Goal: Task Accomplishment & Management: Complete application form

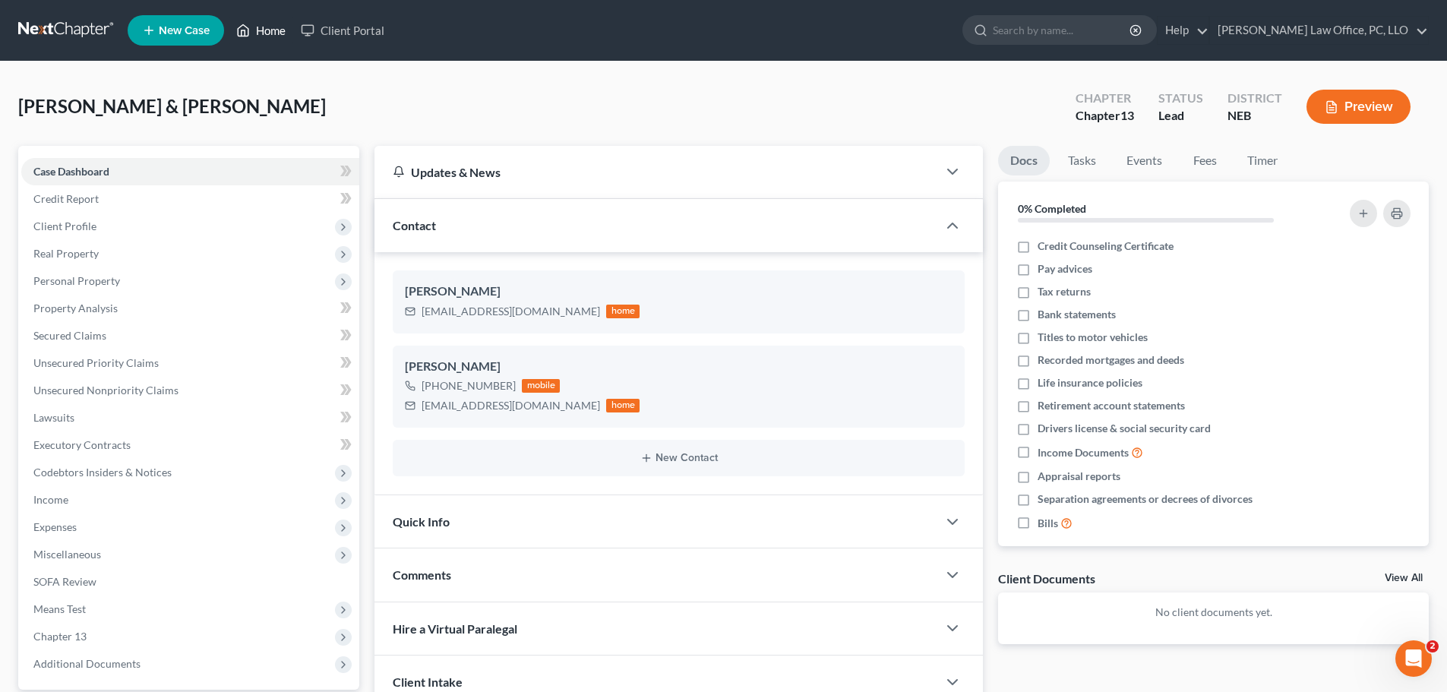
click at [266, 26] on link "Home" at bounding box center [261, 30] width 65 height 27
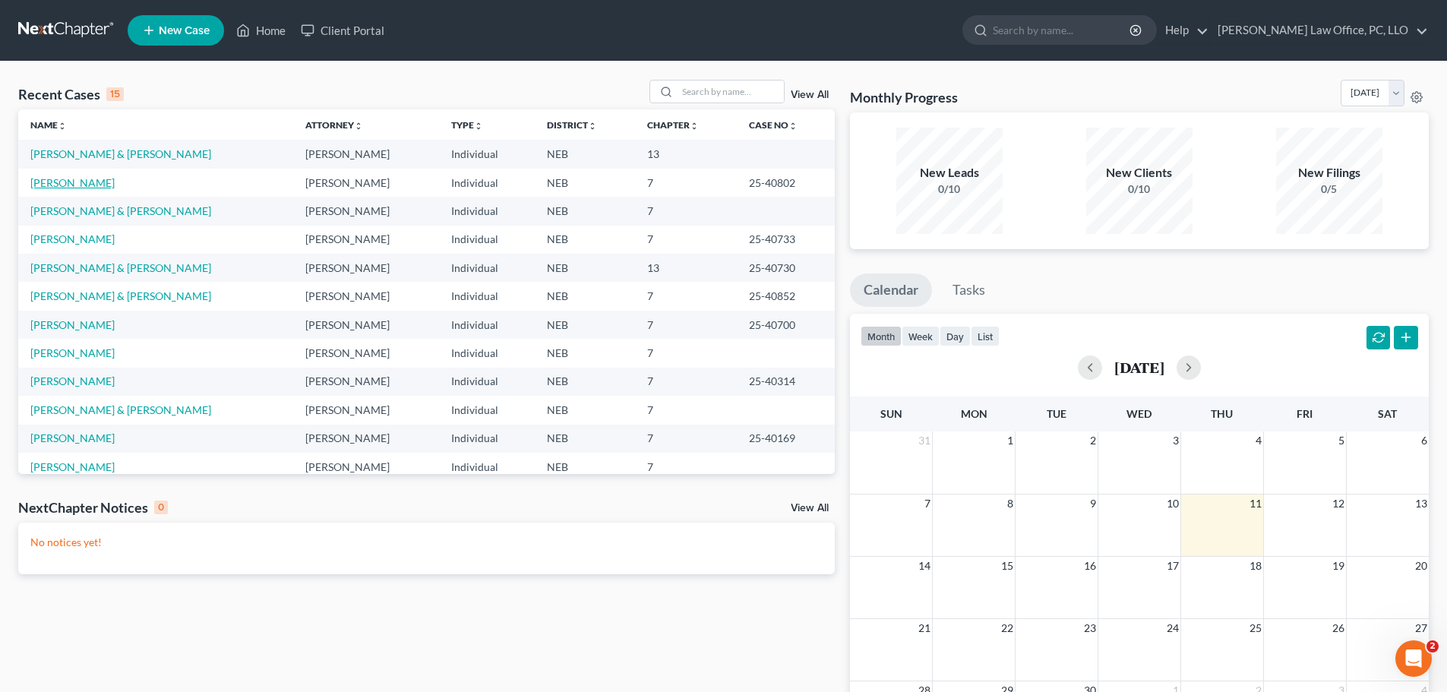
click at [40, 182] on link "[PERSON_NAME]" at bounding box center [72, 182] width 84 height 13
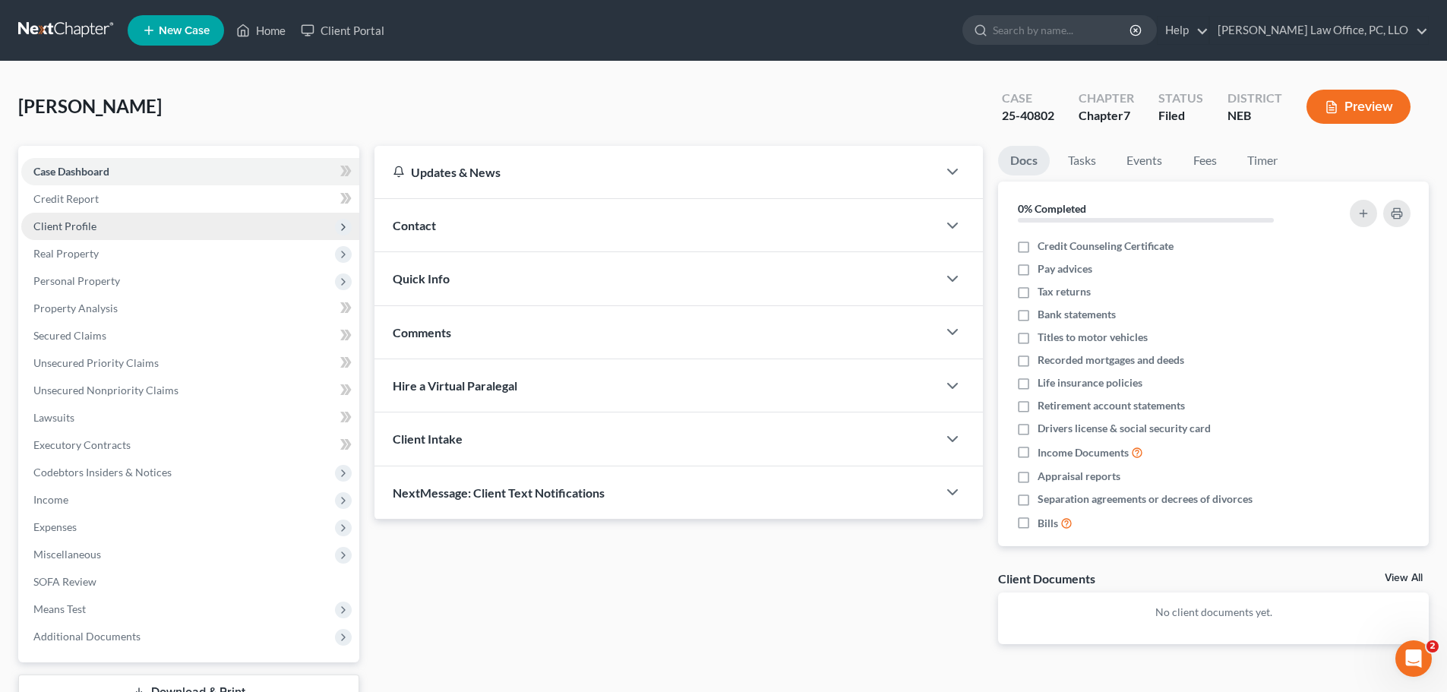
click at [73, 223] on span "Client Profile" at bounding box center [64, 226] width 63 height 13
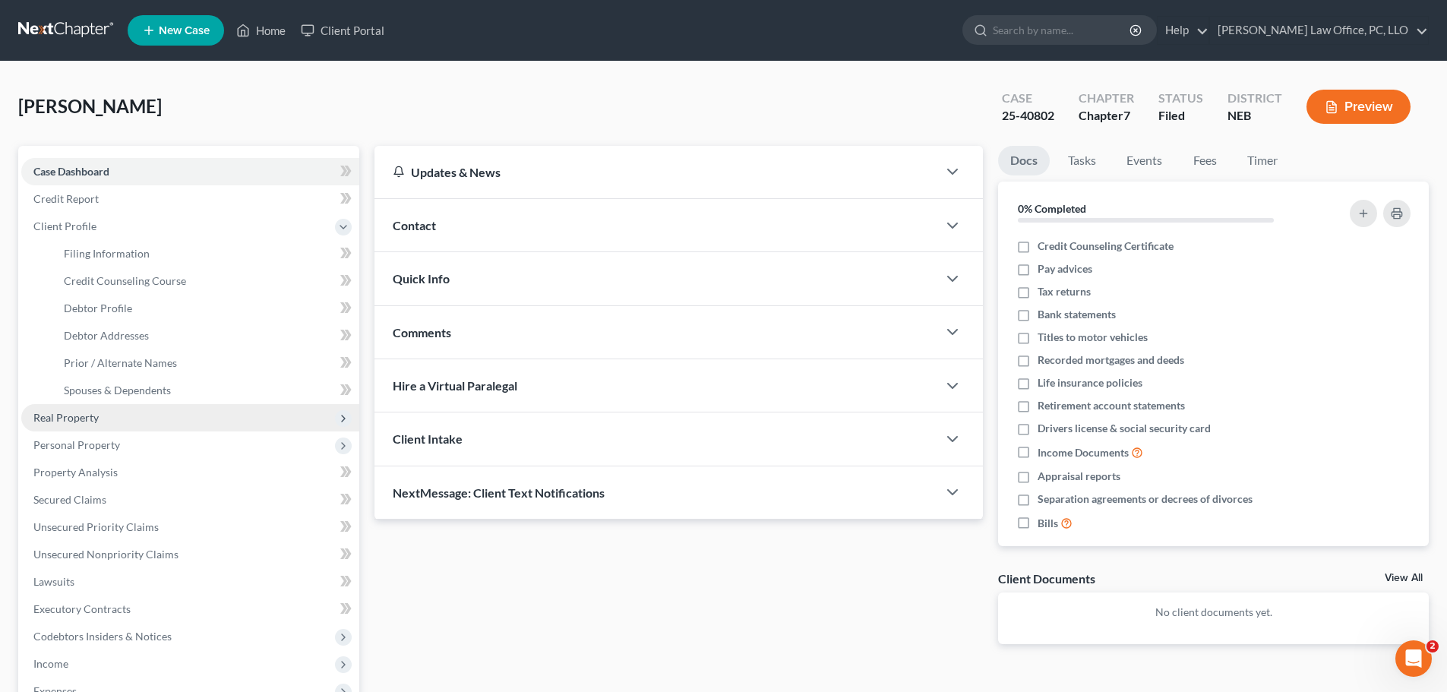
click at [96, 421] on span "Real Property" at bounding box center [65, 417] width 65 height 13
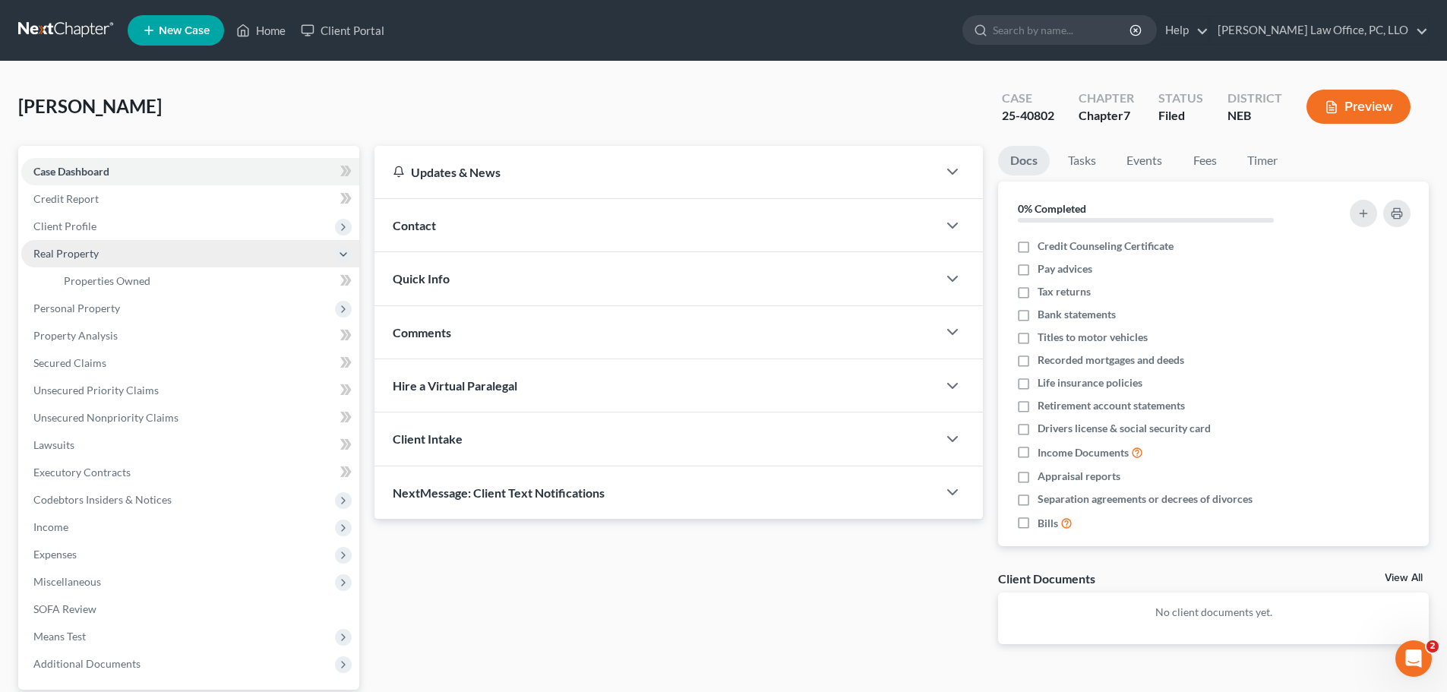
click at [81, 254] on span "Real Property" at bounding box center [65, 253] width 65 height 13
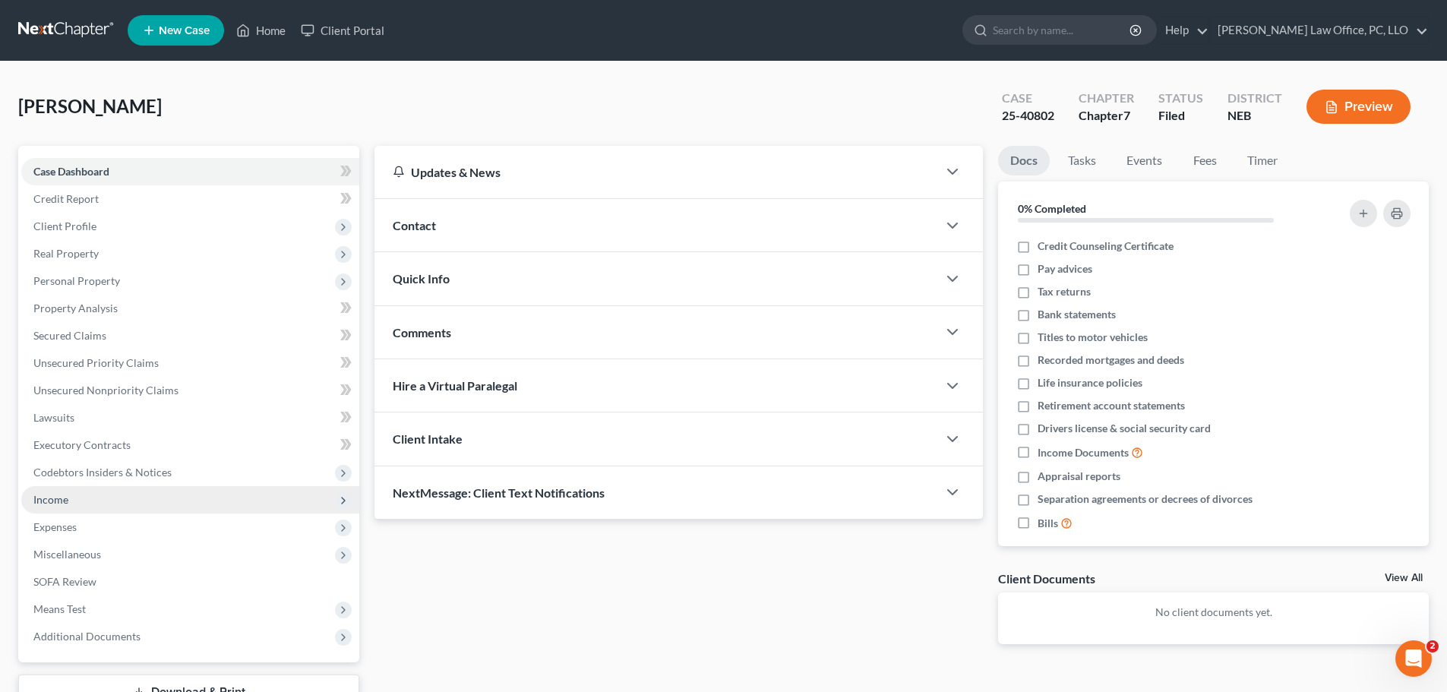
click at [86, 503] on span "Income" at bounding box center [190, 499] width 338 height 27
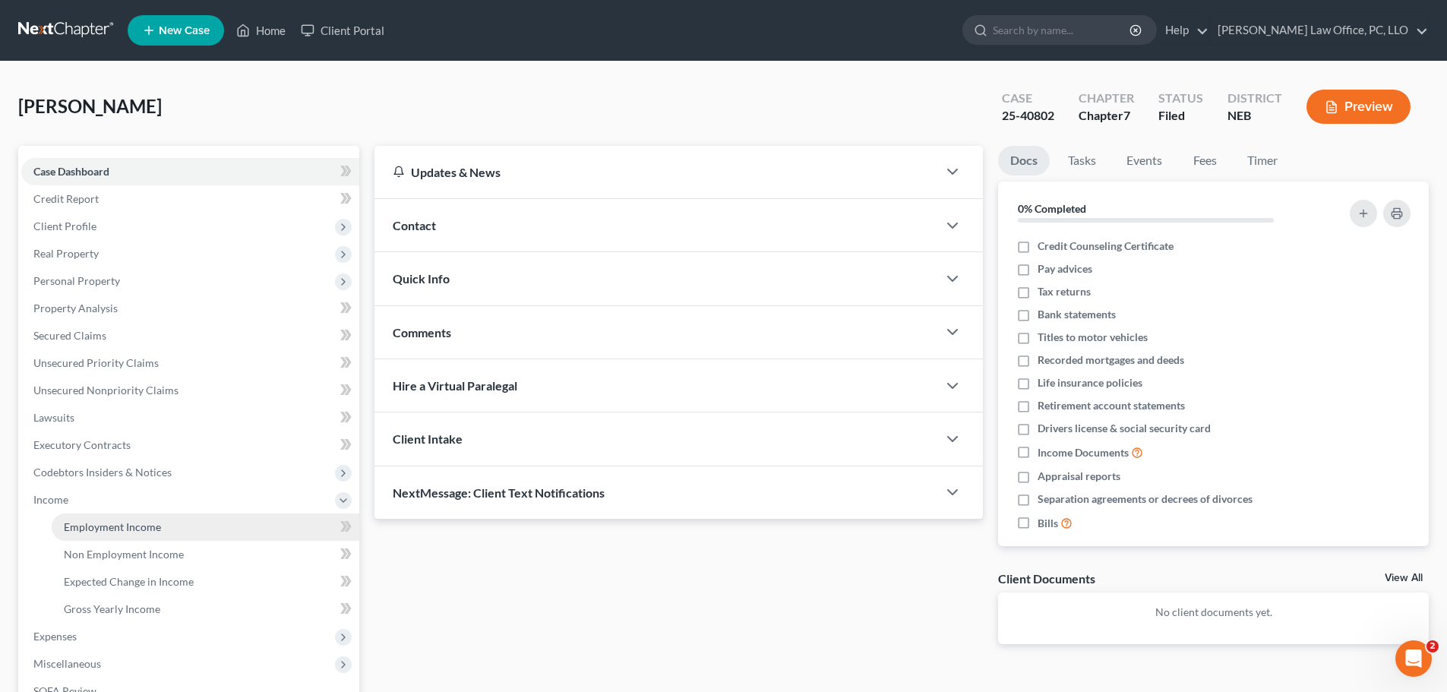
click at [103, 526] on span "Employment Income" at bounding box center [112, 526] width 97 height 13
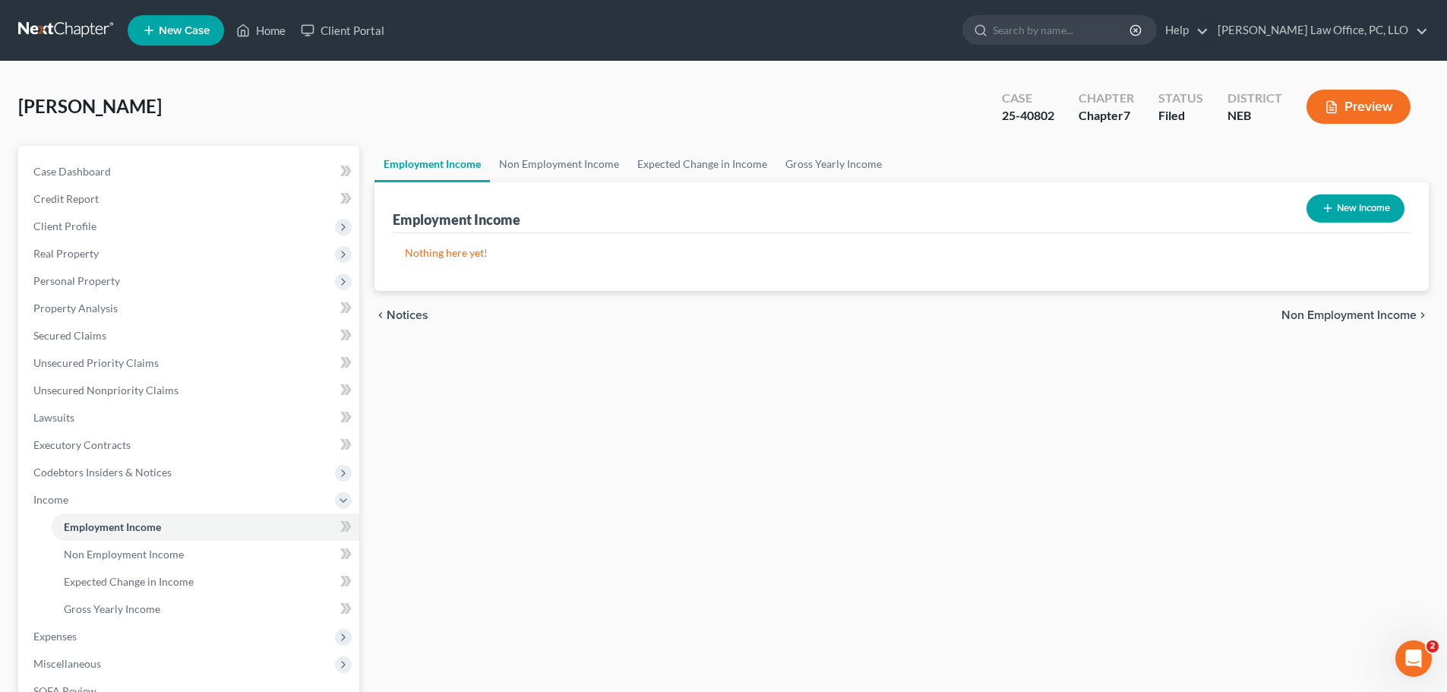
click at [1352, 210] on button "New Income" at bounding box center [1356, 208] width 98 height 28
select select "0"
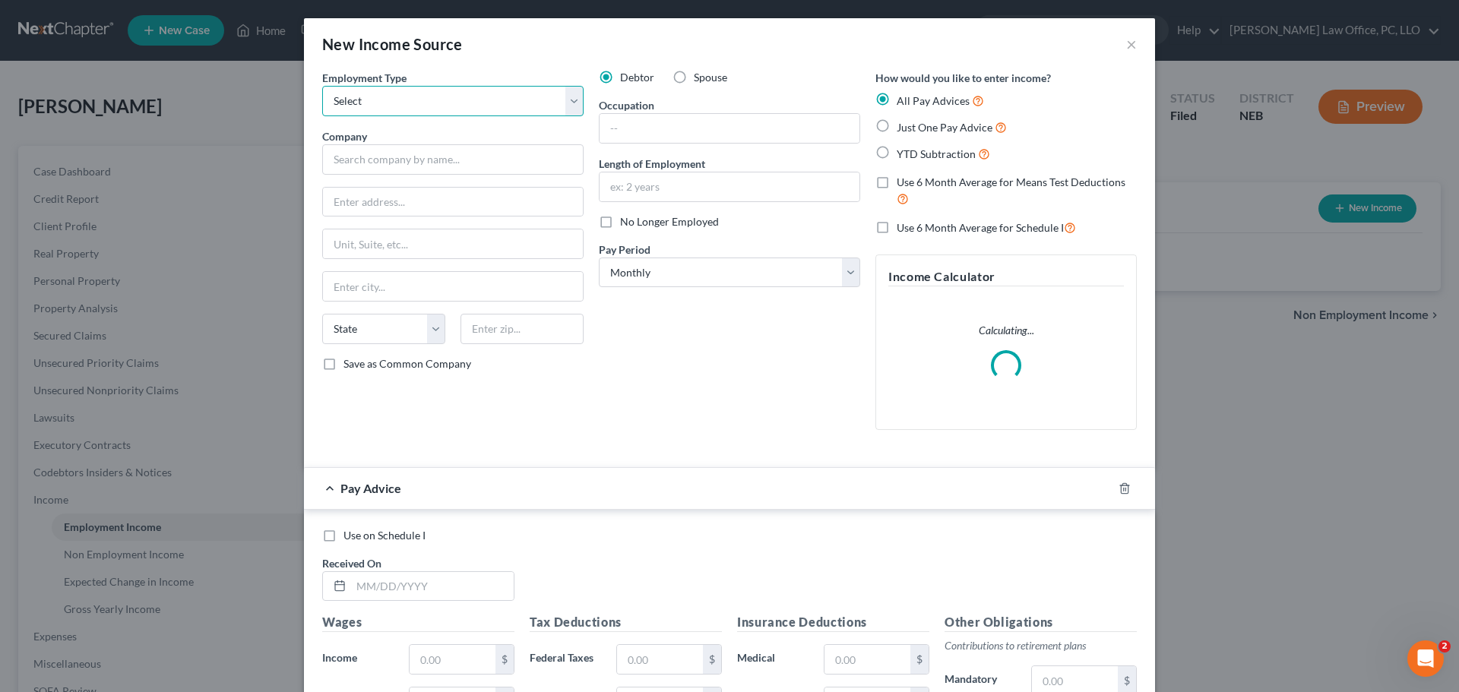
click at [571, 103] on select "Select Full or [DEMOGRAPHIC_DATA] Employment Self Employment" at bounding box center [452, 101] width 261 height 30
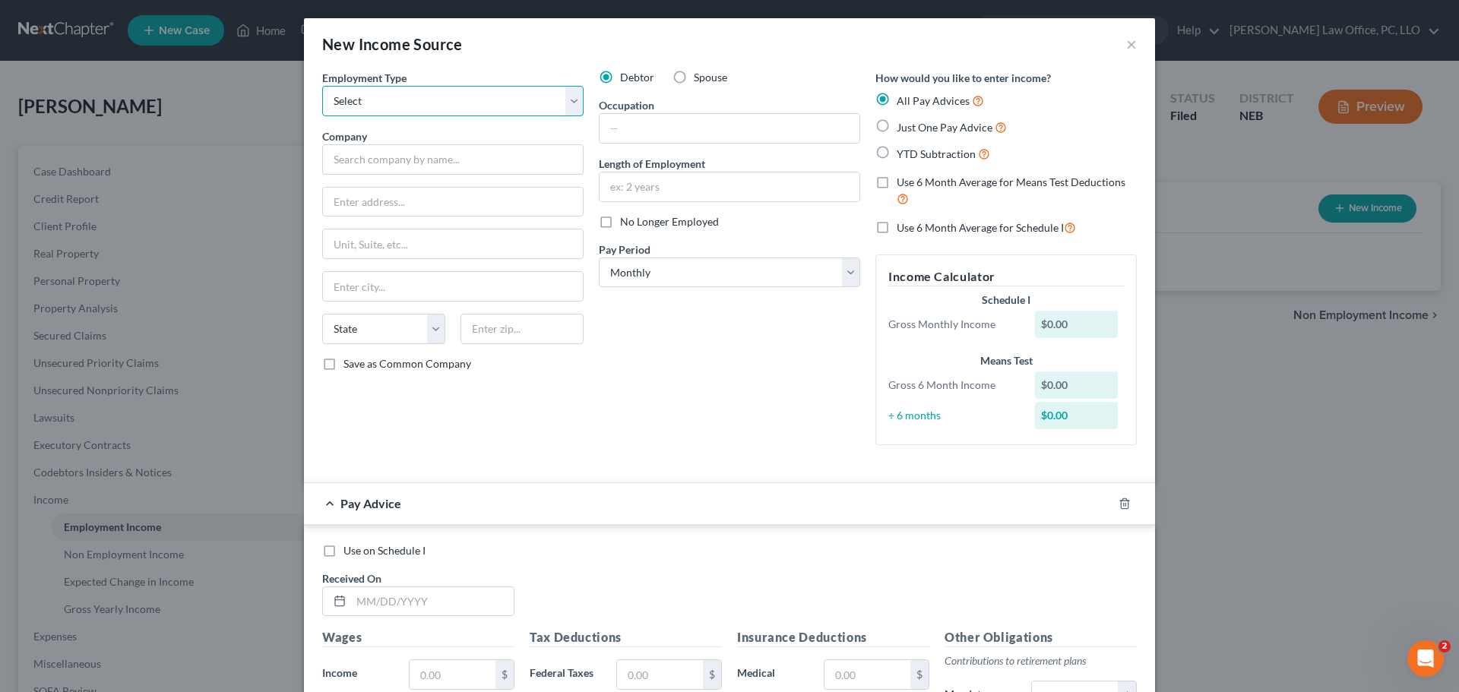
select select "1"
click at [322, 86] on select "Select Full or [DEMOGRAPHIC_DATA] Employment Self Employment" at bounding box center [452, 101] width 261 height 30
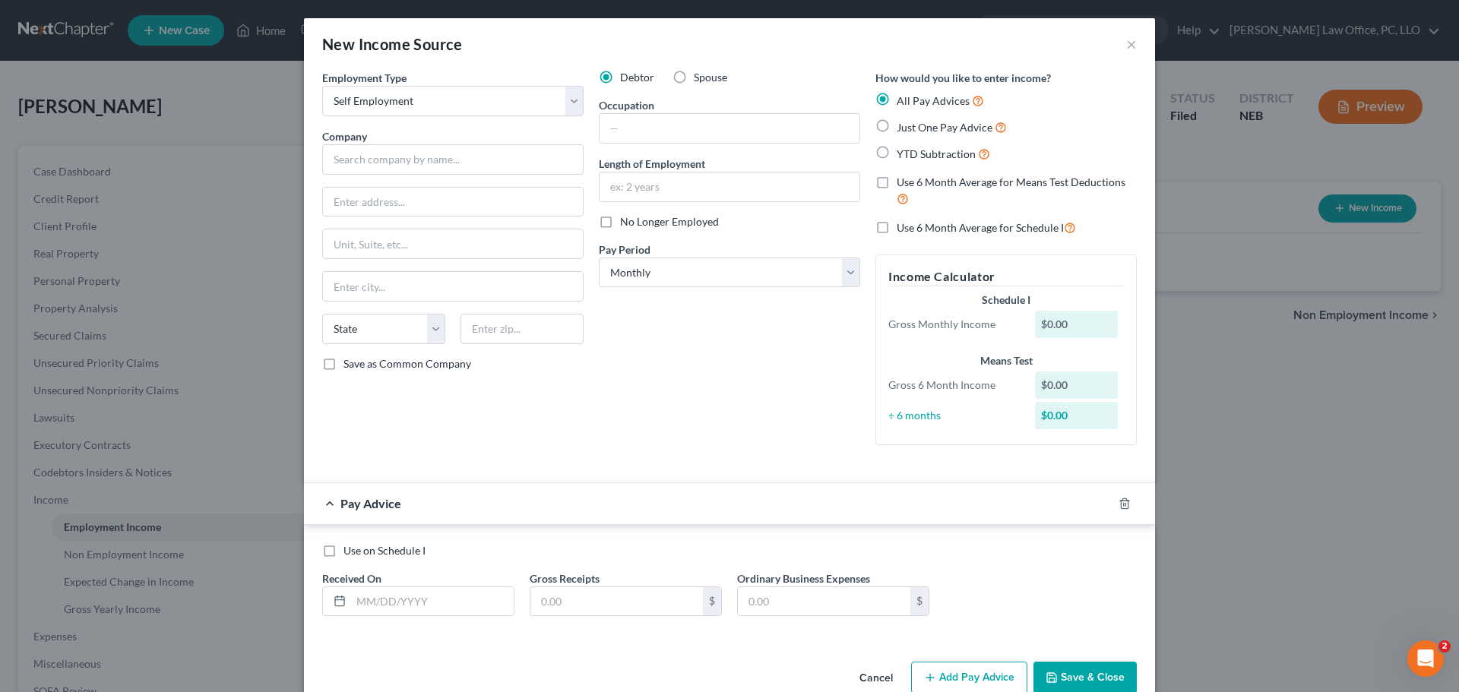
click at [1082, 682] on button "Save & Close" at bounding box center [1084, 678] width 103 height 32
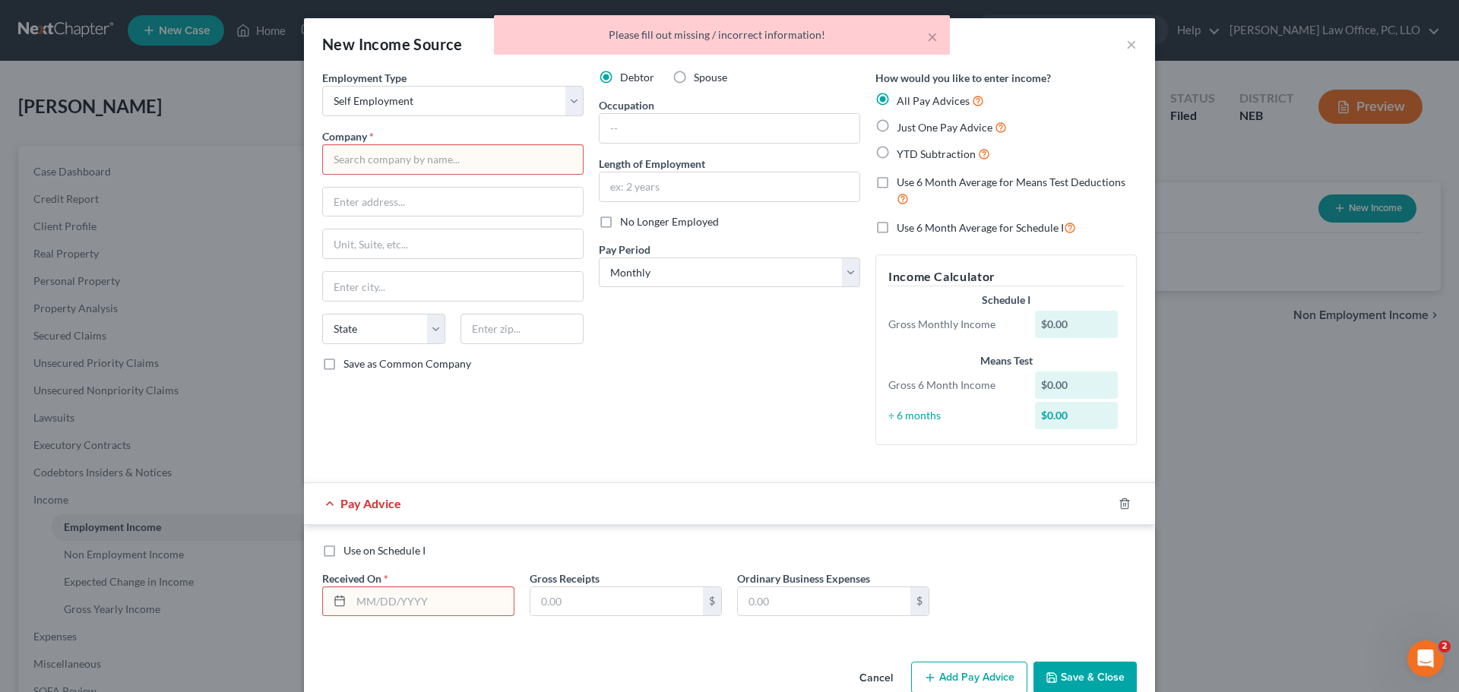
click at [411, 153] on input "text" at bounding box center [452, 159] width 261 height 30
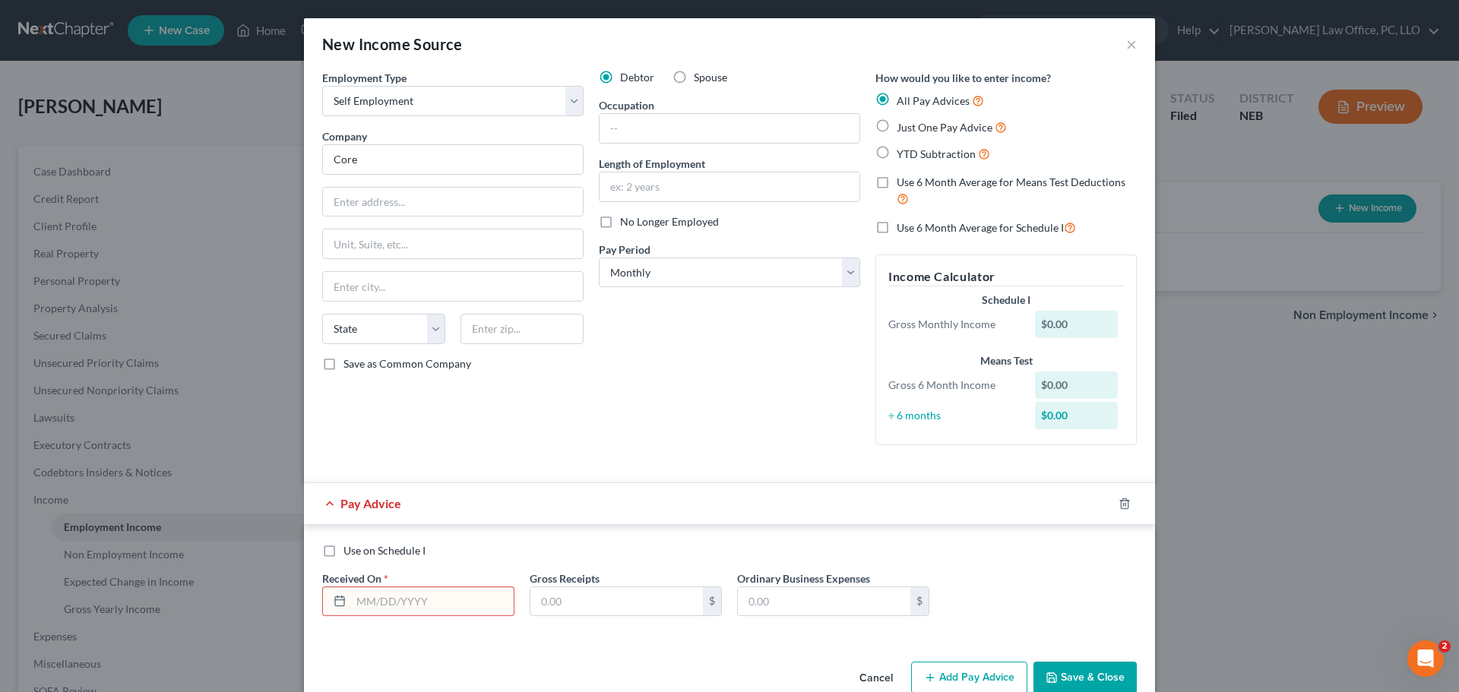
click at [1065, 670] on button "Save & Close" at bounding box center [1084, 678] width 103 height 32
type input "Core"
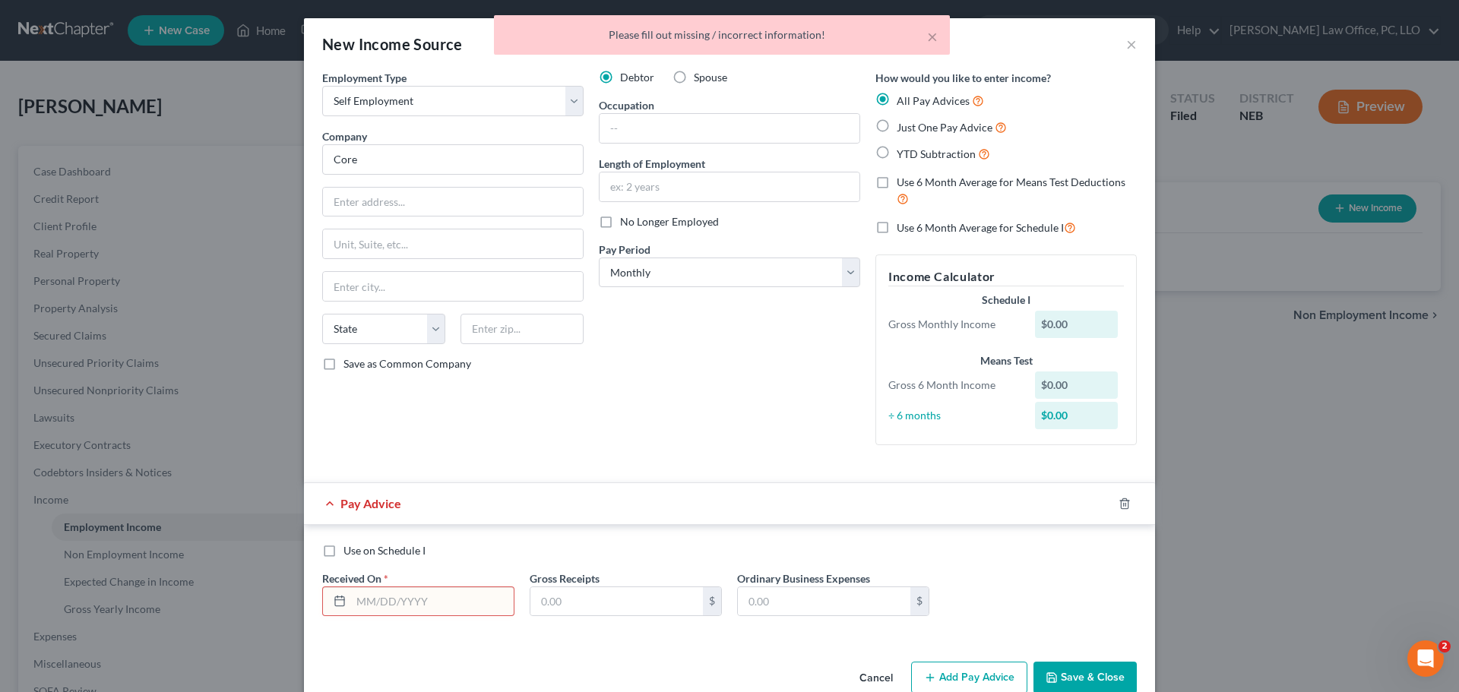
click at [1127, 36] on div "× Please fill out missing / incorrect information!" at bounding box center [721, 38] width 1459 height 47
click at [1127, 42] on div "× Please fill out missing / incorrect information!" at bounding box center [721, 38] width 1459 height 47
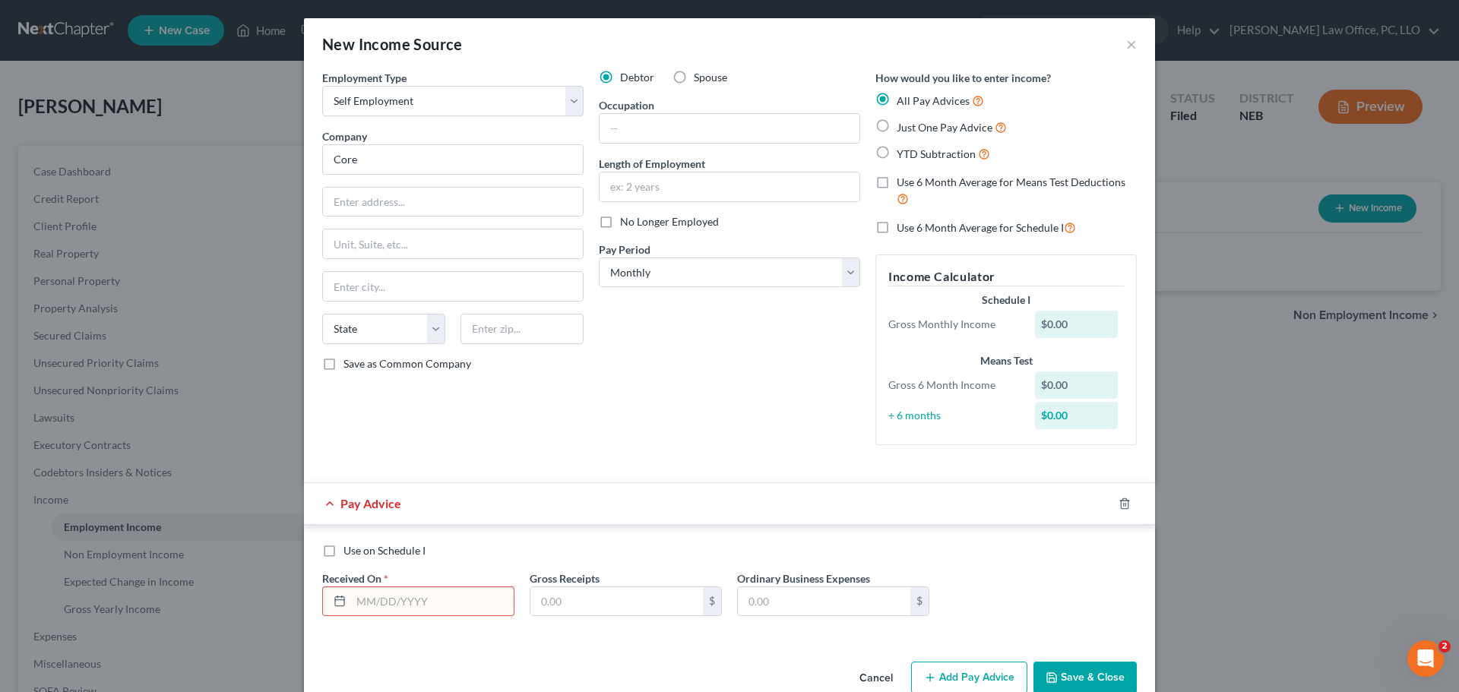
click at [866, 684] on button "Cancel" at bounding box center [876, 678] width 58 height 30
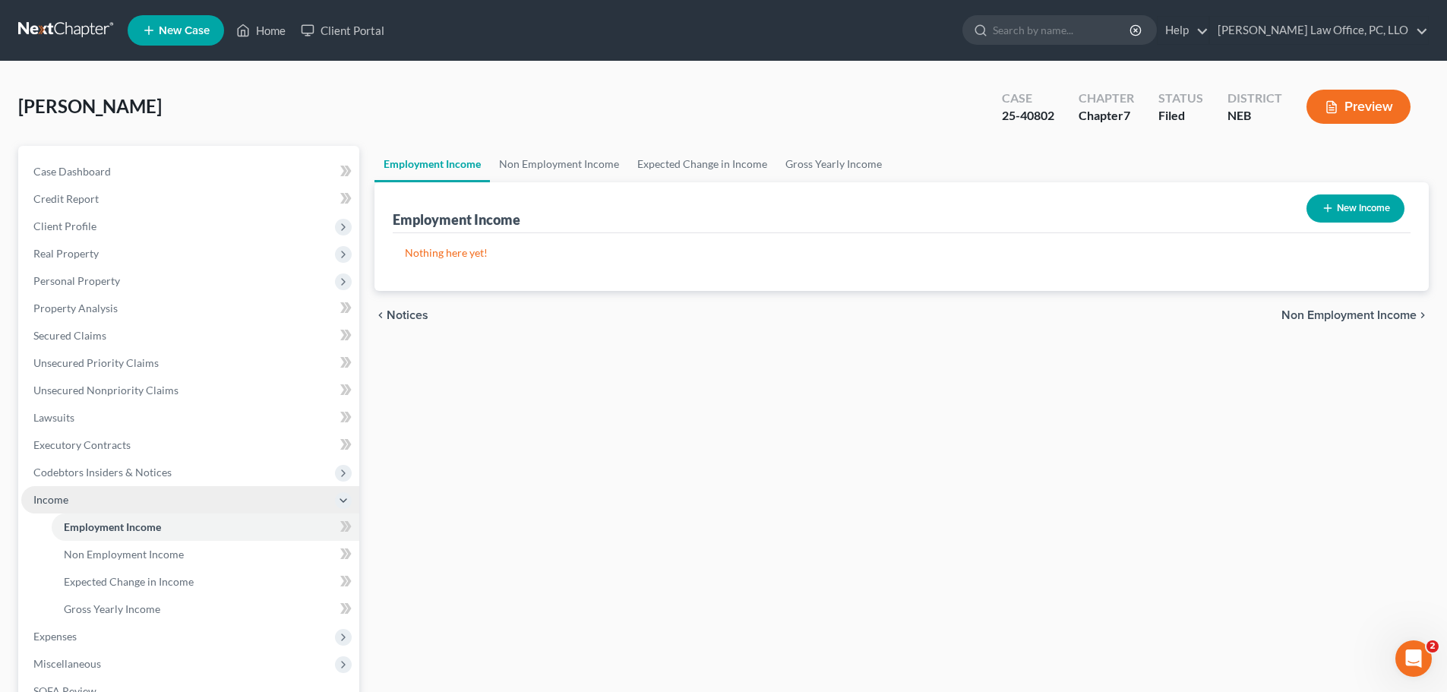
click at [343, 500] on icon at bounding box center [343, 501] width 12 height 12
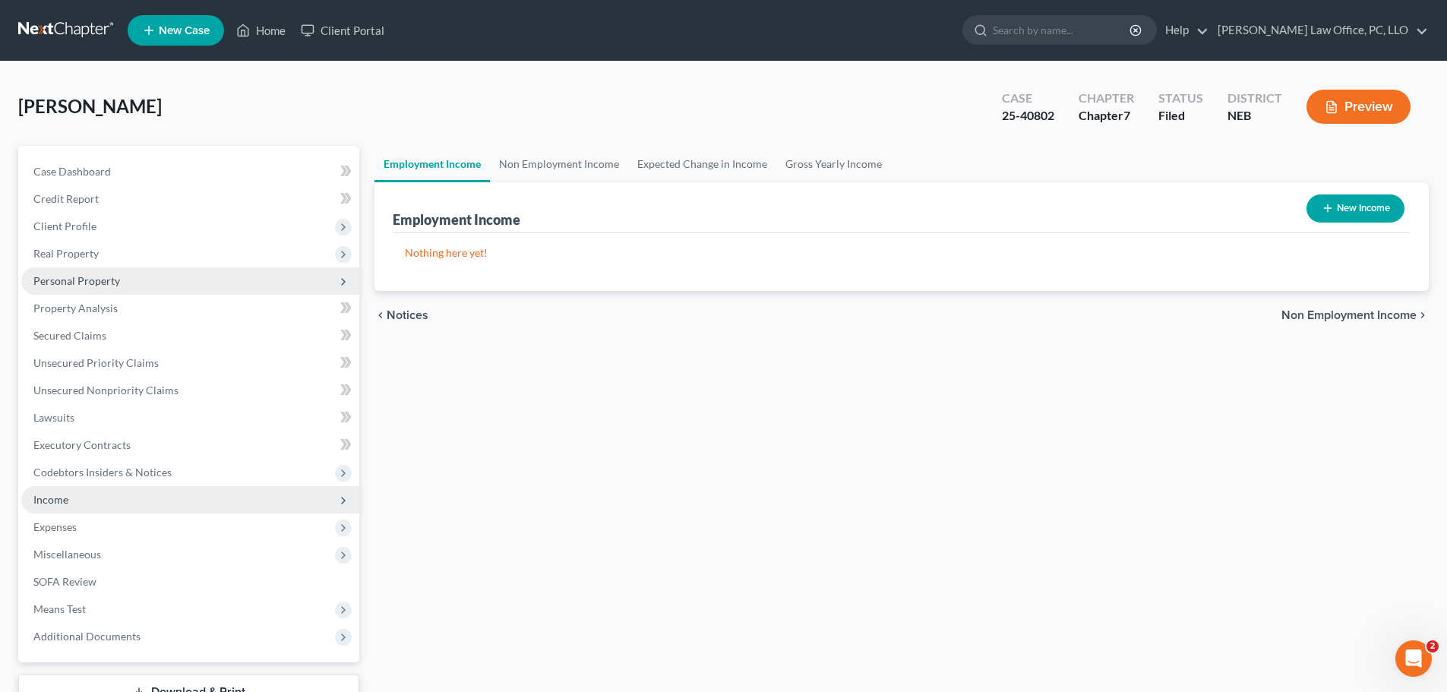
click at [122, 273] on span "Personal Property" at bounding box center [190, 280] width 338 height 27
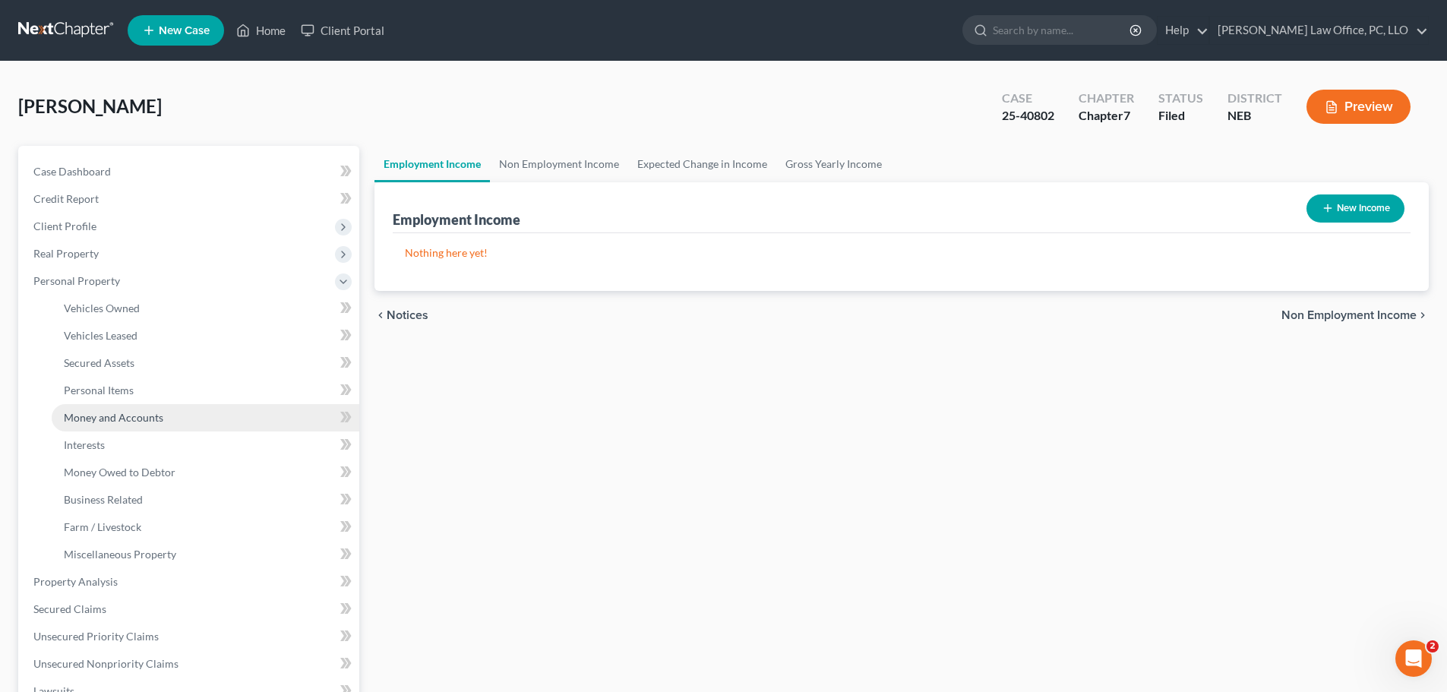
click at [158, 415] on span "Money and Accounts" at bounding box center [114, 417] width 100 height 13
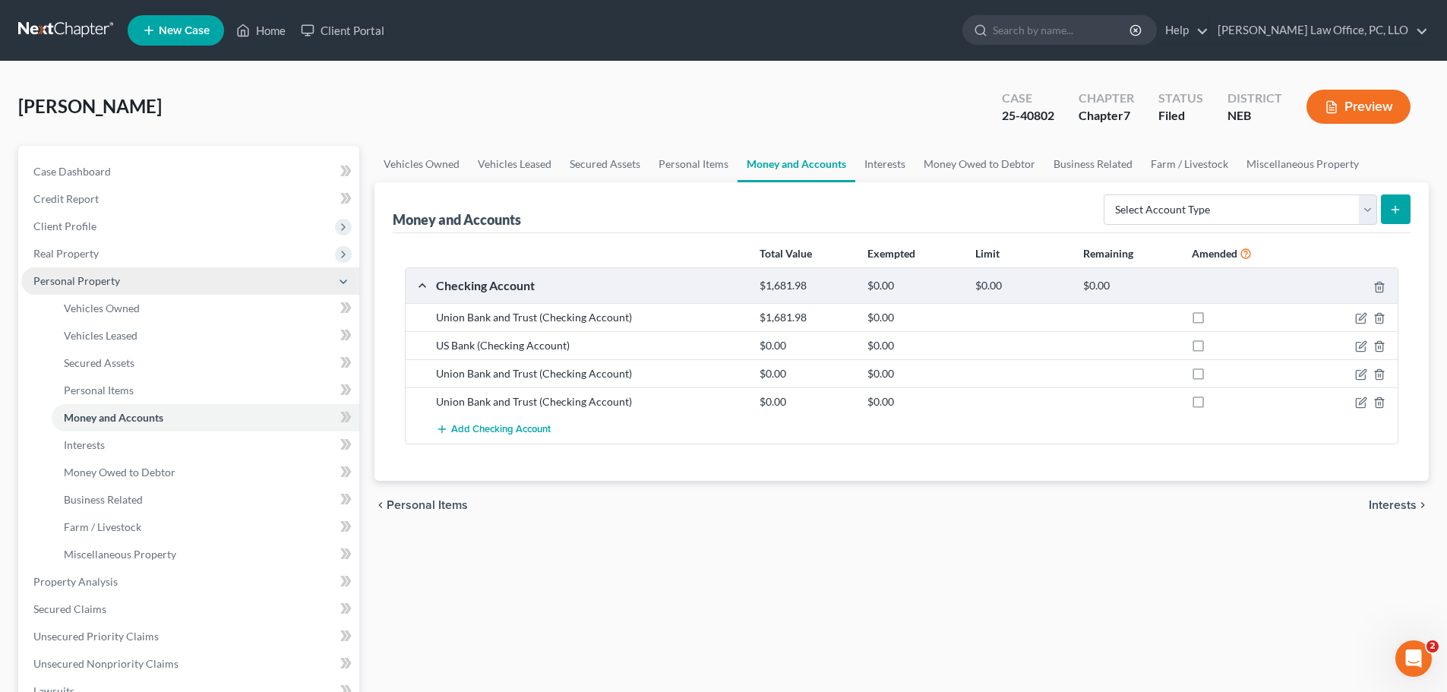
click at [93, 274] on span "Personal Property" at bounding box center [76, 280] width 87 height 13
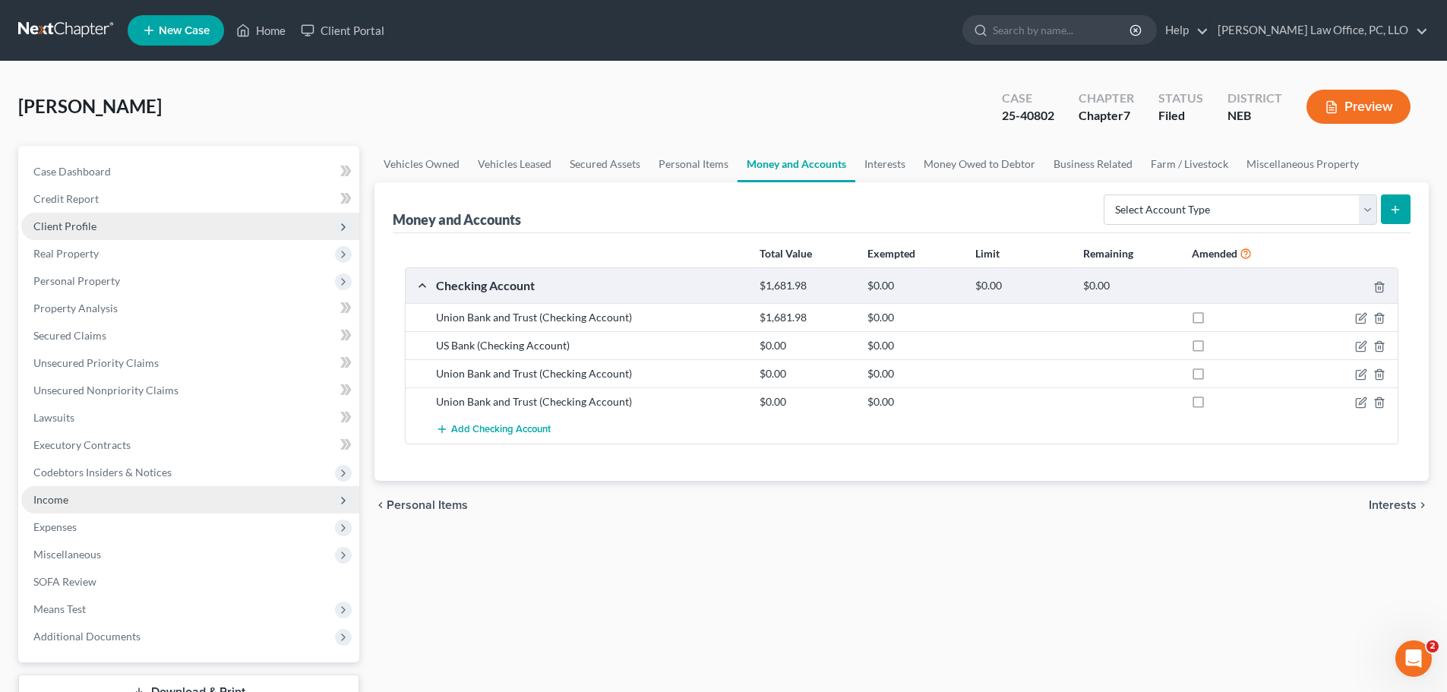
click at [84, 229] on span "Client Profile" at bounding box center [64, 226] width 63 height 13
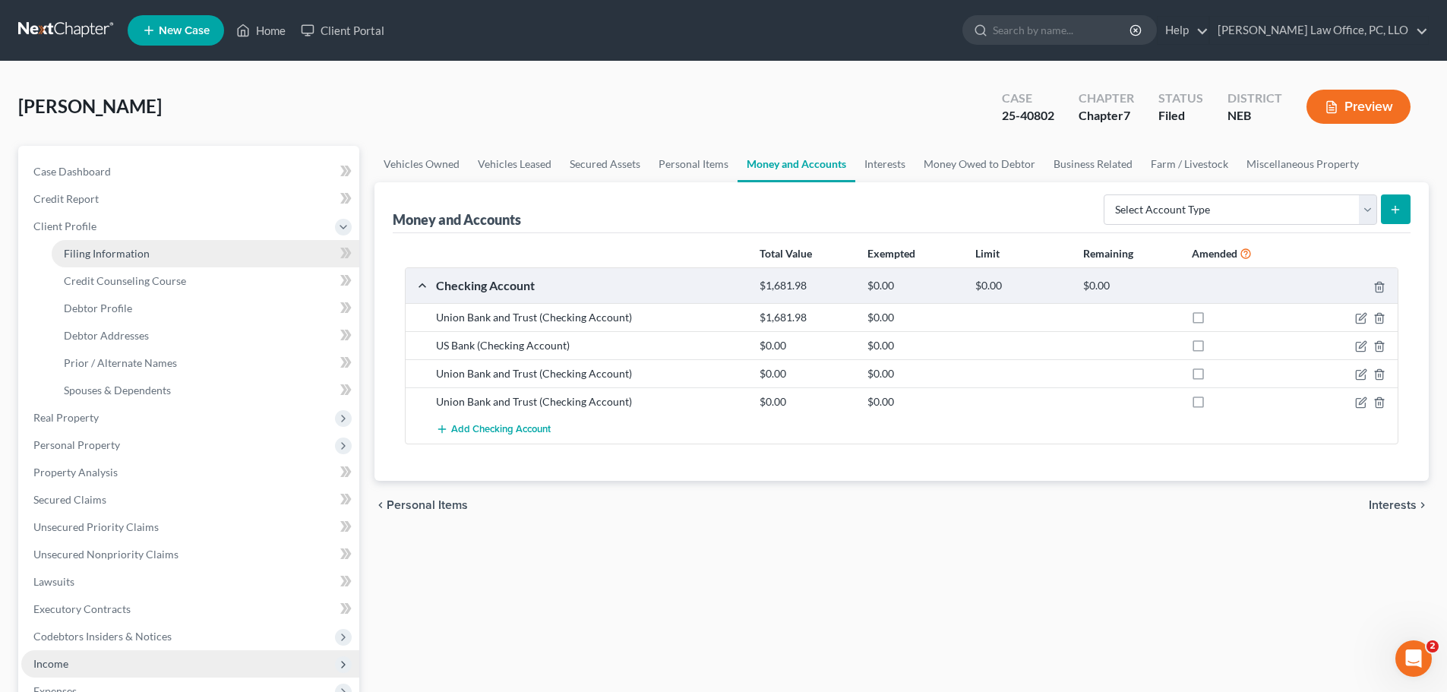
click at [111, 248] on span "Filing Information" at bounding box center [107, 253] width 86 height 13
select select "0"
select select "3"
select select "0"
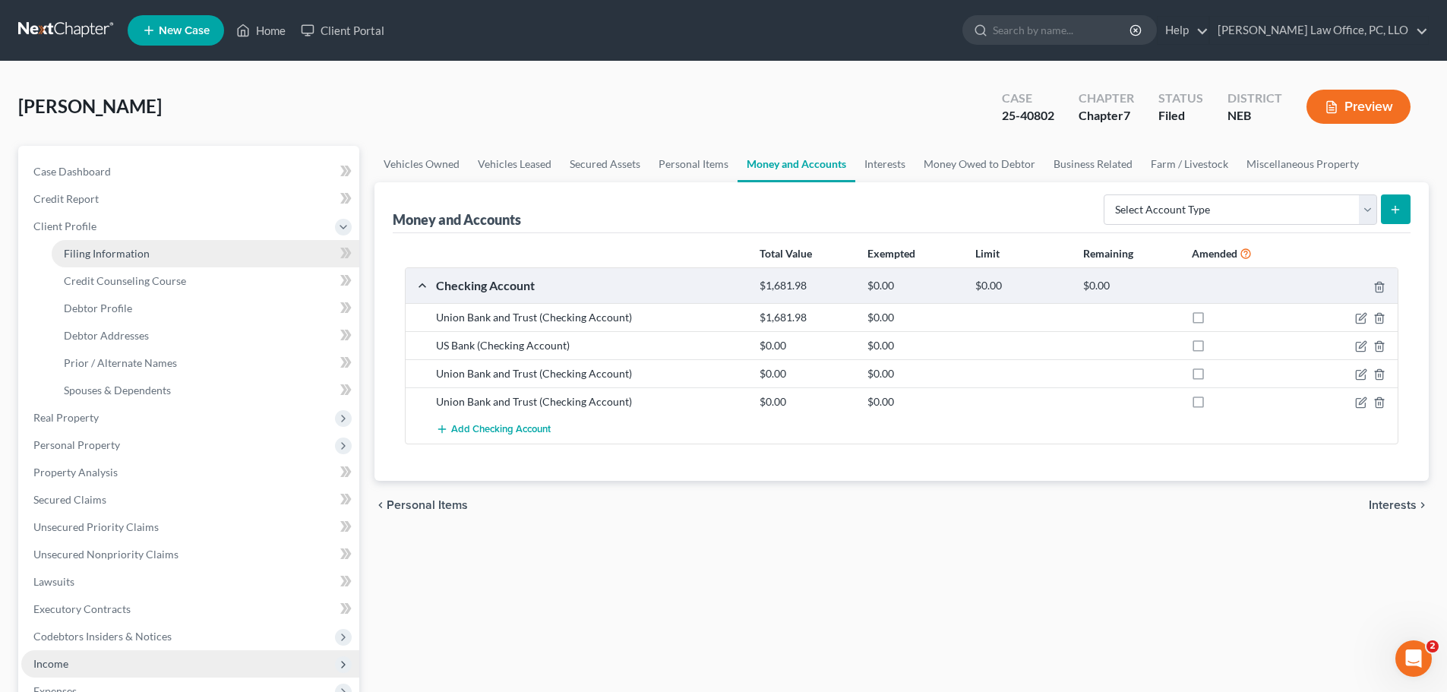
select select "30"
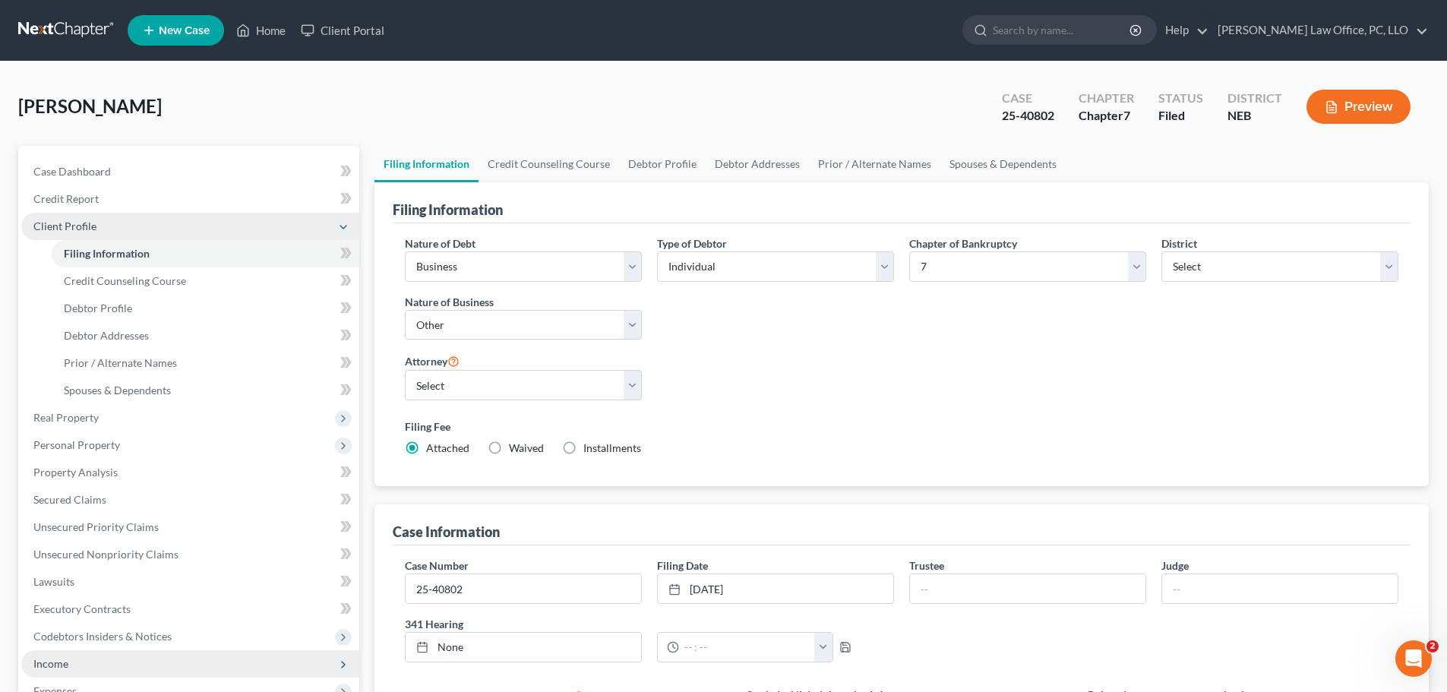
click at [85, 222] on span "Client Profile" at bounding box center [64, 226] width 63 height 13
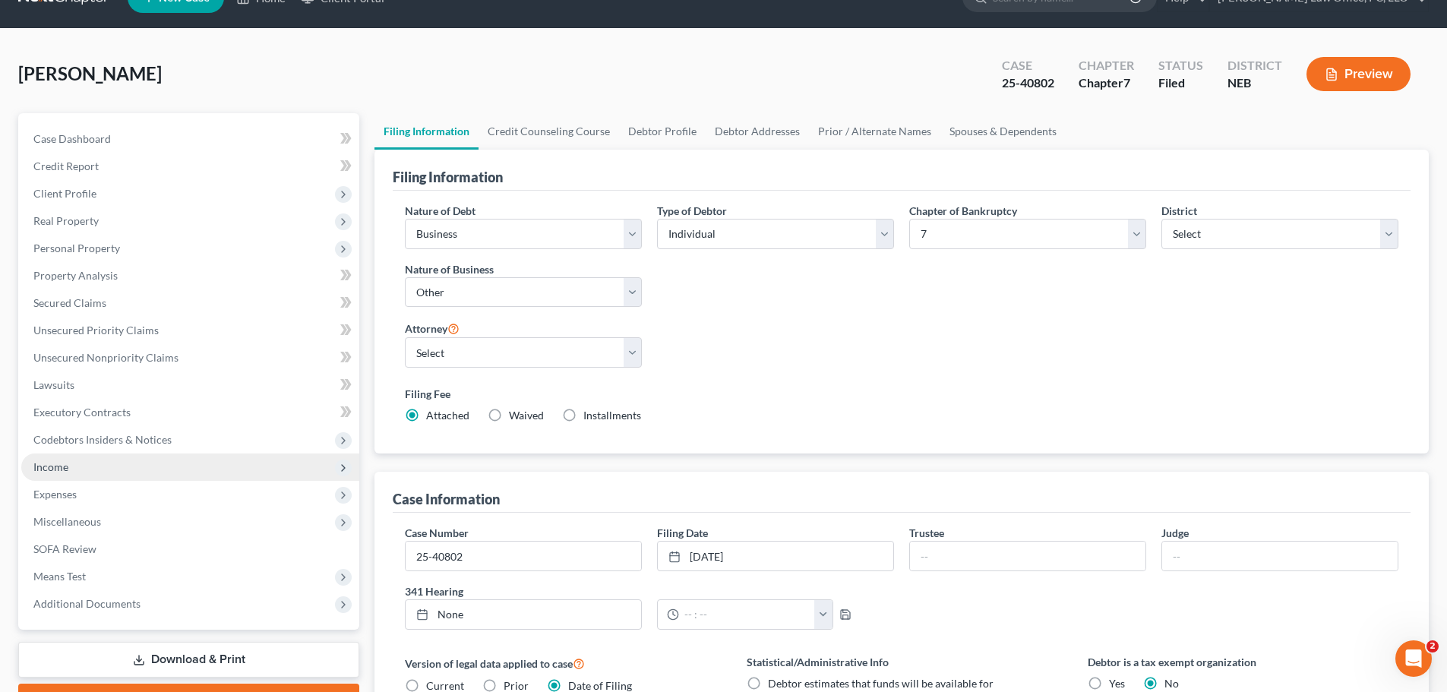
scroll to position [147, 0]
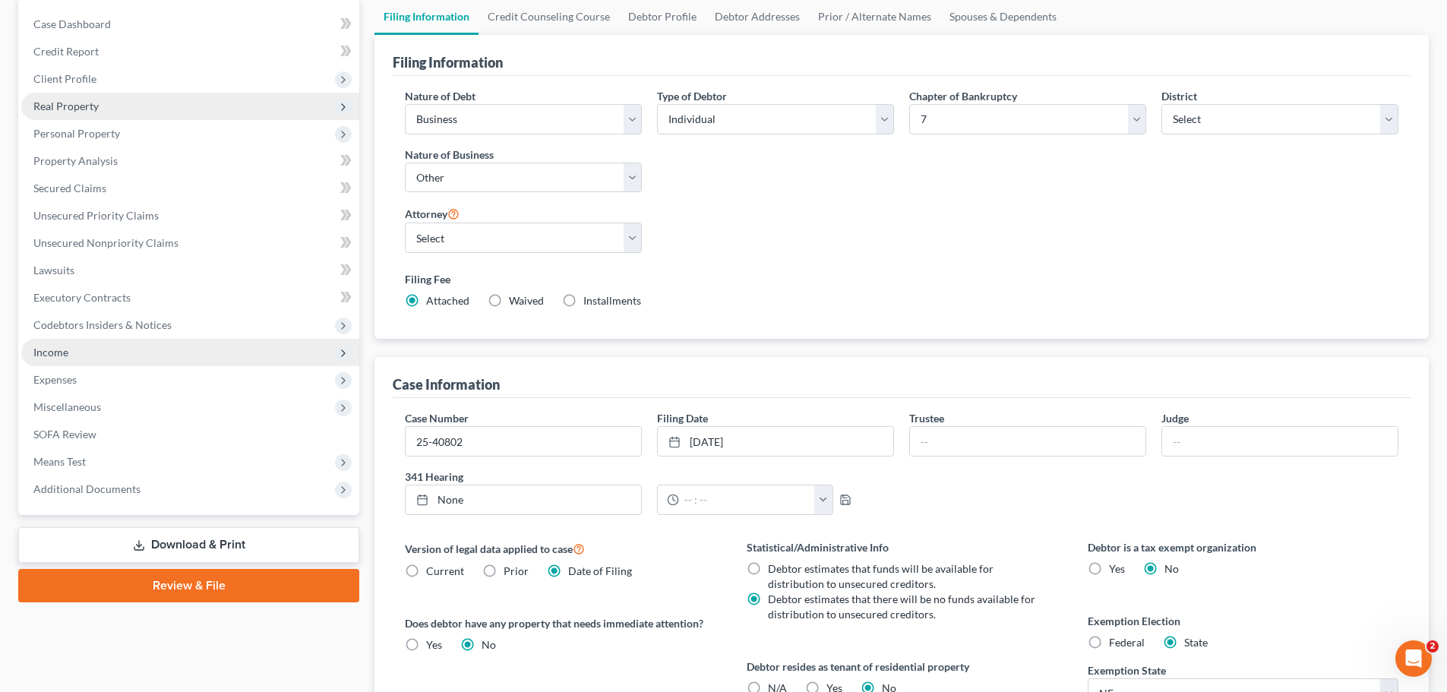
click at [67, 104] on span "Real Property" at bounding box center [65, 106] width 65 height 13
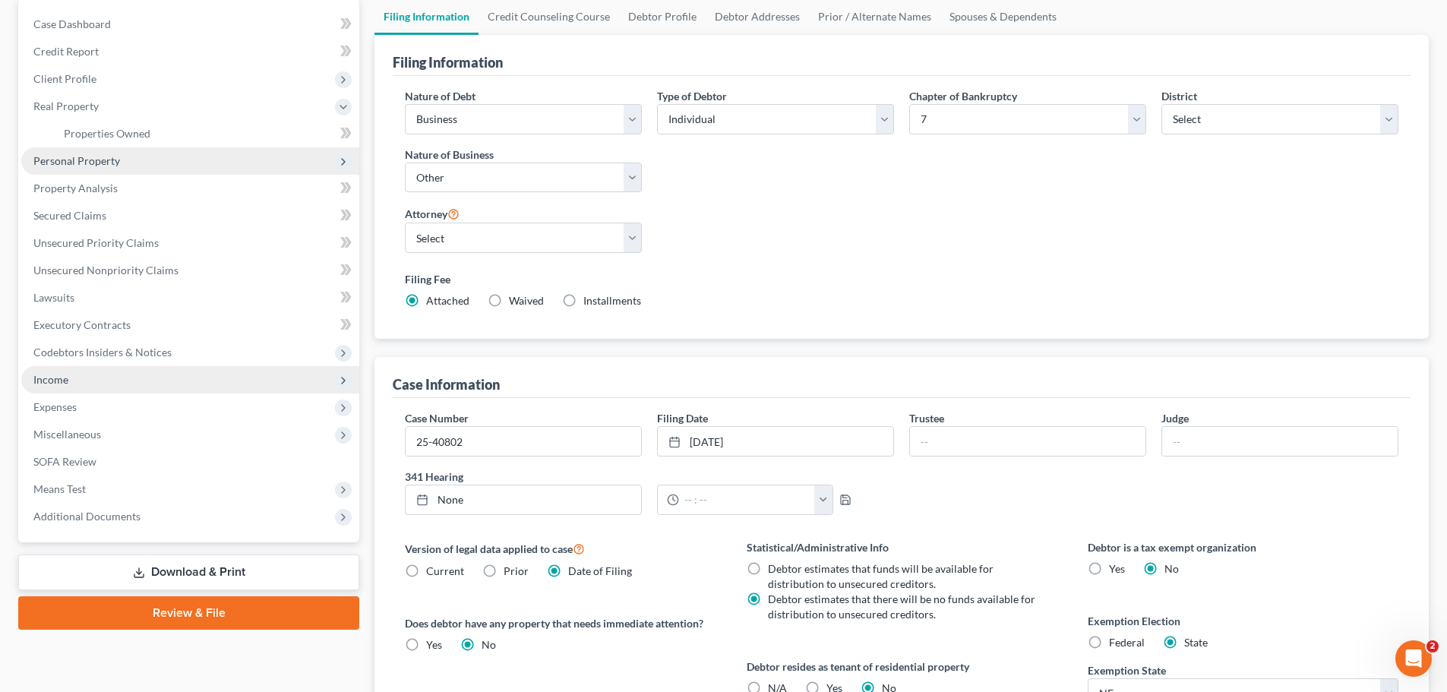
click at [76, 158] on span "Personal Property" at bounding box center [76, 160] width 87 height 13
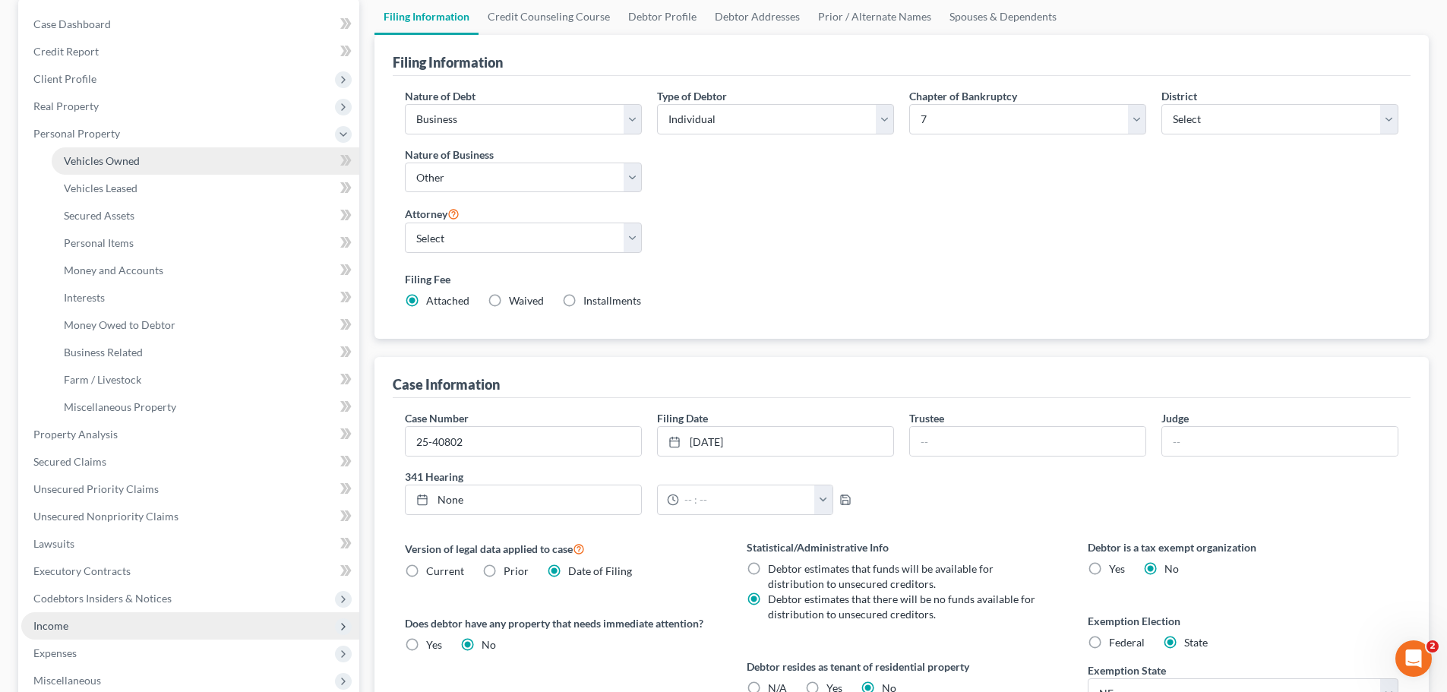
click at [95, 158] on span "Vehicles Owned" at bounding box center [102, 160] width 76 height 13
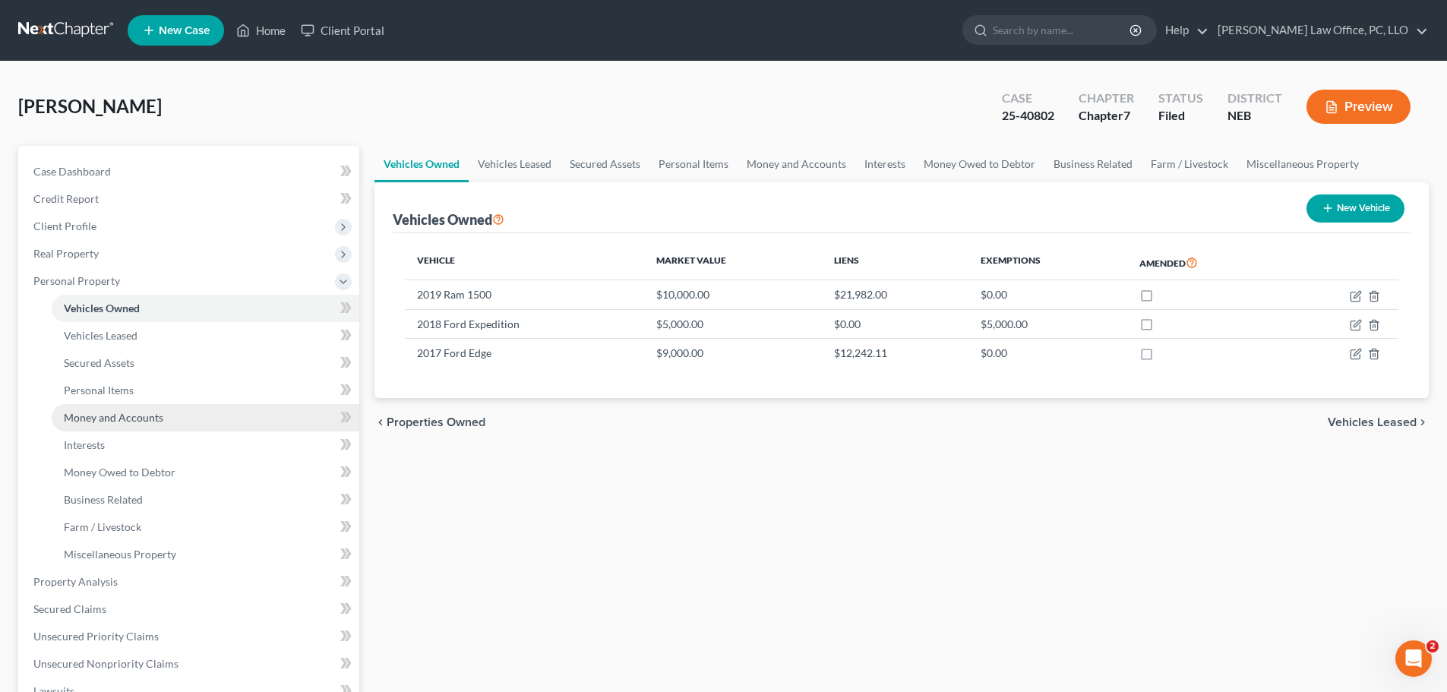
click at [119, 418] on span "Money and Accounts" at bounding box center [114, 417] width 100 height 13
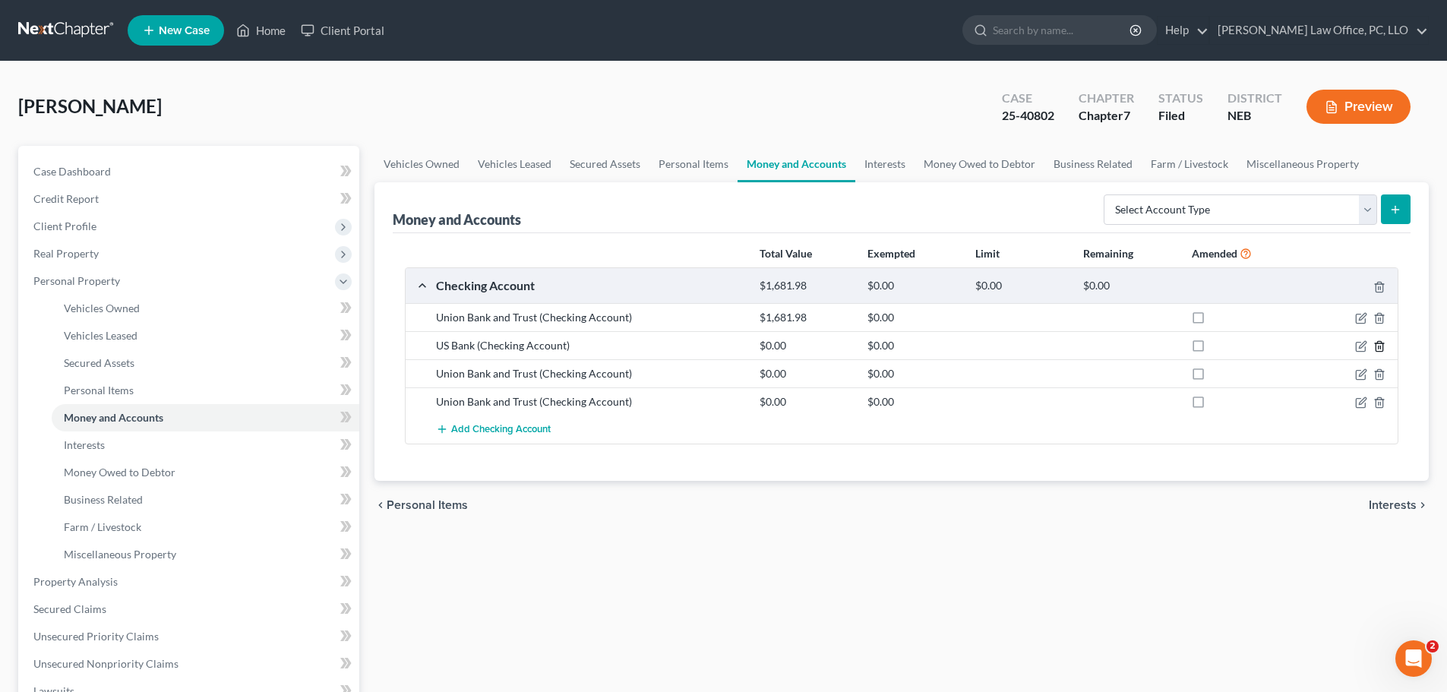
click at [1380, 345] on icon "button" at bounding box center [1380, 346] width 12 height 12
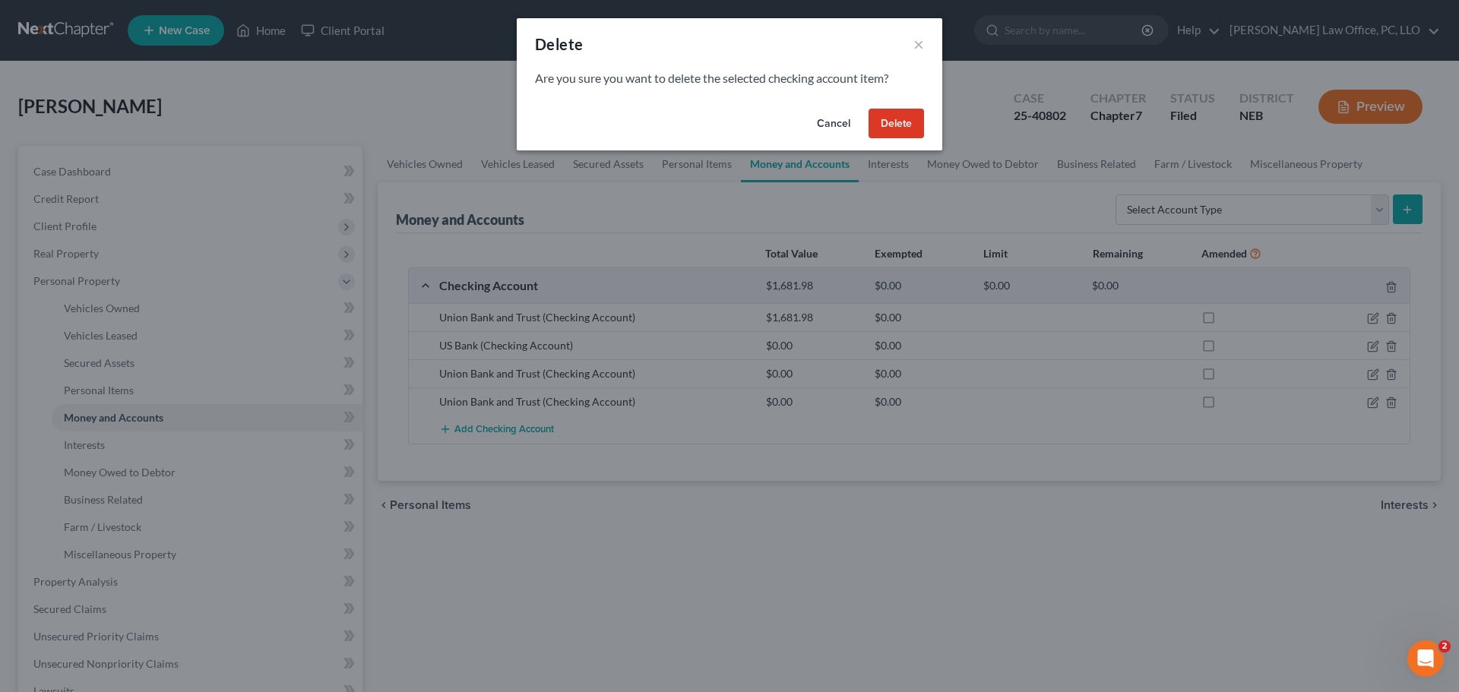
click at [897, 119] on button "Delete" at bounding box center [895, 124] width 55 height 30
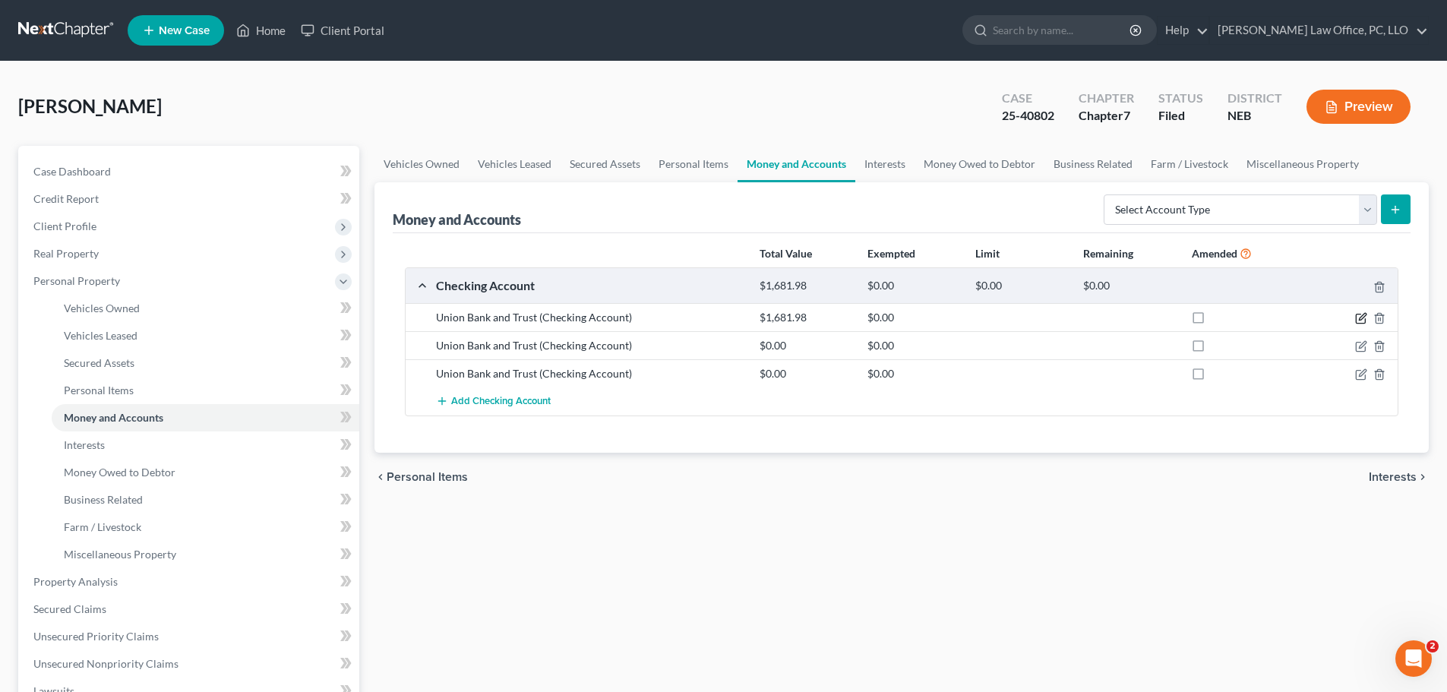
click at [1356, 315] on icon "button" at bounding box center [1360, 319] width 9 height 9
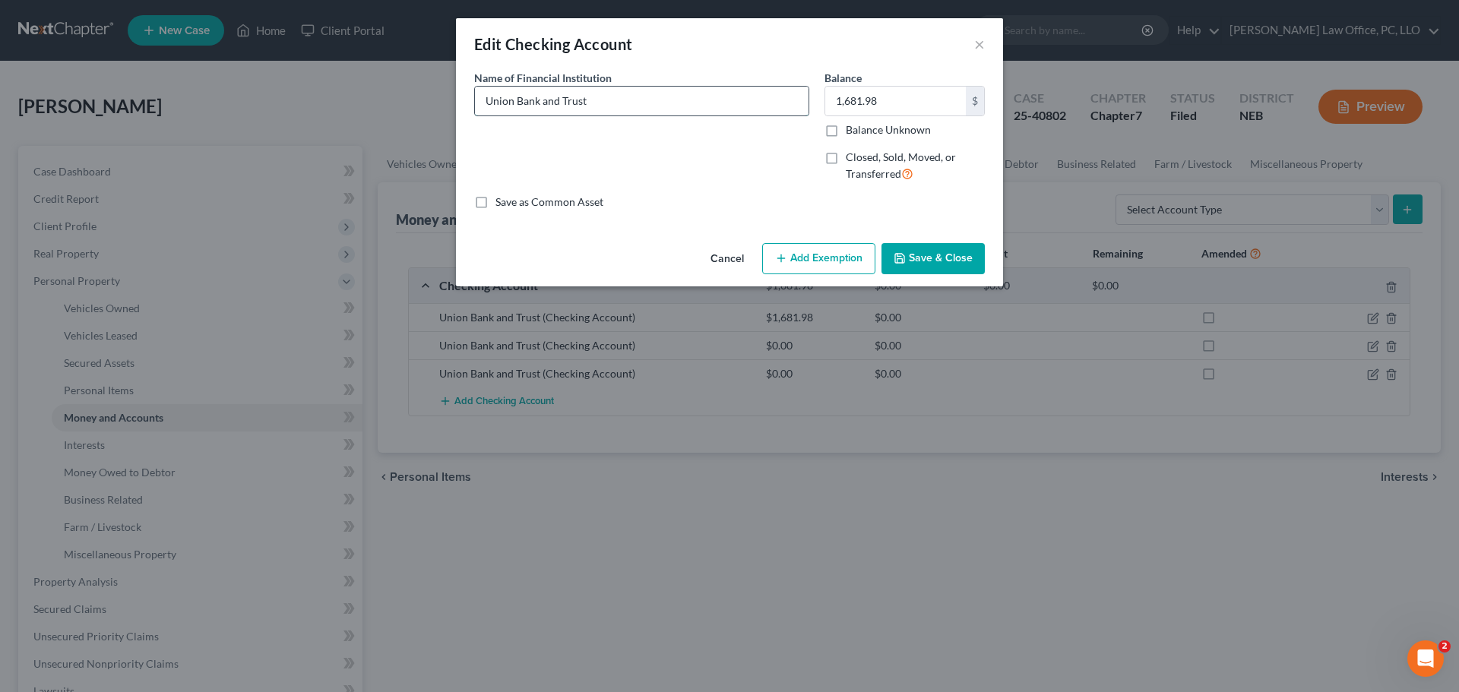
click at [627, 100] on input "Union Bank and Trust" at bounding box center [642, 101] width 334 height 29
type input "Union Bank and Trust X0799"
click at [833, 258] on button "Add Exemption" at bounding box center [818, 259] width 113 height 32
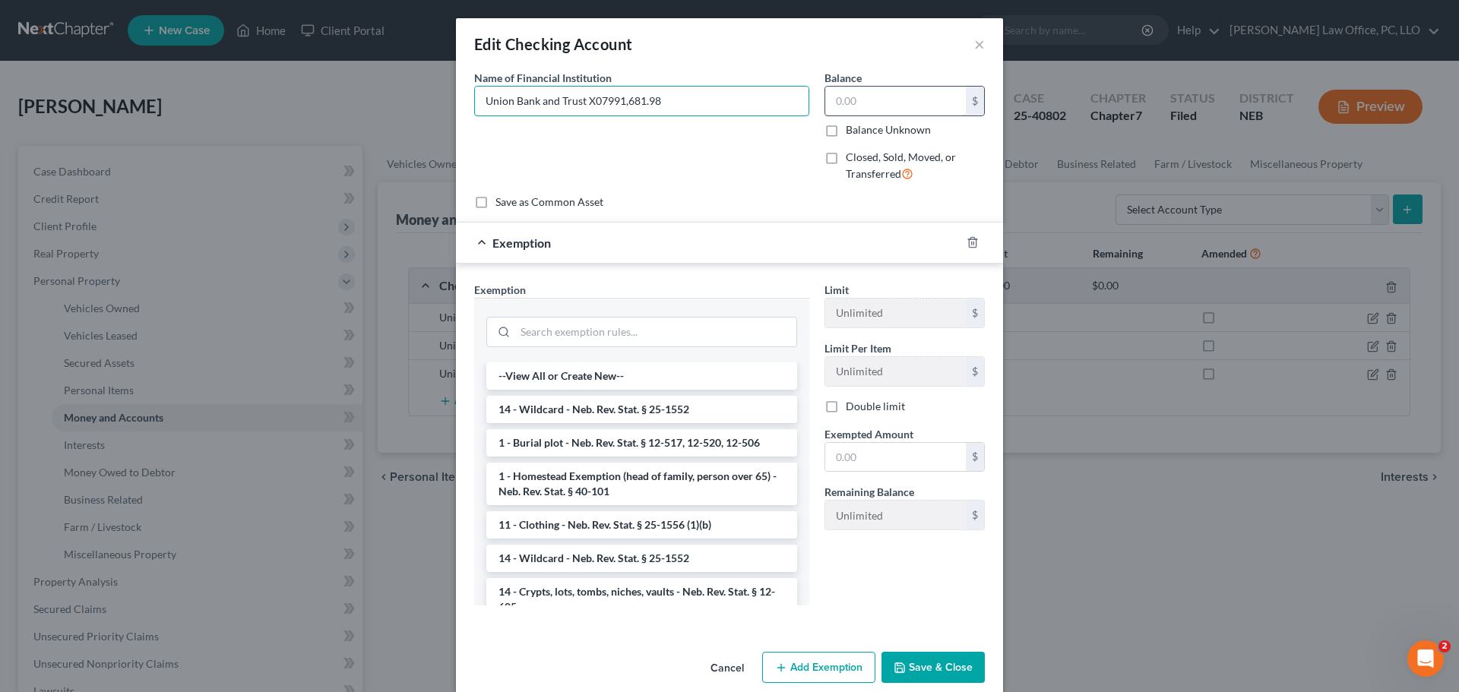
type input "Union Bank and Trust X07991,681.98"
click at [868, 99] on input "text" at bounding box center [895, 101] width 141 height 29
type input "756.66"
click at [891, 450] on input "text" at bounding box center [895, 457] width 141 height 29
type input "756.66"
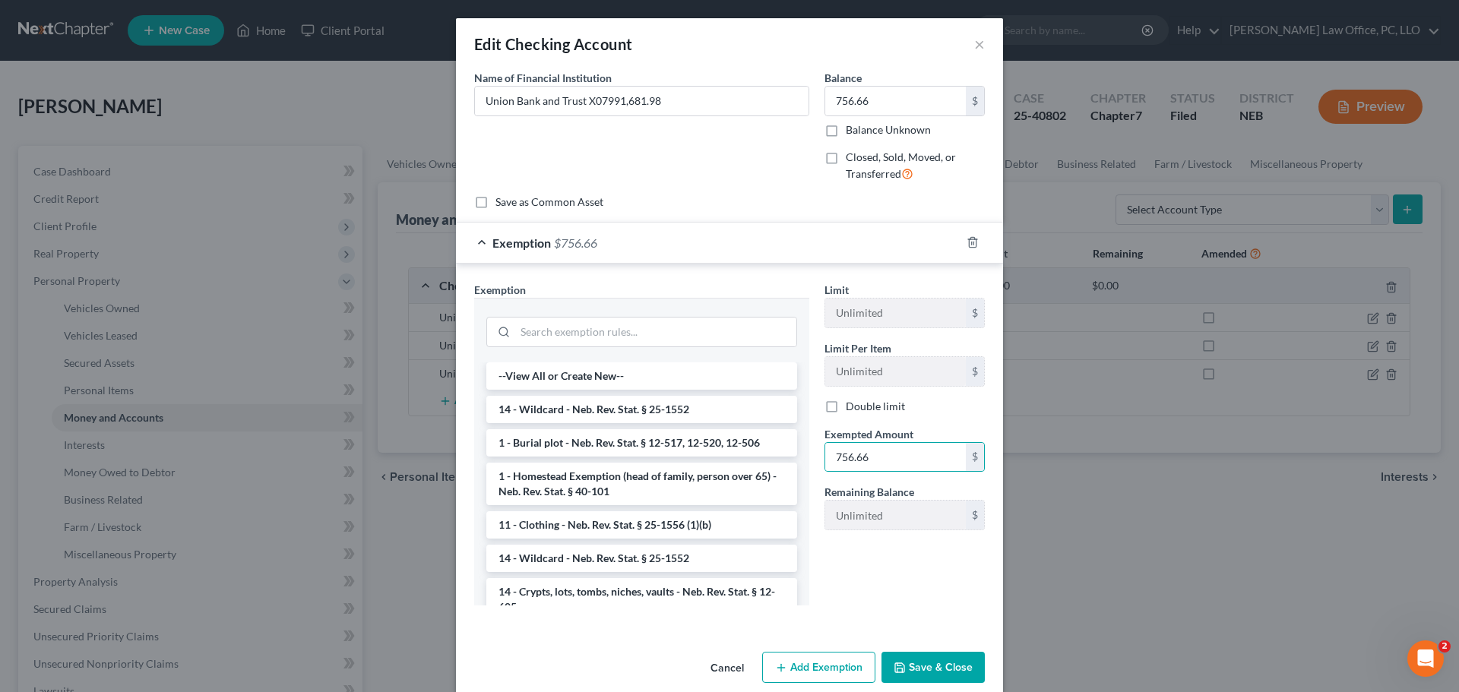
click at [928, 659] on button "Save & Close" at bounding box center [932, 668] width 103 height 32
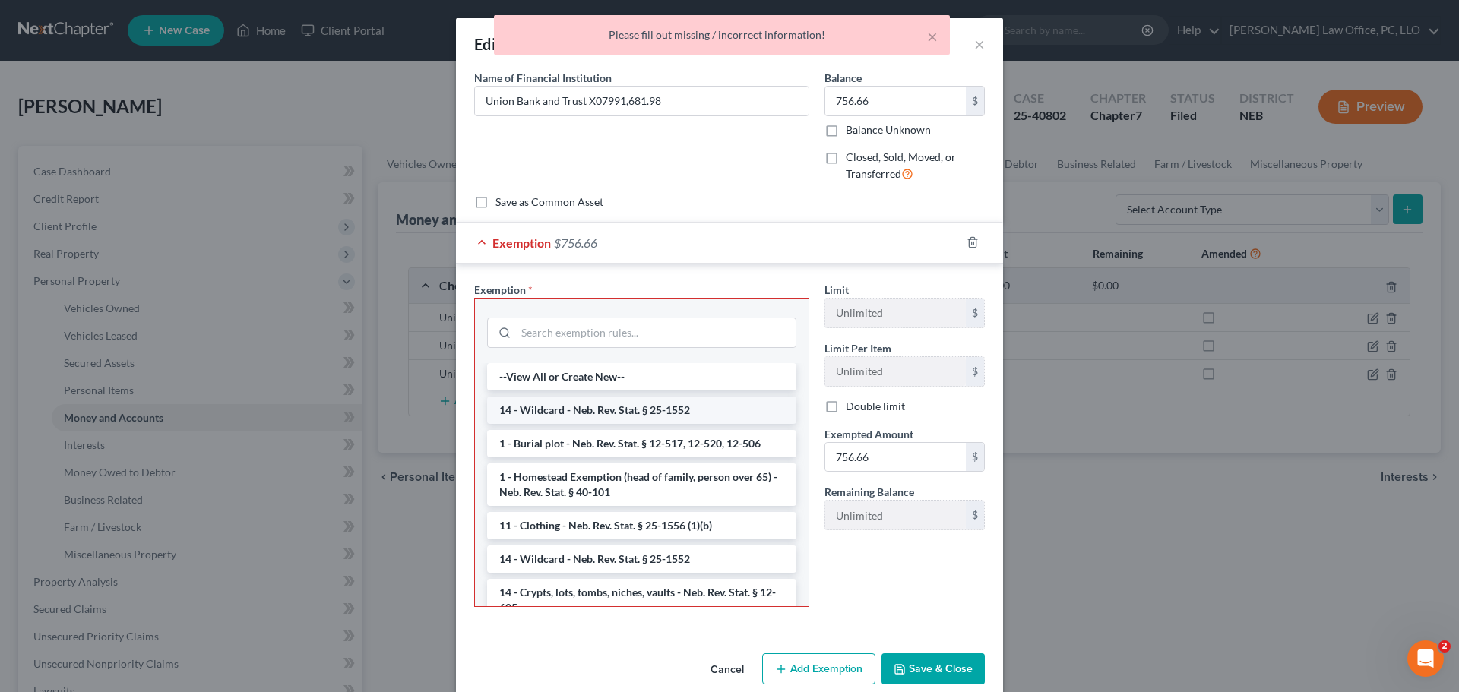
click at [673, 404] on li "14 - Wildcard - Neb. Rev. Stat. § 25-1552" at bounding box center [641, 410] width 309 height 27
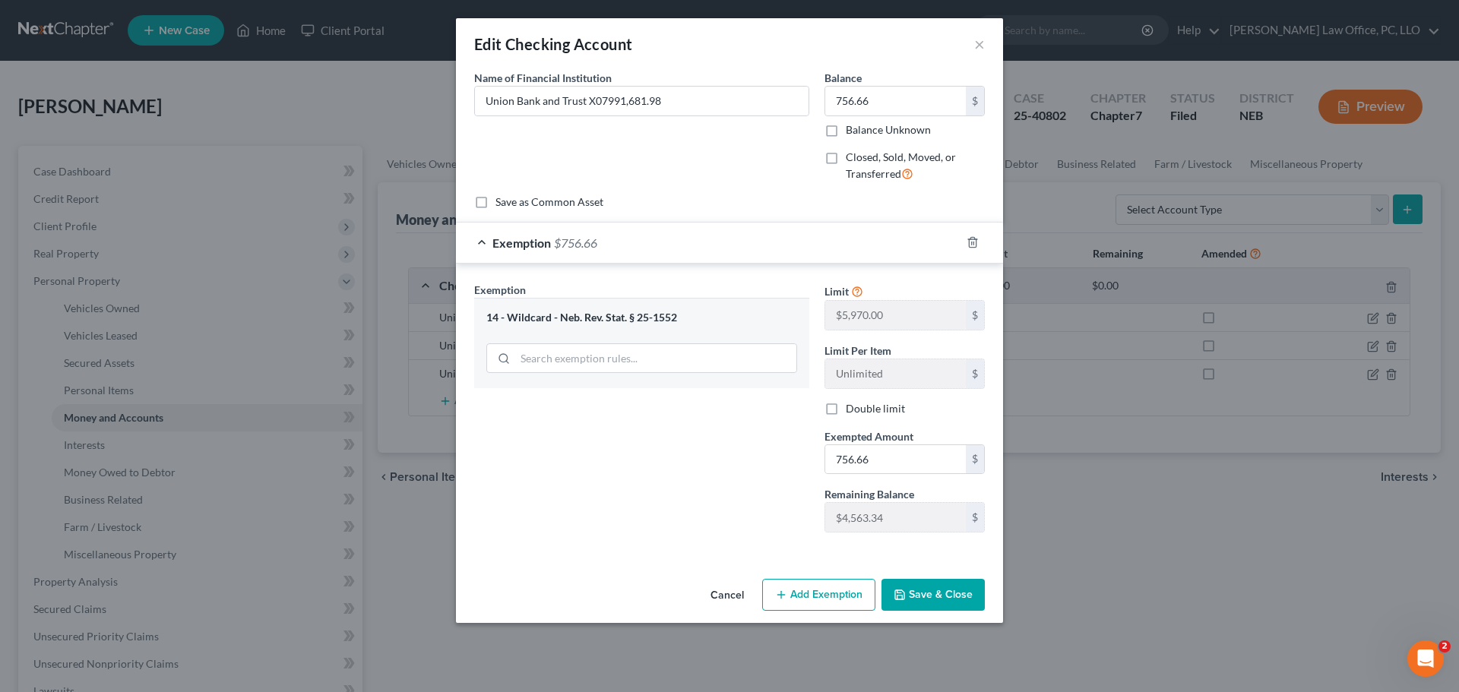
click at [956, 593] on button "Save & Close" at bounding box center [932, 595] width 103 height 32
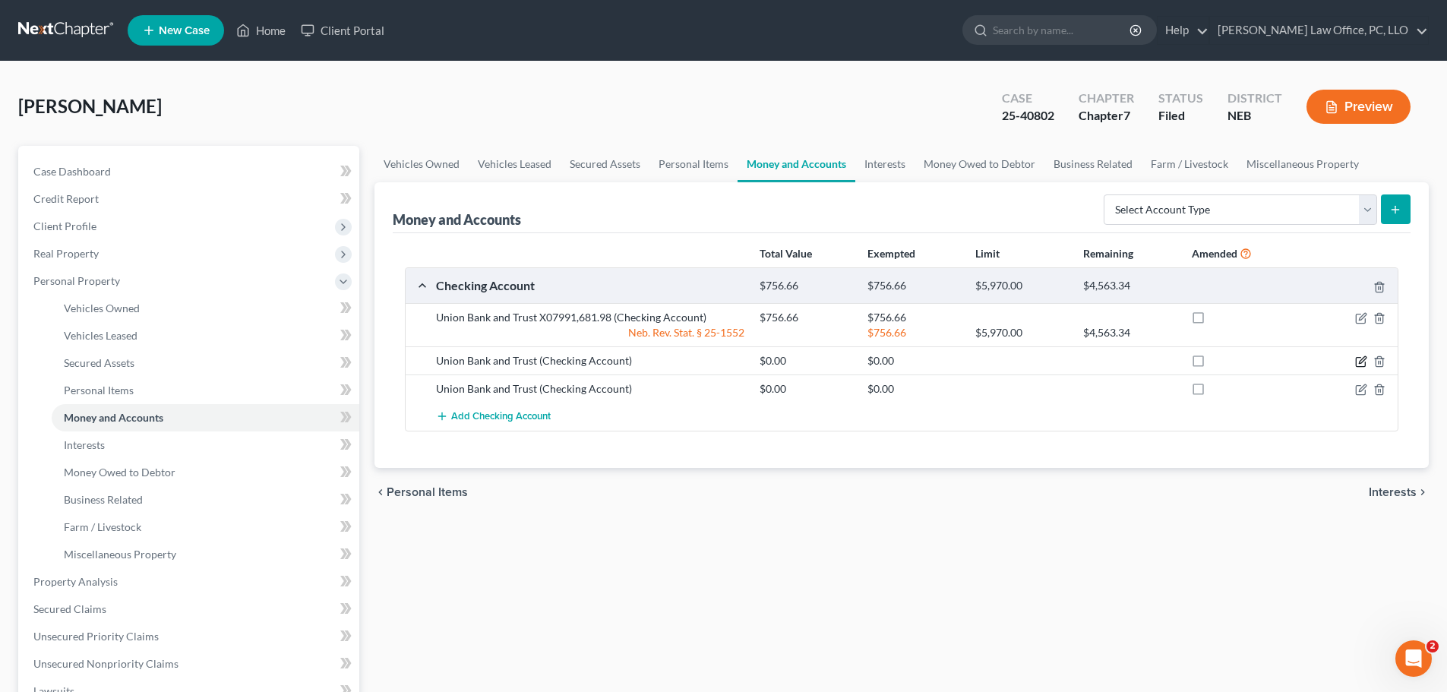
click at [1361, 360] on icon "button" at bounding box center [1362, 359] width 7 height 7
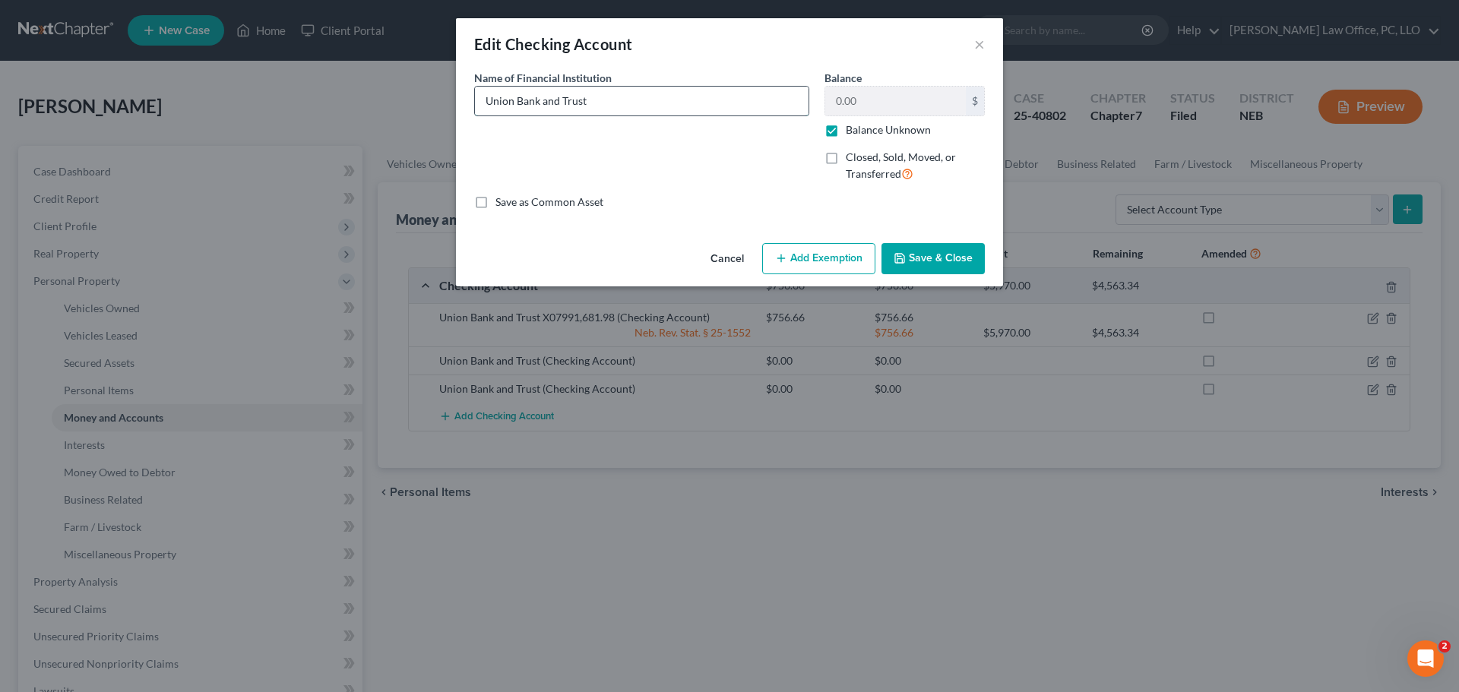
click at [638, 105] on input "Union Bank and Trust" at bounding box center [642, 101] width 334 height 29
type input "Union Bank and Trust X1912"
click at [846, 160] on label "Closed, Sold, Moved, or Transferred" at bounding box center [915, 166] width 139 height 33
click at [852, 160] on input "Closed, Sold, Moved, or Transferred" at bounding box center [857, 155] width 10 height 10
checkbox input "true"
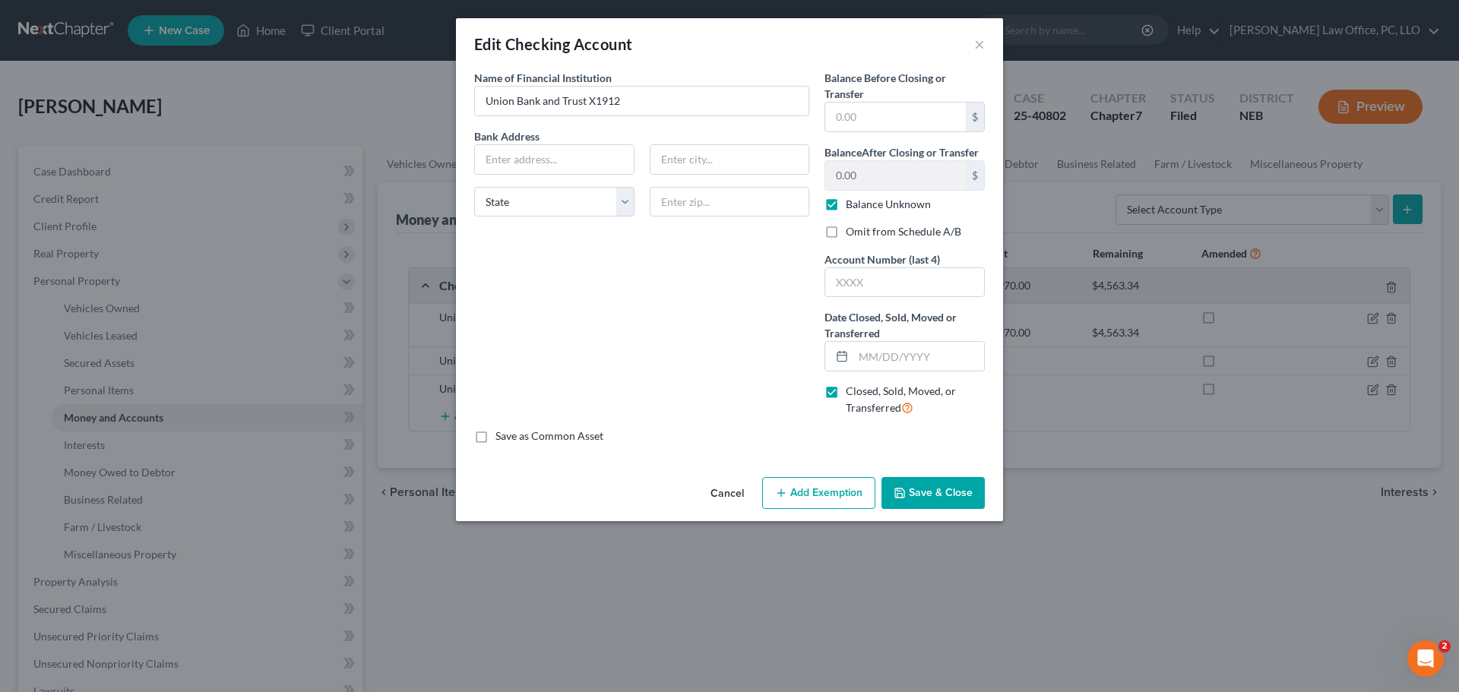
click at [846, 207] on label "Balance Unknown" at bounding box center [888, 204] width 85 height 15
click at [852, 207] on input "Balance Unknown" at bounding box center [857, 202] width 10 height 10
checkbox input "false"
click at [628, 204] on select "State [US_STATE] AK AR AZ CA CO CT DE DC [GEOGRAPHIC_DATA] [GEOGRAPHIC_DATA] GU…" at bounding box center [554, 202] width 160 height 30
select select "30"
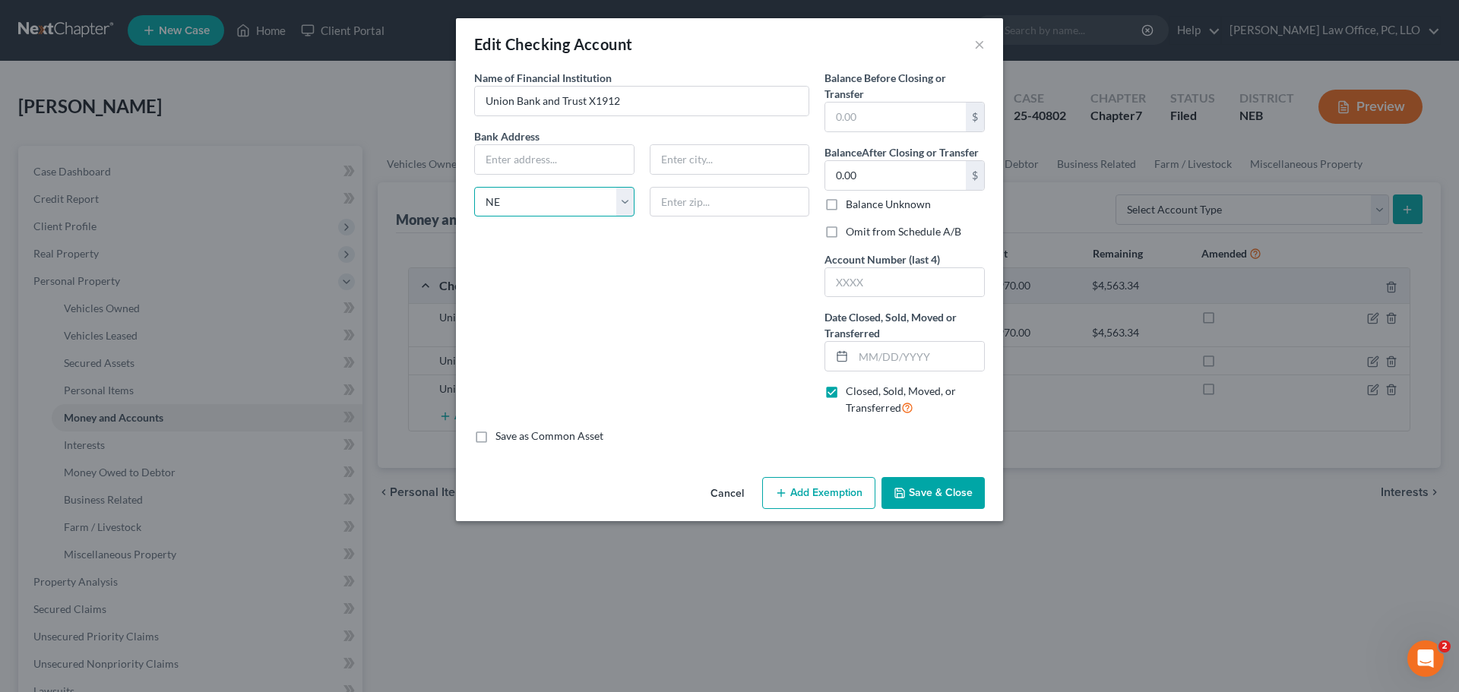
click at [474, 187] on select "State [US_STATE] AK AR AZ CA CO CT DE DC [GEOGRAPHIC_DATA] [GEOGRAPHIC_DATA] GU…" at bounding box center [554, 202] width 160 height 30
click at [903, 119] on input "text" at bounding box center [895, 117] width 141 height 29
type input "0.00"
click at [719, 361] on div "Name of Financial Institution * Union Bank and Trust X1912 Bank Address State […" at bounding box center [641, 249] width 350 height 359
click at [941, 285] on input "text" at bounding box center [904, 282] width 159 height 29
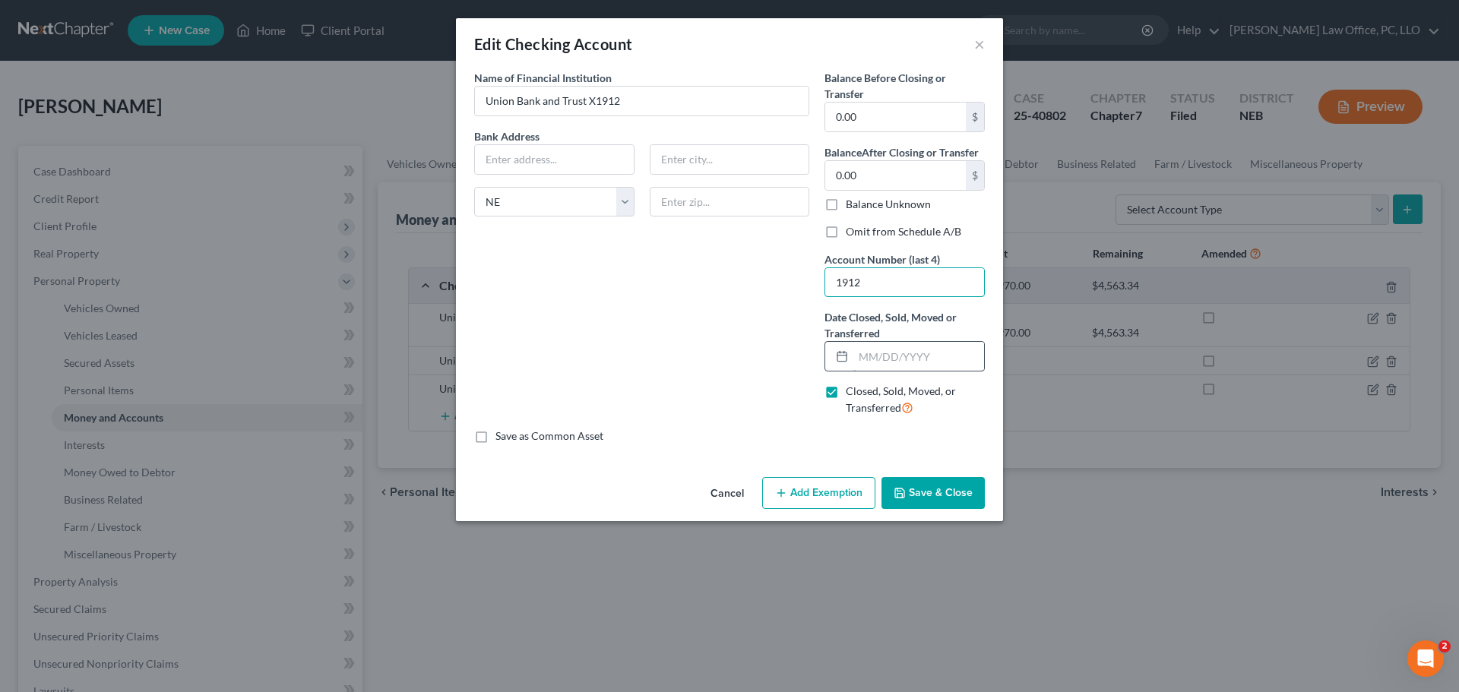
type input "1912"
click at [861, 356] on input "text" at bounding box center [918, 356] width 131 height 29
type input "[DATE]"
click at [934, 498] on button "Save & Close" at bounding box center [932, 493] width 103 height 32
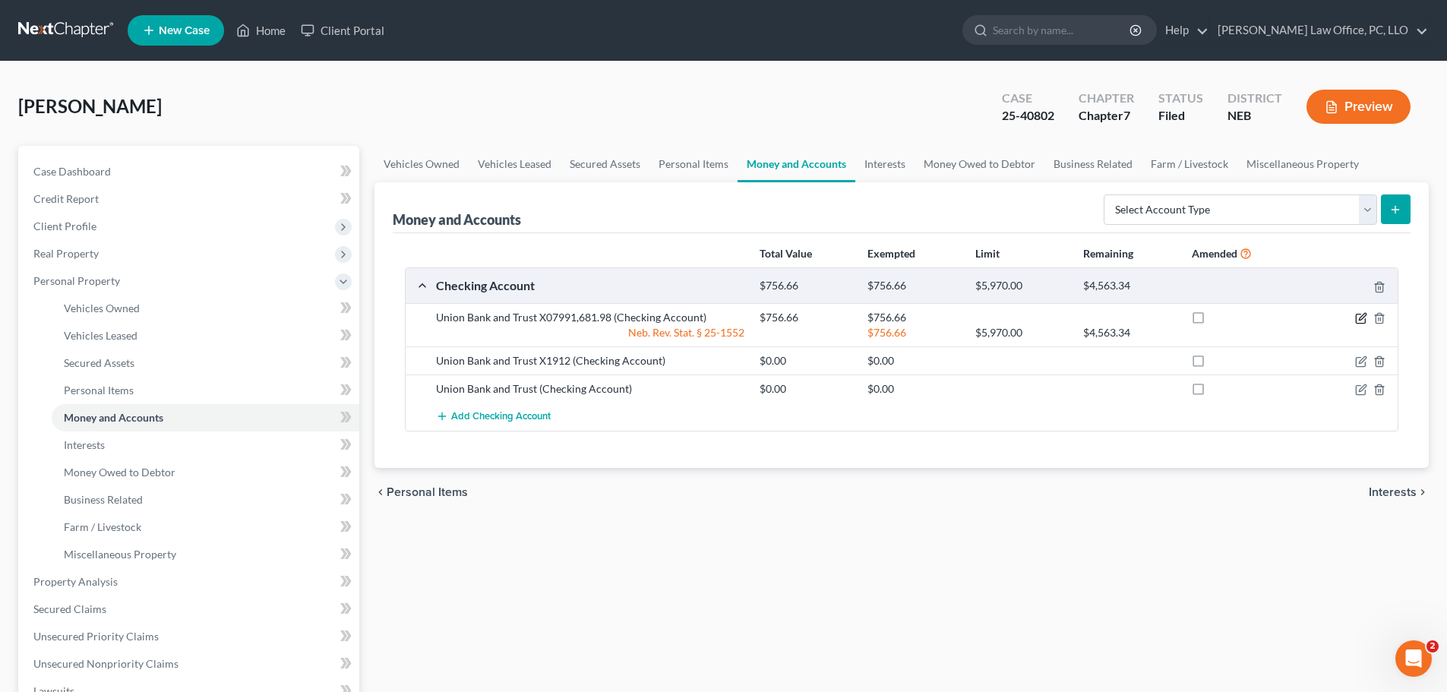
click at [1359, 317] on icon "button" at bounding box center [1361, 318] width 12 height 12
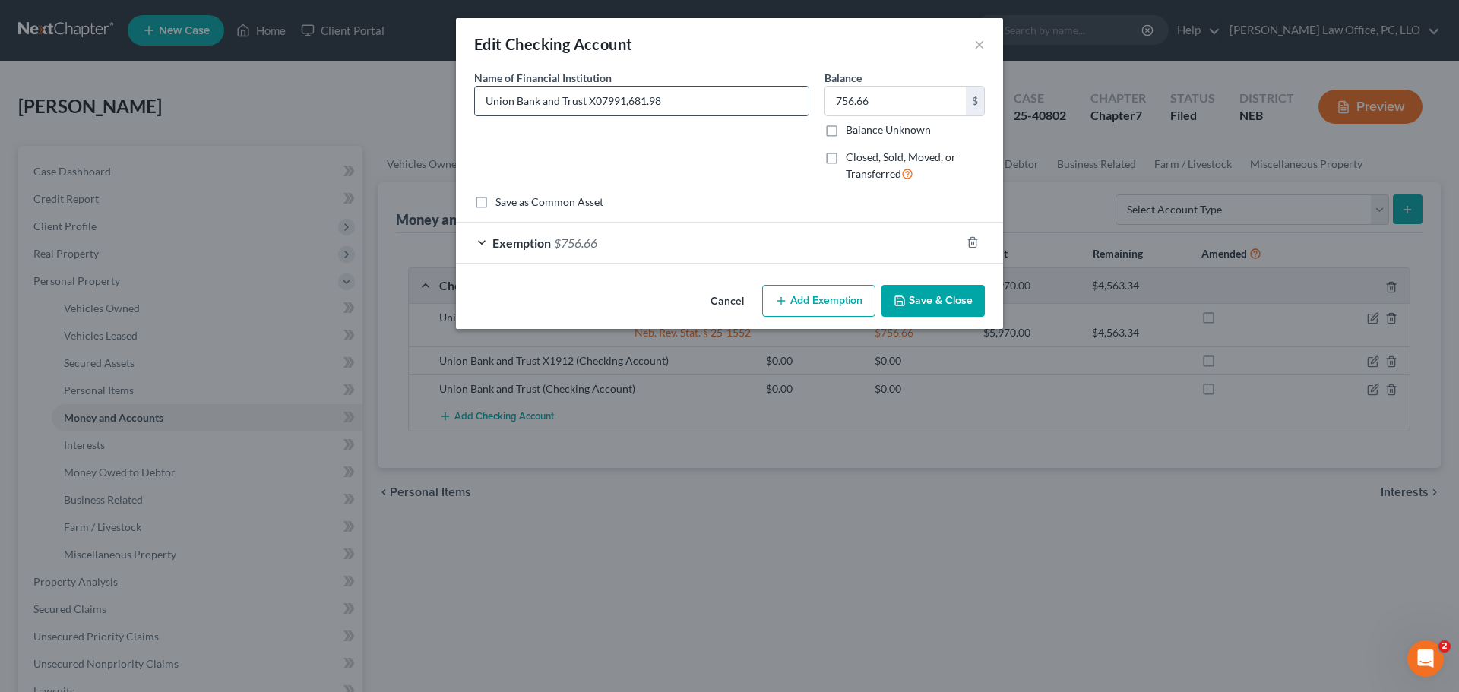
click at [694, 96] on input "Union Bank and Trust X07991,681.98" at bounding box center [642, 101] width 334 height 29
type input "Union Bank and Trust X0799"
click at [936, 306] on button "Save & Close" at bounding box center [932, 301] width 103 height 32
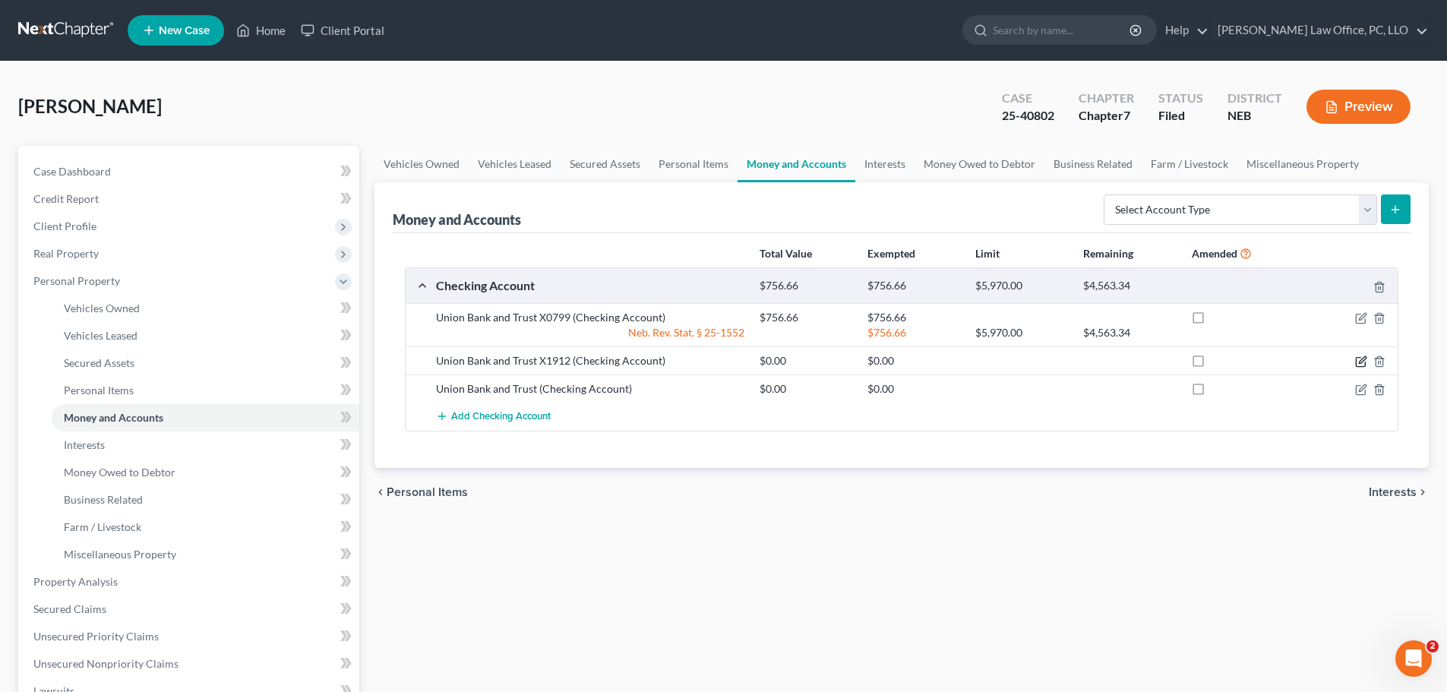
click at [1360, 359] on icon "button" at bounding box center [1361, 362] width 12 height 12
select select "30"
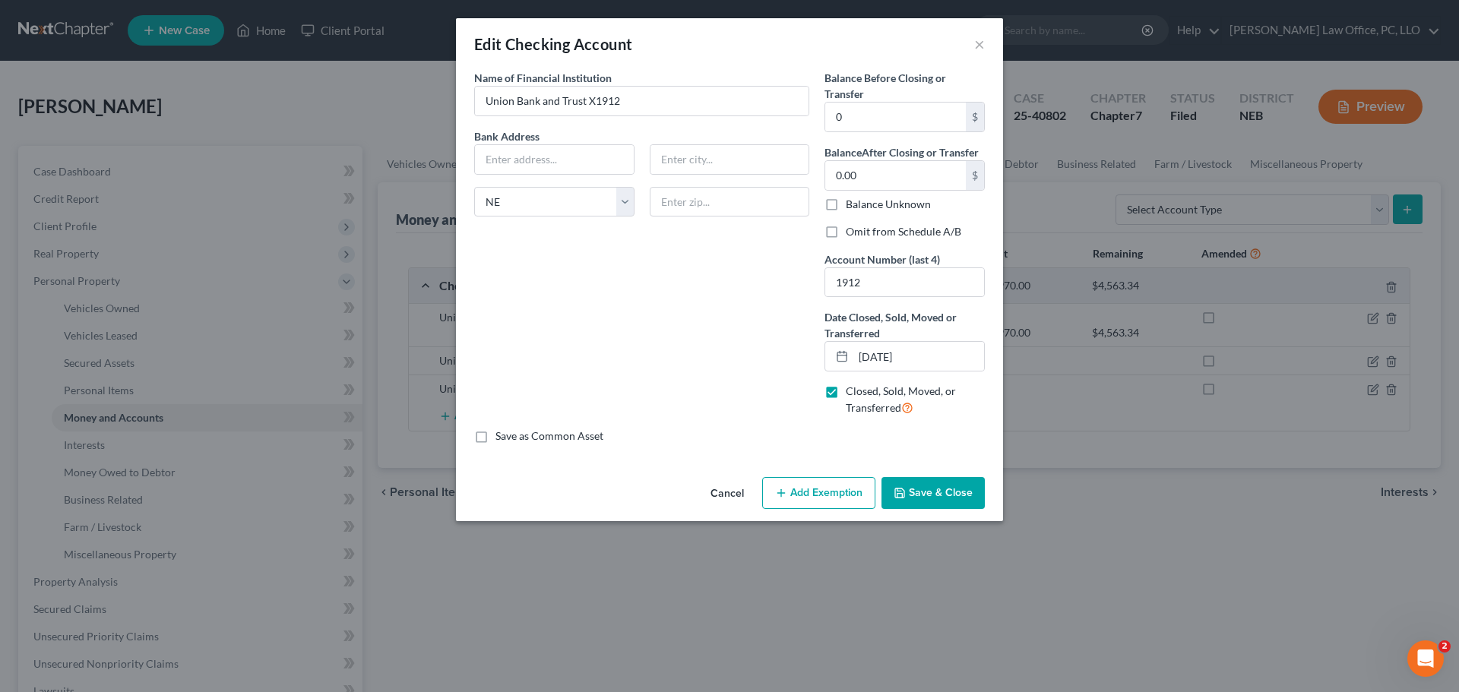
click at [988, 46] on div "Edit Checking Account ×" at bounding box center [729, 44] width 547 height 52
click at [982, 43] on button "×" at bounding box center [979, 44] width 11 height 18
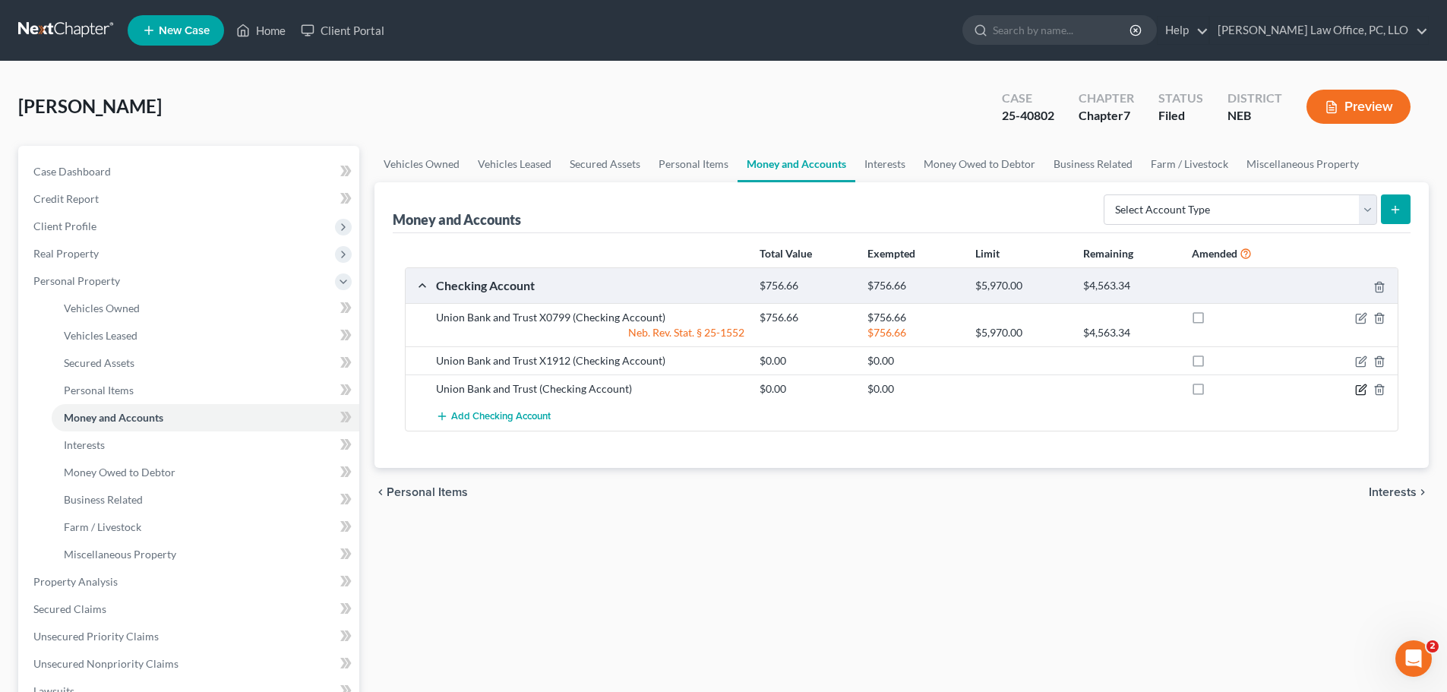
click at [1361, 393] on icon "button" at bounding box center [1361, 390] width 12 height 12
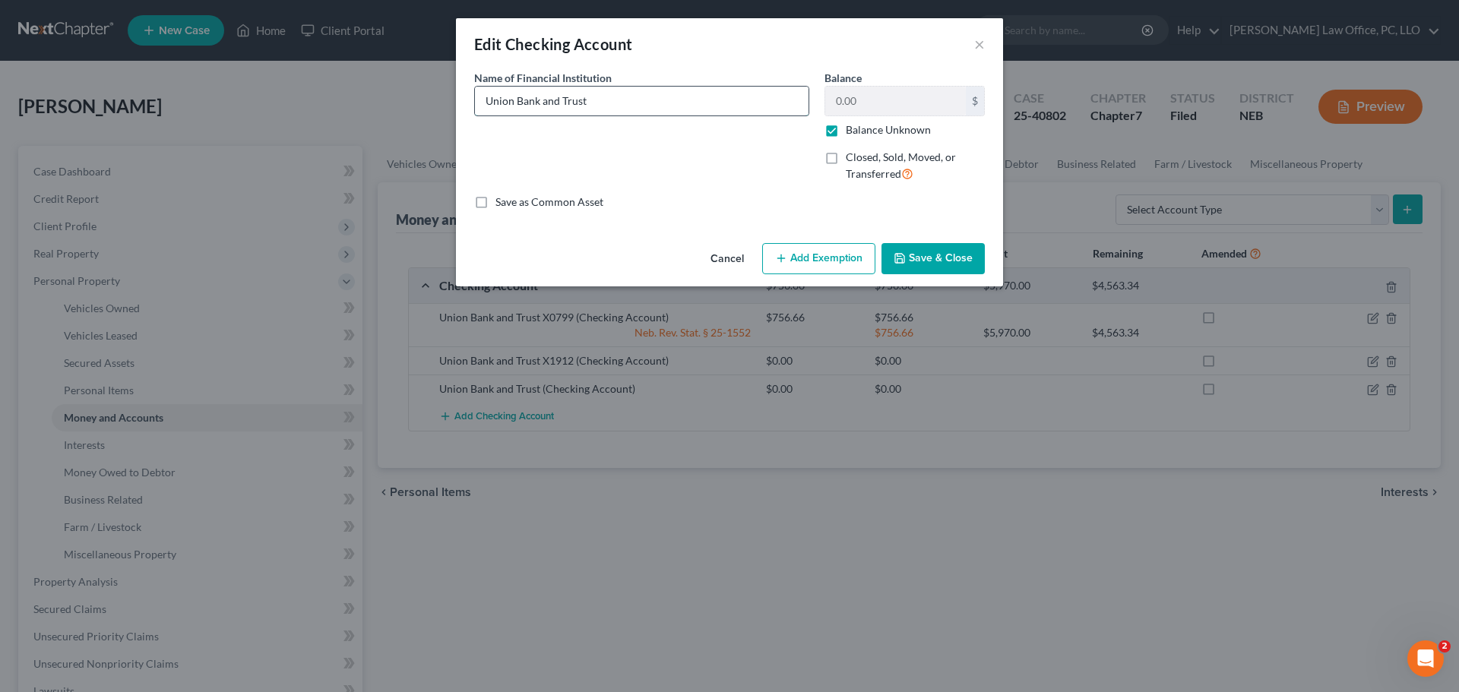
click at [622, 100] on input "Union Bank and Trust" at bounding box center [642, 101] width 334 height 29
click at [623, 99] on input "Union Bank and Trust" at bounding box center [642, 101] width 334 height 29
type input "Union Bank and Trust X7310"
click at [846, 130] on label "Balance Unknown" at bounding box center [888, 129] width 85 height 15
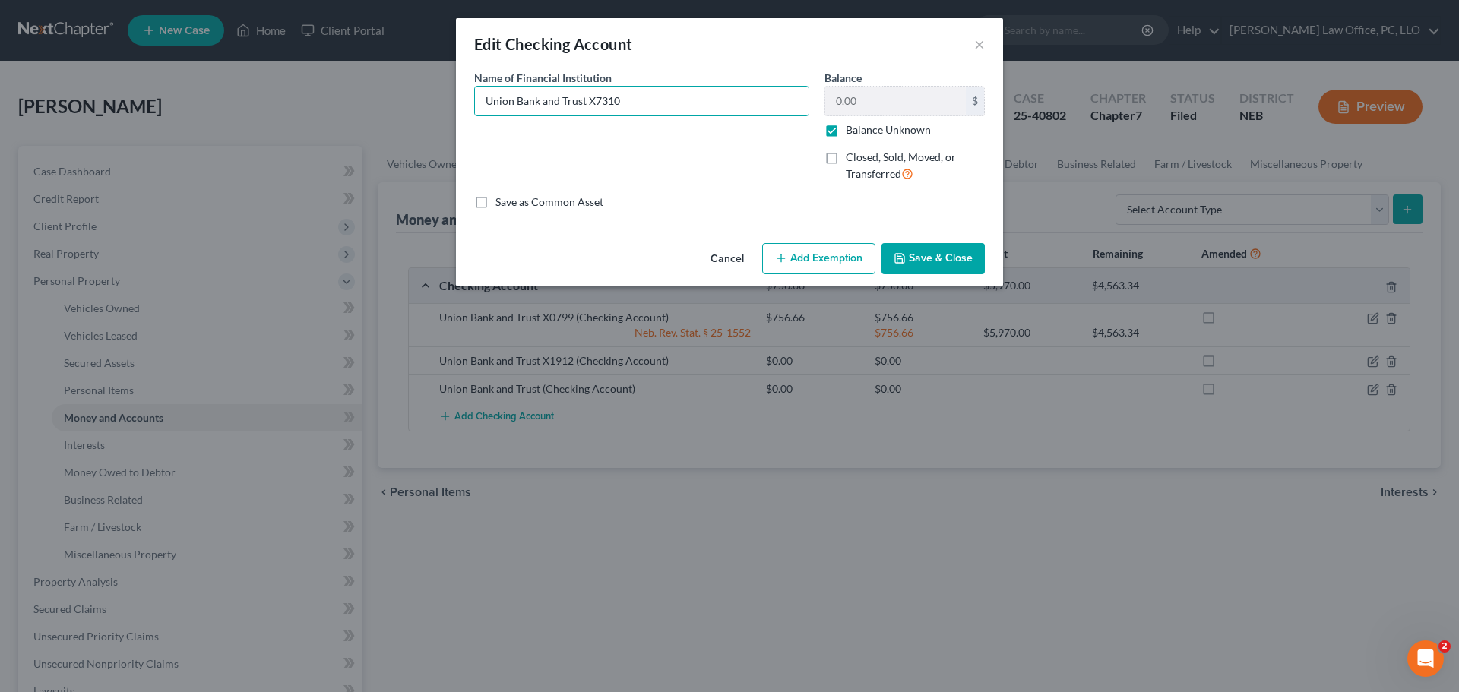
click at [852, 130] on input "Balance Unknown" at bounding box center [857, 127] width 10 height 10
checkbox input "false"
click at [846, 160] on label "Closed, Sold, Moved, or Transferred" at bounding box center [915, 166] width 139 height 33
click at [852, 160] on input "Closed, Sold, Moved, or Transferred" at bounding box center [857, 155] width 10 height 10
checkbox input "true"
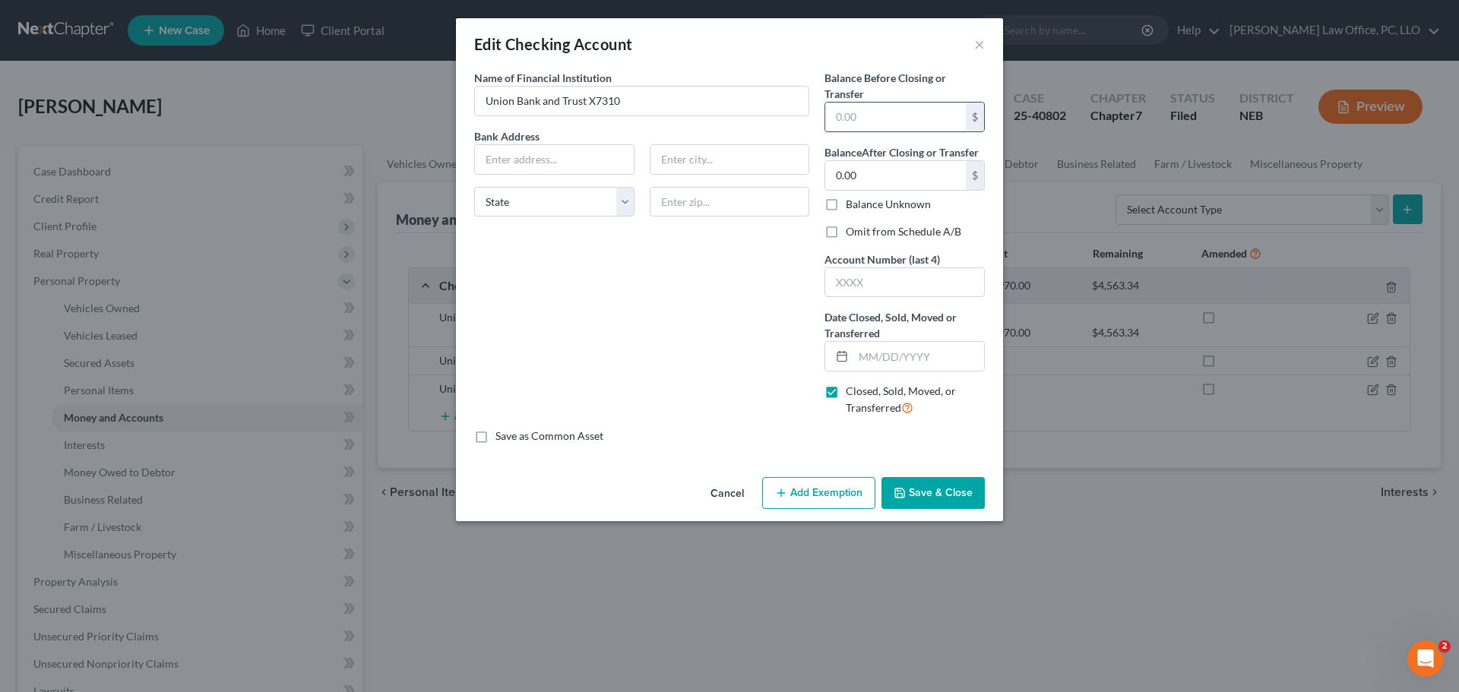
click at [886, 118] on input "text" at bounding box center [895, 117] width 141 height 29
click at [741, 305] on div "Name of Financial Institution * Union Bank and Trust X7310 Bank Address State […" at bounding box center [641, 249] width 350 height 359
type input "0"
type input "9"
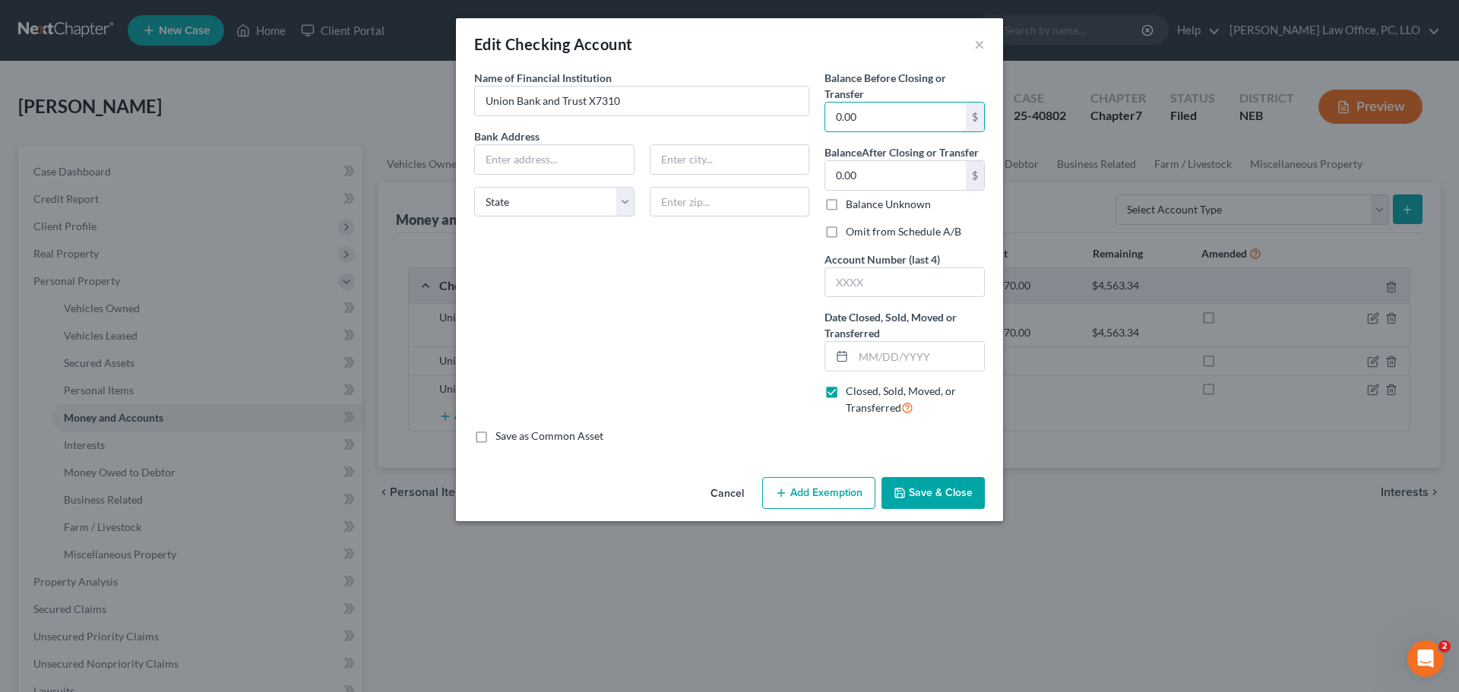
type input "0.00"
click at [728, 332] on div "Name of Financial Institution * Union Bank and Trust X7310 Bank Address State […" at bounding box center [641, 249] width 350 height 359
click at [898, 281] on input "text" at bounding box center [904, 282] width 159 height 29
type input "7310"
click at [948, 365] on input "text" at bounding box center [918, 356] width 131 height 29
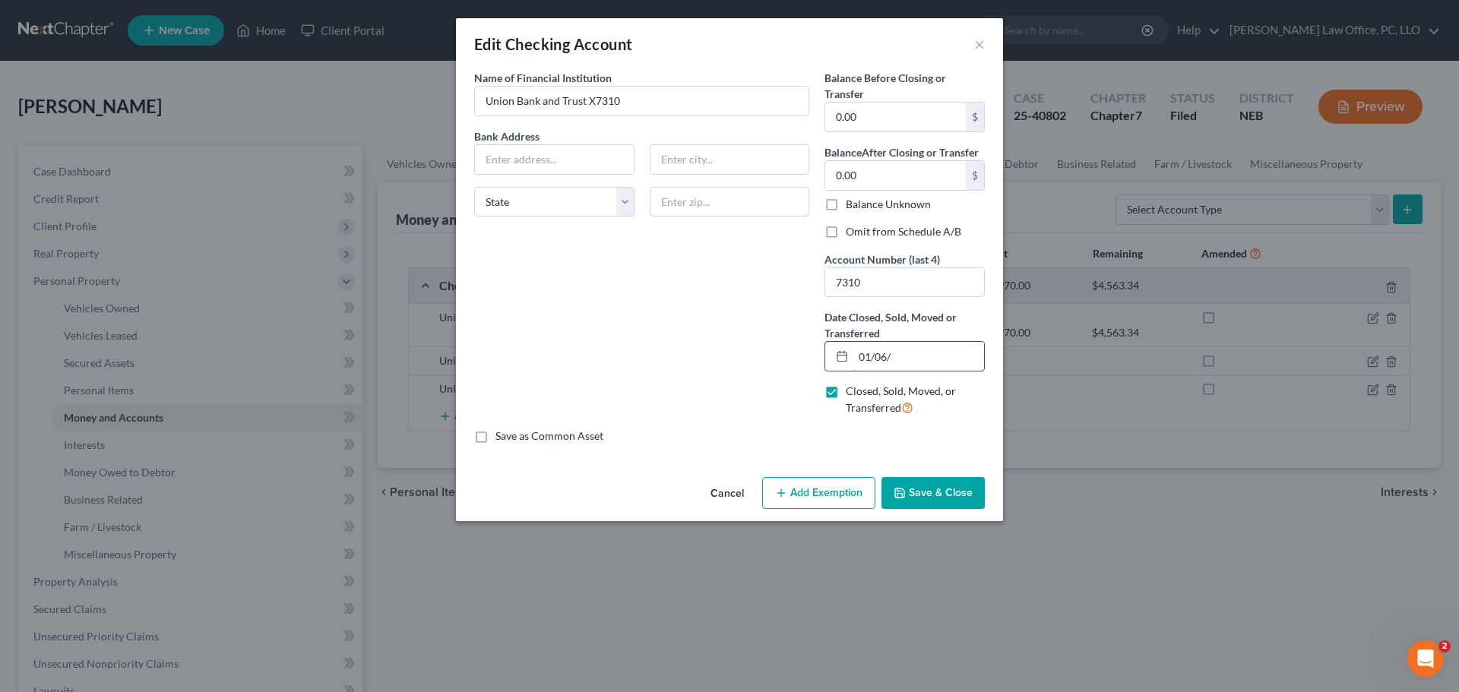
type input "[DATE]"
click at [926, 488] on button "Save & Close" at bounding box center [932, 493] width 103 height 32
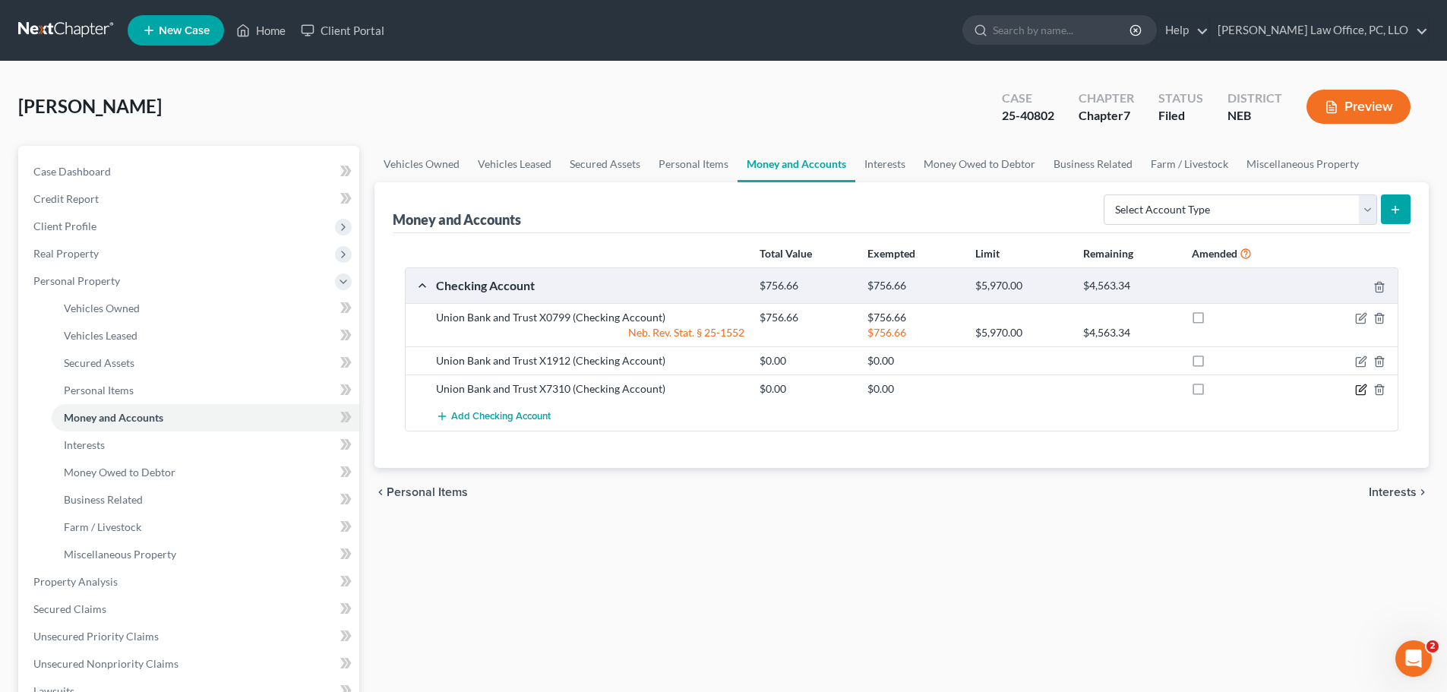
click at [1355, 392] on icon "button" at bounding box center [1361, 390] width 12 height 12
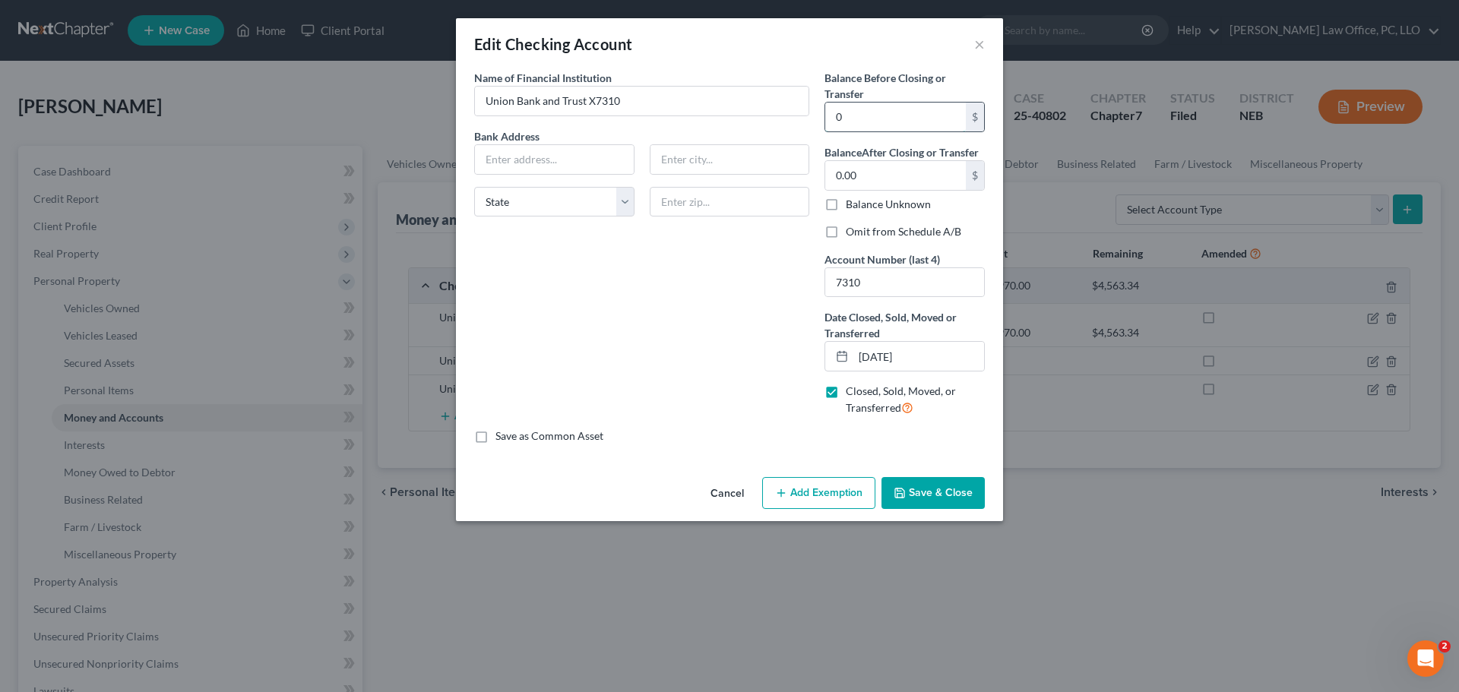
click at [869, 116] on input "0" at bounding box center [895, 117] width 141 height 29
click at [755, 606] on div "Edit Checking Account × An exemption set must first be selected from the Filing…" at bounding box center [729, 346] width 1459 height 692
type input "0"
type input "0.00"
click at [739, 597] on div "Edit Checking Account × An exemption set must first be selected from the Filing…" at bounding box center [729, 346] width 1459 height 692
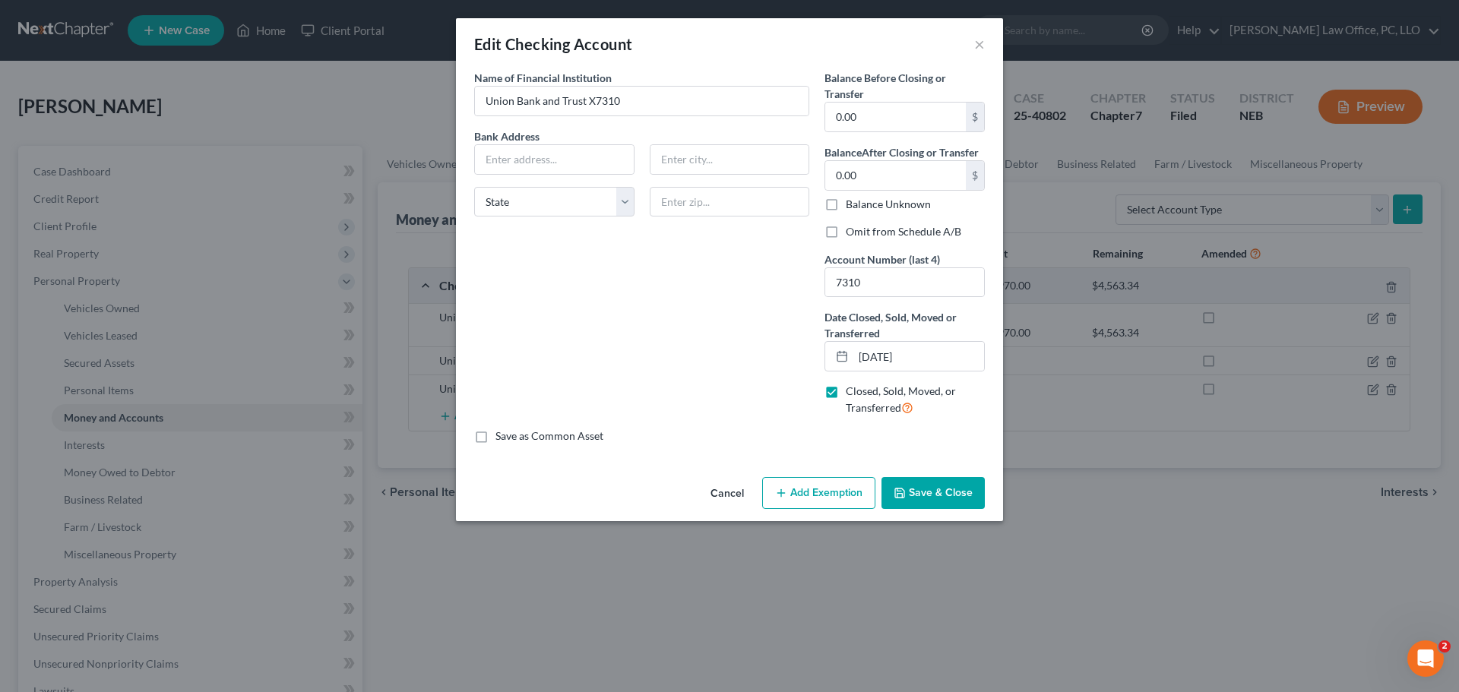
click at [944, 489] on button "Save & Close" at bounding box center [932, 493] width 103 height 32
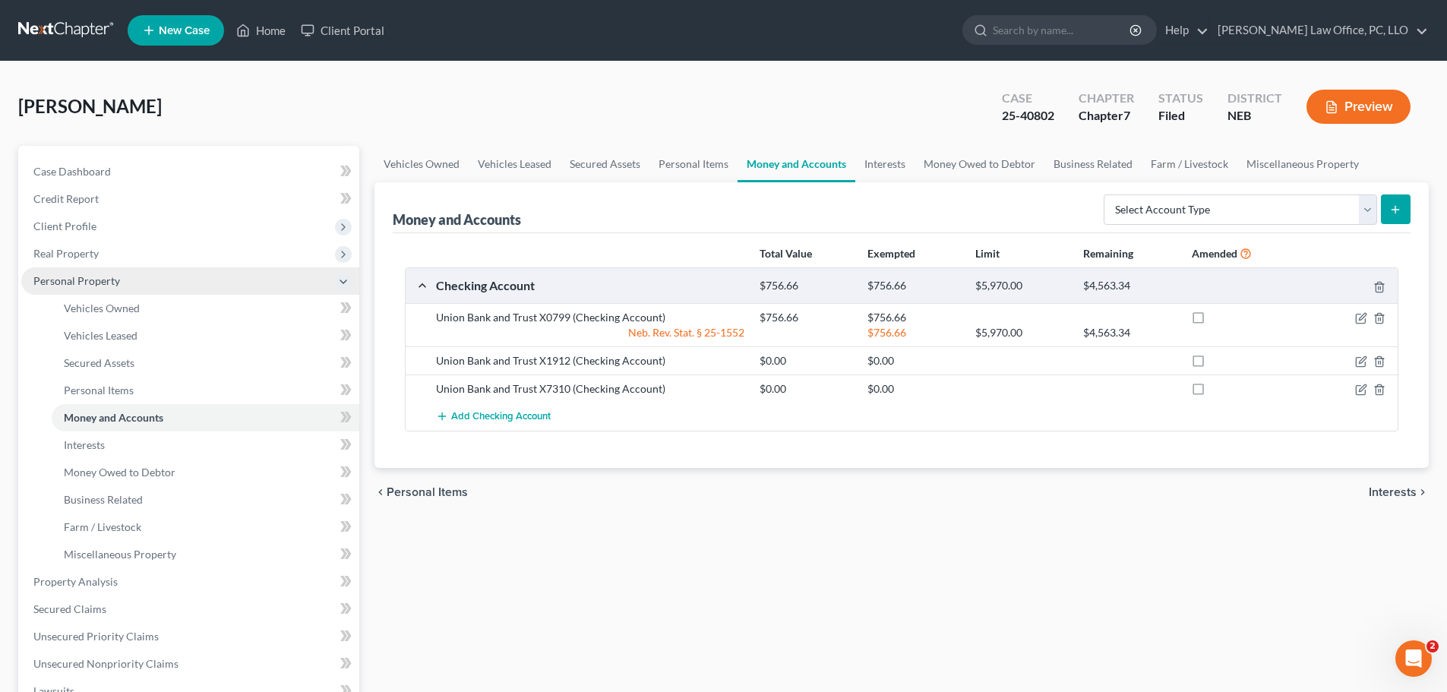
click at [100, 282] on span "Personal Property" at bounding box center [76, 280] width 87 height 13
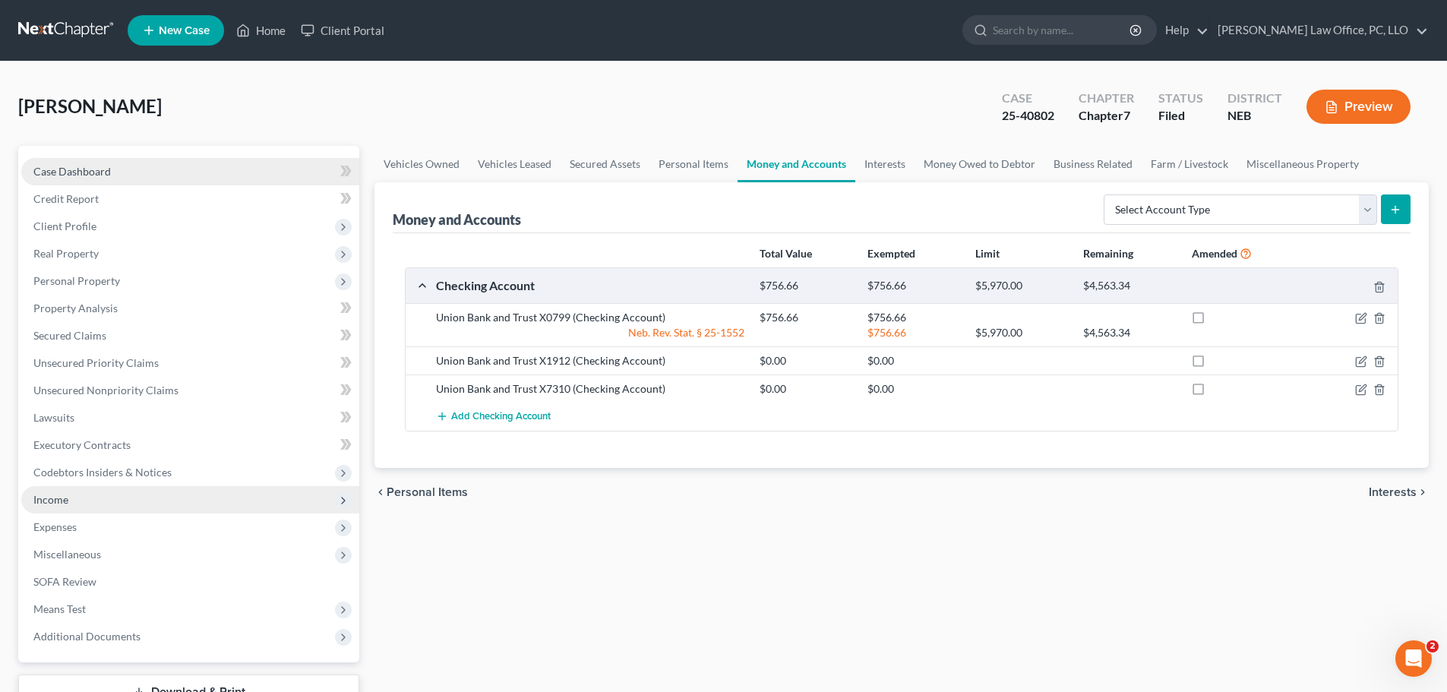
click at [77, 169] on span "Case Dashboard" at bounding box center [71, 171] width 77 height 13
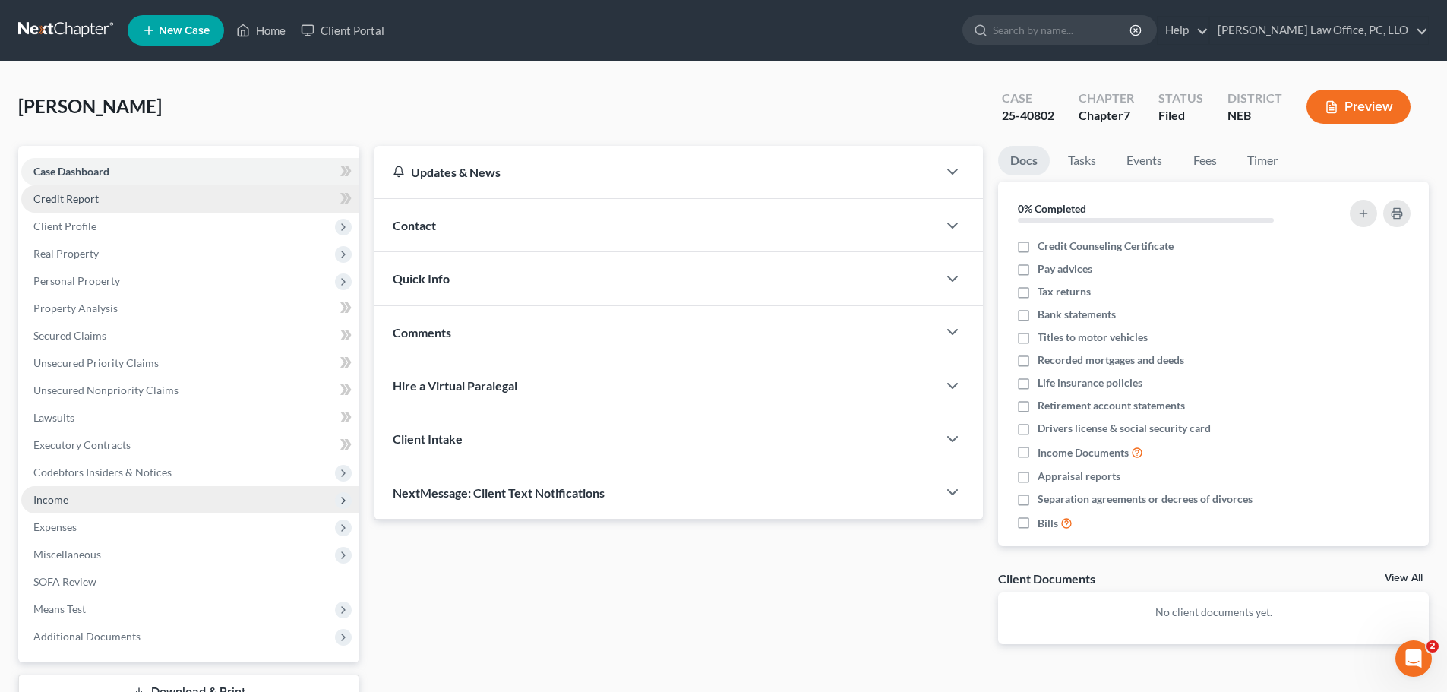
click at [80, 198] on span "Credit Report" at bounding box center [65, 198] width 65 height 13
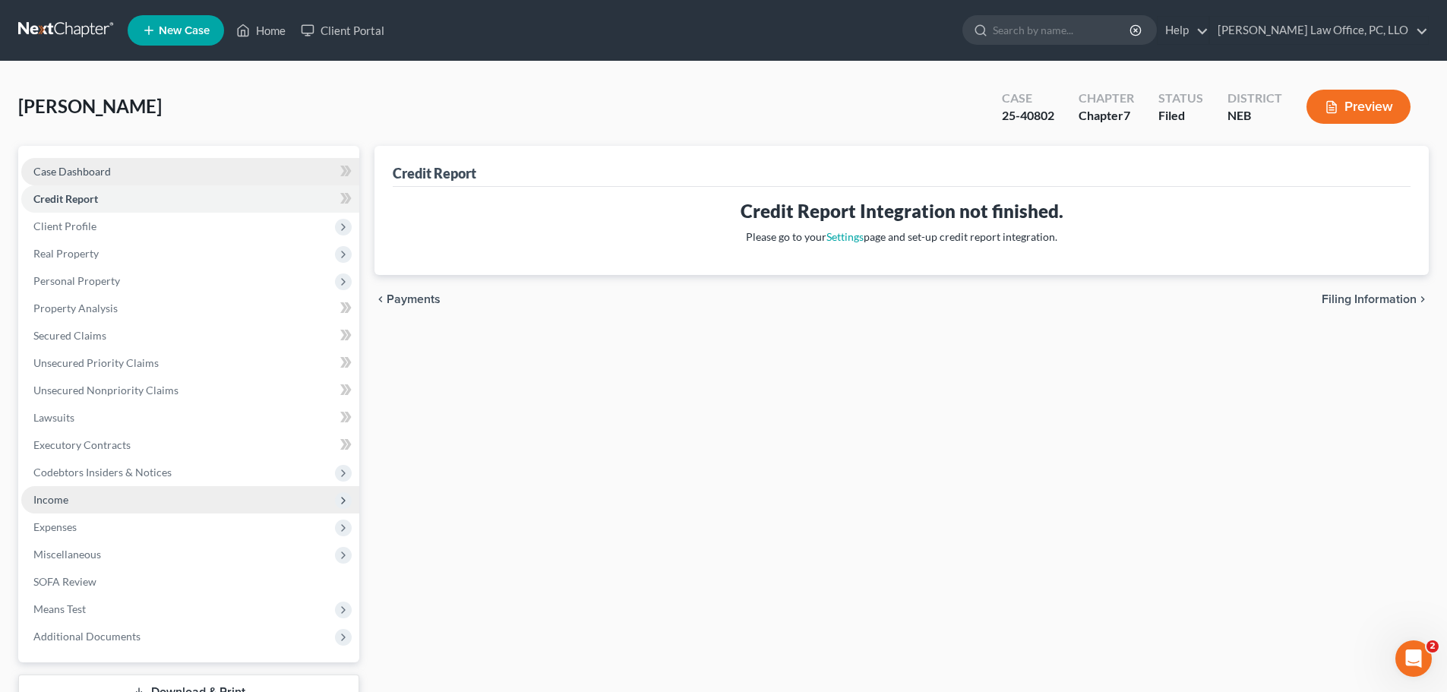
click at [84, 171] on span "Case Dashboard" at bounding box center [71, 171] width 77 height 13
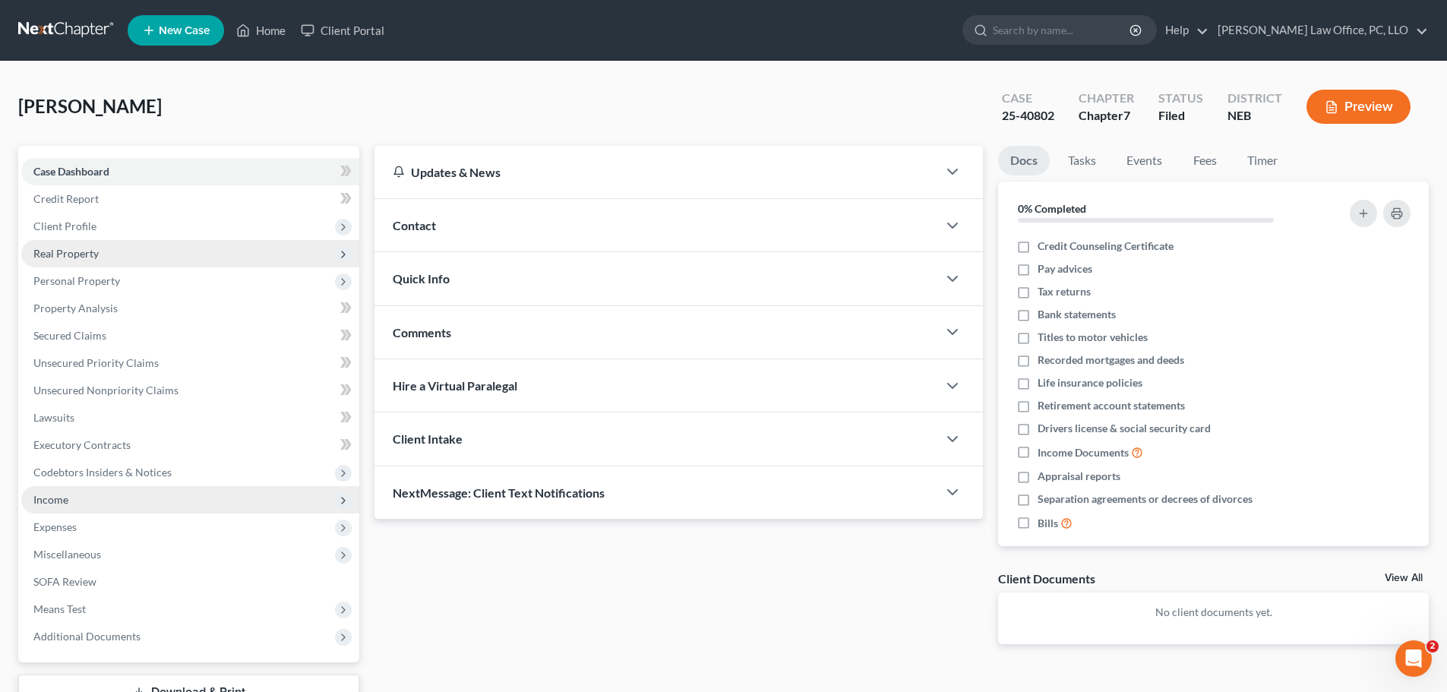
click at [103, 249] on span "Real Property" at bounding box center [190, 253] width 338 height 27
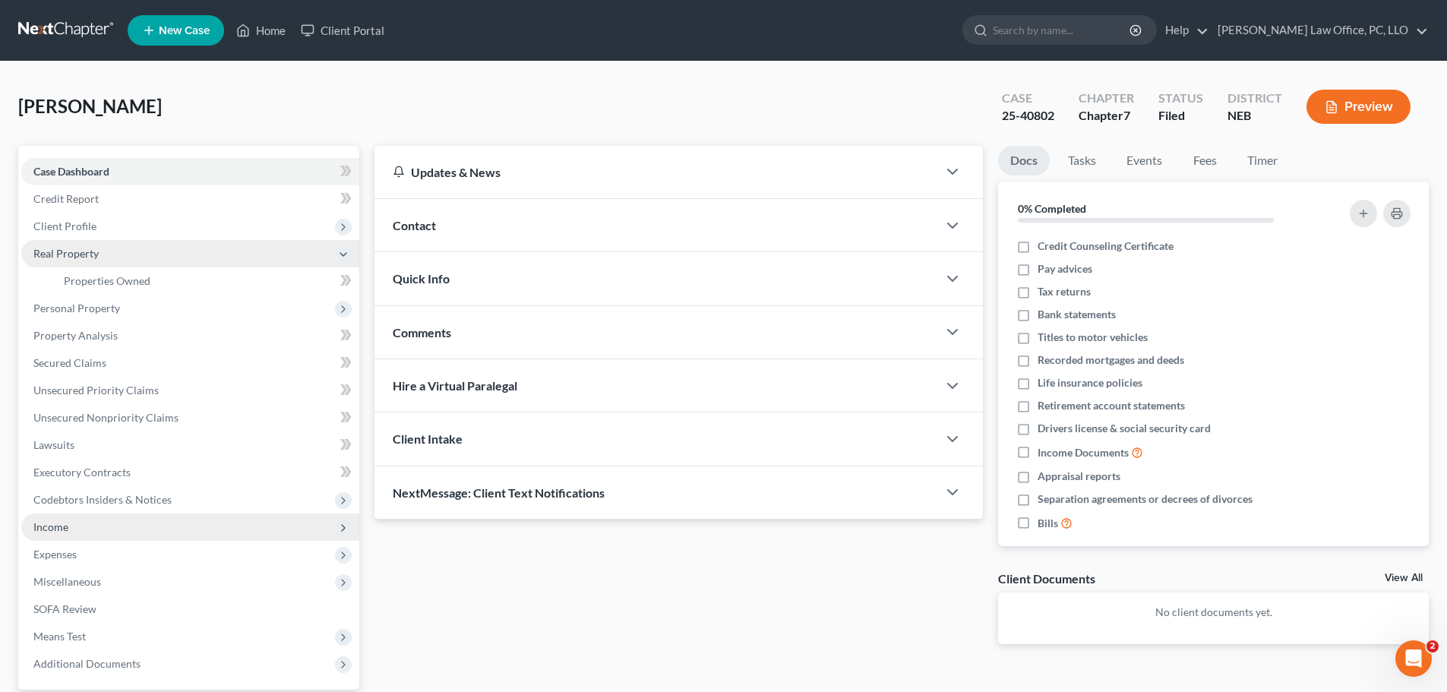
click at [115, 251] on span "Real Property" at bounding box center [190, 253] width 338 height 27
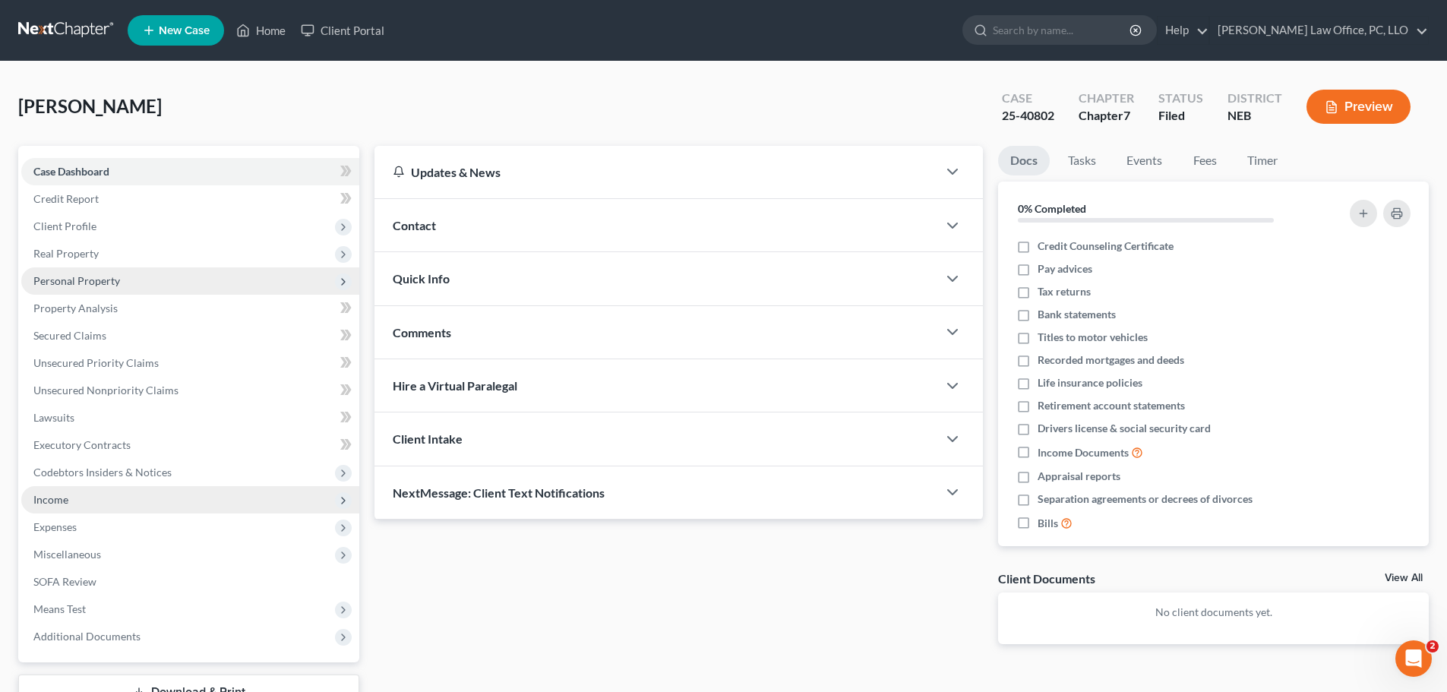
click at [117, 277] on span "Personal Property" at bounding box center [76, 280] width 87 height 13
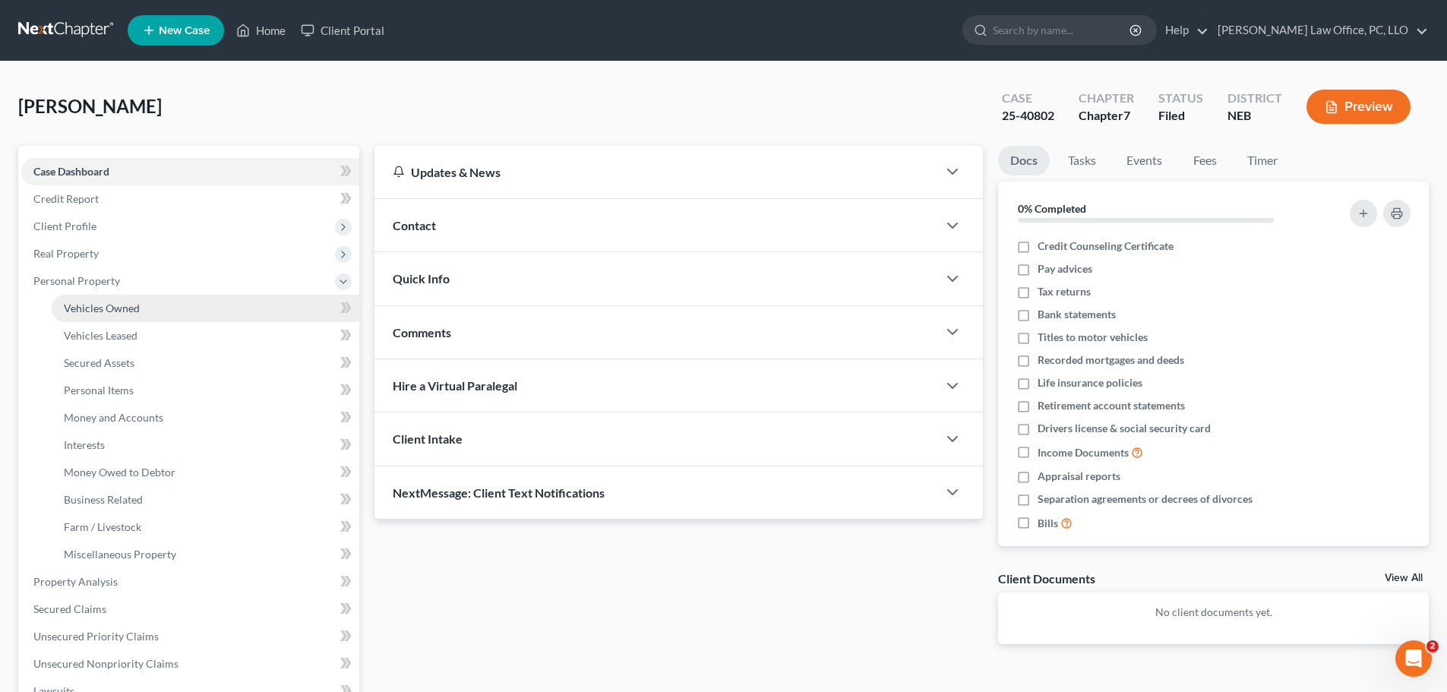
click at [123, 311] on span "Vehicles Owned" at bounding box center [102, 308] width 76 height 13
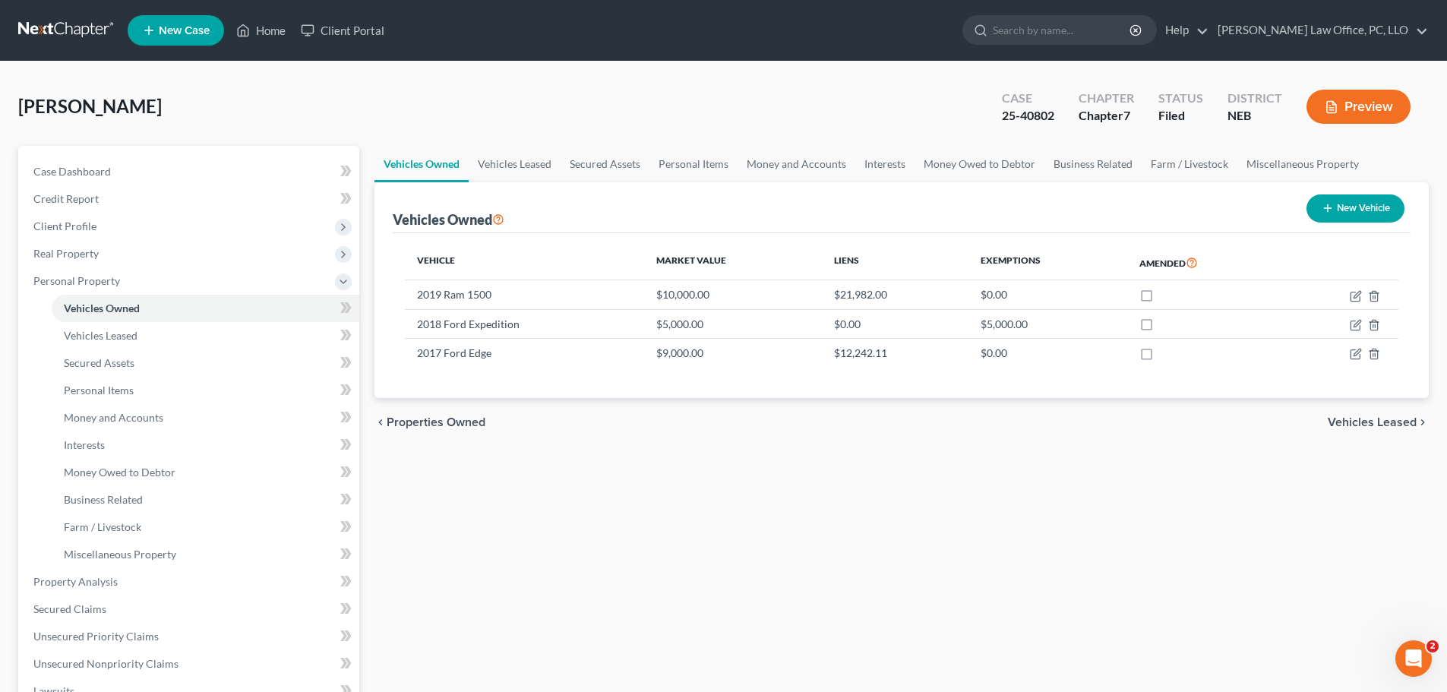
click at [1369, 419] on span "Vehicles Leased" at bounding box center [1372, 422] width 89 height 12
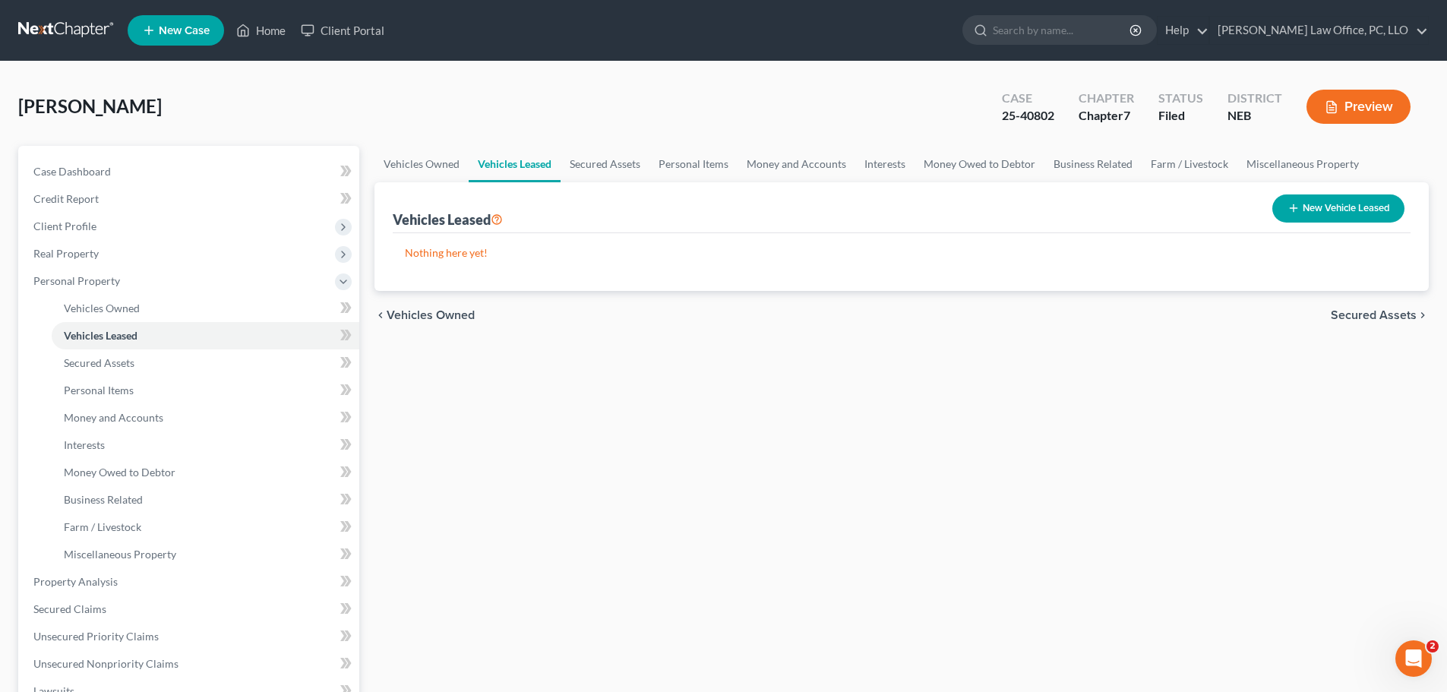
click at [1381, 311] on span "Secured Assets" at bounding box center [1374, 315] width 86 height 12
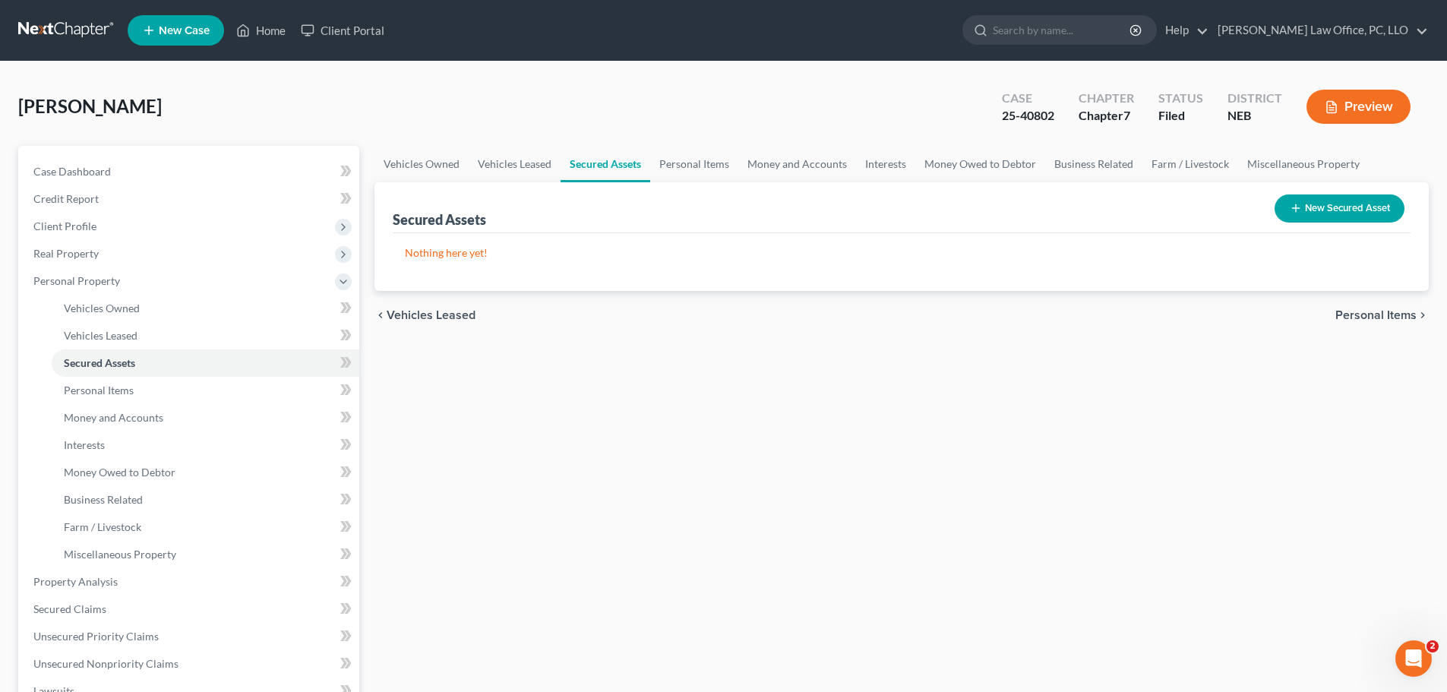
click at [1381, 312] on span "Personal Items" at bounding box center [1376, 315] width 81 height 12
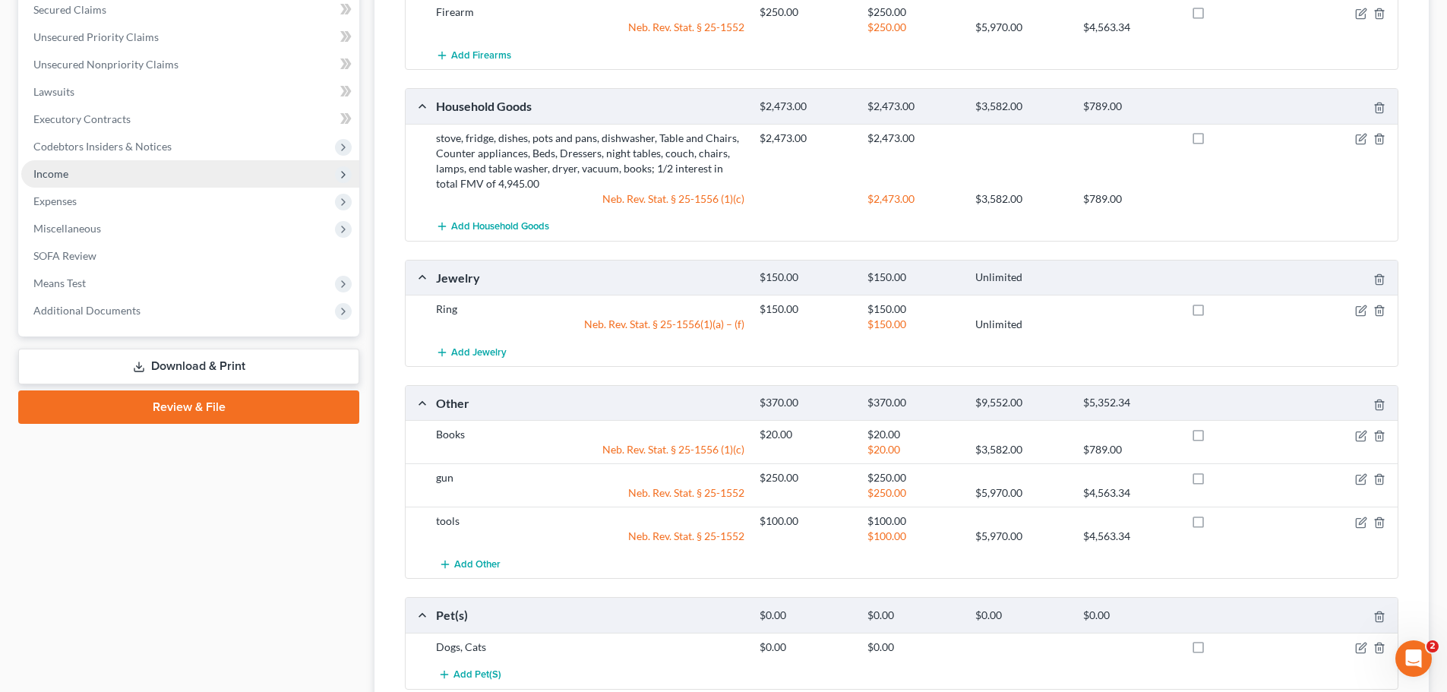
scroll to position [740, 0]
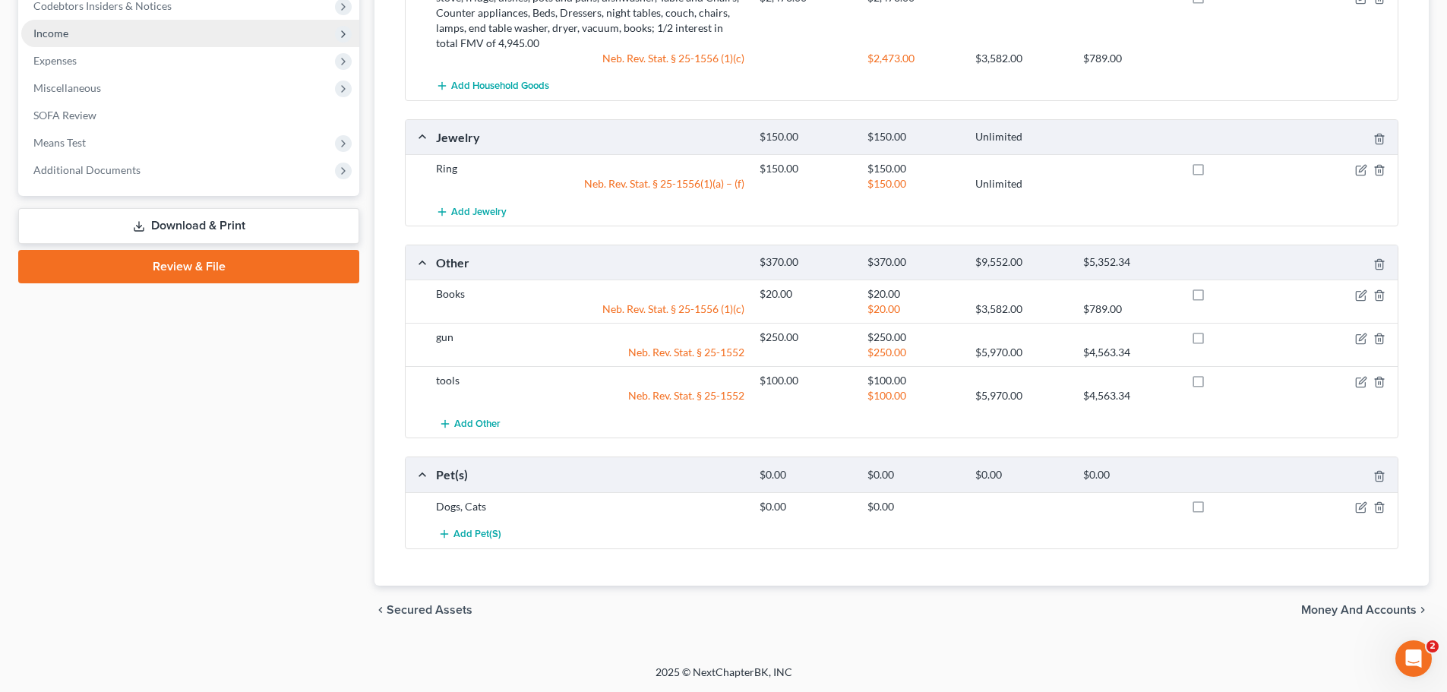
click at [1361, 609] on span "Money and Accounts" at bounding box center [1358, 610] width 115 height 12
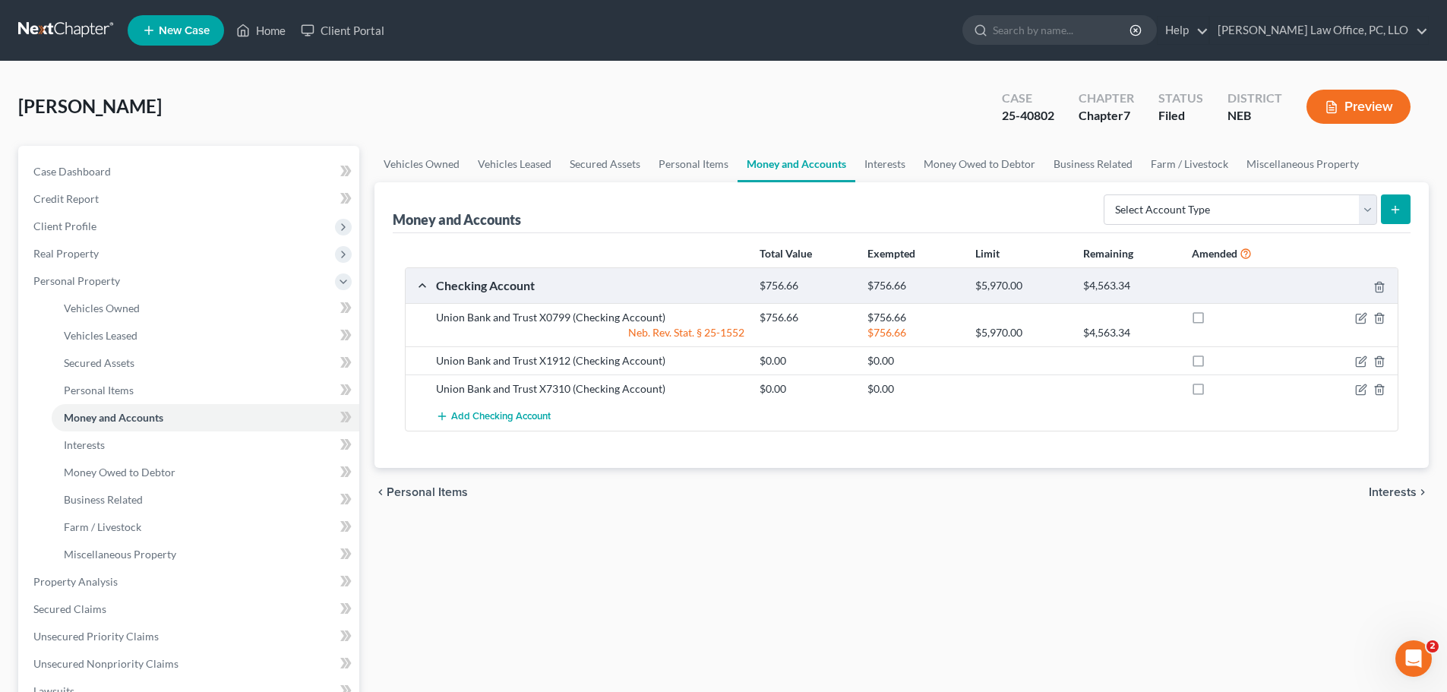
click at [1396, 491] on span "Interests" at bounding box center [1393, 492] width 48 height 12
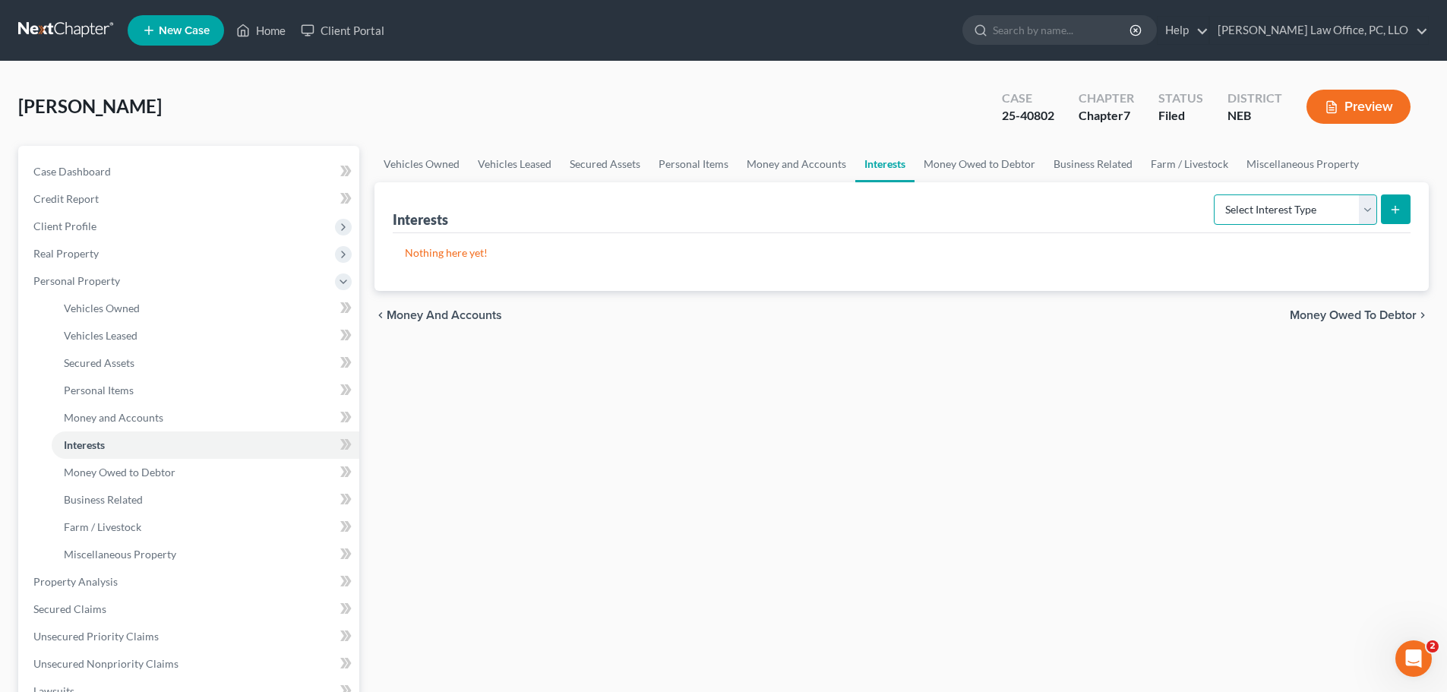
click at [1368, 202] on select "Select Interest Type 401K Annuity Bond Education IRA Government Bond Government…" at bounding box center [1295, 209] width 163 height 30
click at [942, 385] on div "Vehicles Owned Vehicles Leased Secured Assets Personal Items Money and Accounts…" at bounding box center [902, 584] width 1070 height 877
click at [101, 283] on span "Personal Property" at bounding box center [76, 280] width 87 height 13
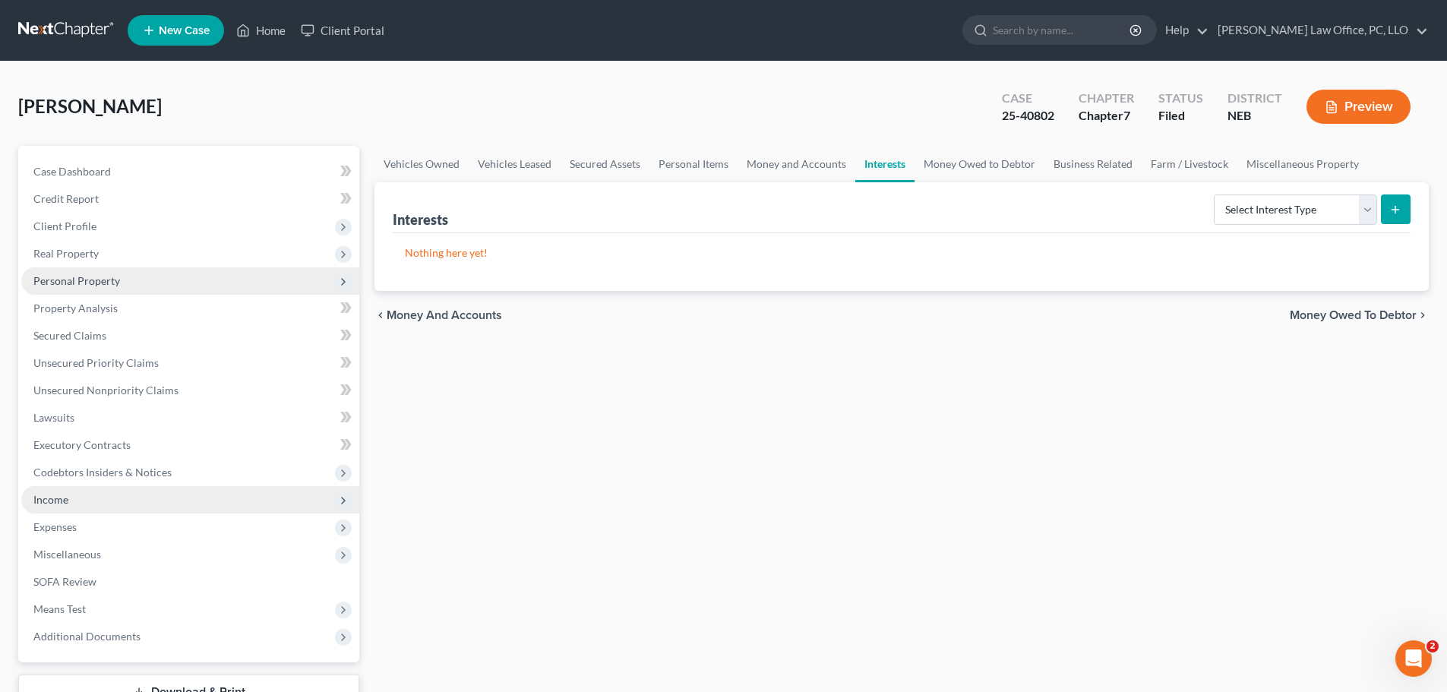
click at [103, 285] on span "Personal Property" at bounding box center [76, 280] width 87 height 13
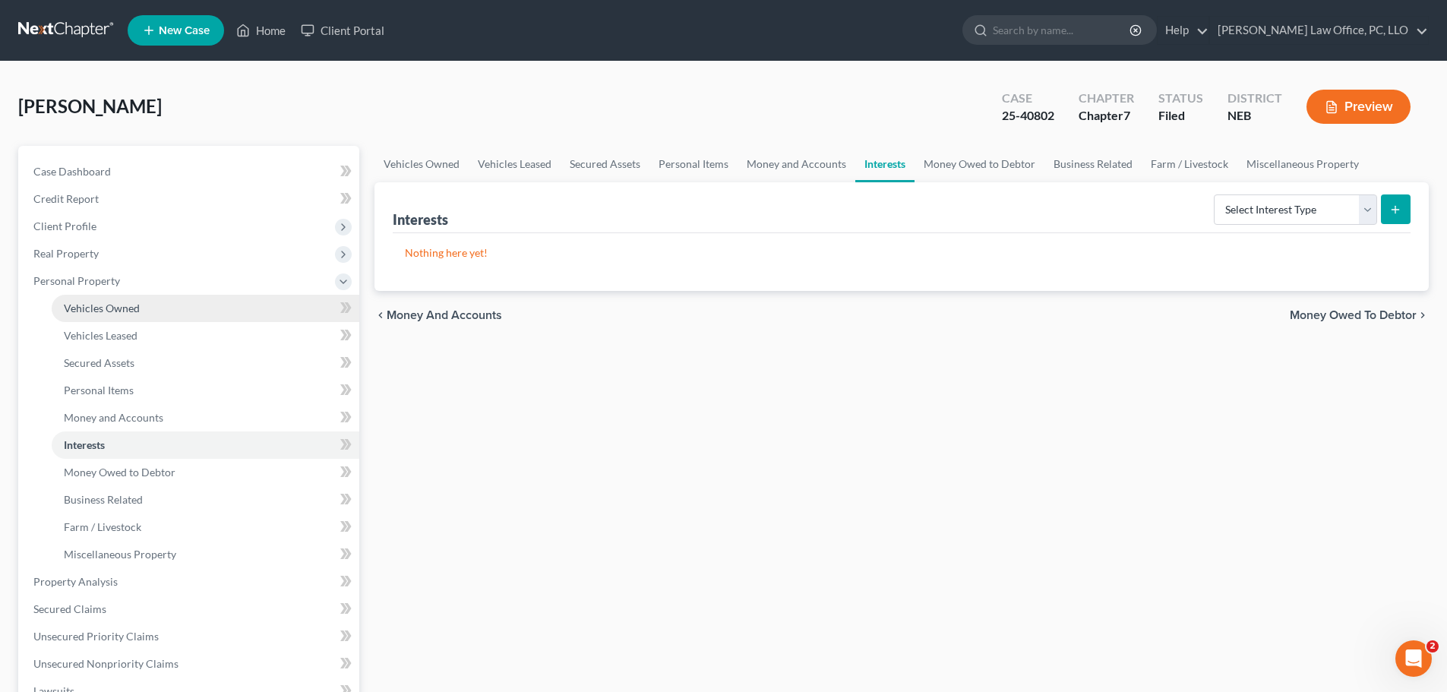
click at [100, 302] on span "Vehicles Owned" at bounding box center [102, 308] width 76 height 13
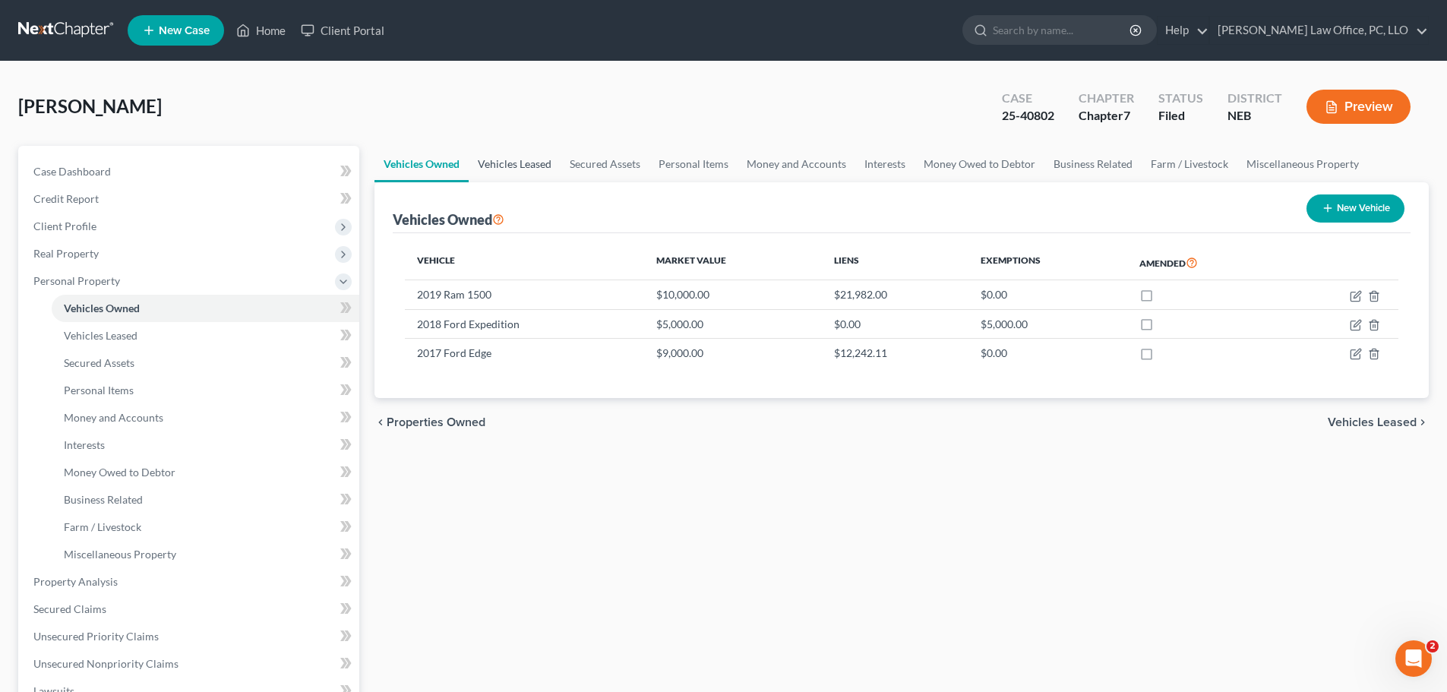
click at [526, 162] on link "Vehicles Leased" at bounding box center [515, 164] width 92 height 36
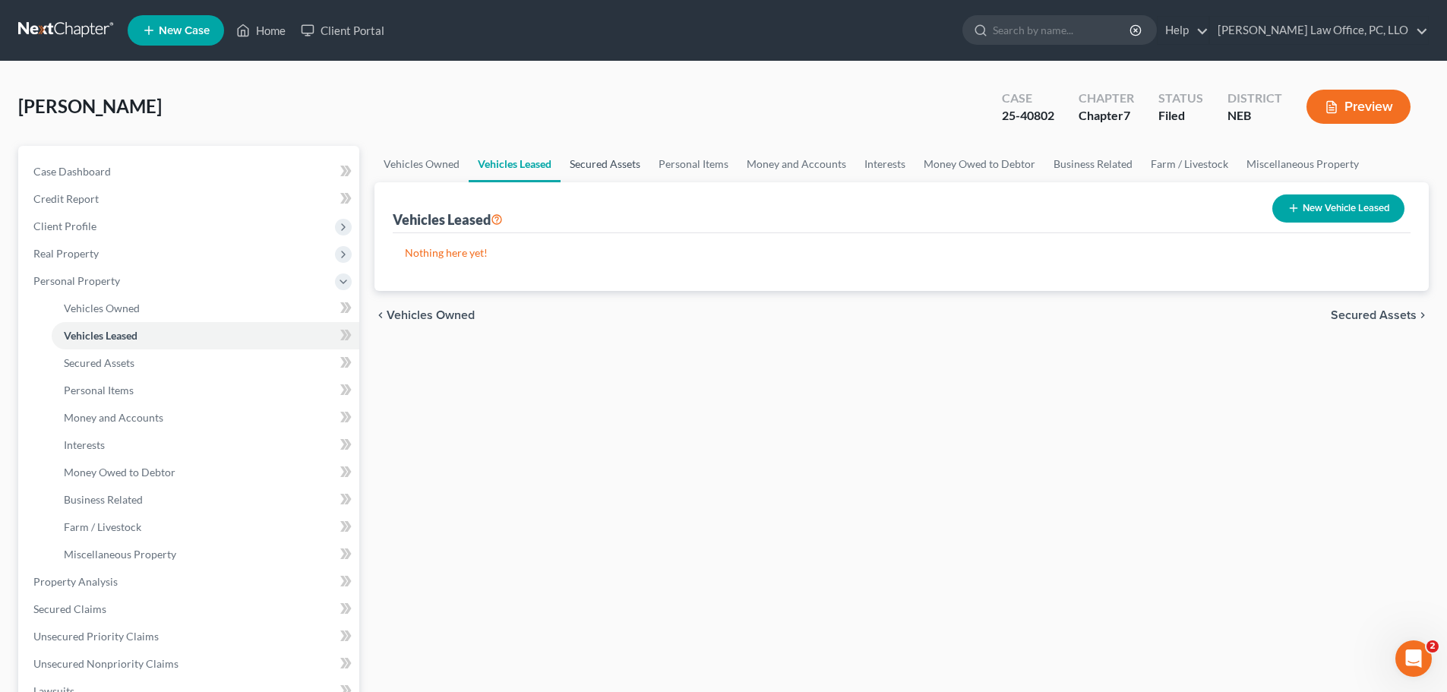
click at [594, 164] on link "Secured Assets" at bounding box center [605, 164] width 89 height 36
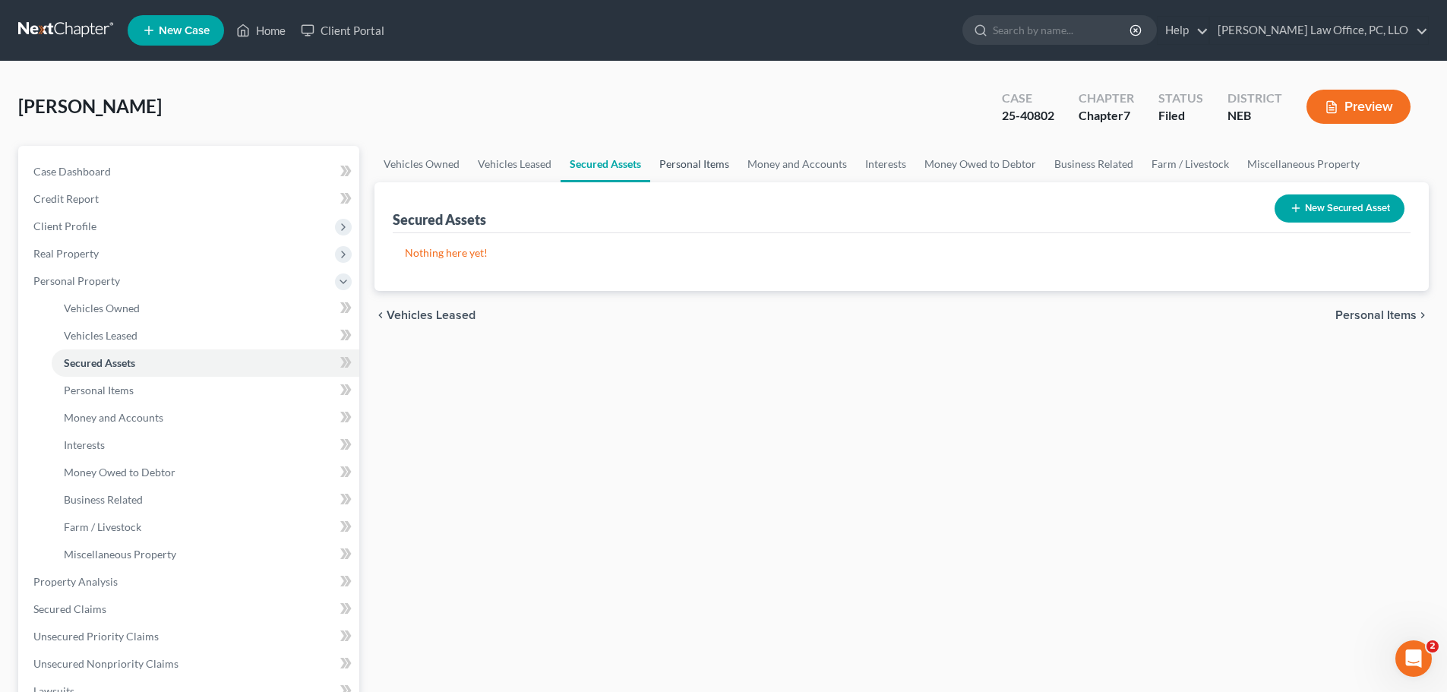
click at [700, 162] on link "Personal Items" at bounding box center [694, 164] width 88 height 36
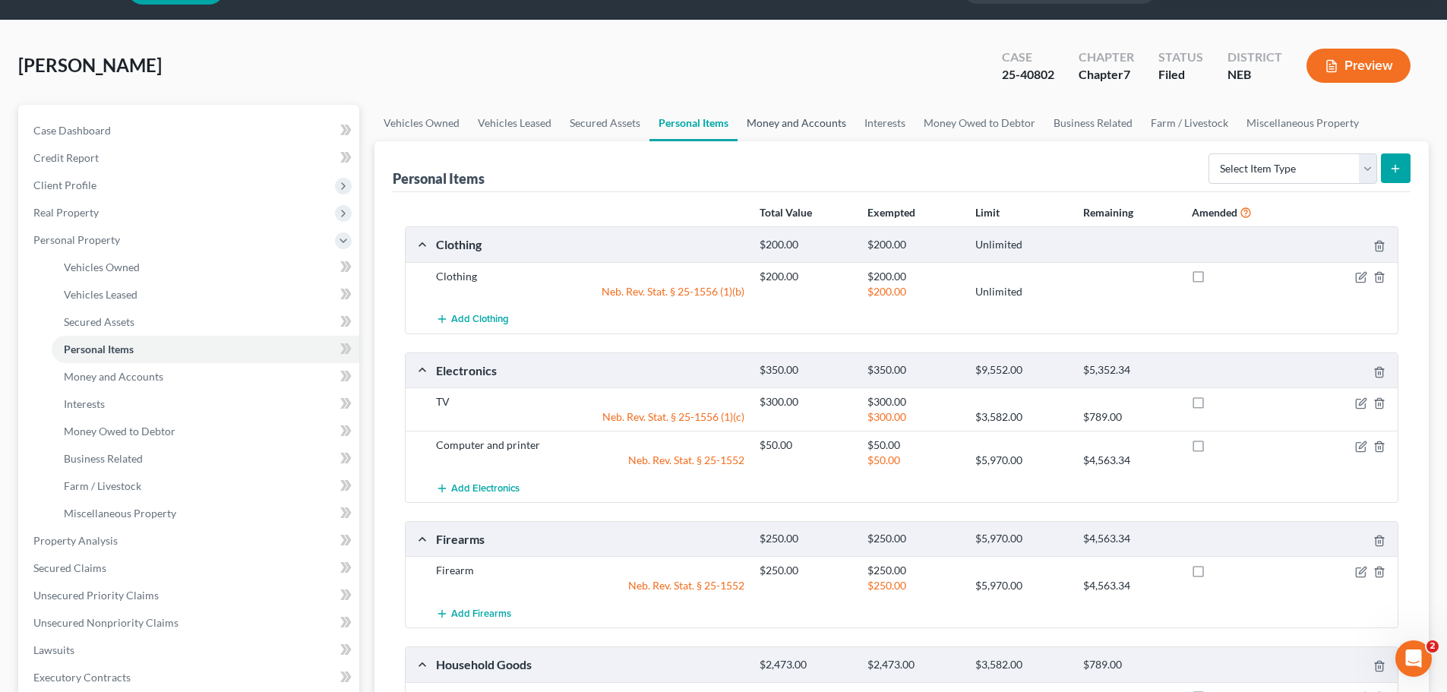
scroll to position [43, 0]
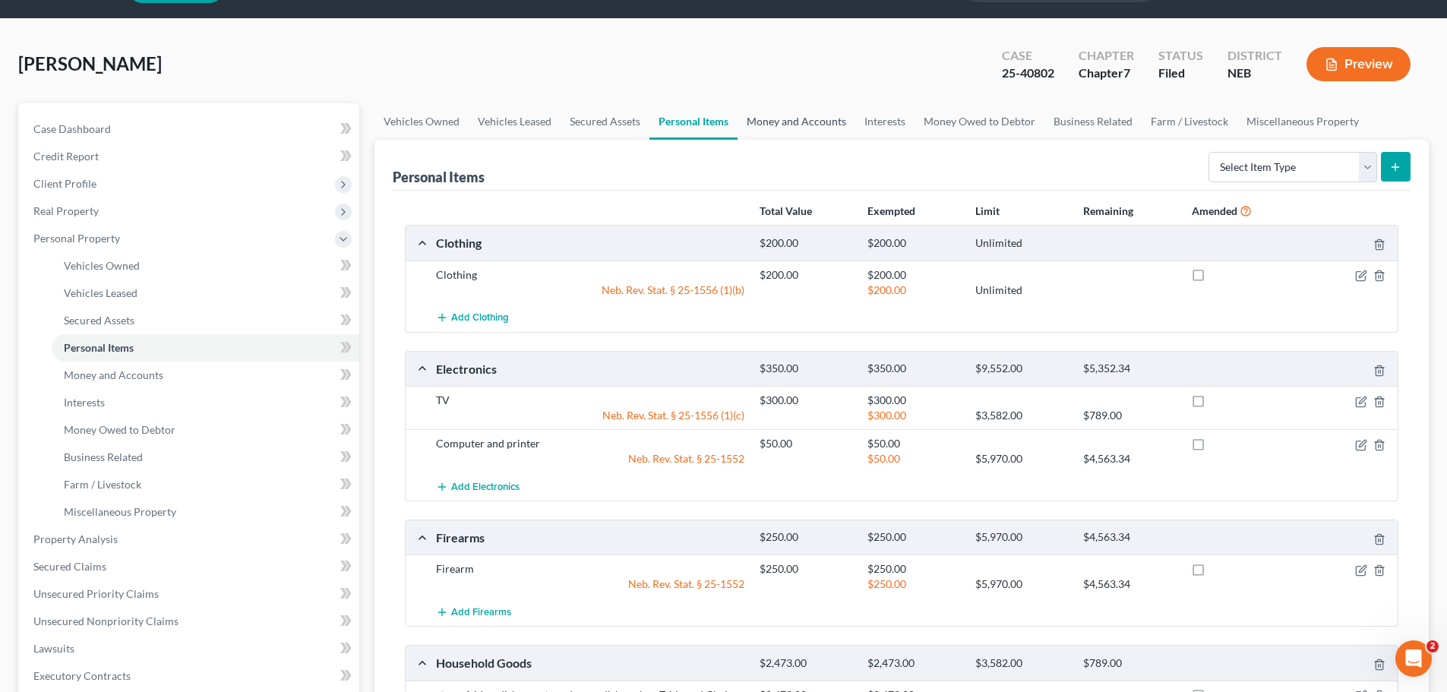
click at [799, 119] on link "Money and Accounts" at bounding box center [797, 121] width 118 height 36
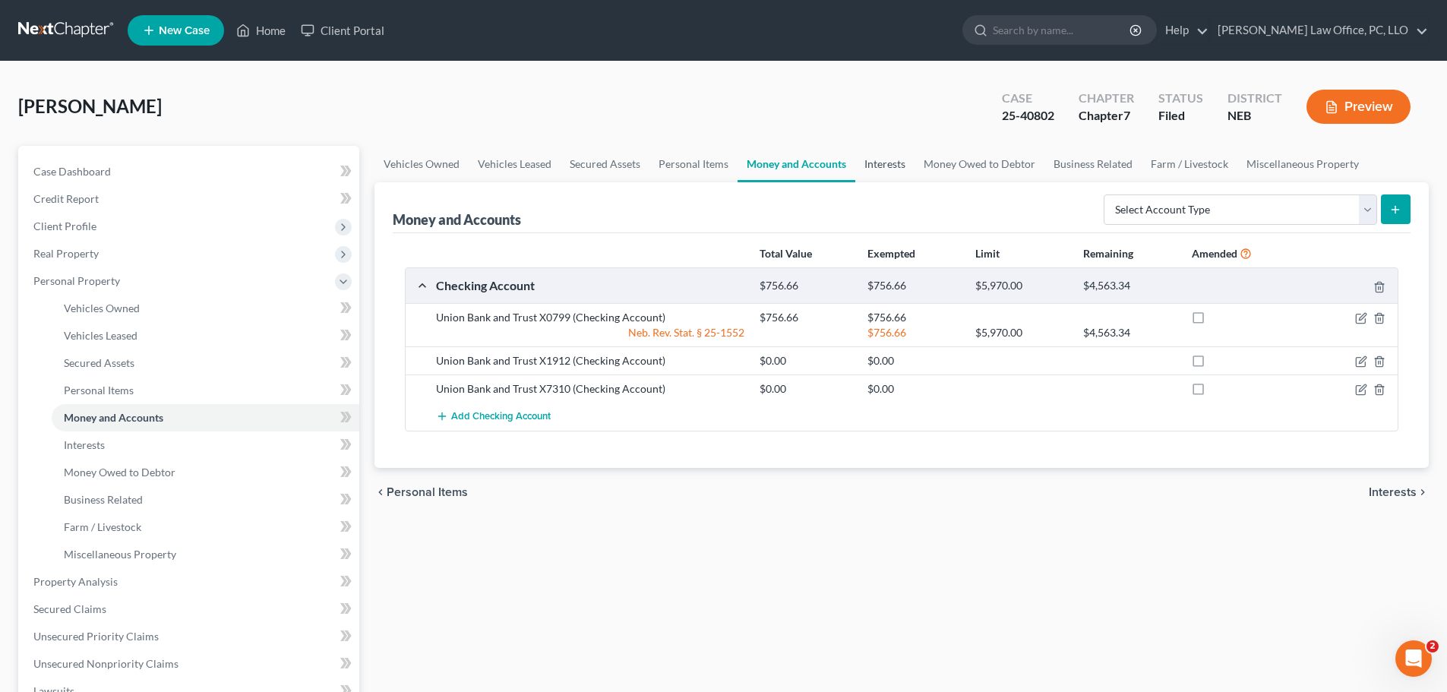
click at [885, 164] on link "Interests" at bounding box center [884, 164] width 59 height 36
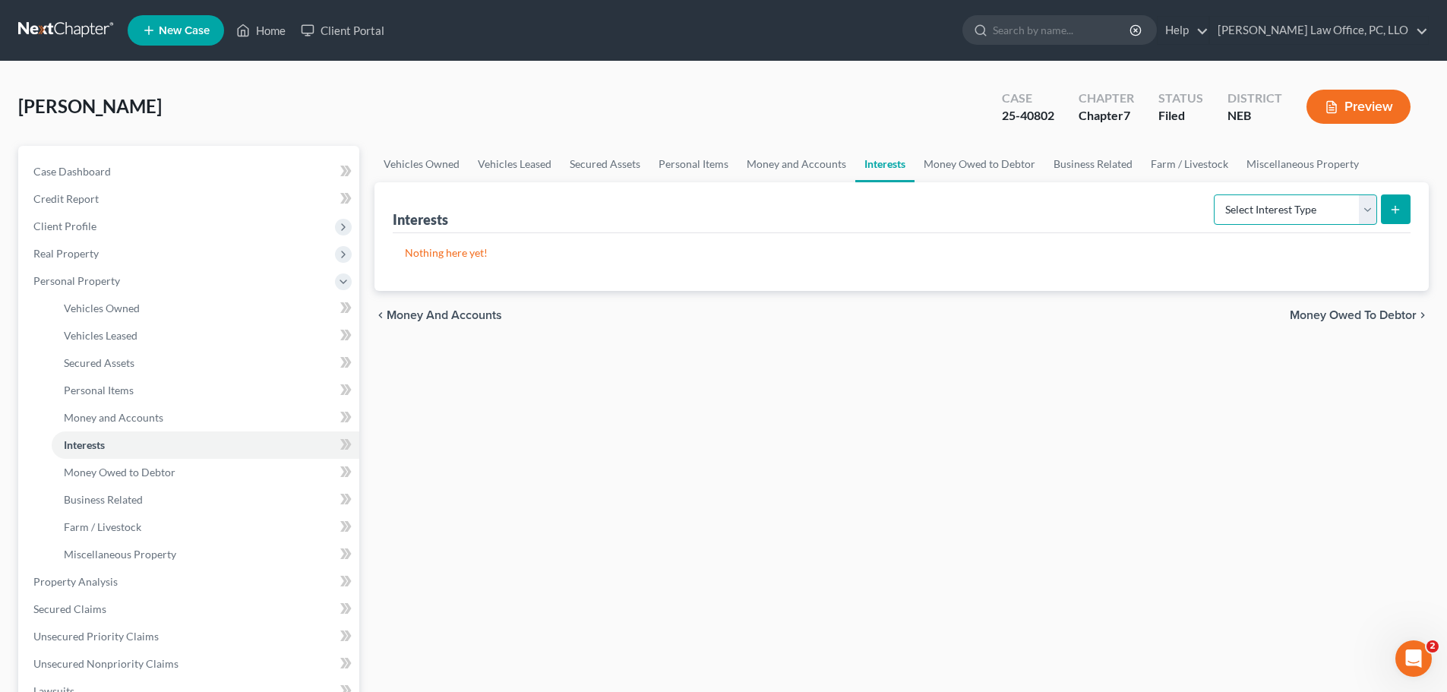
click at [1366, 208] on select "Select Interest Type 401K Annuity Bond Education IRA Government Bond Government…" at bounding box center [1295, 209] width 163 height 30
select select "incorporated_business"
click at [1216, 194] on select "Select Interest Type 401K Annuity Bond Education IRA Government Bond Government…" at bounding box center [1295, 209] width 163 height 30
click at [1404, 205] on button "submit" at bounding box center [1396, 209] width 30 height 30
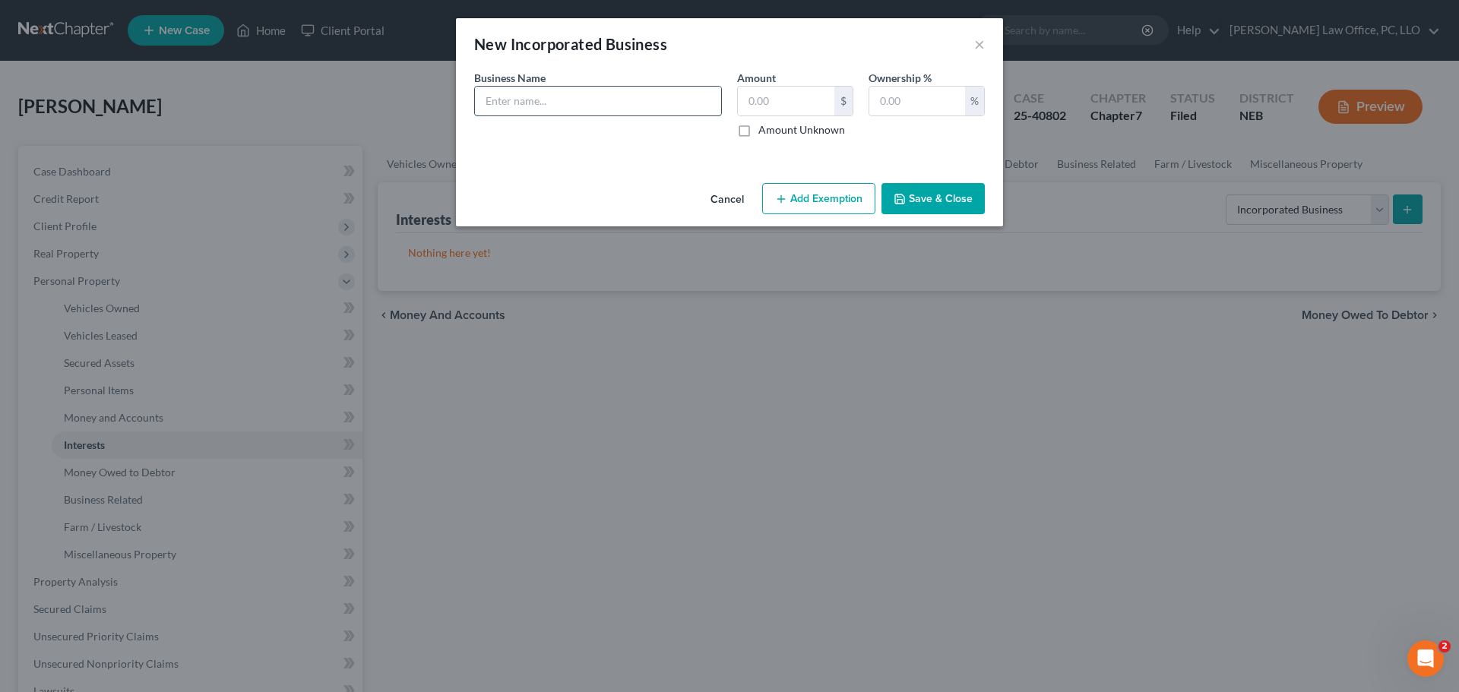
click at [618, 109] on input "text" at bounding box center [598, 101] width 246 height 29
type input "Core Roofing PMA"
click at [920, 95] on input "text" at bounding box center [917, 101] width 96 height 29
type input "100"
click at [780, 93] on input "text" at bounding box center [786, 101] width 96 height 29
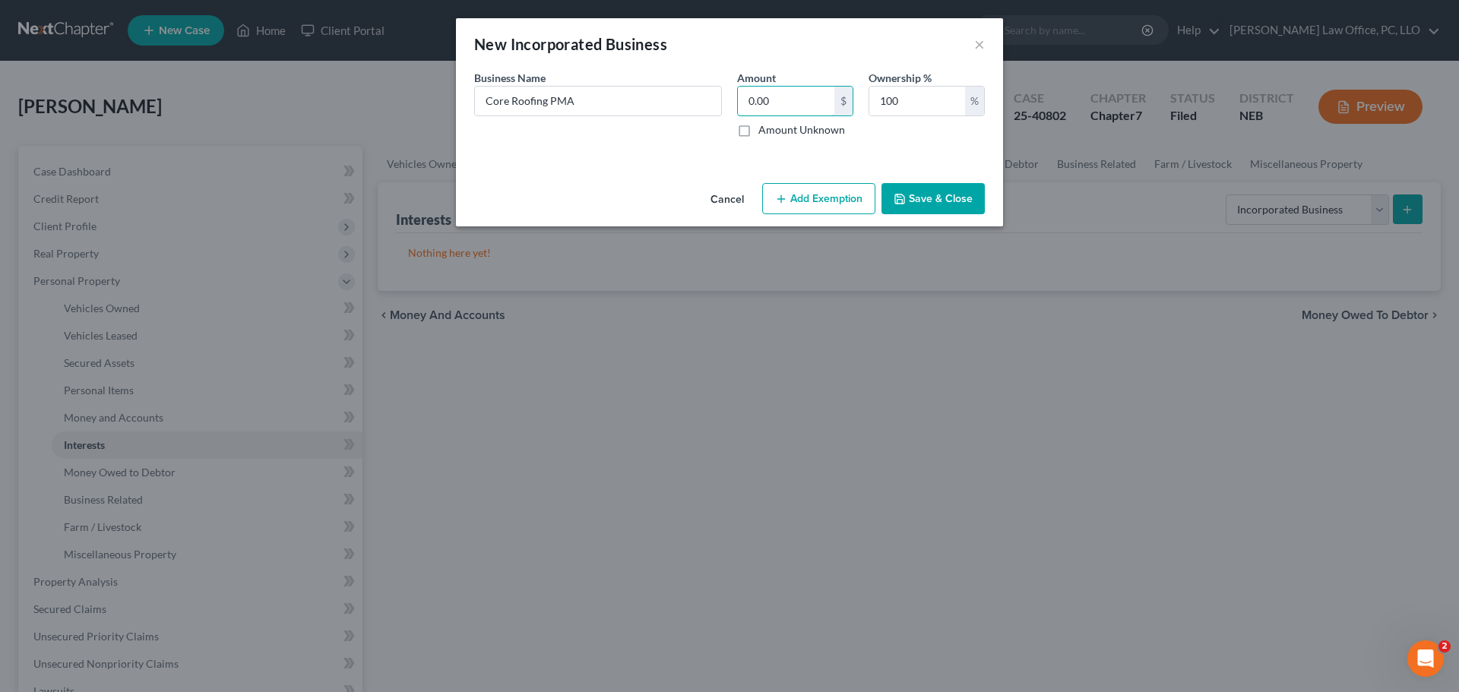
type input "0.00"
click at [937, 201] on button "Save & Close" at bounding box center [932, 199] width 103 height 32
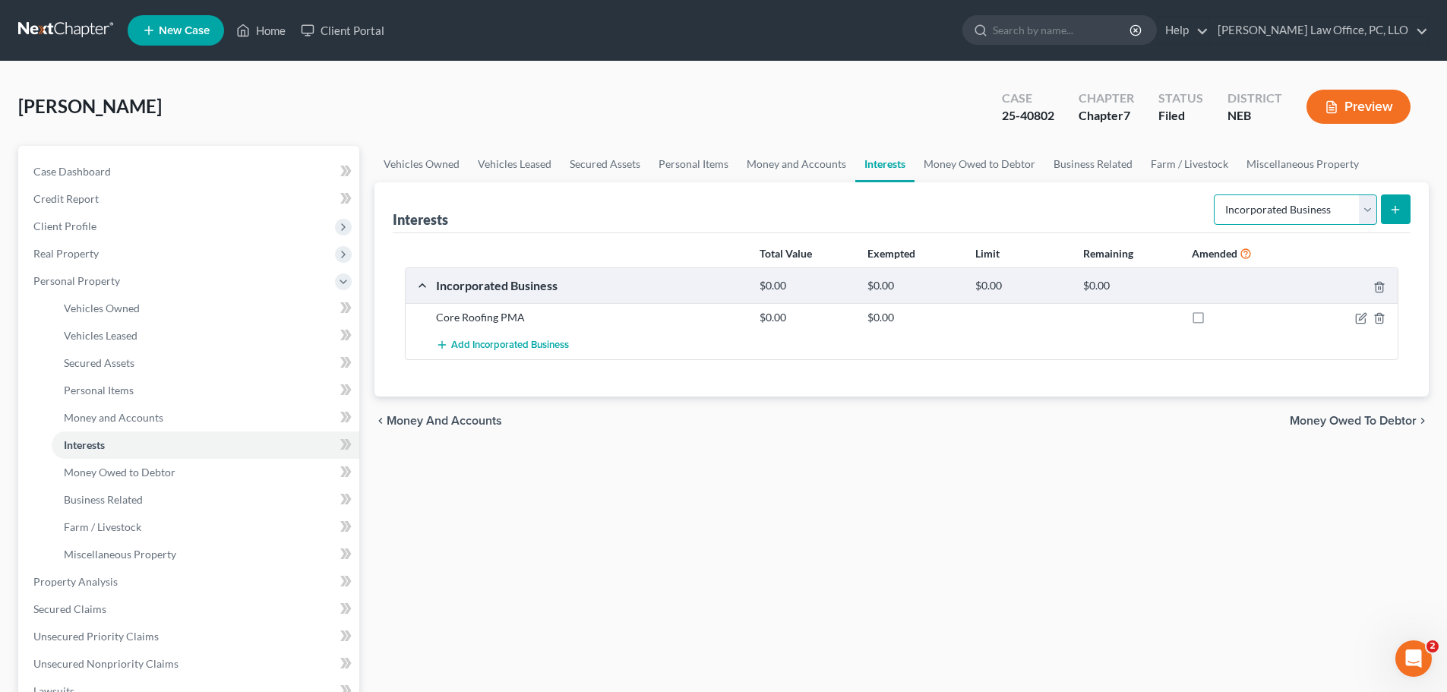
click at [1372, 210] on select "Select Interest Type 401K Annuity Bond Education IRA Government Bond Government…" at bounding box center [1295, 209] width 163 height 30
drag, startPoint x: 1118, startPoint y: 481, endPoint x: 1133, endPoint y: 462, distance: 23.9
click at [1118, 481] on div "Vehicles Owned Vehicles Leased Secured Assets Personal Items Money and Accounts…" at bounding box center [902, 584] width 1070 height 877
click at [1400, 202] on button "submit" at bounding box center [1396, 209] width 30 height 30
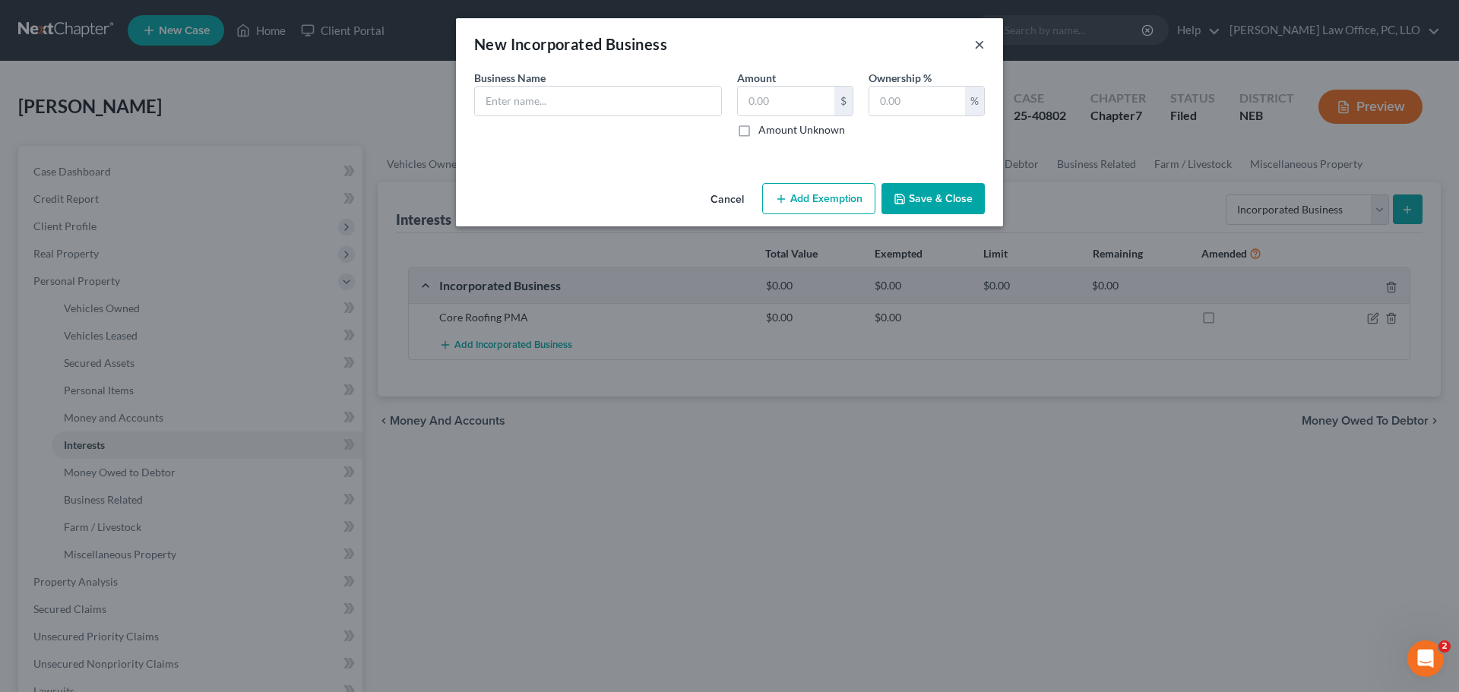
click at [979, 42] on button "×" at bounding box center [979, 44] width 11 height 18
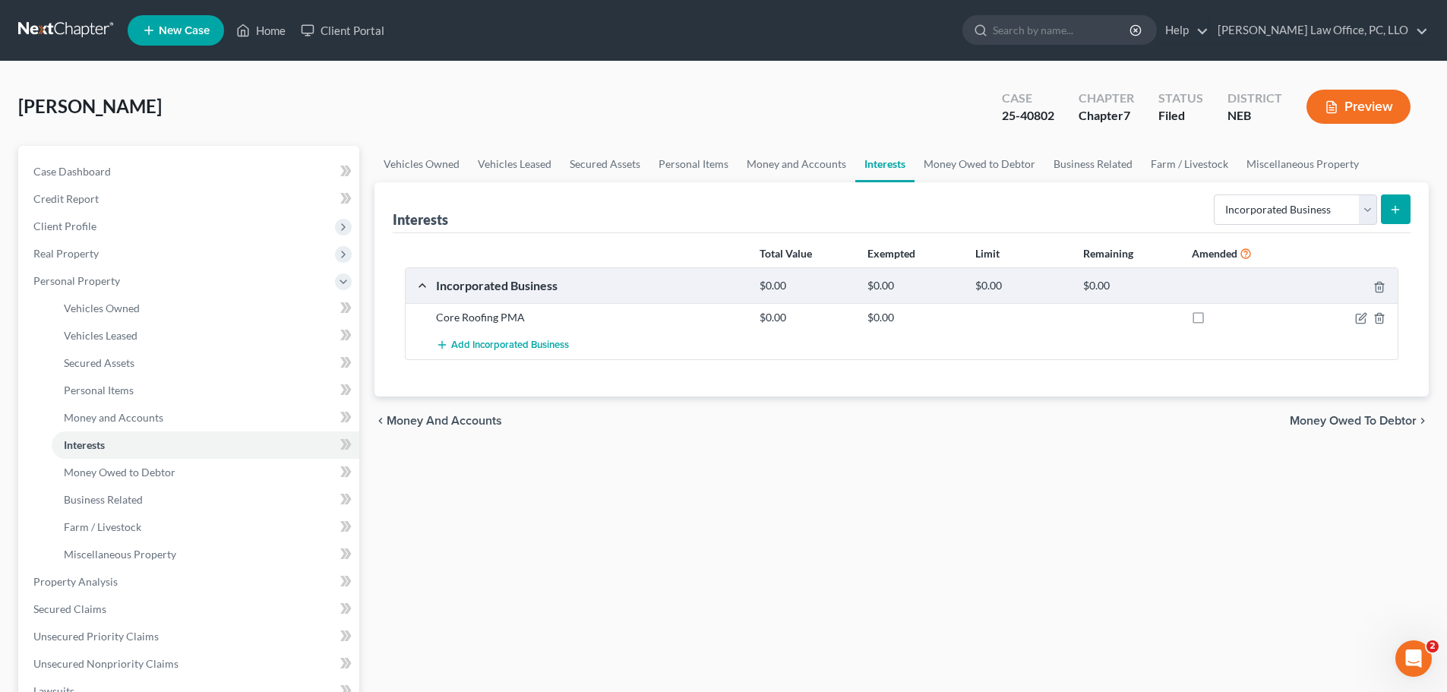
click at [1310, 422] on span "Money Owed to Debtor" at bounding box center [1353, 421] width 127 height 12
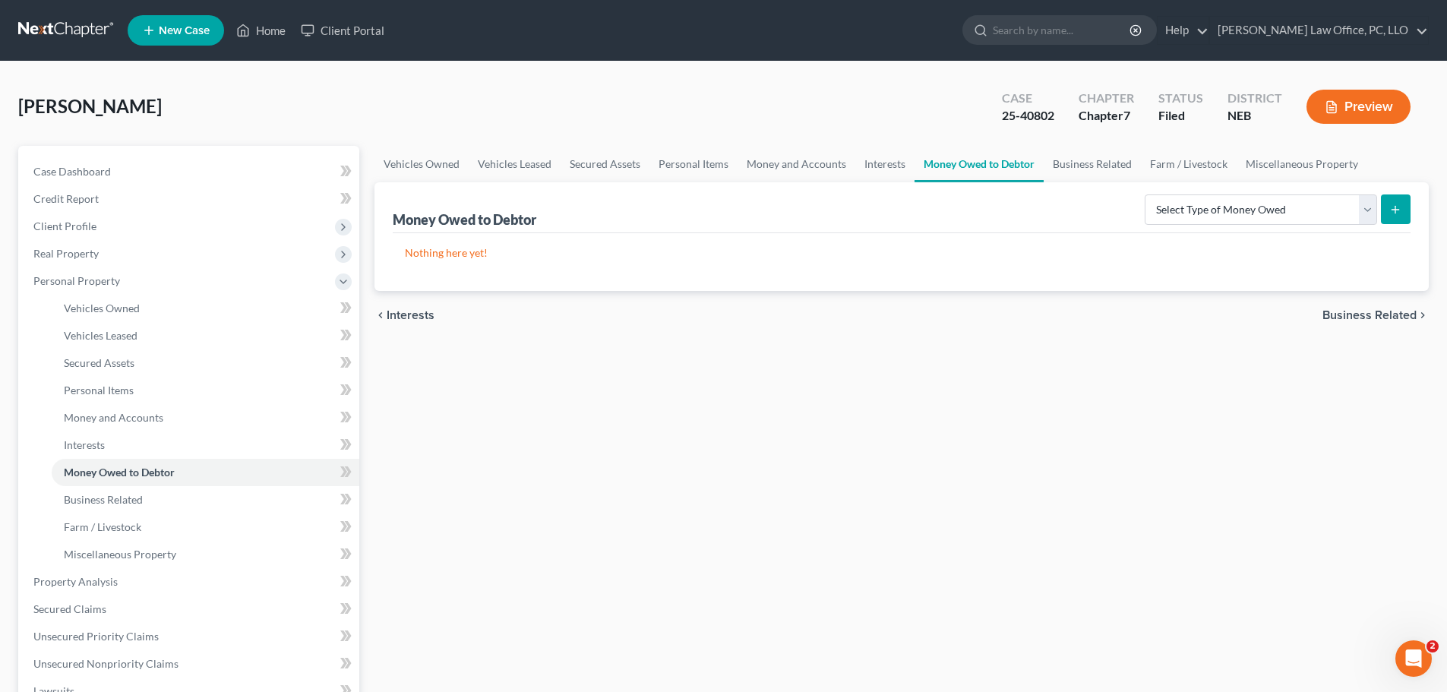
click at [1363, 318] on span "Business Related" at bounding box center [1370, 315] width 94 height 12
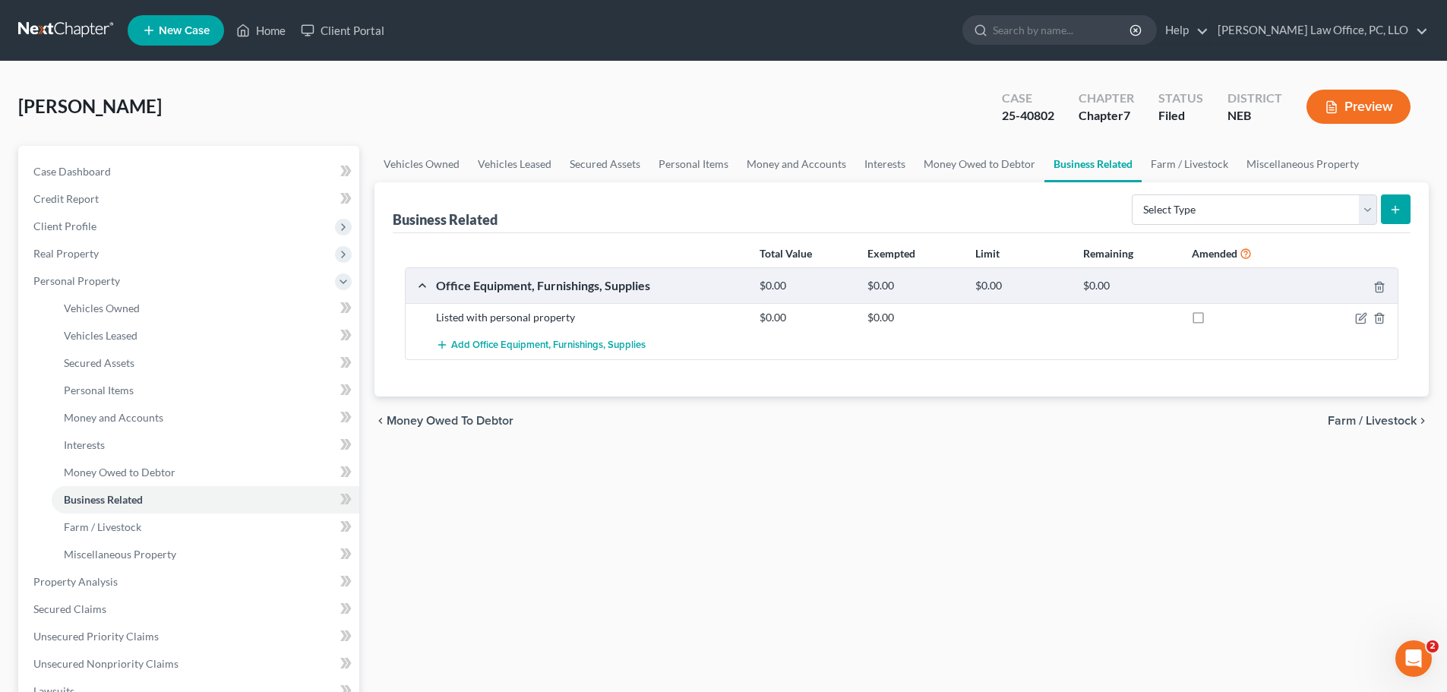
click at [1361, 421] on span "Farm / Livestock" at bounding box center [1372, 421] width 89 height 12
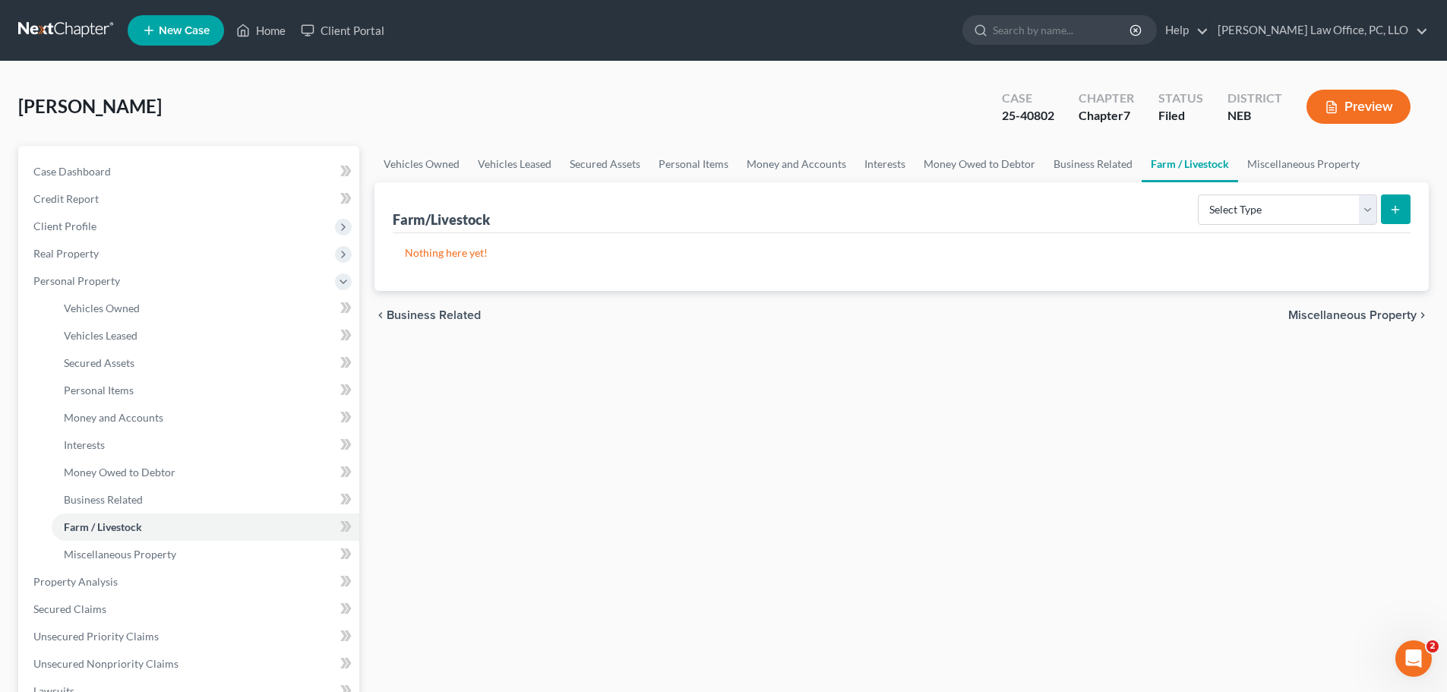
click at [1366, 312] on span "Miscellaneous Property" at bounding box center [1352, 315] width 128 height 12
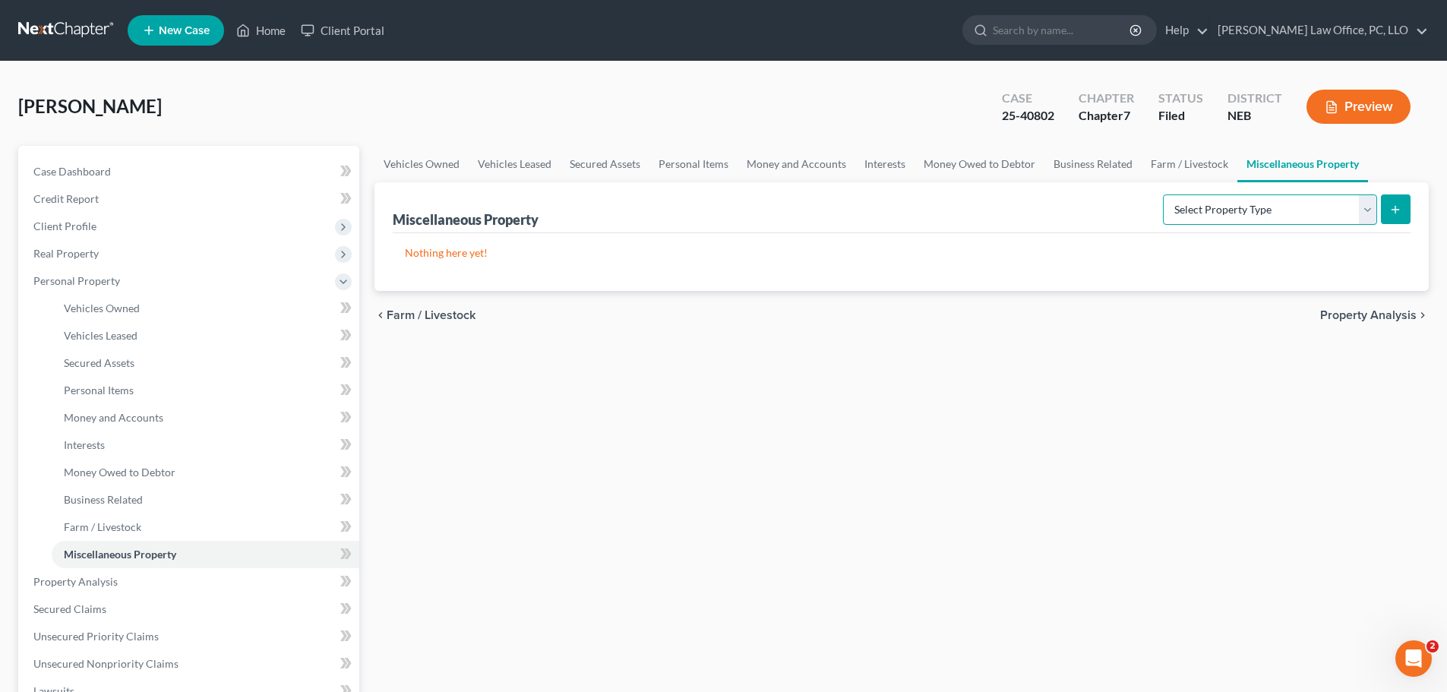
click at [1368, 210] on select "Select Property Type Assigned for Creditor Benefit [DATE] Holding for Another N…" at bounding box center [1270, 209] width 214 height 30
click at [1045, 351] on div "Vehicles Owned Vehicles Leased Secured Assets Personal Items Money and Accounts…" at bounding box center [902, 584] width 1070 height 877
click at [1381, 316] on span "Property Analysis" at bounding box center [1368, 315] width 96 height 12
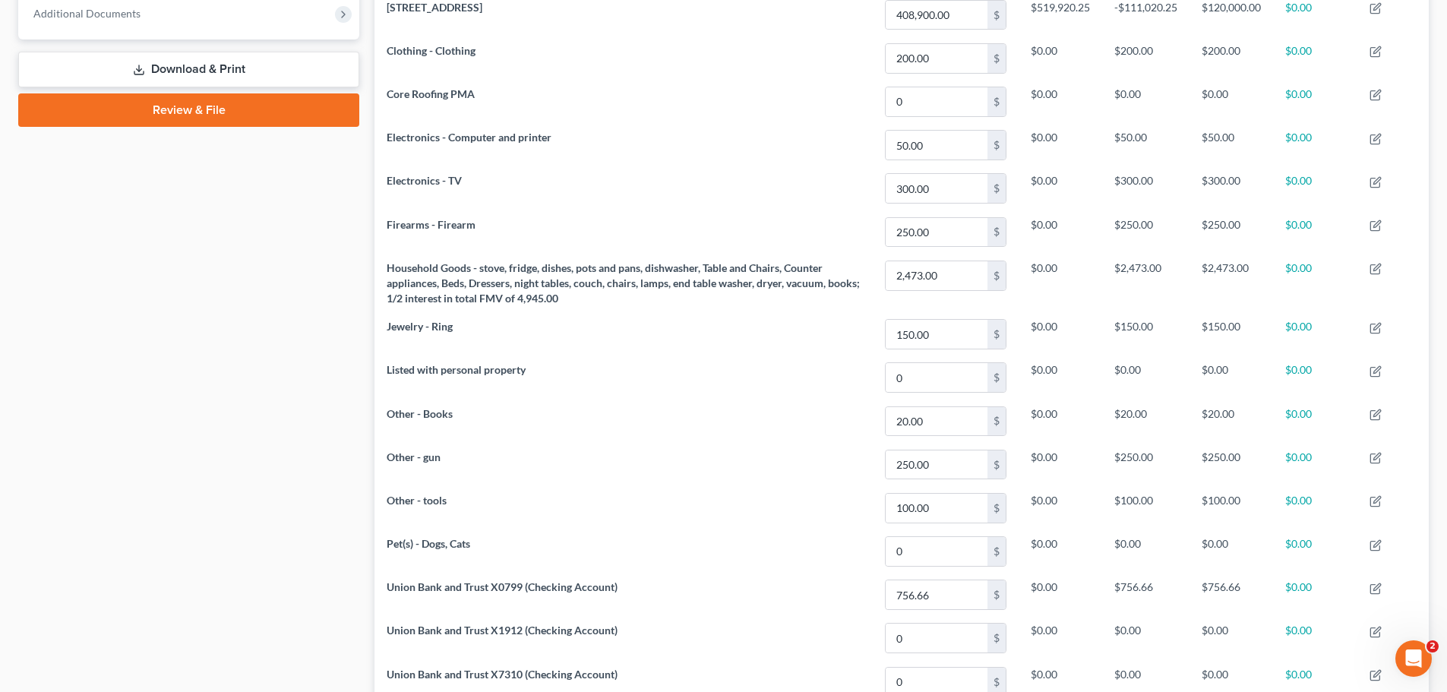
scroll to position [783, 0]
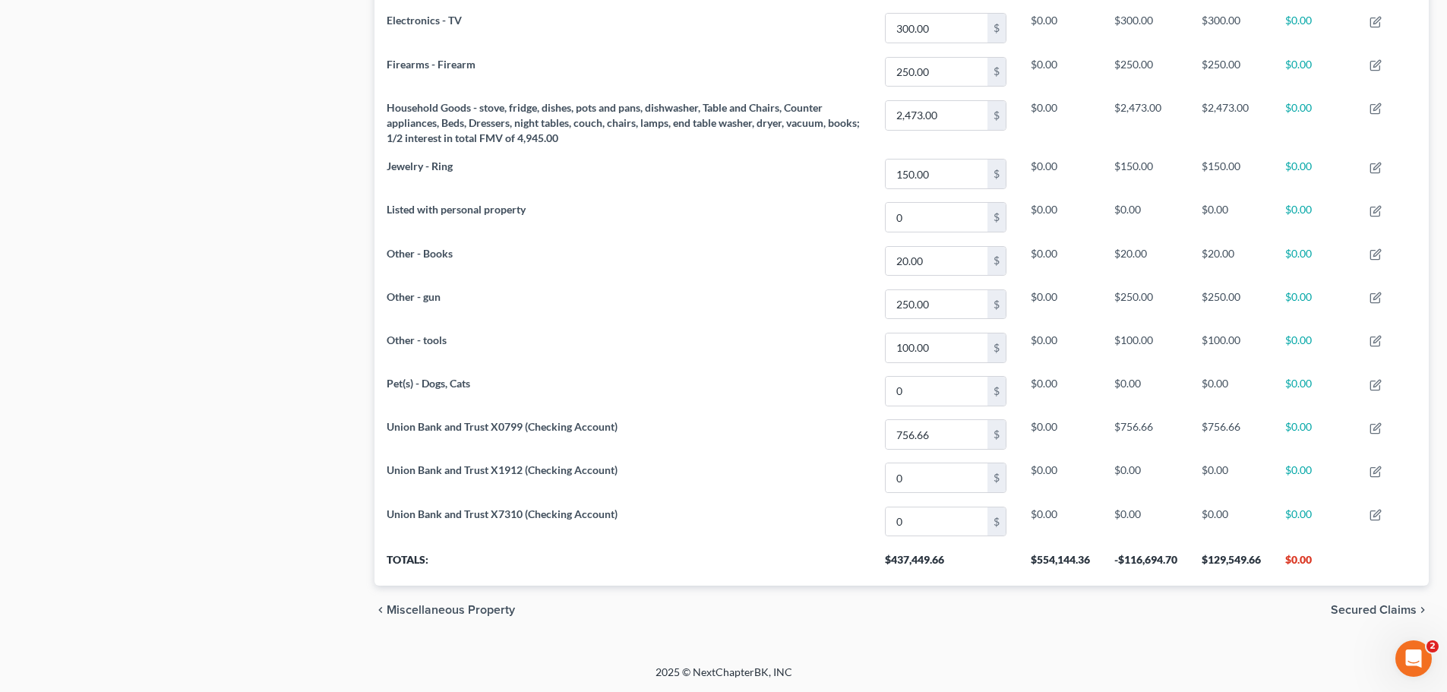
click at [1359, 609] on span "Secured Claims" at bounding box center [1374, 610] width 86 height 12
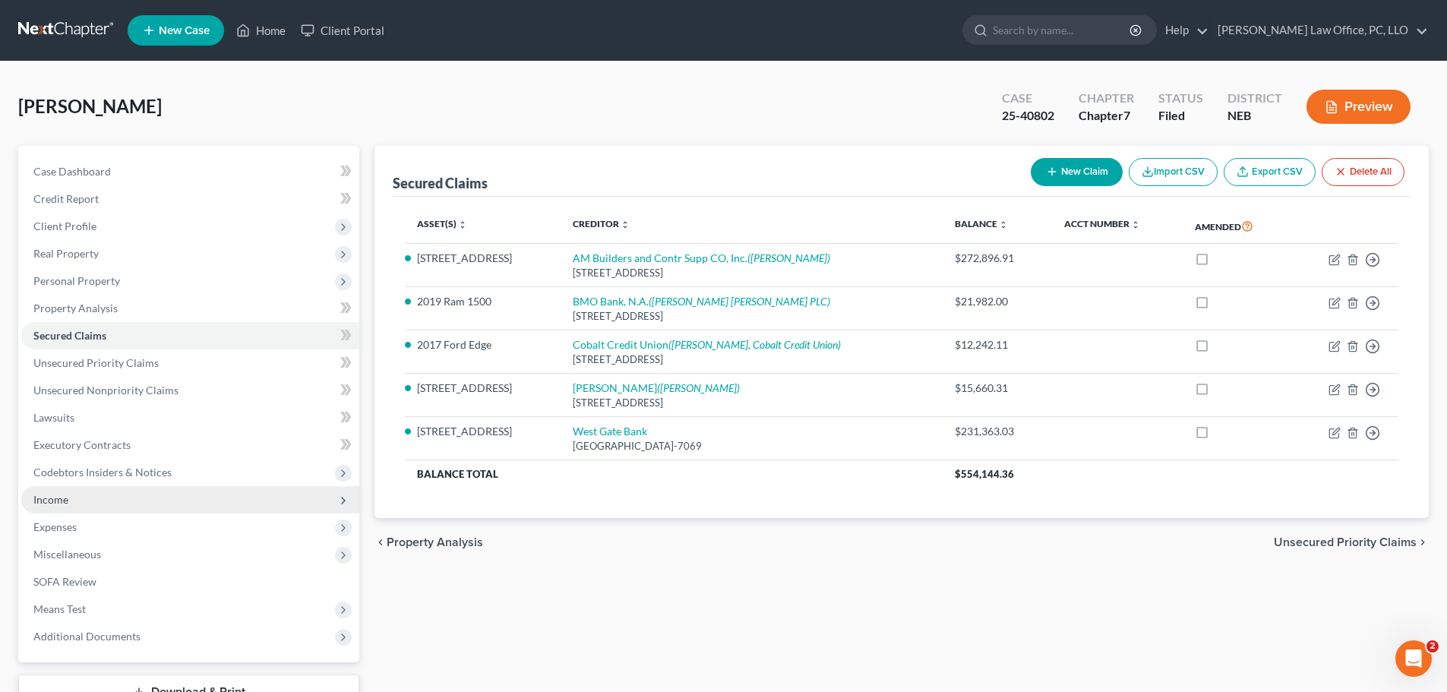
click at [1365, 543] on span "Unsecured Priority Claims" at bounding box center [1345, 542] width 143 height 12
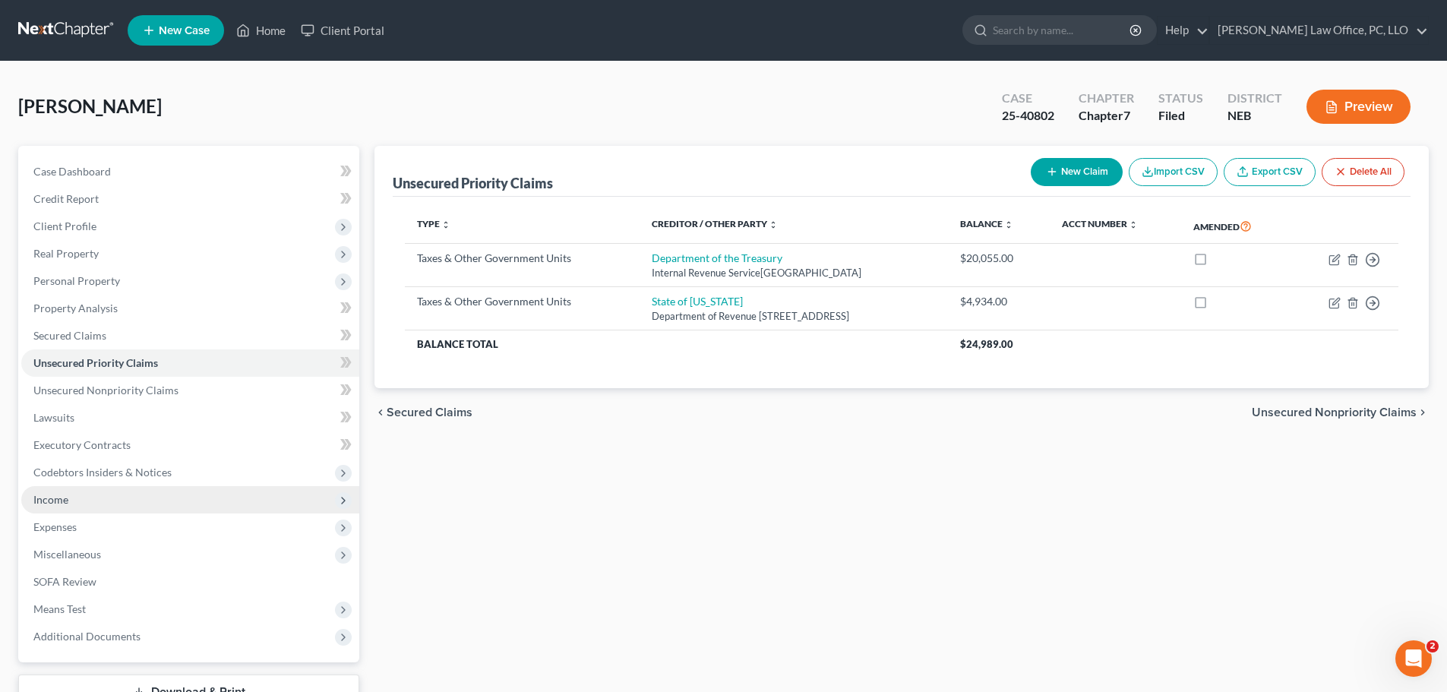
click at [1356, 415] on span "Unsecured Nonpriority Claims" at bounding box center [1334, 412] width 165 height 12
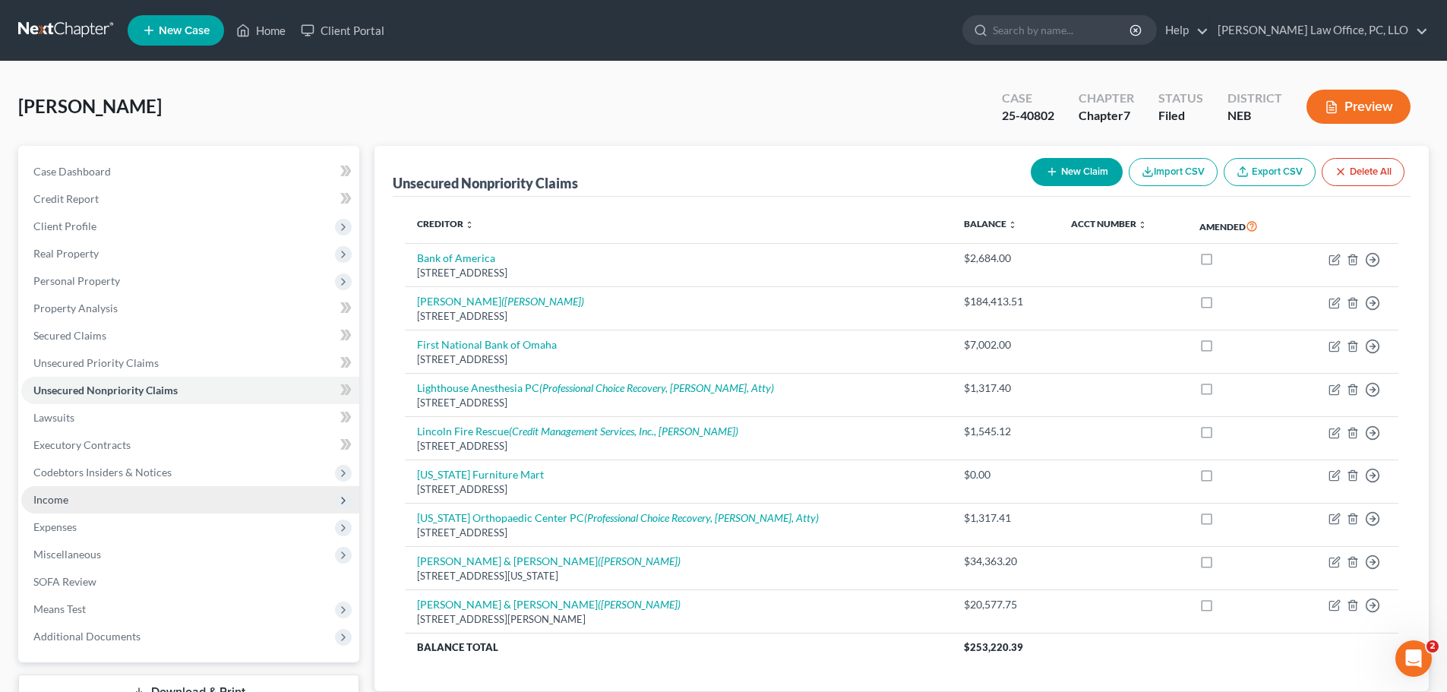
scroll to position [115, 0]
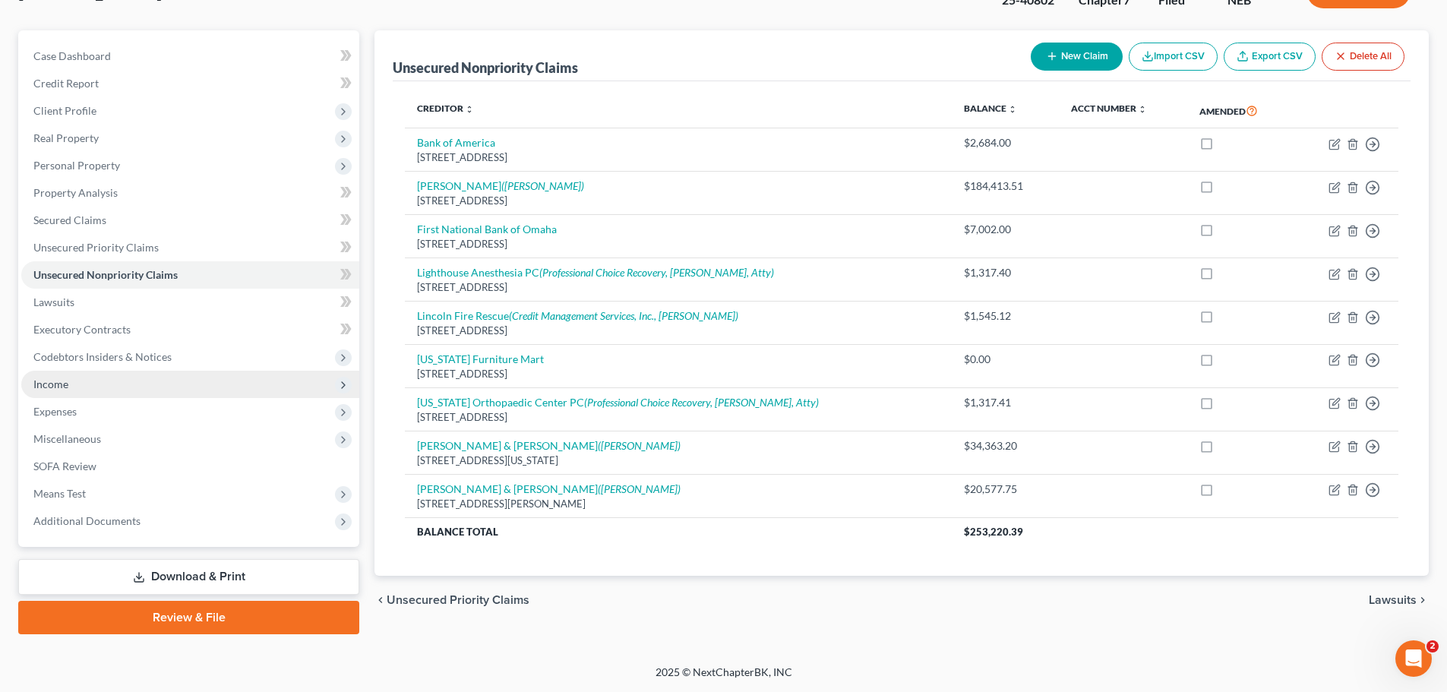
click at [1392, 594] on span "Lawsuits" at bounding box center [1393, 600] width 48 height 12
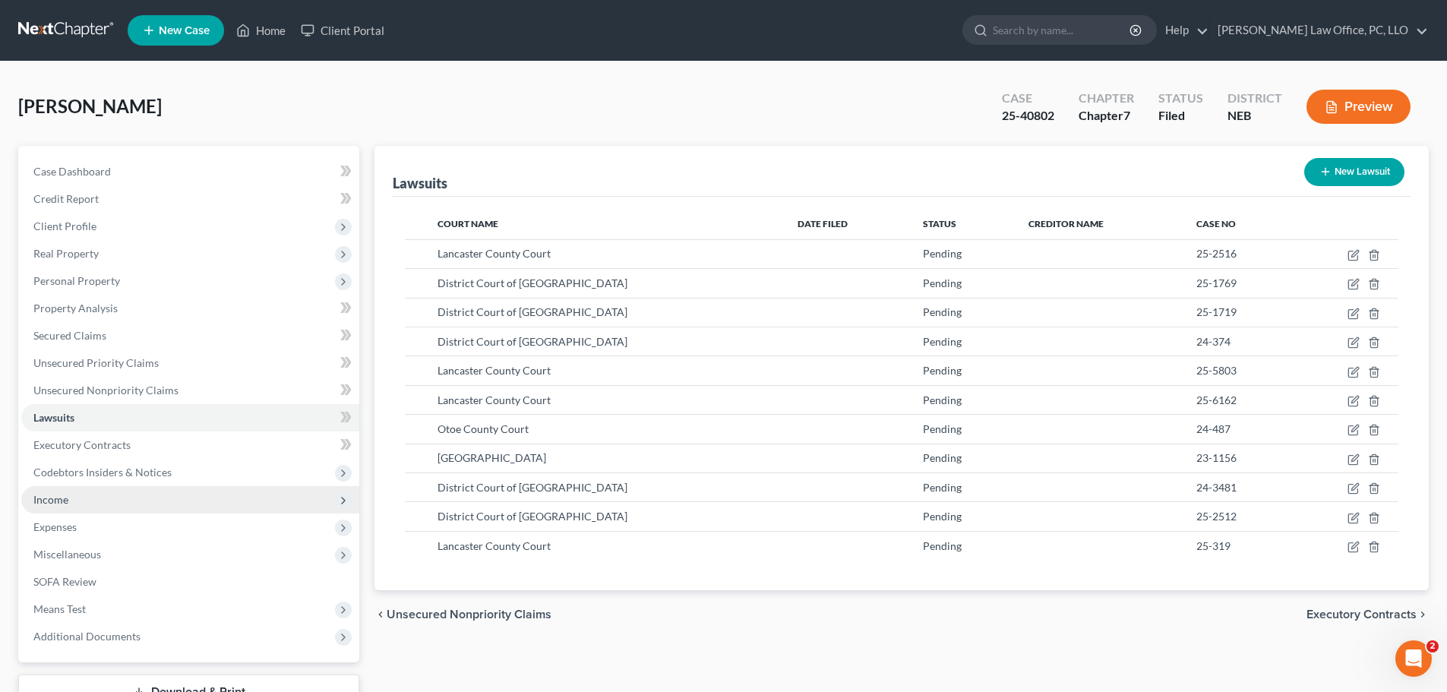
click at [1381, 611] on span "Executory Contracts" at bounding box center [1362, 615] width 110 height 12
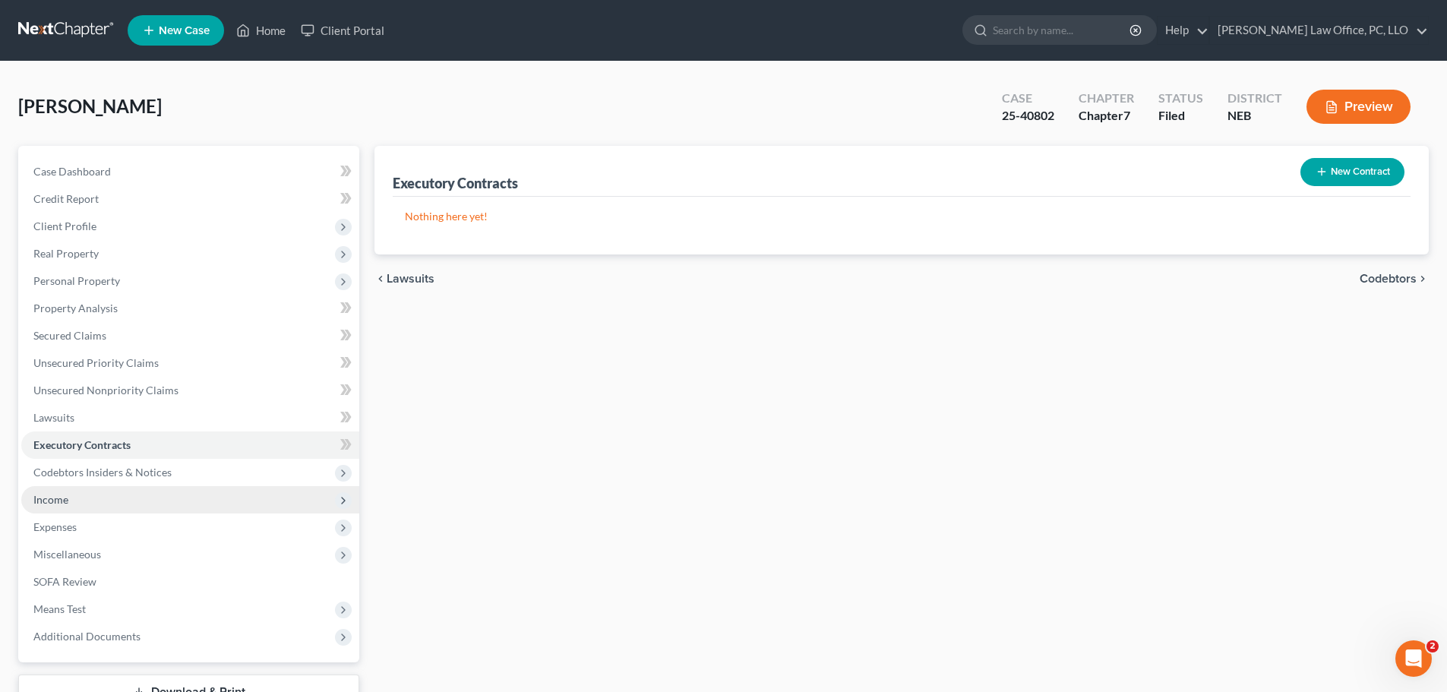
click at [1376, 276] on span "Codebtors" at bounding box center [1388, 279] width 57 height 12
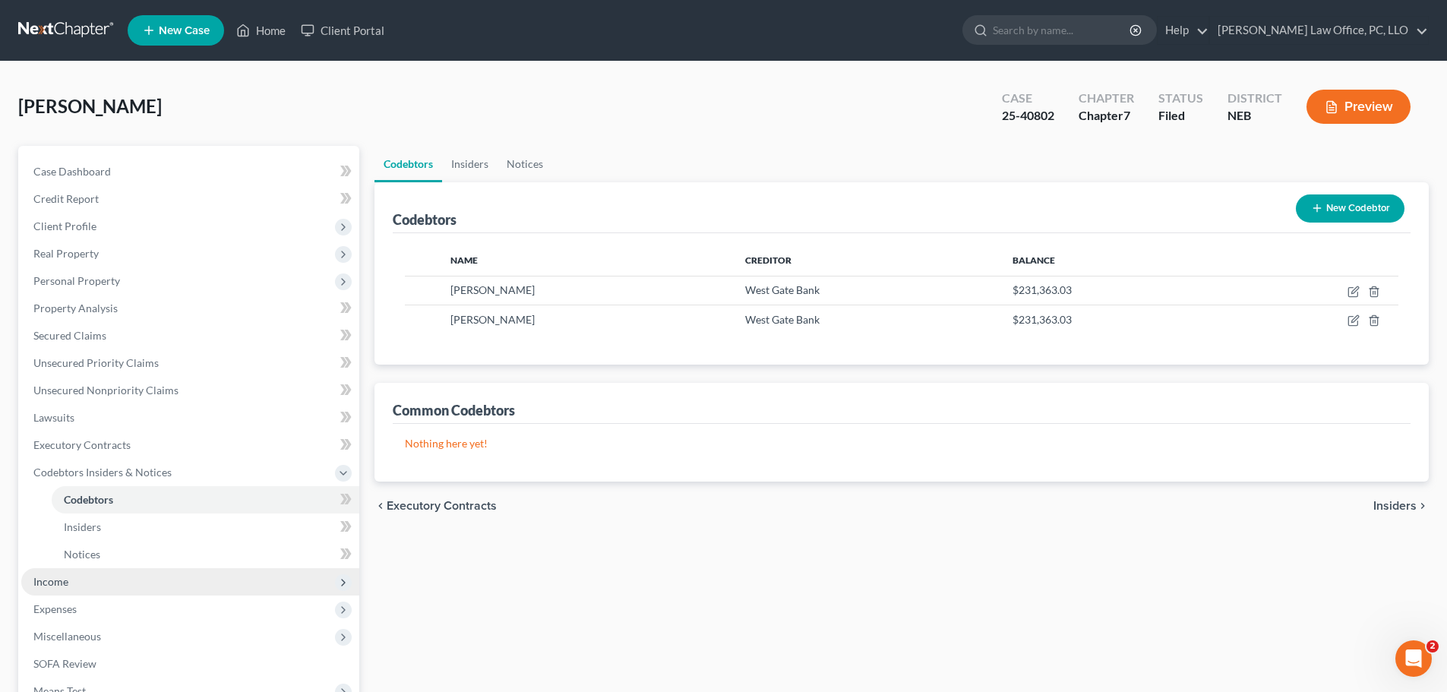
click at [1398, 501] on span "Insiders" at bounding box center [1395, 506] width 43 height 12
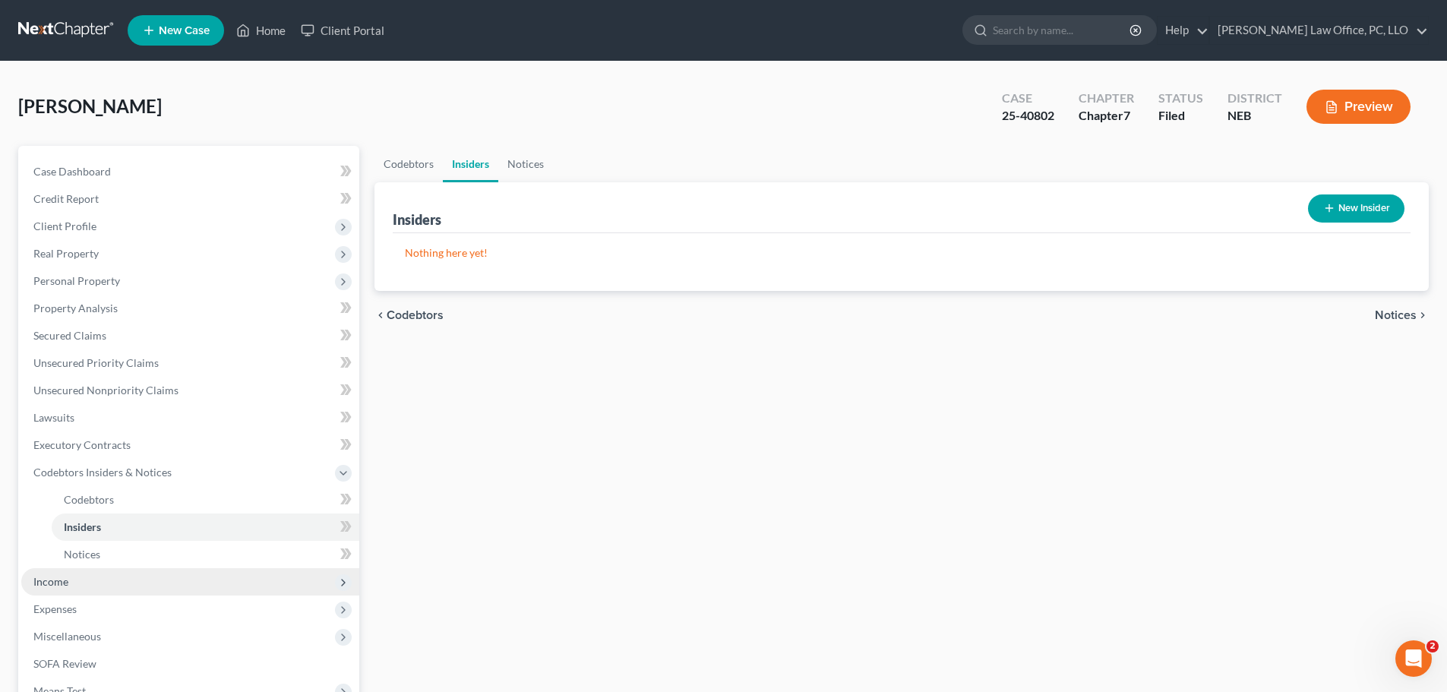
click at [1368, 207] on button "New Insider" at bounding box center [1356, 208] width 96 height 28
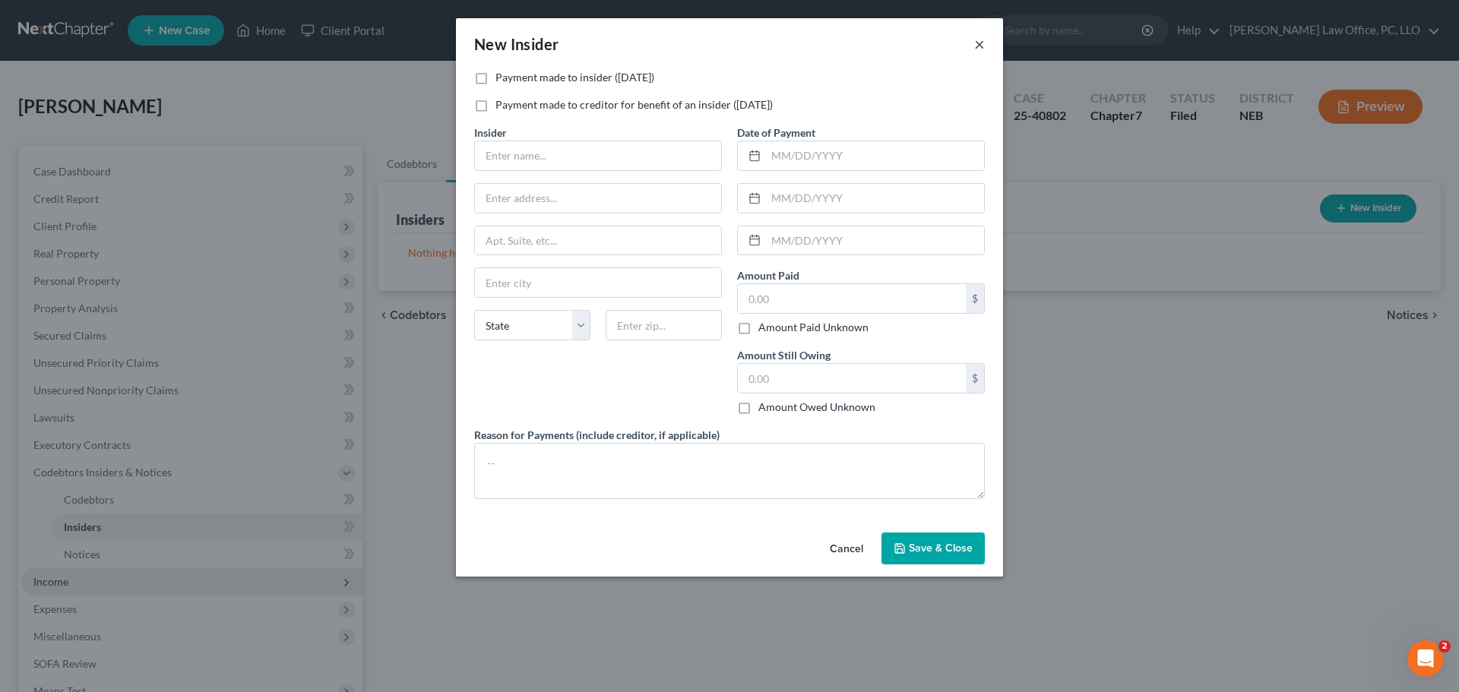
click at [977, 40] on button "×" at bounding box center [979, 44] width 11 height 18
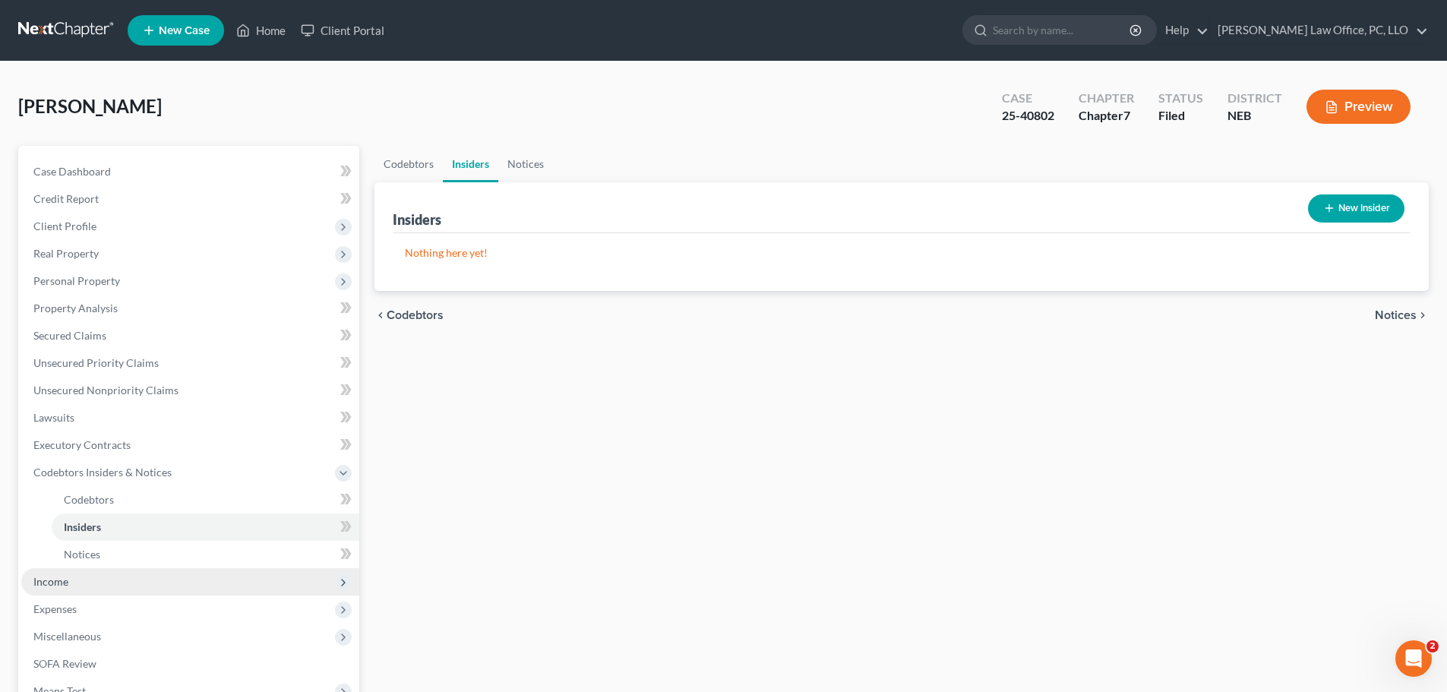
click at [1393, 319] on span "Notices" at bounding box center [1396, 315] width 42 height 12
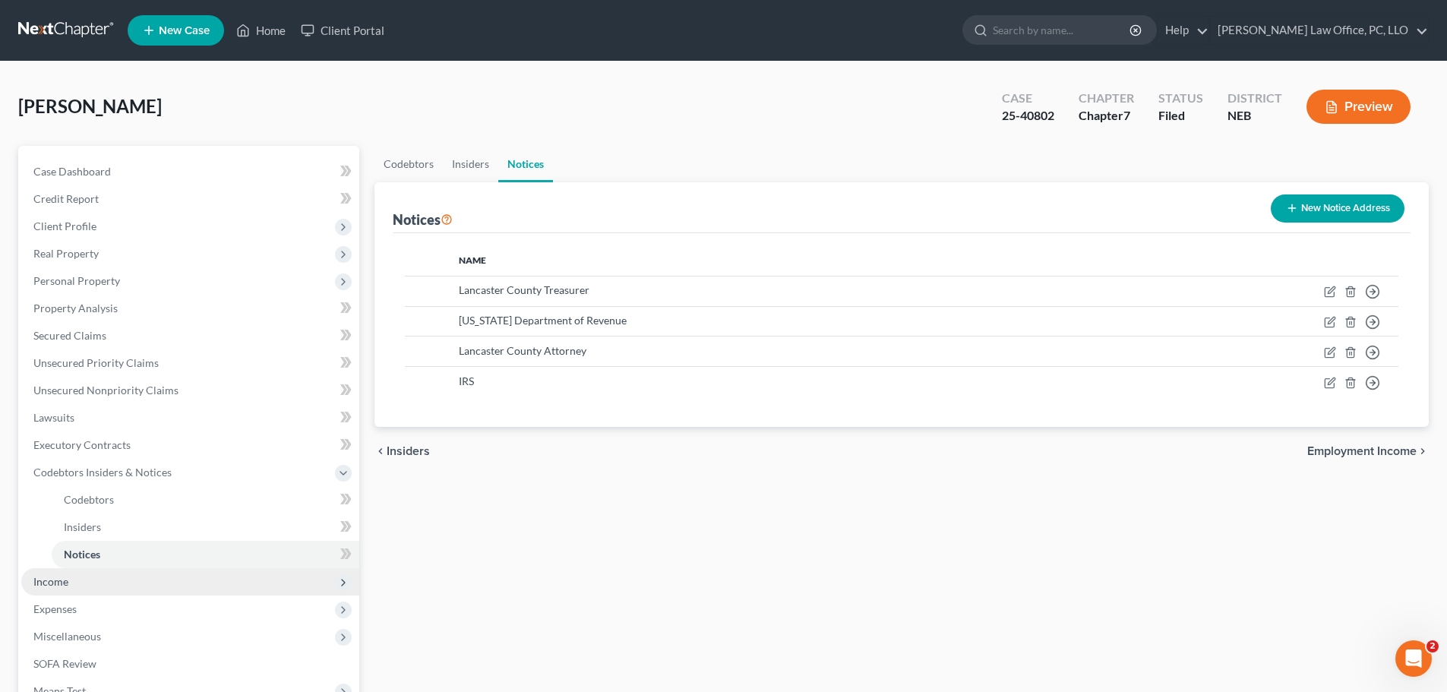
click at [1366, 445] on span "Employment Income" at bounding box center [1361, 451] width 109 height 12
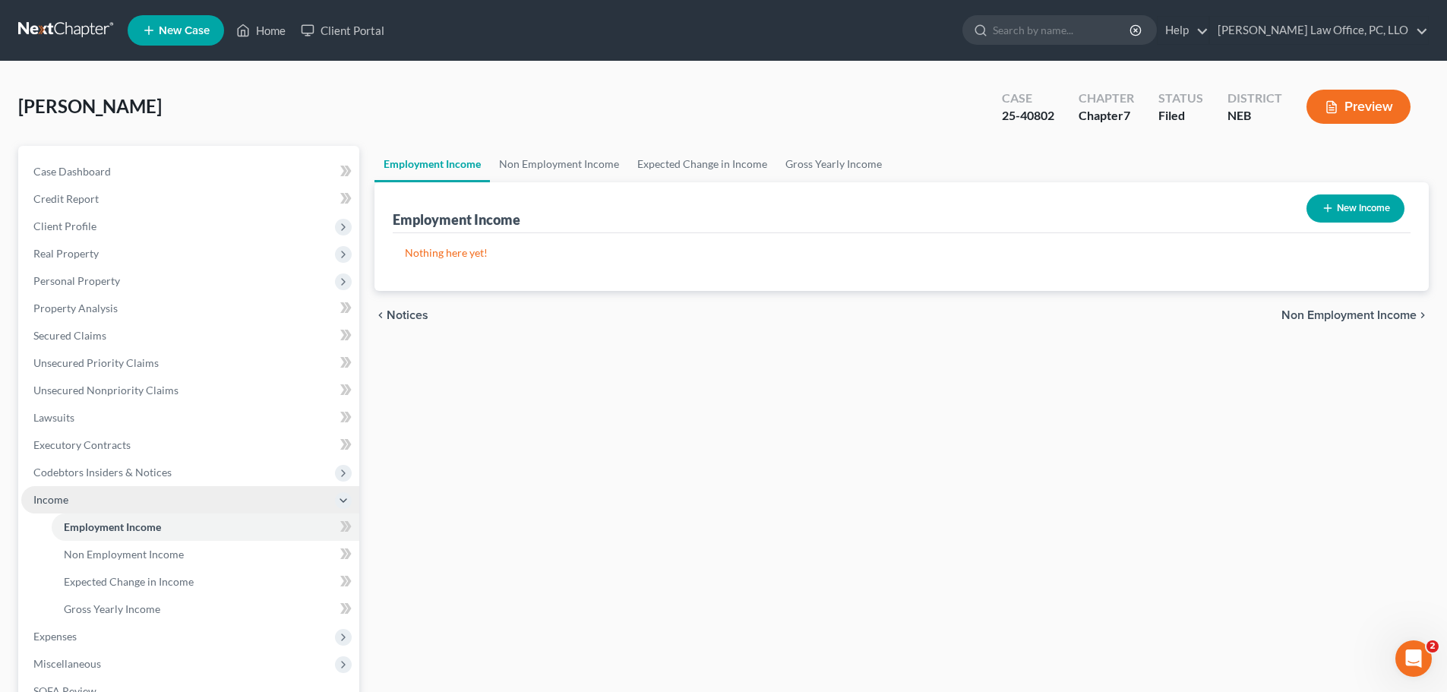
click at [1367, 201] on button "New Income" at bounding box center [1356, 208] width 98 height 28
select select "0"
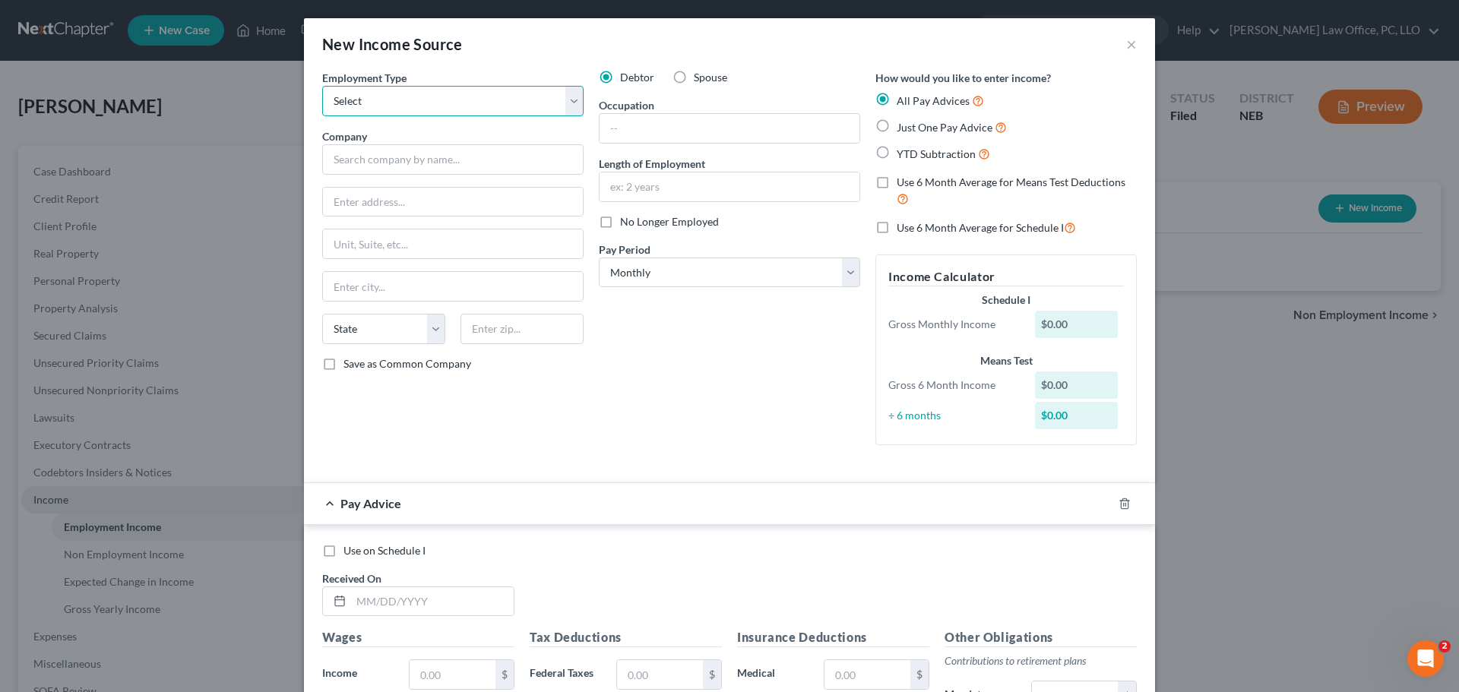
click at [565, 96] on select "Select Full or [DEMOGRAPHIC_DATA] Employment Self Employment" at bounding box center [452, 101] width 261 height 30
select select "1"
click at [322, 86] on select "Select Full or [DEMOGRAPHIC_DATA] Employment Self Employment" at bounding box center [452, 101] width 261 height 30
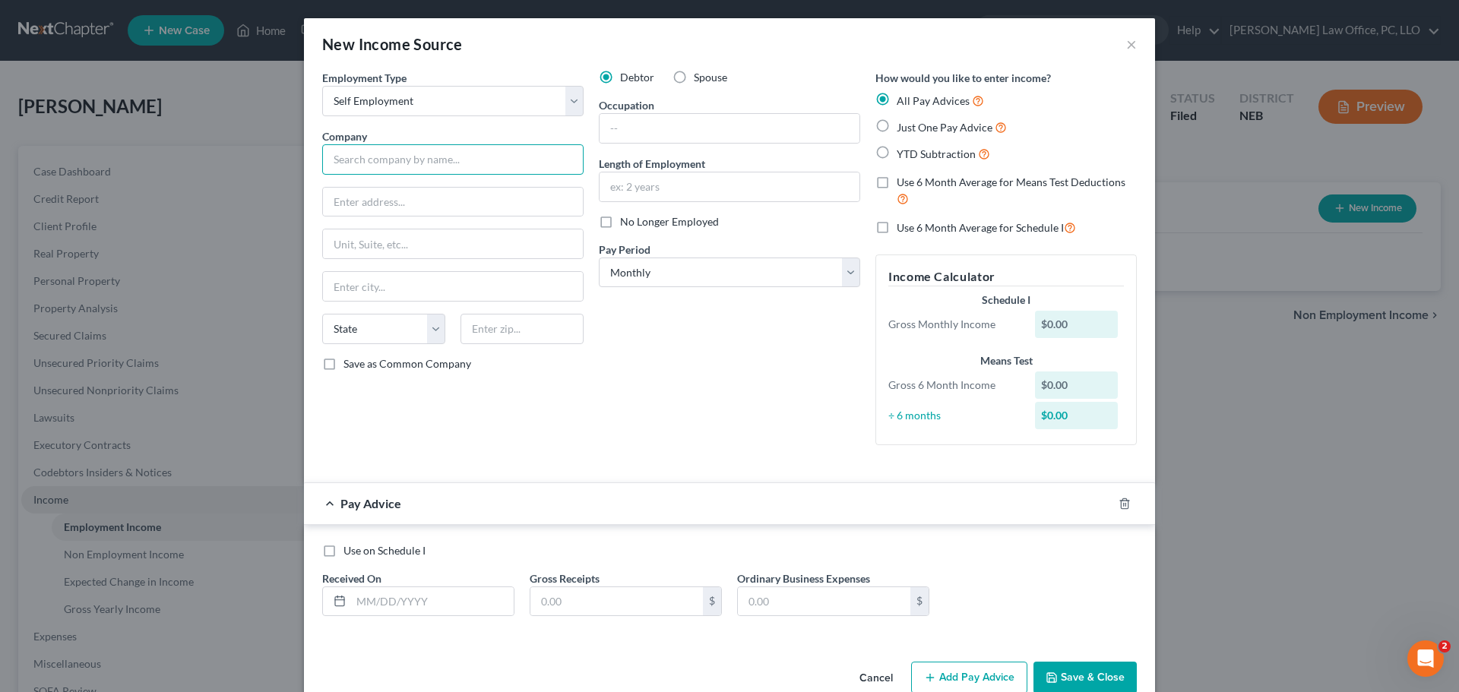
click at [413, 164] on input "text" at bounding box center [452, 159] width 261 height 30
type input "Core Roofing PMA"
click at [416, 277] on input "text" at bounding box center [453, 286] width 260 height 29
type input "Lincoln"
select select "30"
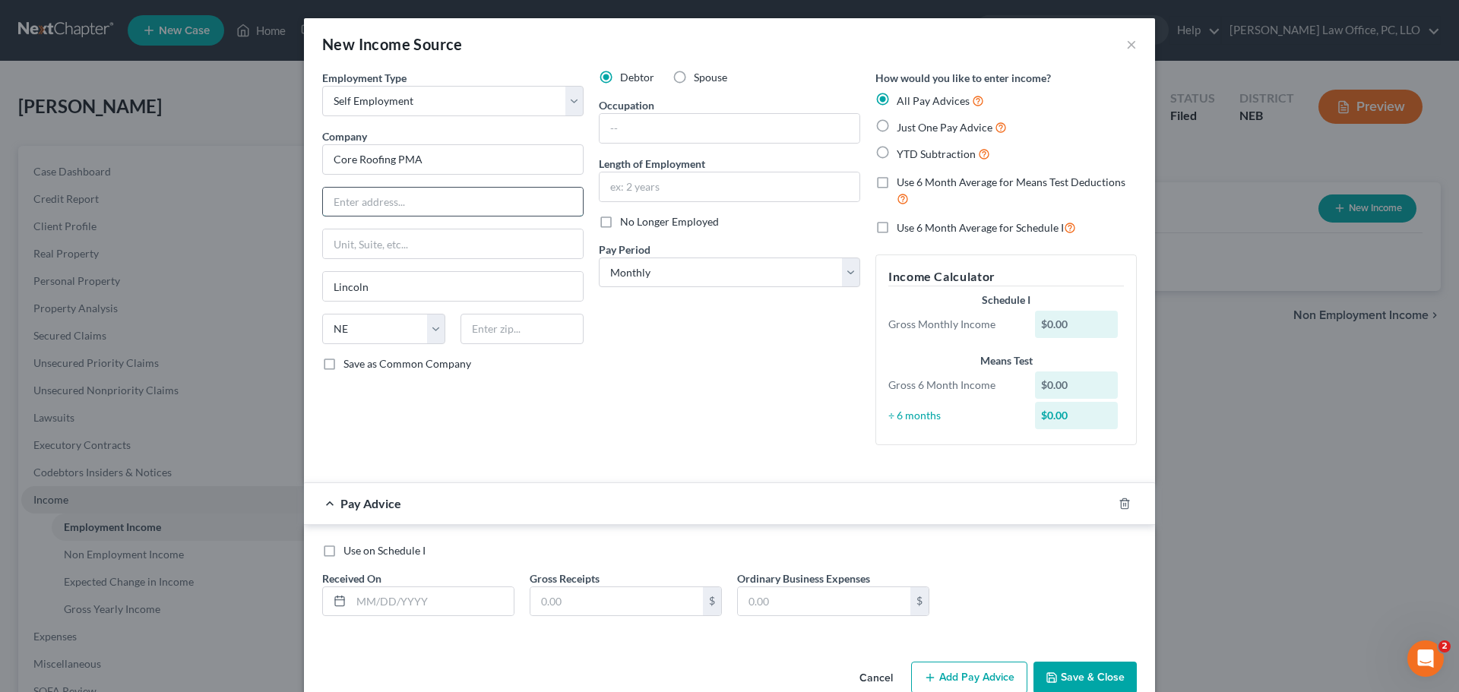
click at [398, 201] on input "text" at bounding box center [453, 202] width 260 height 29
type input "[STREET_ADDRESS]"
click at [507, 334] on input "text" at bounding box center [521, 329] width 123 height 30
type input "68516"
click at [400, 407] on div "Employment Type * Select Full or [DEMOGRAPHIC_DATA] Employment Self Employment …" at bounding box center [453, 263] width 277 height 387
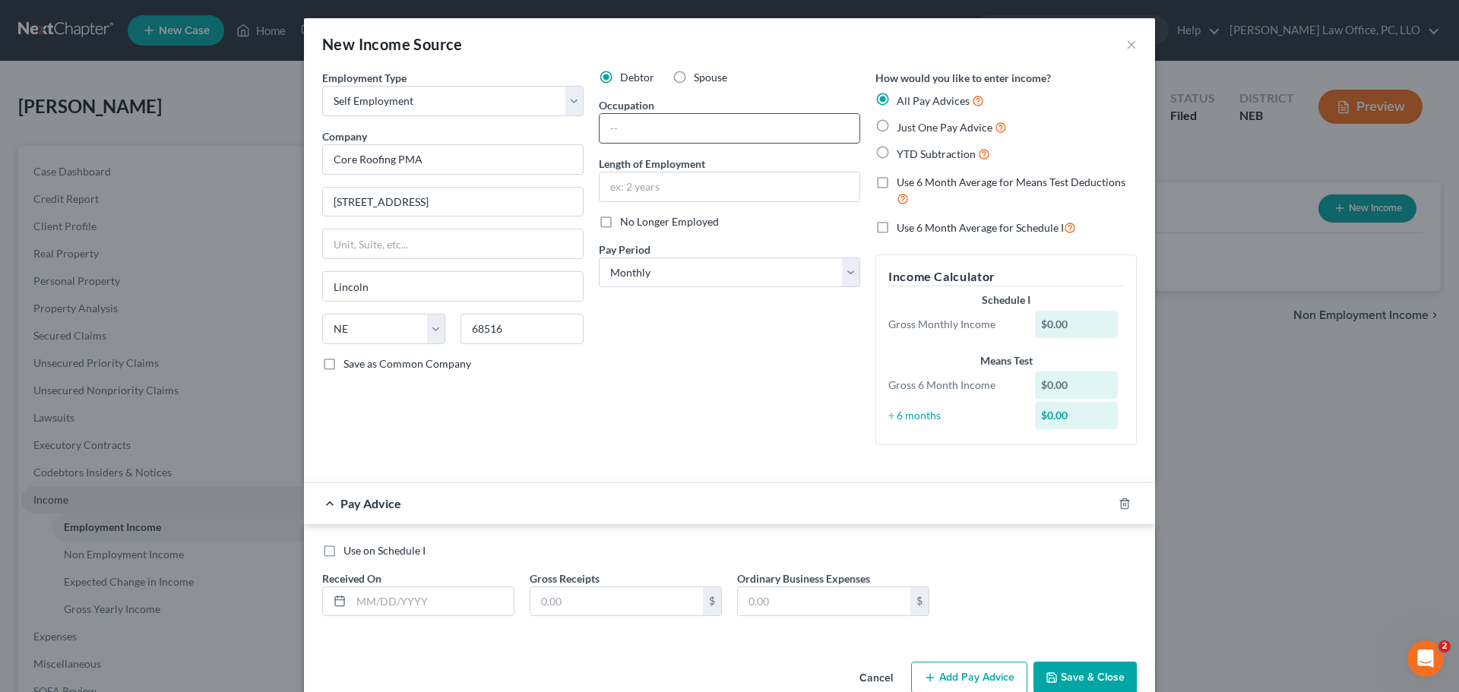
click at [688, 135] on input "text" at bounding box center [729, 128] width 260 height 29
type input "r"
click at [609, 131] on input "roof [GEOGRAPHIC_DATA]" at bounding box center [729, 128] width 260 height 29
click at [644, 126] on input "roof [GEOGRAPHIC_DATA]" at bounding box center [729, 128] width 260 height 29
type input "roof salesman"
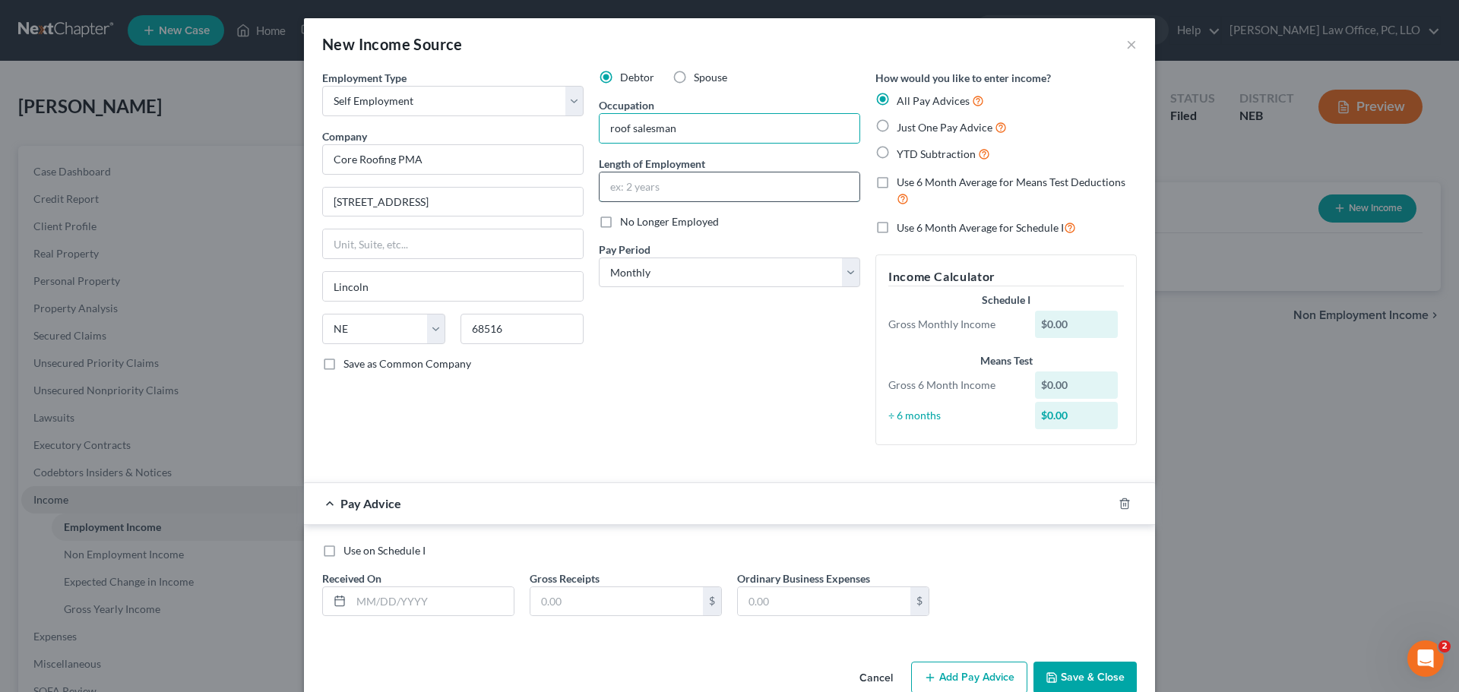
click at [643, 188] on input "text" at bounding box center [729, 186] width 260 height 29
type input "approx. 7 months"
click at [843, 277] on select "Select Monthly Twice Monthly Every Other Week Weekly" at bounding box center [729, 273] width 261 height 30
click at [798, 267] on select "Select Monthly Twice Monthly Every Other Week Weekly" at bounding box center [729, 273] width 261 height 30
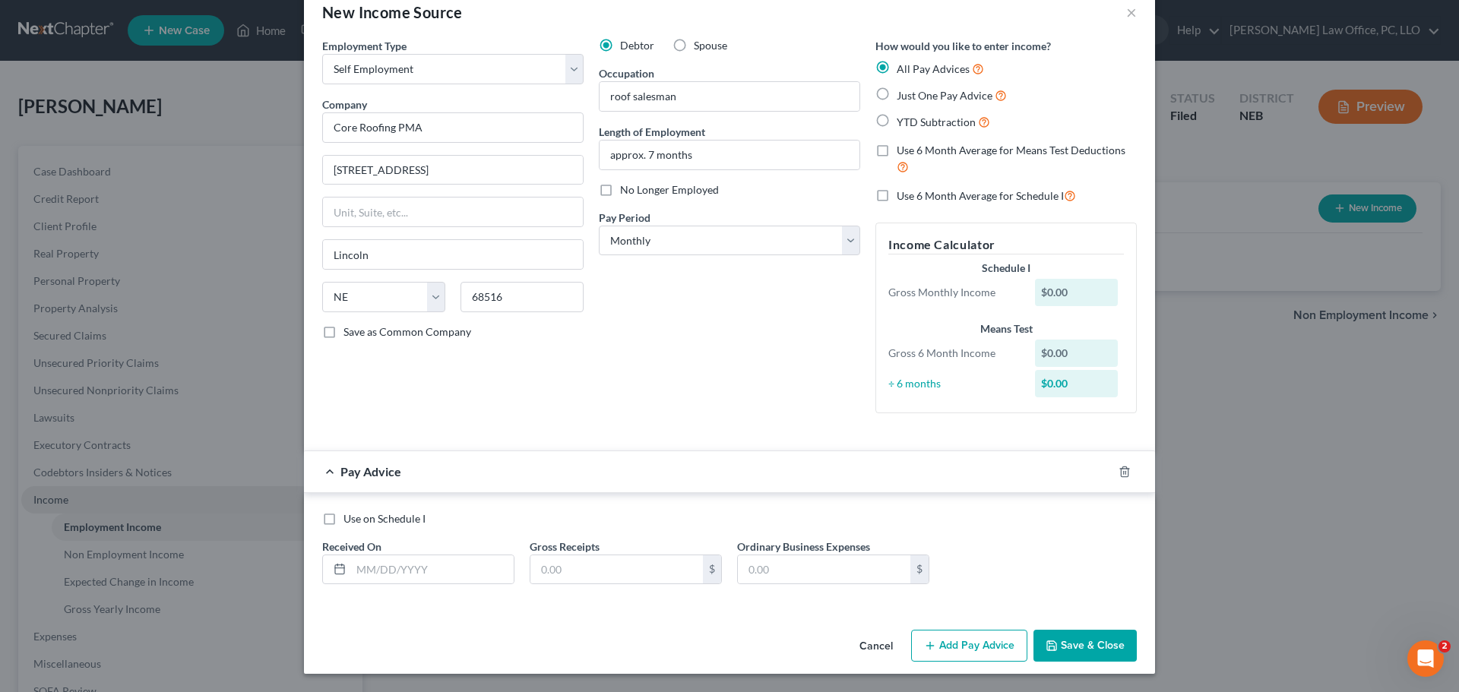
click at [896, 93] on label "Just One Pay Advice" at bounding box center [951, 95] width 110 height 17
click at [903, 93] on input "Just One Pay Advice" at bounding box center [908, 92] width 10 height 10
radio input "true"
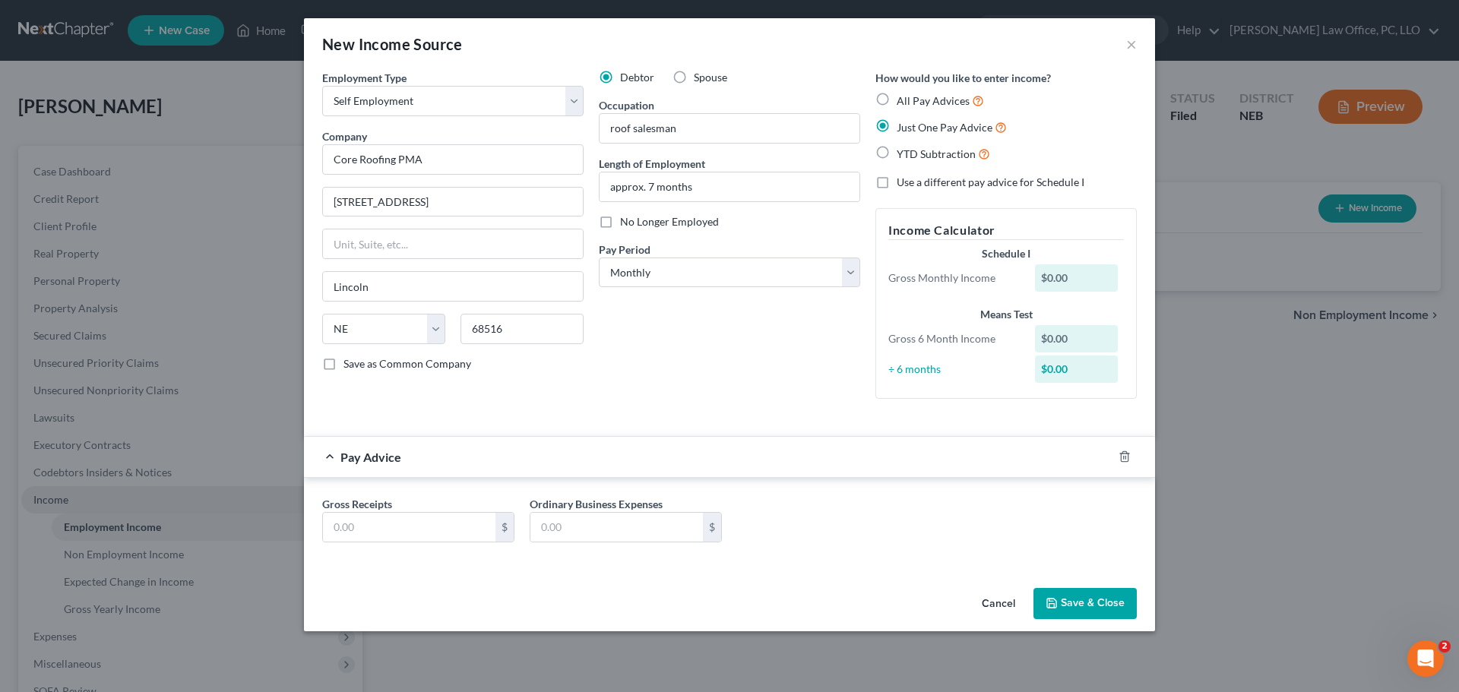
scroll to position [0, 0]
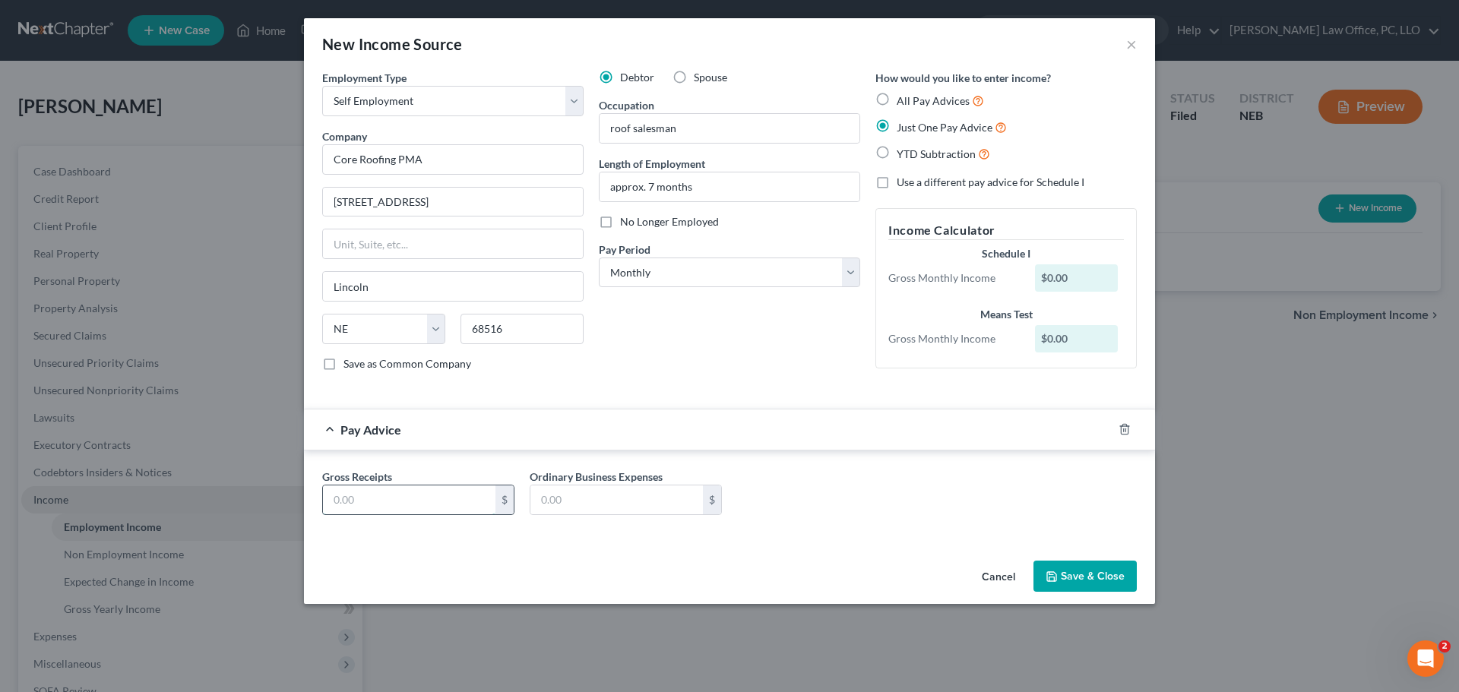
click at [381, 503] on input "text" at bounding box center [409, 499] width 172 height 29
type input "51,943.94"
click at [610, 599] on div "Cancel Save & Close" at bounding box center [729, 580] width 851 height 50
click at [596, 494] on input "text" at bounding box center [616, 499] width 172 height 29
type input "0"
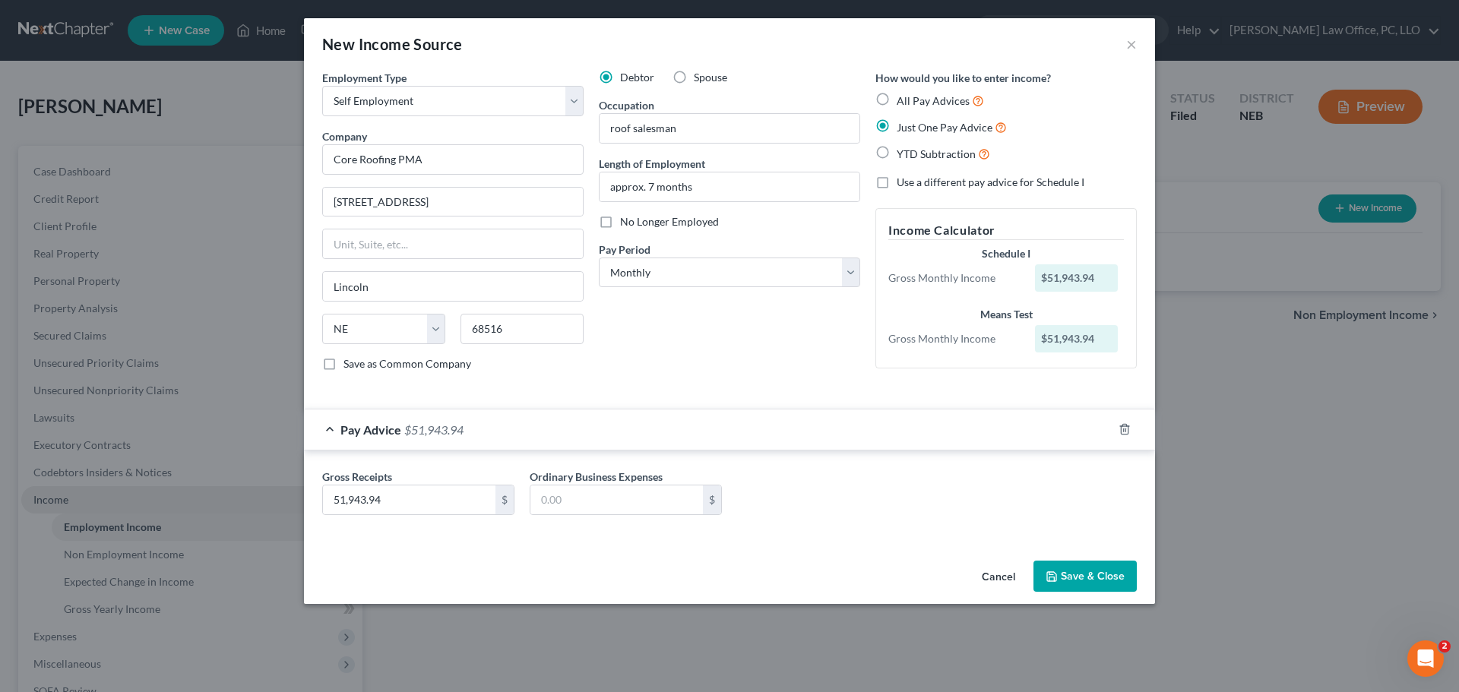
click at [1089, 574] on button "Save & Close" at bounding box center [1084, 577] width 103 height 32
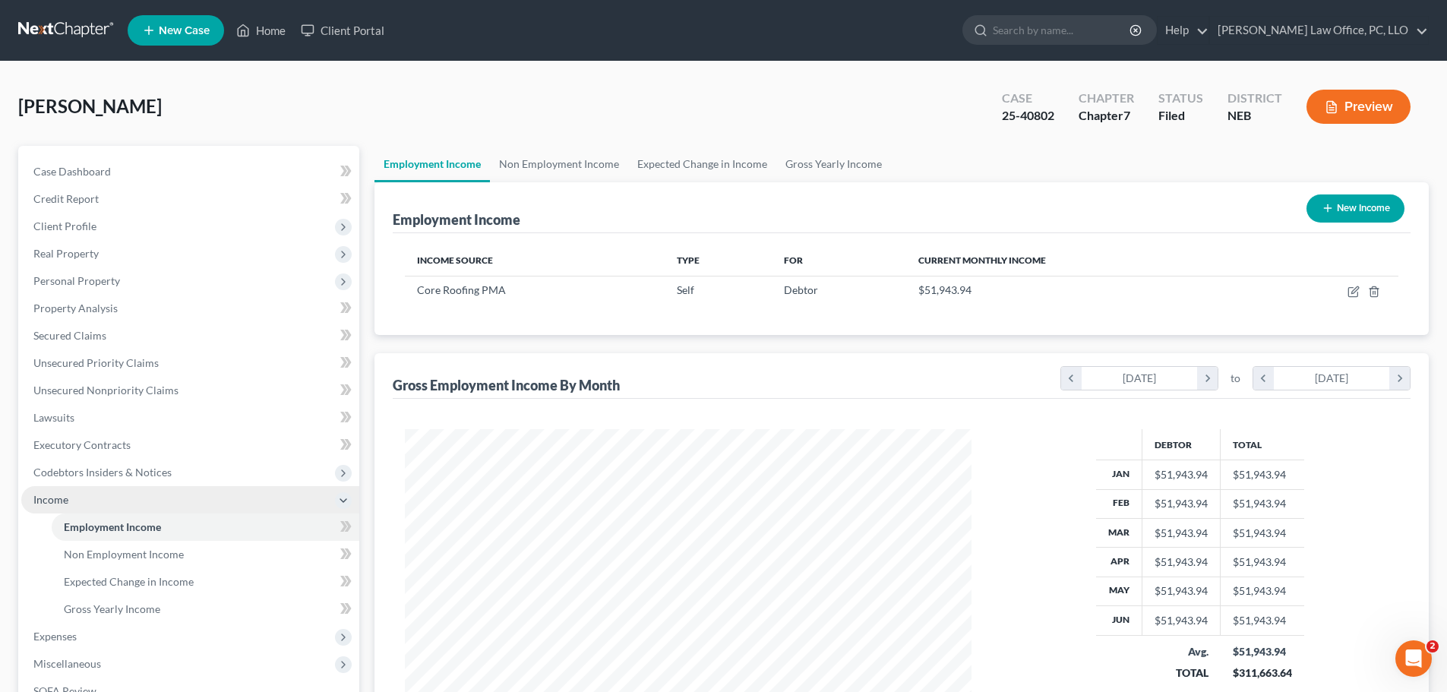
scroll to position [225, 0]
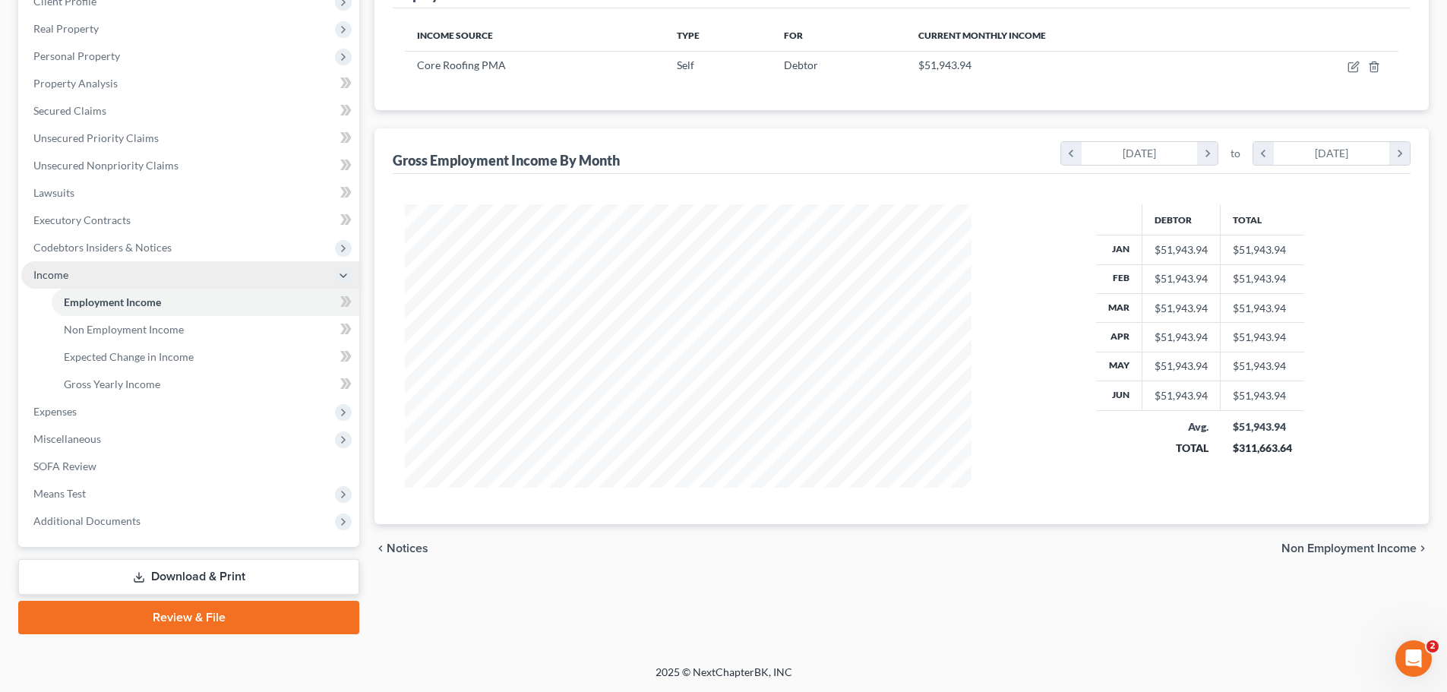
click at [1328, 549] on span "Non Employment Income" at bounding box center [1349, 548] width 135 height 12
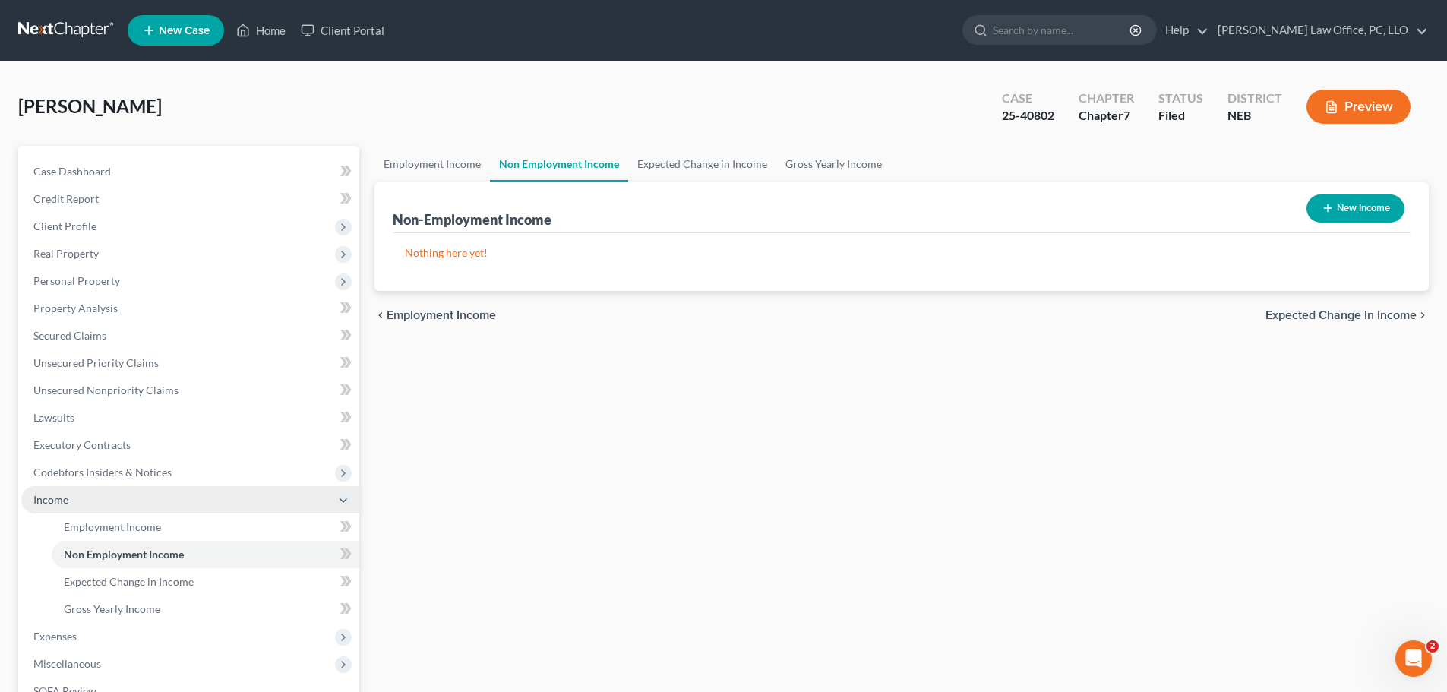
click at [1359, 198] on button "New Income" at bounding box center [1356, 208] width 98 height 28
select select "0"
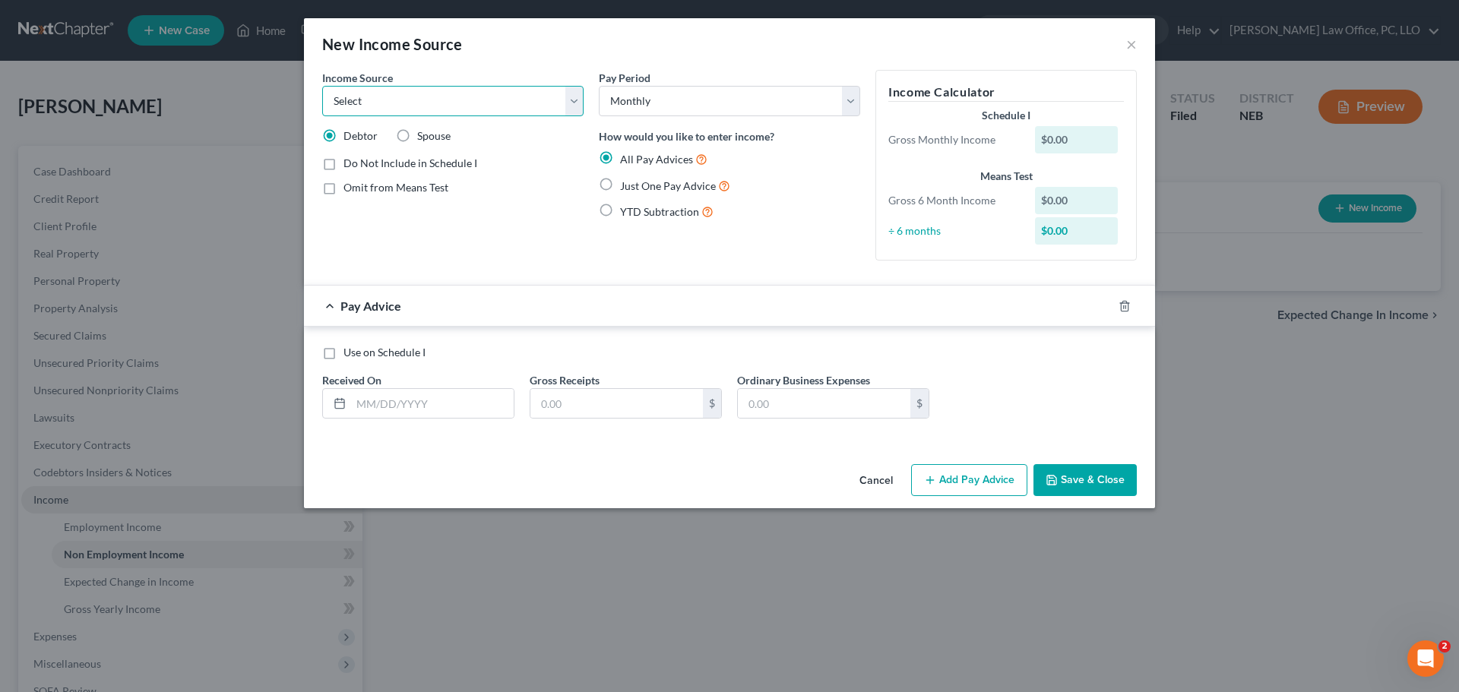
click at [572, 101] on select "Select Unemployment Disability (from employer) Pension Retirement Social Securi…" at bounding box center [452, 101] width 261 height 30
click at [751, 564] on div "New Income Source × Income Source * Select Unemployment Disability (from employ…" at bounding box center [729, 346] width 1459 height 692
click at [1132, 45] on button "×" at bounding box center [1131, 44] width 11 height 18
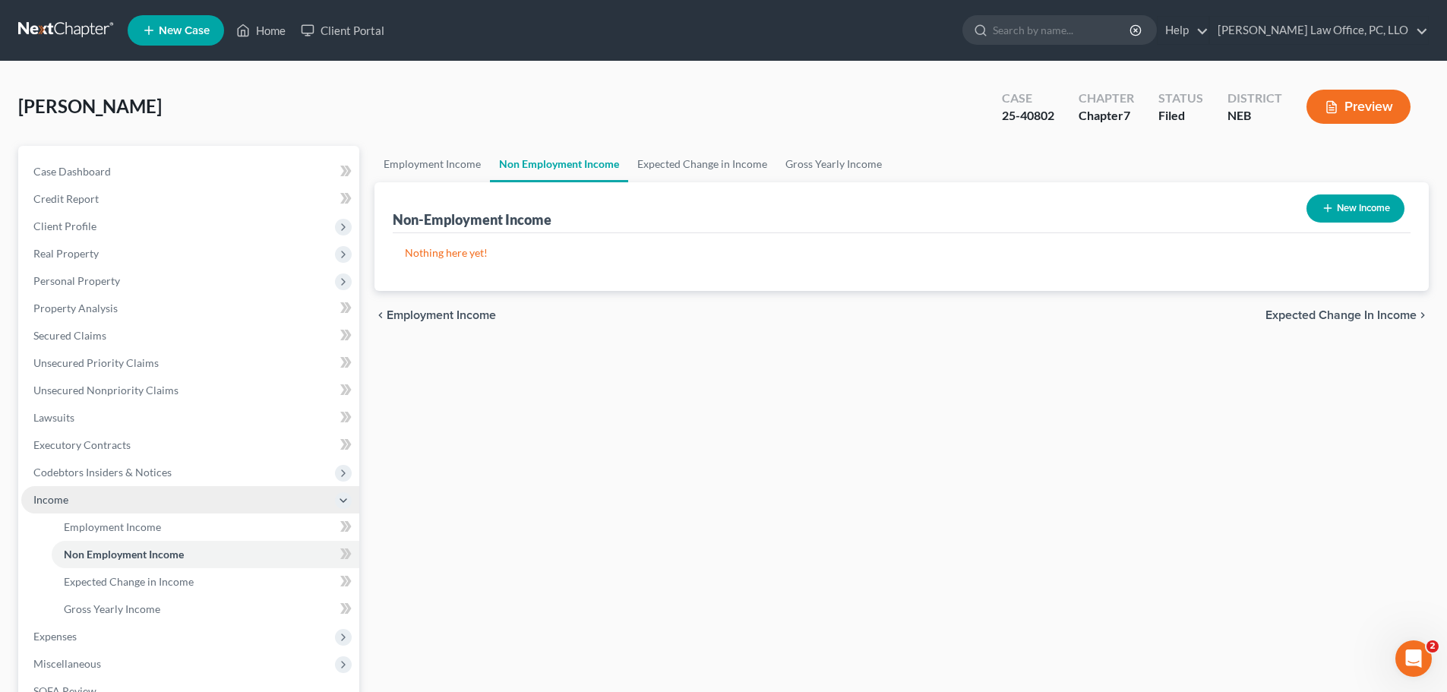
click at [1354, 315] on span "Expected Change in Income" at bounding box center [1341, 315] width 151 height 12
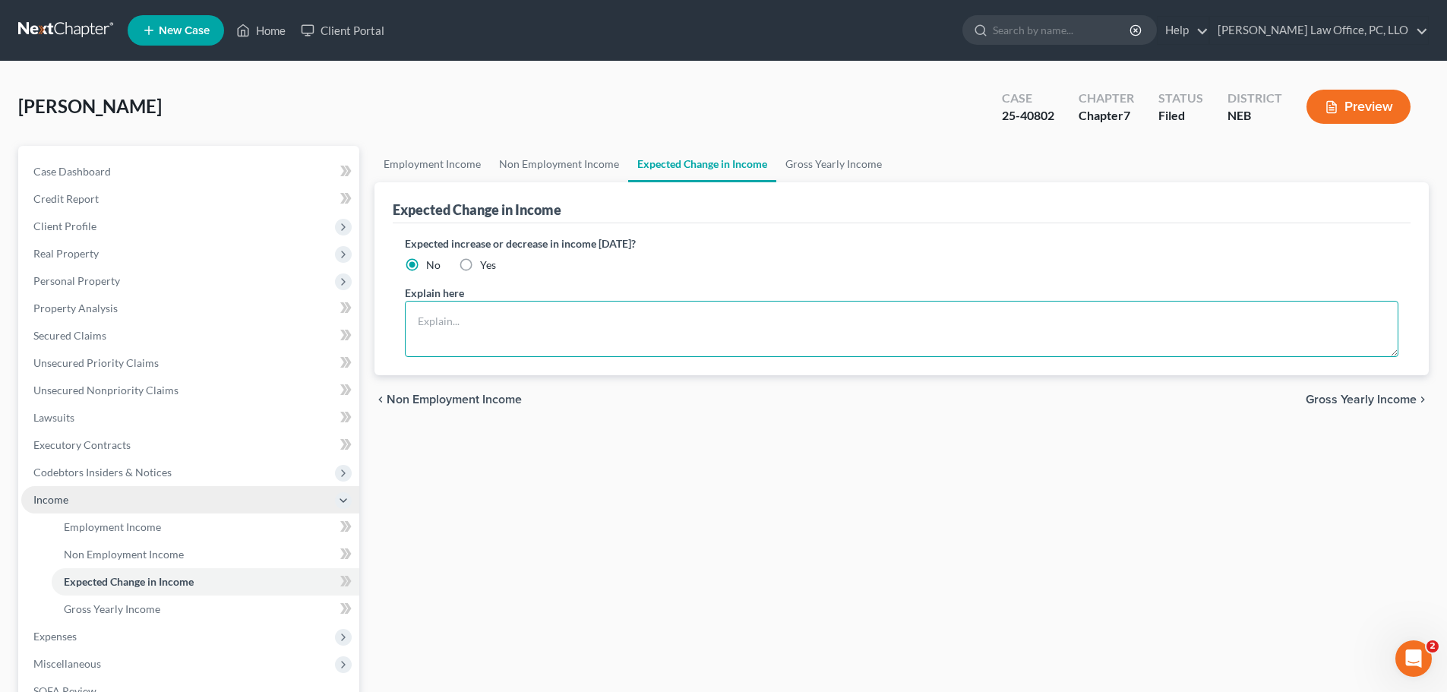
click at [475, 327] on textarea at bounding box center [902, 329] width 994 height 56
click at [480, 265] on label "Yes" at bounding box center [488, 265] width 16 height 15
click at [486, 265] on input "Yes" at bounding box center [491, 263] width 10 height 10
radio input "true"
drag, startPoint x: 501, startPoint y: 326, endPoint x: 502, endPoint y: 307, distance: 19.1
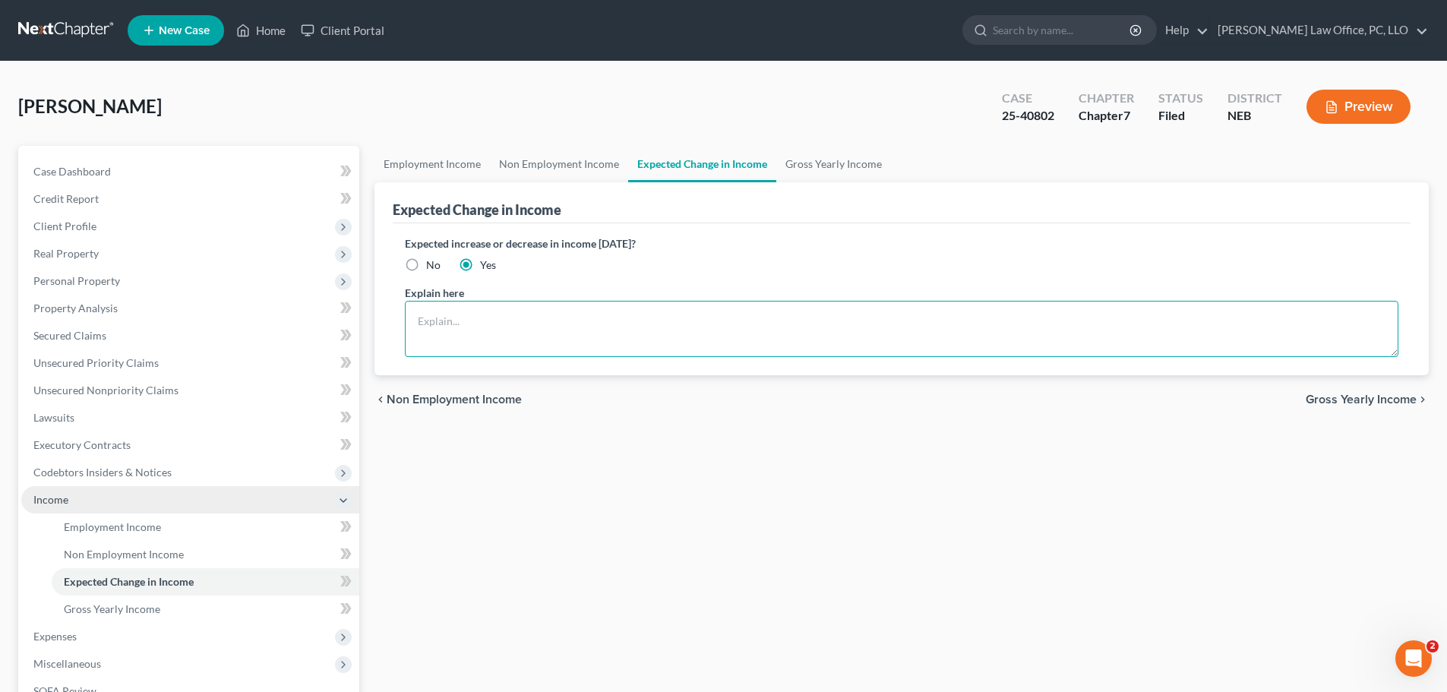
click at [501, 326] on textarea at bounding box center [902, 329] width 994 height 56
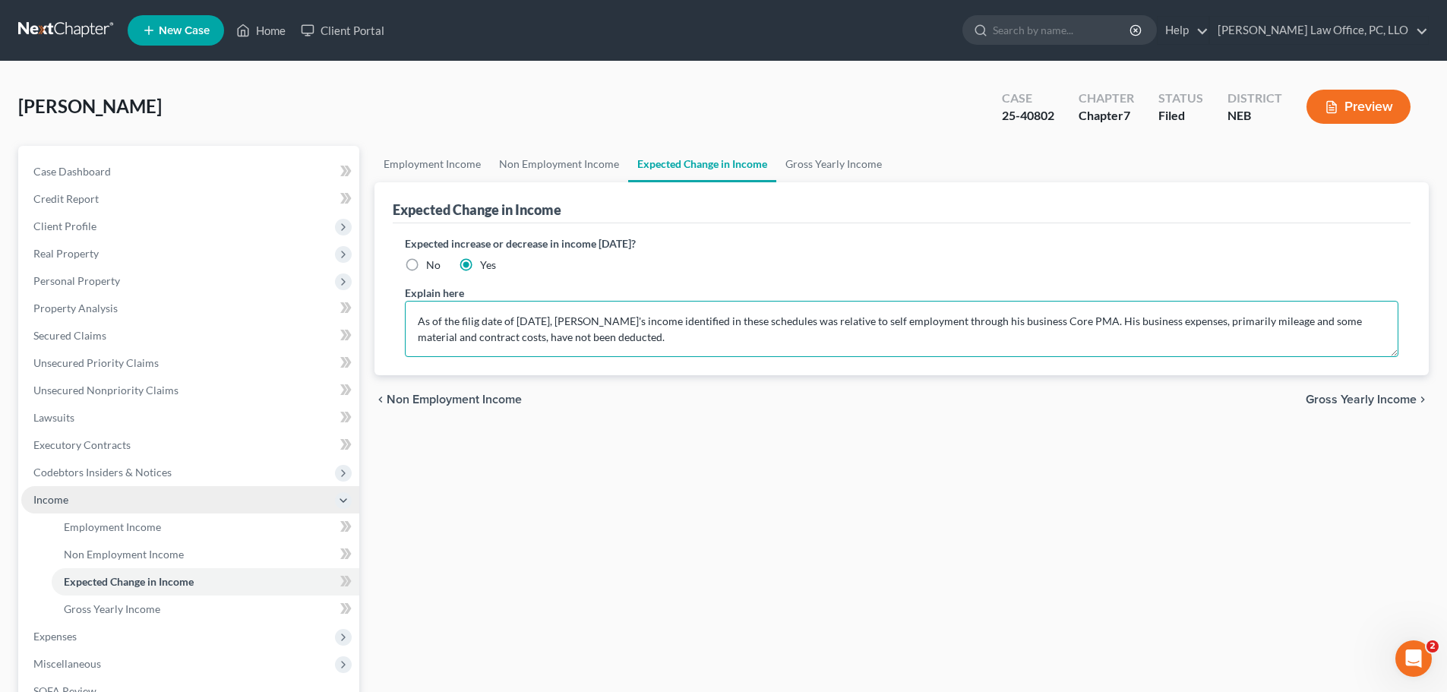
drag, startPoint x: 465, startPoint y: 325, endPoint x: 488, endPoint y: 354, distance: 37.3
click at [466, 325] on textarea "As of the filig date of [DATE], [PERSON_NAME]'s income identified in these sche…" at bounding box center [902, 329] width 994 height 56
click at [473, 319] on textarea "As of the filig date of [DATE], [PERSON_NAME]'s income identified in these sche…" at bounding box center [902, 329] width 994 height 56
type textarea "As of the filing date of [DATE], [PERSON_NAME]'s income identified in these sch…"
click at [1364, 394] on span "Gross Yearly Income" at bounding box center [1361, 400] width 111 height 12
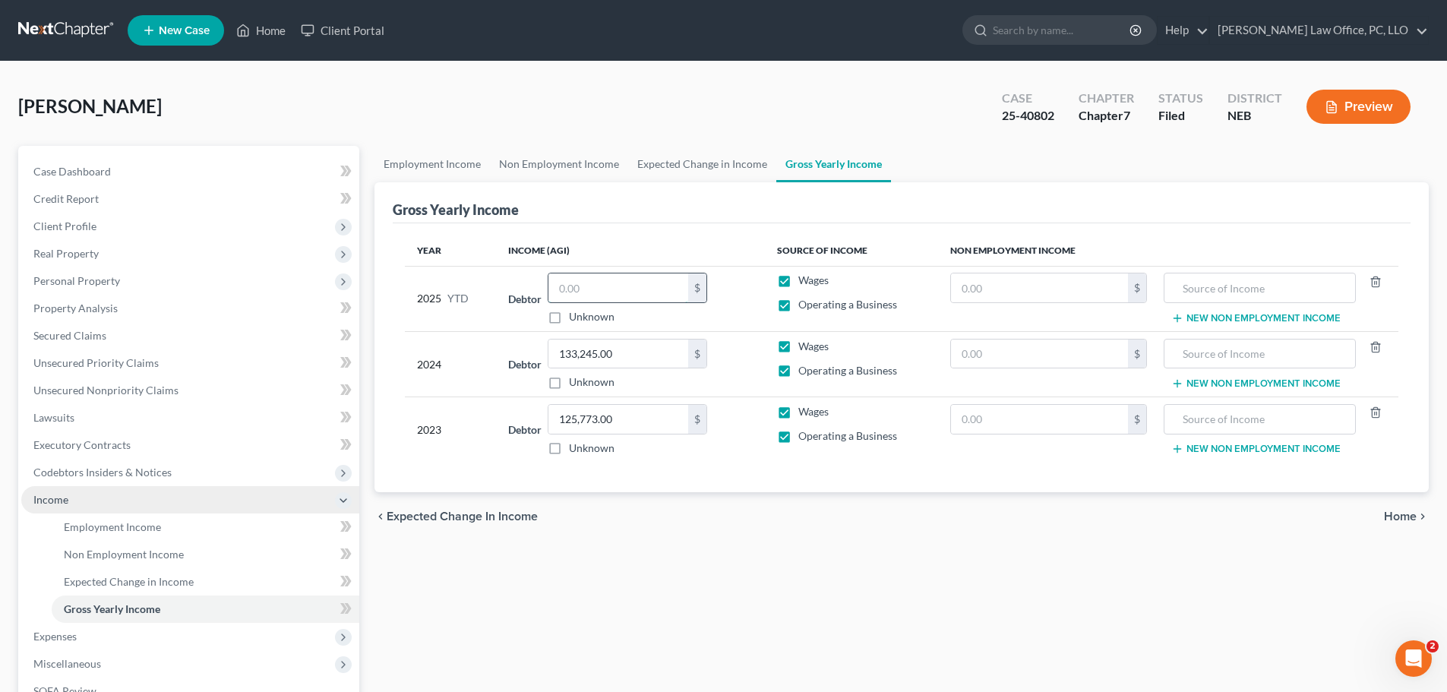
click at [650, 292] on input "text" at bounding box center [619, 287] width 140 height 29
type input "51,943.94"
click at [798, 279] on label "Wages" at bounding box center [813, 280] width 30 height 15
click at [805, 279] on input "Wages" at bounding box center [810, 278] width 10 height 10
checkbox input "false"
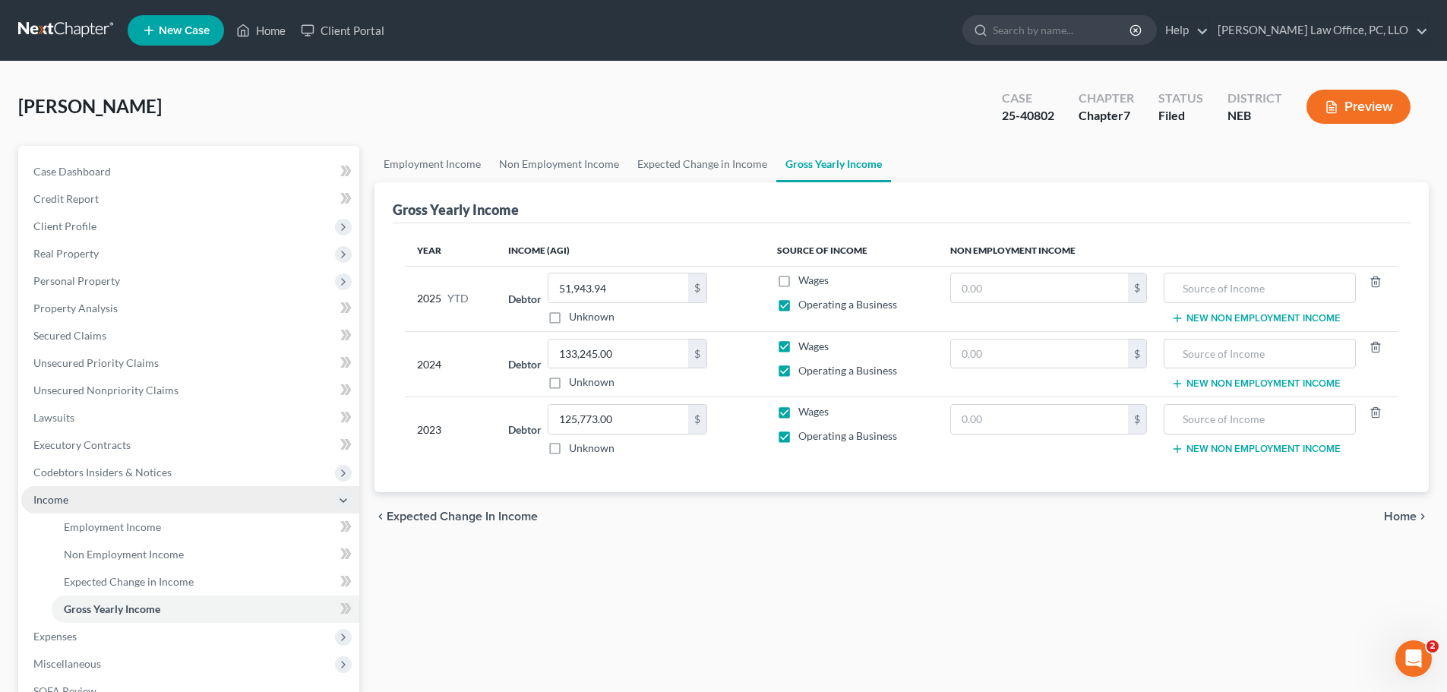
click at [1409, 513] on span "Home" at bounding box center [1400, 517] width 33 height 12
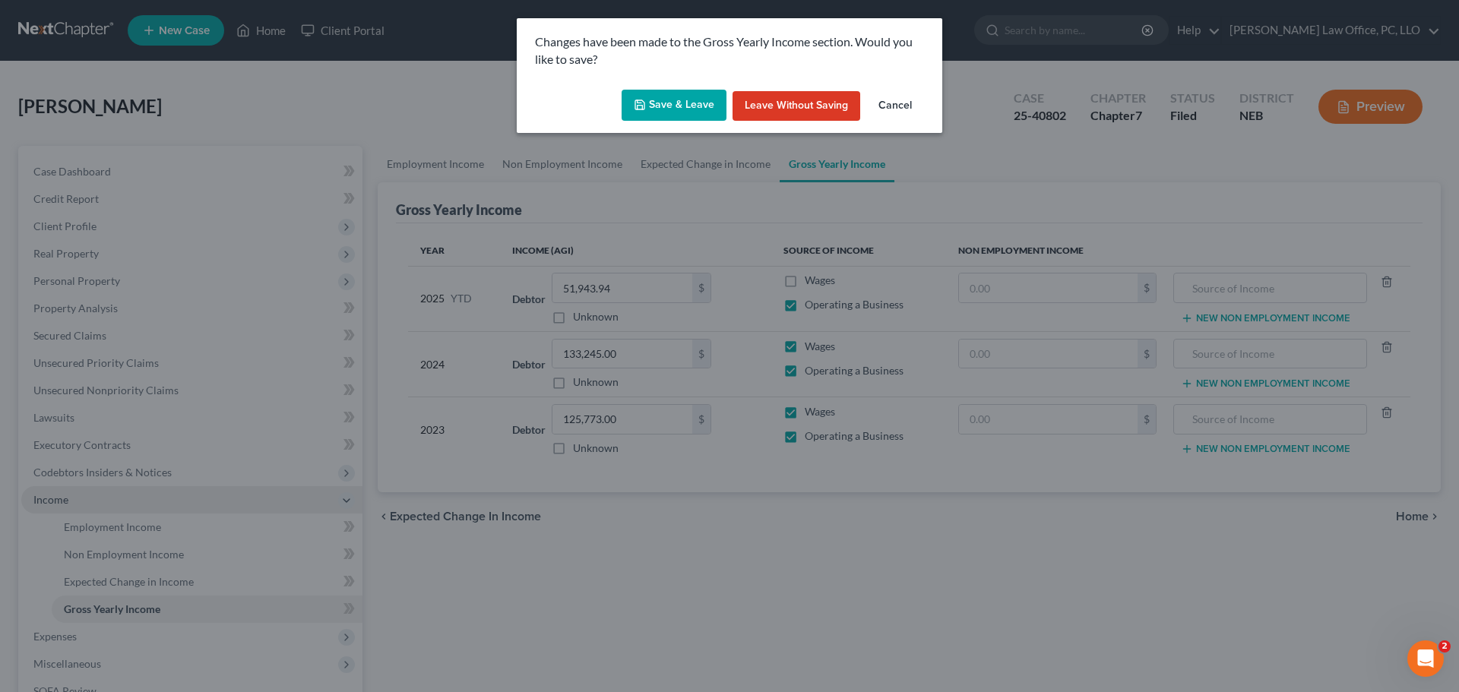
click at [678, 99] on button "Save & Leave" at bounding box center [673, 106] width 105 height 32
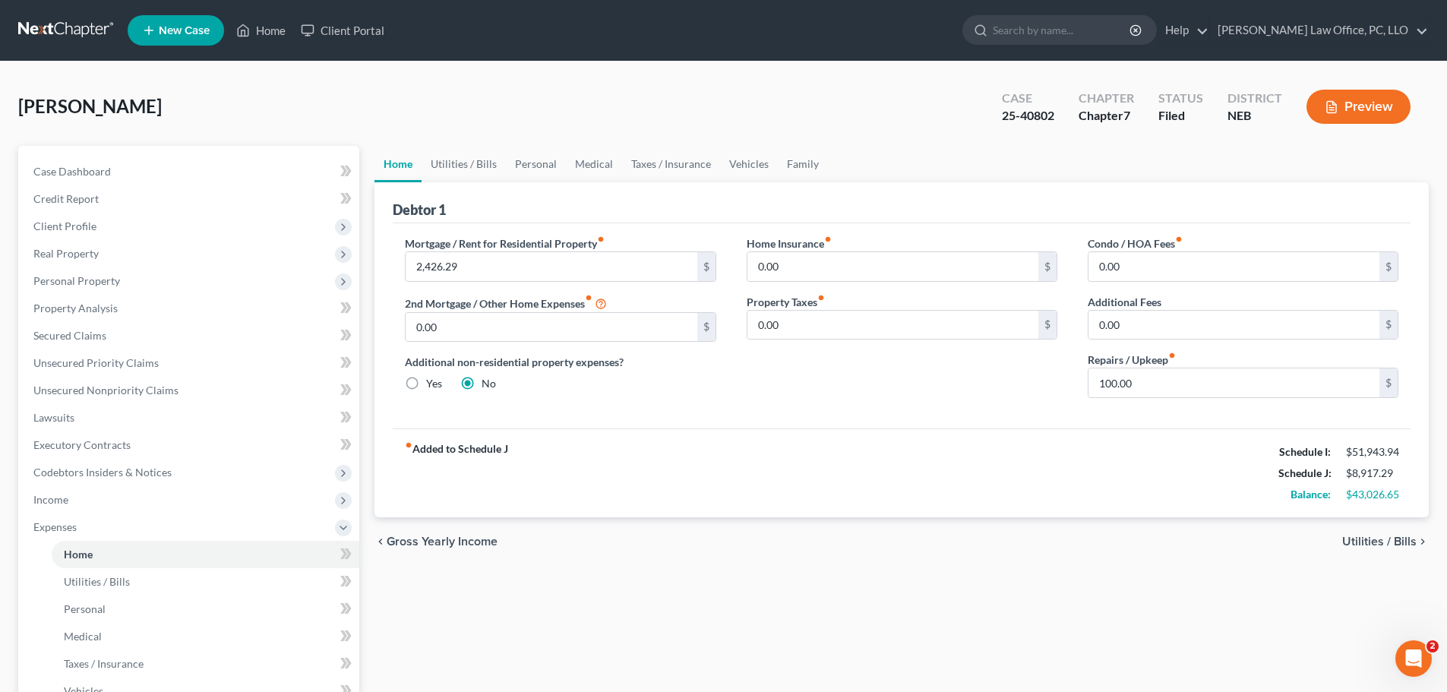
click at [1375, 539] on span "Utilities / Bills" at bounding box center [1379, 542] width 74 height 12
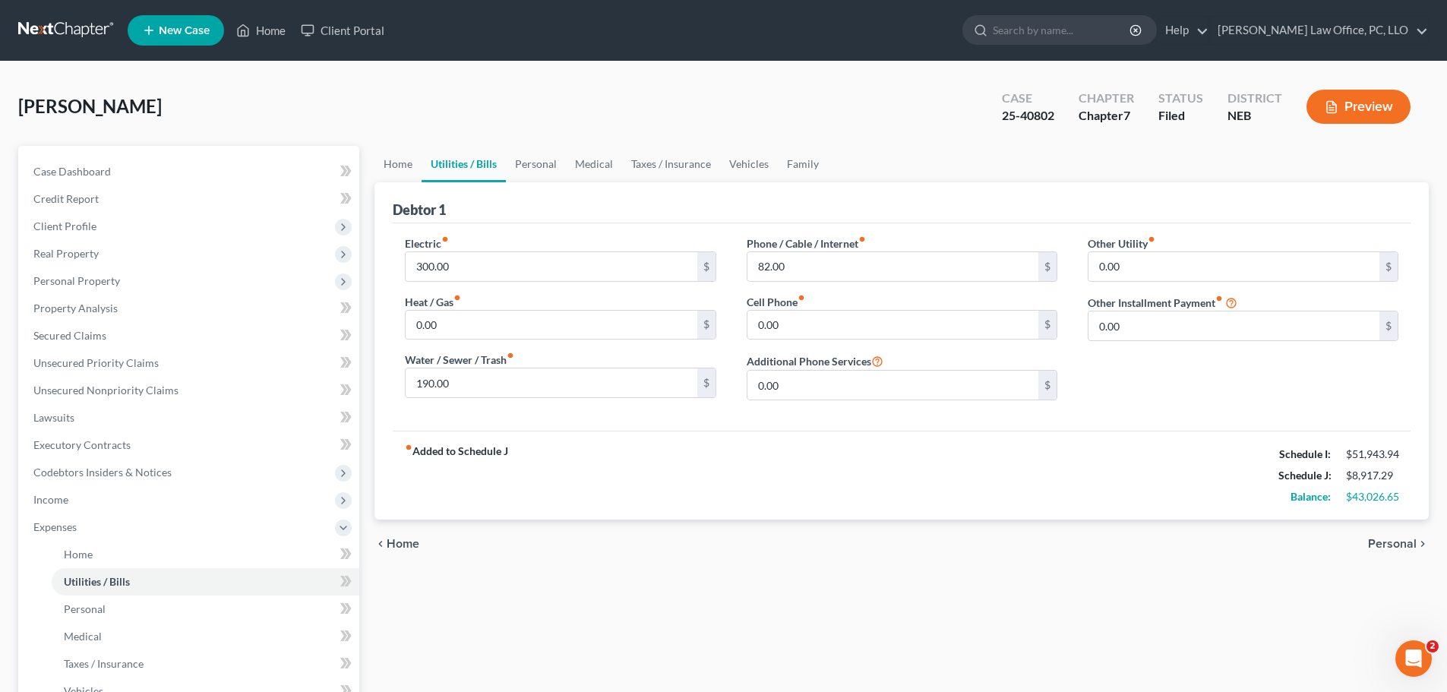
click at [1375, 539] on span "Personal" at bounding box center [1392, 544] width 49 height 12
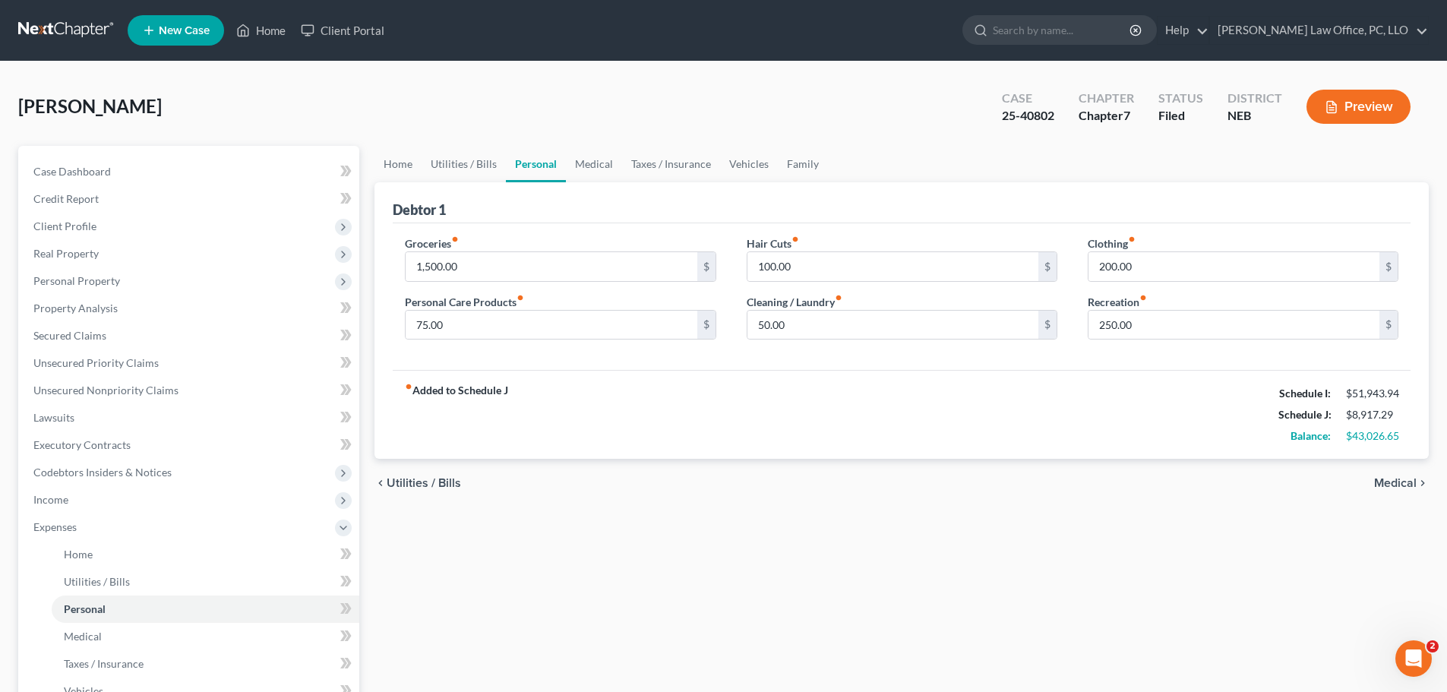
click at [1407, 479] on span "Medical" at bounding box center [1395, 483] width 43 height 12
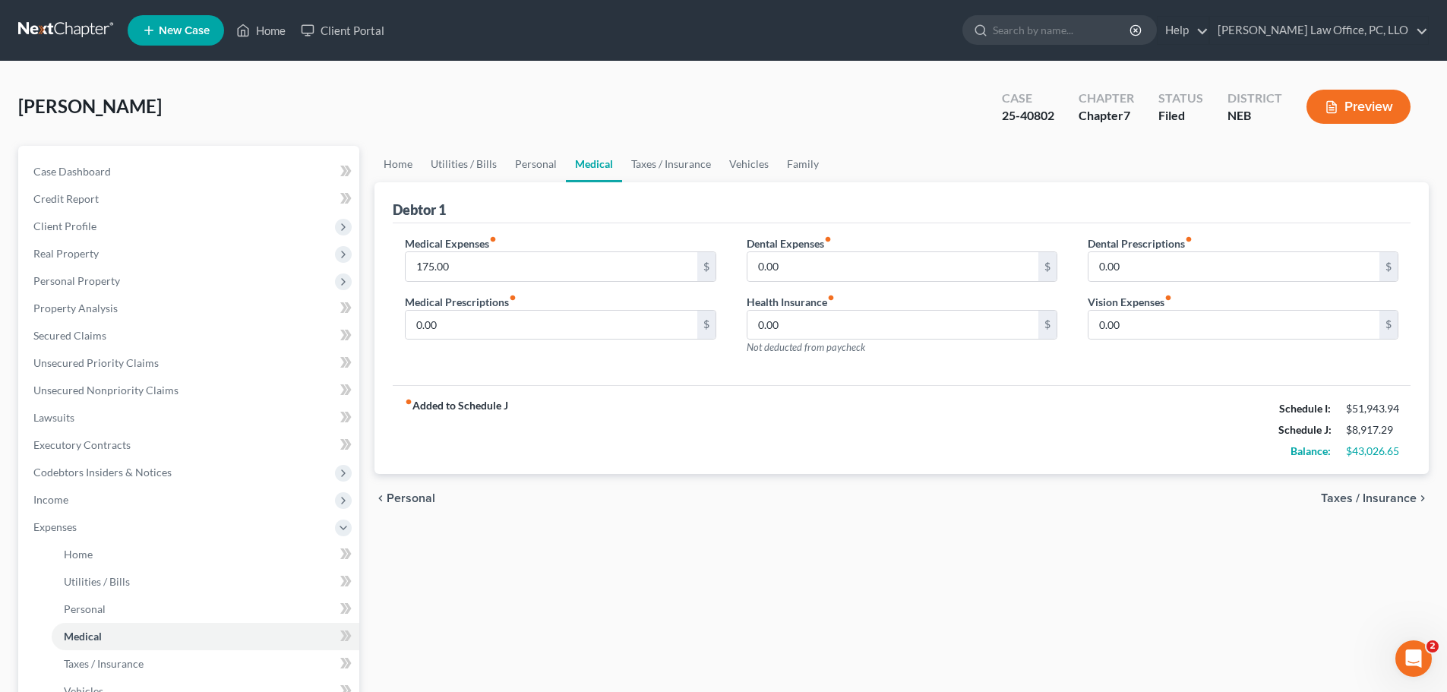
click at [1392, 495] on span "Taxes / Insurance" at bounding box center [1369, 498] width 96 height 12
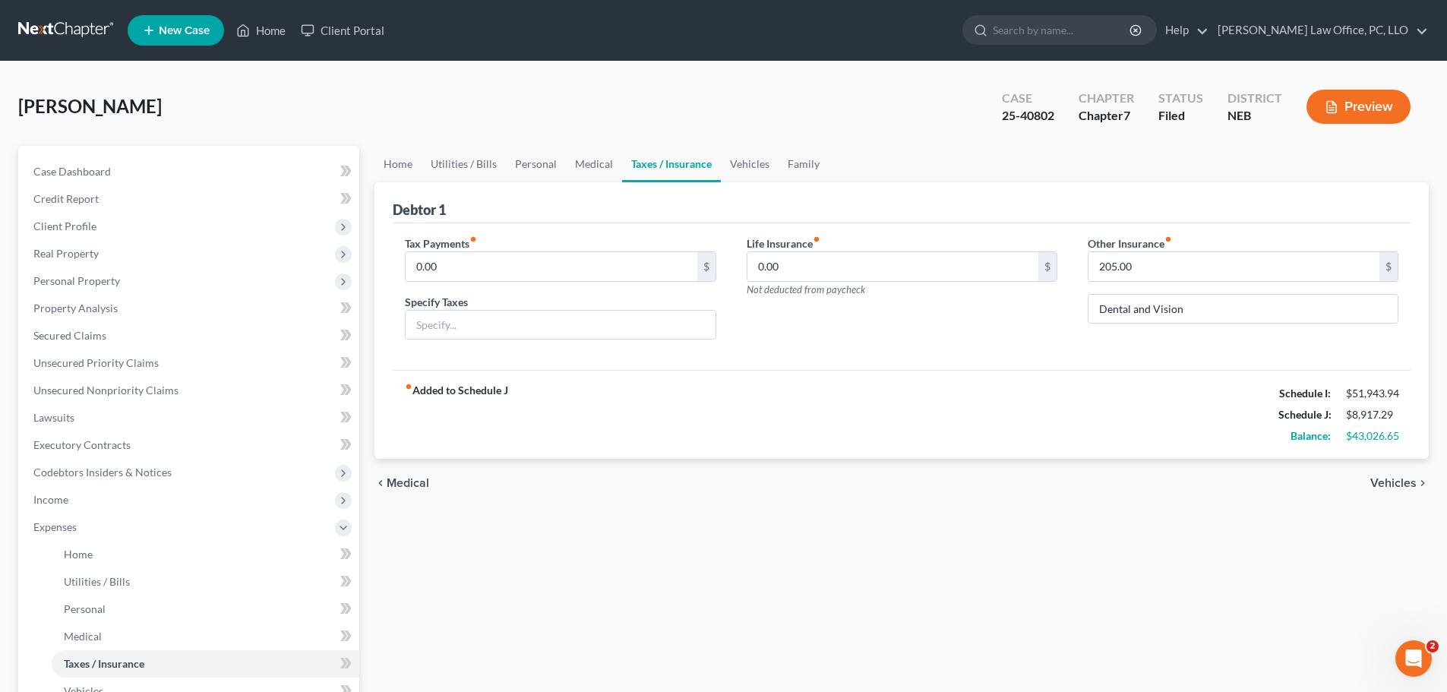
click at [1395, 479] on span "Vehicles" at bounding box center [1393, 483] width 46 height 12
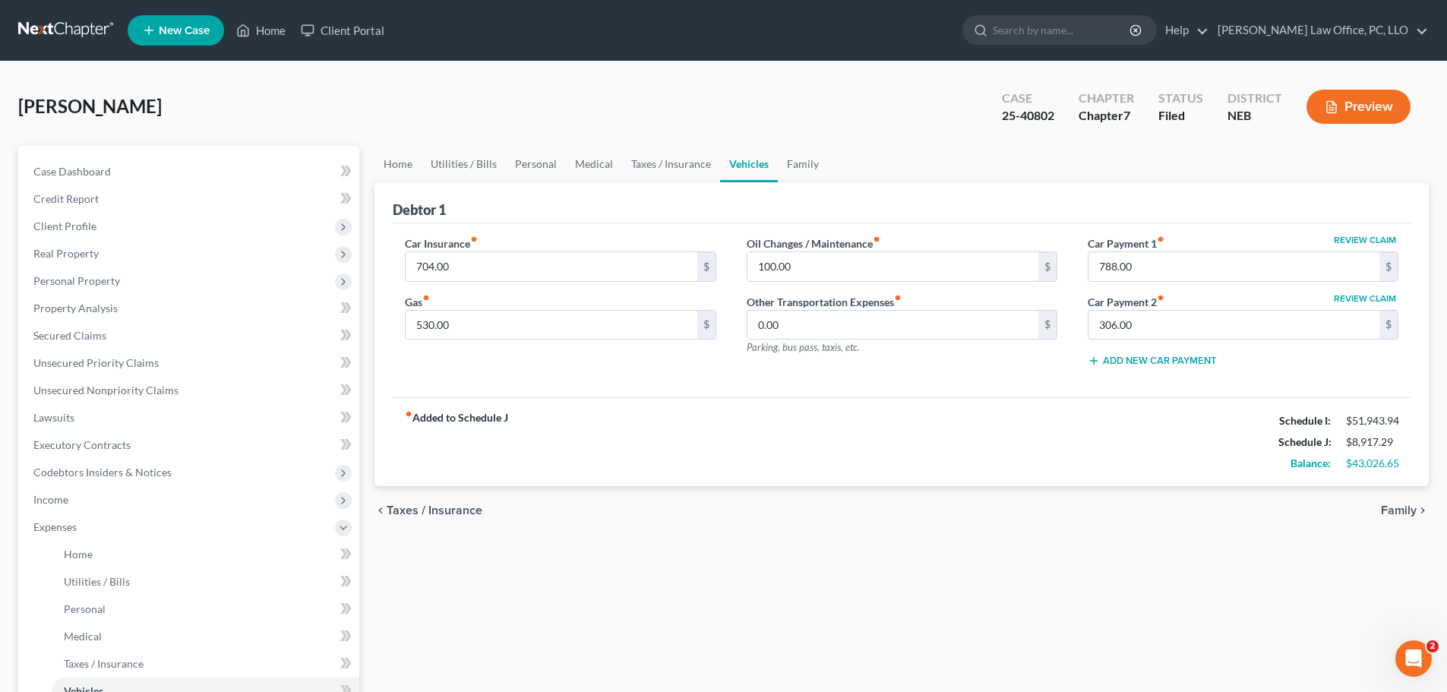
click at [1397, 512] on span "Family" at bounding box center [1399, 510] width 36 height 12
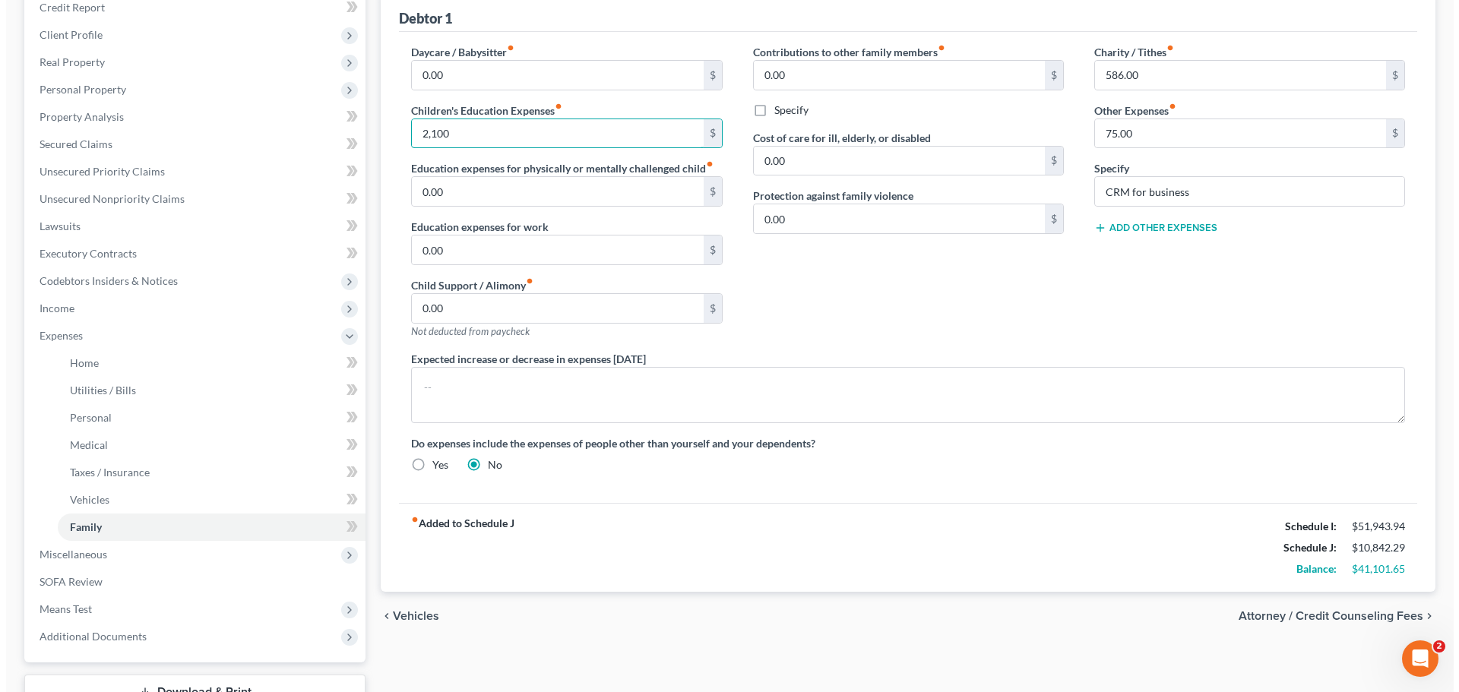
scroll to position [195, 0]
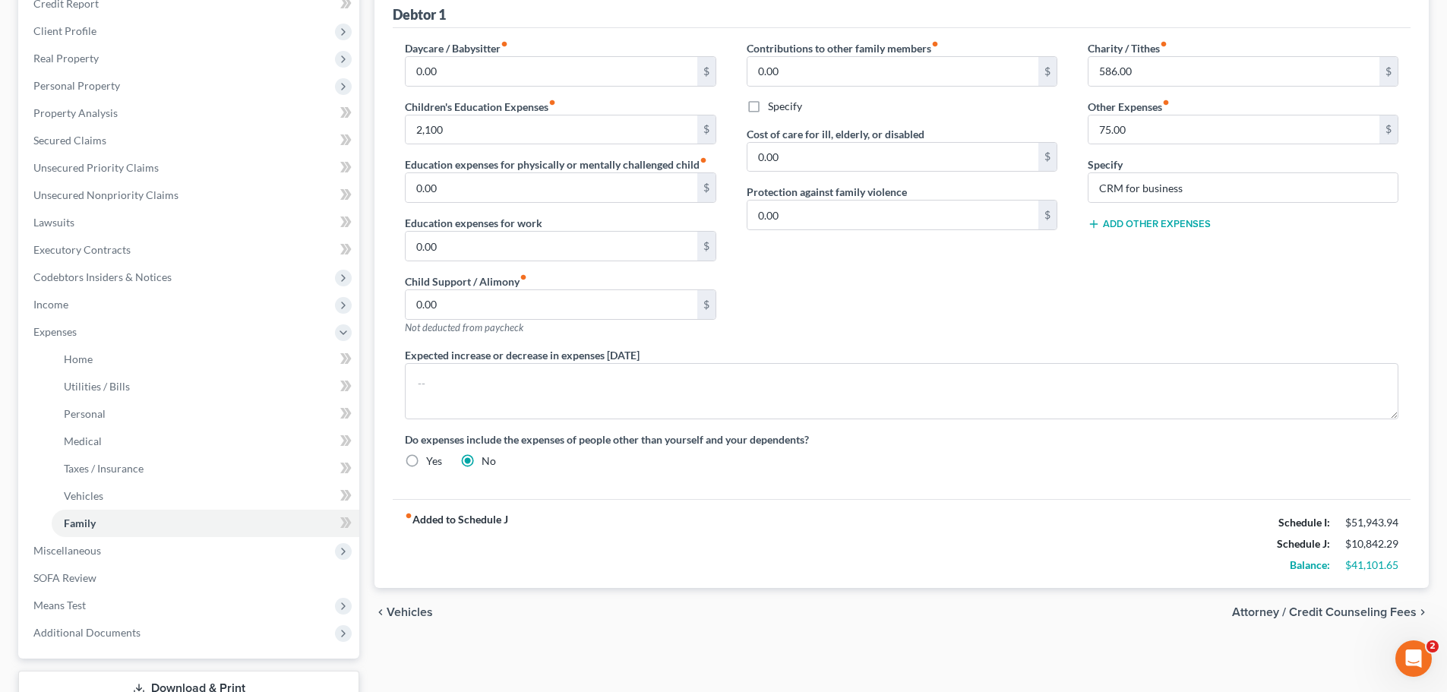
click at [1326, 608] on span "Attorney / Credit Counseling Fees" at bounding box center [1324, 612] width 185 height 12
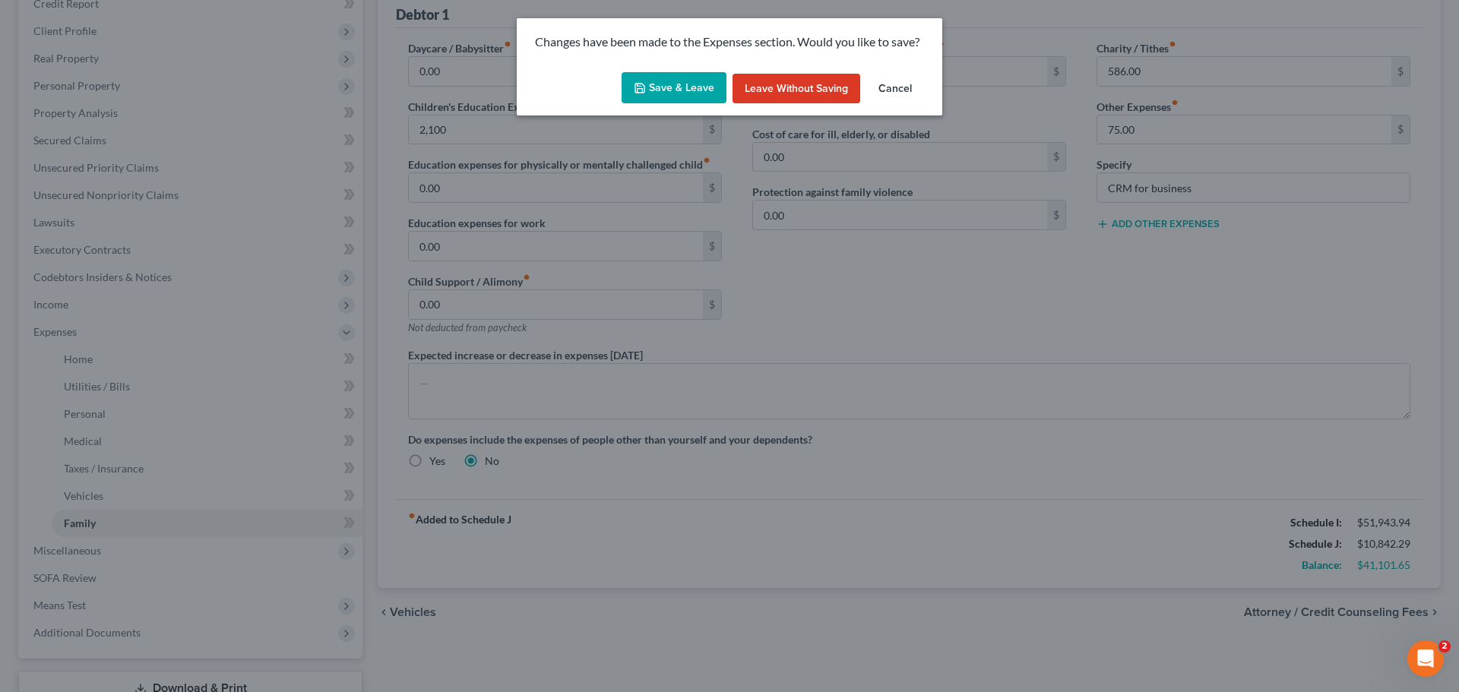
click at [680, 85] on button "Save & Leave" at bounding box center [673, 88] width 105 height 32
type input "2,100.00"
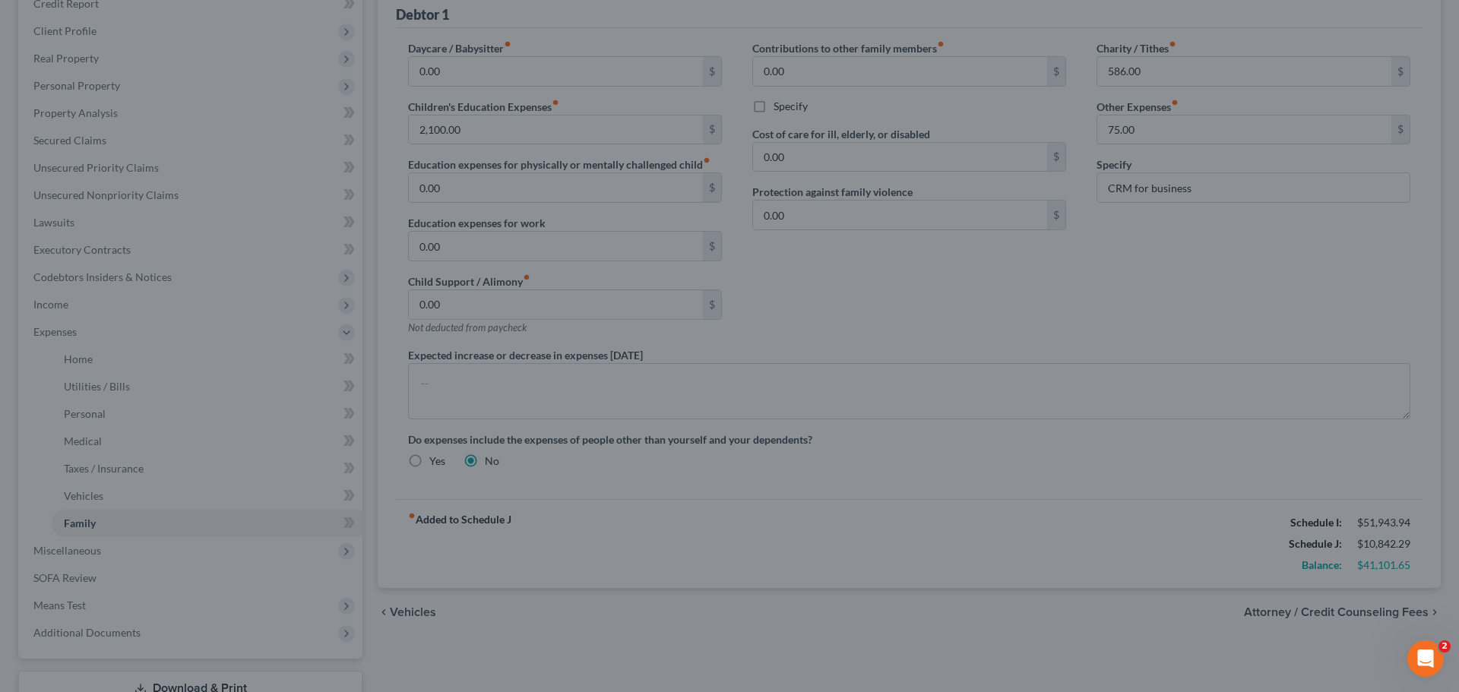
select select "0"
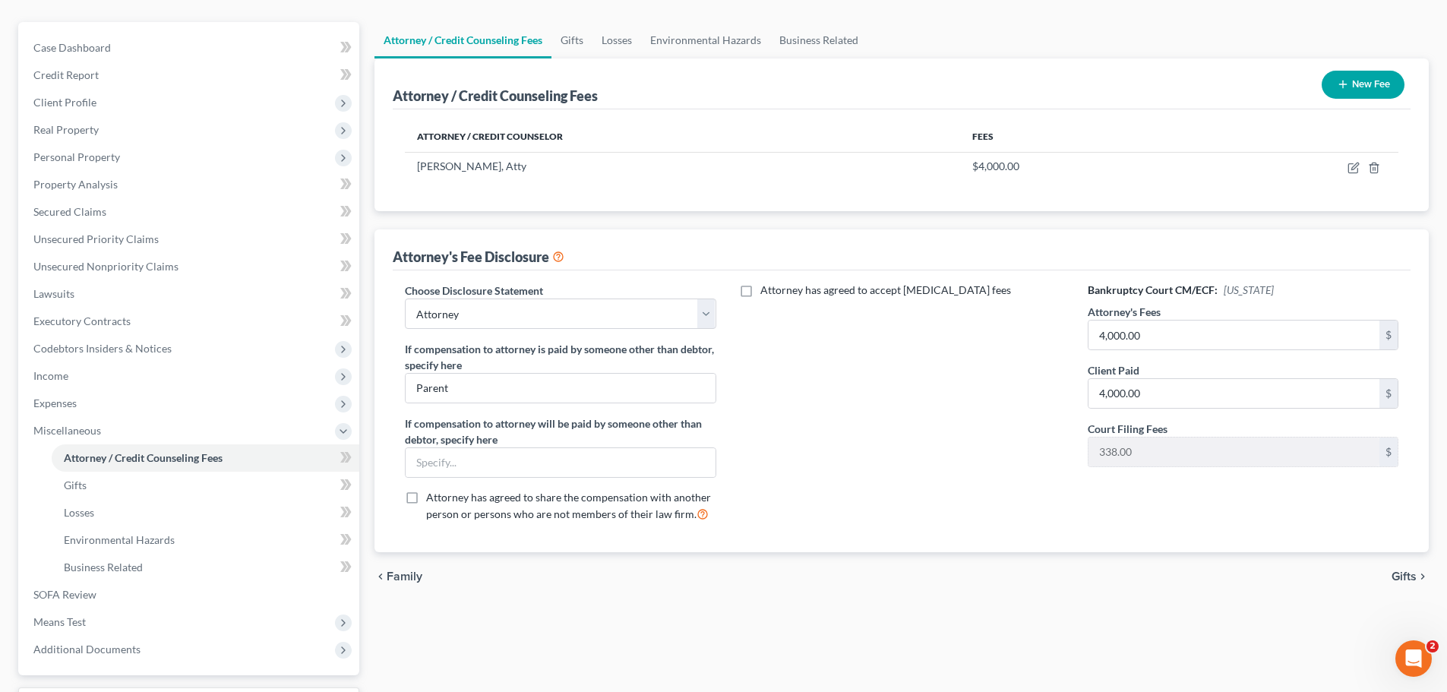
scroll to position [162, 0]
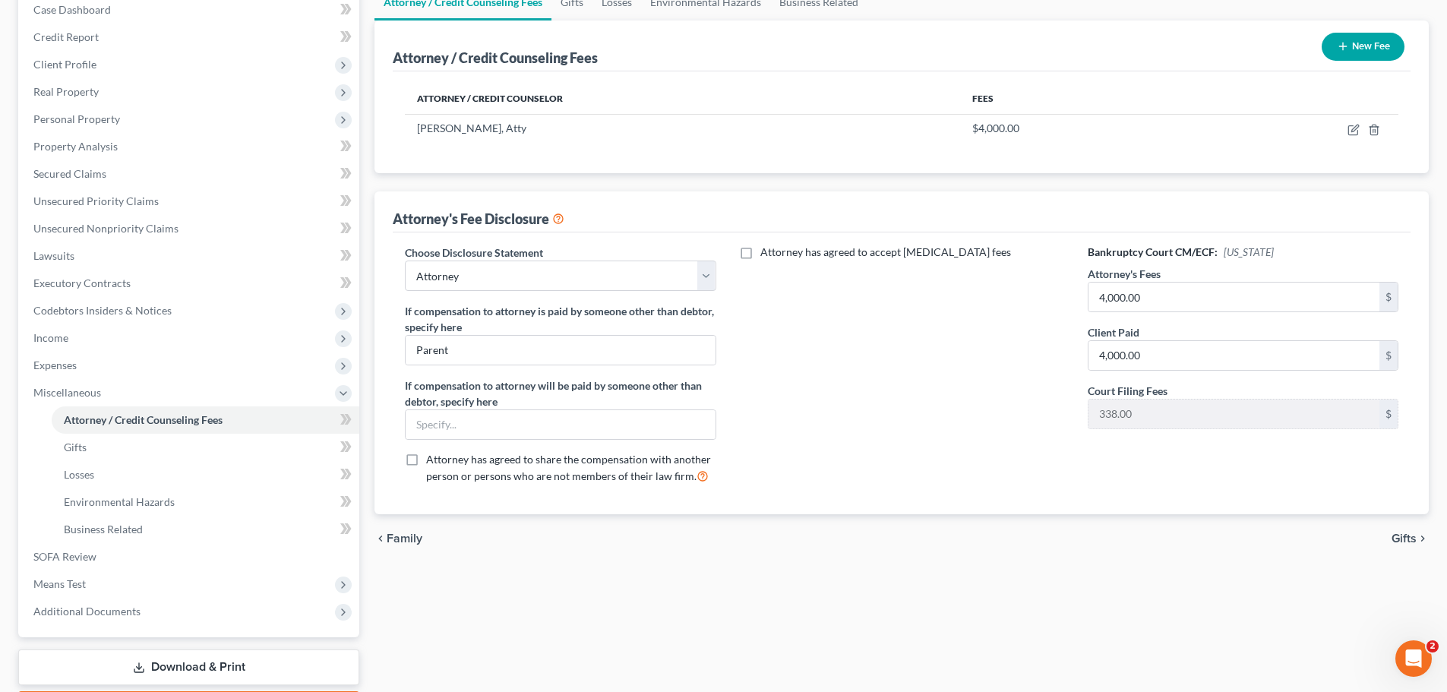
click at [1407, 533] on span "Gifts" at bounding box center [1404, 539] width 25 height 12
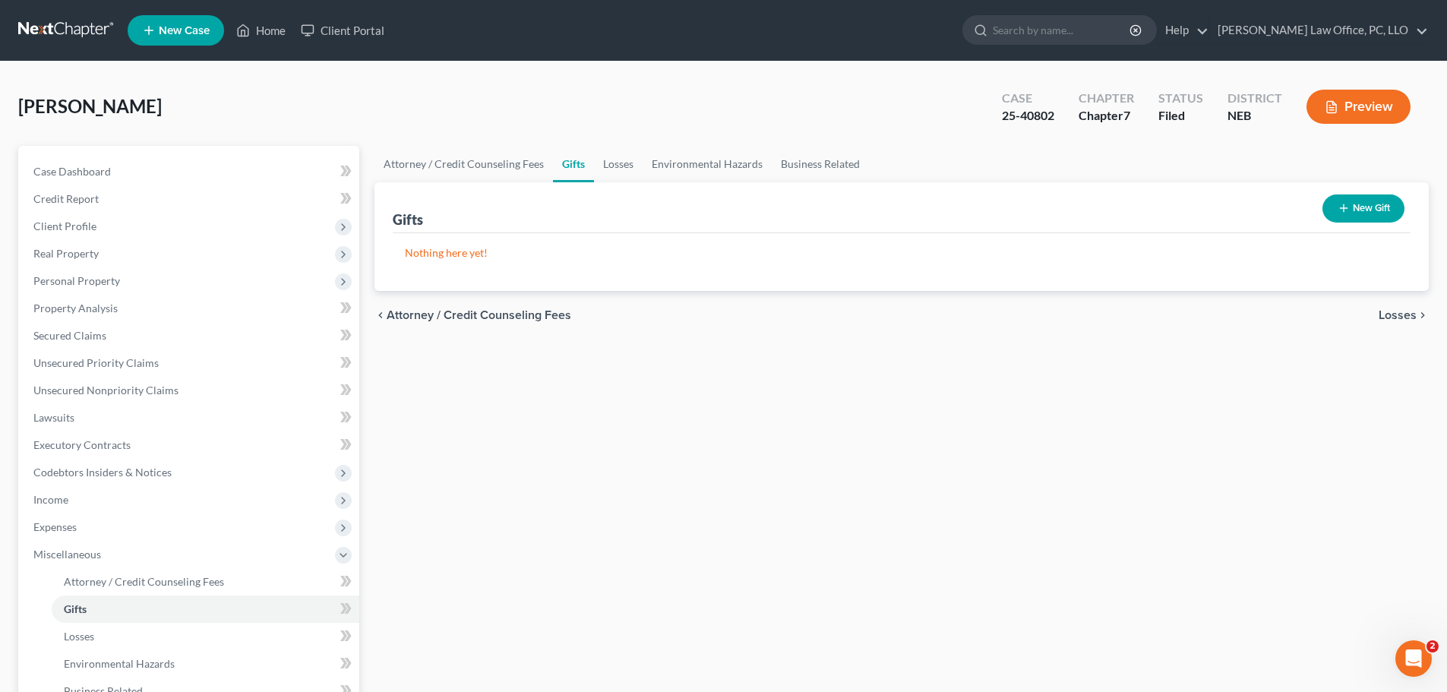
click at [1368, 205] on button "New Gift" at bounding box center [1364, 208] width 82 height 28
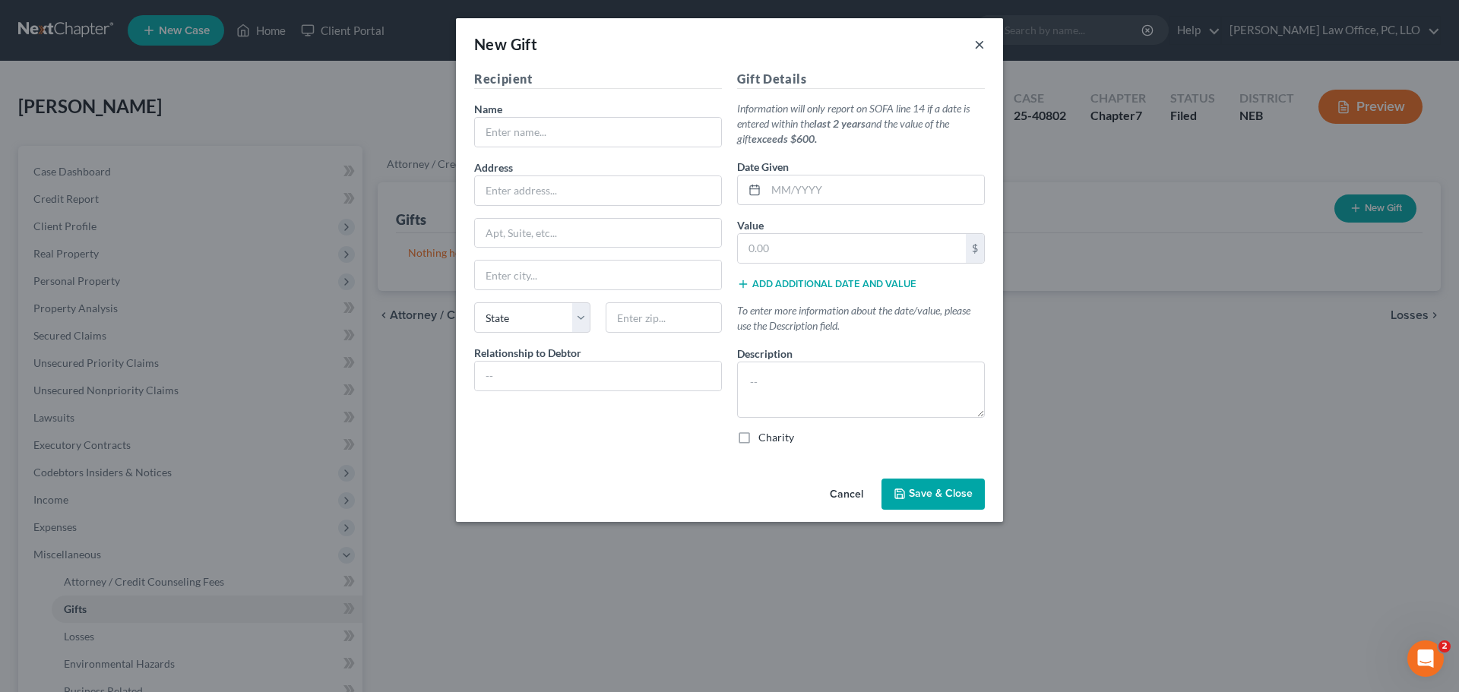
click at [976, 43] on button "×" at bounding box center [979, 44] width 11 height 18
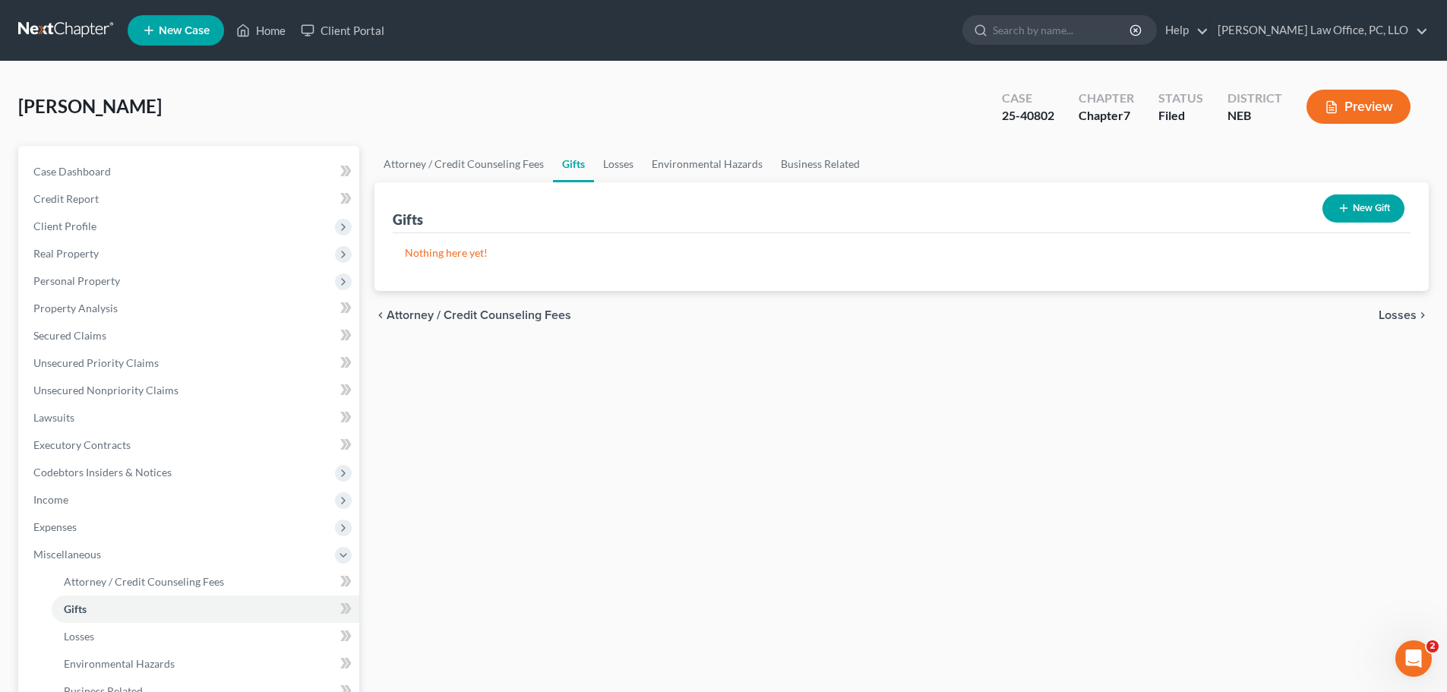
click at [1405, 312] on span "Losses" at bounding box center [1398, 315] width 38 height 12
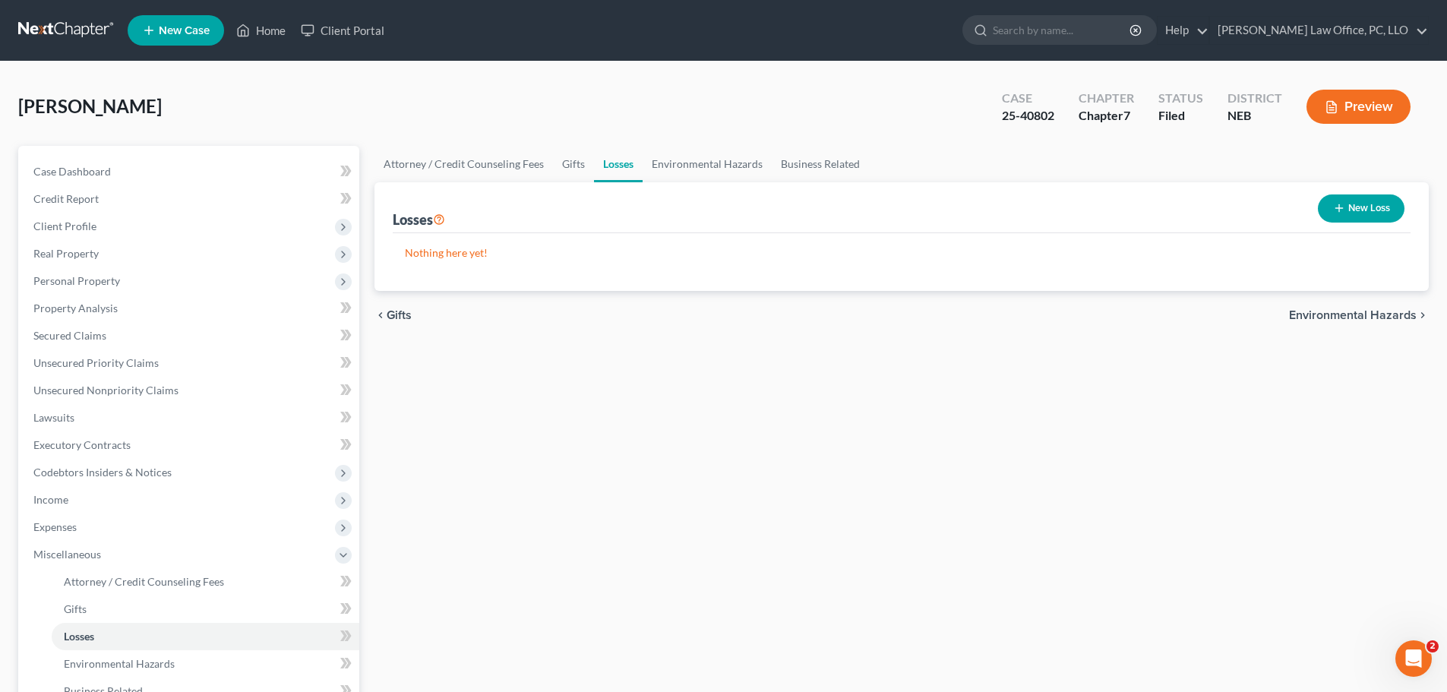
click at [1376, 206] on button "New Loss" at bounding box center [1361, 208] width 87 height 28
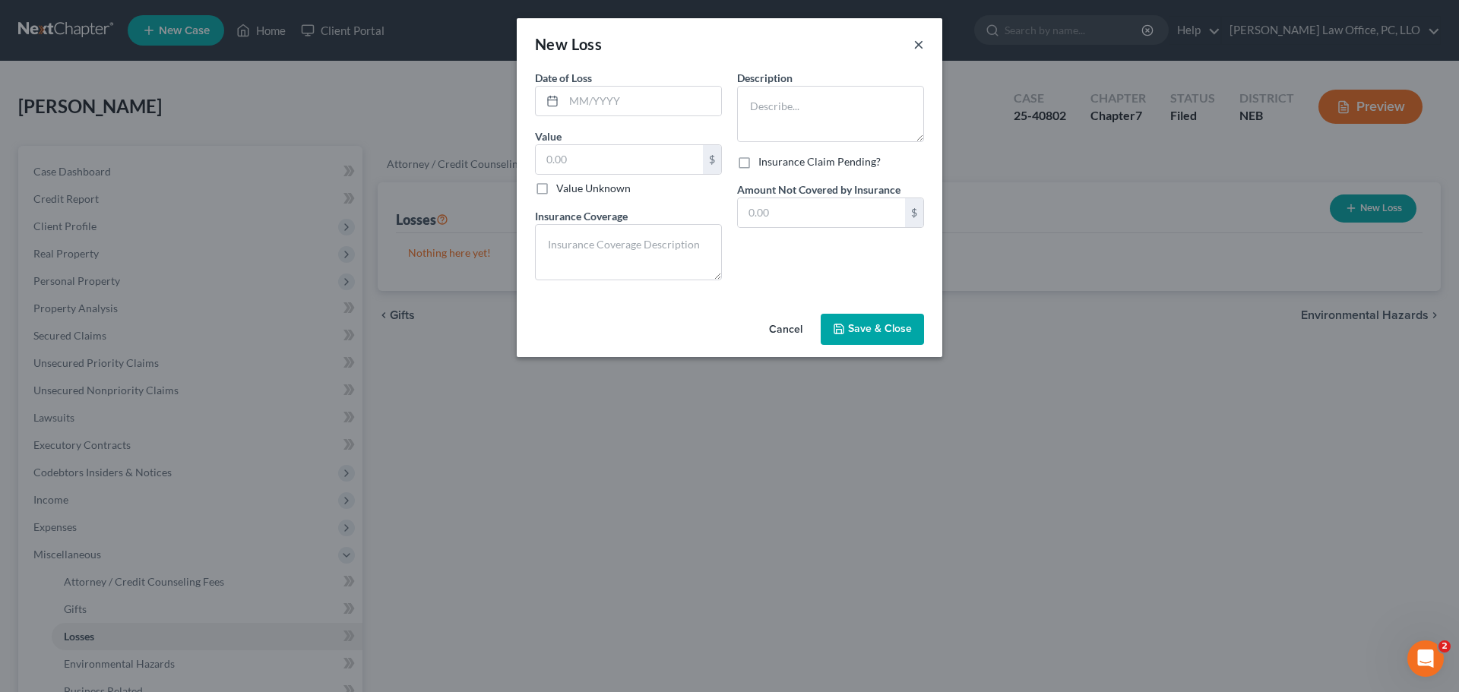
click at [921, 43] on button "×" at bounding box center [918, 44] width 11 height 18
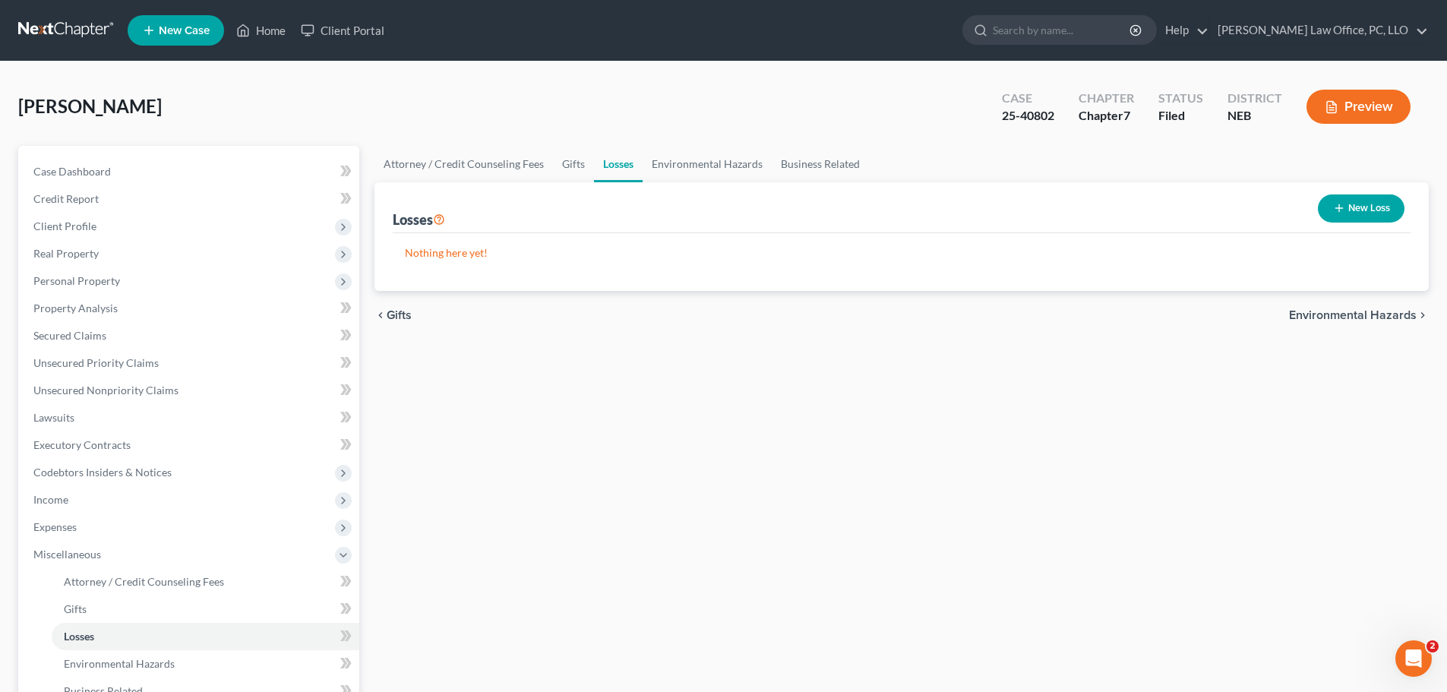
click at [1363, 312] on span "Environmental Hazards" at bounding box center [1353, 315] width 128 height 12
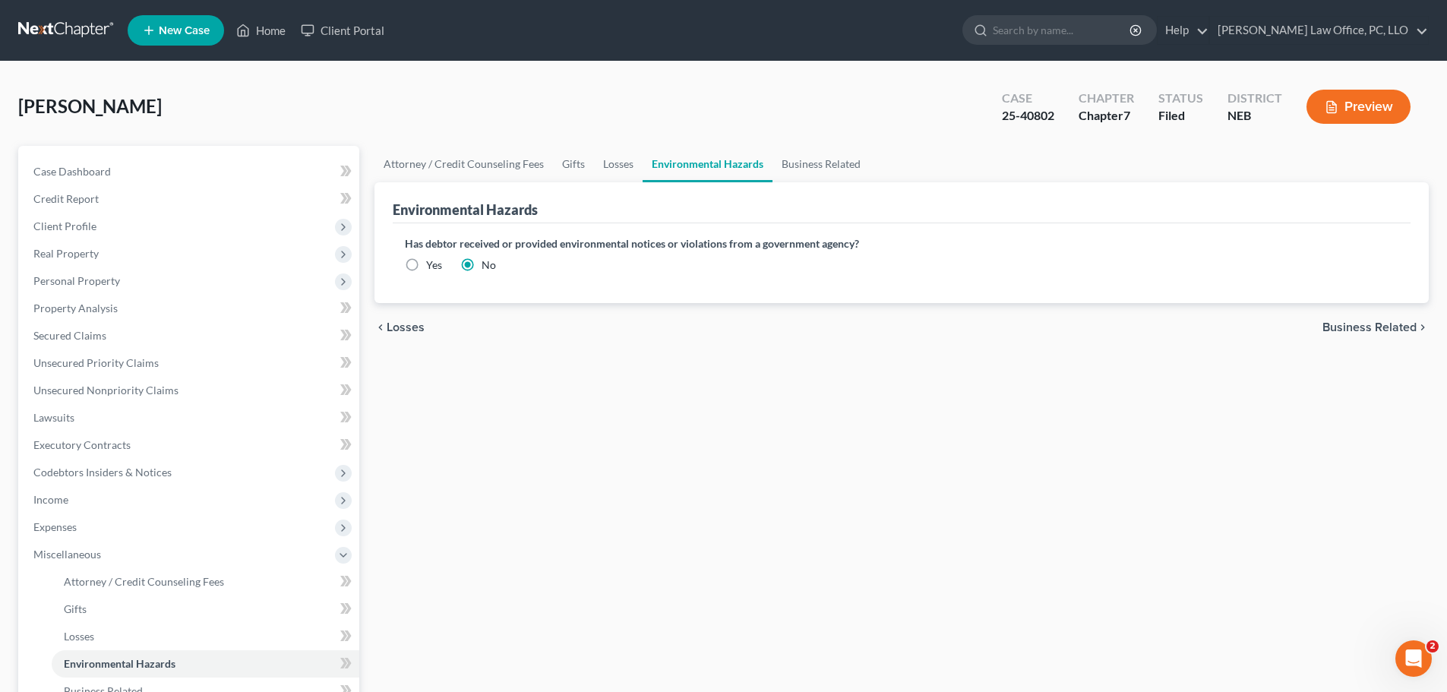
click at [1363, 311] on div "chevron_left Losses Business Related chevron_right" at bounding box center [902, 327] width 1054 height 49
click at [1368, 324] on span "Business Related" at bounding box center [1370, 327] width 94 height 12
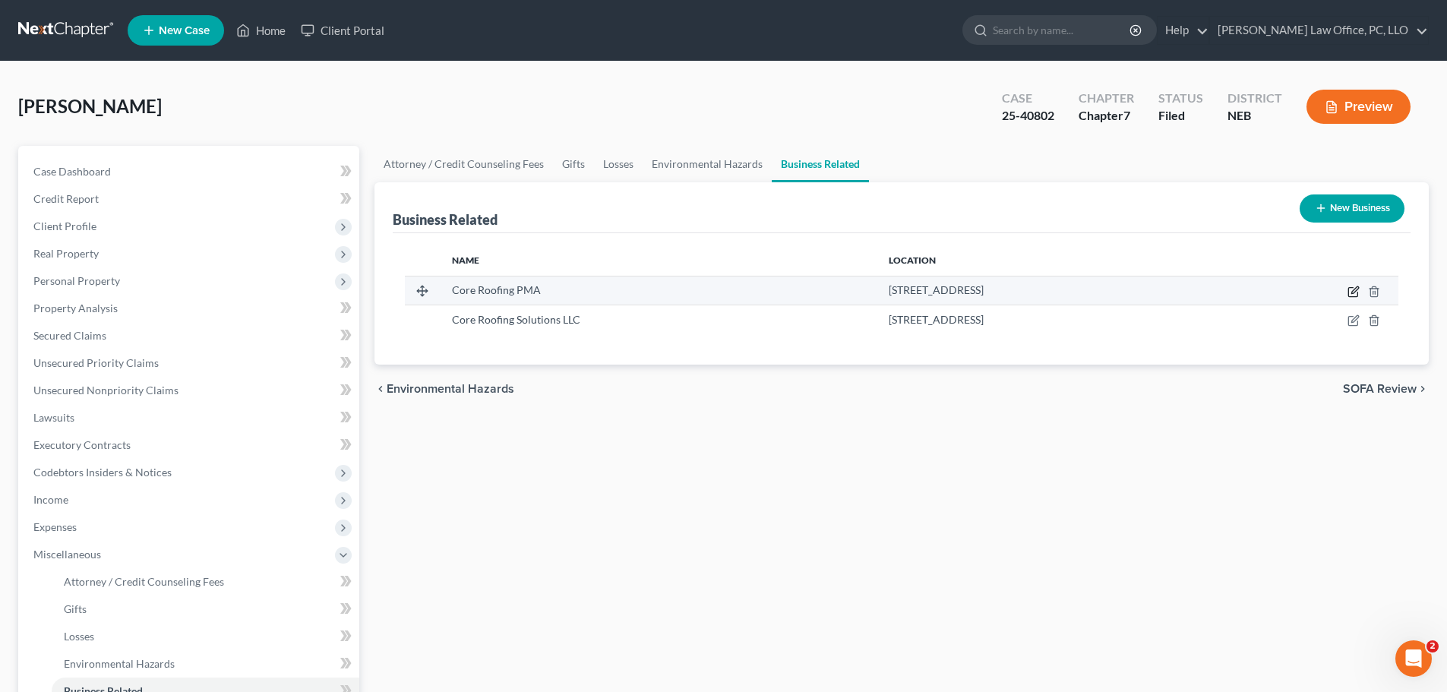
click at [1357, 289] on icon "button" at bounding box center [1354, 292] width 12 height 12
select select "sole_proprietor"
select select "30"
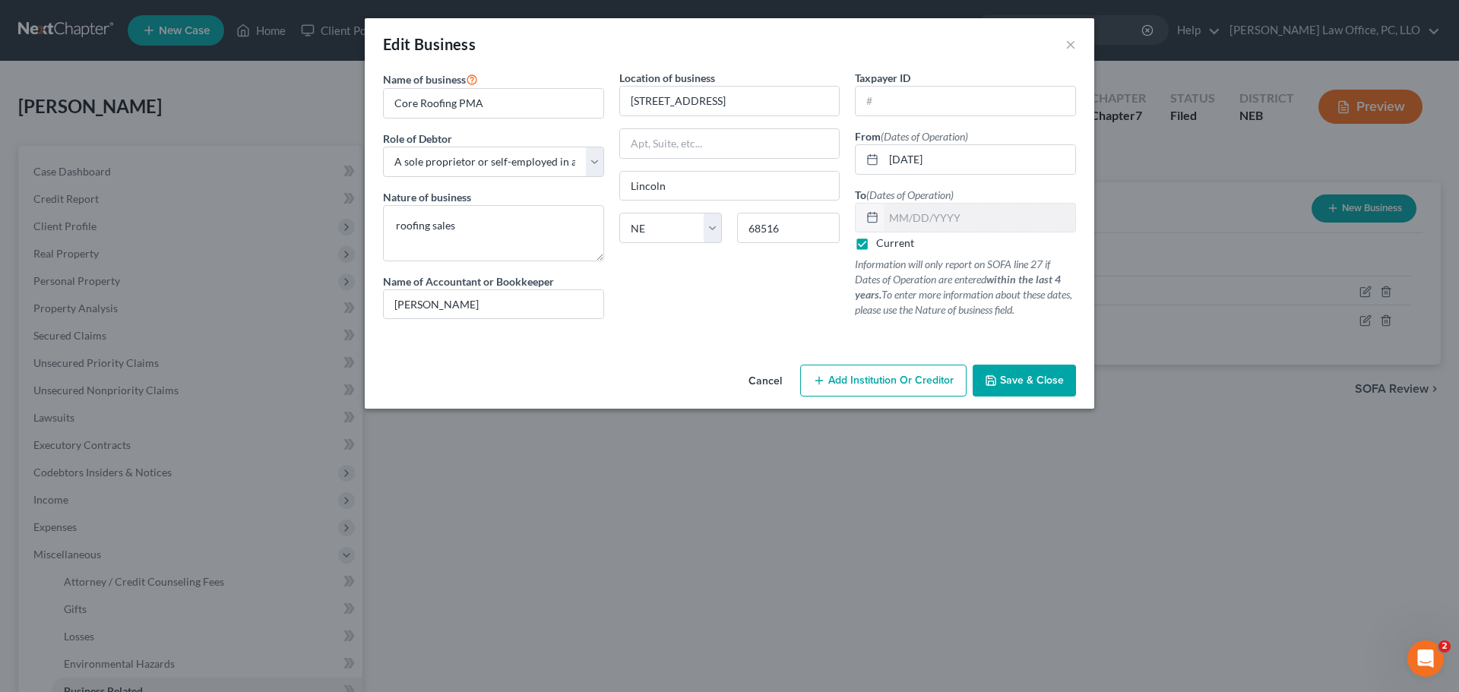
click at [1039, 375] on span "Save & Close" at bounding box center [1032, 380] width 64 height 13
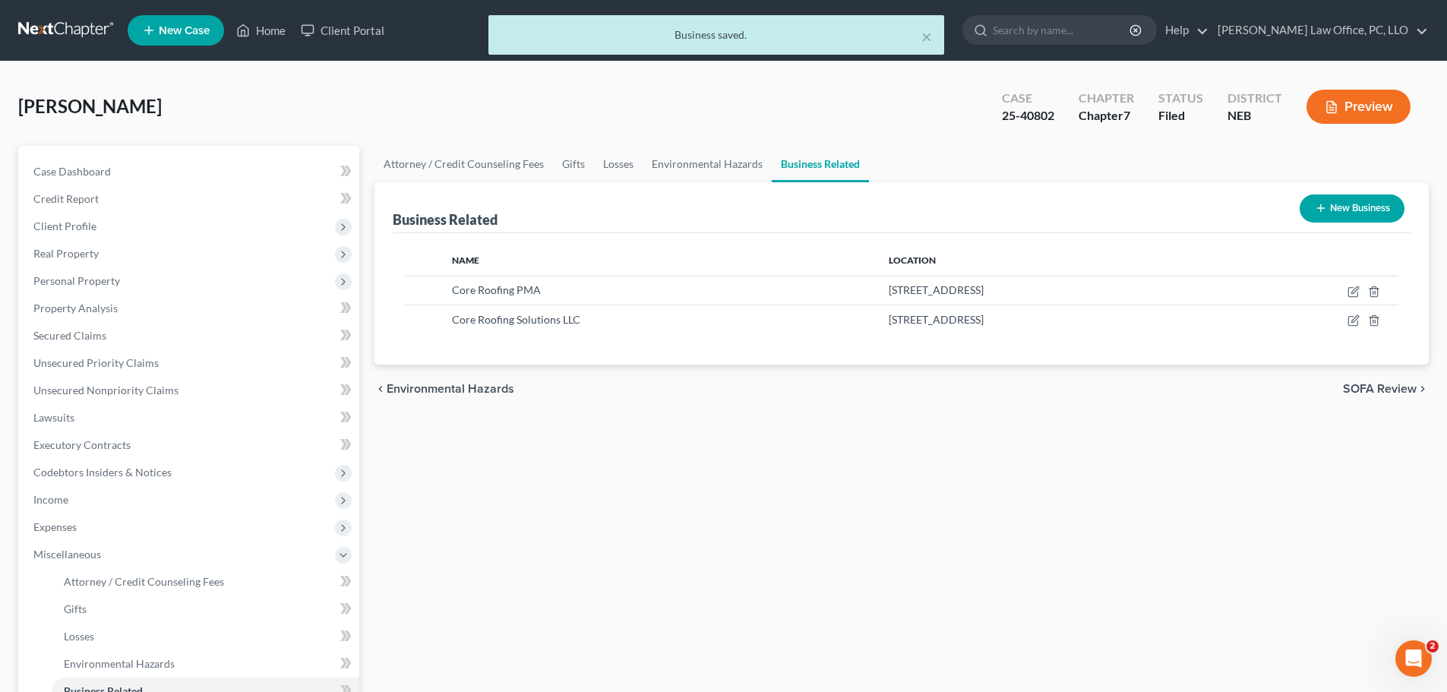
click at [1399, 385] on span "SOFA Review" at bounding box center [1380, 389] width 74 height 12
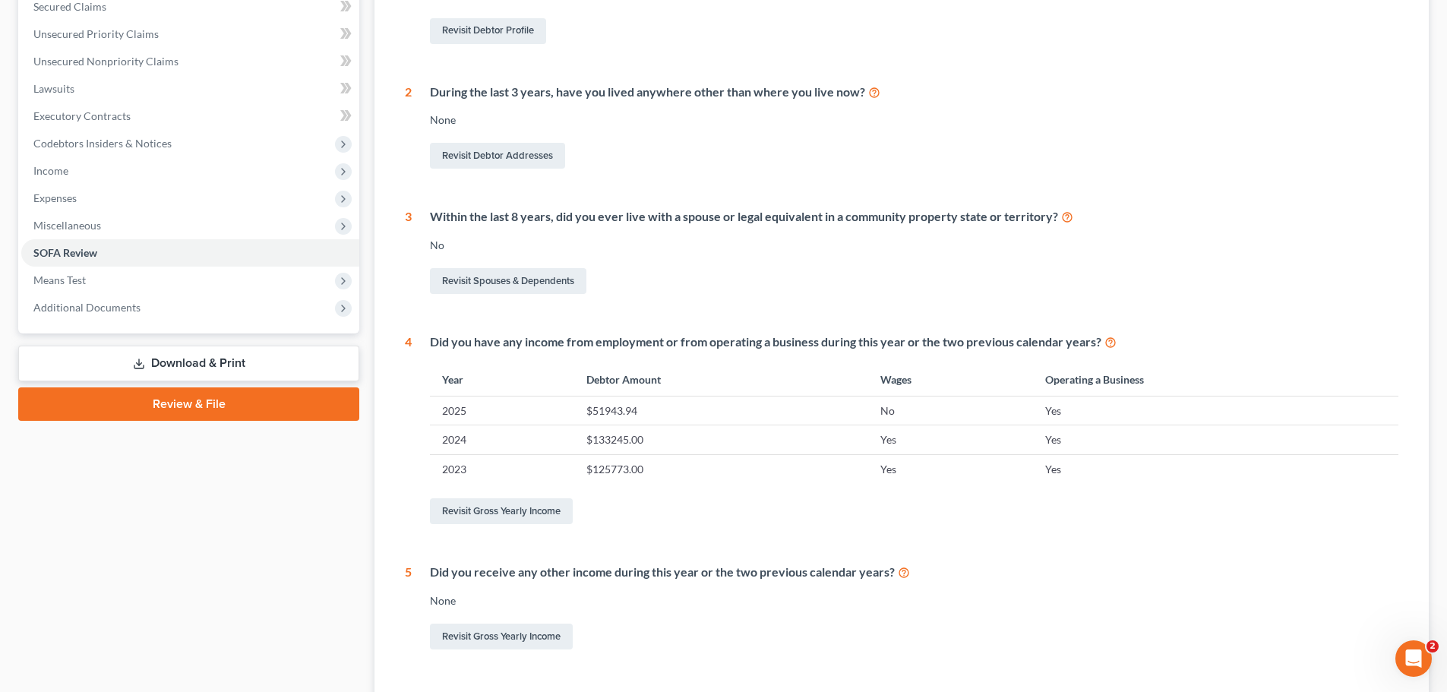
scroll to position [451, 0]
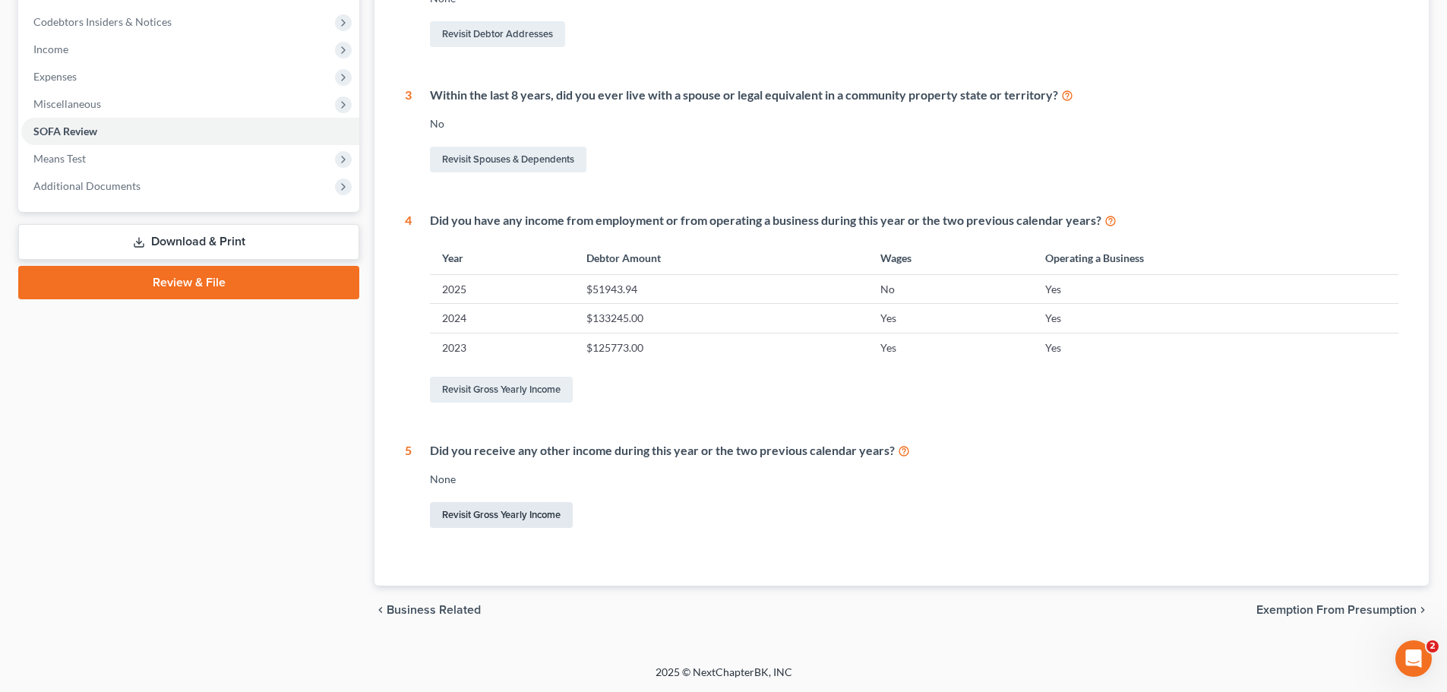
click at [539, 511] on link "Revisit Gross Yearly Income" at bounding box center [501, 515] width 143 height 26
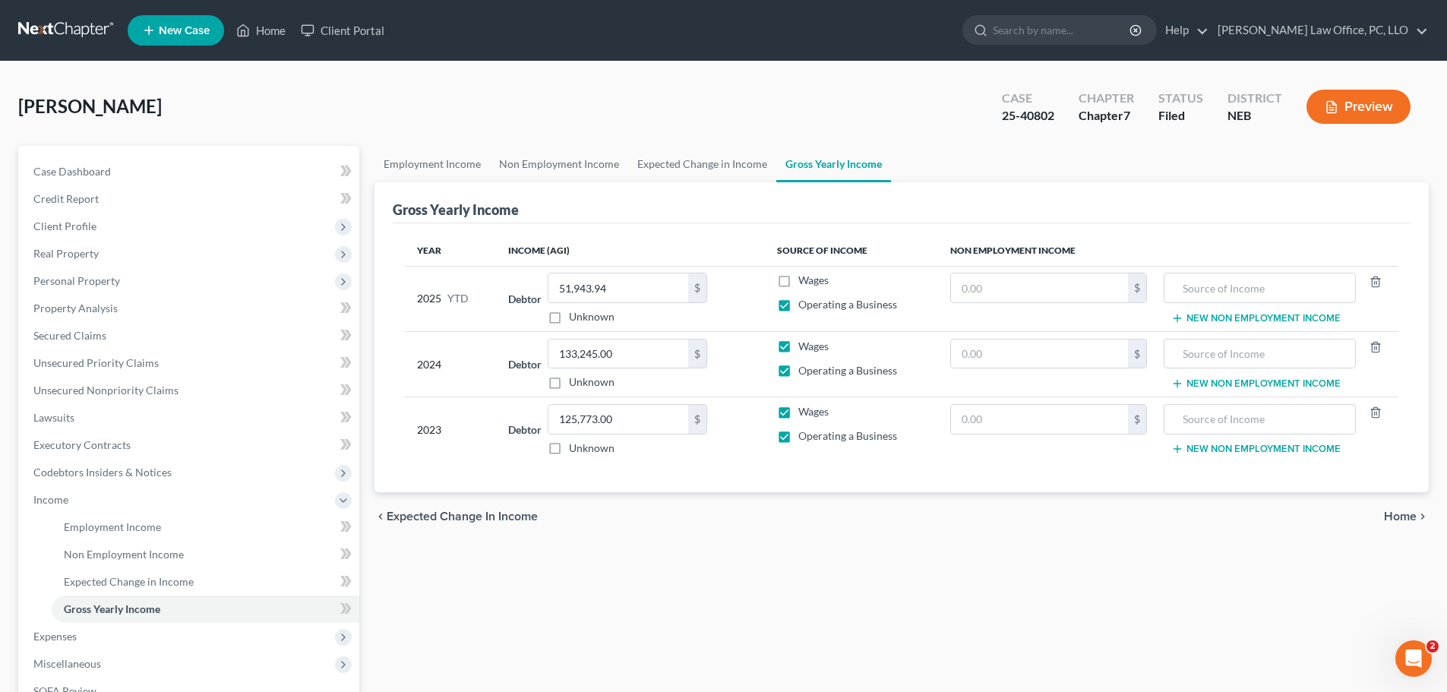
click at [1407, 513] on span "Home" at bounding box center [1400, 517] width 33 height 12
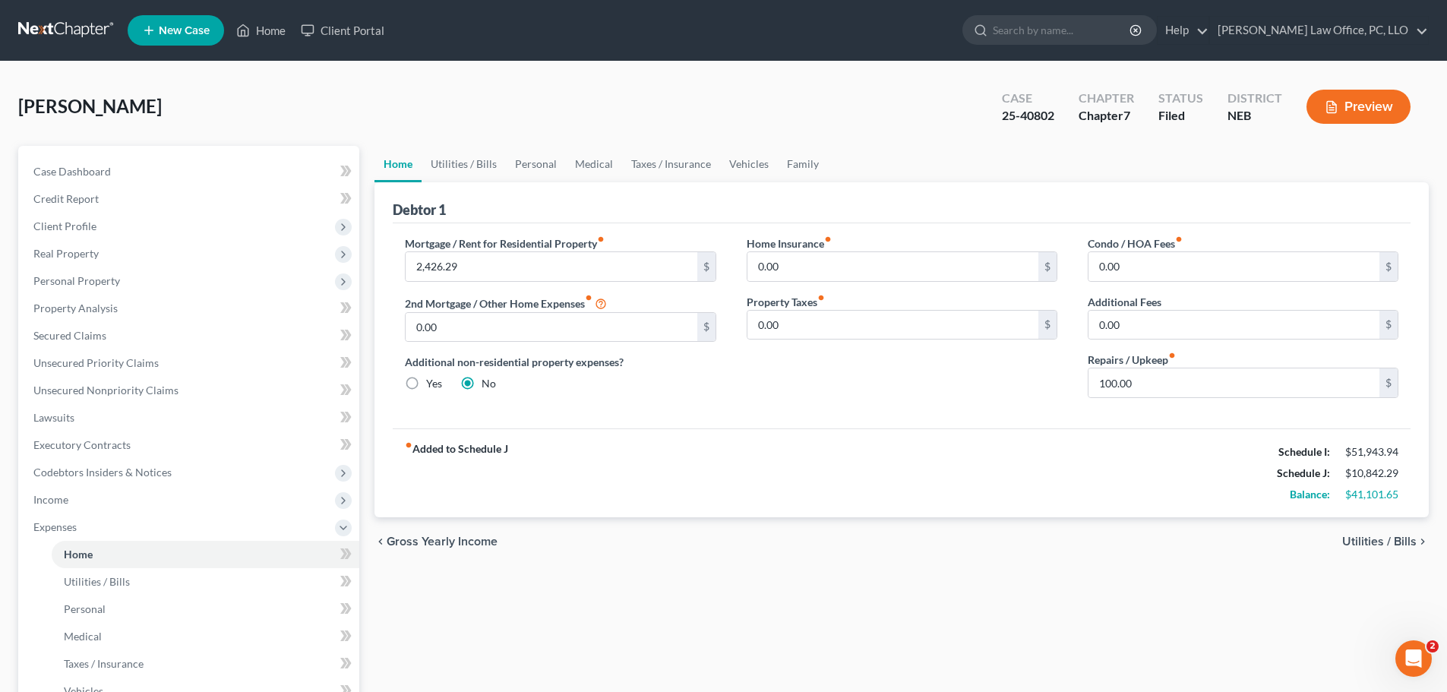
click at [1401, 539] on span "Utilities / Bills" at bounding box center [1379, 542] width 74 height 12
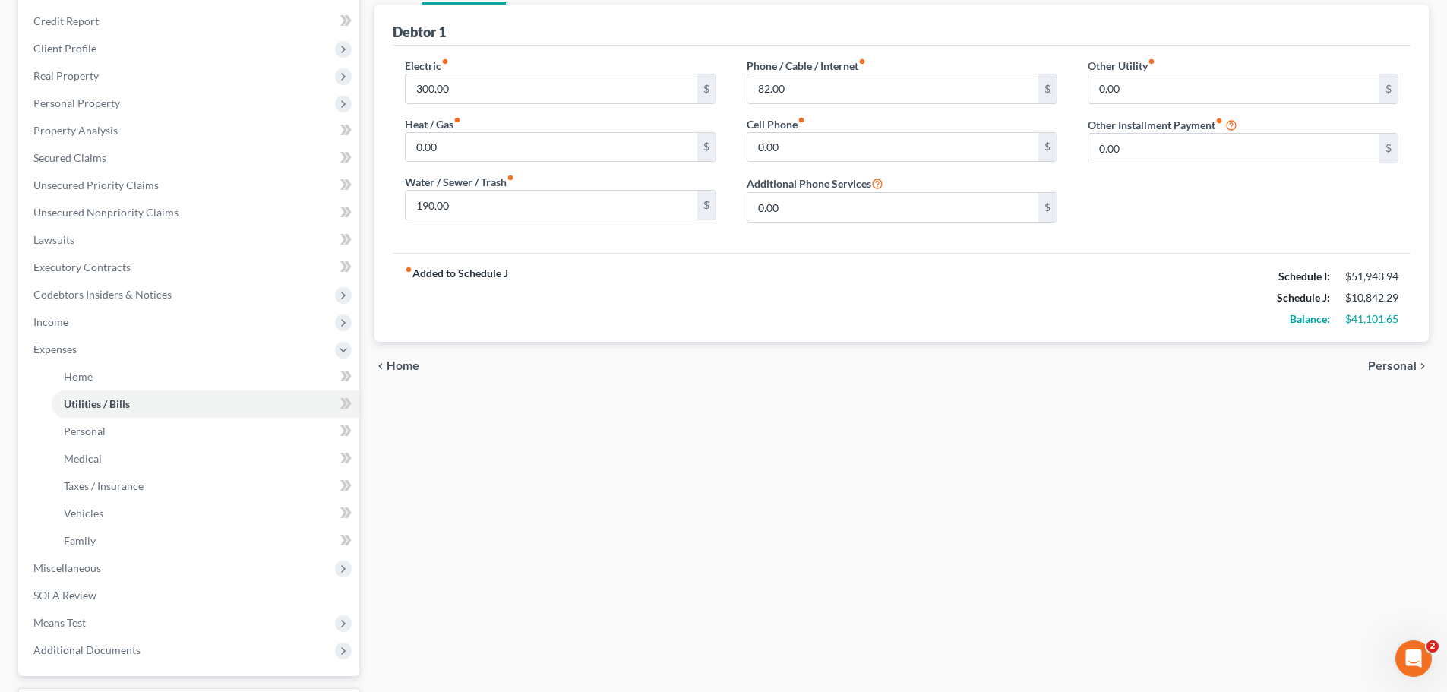
scroll to position [276, 0]
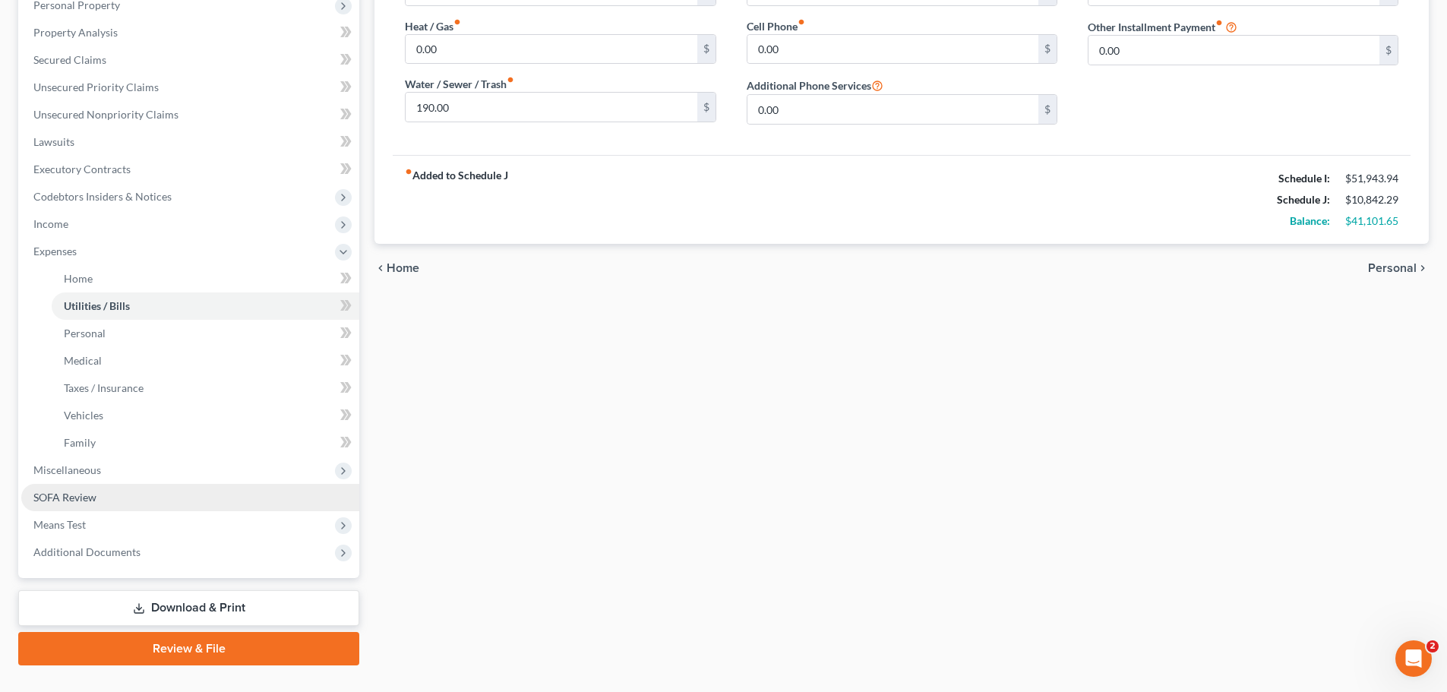
click at [106, 492] on link "SOFA Review" at bounding box center [190, 497] width 338 height 27
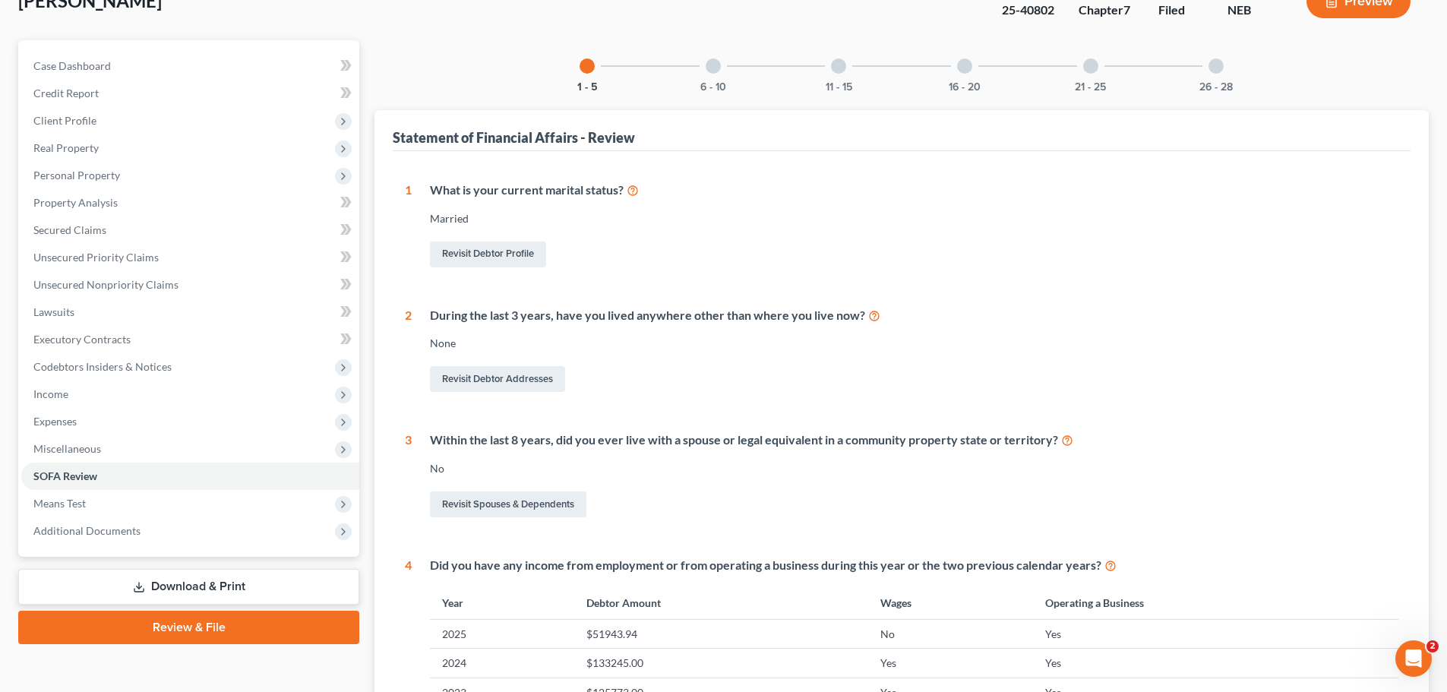
scroll to position [76, 0]
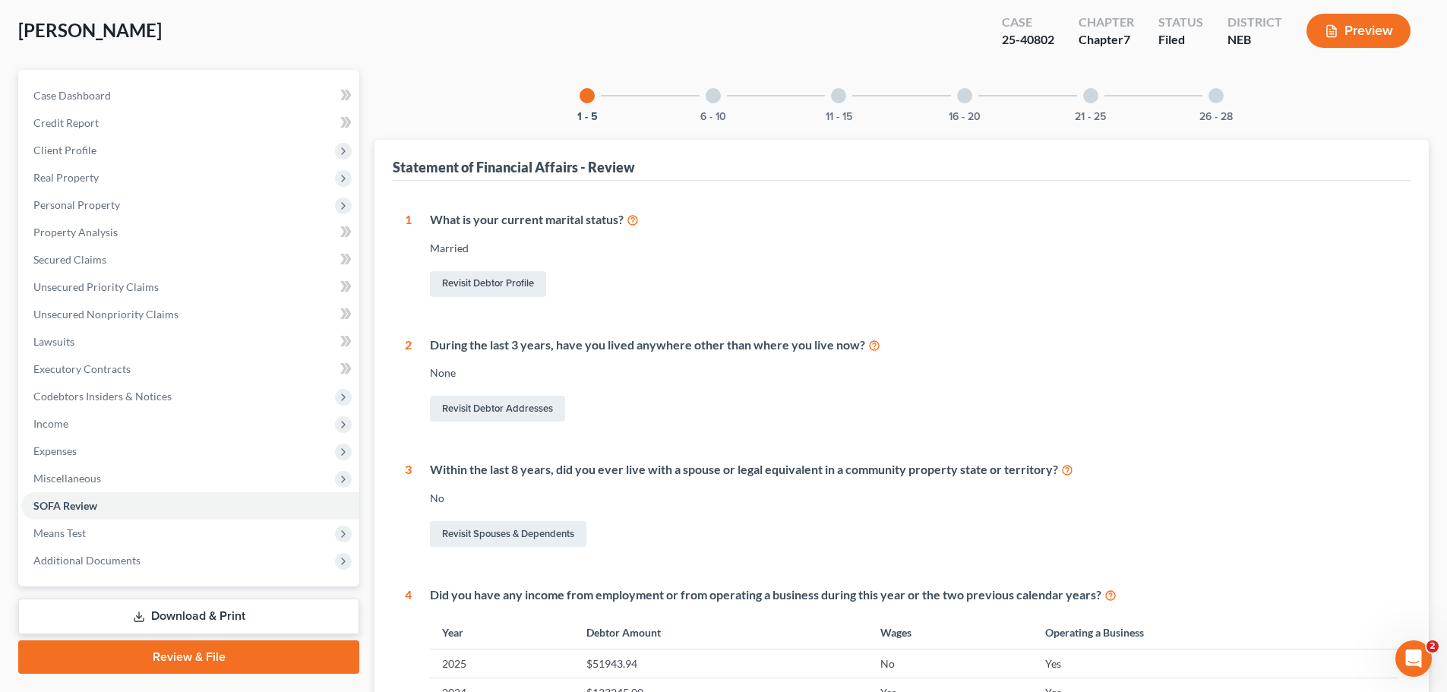
drag, startPoint x: 1437, startPoint y: 344, endPoint x: 1382, endPoint y: 261, distance: 100.3
click at [1440, 342] on div "[PERSON_NAME] Upgraded Case 25-40802 Chapter Chapter 7 Status [GEOGRAPHIC_DATA]…" at bounding box center [723, 513] width 1447 height 1054
click at [717, 94] on div at bounding box center [713, 95] width 15 height 15
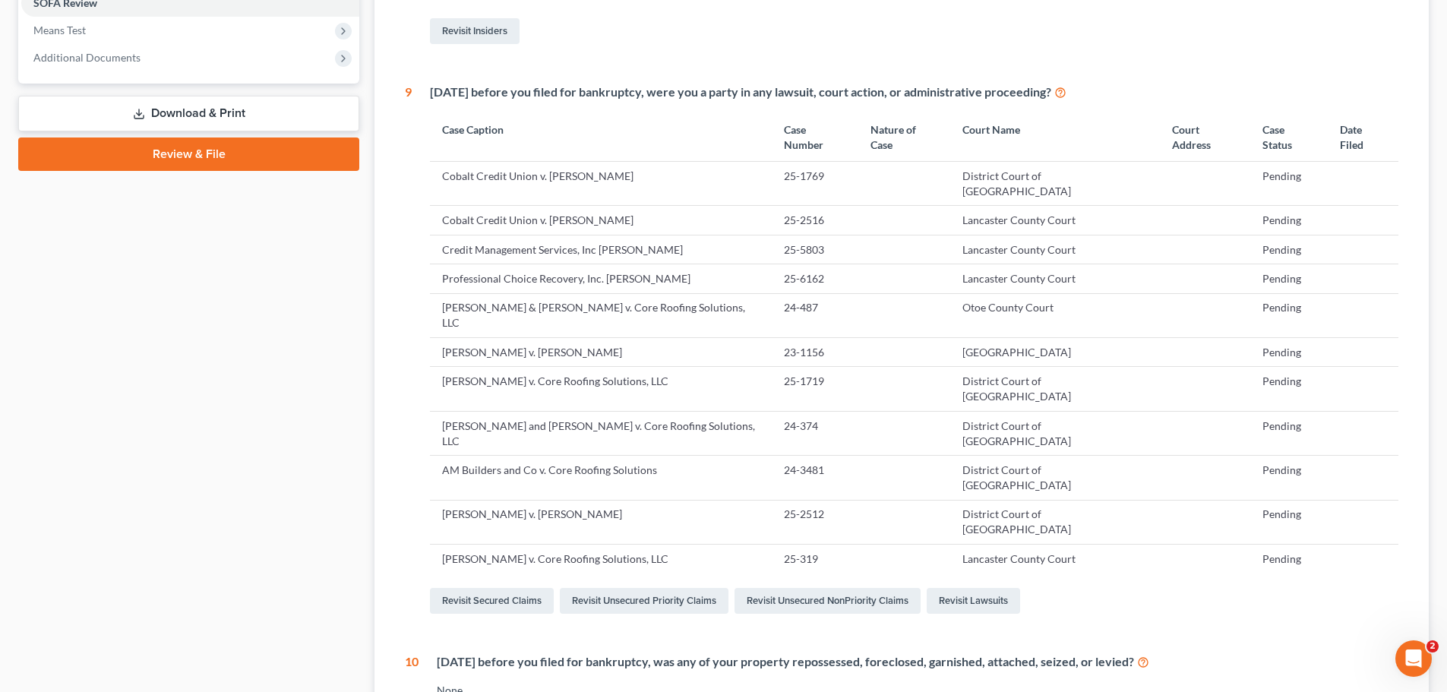
scroll to position [643, 0]
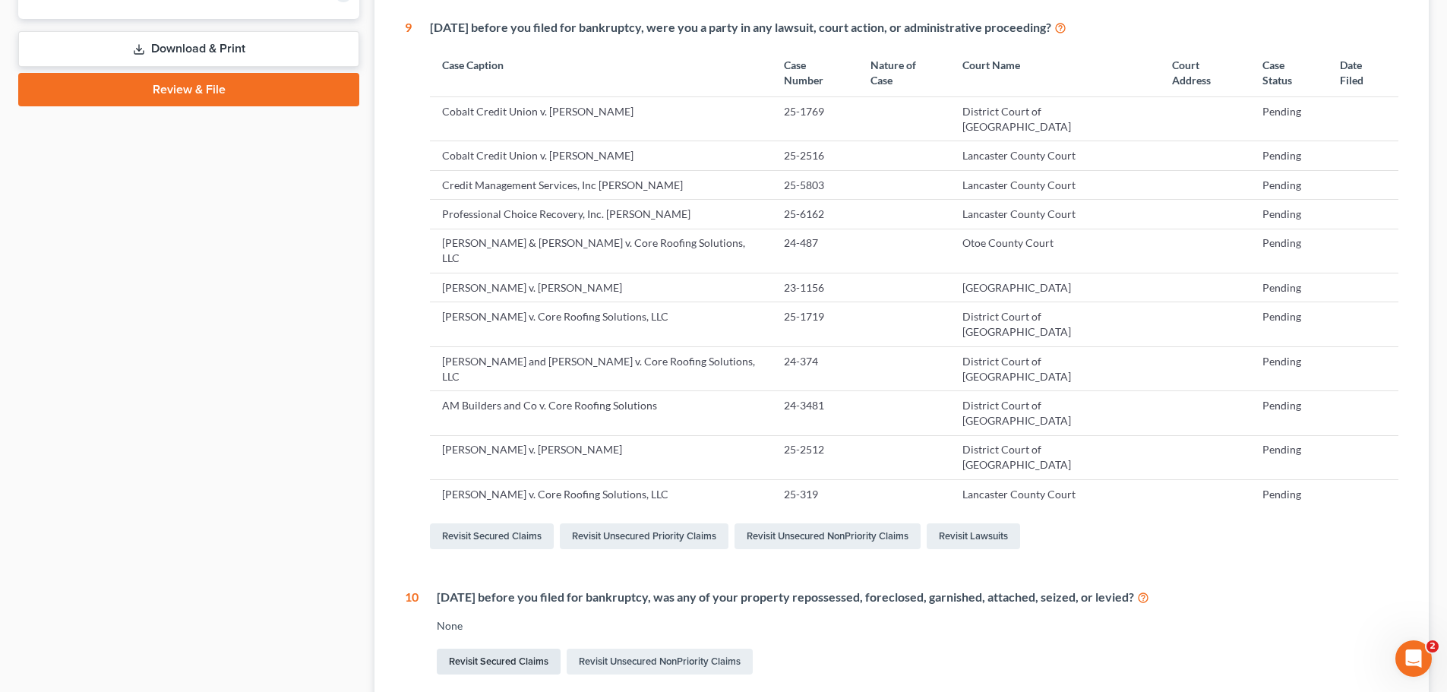
click at [520, 649] on link "Revisit Secured Claims" at bounding box center [499, 662] width 124 height 26
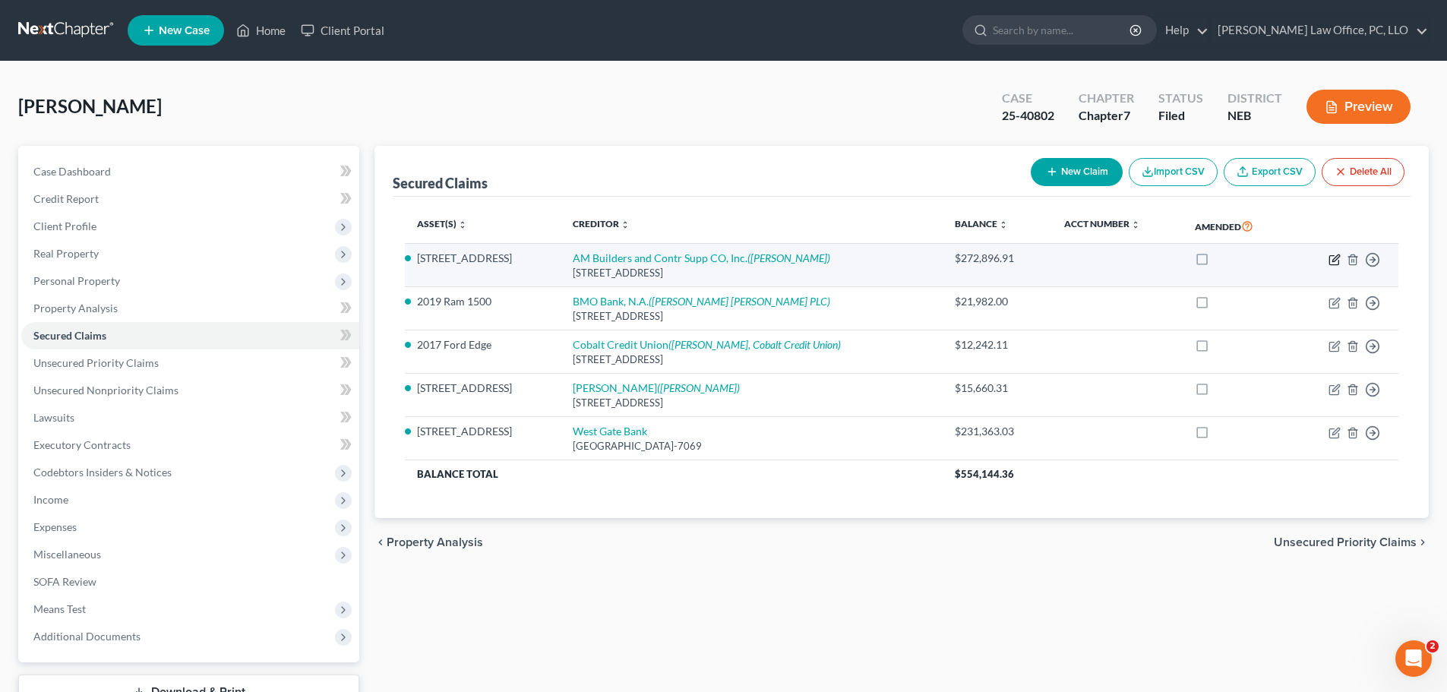
click at [1337, 259] on icon "button" at bounding box center [1336, 257] width 7 height 7
select select "3"
select select "0"
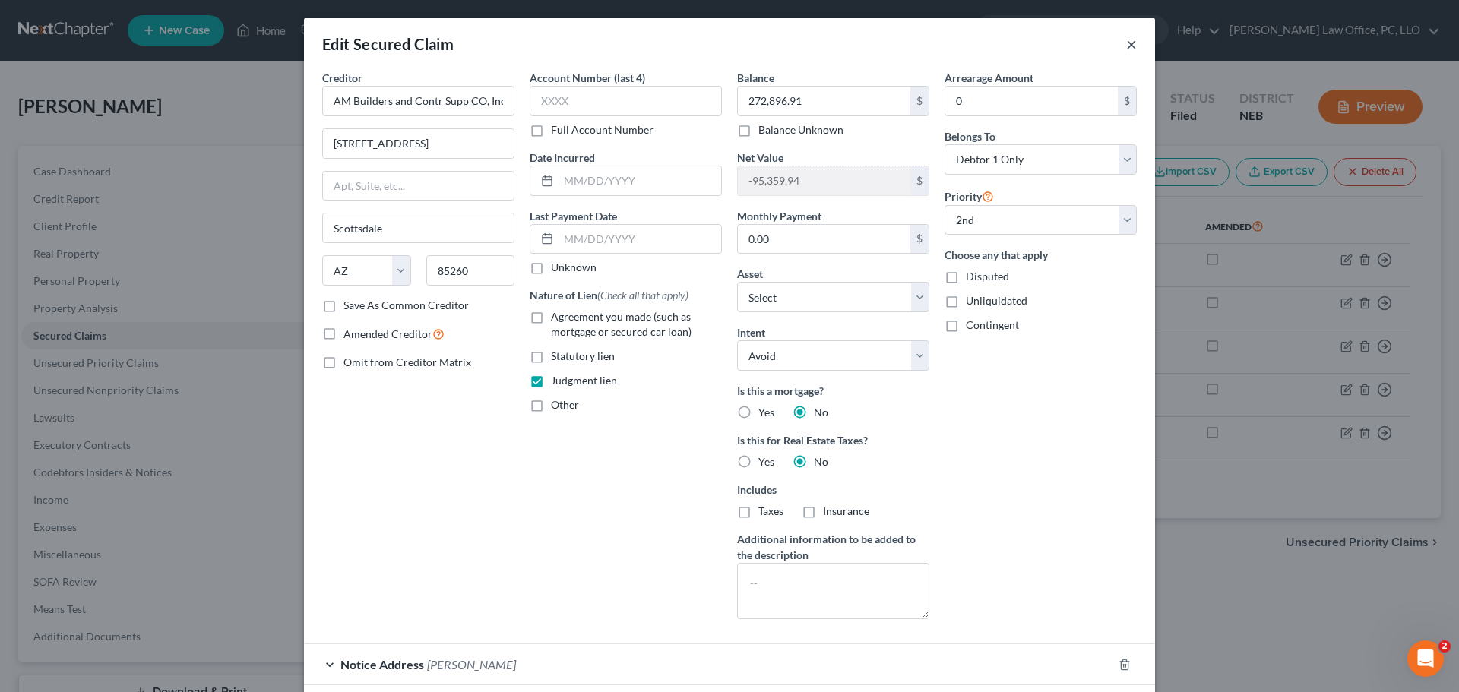
click at [1126, 40] on button "×" at bounding box center [1131, 44] width 11 height 18
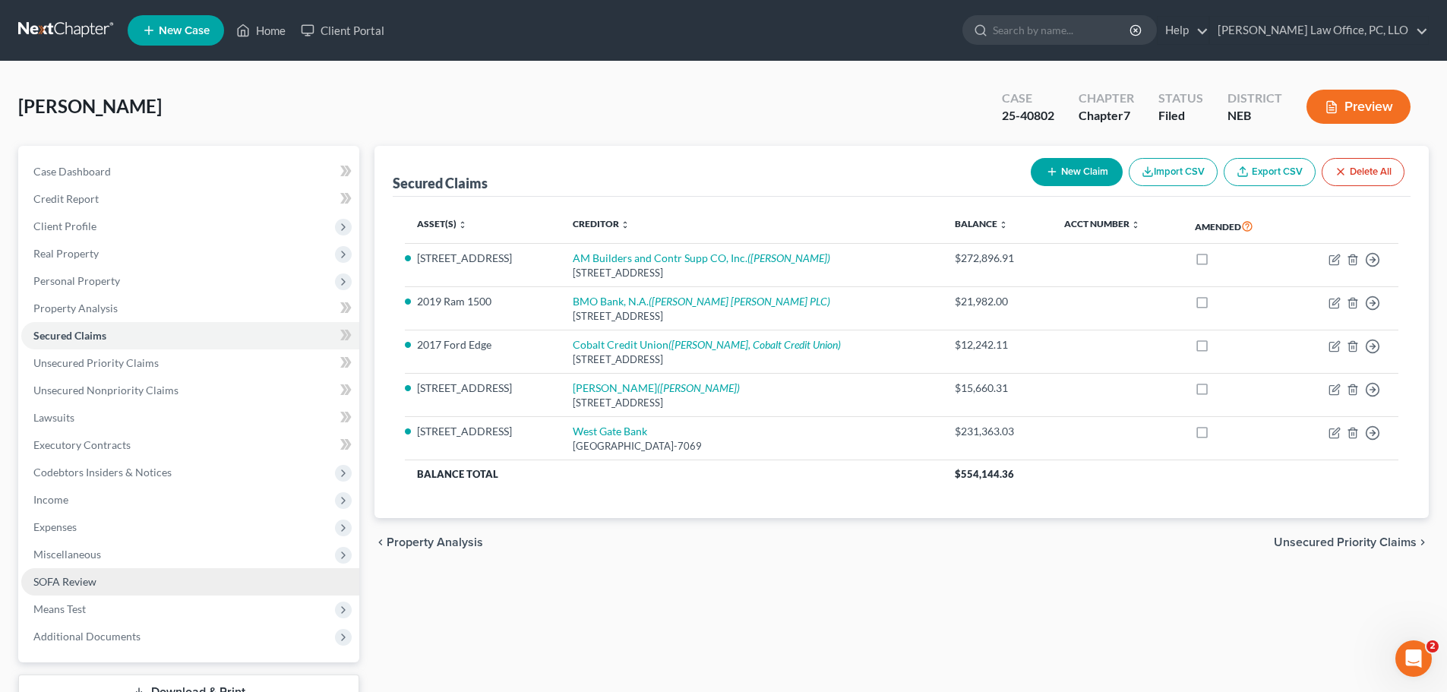
click at [83, 580] on span "SOFA Review" at bounding box center [64, 581] width 63 height 13
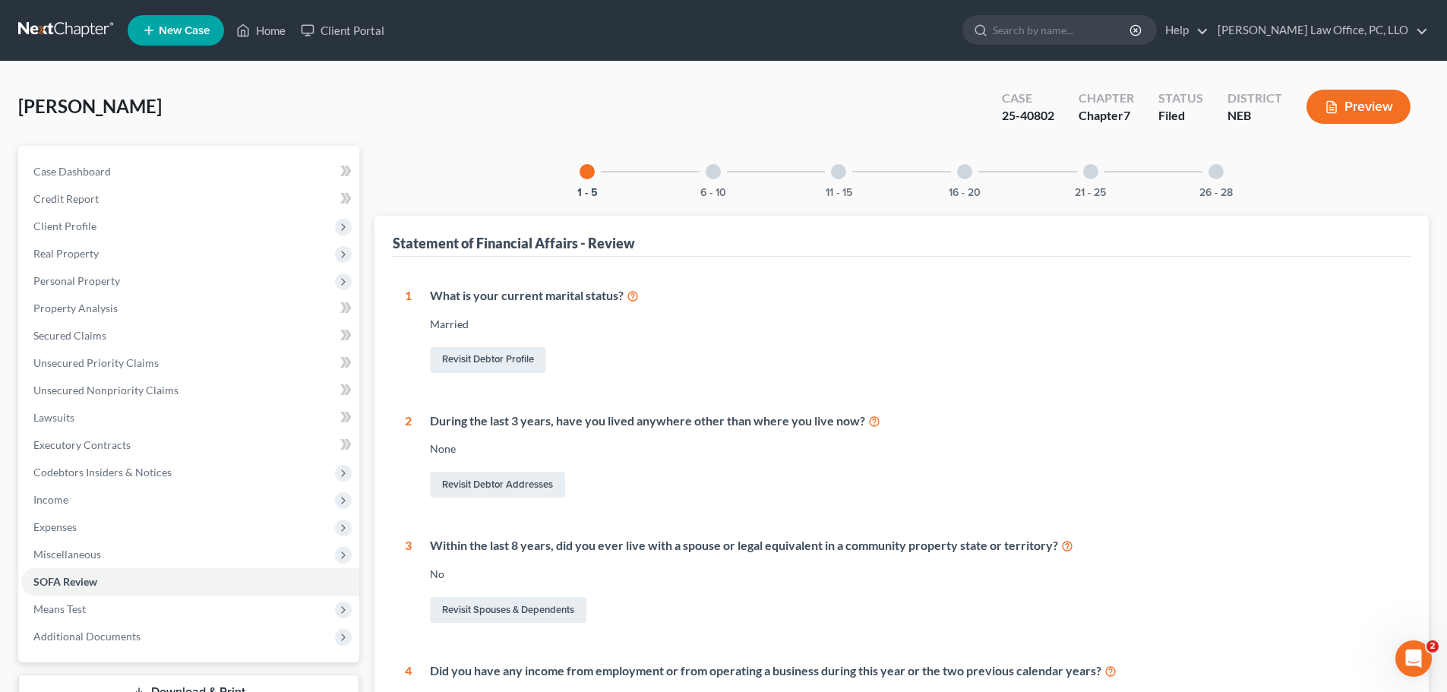
click at [716, 172] on div at bounding box center [713, 171] width 15 height 15
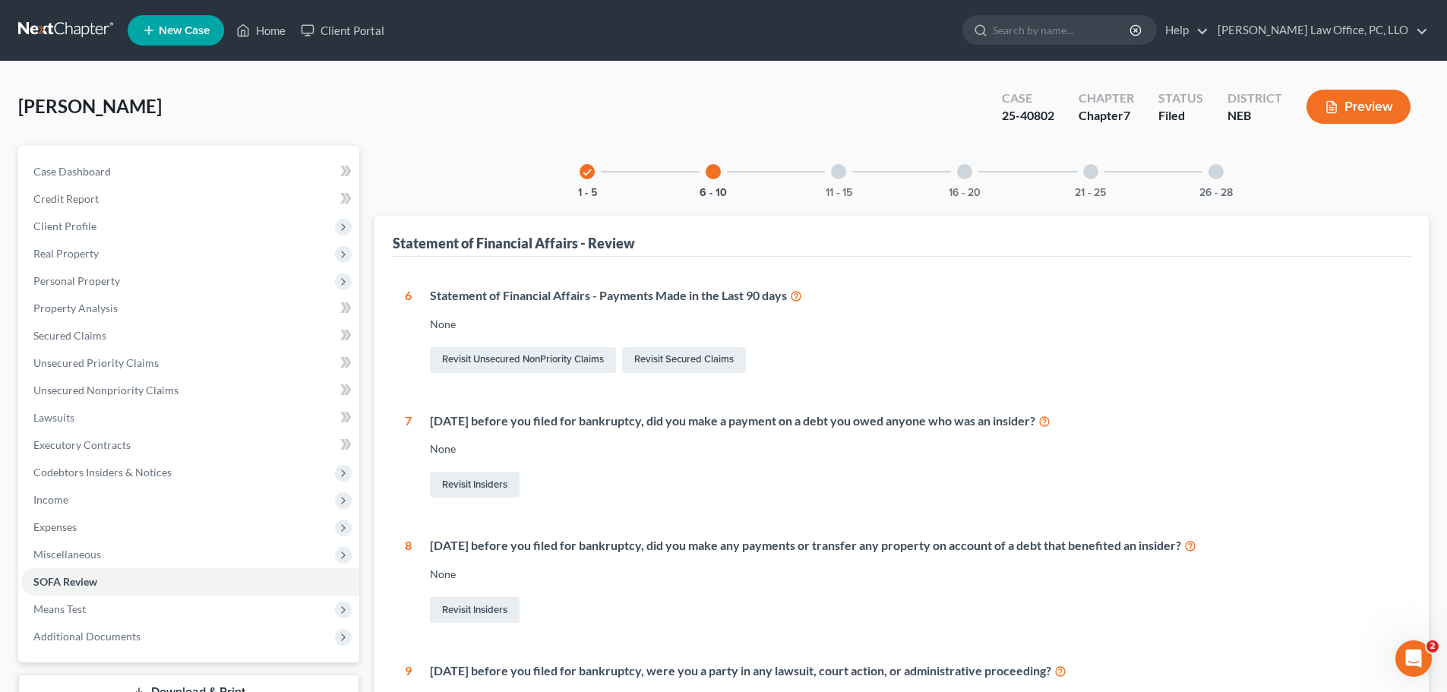
click at [842, 169] on div at bounding box center [838, 171] width 15 height 15
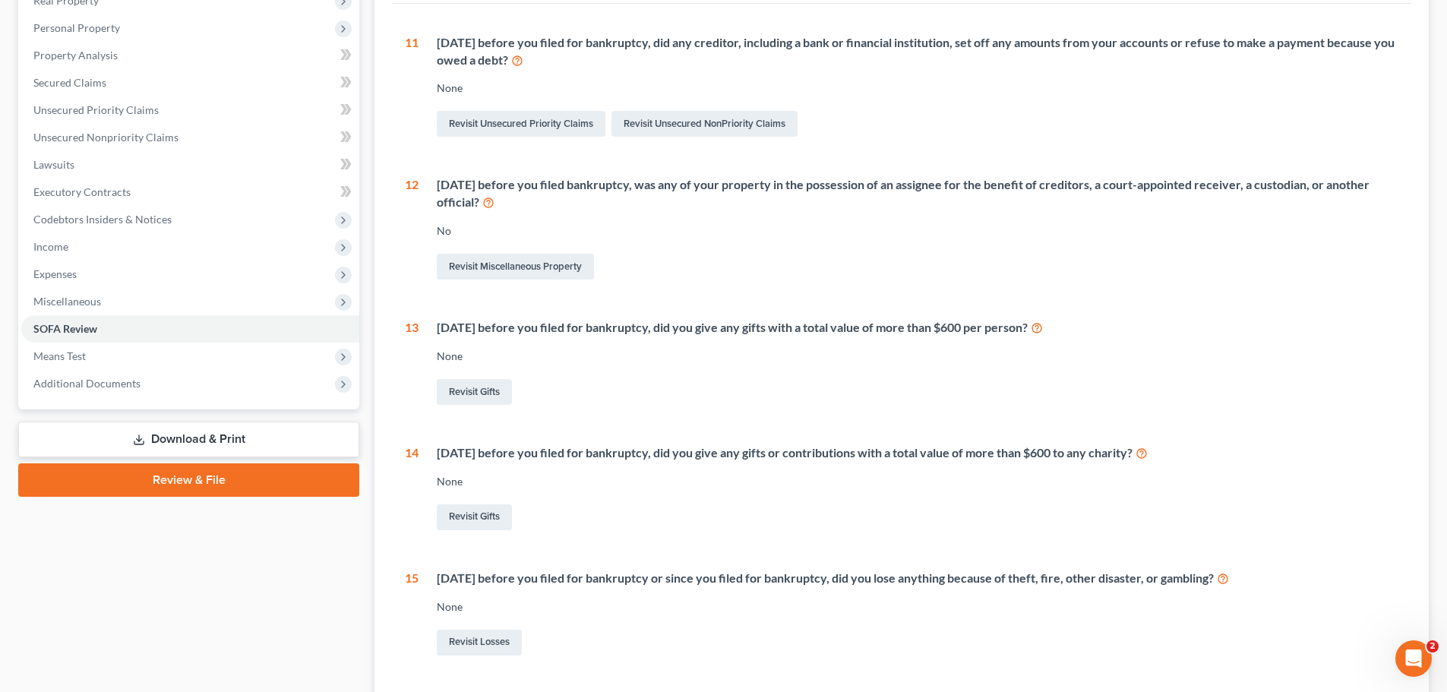
scroll to position [241, 0]
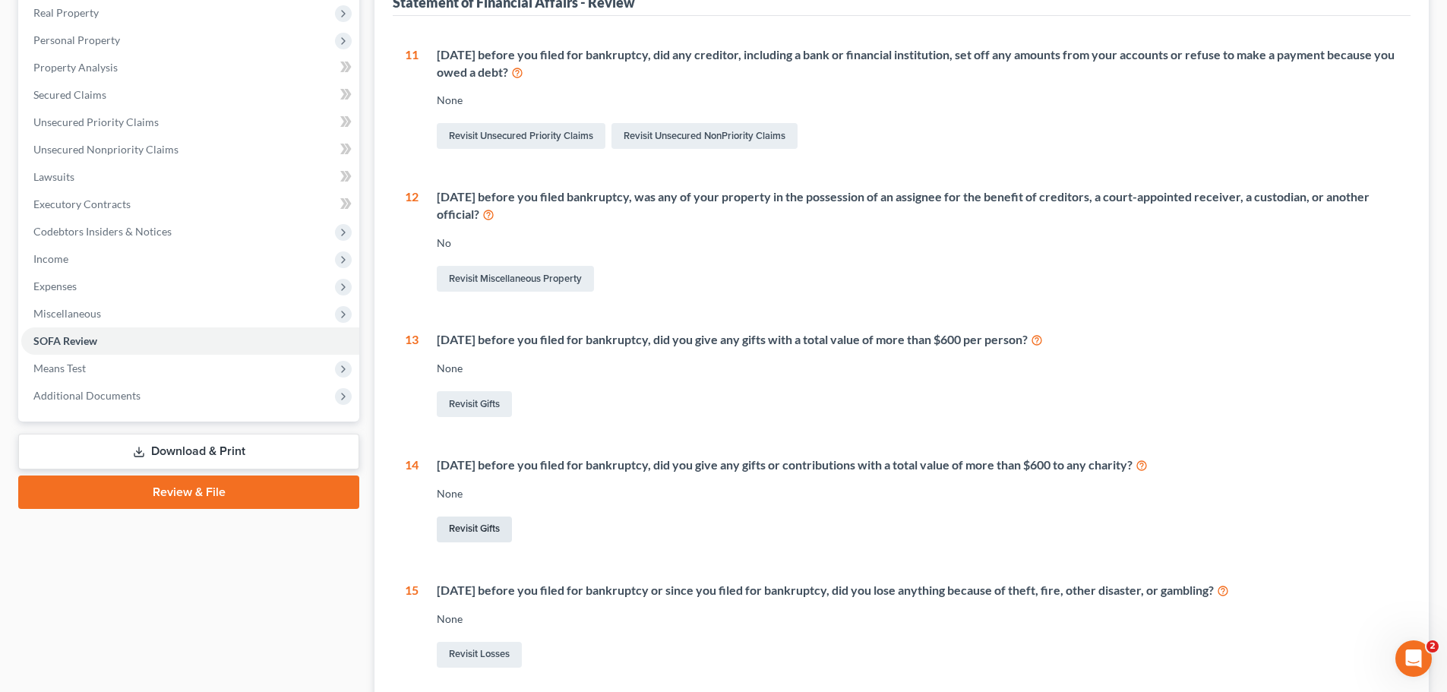
click at [492, 528] on link "Revisit Gifts" at bounding box center [474, 530] width 75 height 26
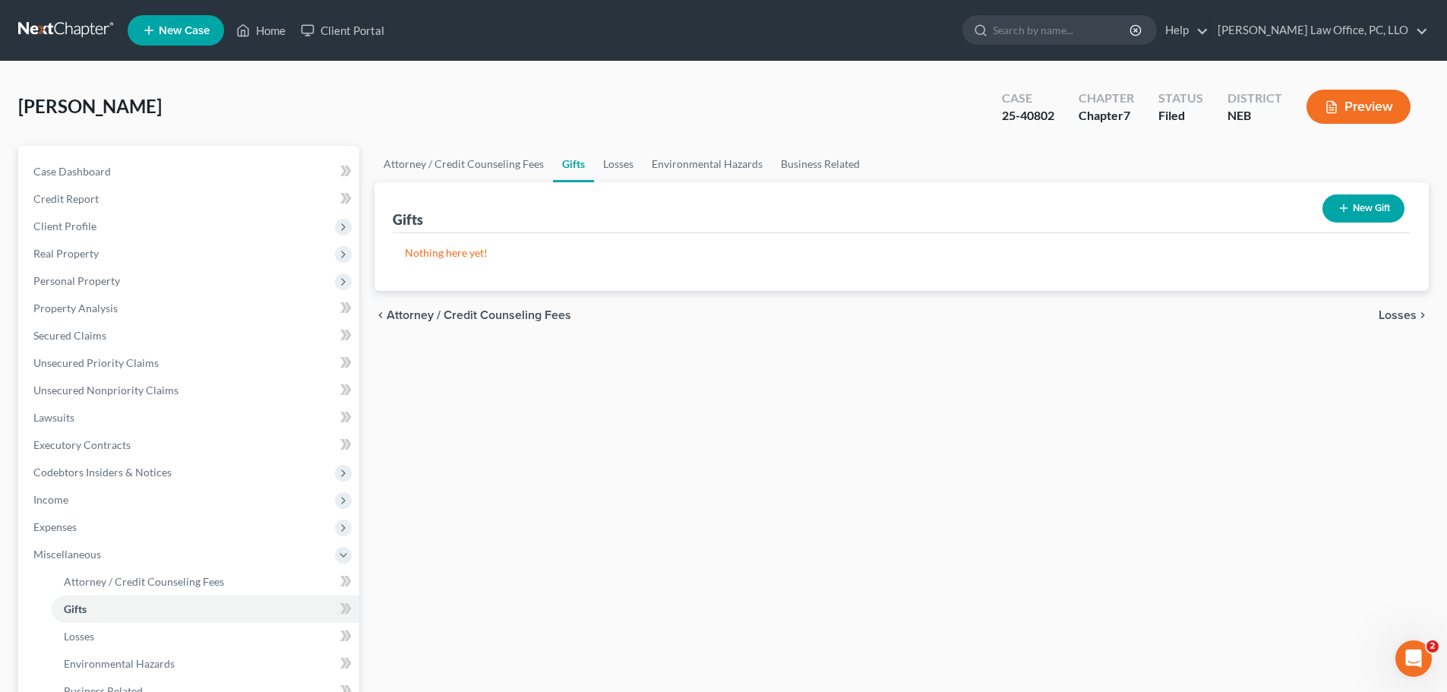
click at [1355, 211] on button "New Gift" at bounding box center [1364, 208] width 82 height 28
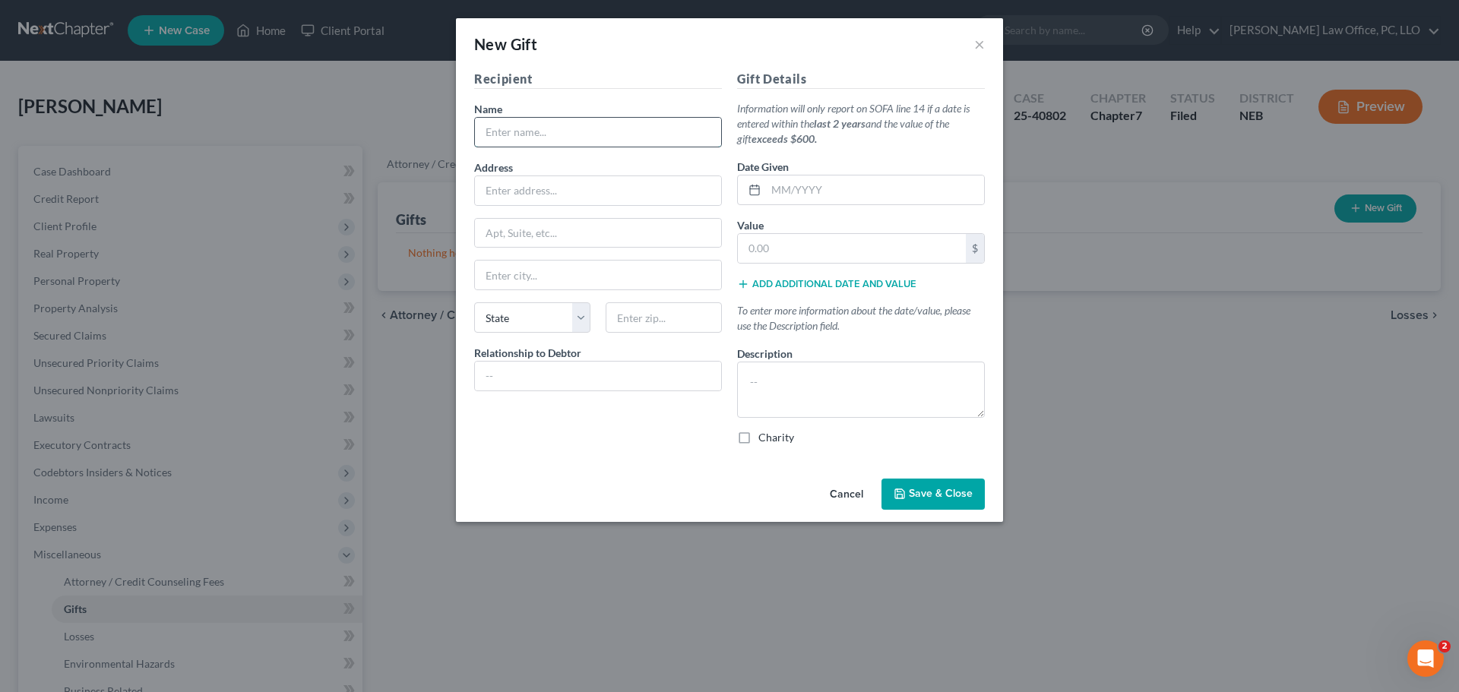
click at [591, 143] on input "text" at bounding box center [598, 132] width 246 height 29
type input "[GEOGRAPHIC_DATA][DEMOGRAPHIC_DATA]"
type input "Lincoln"
select select "30"
click at [564, 376] on input "text" at bounding box center [598, 376] width 246 height 29
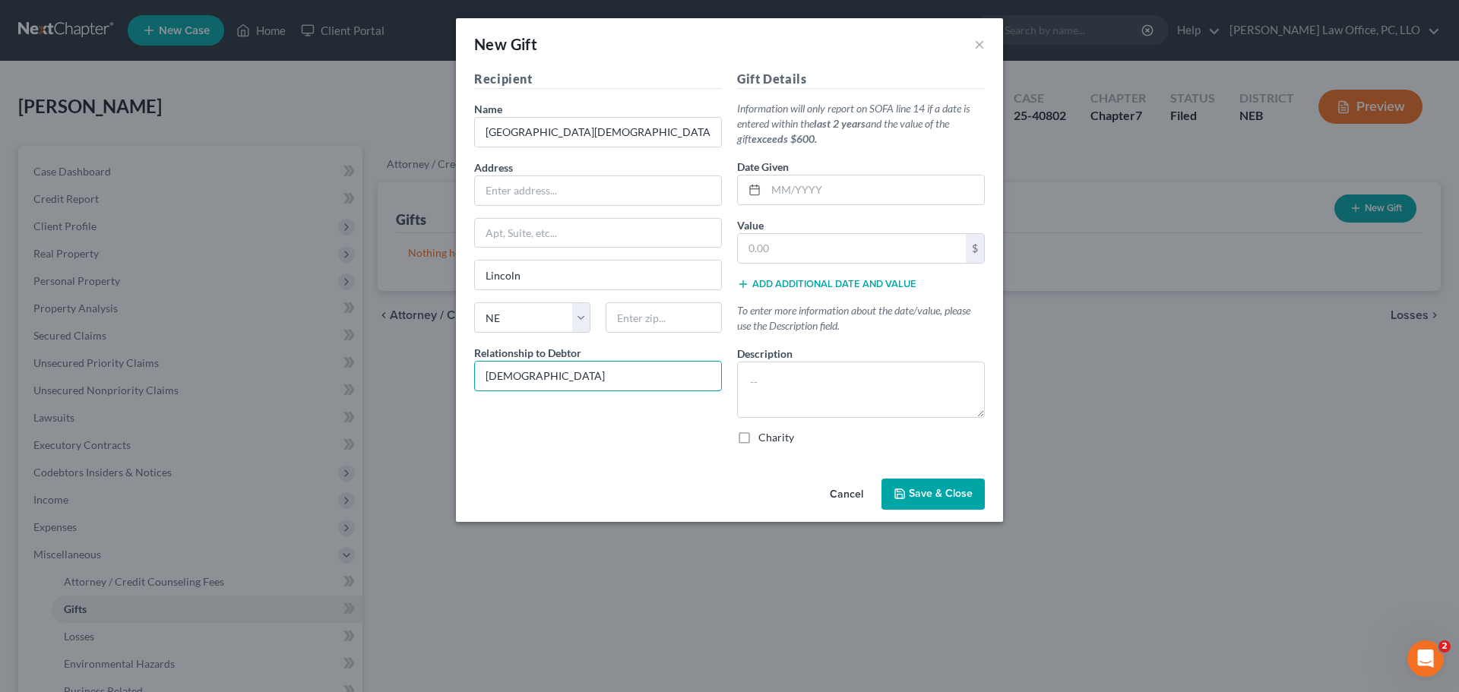
type input "[DEMOGRAPHIC_DATA]"
click at [758, 438] on label "Charity" at bounding box center [776, 437] width 36 height 15
click at [764, 438] on input "Charity" at bounding box center [769, 435] width 10 height 10
checkbox input "true"
click at [776, 191] on input "text" at bounding box center [875, 189] width 218 height 29
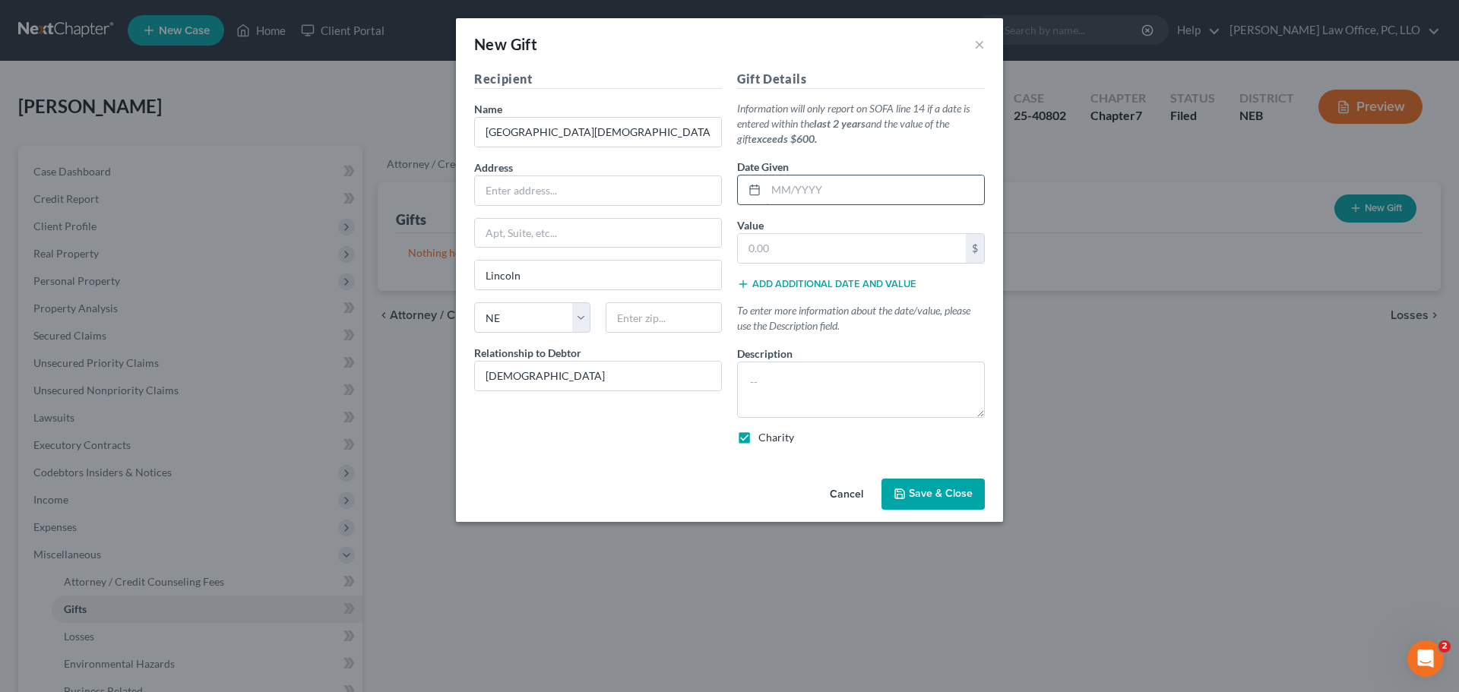
type input "0"
type input "12/2024"
click at [785, 251] on input "text" at bounding box center [852, 248] width 228 height 29
click at [628, 438] on div "Recipient Name * Mercy City [DEMOGRAPHIC_DATA] Address Apt, Suite, etc [GEOGRAP…" at bounding box center [597, 263] width 263 height 387
click at [793, 371] on textarea at bounding box center [861, 390] width 248 height 56
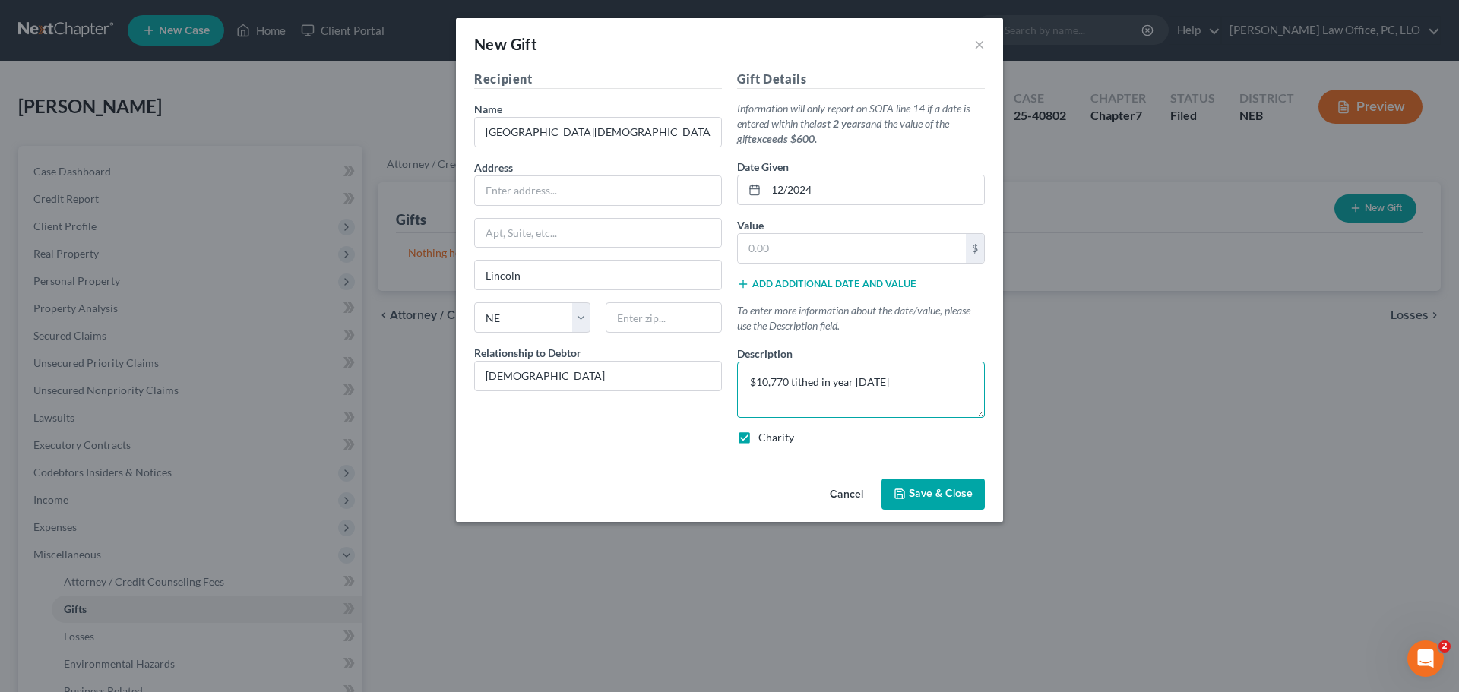
type textarea "$10,770 tithed in year [DATE]"
click at [950, 494] on span "Save & Close" at bounding box center [941, 494] width 64 height 13
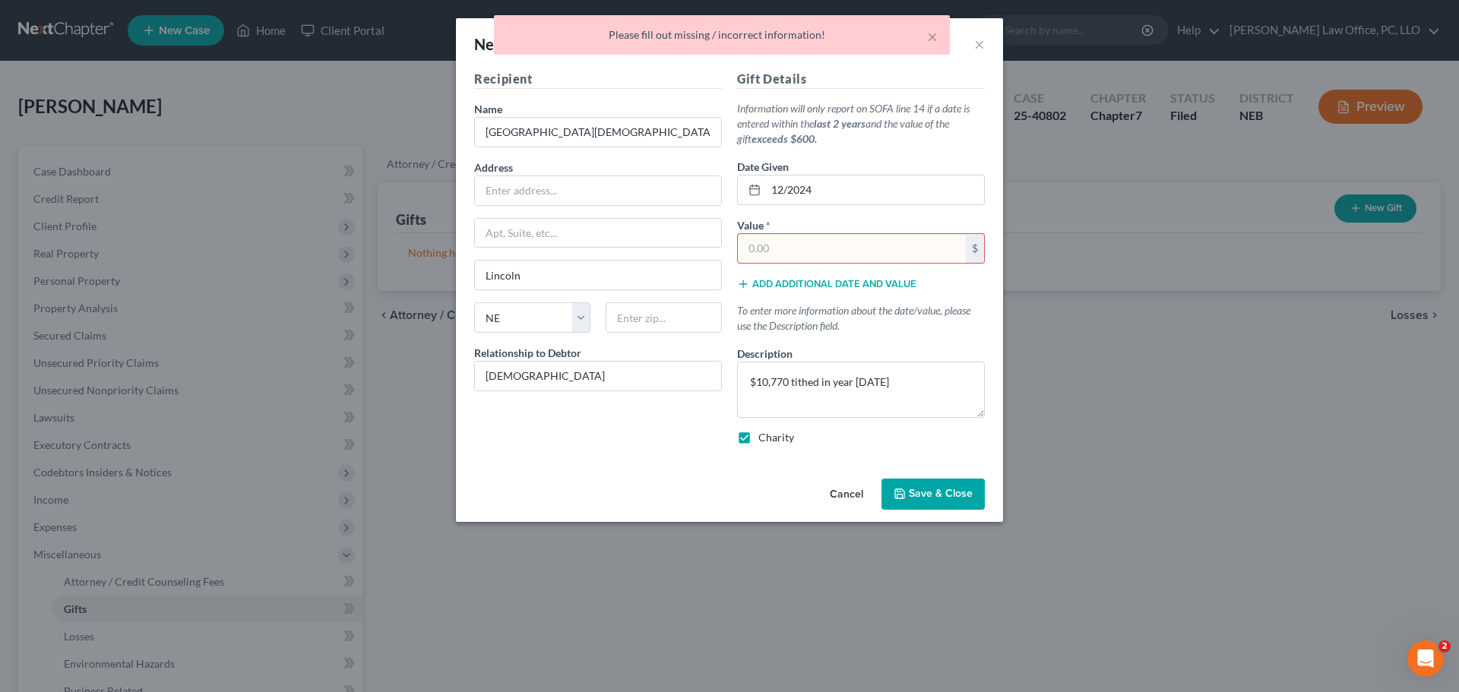
click at [779, 248] on input "text" at bounding box center [852, 248] width 228 height 29
type input "0"
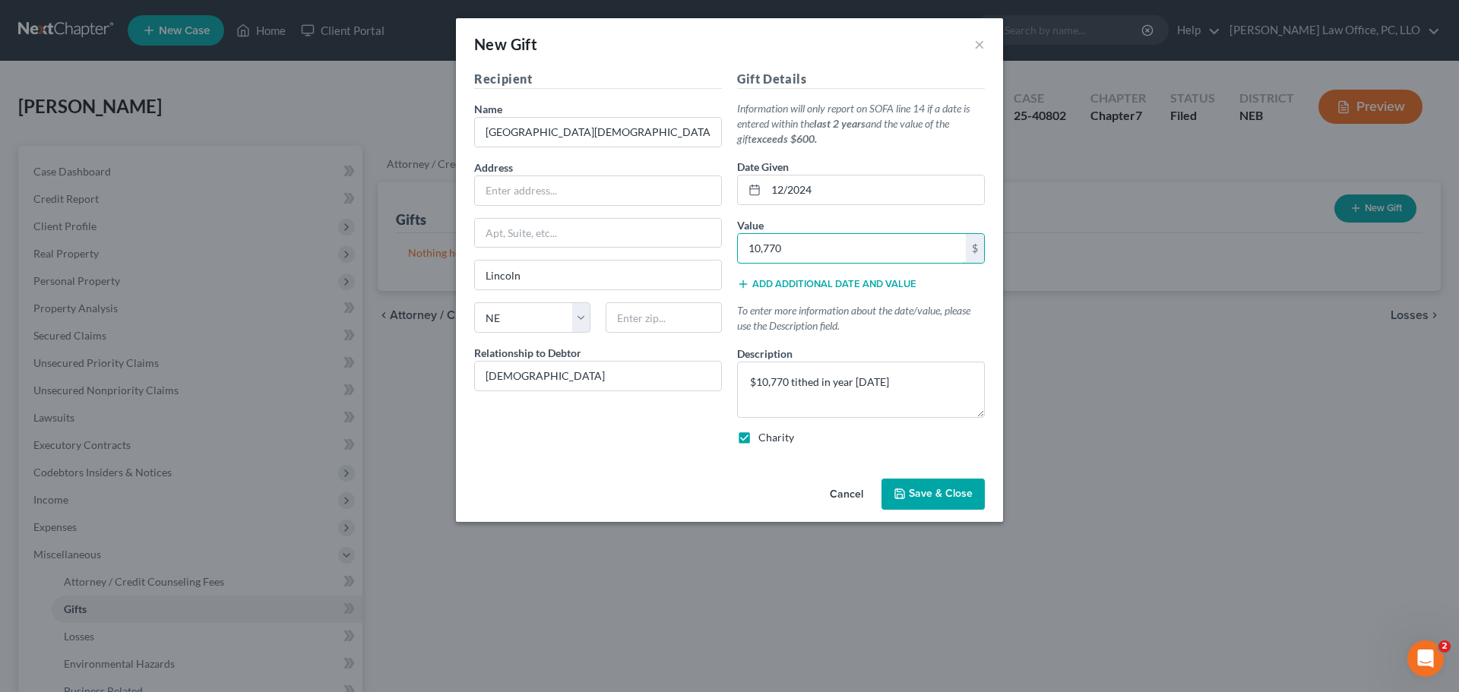
type input "10,770"
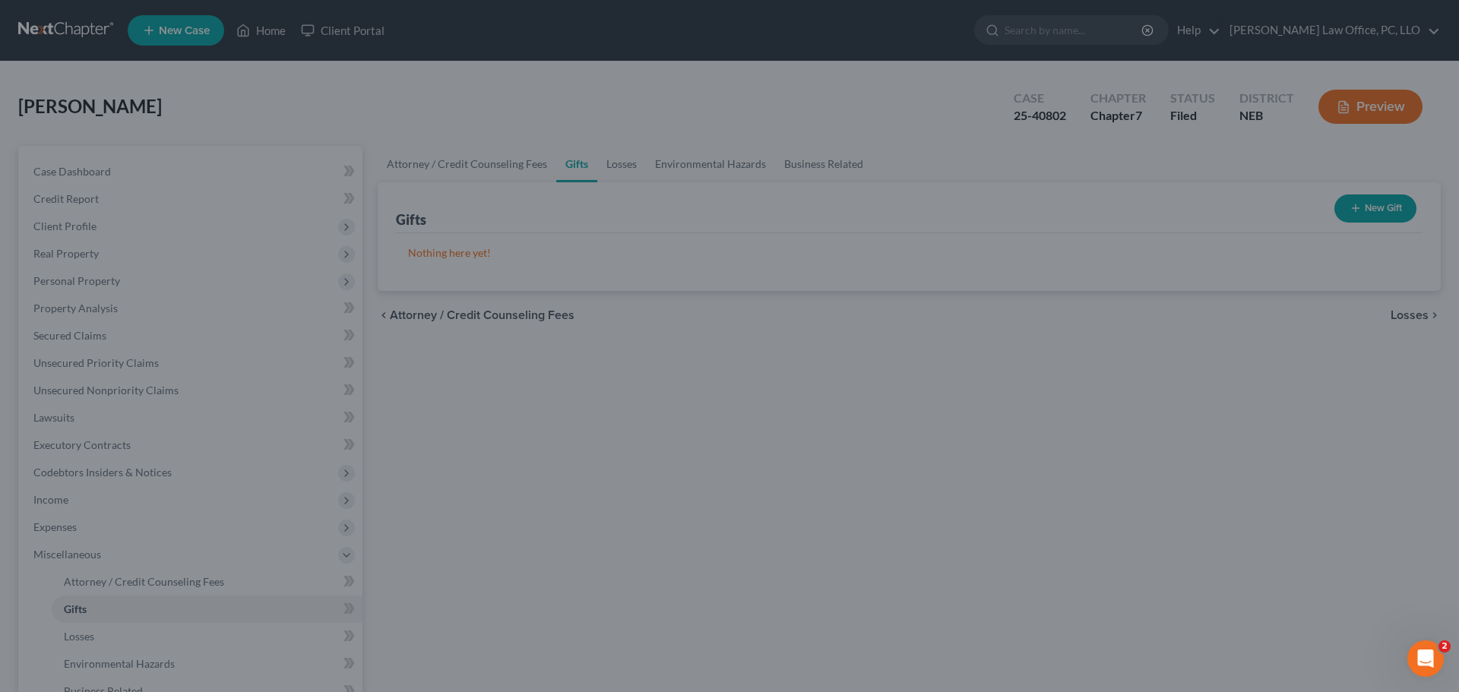
click at [837, 555] on div "New Gift × Recipient Name * Mercy City [DEMOGRAPHIC_DATA] Address Apt, Suite, e…" at bounding box center [729, 346] width 1459 height 692
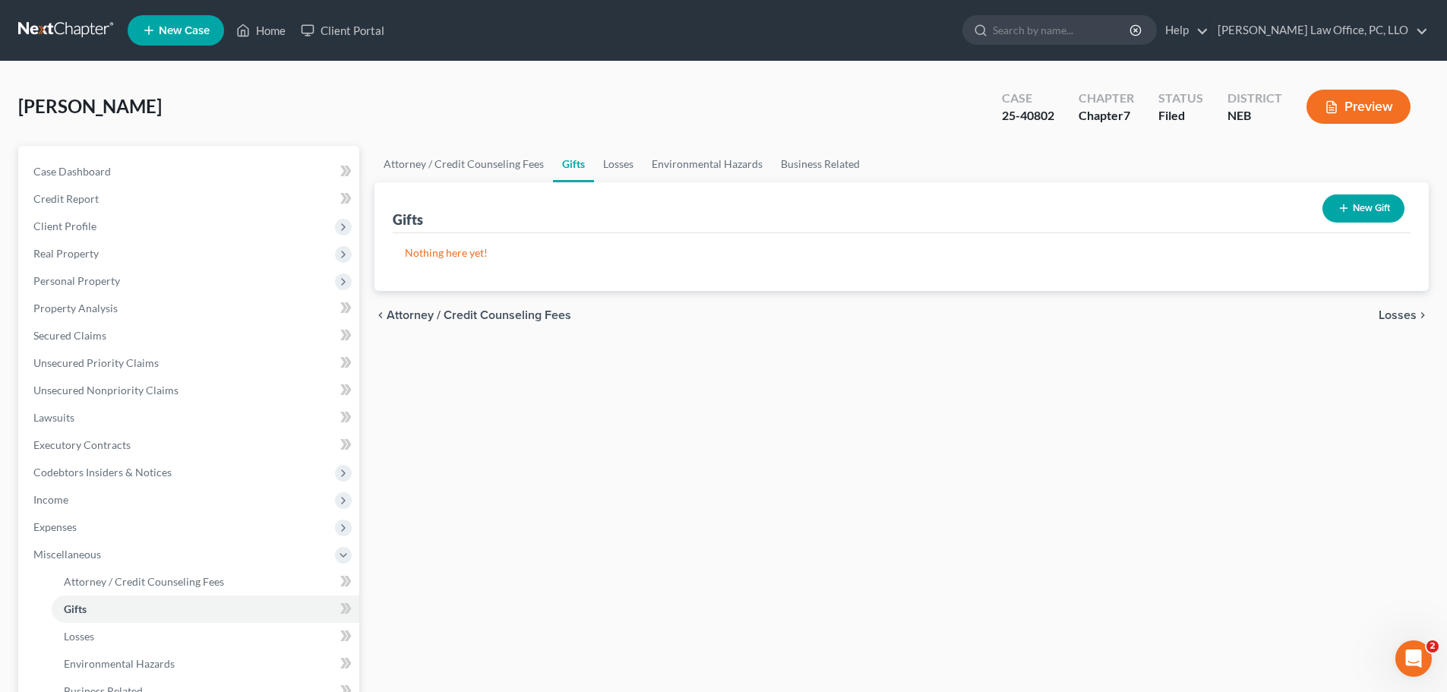
click at [1367, 203] on button "New Gift" at bounding box center [1364, 208] width 82 height 28
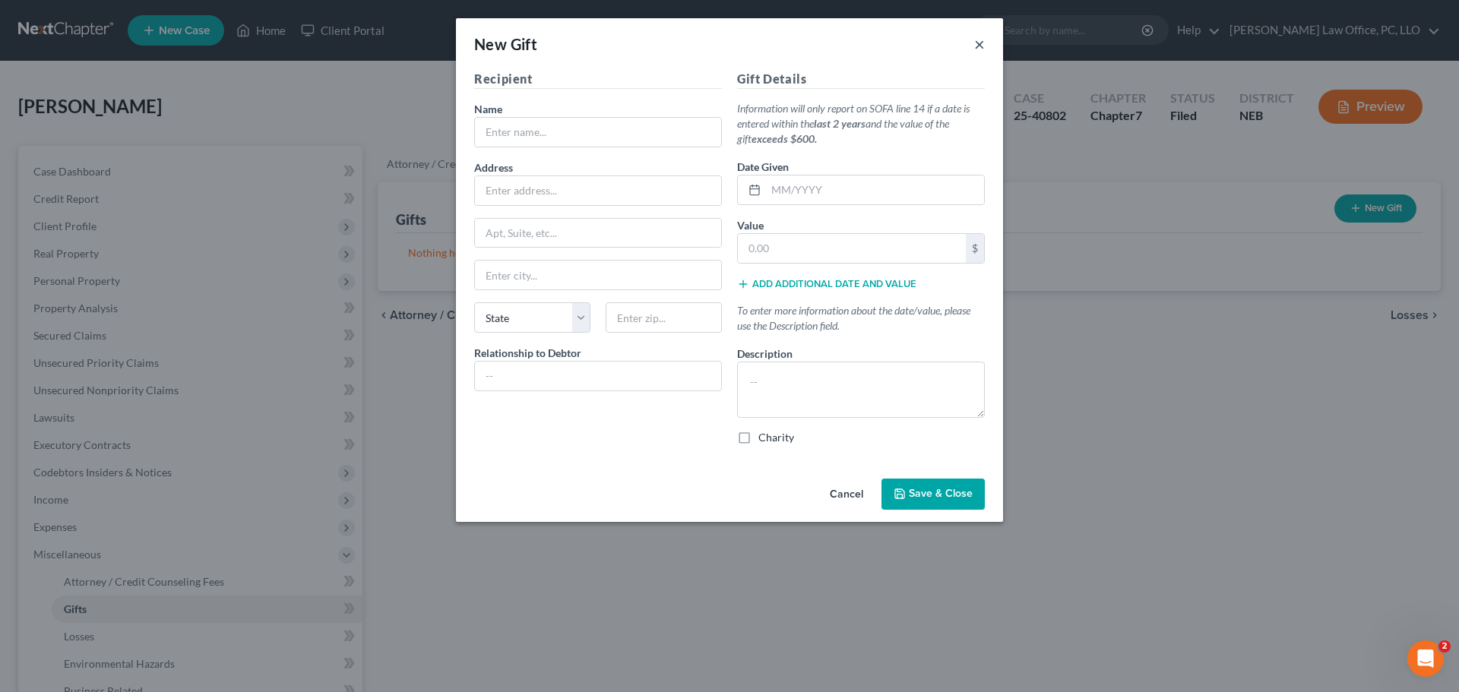
click at [979, 40] on button "×" at bounding box center [979, 44] width 11 height 18
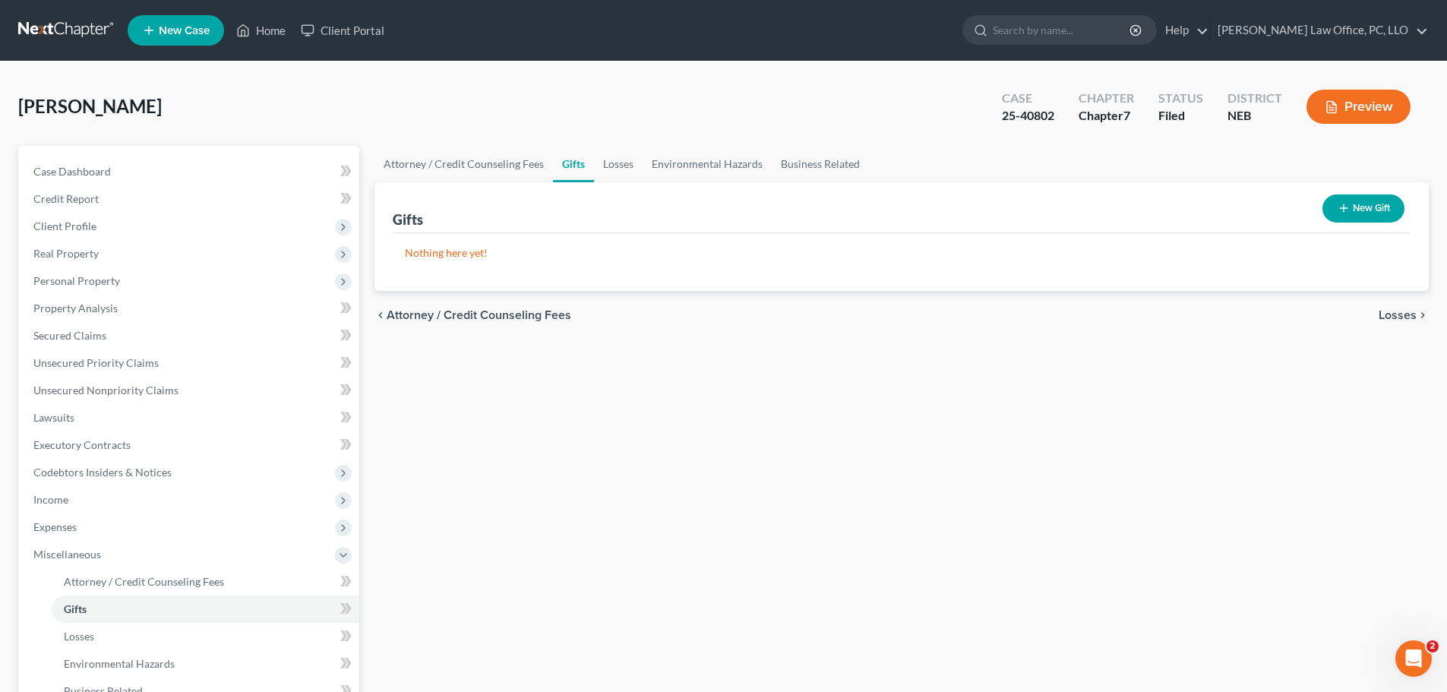
click at [1371, 204] on button "New Gift" at bounding box center [1364, 208] width 82 height 28
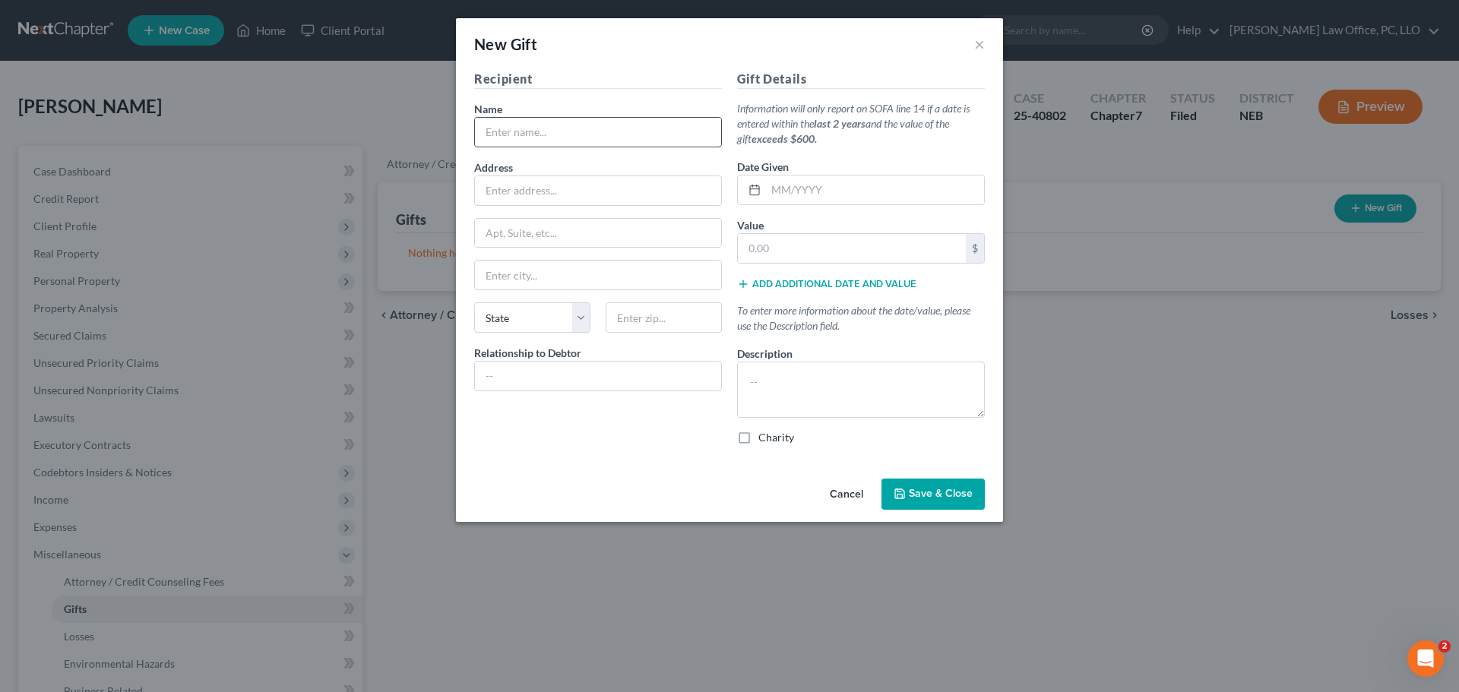
click at [564, 144] on input "text" at bounding box center [598, 132] width 246 height 29
type input "[GEOGRAPHIC_DATA][DEMOGRAPHIC_DATA]"
click at [509, 276] on input "text" at bounding box center [598, 275] width 246 height 29
type input "Lincoln"
select select "30"
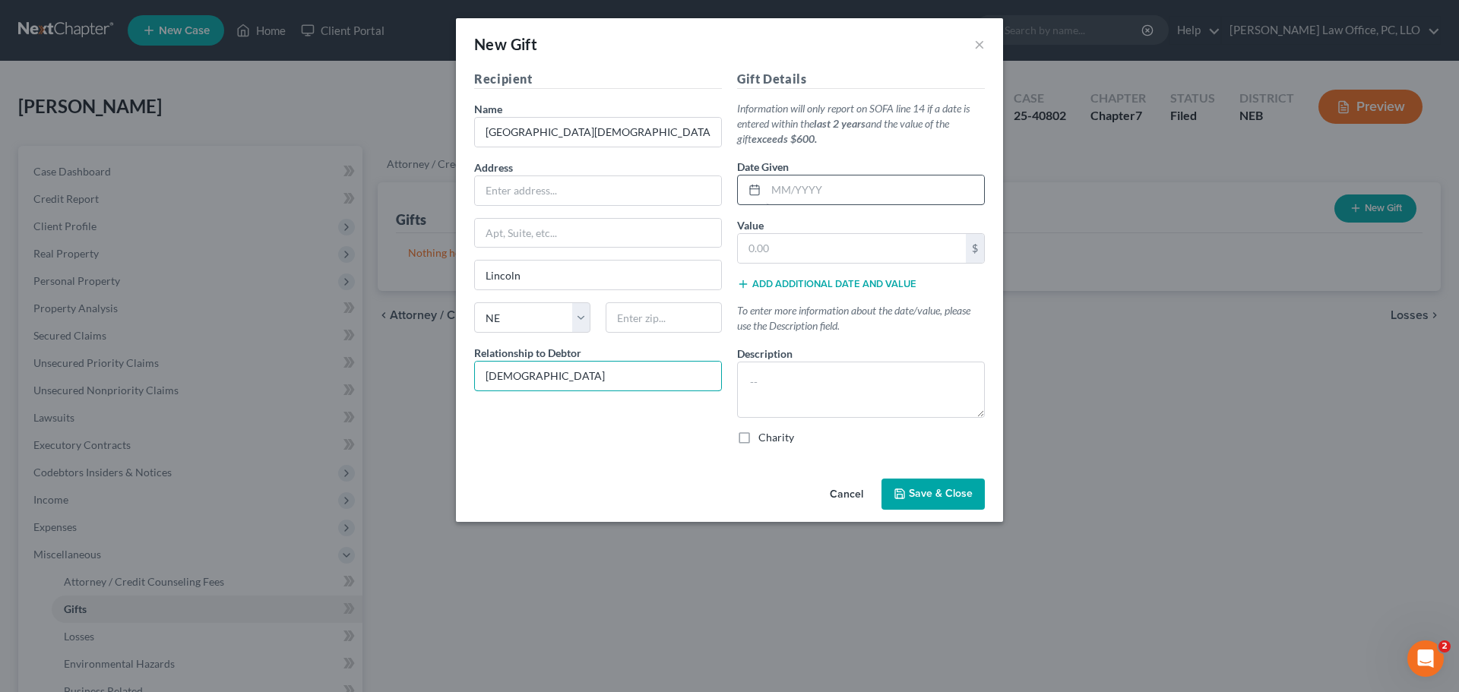
type input "[DEMOGRAPHIC_DATA]"
click at [770, 190] on input "text" at bounding box center [875, 189] width 218 height 29
type input "12/2024"
click at [782, 245] on input "text" at bounding box center [852, 248] width 228 height 29
type input "10,770"
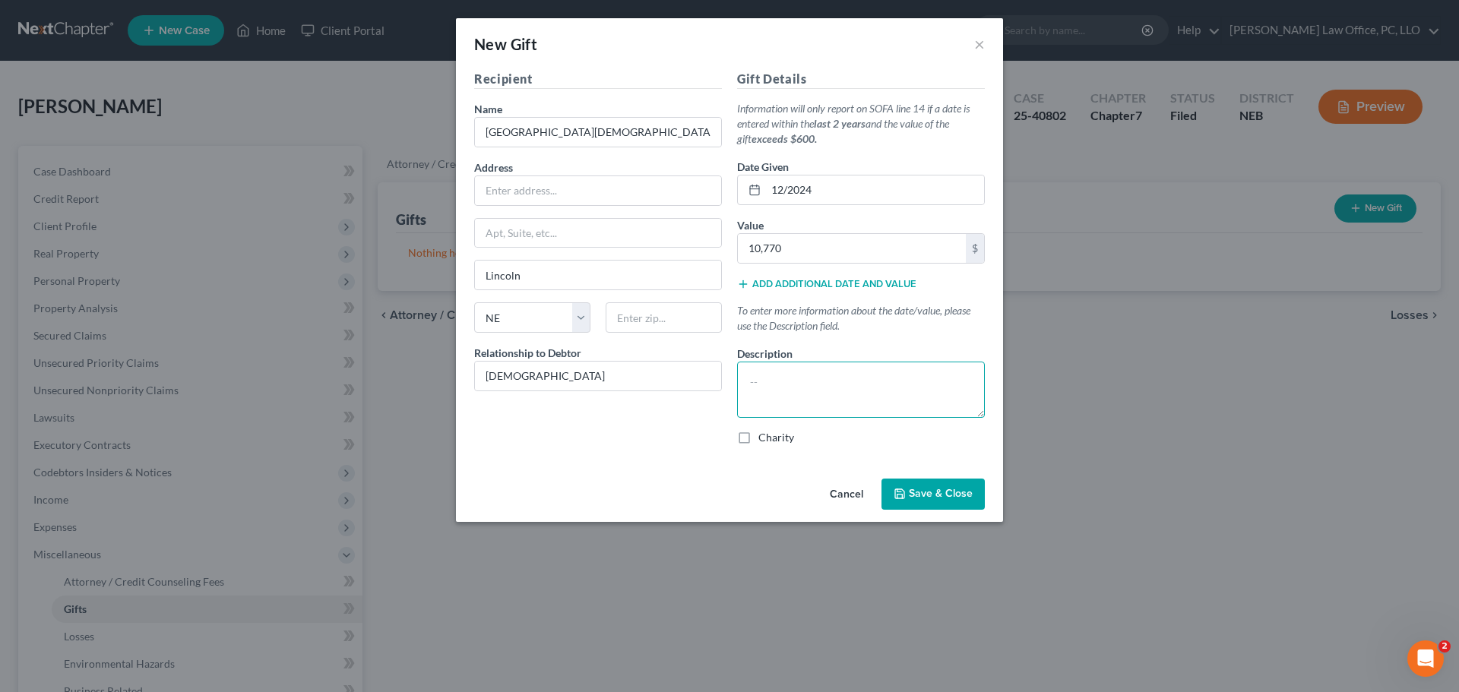
click at [818, 375] on textarea at bounding box center [861, 390] width 248 height 56
type textarea "2024 tithed 10,770 to [DEMOGRAPHIC_DATA] over the course of the year."
click at [758, 441] on label "Charity" at bounding box center [776, 437] width 36 height 15
click at [764, 440] on input "Charity" at bounding box center [769, 435] width 10 height 10
checkbox input "true"
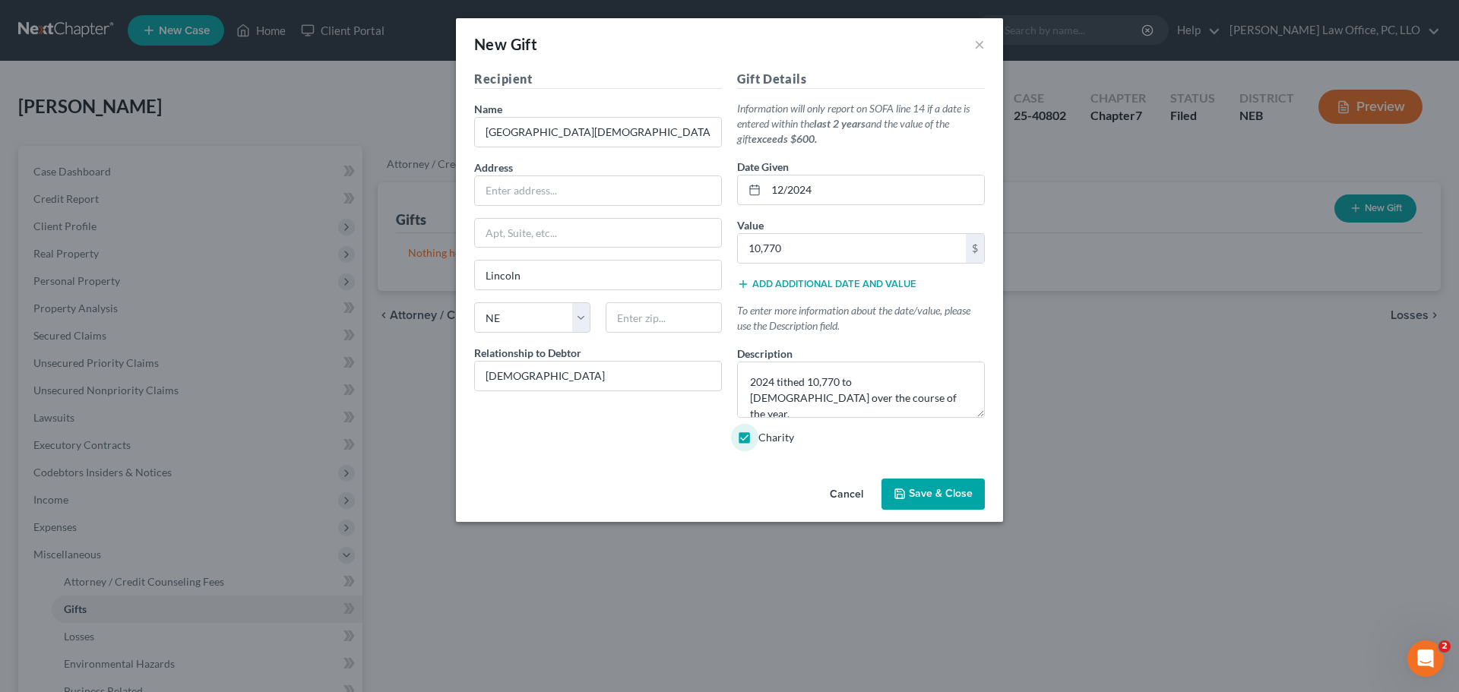
click at [930, 488] on span "Save & Close" at bounding box center [941, 494] width 64 height 13
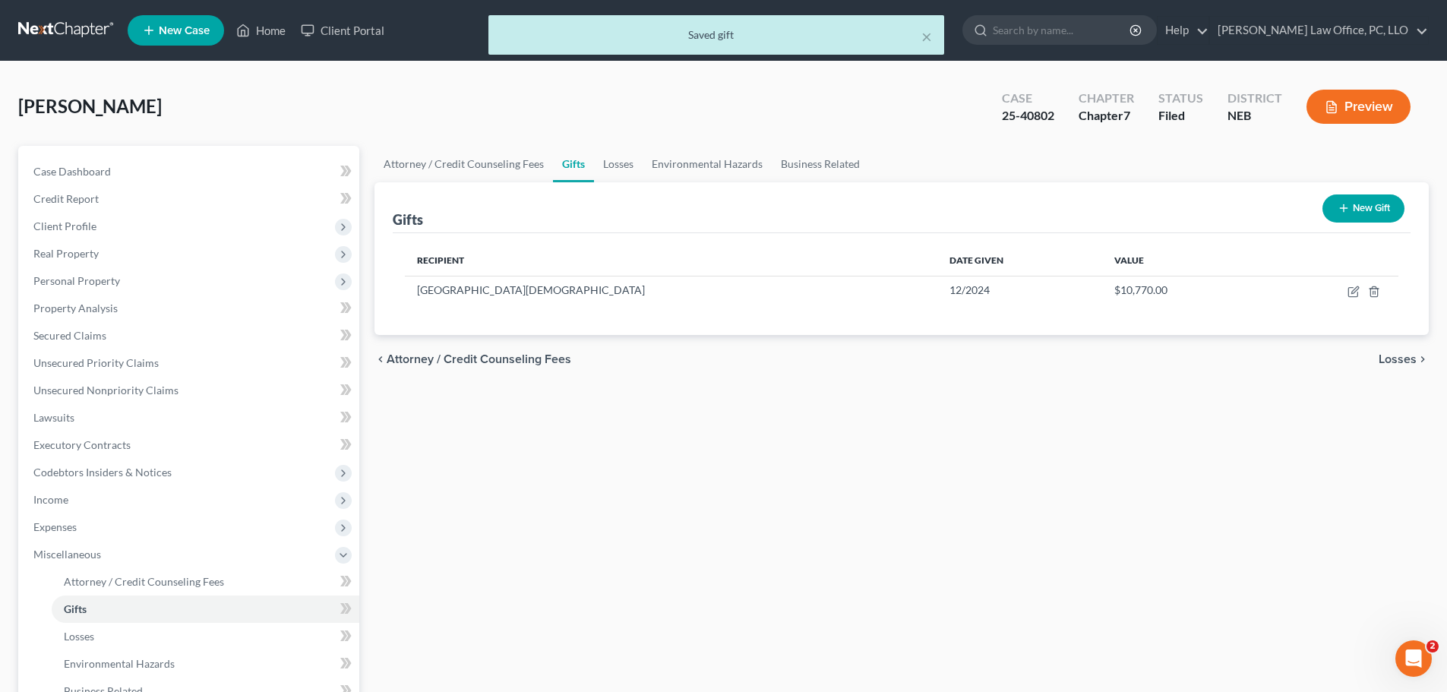
click at [1398, 359] on span "Losses" at bounding box center [1398, 359] width 38 height 12
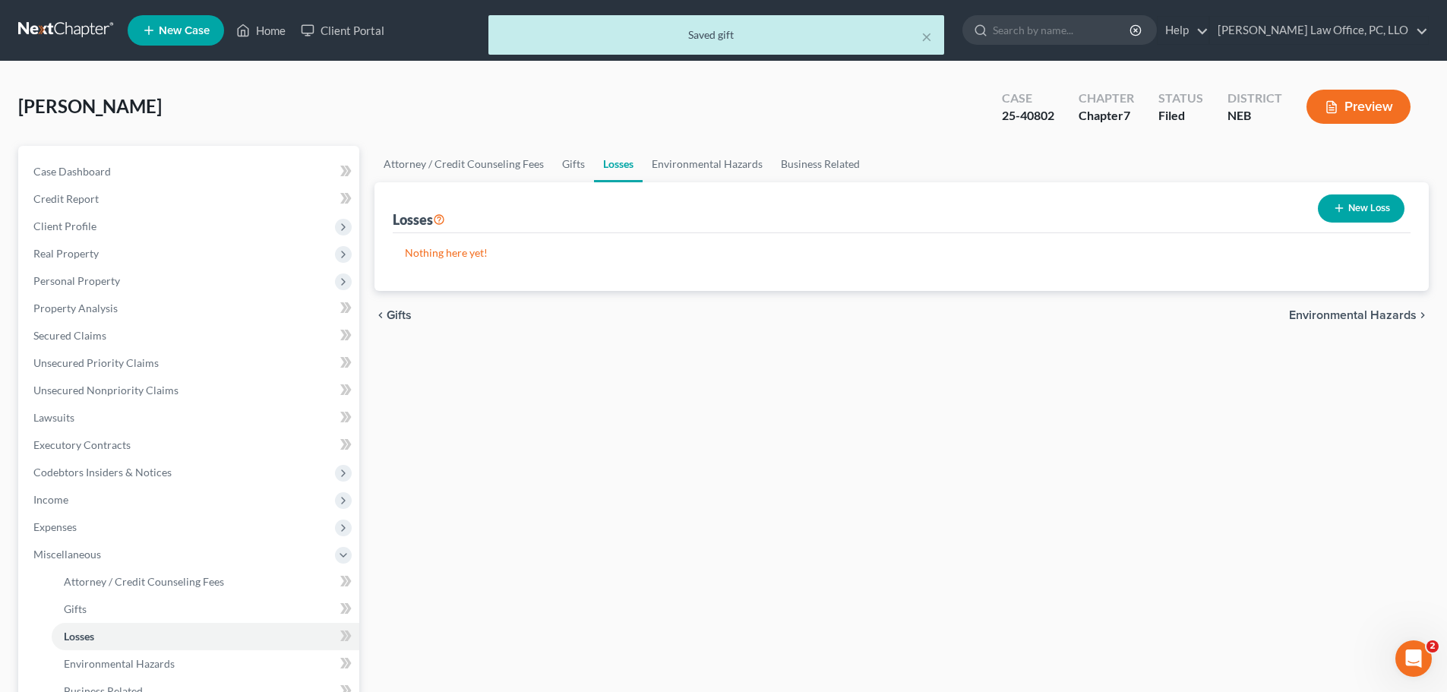
click at [1374, 204] on button "New Loss" at bounding box center [1361, 208] width 87 height 28
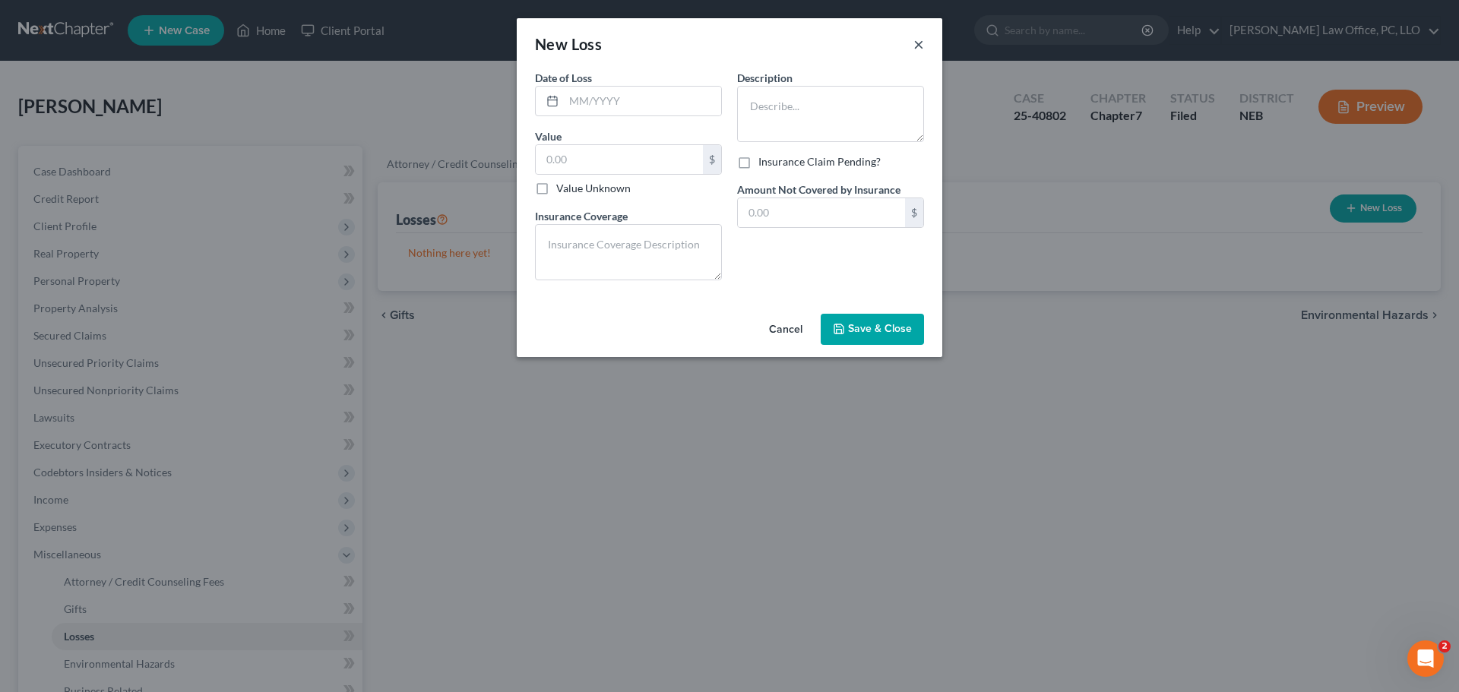
click at [922, 42] on button "×" at bounding box center [918, 44] width 11 height 18
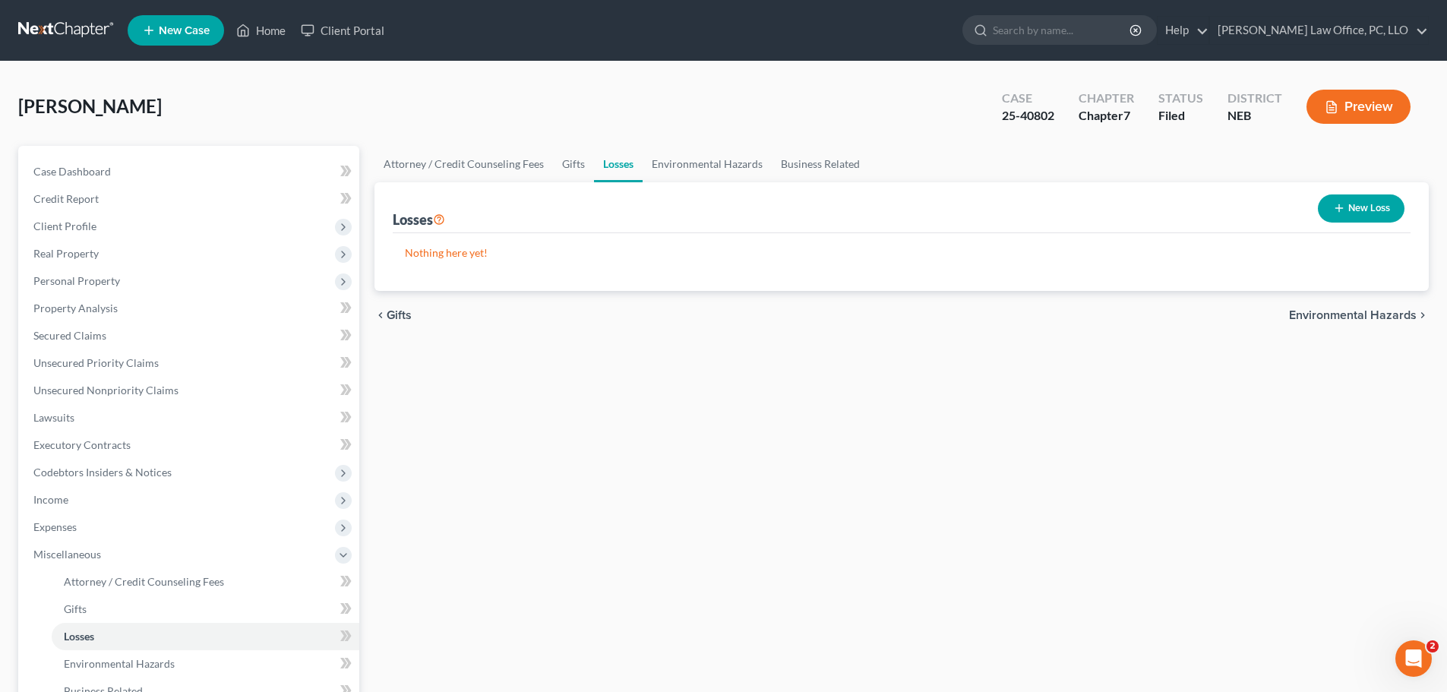
scroll to position [252, 0]
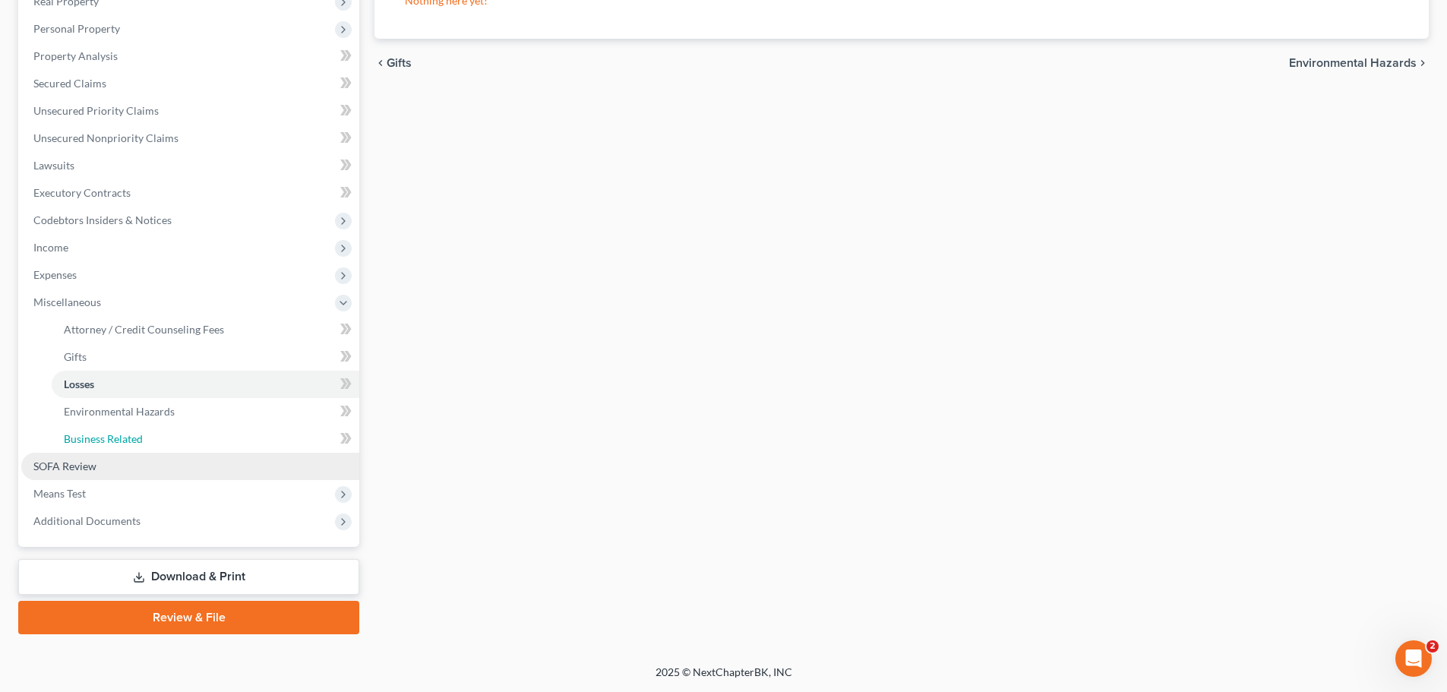
click at [74, 450] on link "Business Related" at bounding box center [206, 438] width 308 height 27
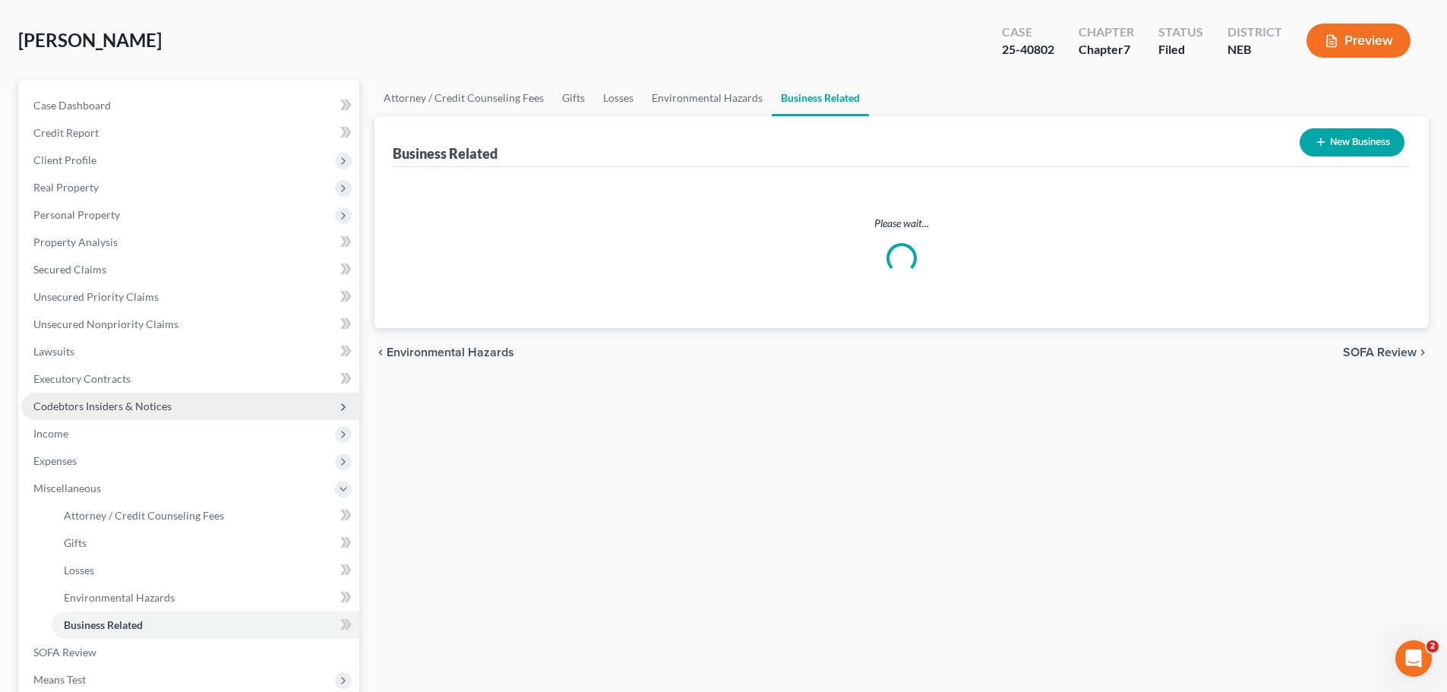
scroll to position [3, 0]
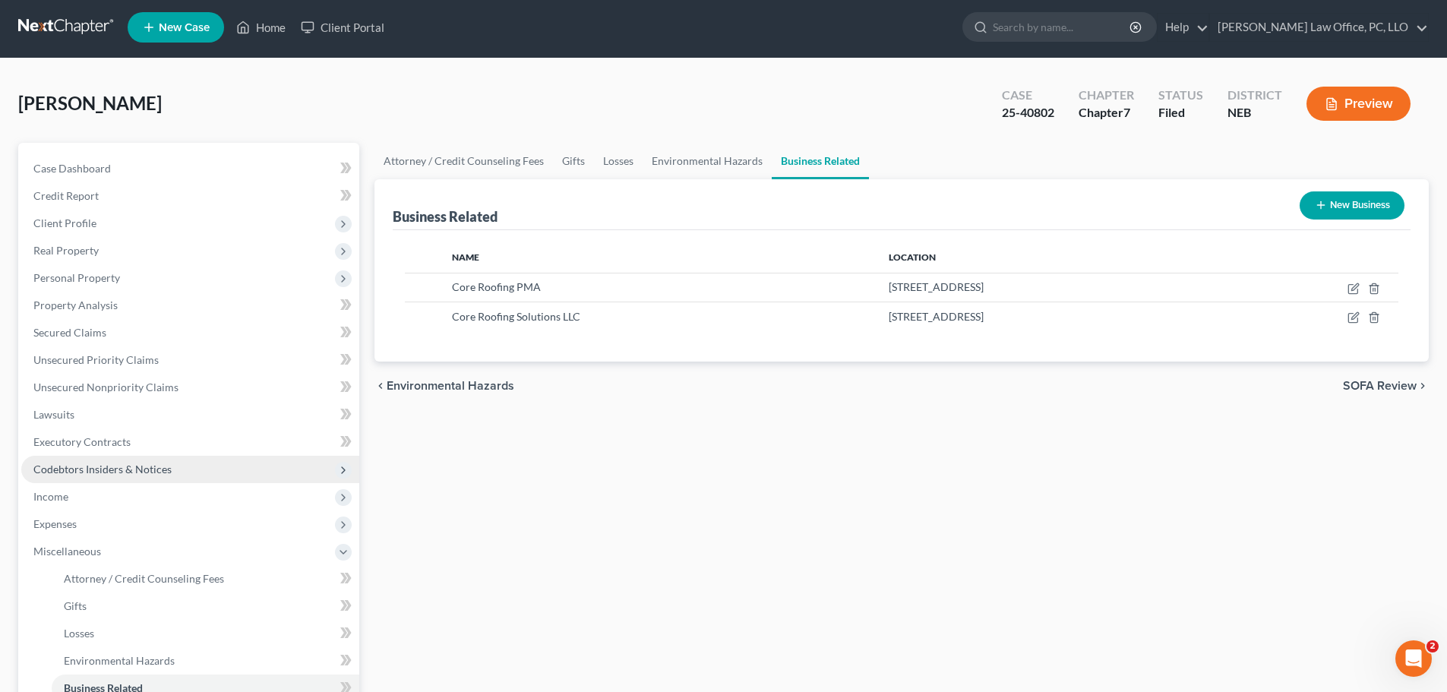
click at [73, 466] on span "Codebtors Insiders & Notices" at bounding box center [102, 469] width 138 height 13
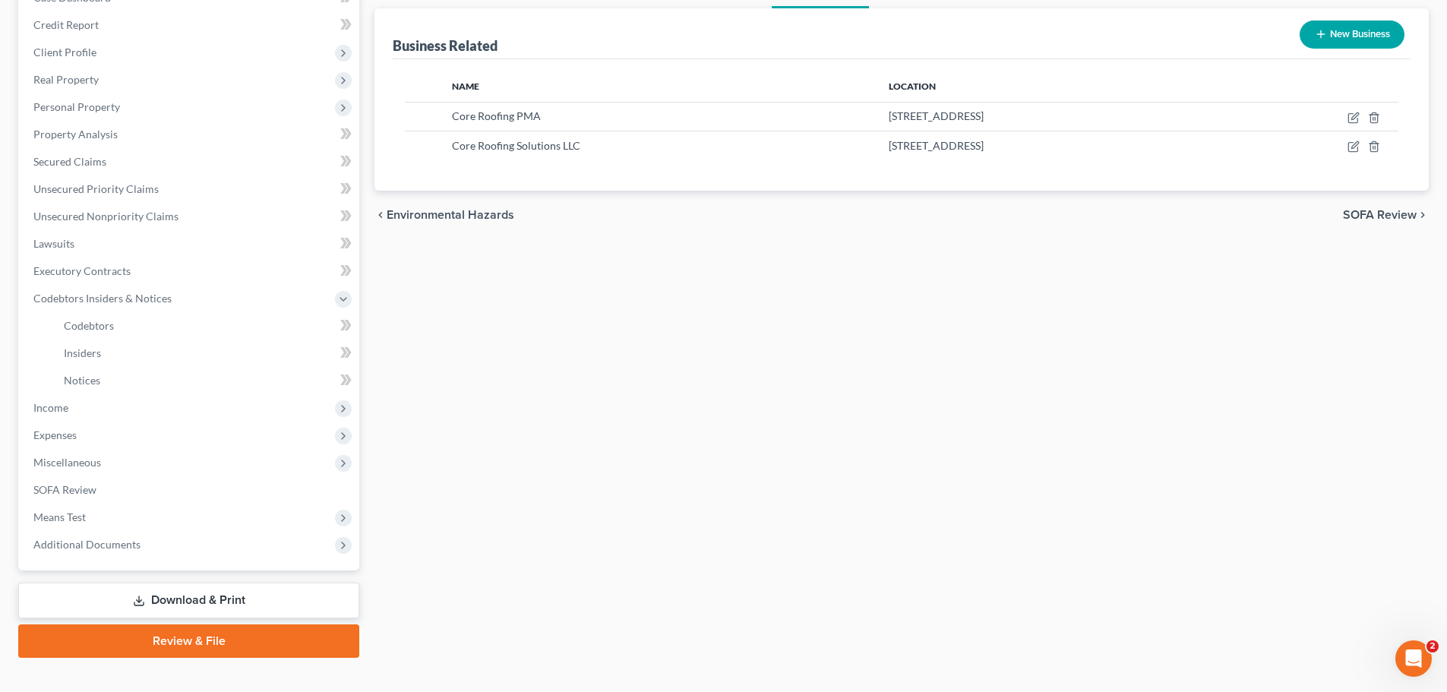
scroll to position [172, 0]
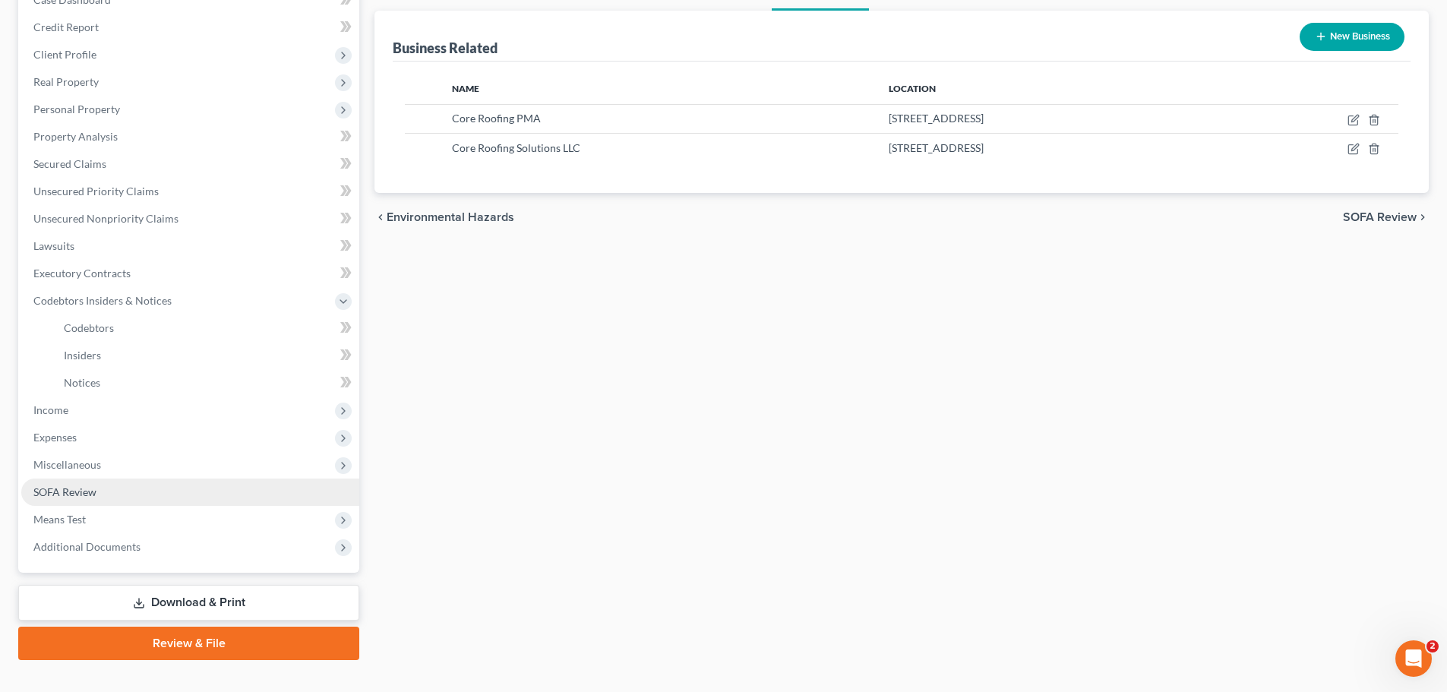
click at [113, 494] on link "SOFA Review" at bounding box center [190, 492] width 338 height 27
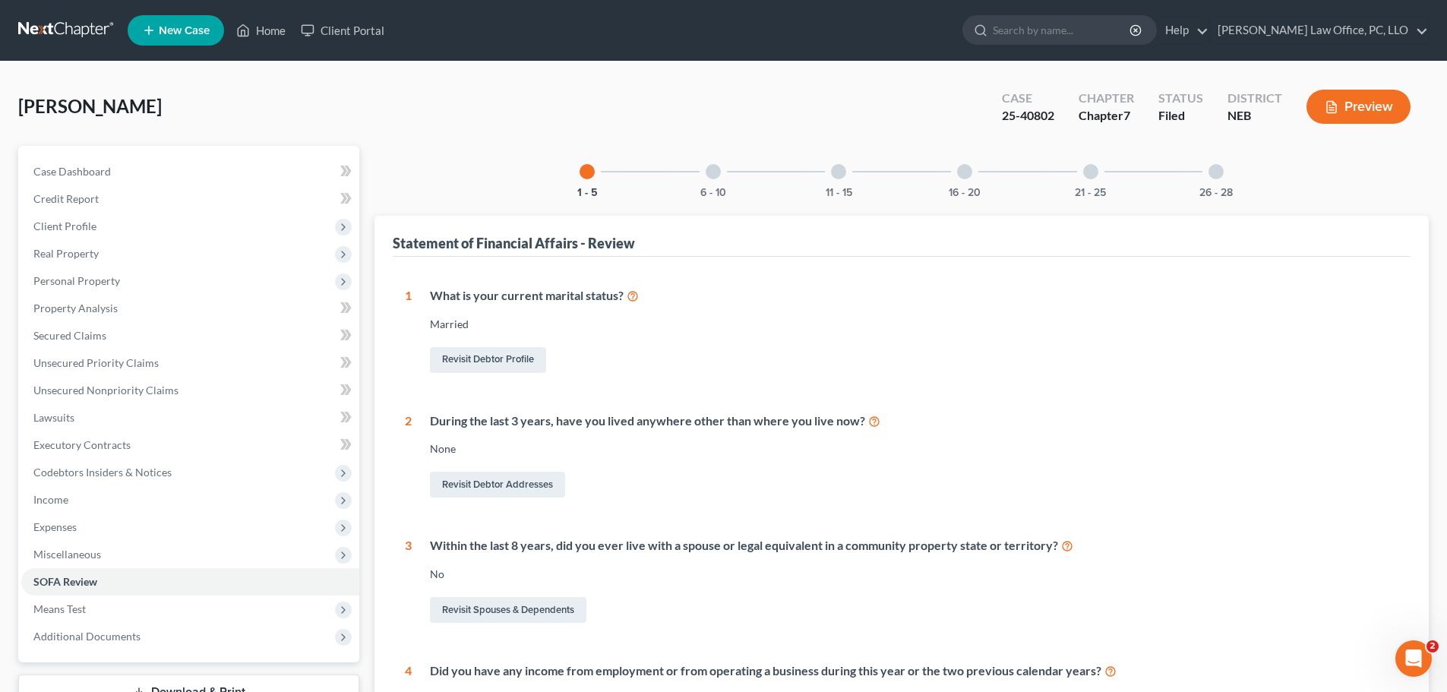
click at [966, 169] on div at bounding box center [964, 171] width 15 height 15
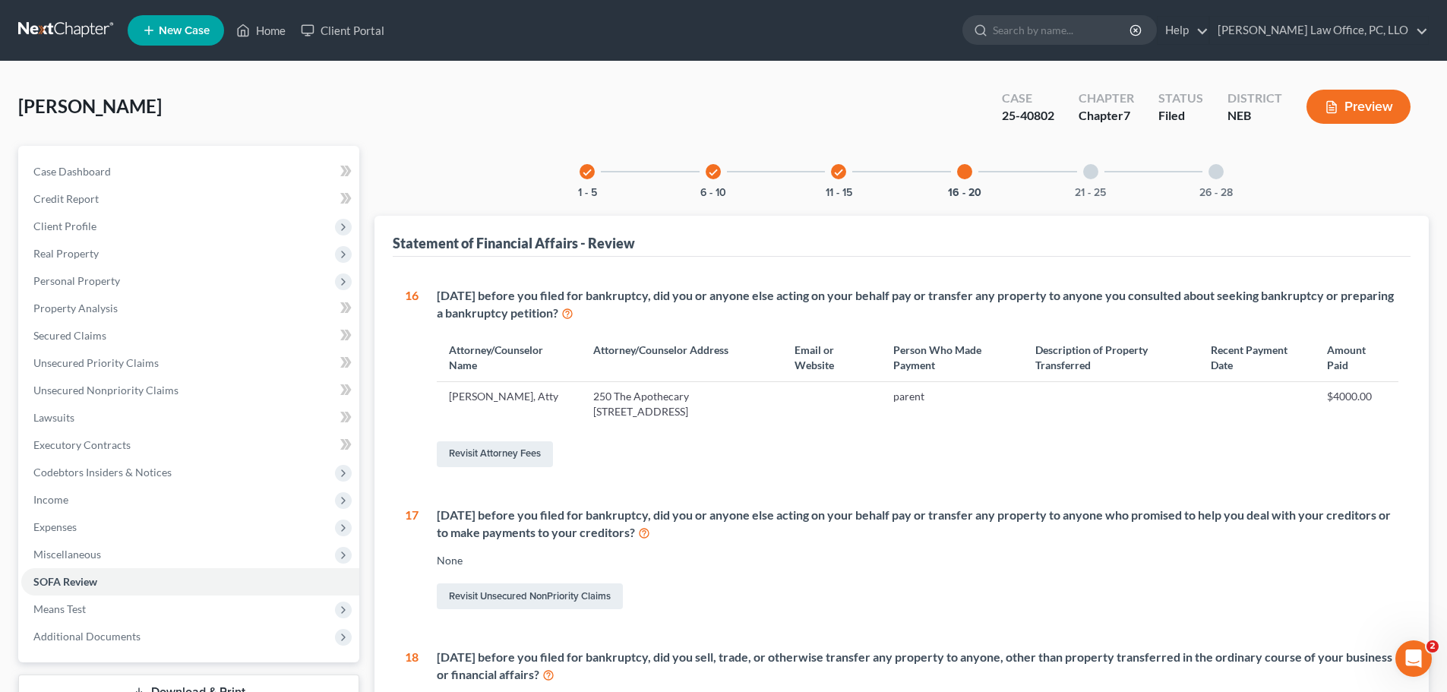
click at [835, 172] on icon "check" at bounding box center [838, 172] width 11 height 11
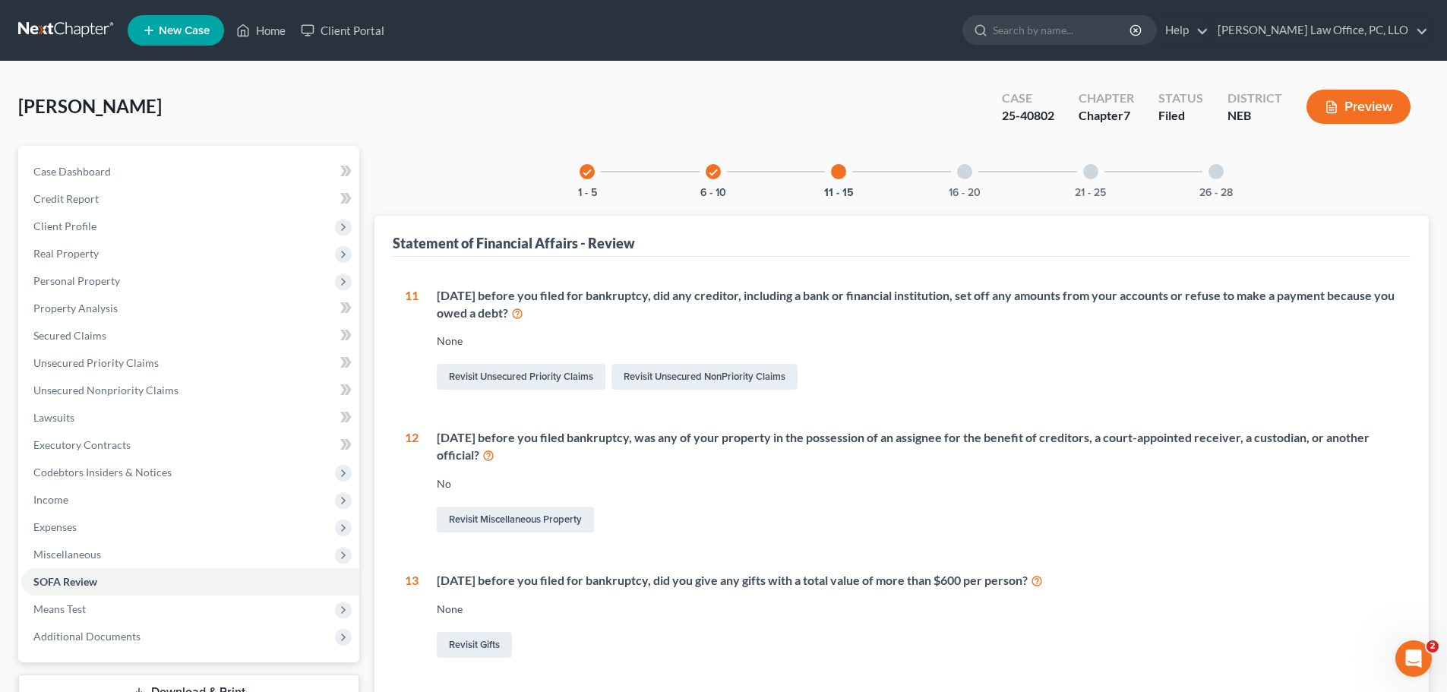
click at [967, 171] on div at bounding box center [964, 171] width 15 height 15
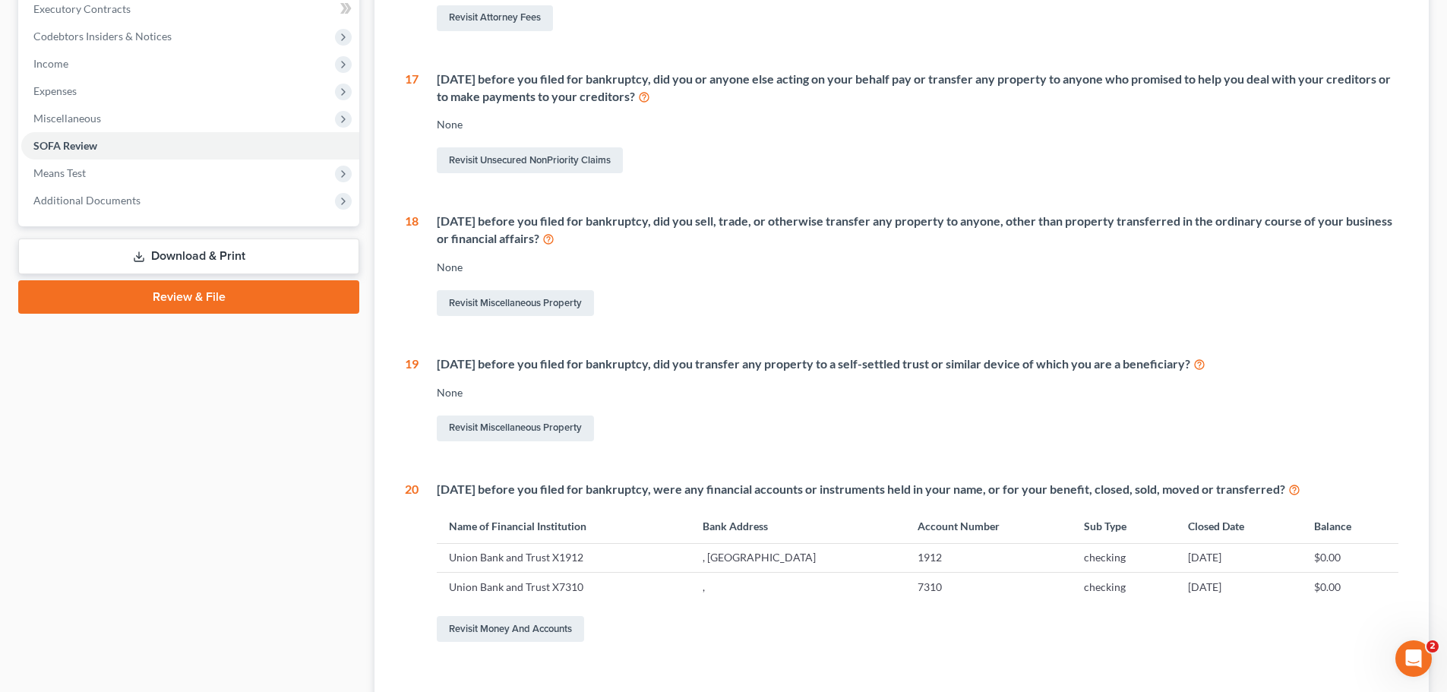
scroll to position [426, 0]
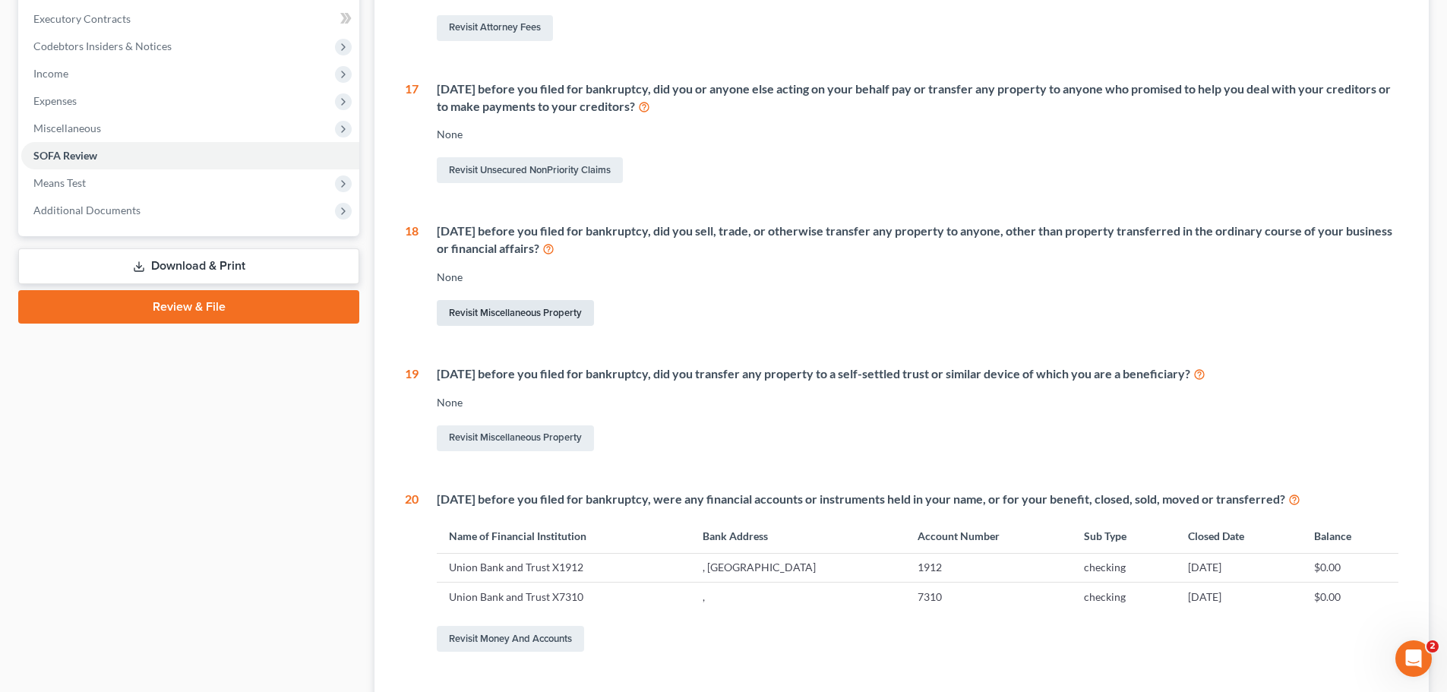
click at [484, 312] on link "Revisit Miscellaneous Property" at bounding box center [515, 313] width 157 height 26
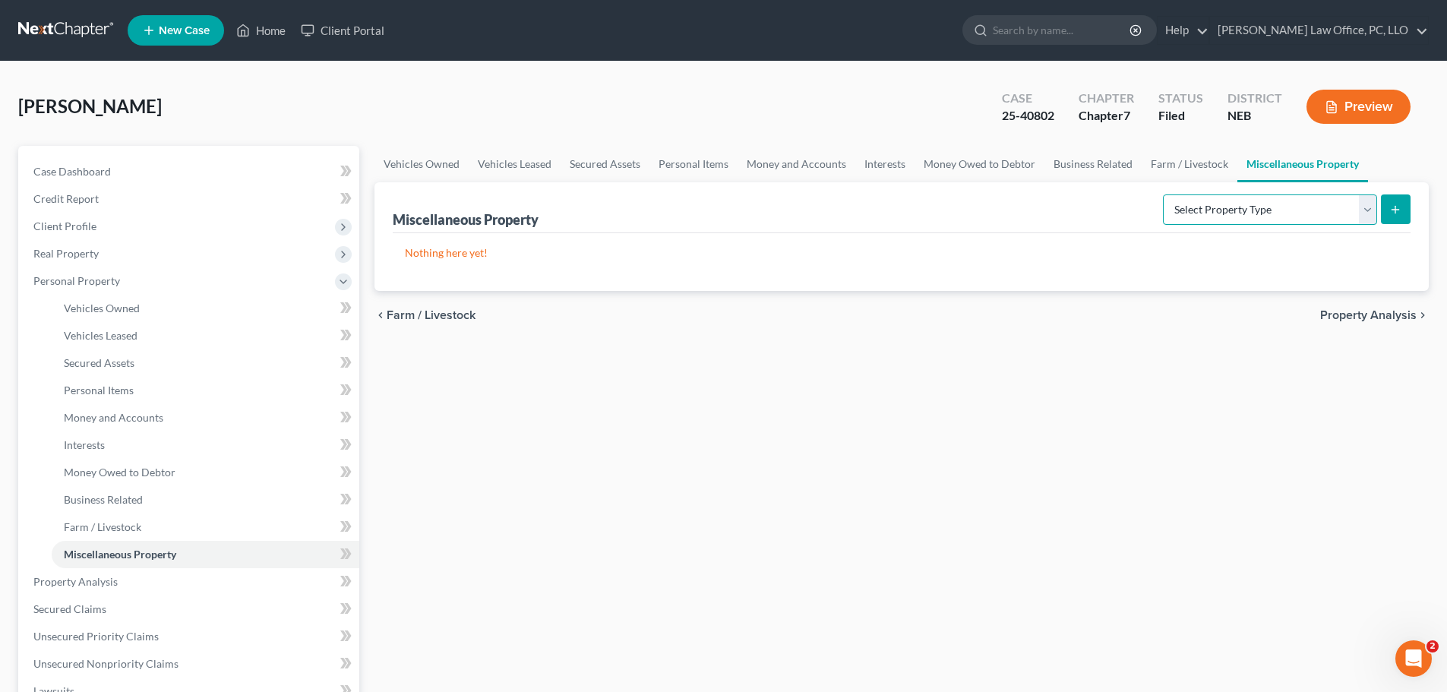
click at [1374, 207] on select "Select Property Type Assigned for Creditor Benefit [DATE] Holding for Another N…" at bounding box center [1270, 209] width 214 height 30
click at [957, 397] on div "Vehicles Owned Vehicles Leased Secured Assets Personal Items Money and Accounts…" at bounding box center [902, 584] width 1070 height 877
click at [1370, 213] on select "Select Property Type Assigned for Creditor Benefit [DATE] Holding for Another N…" at bounding box center [1270, 209] width 214 height 30
drag, startPoint x: 1043, startPoint y: 205, endPoint x: 1039, endPoint y: 191, distance: 15.1
click at [1043, 203] on div "Miscellaneous Property Select Property Type Assigned for Creditor Benefit [DATE…" at bounding box center [902, 207] width 1018 height 51
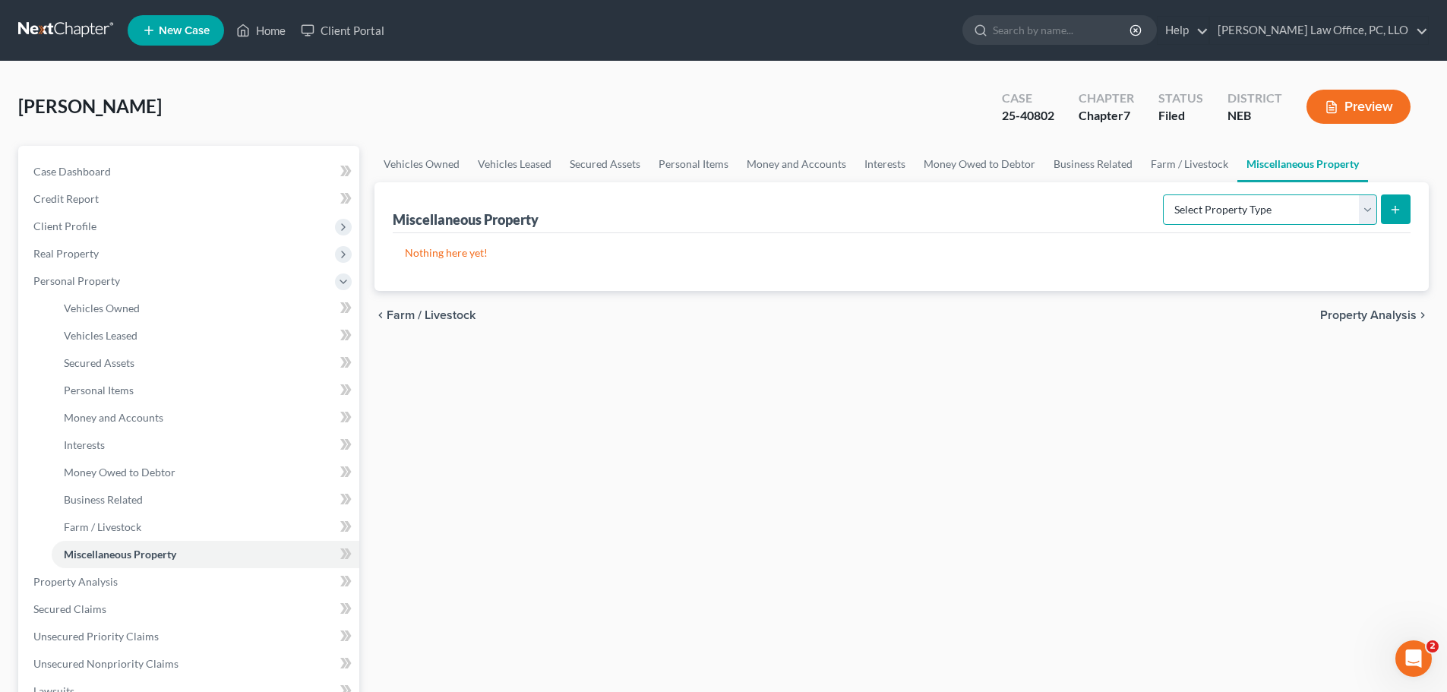
click at [1369, 213] on select "Select Property Type Assigned for Creditor Benefit [DATE] Holding for Another N…" at bounding box center [1270, 209] width 214 height 30
select select "transferred"
click at [1163, 194] on select "Select Property Type Assigned for Creditor Benefit [DATE] Holding for Another N…" at bounding box center [1270, 209] width 214 height 30
click at [1393, 204] on icon "submit" at bounding box center [1395, 210] width 12 height 12
select select "Ordinary ([DATE])"
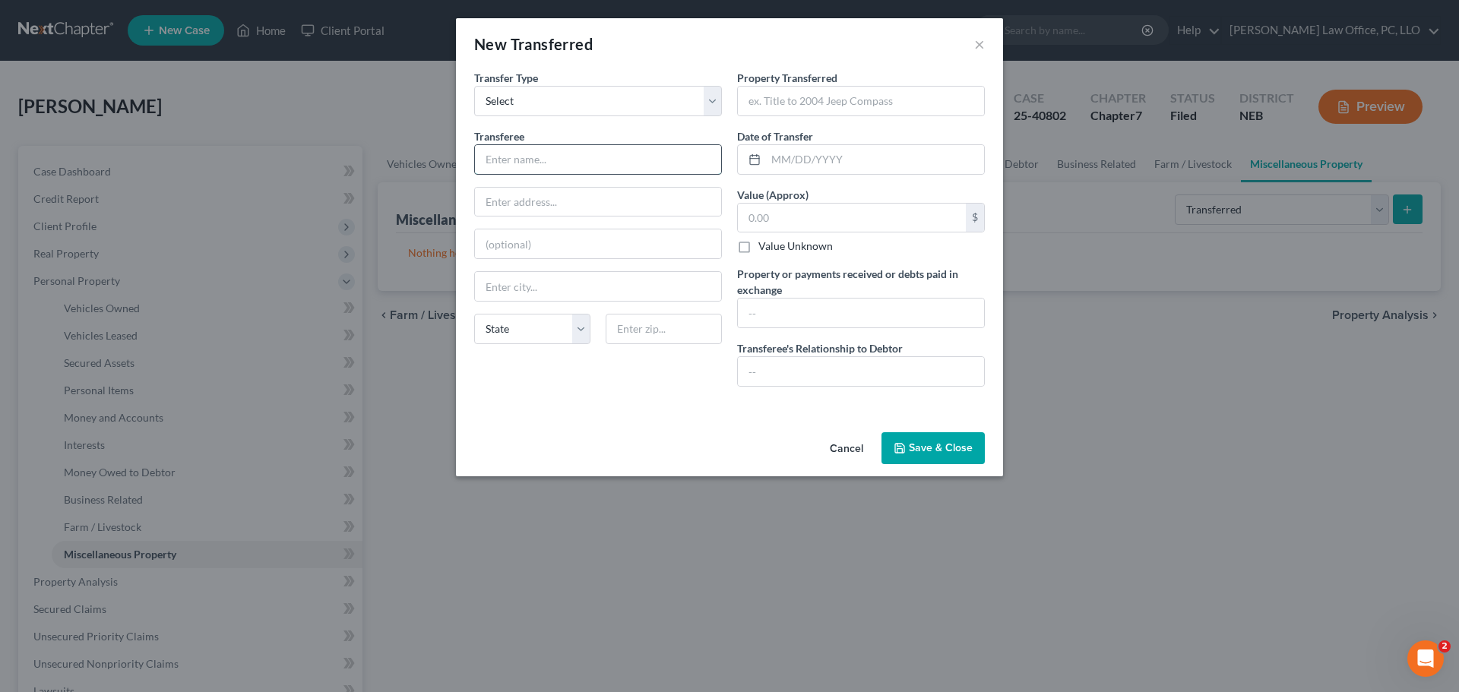
click at [539, 163] on input "text" at bounding box center [598, 159] width 246 height 29
click at [979, 45] on button "×" at bounding box center [979, 44] width 11 height 18
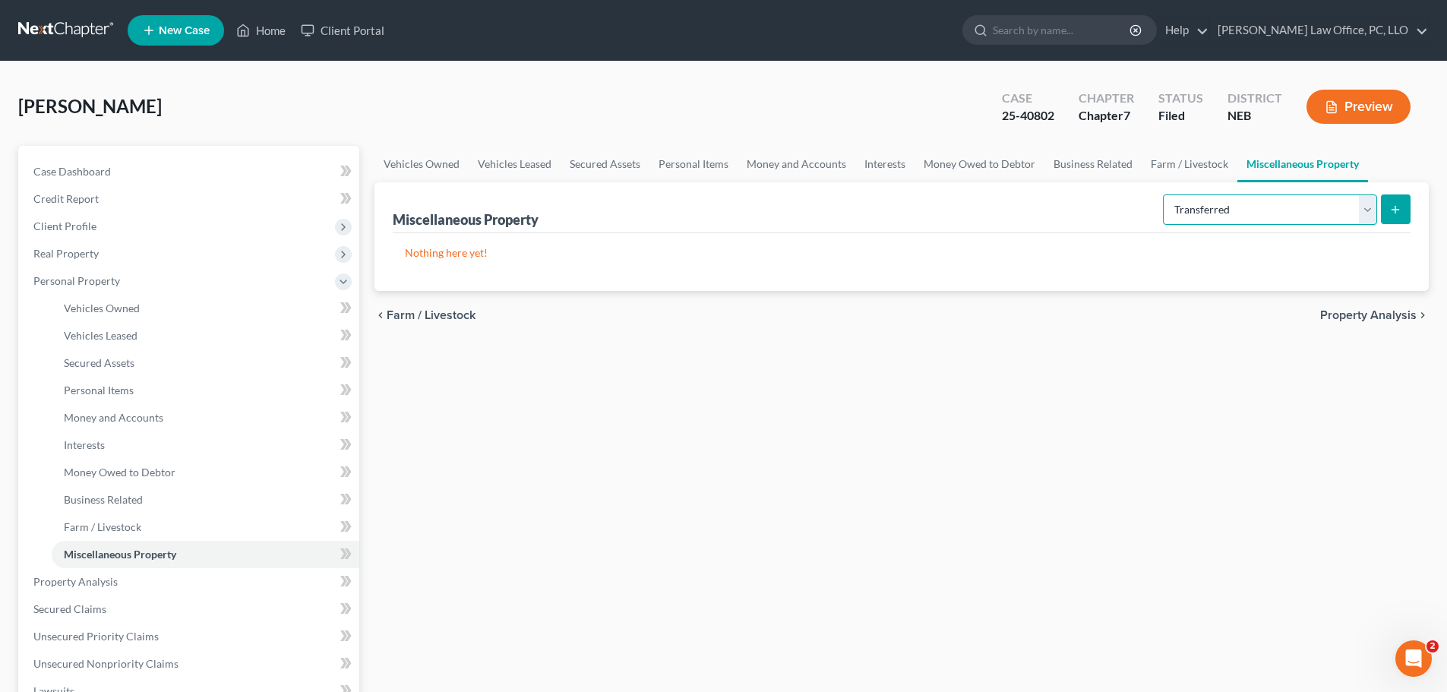
click at [1369, 210] on select "Select Property Type Assigned for Creditor Benefit [DATE] Holding for Another N…" at bounding box center [1270, 209] width 214 height 30
click at [1163, 194] on select "Select Property Type Assigned for Creditor Benefit [DATE] Holding for Another N…" at bounding box center [1270, 209] width 214 height 30
click at [1393, 201] on button "submit" at bounding box center [1396, 209] width 30 height 30
select select "Ordinary ([DATE])"
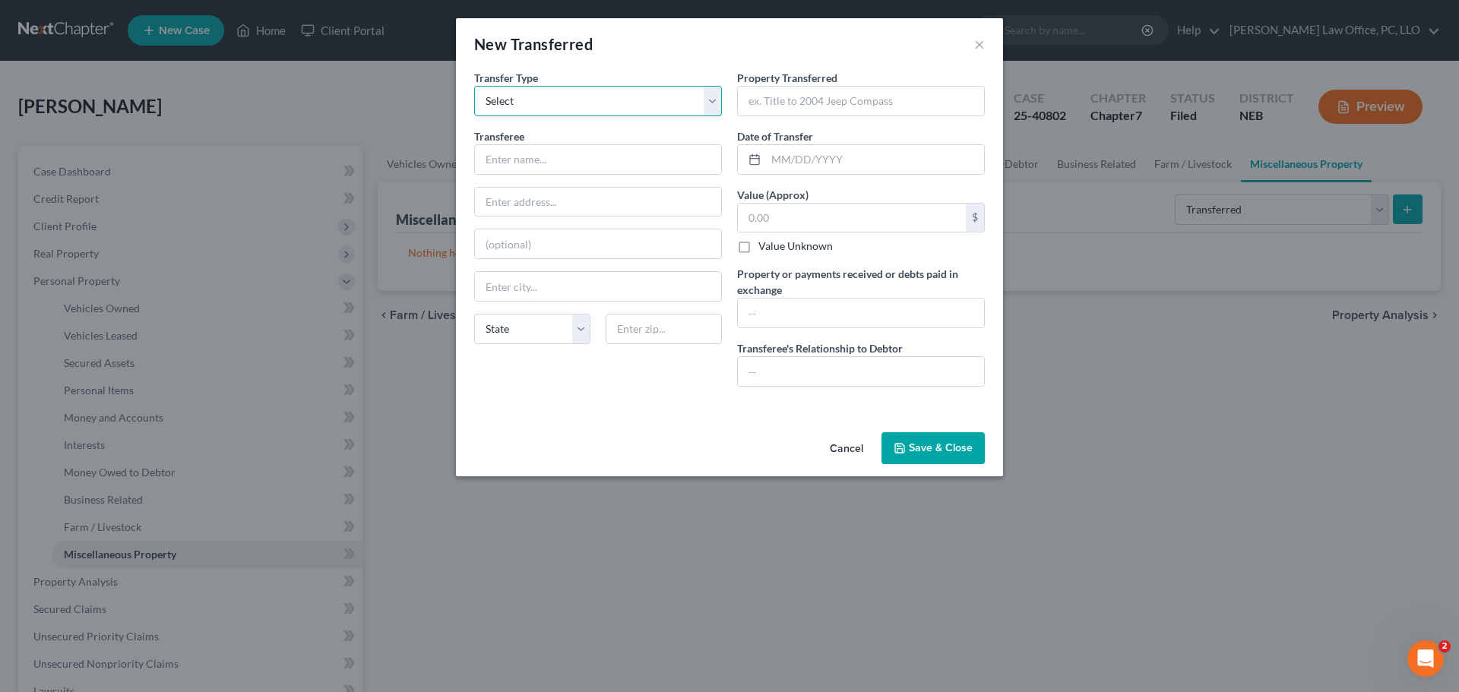
click at [714, 102] on select "Select Ordinary ([DATE]) [DATE]" at bounding box center [598, 101] width 248 height 30
click at [474, 86] on select "Select Ordinary ([DATE]) [DATE]" at bounding box center [598, 101] width 248 height 30
click at [577, 159] on input "text" at bounding box center [598, 159] width 246 height 29
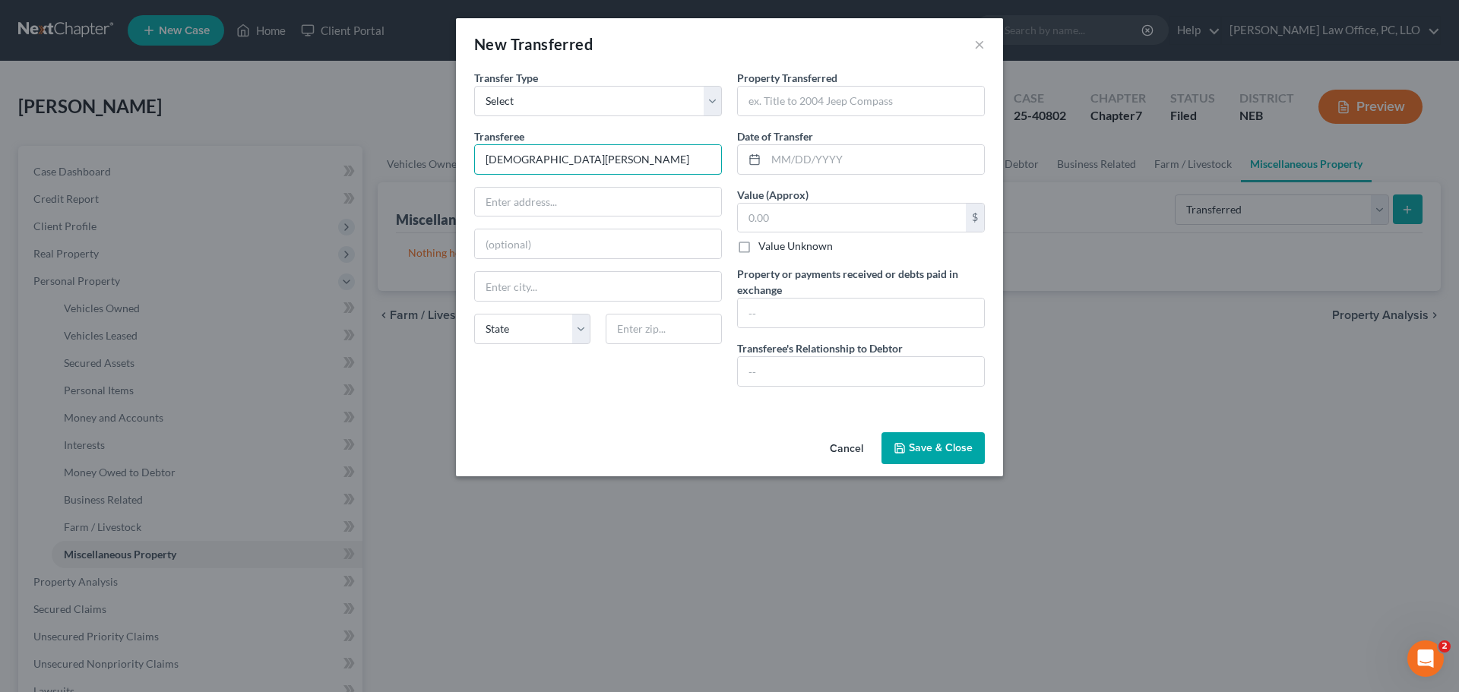
type input "[DEMOGRAPHIC_DATA][PERSON_NAME]"
type input "Lincoln"
select select "30"
click at [830, 306] on input "text" at bounding box center [861, 313] width 246 height 29
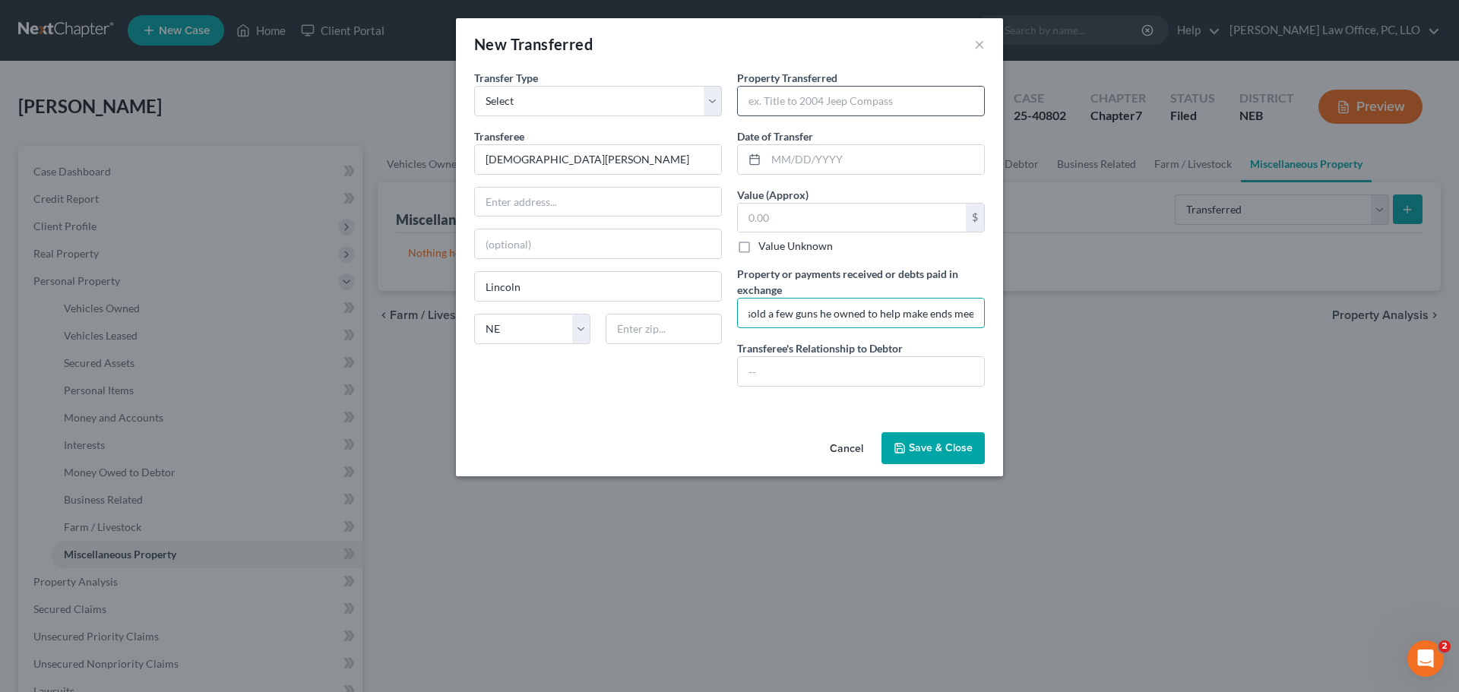
type input "Debtor sold a few guns he owned to help make ends meet"
click at [831, 100] on input "text" at bounding box center [861, 101] width 246 height 29
type input "misc. guns"
click at [874, 314] on input "Debtor sold a few guns he owned to help make ends meet" at bounding box center [861, 313] width 246 height 29
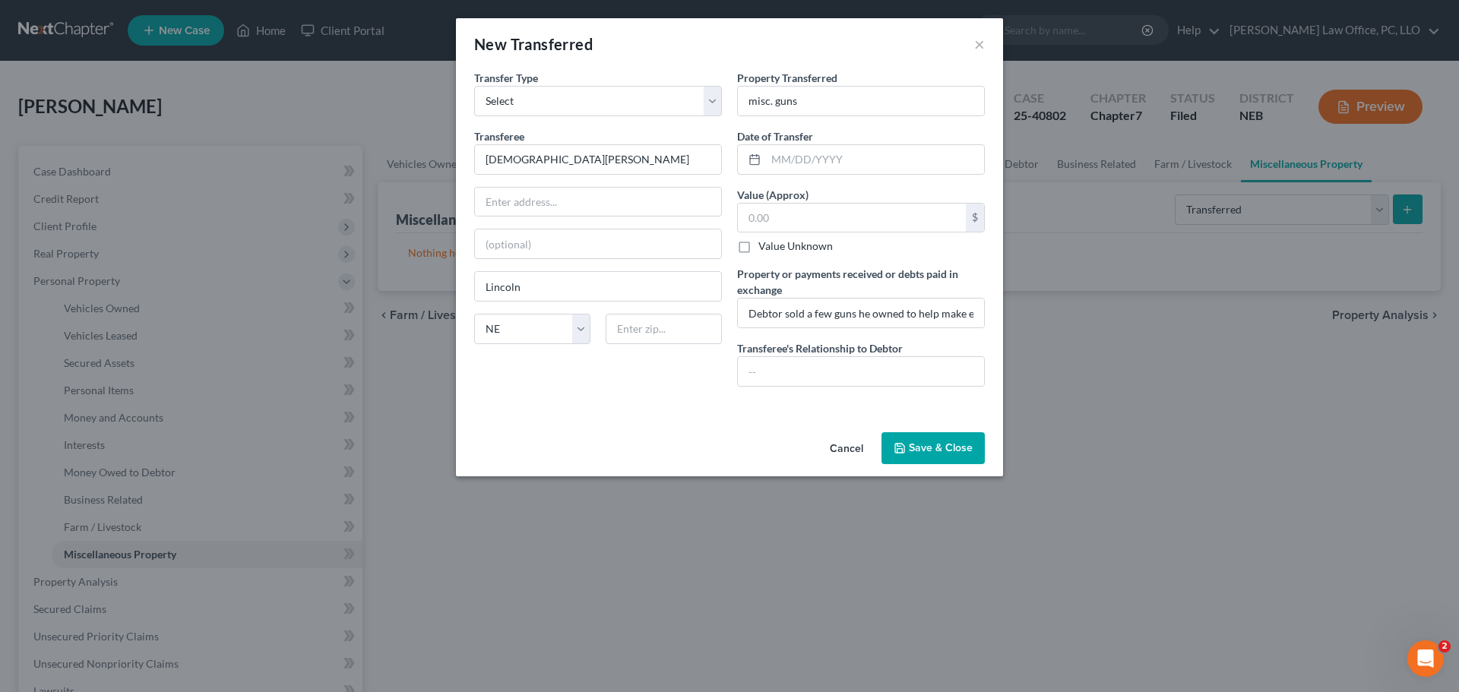
click at [931, 450] on button "Save & Close" at bounding box center [932, 448] width 103 height 32
click at [845, 451] on button "Cancel" at bounding box center [846, 449] width 58 height 30
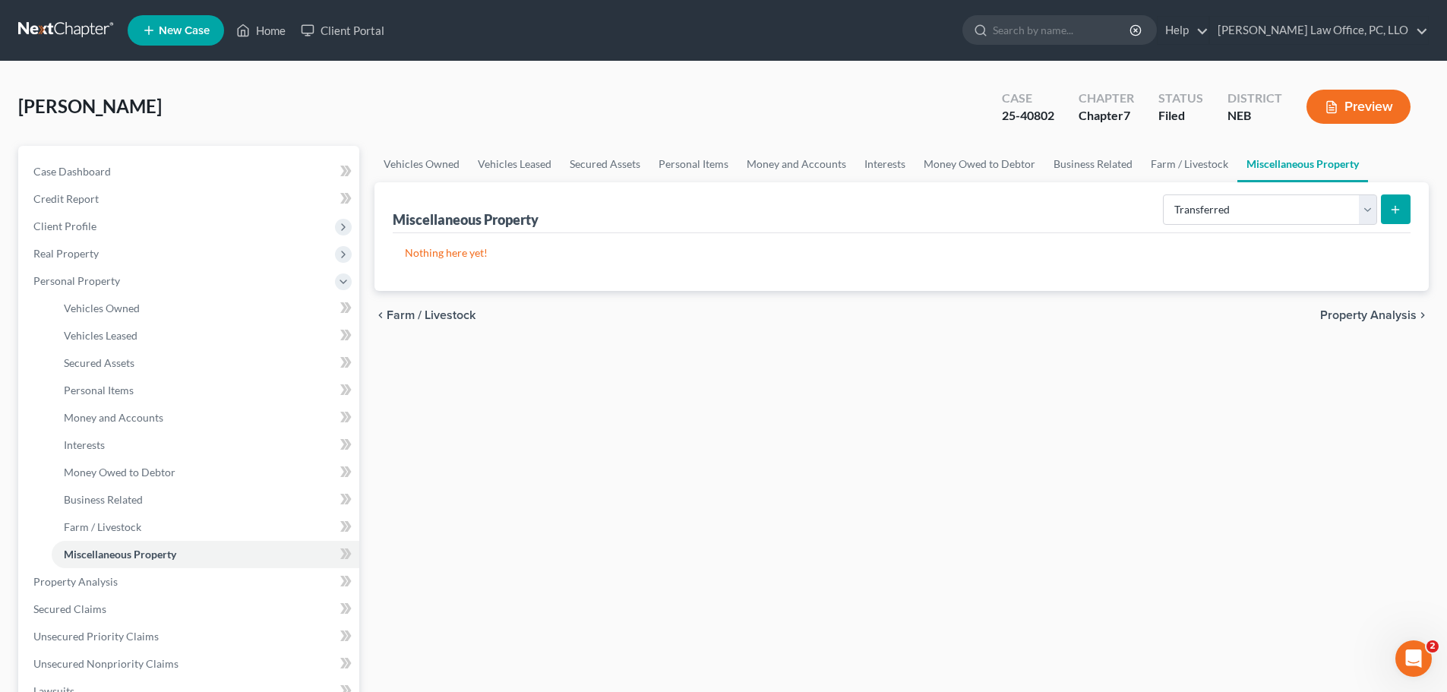
click at [1401, 208] on icon "submit" at bounding box center [1395, 210] width 12 height 12
select select "Ordinary ([DATE])"
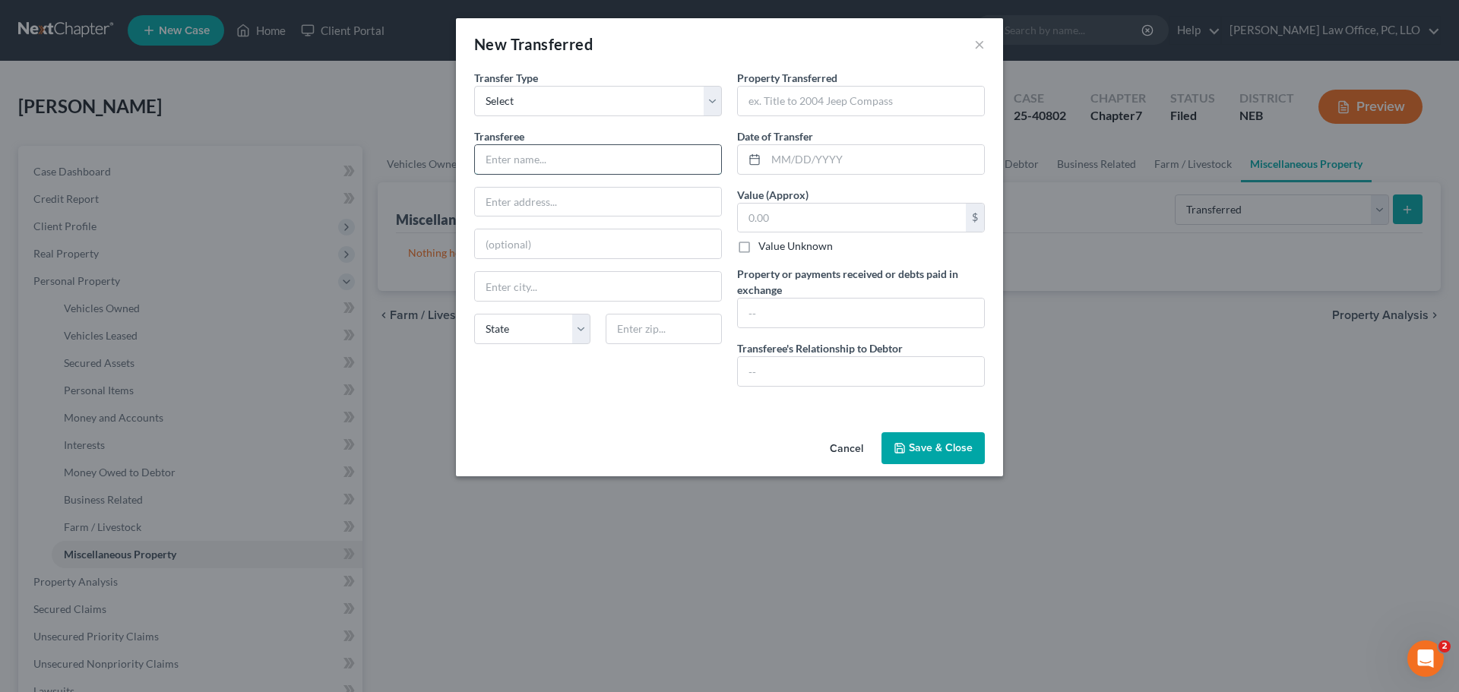
click at [576, 163] on input "text" at bounding box center [598, 159] width 246 height 29
type input "[DEMOGRAPHIC_DATA][PERSON_NAME]"
click at [558, 287] on input "text" at bounding box center [598, 286] width 246 height 29
click at [581, 549] on div "New Transferred × An exemption set must first be selected from the Filing Infor…" at bounding box center [729, 346] width 1459 height 692
click at [533, 288] on input "text" at bounding box center [598, 286] width 246 height 29
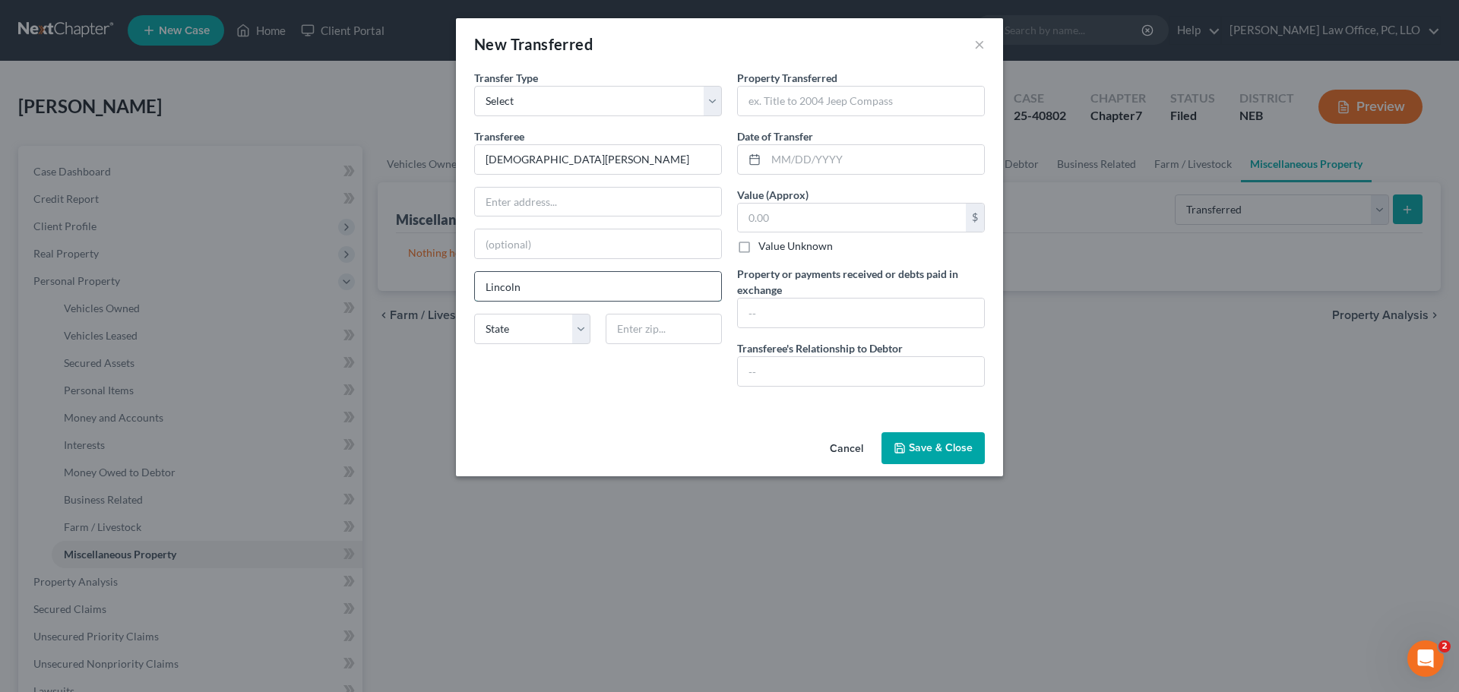
type input "Lincoln"
select select "30"
click at [890, 96] on input "text" at bounding box center [861, 101] width 246 height 29
type input "Misc. guns"
click at [777, 220] on input "text" at bounding box center [852, 218] width 228 height 29
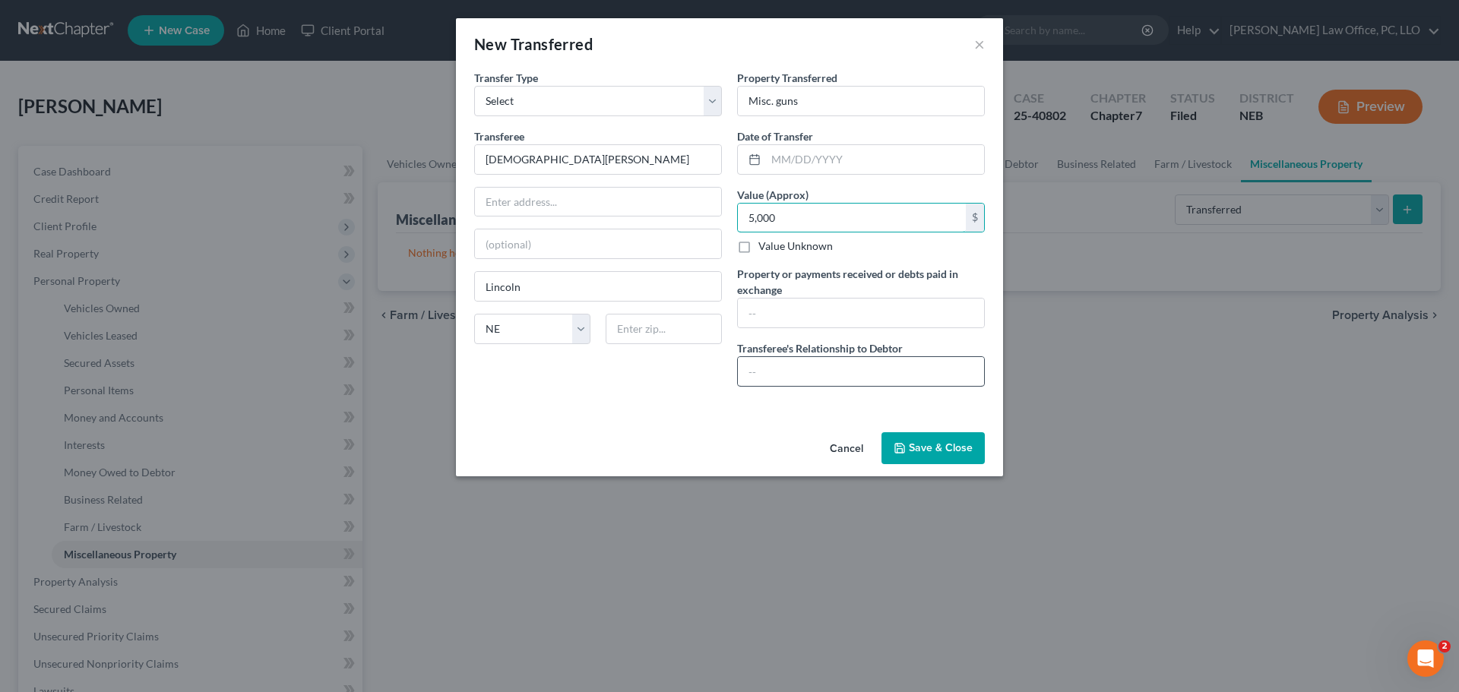
type input "5,000"
click at [801, 374] on input "text" at bounding box center [861, 371] width 246 height 29
click at [793, 303] on input "text" at bounding box center [861, 313] width 246 height 29
click at [770, 160] on input "text" at bounding box center [875, 159] width 218 height 29
click at [899, 315] on input "Debtor has been forced to sell several guns he owned to help pay bills." at bounding box center [861, 313] width 246 height 29
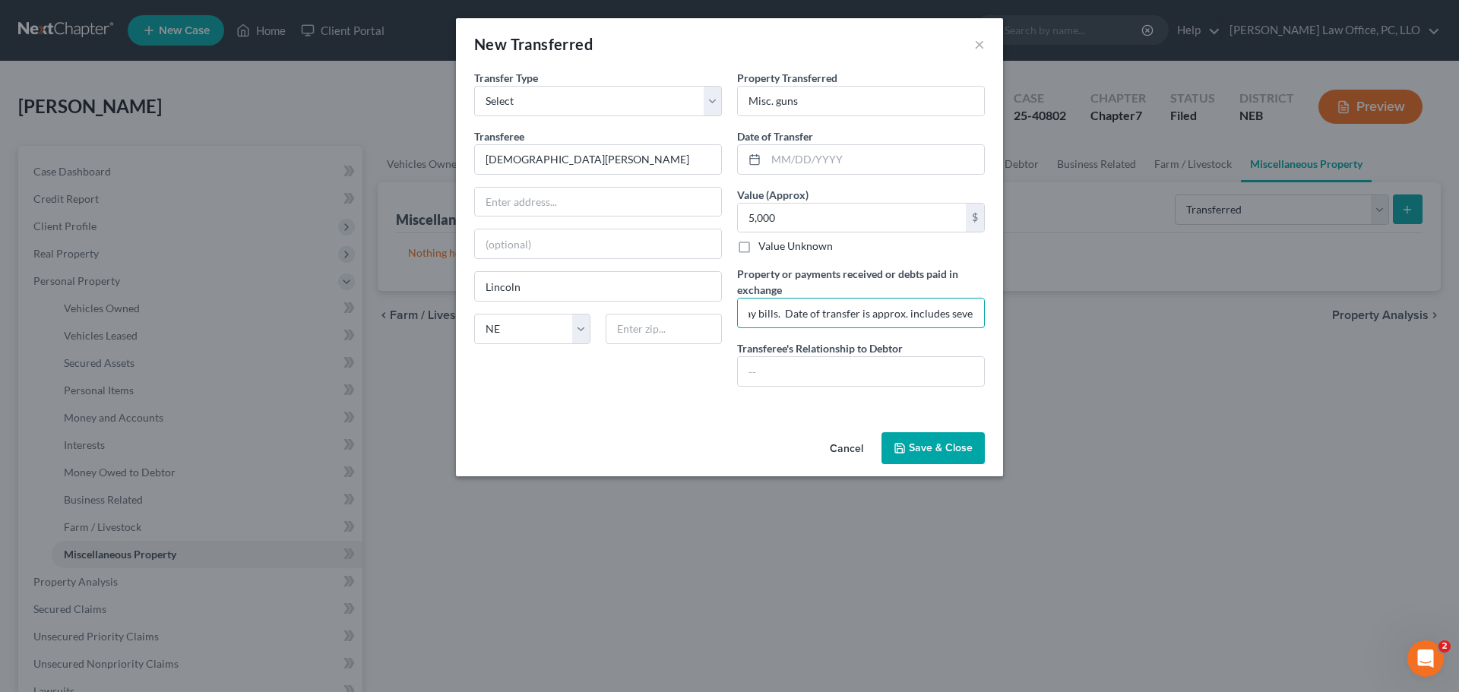
scroll to position [0, 325]
type input "Debtor has been forced to sell several guns he owned to help pay bills. Date of…"
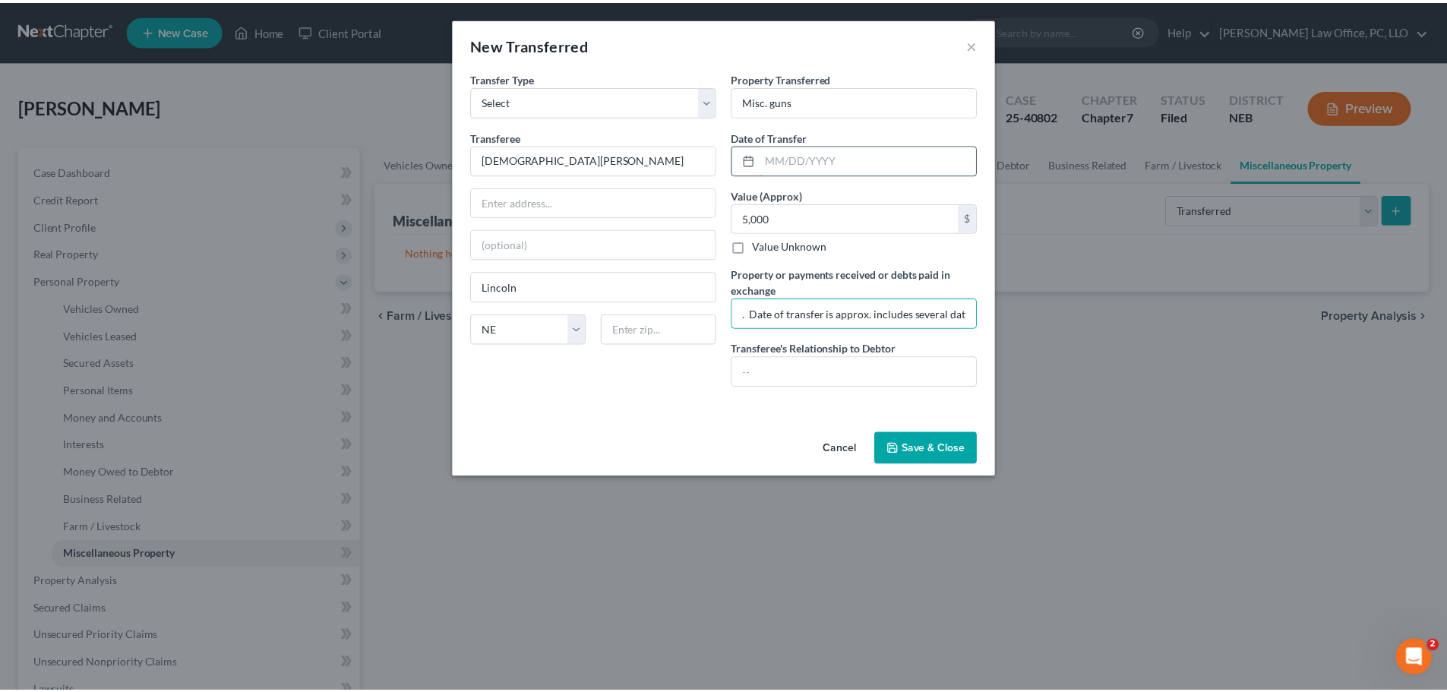
scroll to position [0, 0]
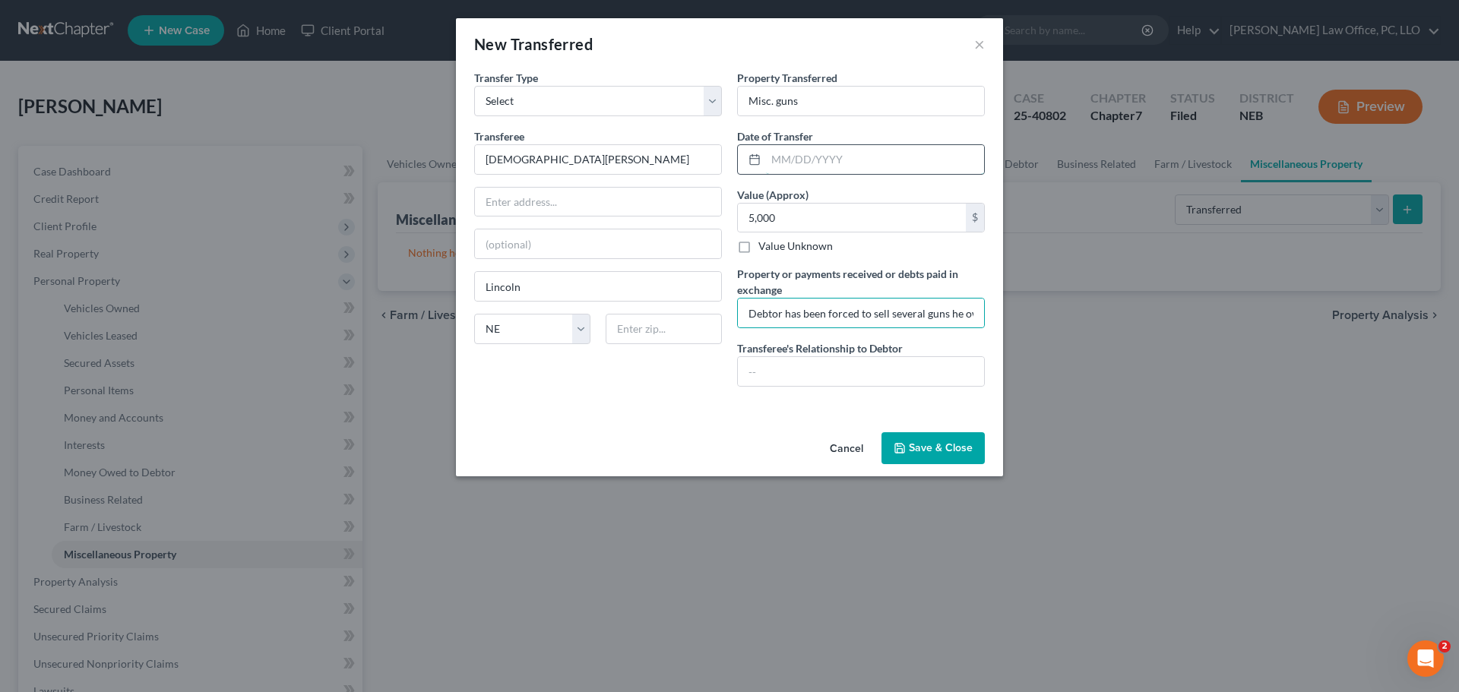
click at [770, 158] on input "text" at bounding box center [875, 159] width 218 height 29
type input "[DATE]"
click at [944, 443] on button "Save & Close" at bounding box center [932, 448] width 103 height 32
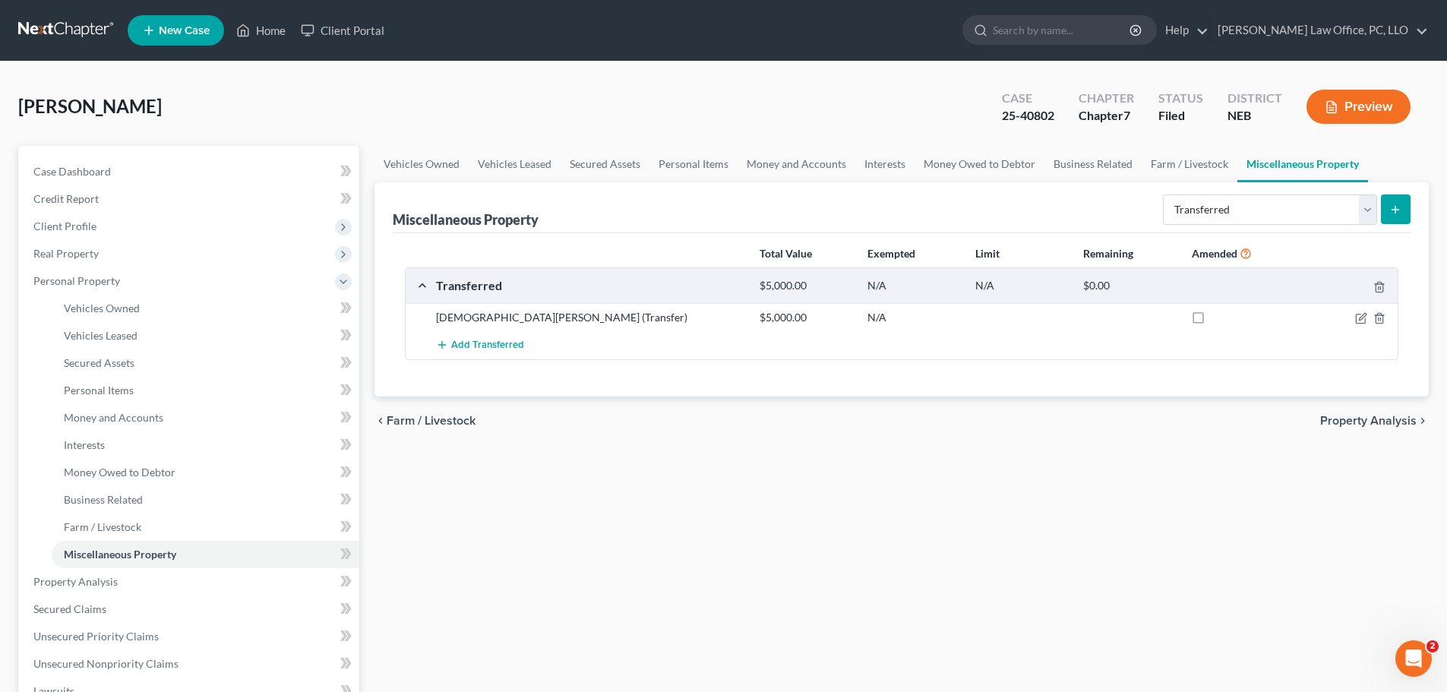
click at [1378, 417] on span "Property Analysis" at bounding box center [1368, 421] width 96 height 12
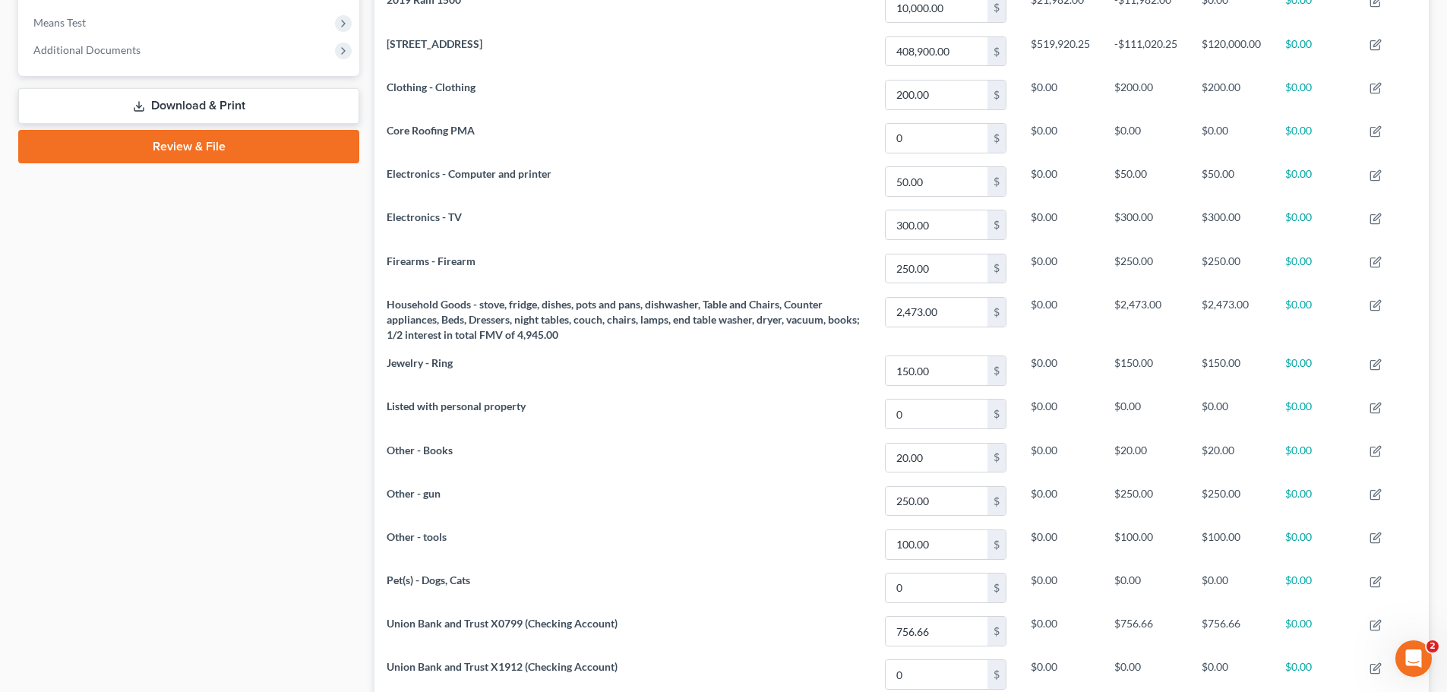
scroll to position [783, 0]
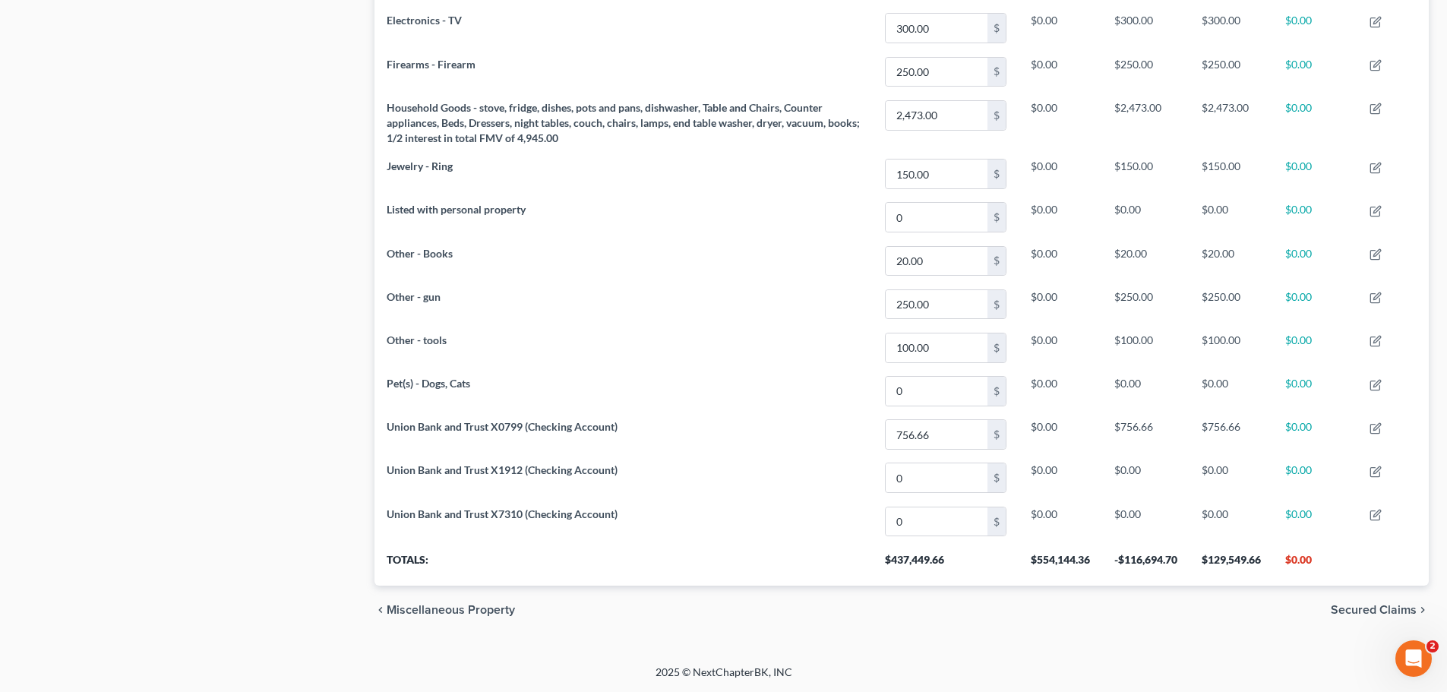
click at [1383, 609] on span "Secured Claims" at bounding box center [1374, 610] width 86 height 12
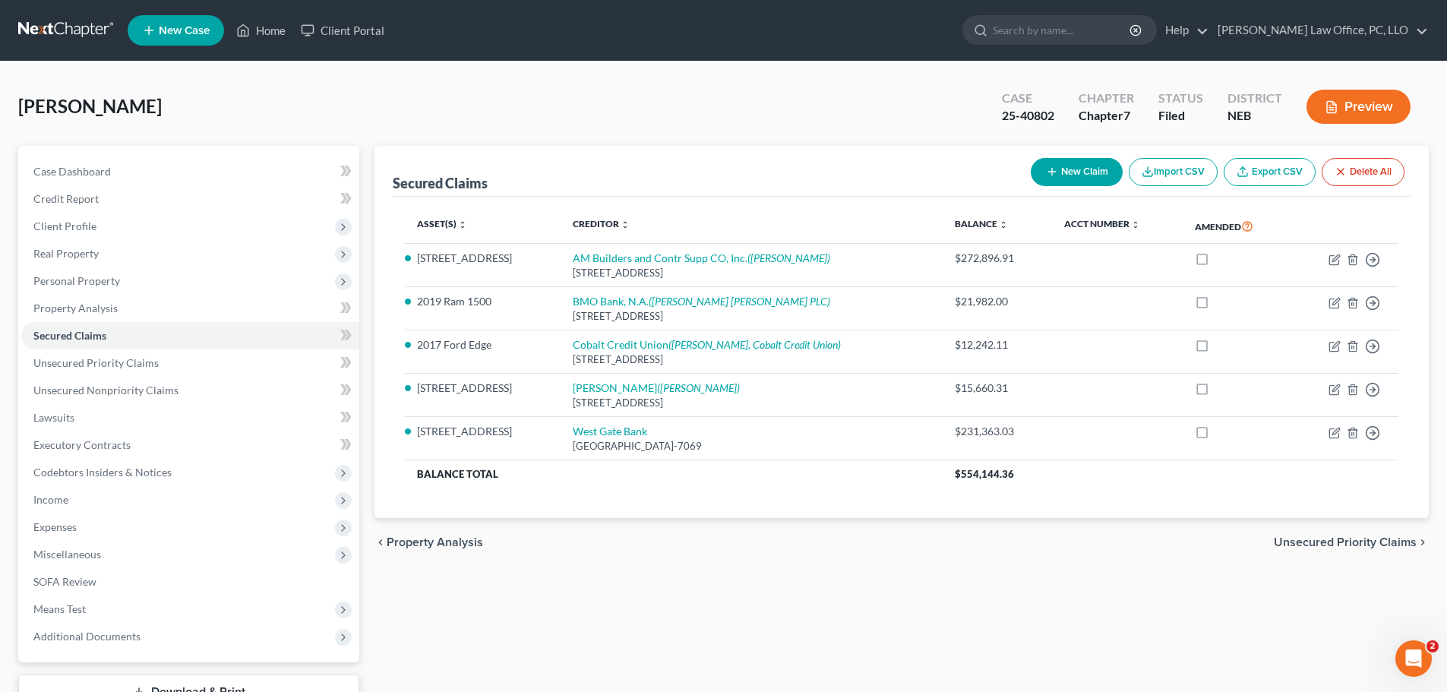
scroll to position [115, 0]
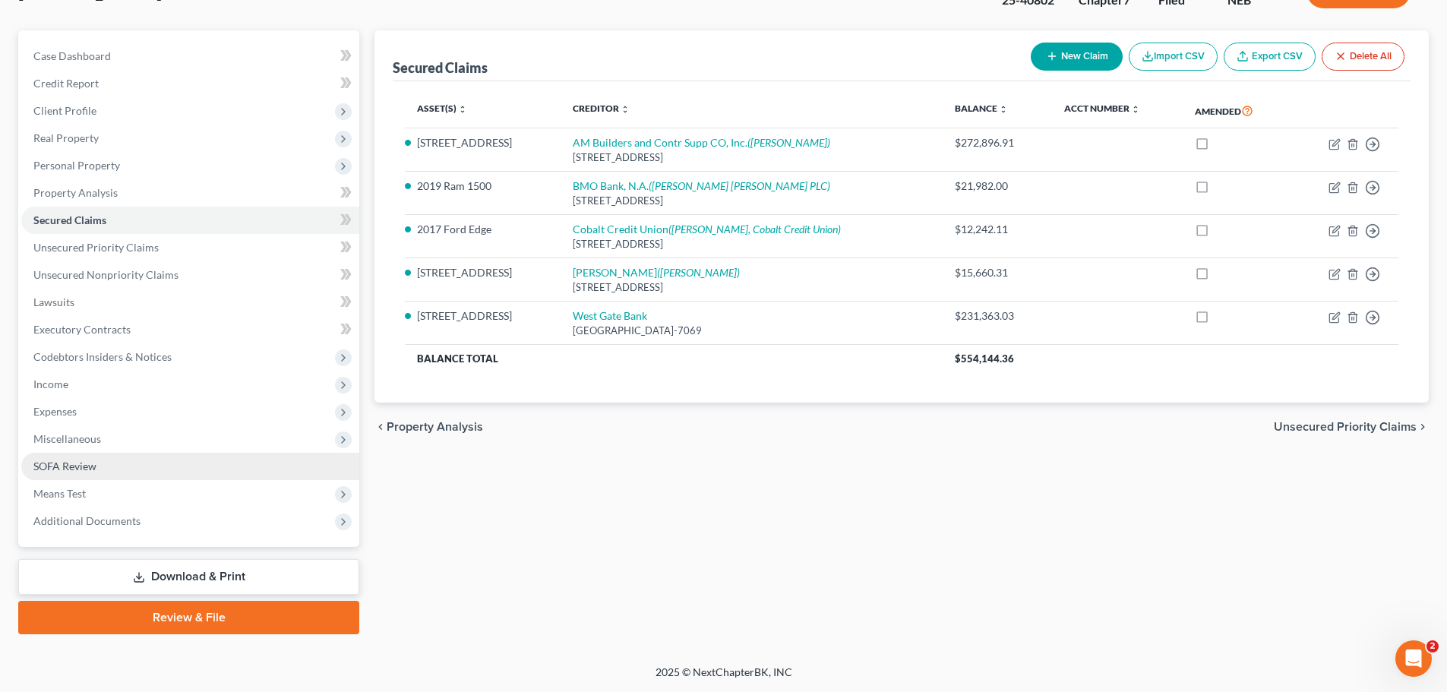
click at [54, 465] on span "SOFA Review" at bounding box center [64, 466] width 63 height 13
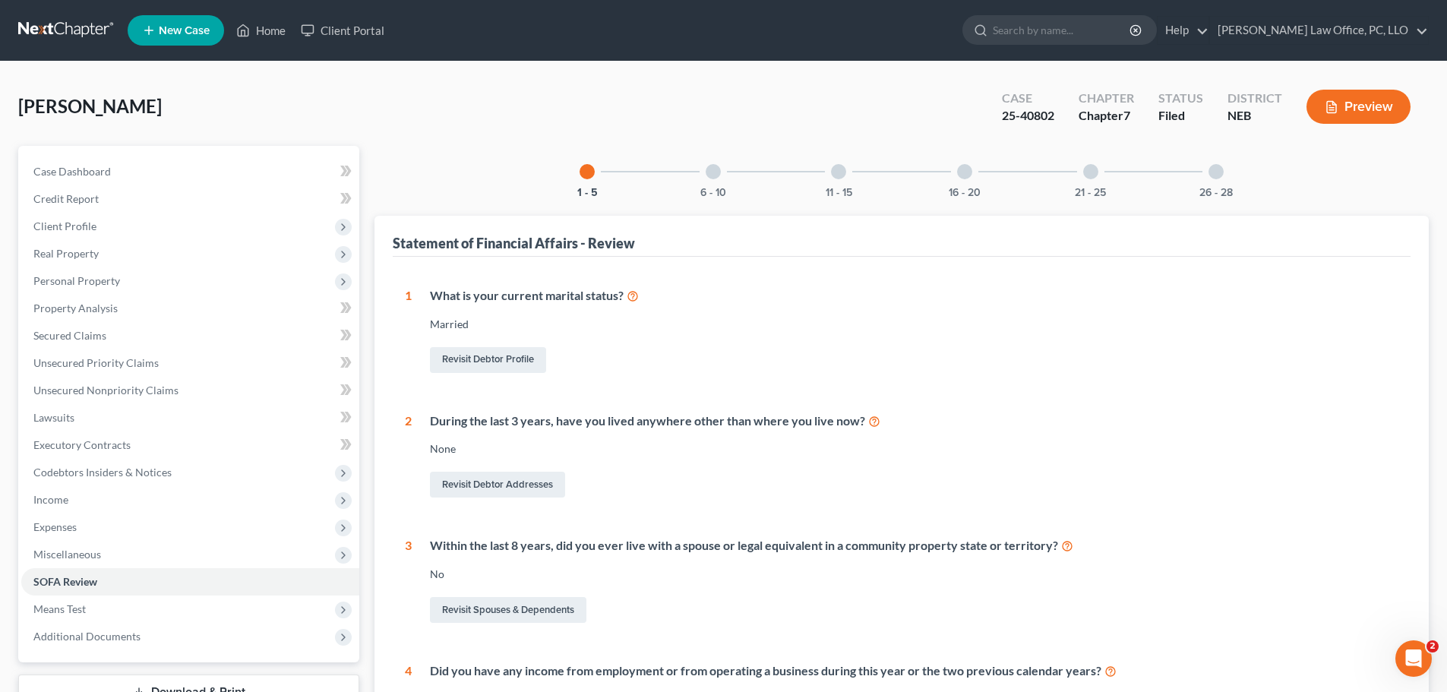
click at [964, 171] on div at bounding box center [964, 171] width 15 height 15
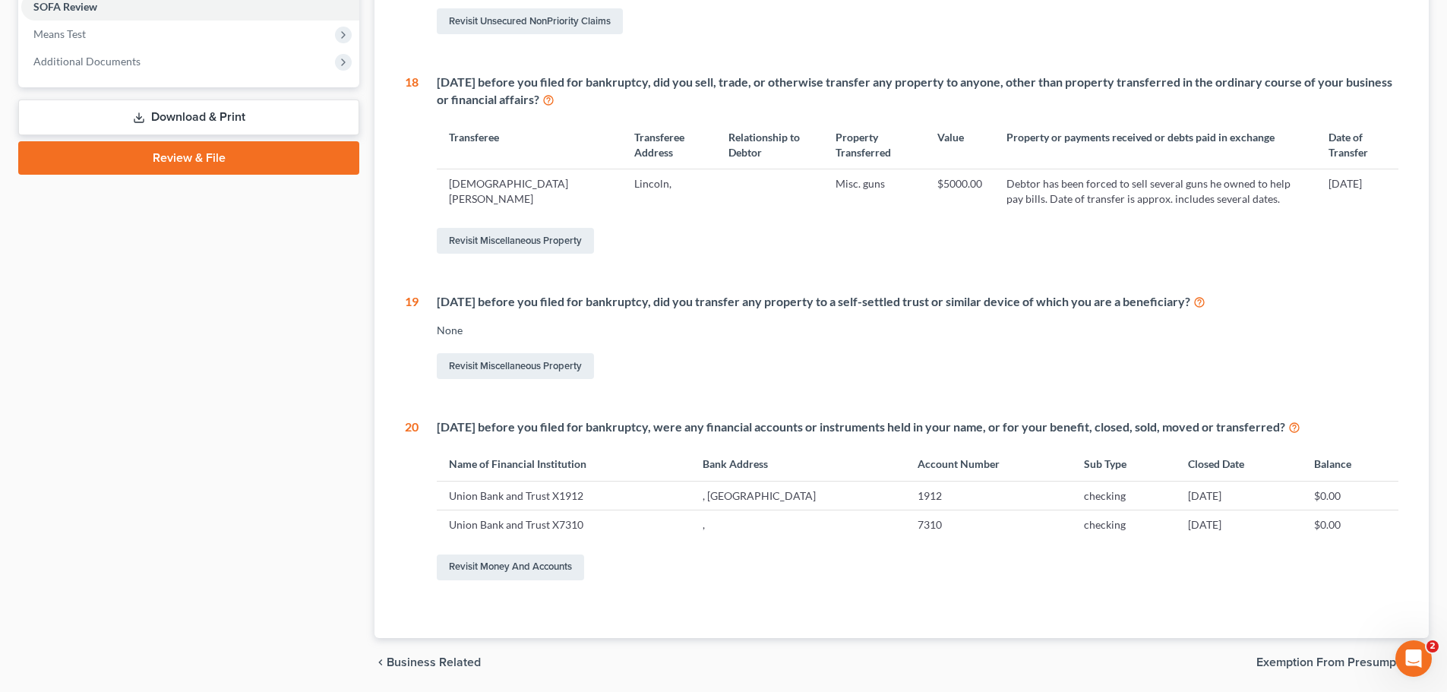
scroll to position [612, 0]
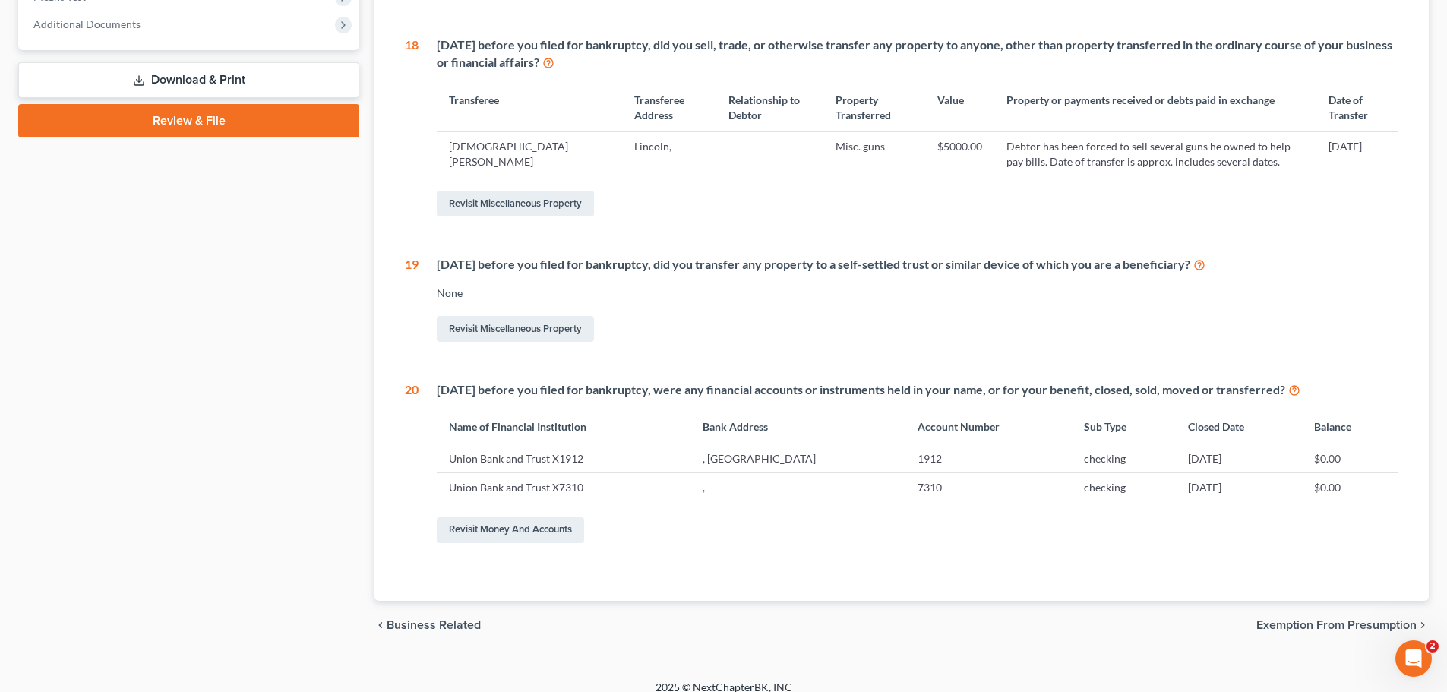
click at [1366, 624] on span "Exemption from Presumption" at bounding box center [1337, 625] width 160 height 12
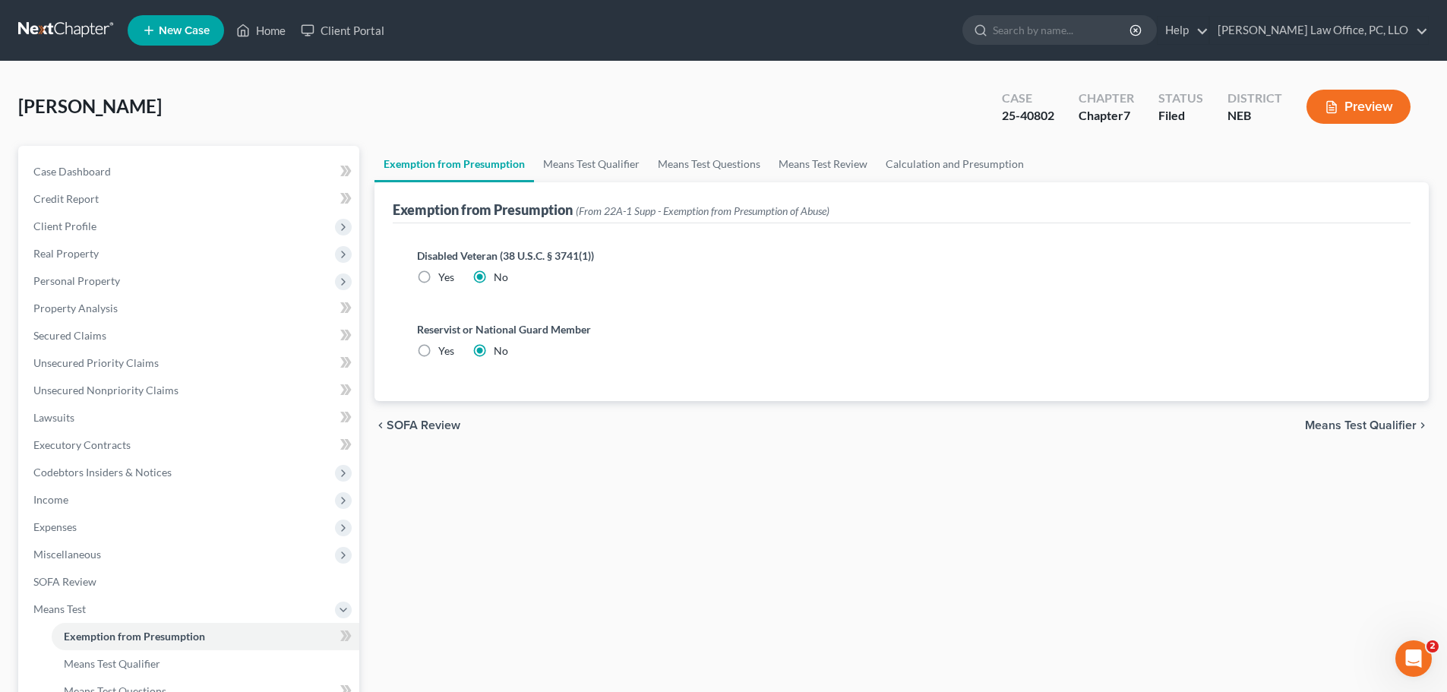
click at [1366, 425] on span "Means Test Qualifier" at bounding box center [1361, 425] width 112 height 12
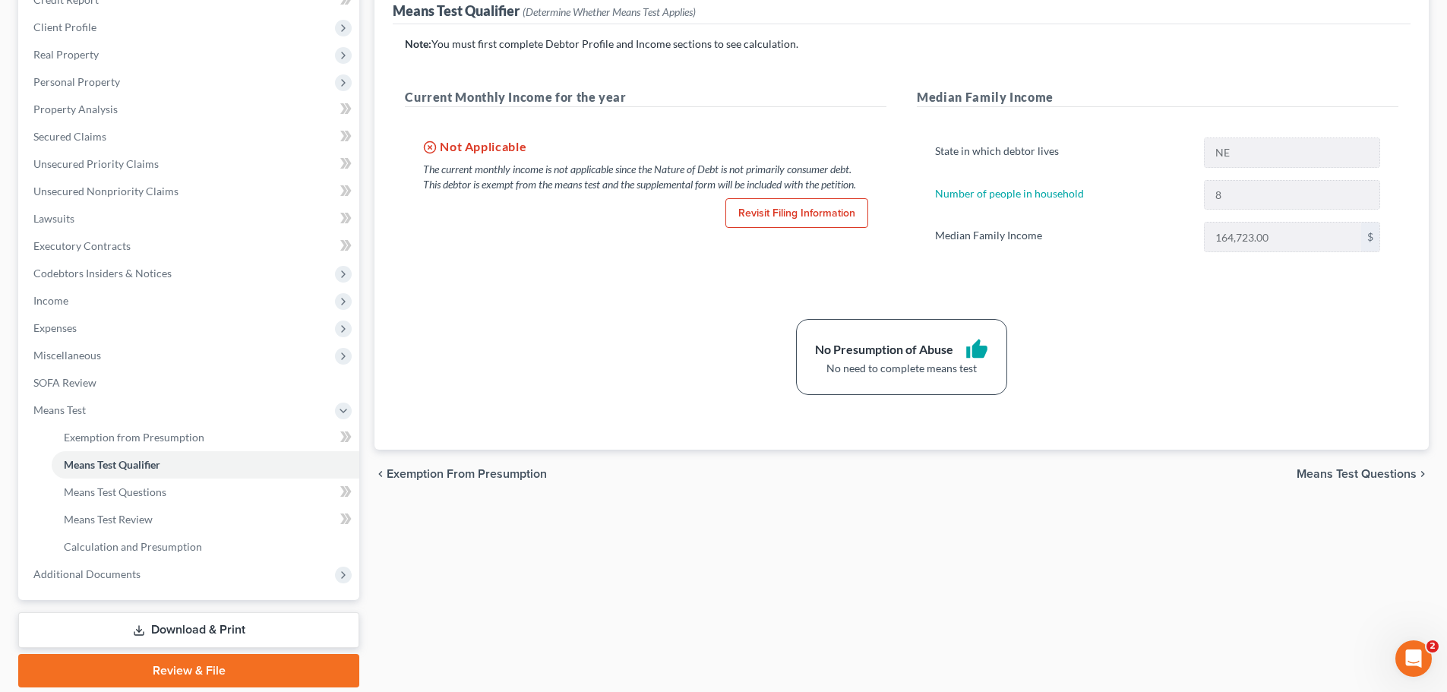
scroll to position [217, 0]
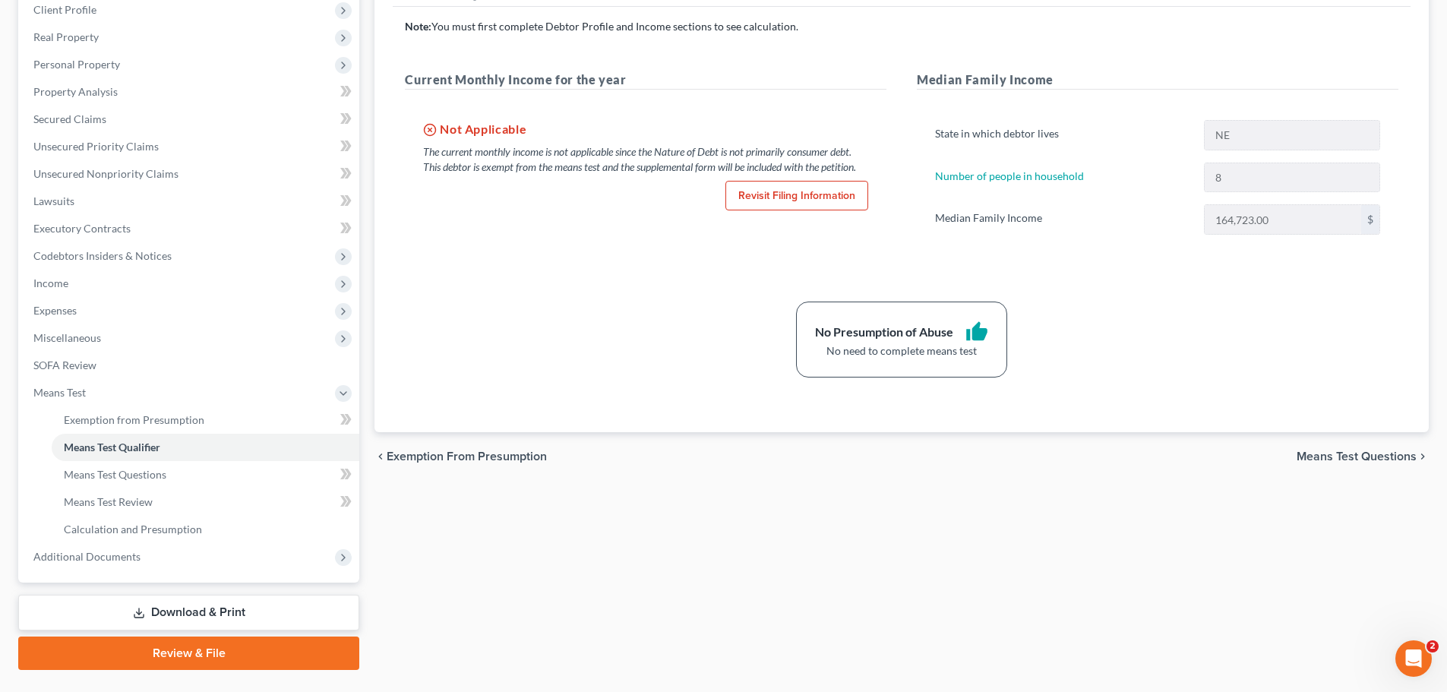
click at [1350, 453] on span "Means Test Questions" at bounding box center [1357, 457] width 120 height 12
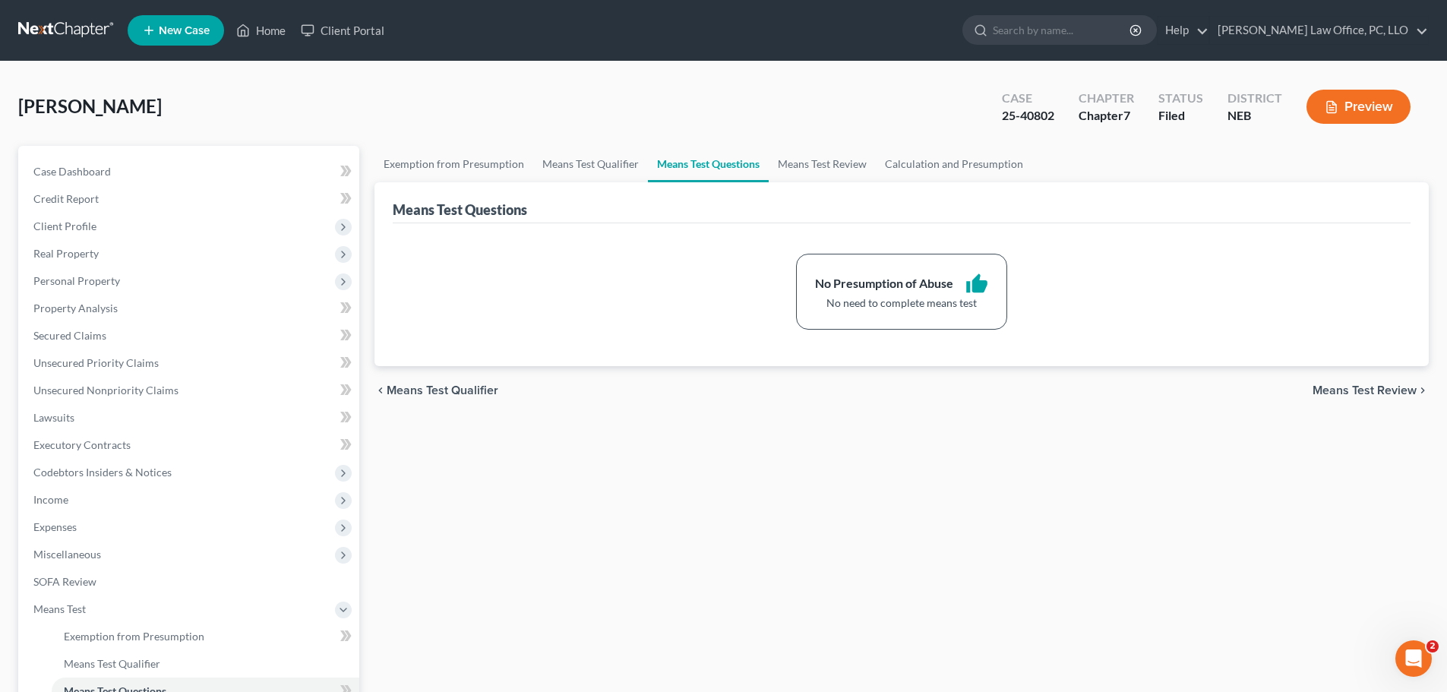
click at [1377, 387] on span "Means Test Review" at bounding box center [1365, 390] width 104 height 12
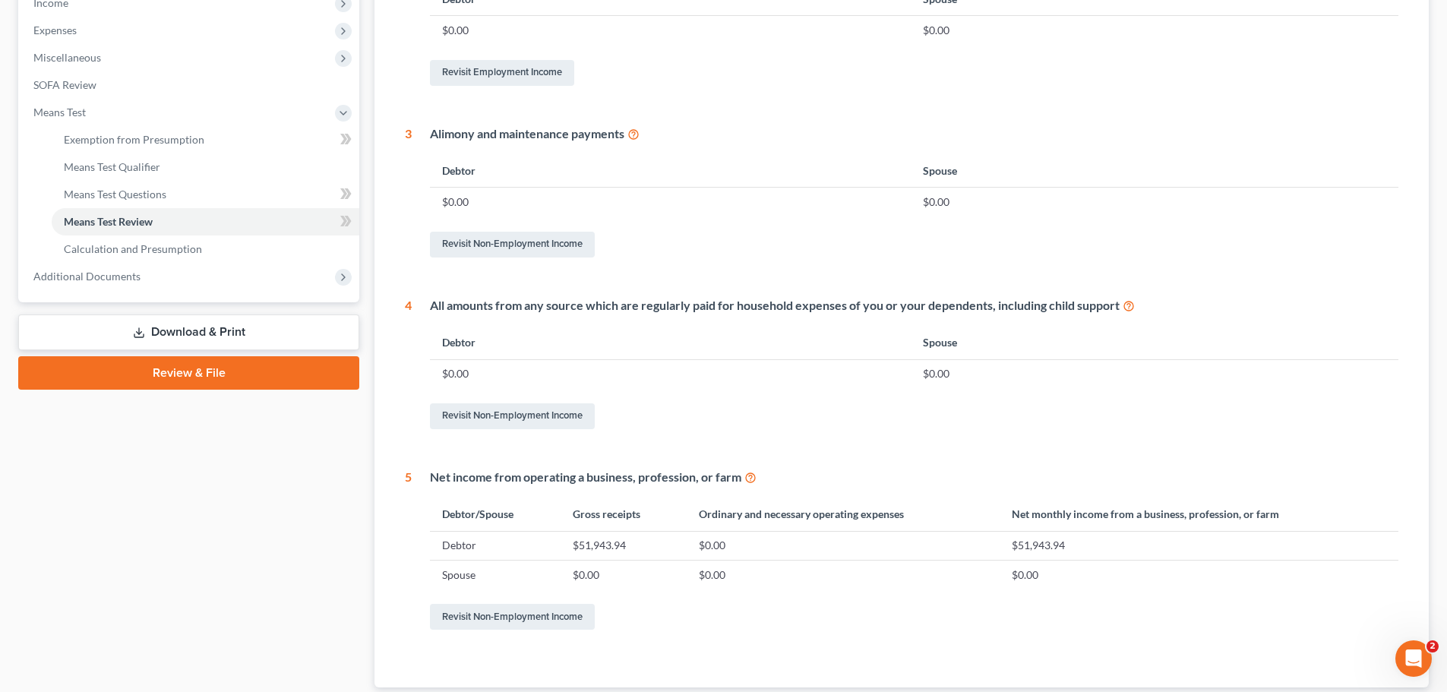
scroll to position [599, 0]
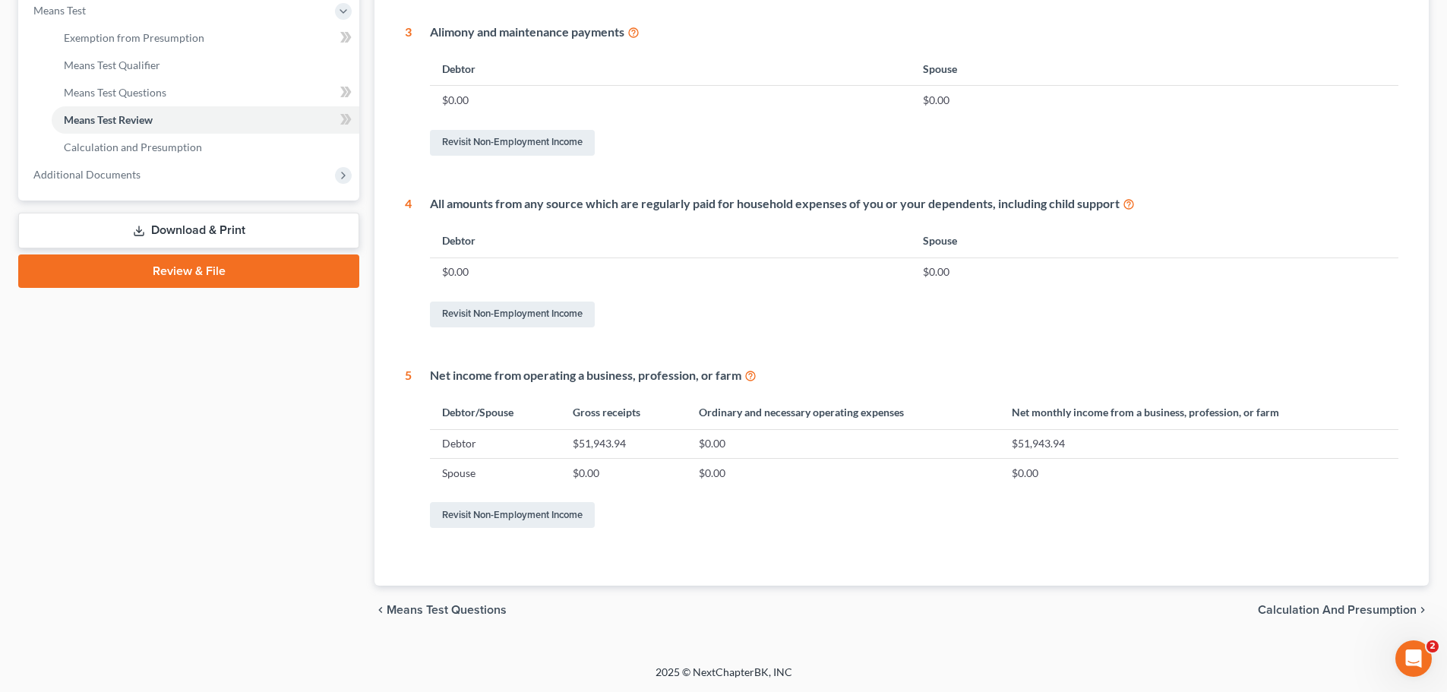
click at [1330, 610] on span "Calculation and Presumption" at bounding box center [1337, 610] width 159 height 12
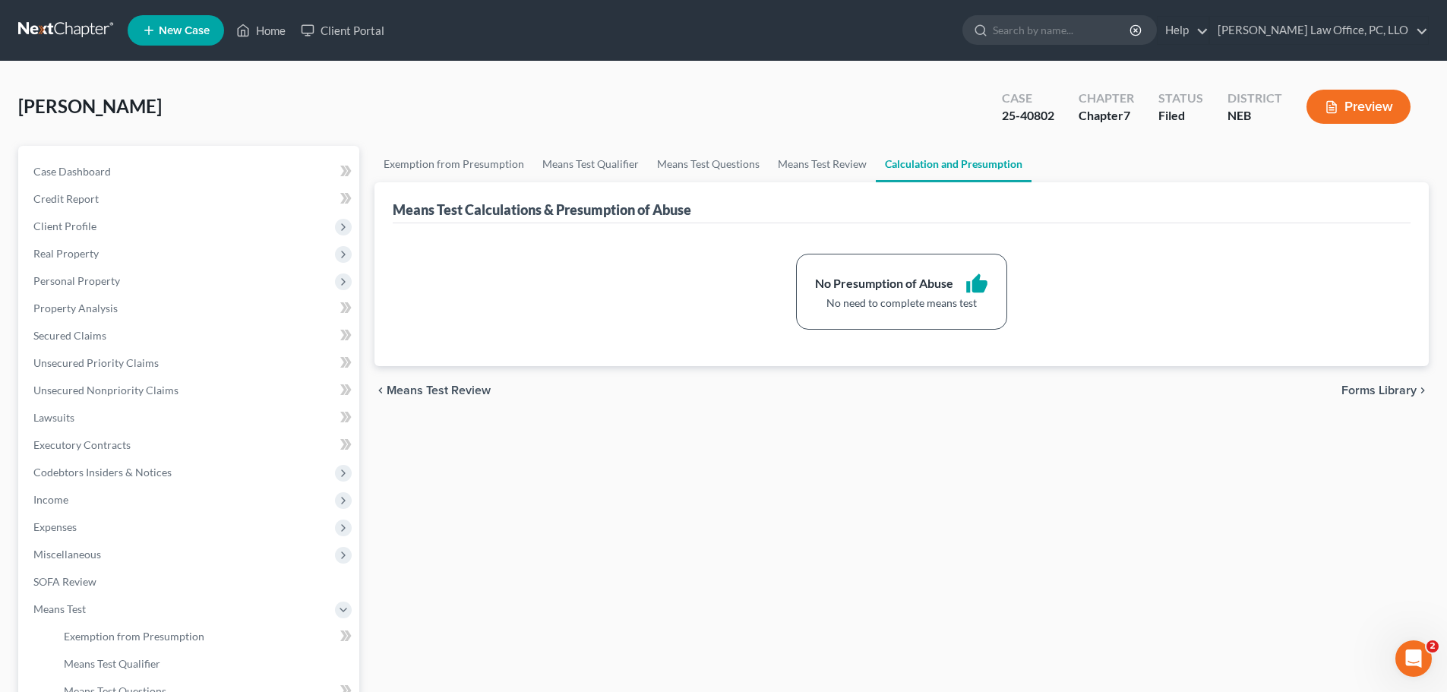
click at [1384, 387] on span "Forms Library" at bounding box center [1379, 390] width 75 height 12
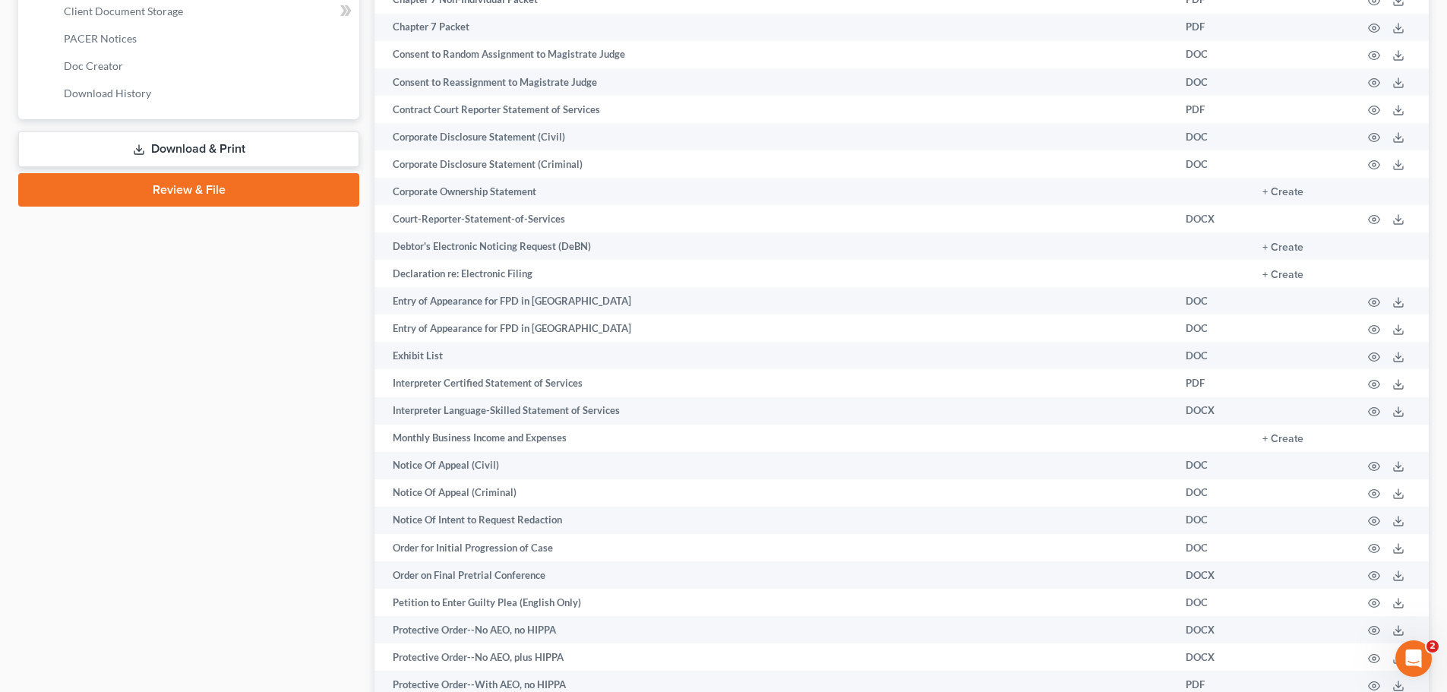
scroll to position [464, 0]
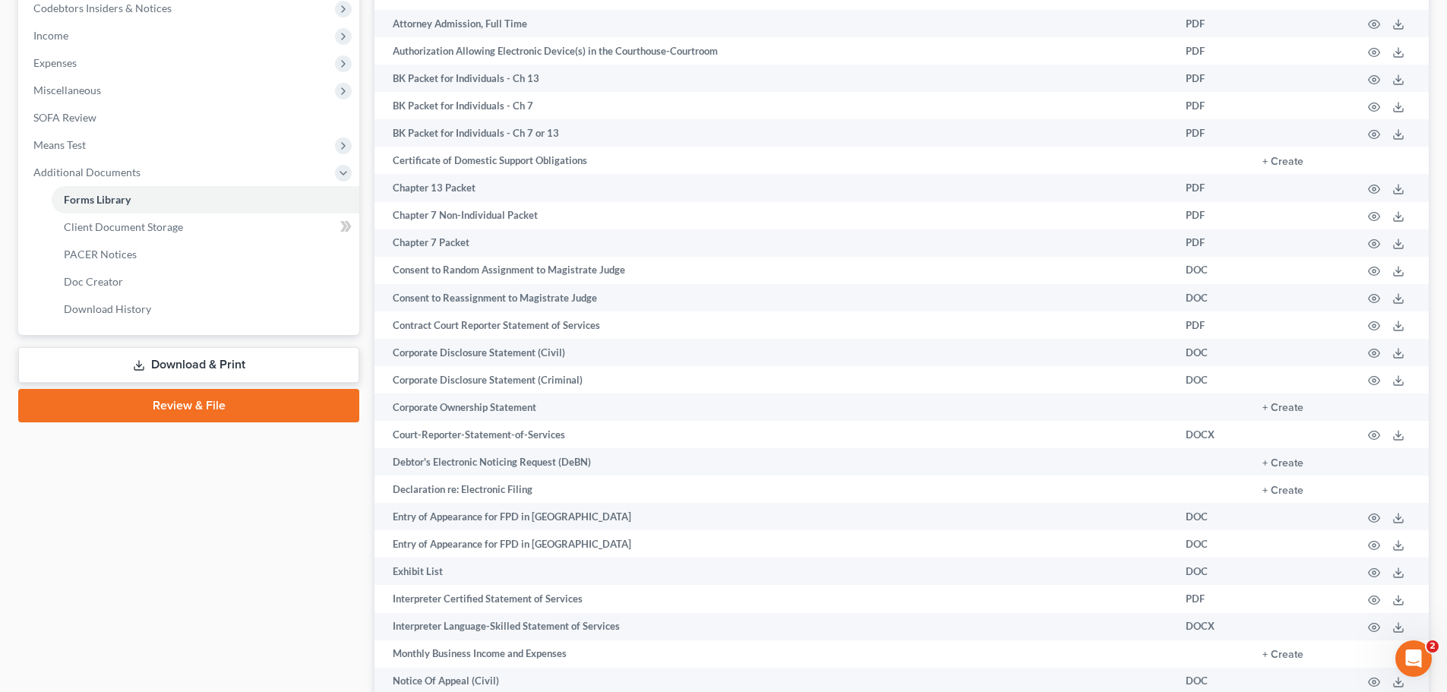
click at [197, 361] on link "Download & Print" at bounding box center [188, 365] width 341 height 36
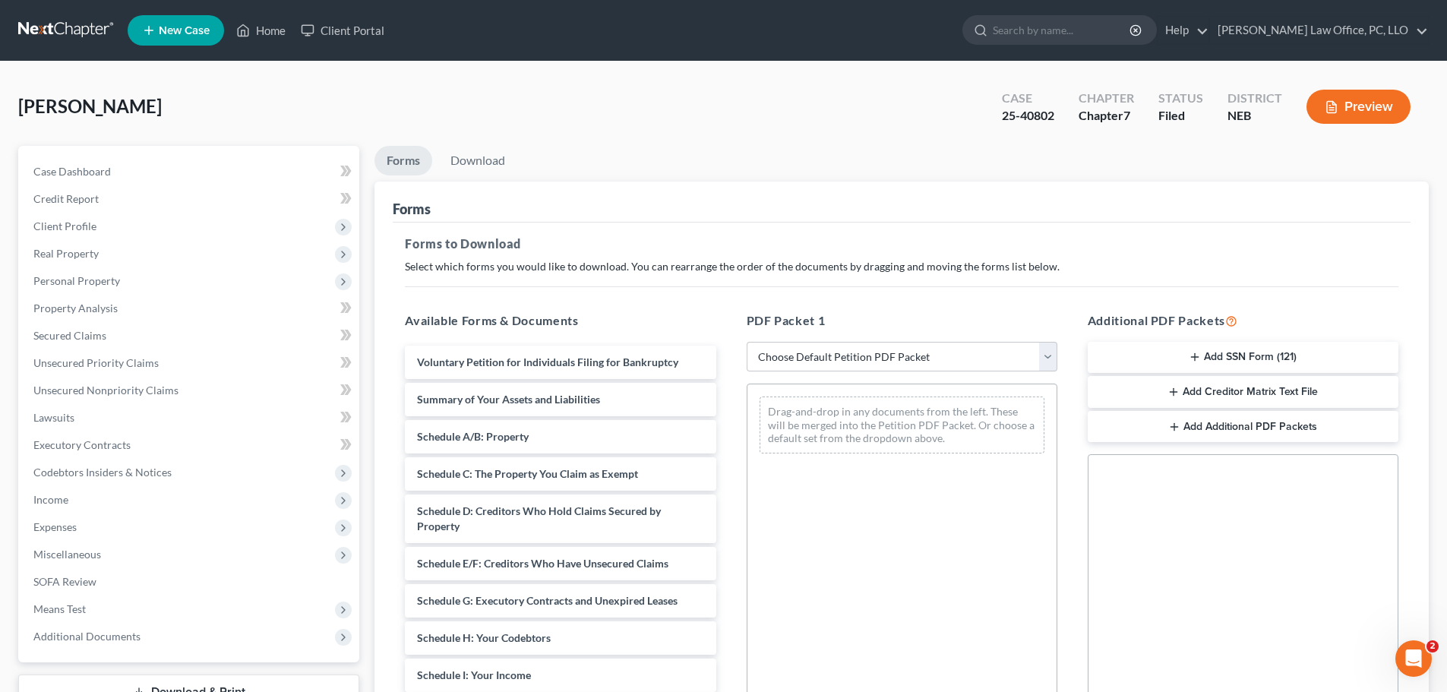
scroll to position [246, 0]
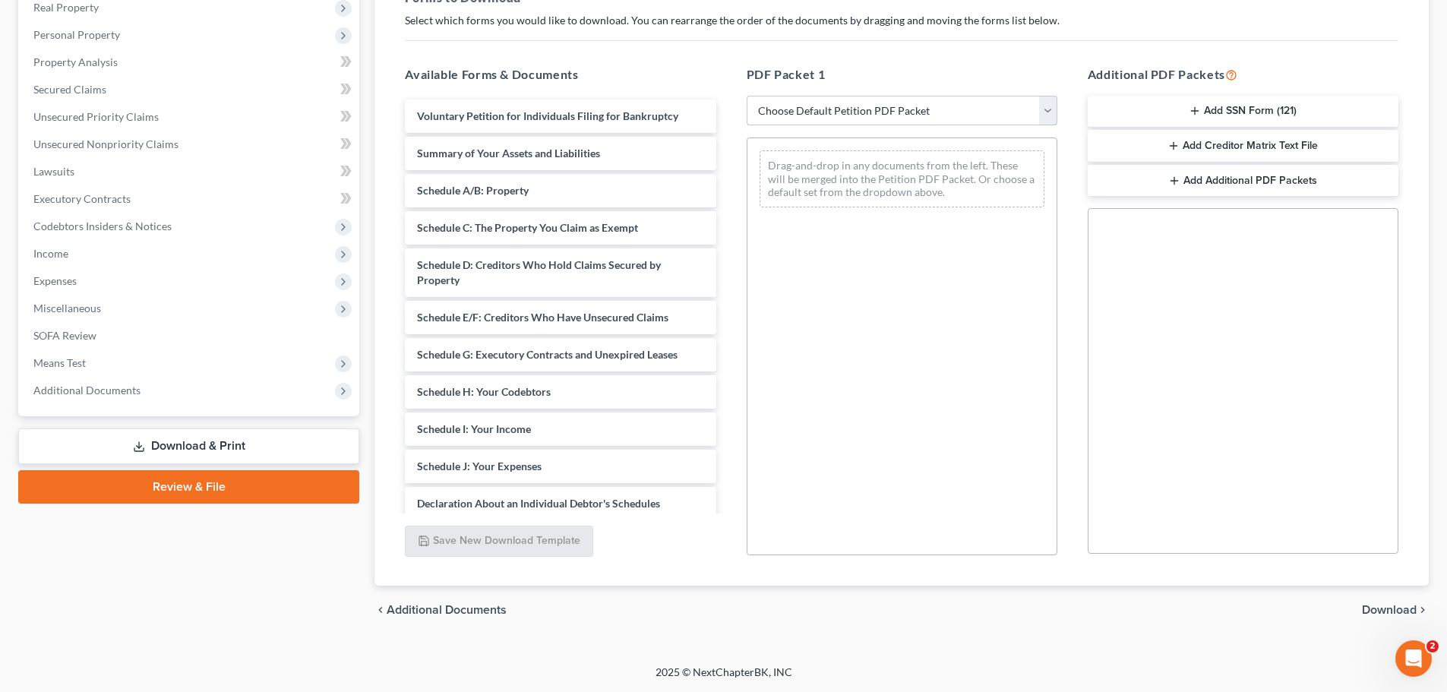
click at [1049, 112] on select "Choose Default Petition PDF Packet Complete Bankruptcy Petition (all forms and …" at bounding box center [902, 111] width 311 height 30
select select "0"
click at [747, 96] on select "Choose Default Petition PDF Packet Complete Bankruptcy Petition (all forms and …" at bounding box center [902, 111] width 311 height 30
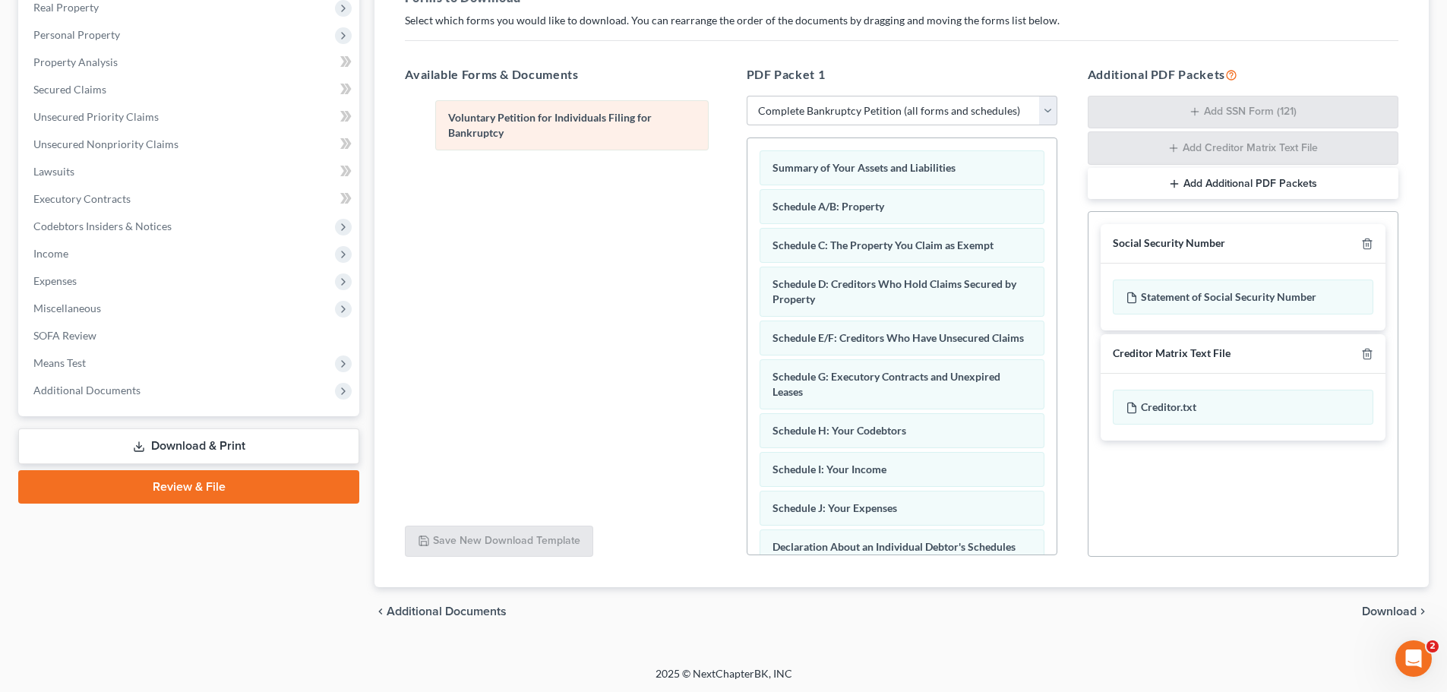
drag, startPoint x: 884, startPoint y: 169, endPoint x: 559, endPoint y: 119, distance: 328.2
click at [748, 138] on div "Voluntary Petition for Individuals Filing for Bankruptcy Voluntary Petition for…" at bounding box center [902, 573] width 309 height 870
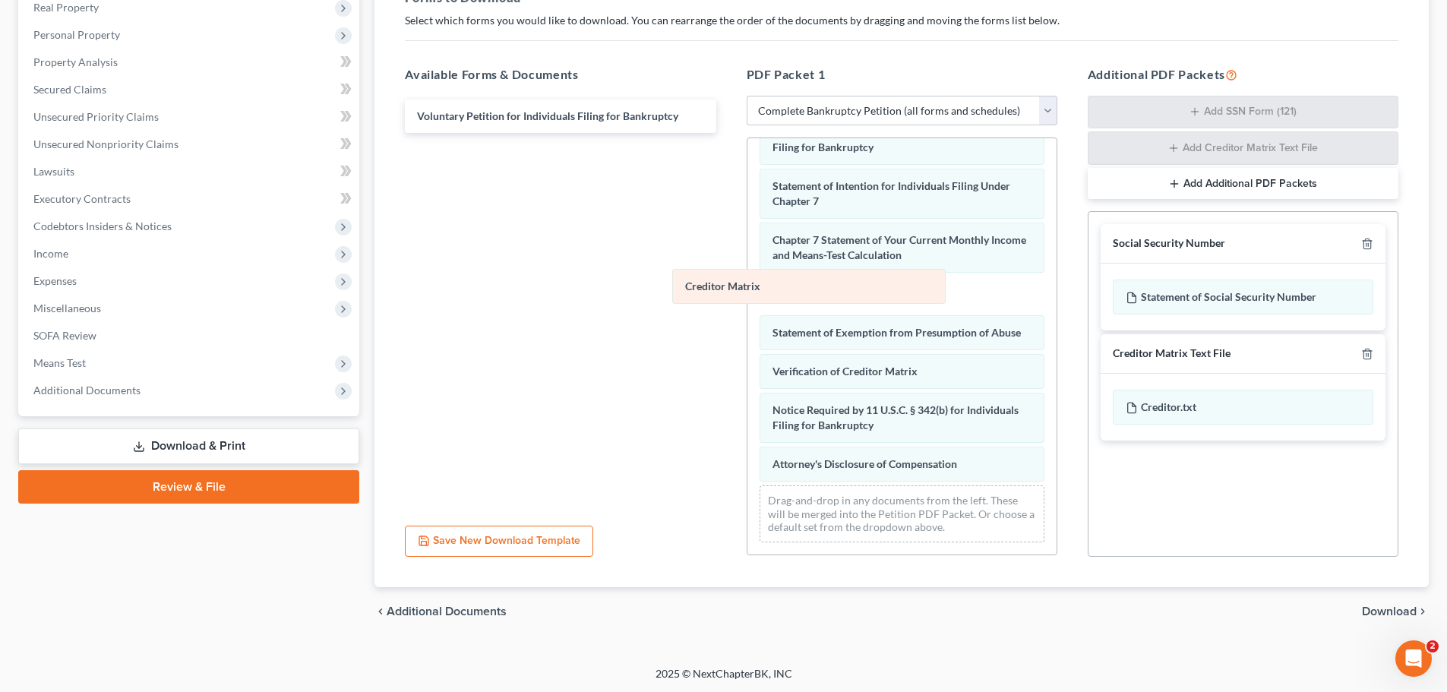
scroll to position [430, 0]
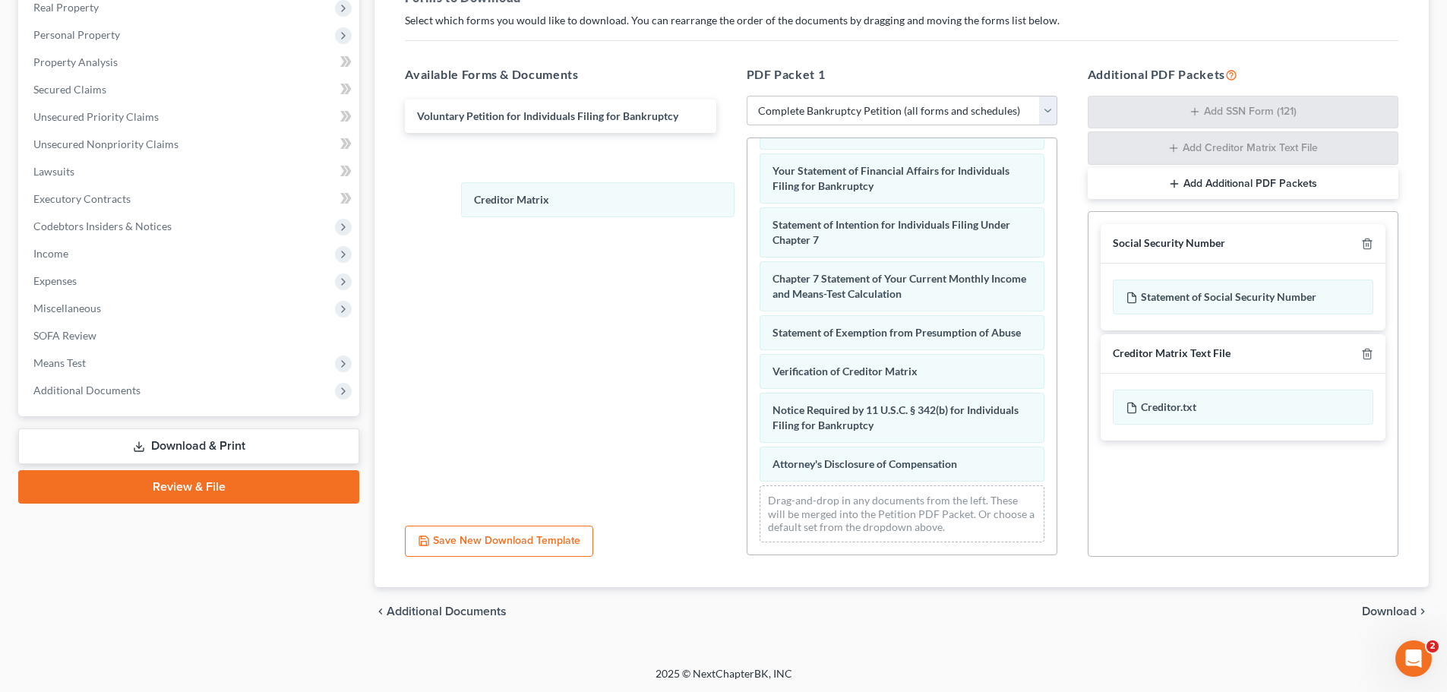
drag, startPoint x: 817, startPoint y: 323, endPoint x: 574, endPoint y: 241, distance: 255.9
click at [748, 182] on div "Creditor Matrix Summary of Your Assets and Liabilities Schedule A/B: Property S…" at bounding box center [902, 138] width 309 height 831
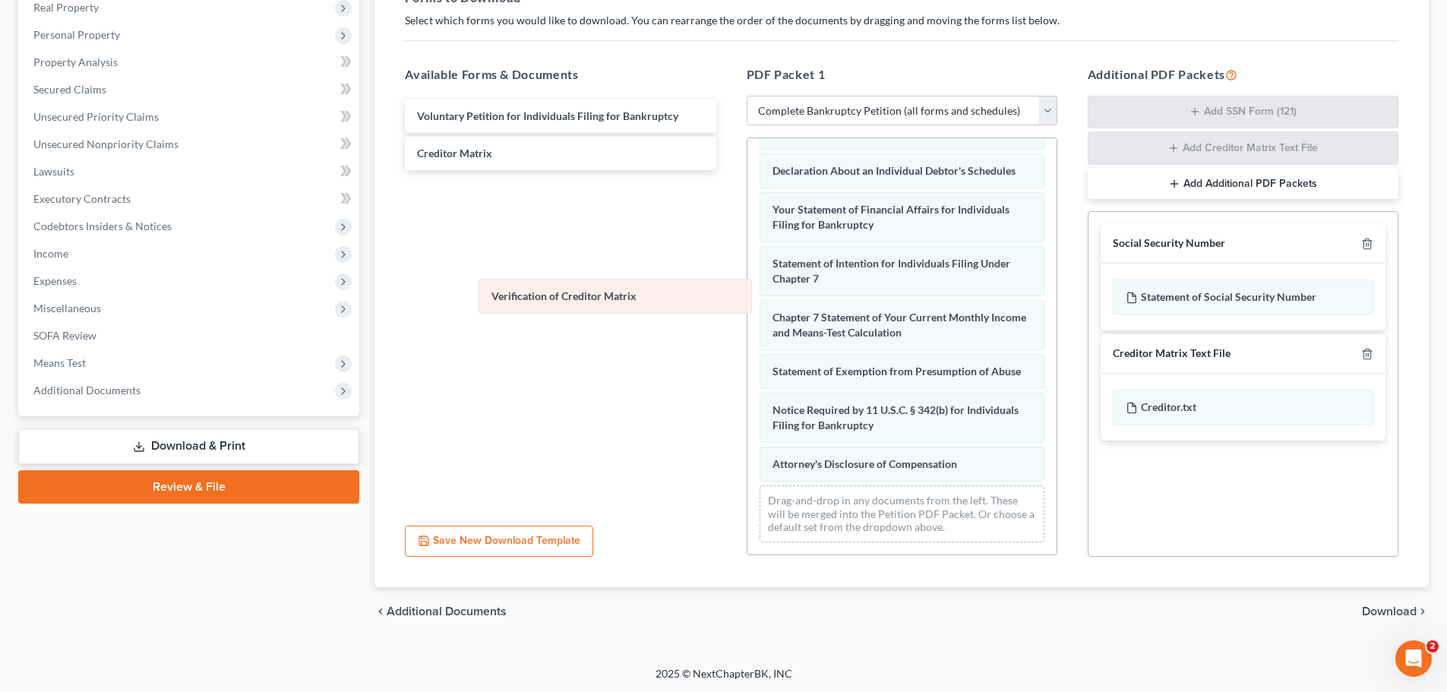
scroll to position [391, 0]
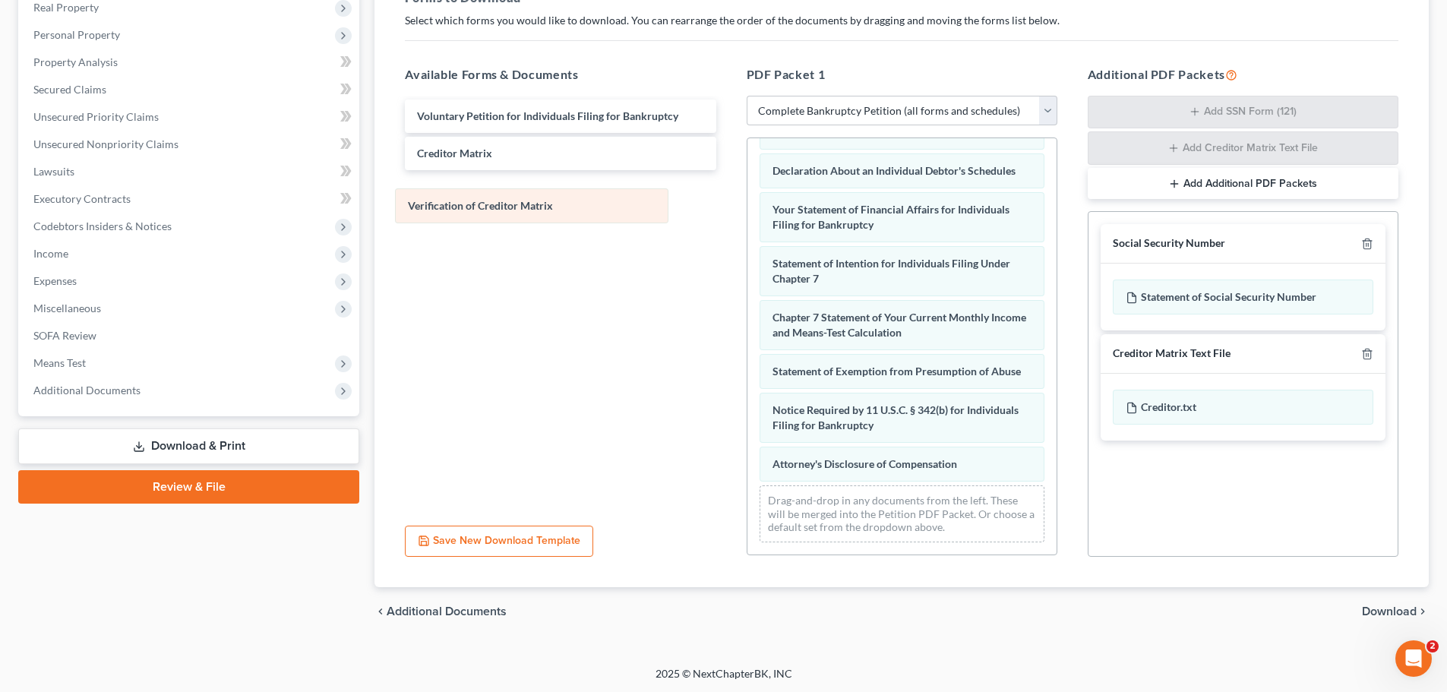
drag, startPoint x: 852, startPoint y: 365, endPoint x: 487, endPoint y: 199, distance: 400.5
click at [748, 199] on div "Verification of Creditor Matrix Summary of Your Assets and Liabilities Schedule…" at bounding box center [902, 158] width 309 height 792
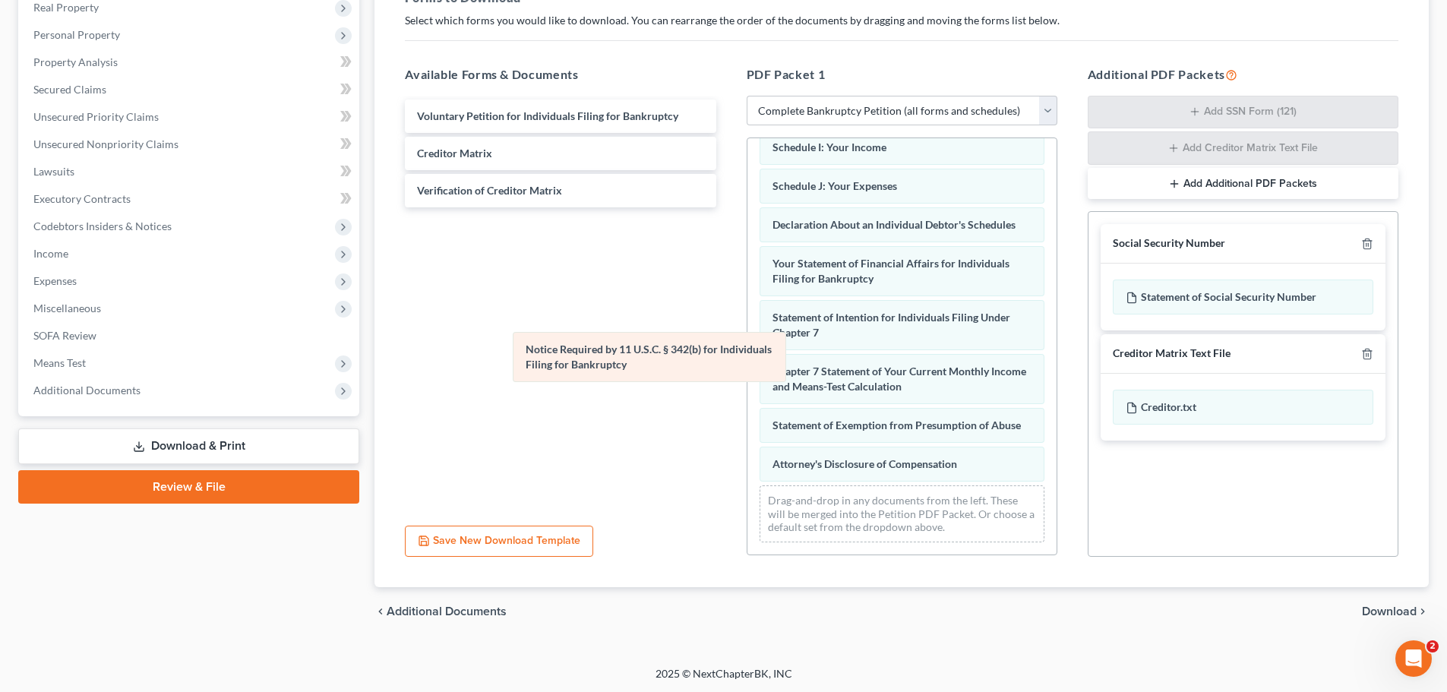
scroll to position [337, 0]
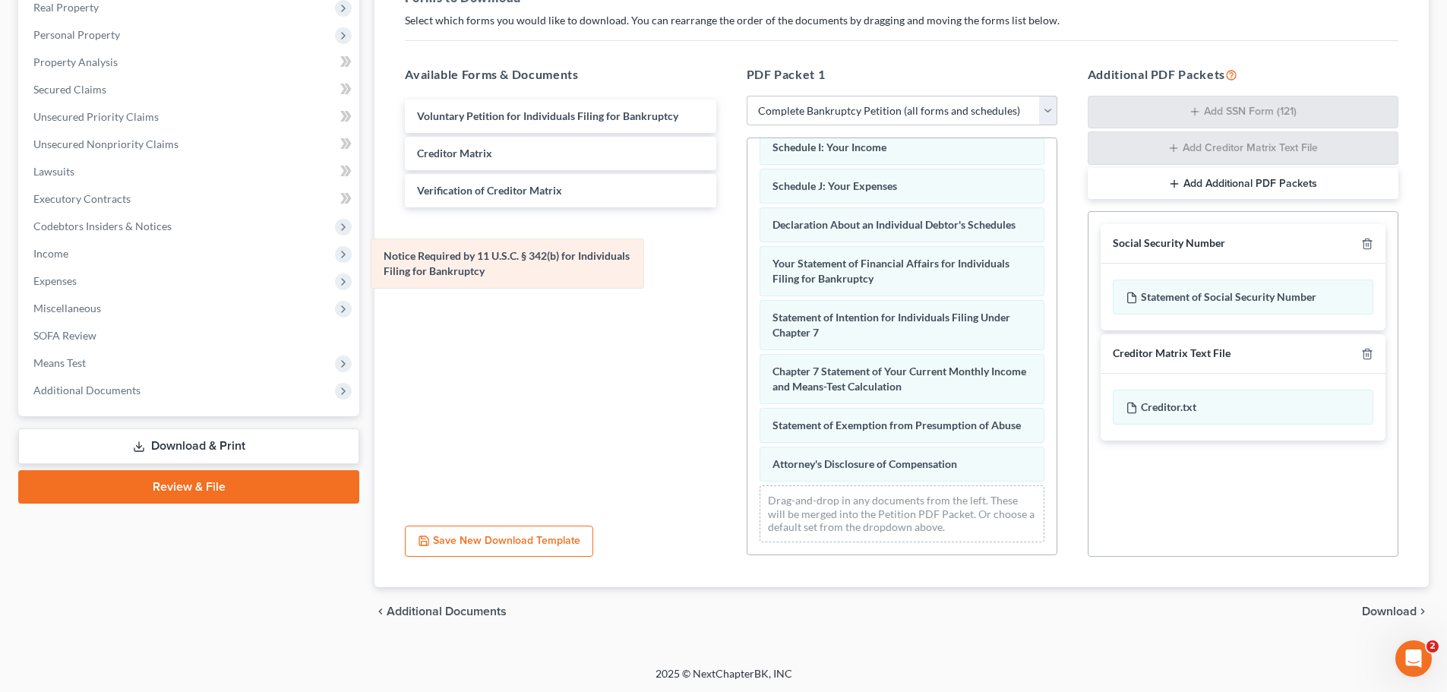
drag, startPoint x: 885, startPoint y: 418, endPoint x: 495, endPoint y: 261, distance: 420.0
click at [748, 261] on div "Notice Required by 11 U.S.C. § 342(b) for Individuals Filing for Bankruptcy Sum…" at bounding box center [902, 185] width 309 height 738
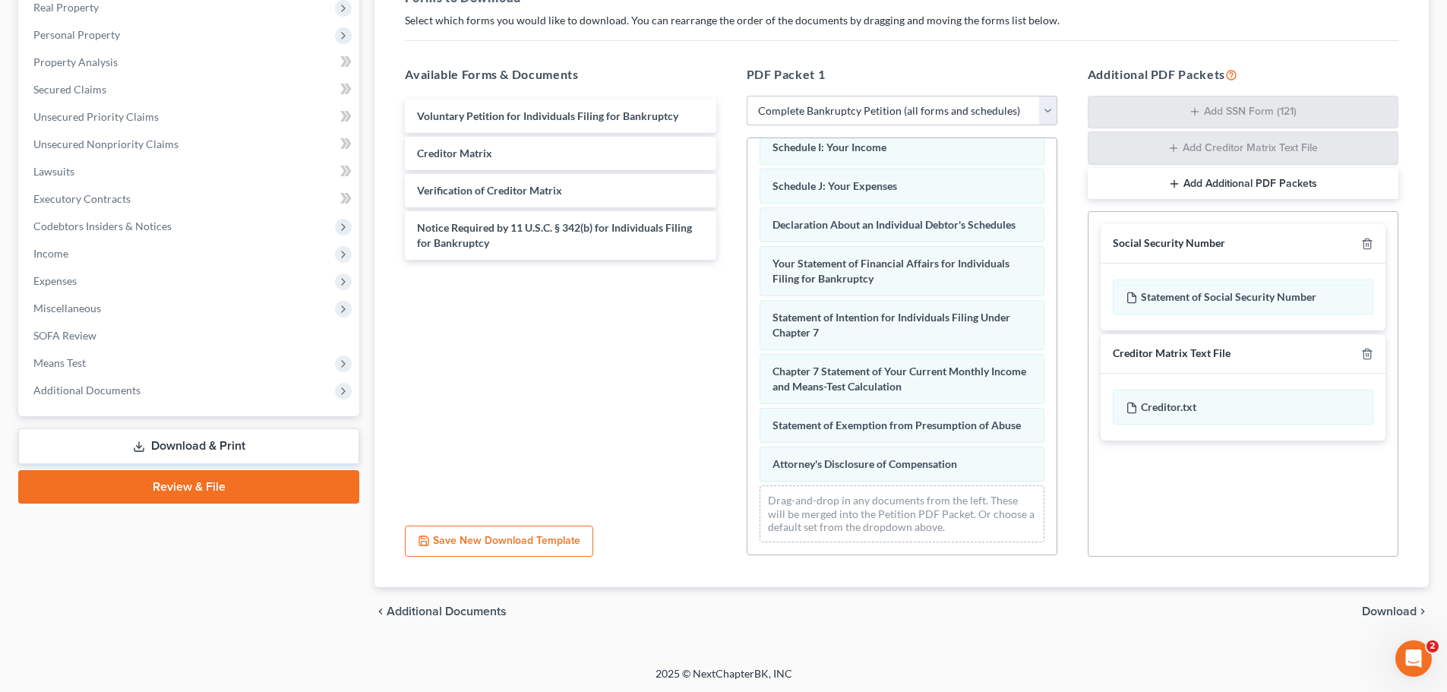
click at [201, 441] on link "Download & Print" at bounding box center [188, 446] width 341 height 36
click at [191, 441] on link "Download & Print" at bounding box center [188, 446] width 341 height 36
click at [1389, 609] on span "Download" at bounding box center [1389, 611] width 55 height 12
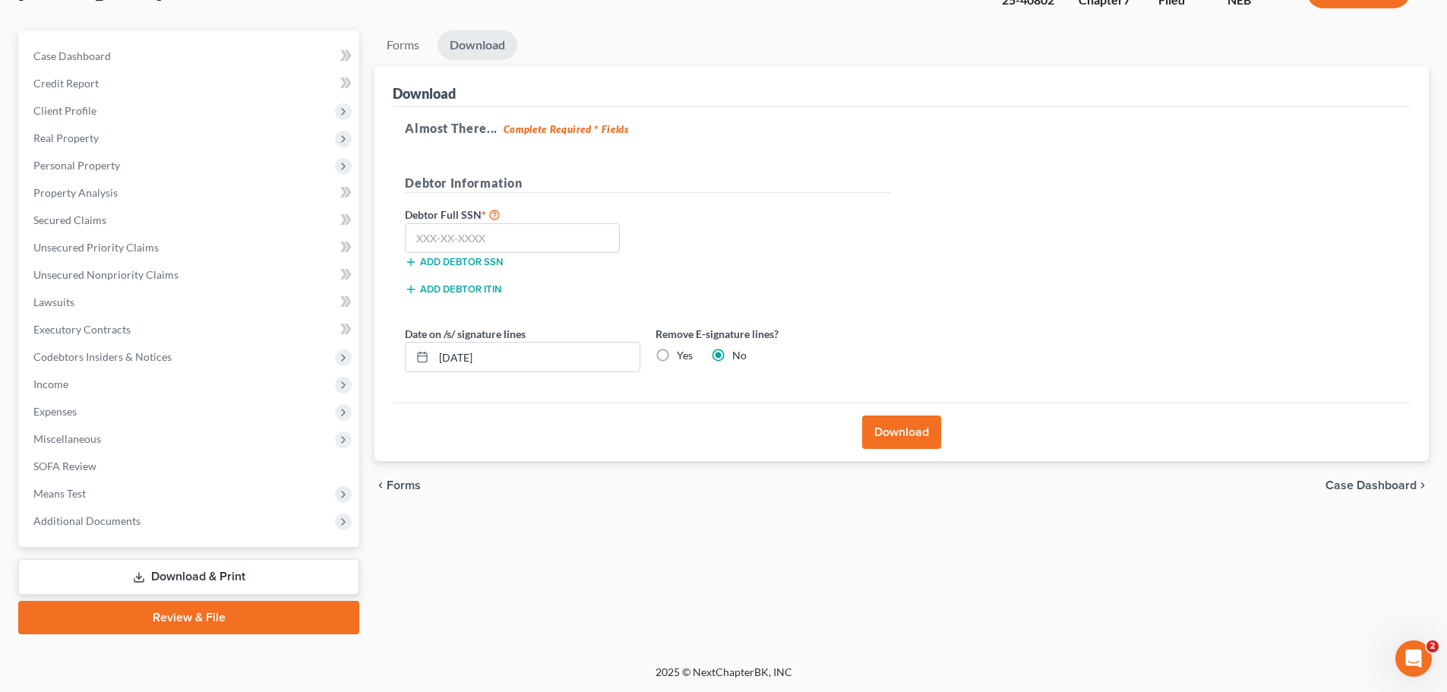
click at [912, 428] on button "Download" at bounding box center [901, 432] width 79 height 33
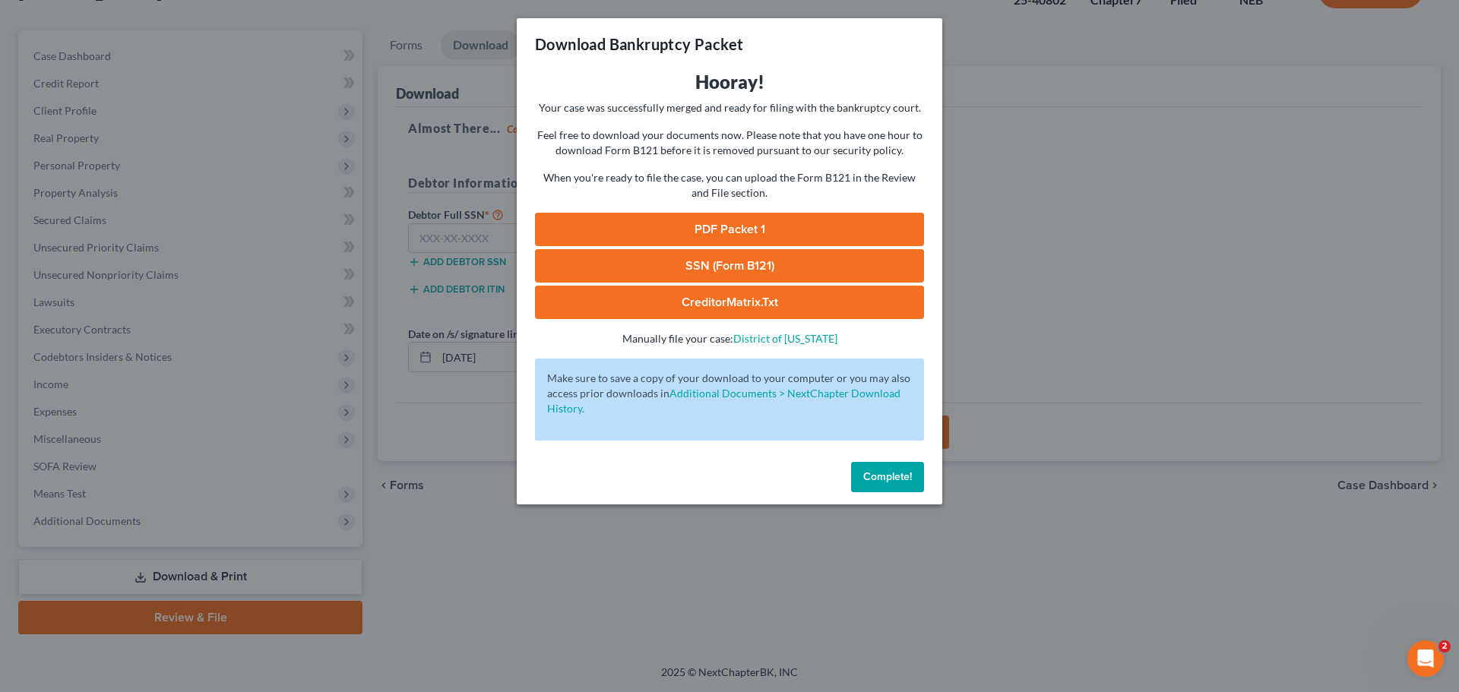
click at [756, 226] on link "PDF Packet 1" at bounding box center [729, 229] width 389 height 33
click at [777, 227] on link "PDF Packet 1" at bounding box center [729, 229] width 389 height 33
click at [898, 479] on span "Complete!" at bounding box center [887, 476] width 49 height 13
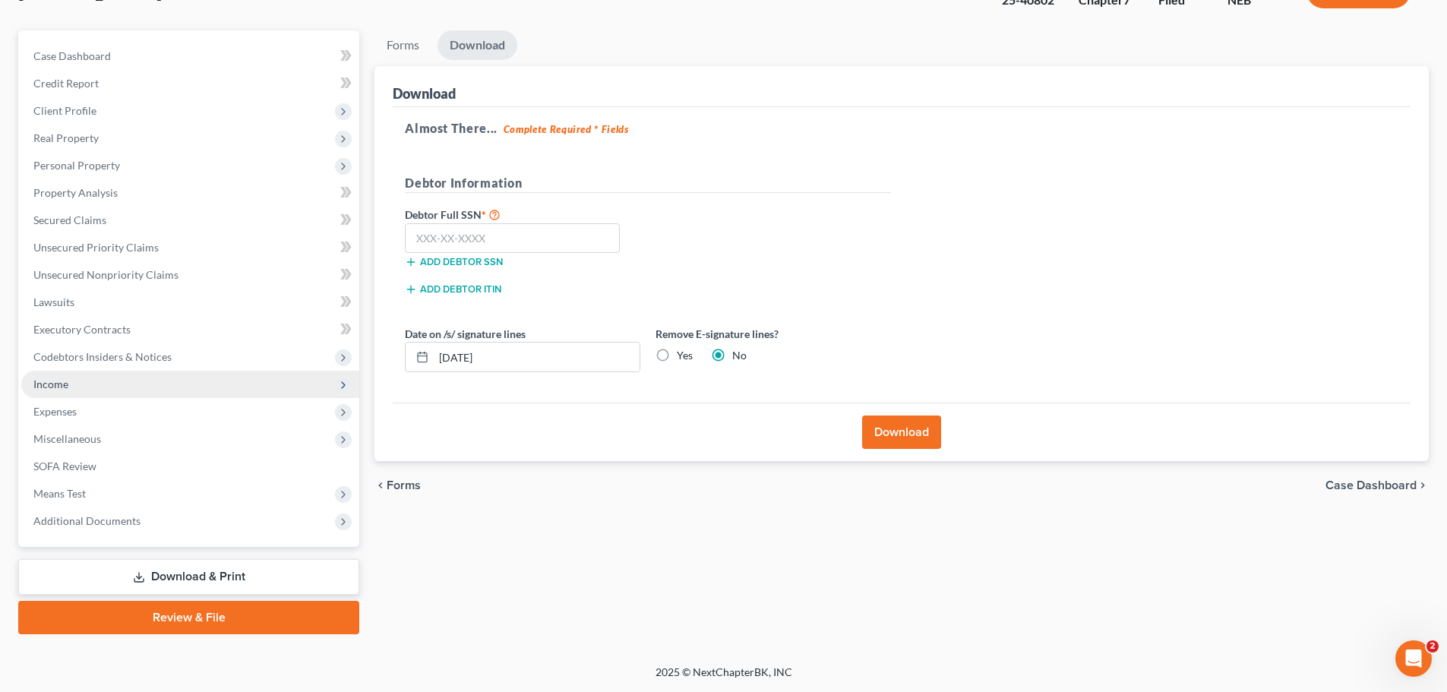
click at [44, 387] on span "Income" at bounding box center [50, 384] width 35 height 13
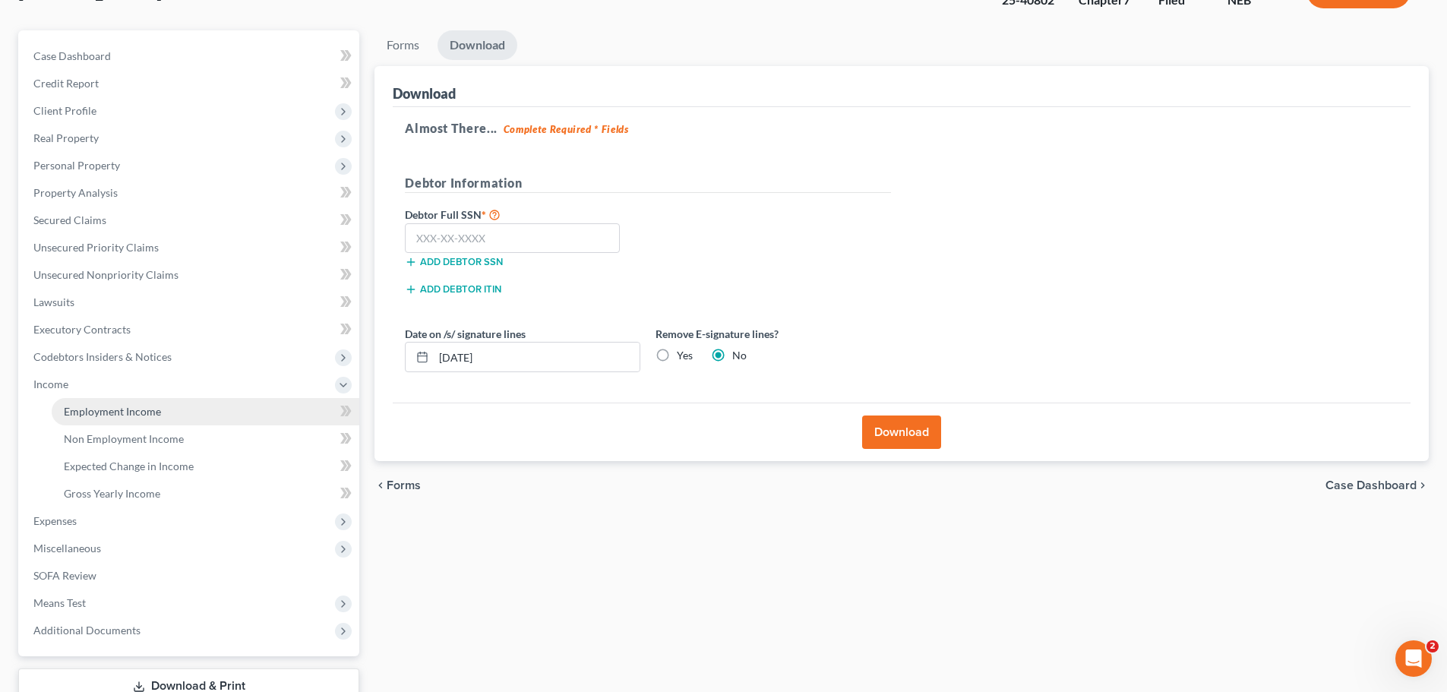
click at [94, 412] on span "Employment Income" at bounding box center [112, 411] width 97 height 13
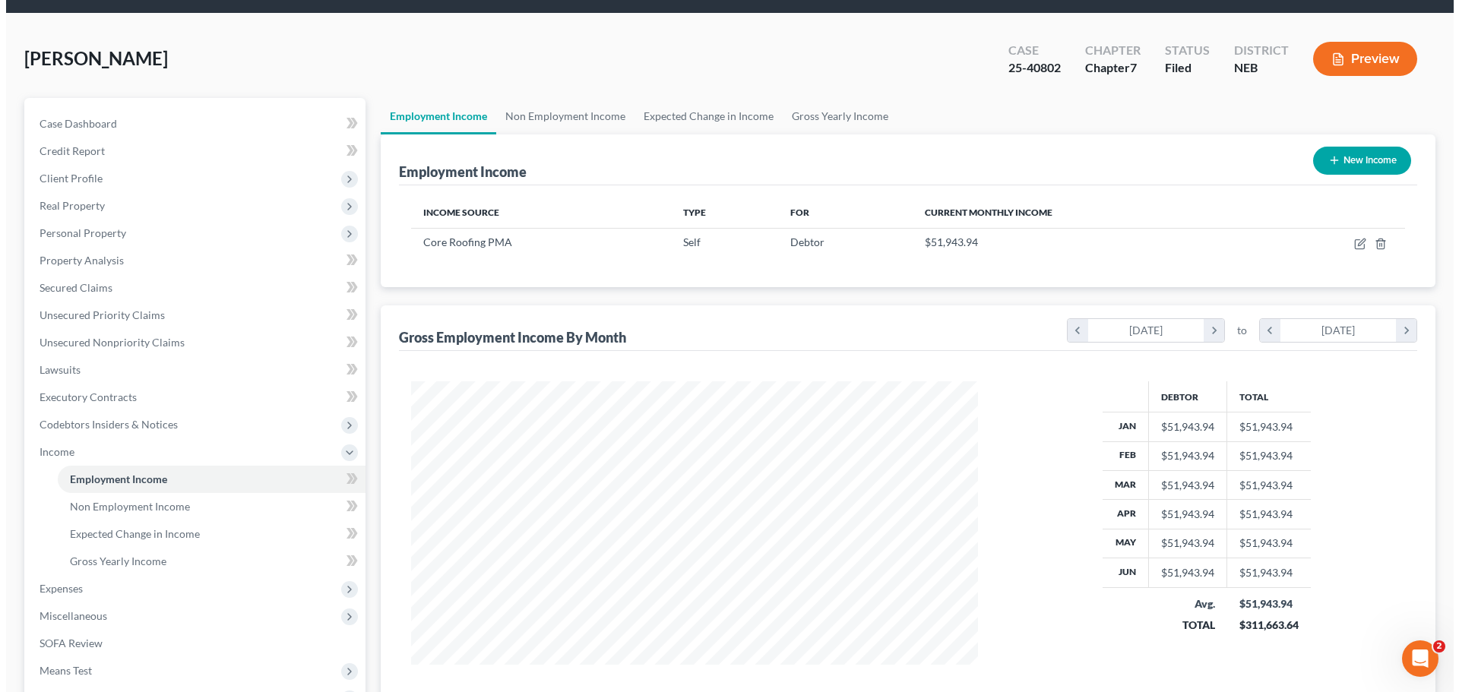
scroll to position [36, 0]
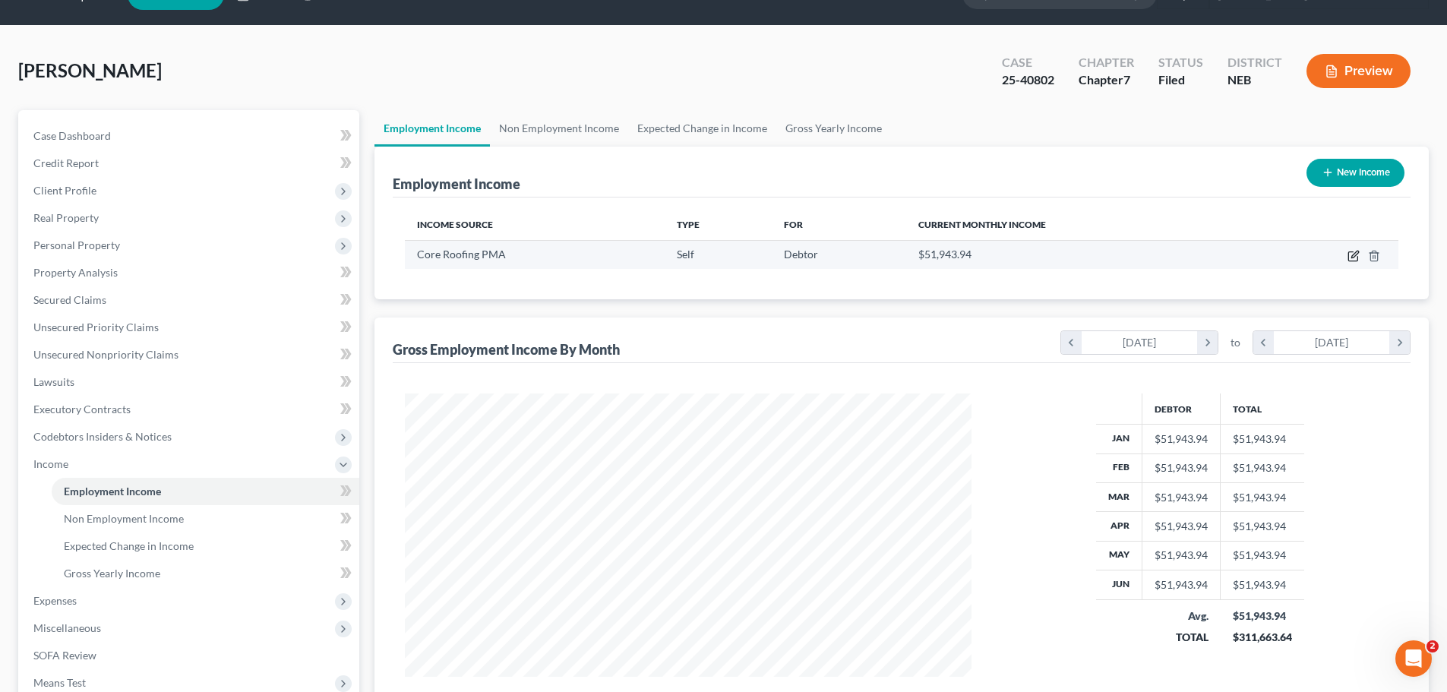
click at [1352, 254] on icon "button" at bounding box center [1354, 256] width 12 height 12
select select "1"
select select "30"
select select "0"
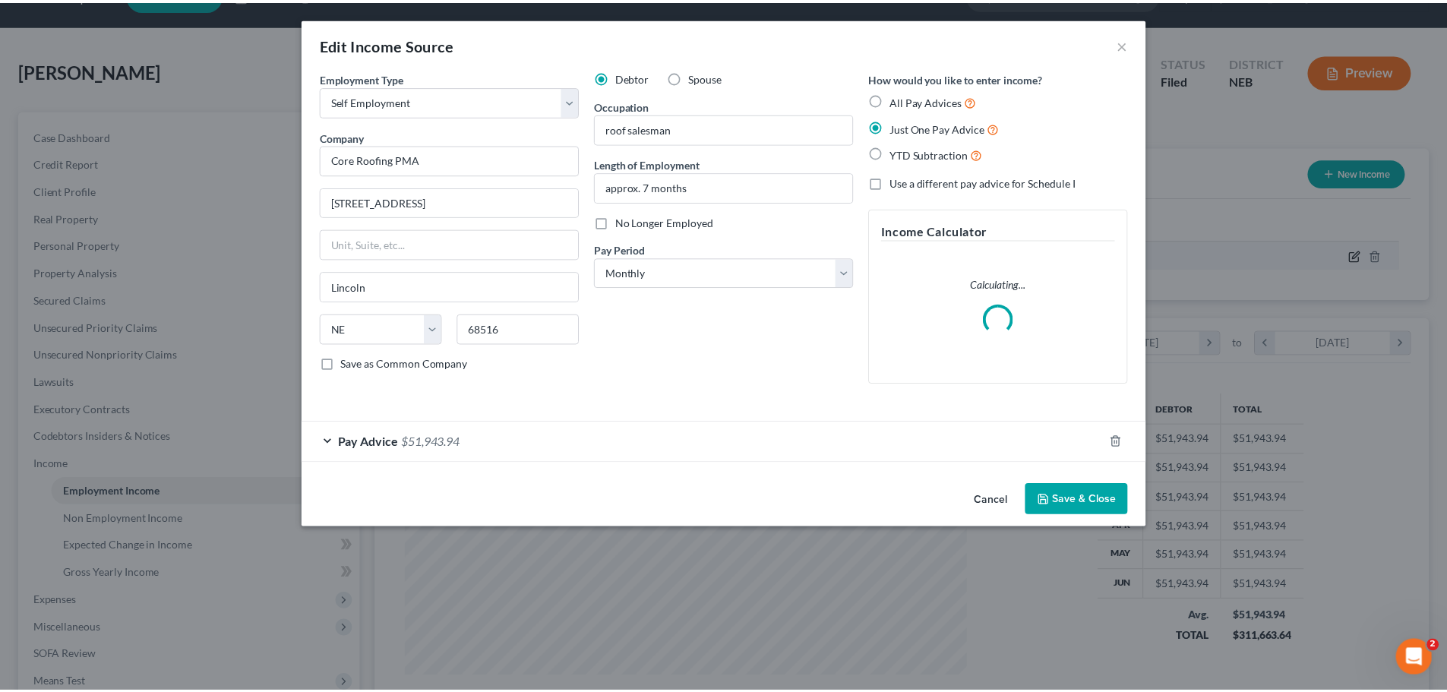
scroll to position [286, 602]
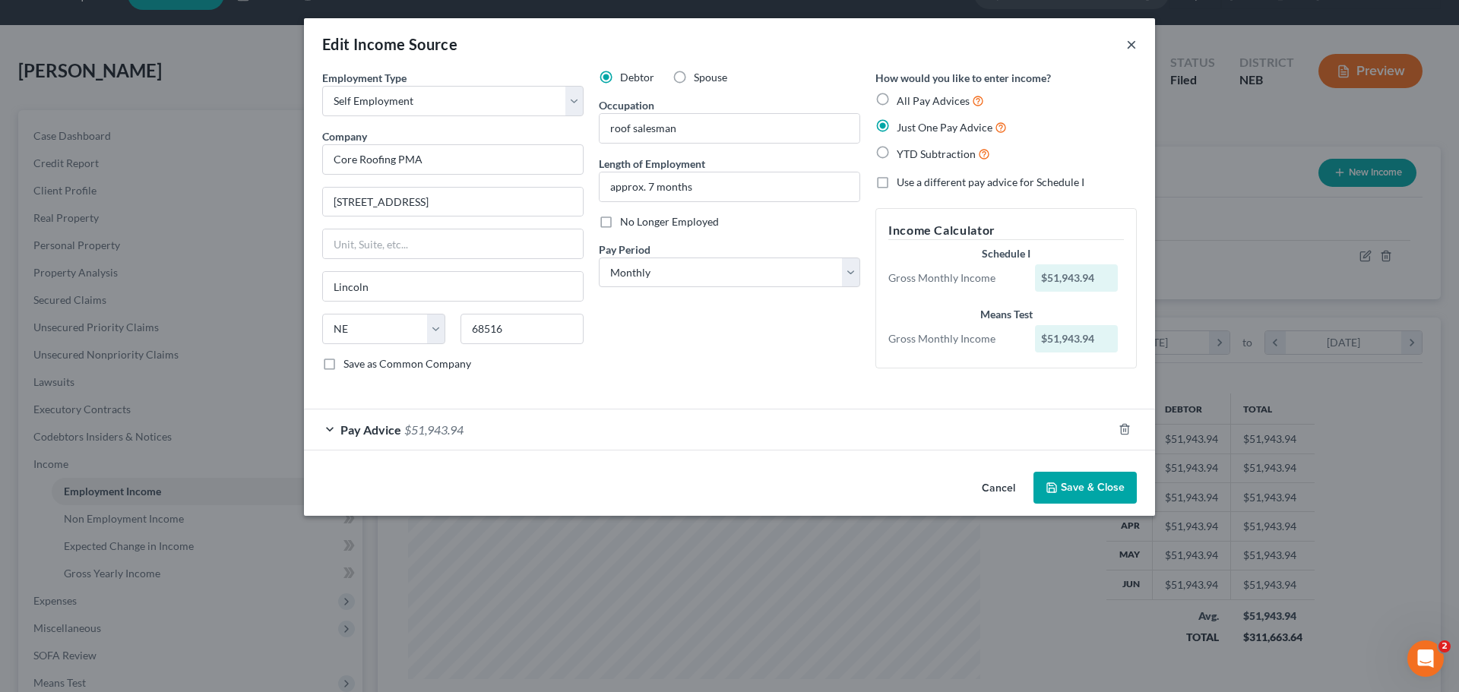
click at [1132, 47] on button "×" at bounding box center [1131, 44] width 11 height 18
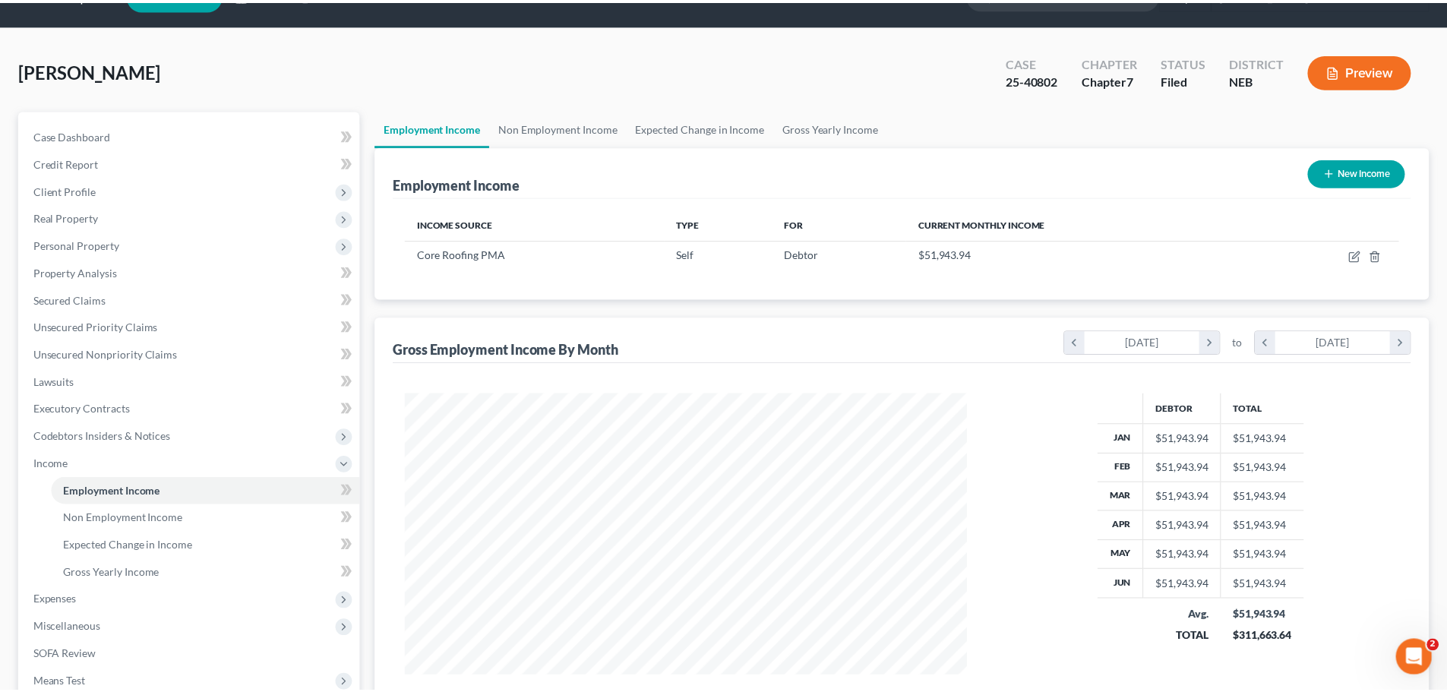
scroll to position [759417, 759103]
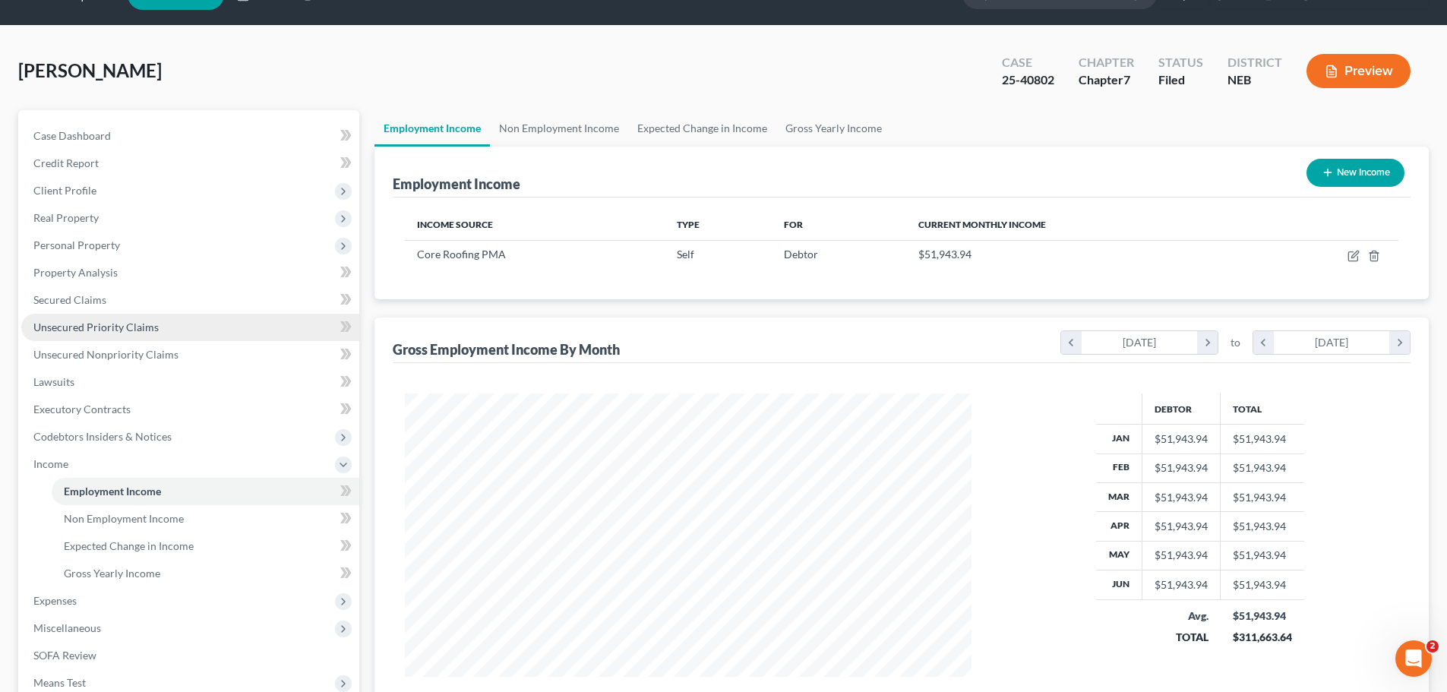
click at [106, 330] on span "Unsecured Priority Claims" at bounding box center [95, 327] width 125 height 13
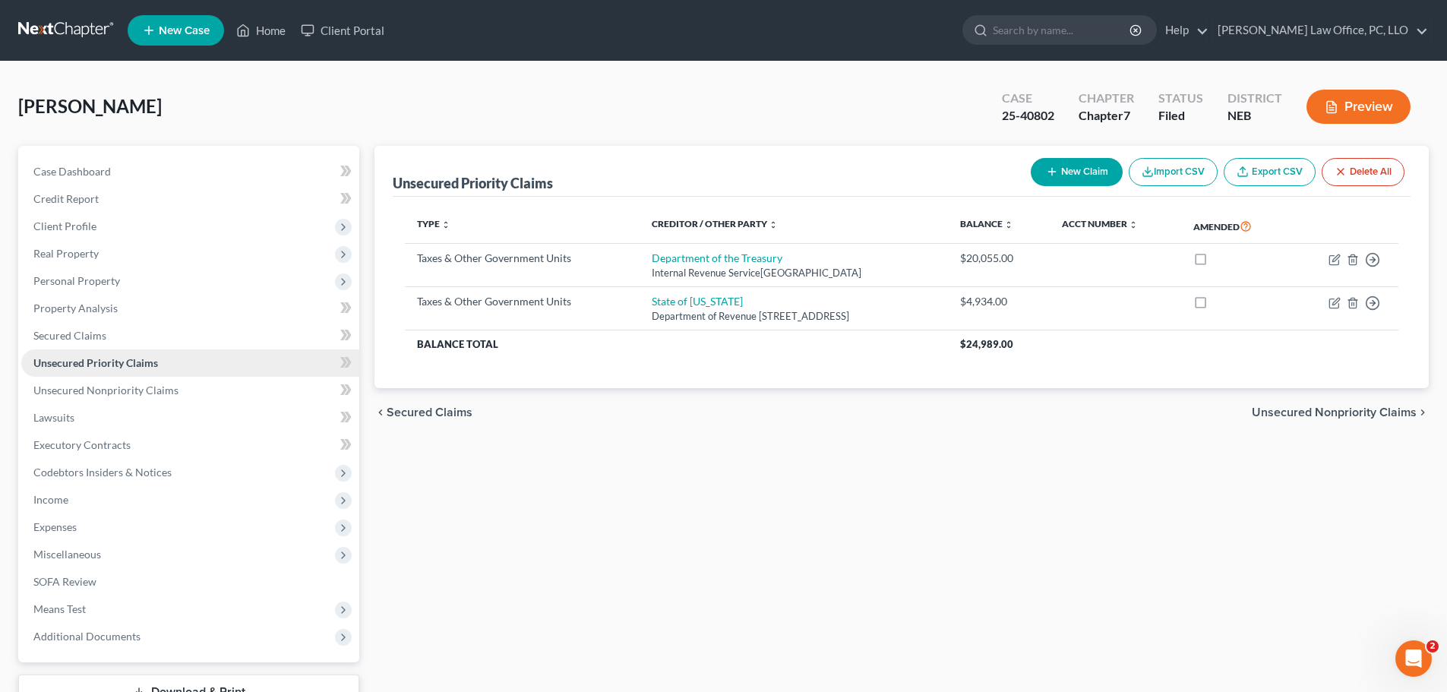
click at [111, 365] on span "Unsecured Priority Claims" at bounding box center [95, 362] width 125 height 13
click at [123, 392] on span "Unsecured Nonpriority Claims" at bounding box center [105, 390] width 145 height 13
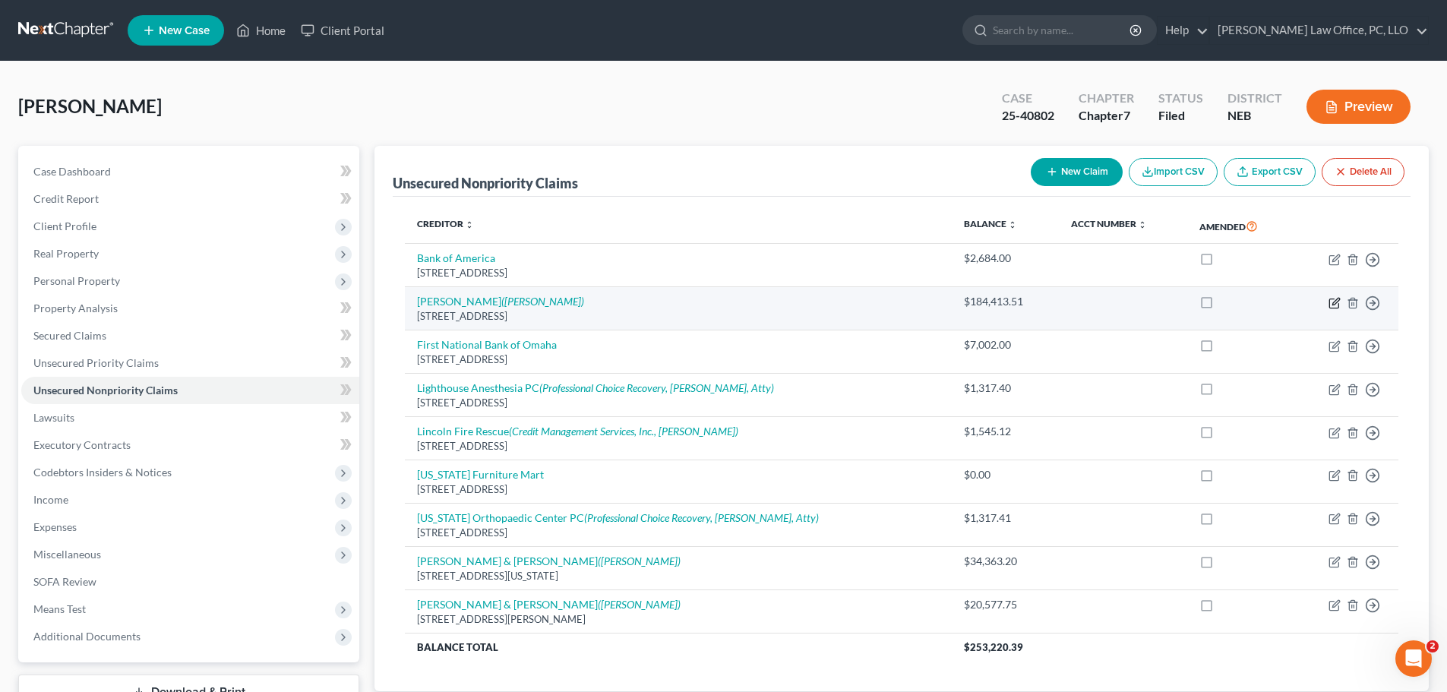
click at [1335, 300] on icon "button" at bounding box center [1335, 303] width 12 height 12
select select "14"
select select "0"
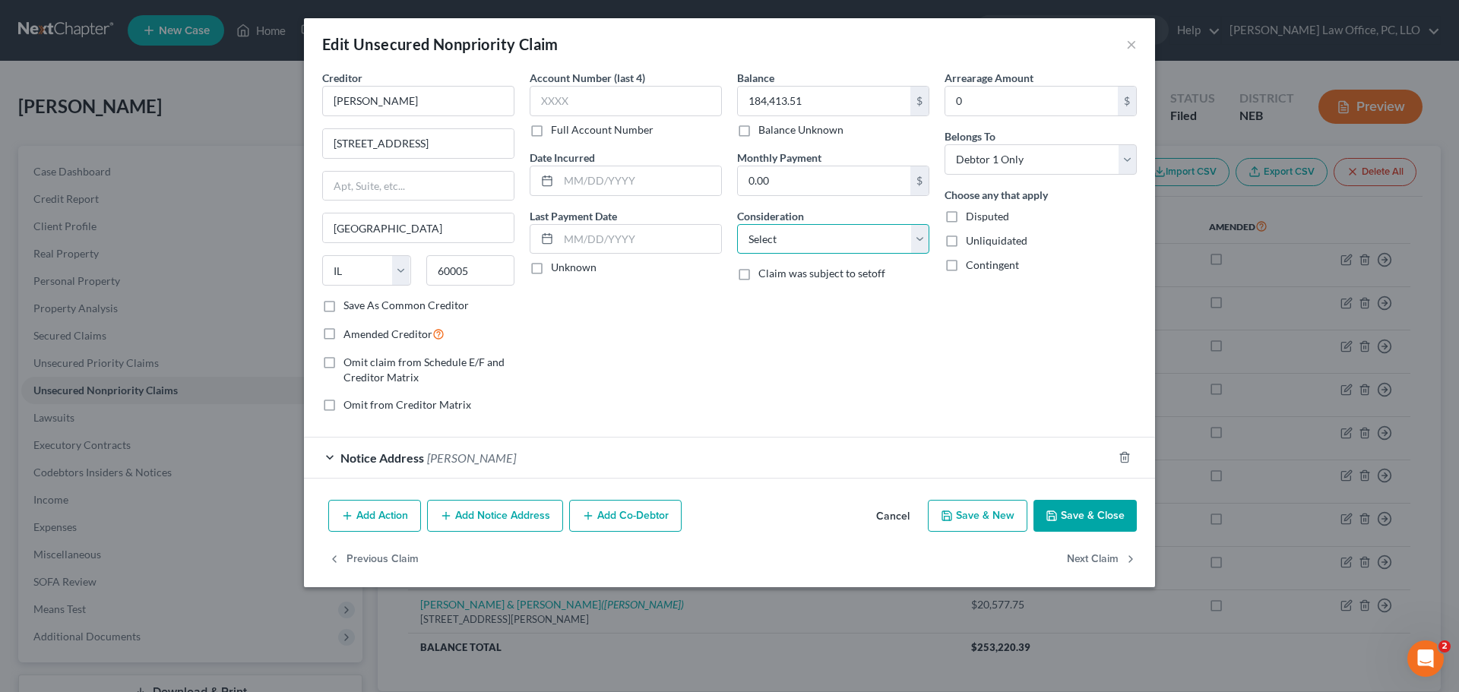
click at [922, 239] on select "Select Cable / Satellite Services Collection Agency Credit Card Debt Debt Couns…" at bounding box center [833, 239] width 192 height 30
click at [611, 352] on div "Account Number (last 4) Full Account Number Date Incurred Last Payment Date Unk…" at bounding box center [625, 247] width 207 height 355
click at [1130, 158] on select "Select Debtor 1 Only Debtor 2 Only Debtor 1 And Debtor 2 Only At Least One Of T…" at bounding box center [1040, 159] width 192 height 30
click at [944, 144] on select "Select Debtor 1 Only Debtor 2 Only Debtor 1 And Debtor 2 Only At Least One Of T…" at bounding box center [1040, 159] width 192 height 30
click at [1101, 514] on button "Save & Close" at bounding box center [1084, 516] width 103 height 32
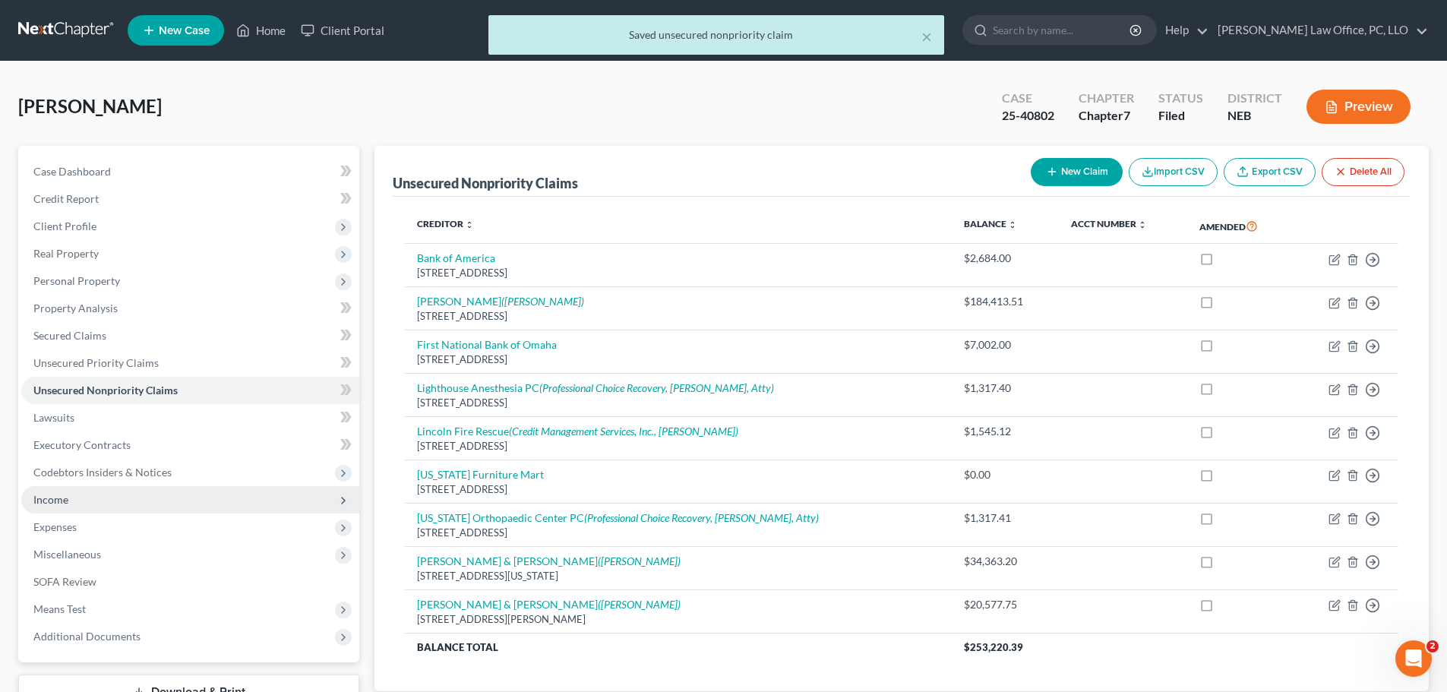
click at [71, 495] on span "Income" at bounding box center [190, 499] width 338 height 27
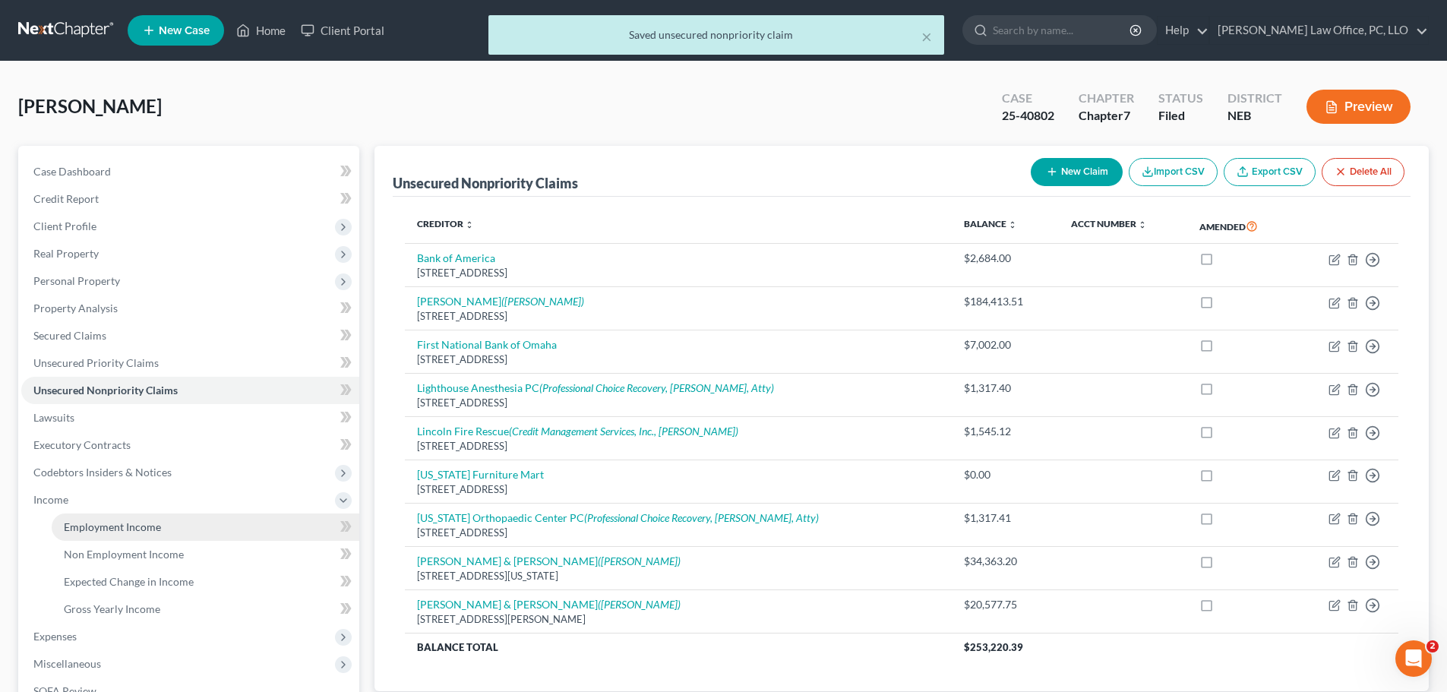
click at [103, 520] on span "Employment Income" at bounding box center [112, 526] width 97 height 13
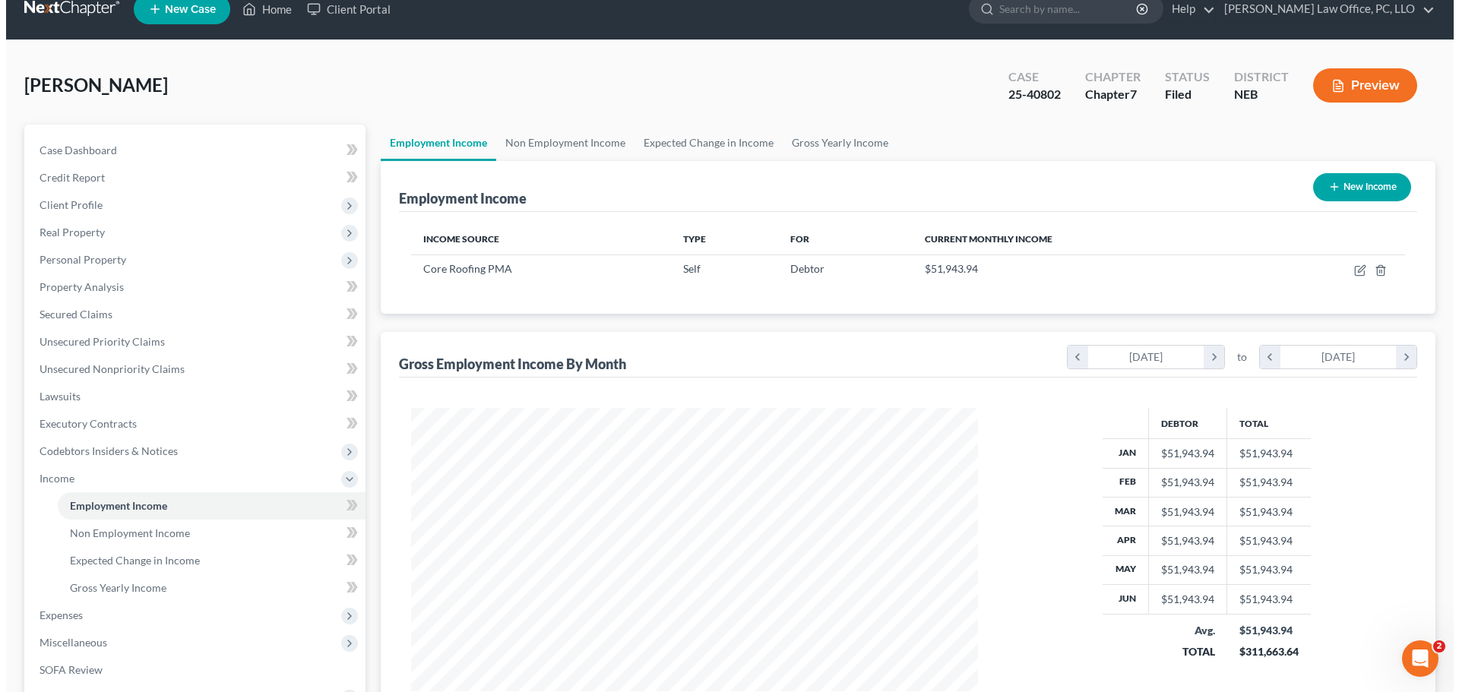
scroll to position [23, 0]
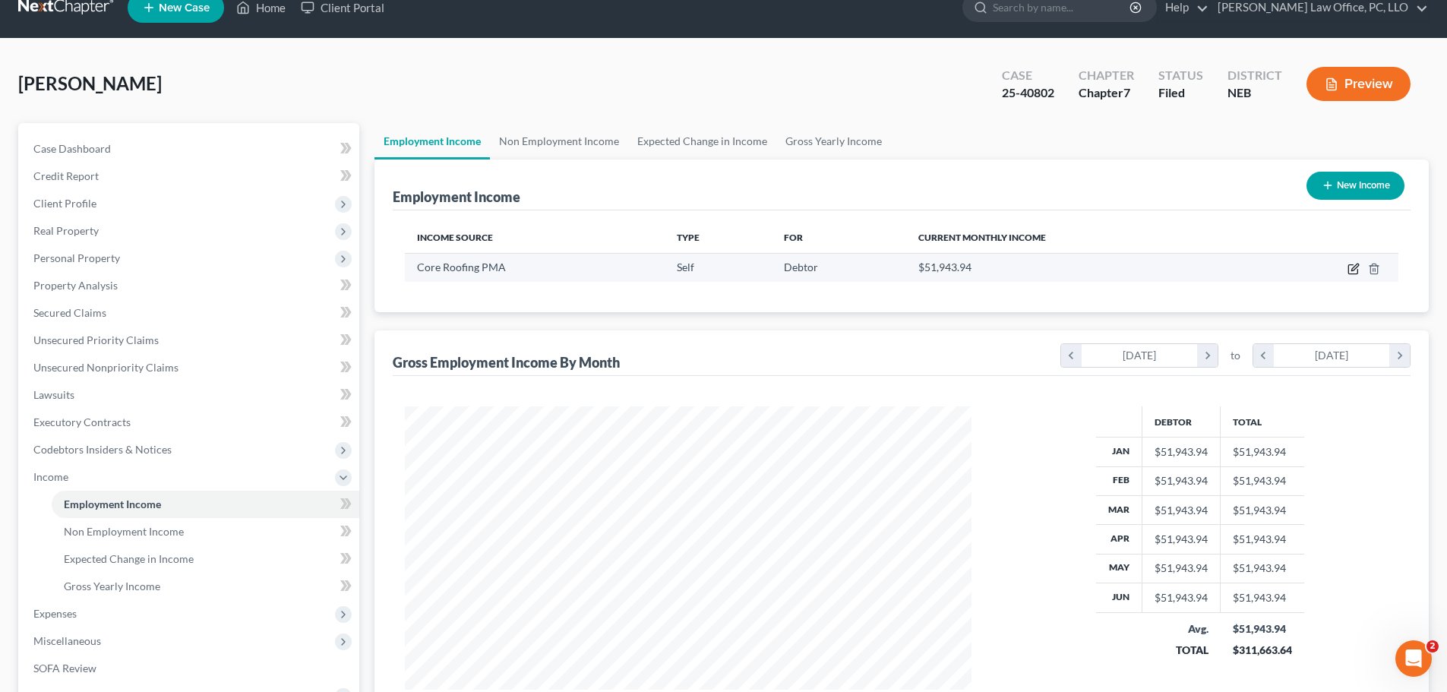
click at [1358, 269] on icon "button" at bounding box center [1354, 269] width 12 height 12
select select "1"
select select "30"
select select "0"
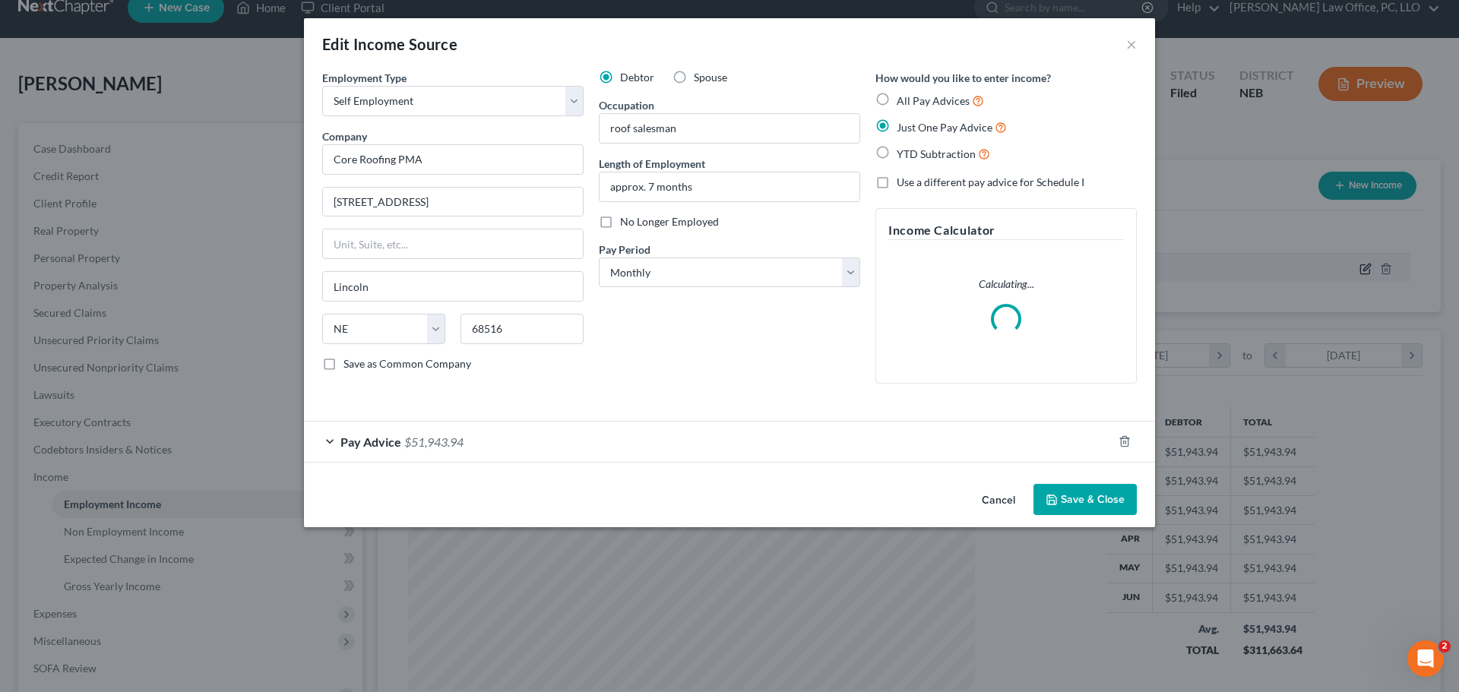
scroll to position [286, 602]
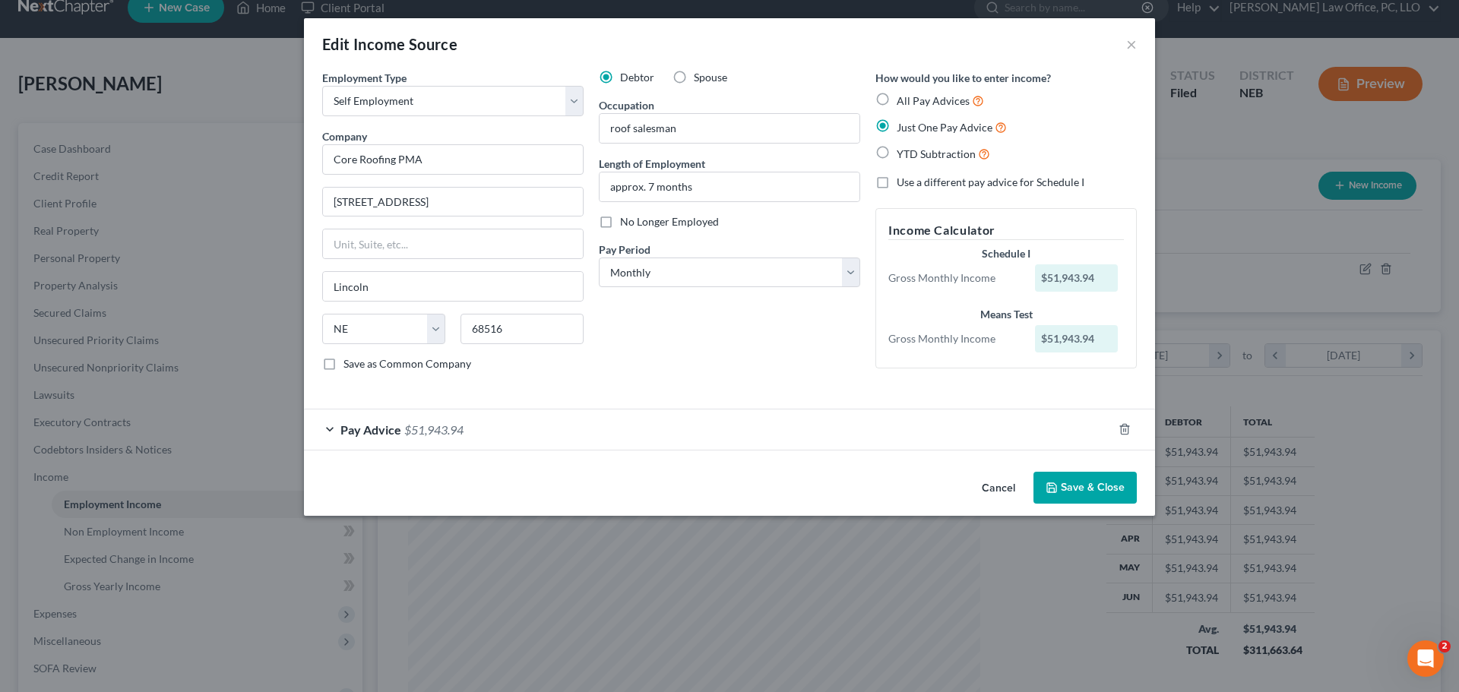
click at [896, 99] on label "All Pay Advices" at bounding box center [939, 100] width 87 height 17
click at [903, 99] on input "All Pay Advices" at bounding box center [908, 97] width 10 height 10
radio input "true"
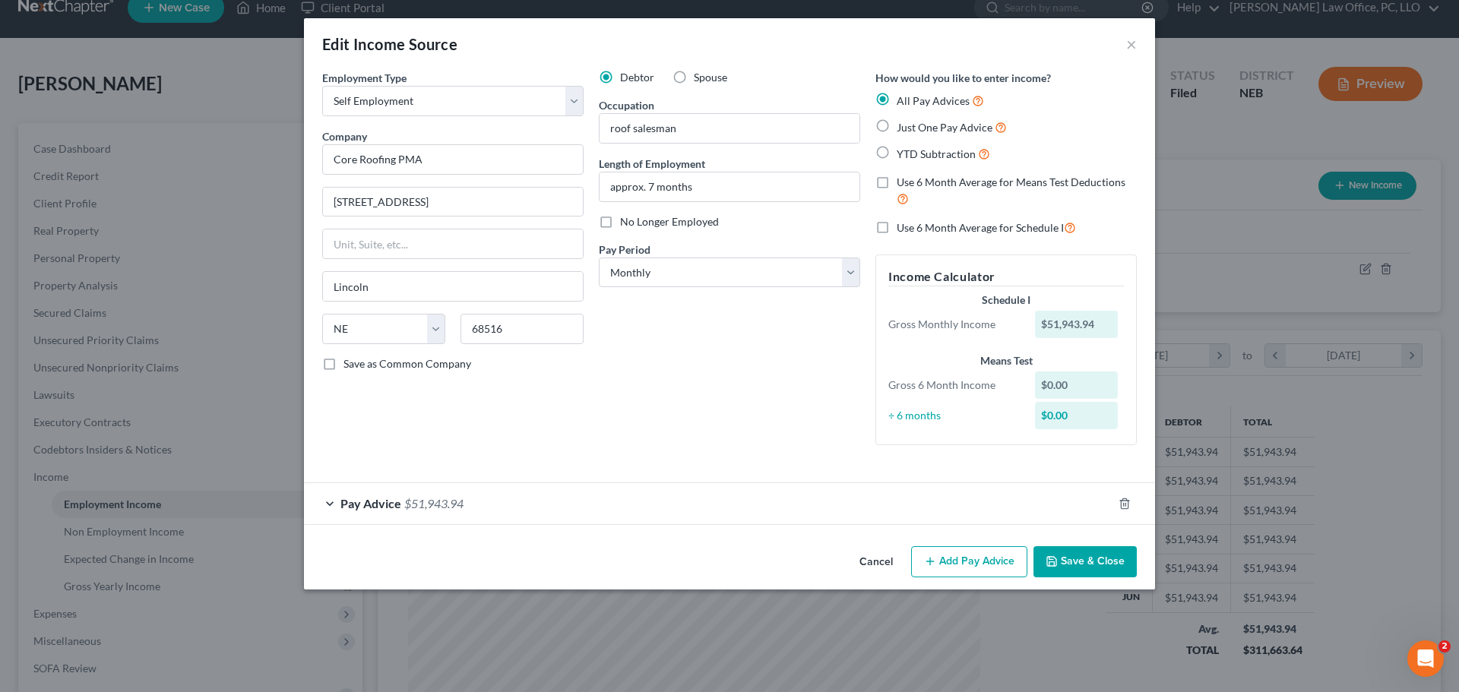
click at [327, 471] on form "Employment Type * Select Full or [DEMOGRAPHIC_DATA] Employment Self Employment …" at bounding box center [729, 297] width 814 height 455
click at [324, 506] on div "Pay Advice $51,943.94" at bounding box center [708, 503] width 808 height 40
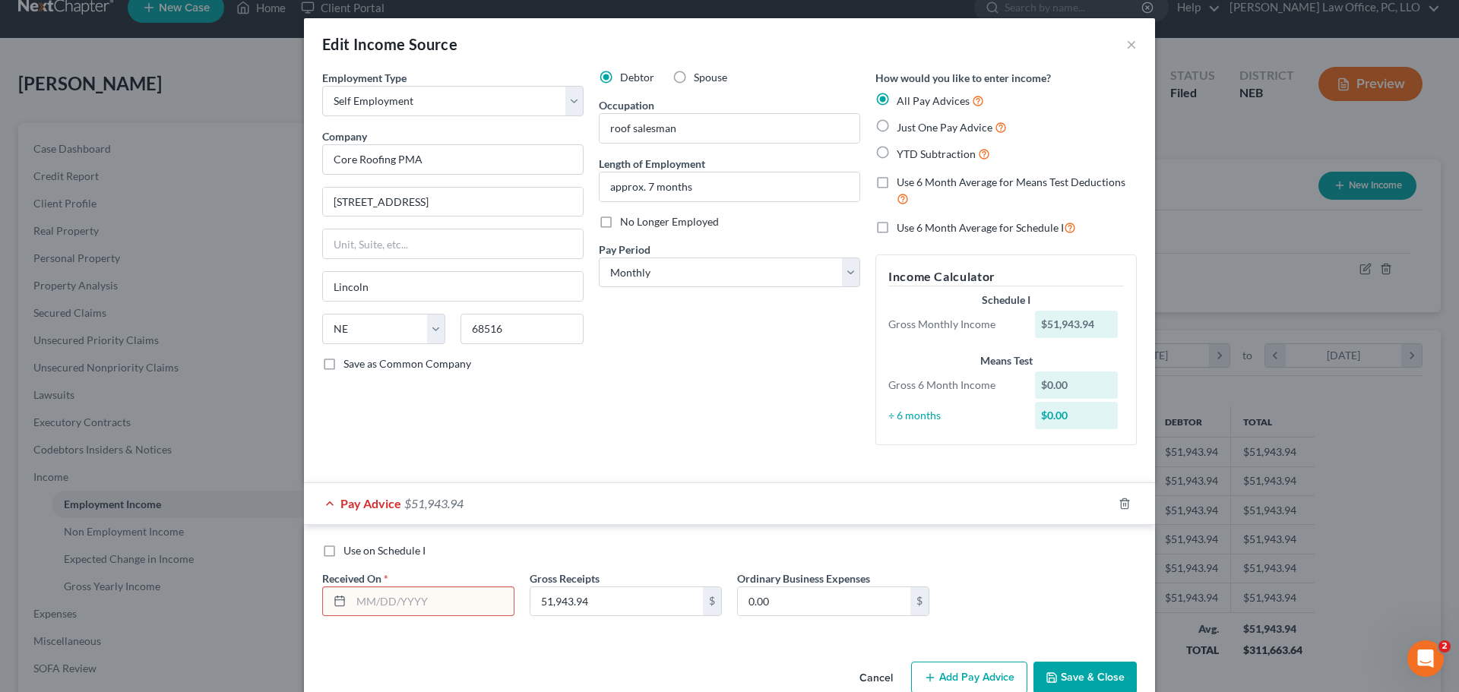
scroll to position [32, 0]
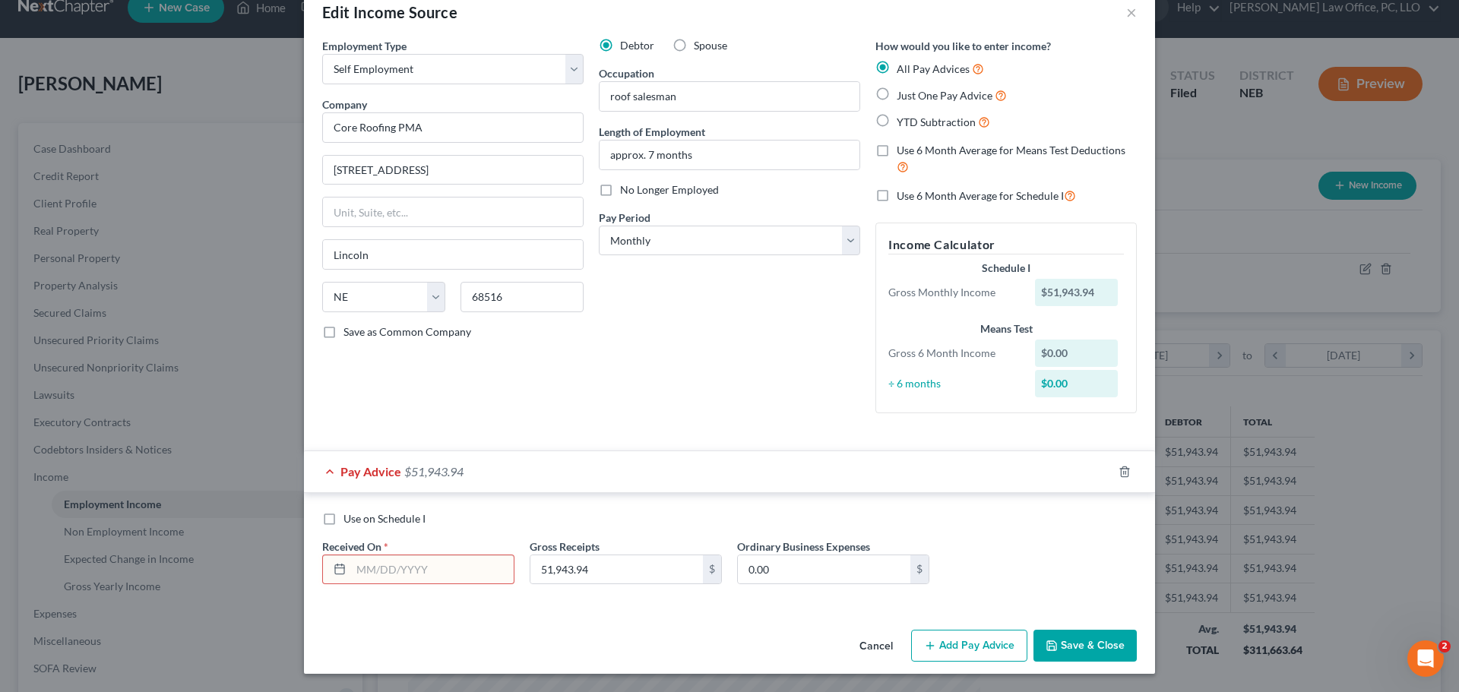
click at [354, 564] on input "text" at bounding box center [432, 569] width 163 height 29
type input "[DATE]"
click at [896, 119] on label "YTD Subtraction" at bounding box center [942, 121] width 93 height 17
click at [903, 119] on input "YTD Subtraction" at bounding box center [908, 118] width 10 height 10
radio input "true"
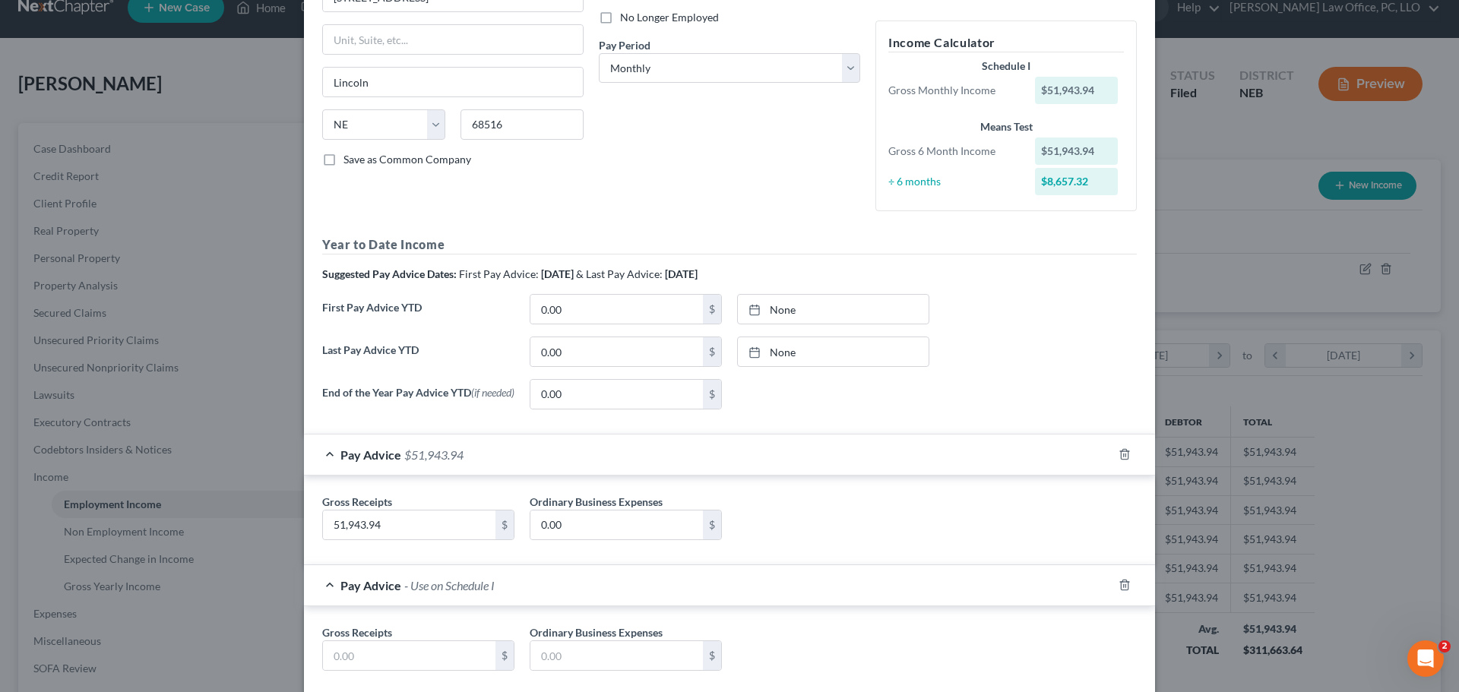
scroll to position [294, 0]
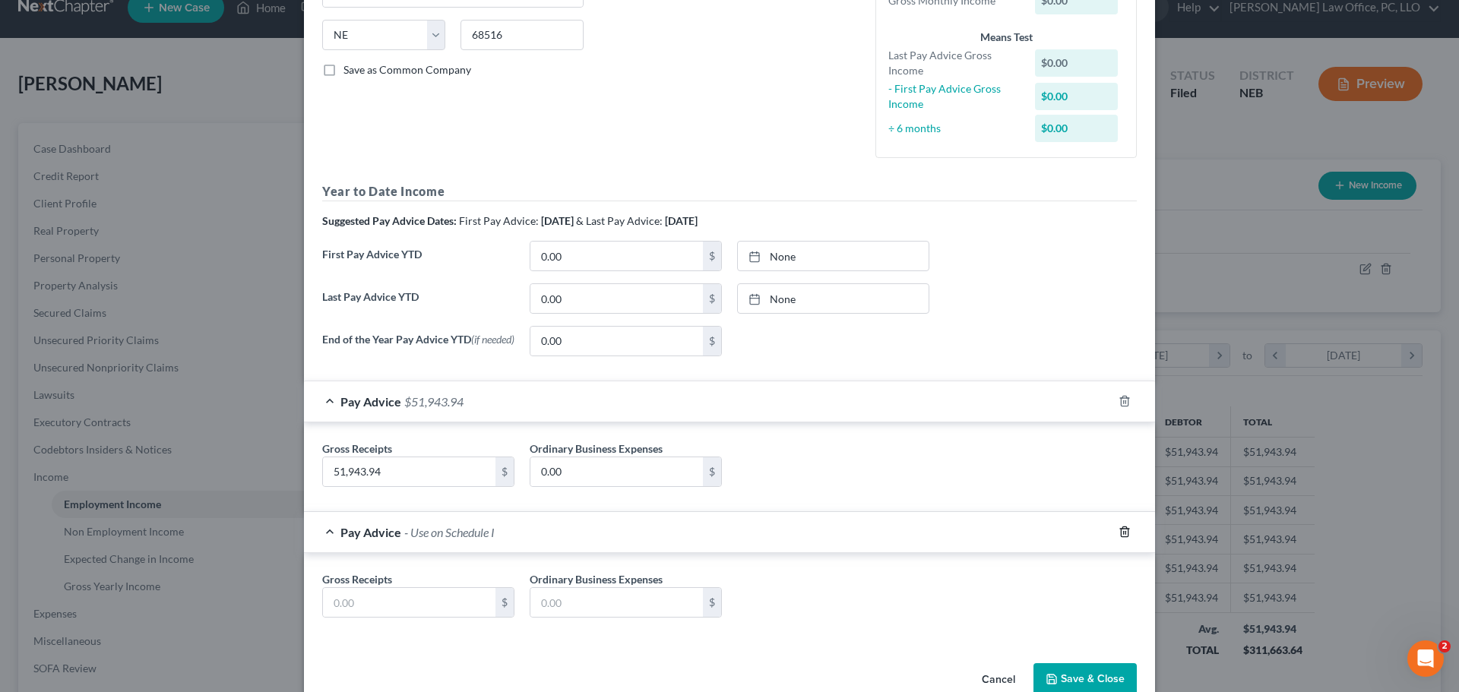
click at [1121, 530] on icon "button" at bounding box center [1124, 532] width 7 height 10
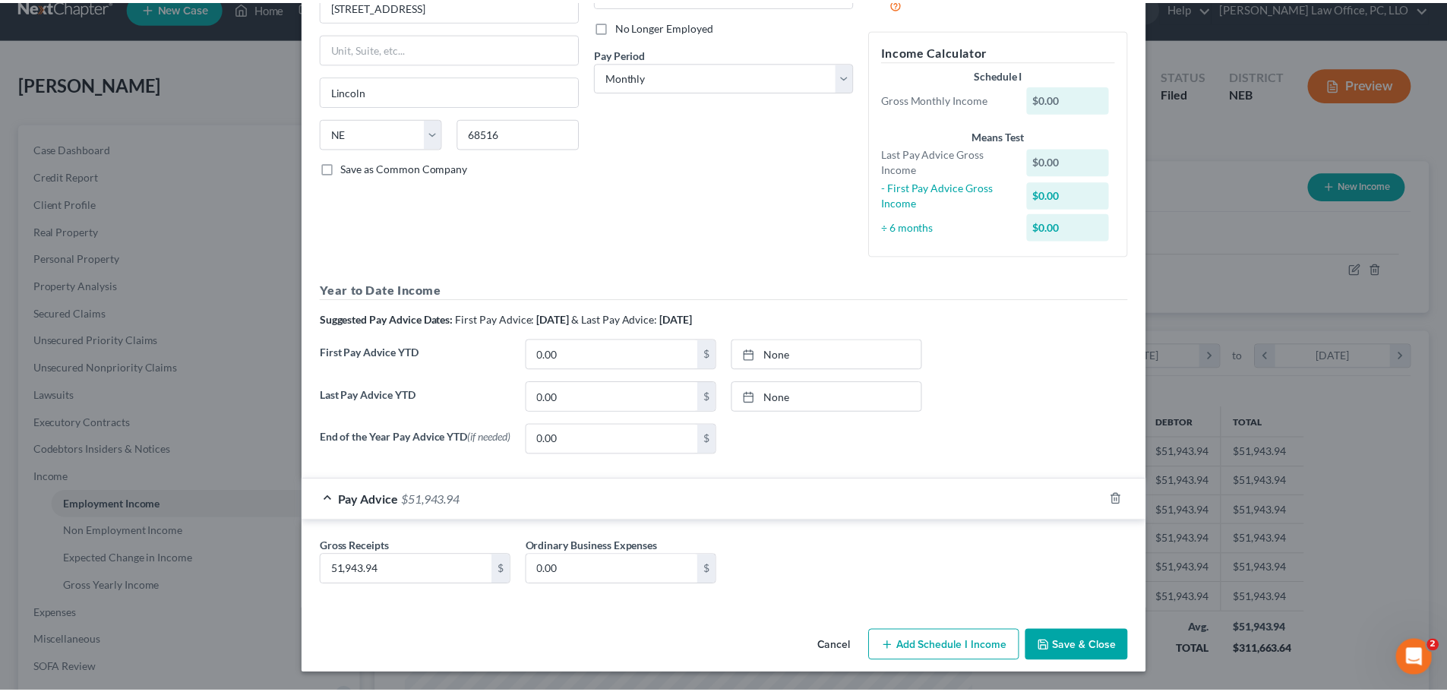
scroll to position [200, 0]
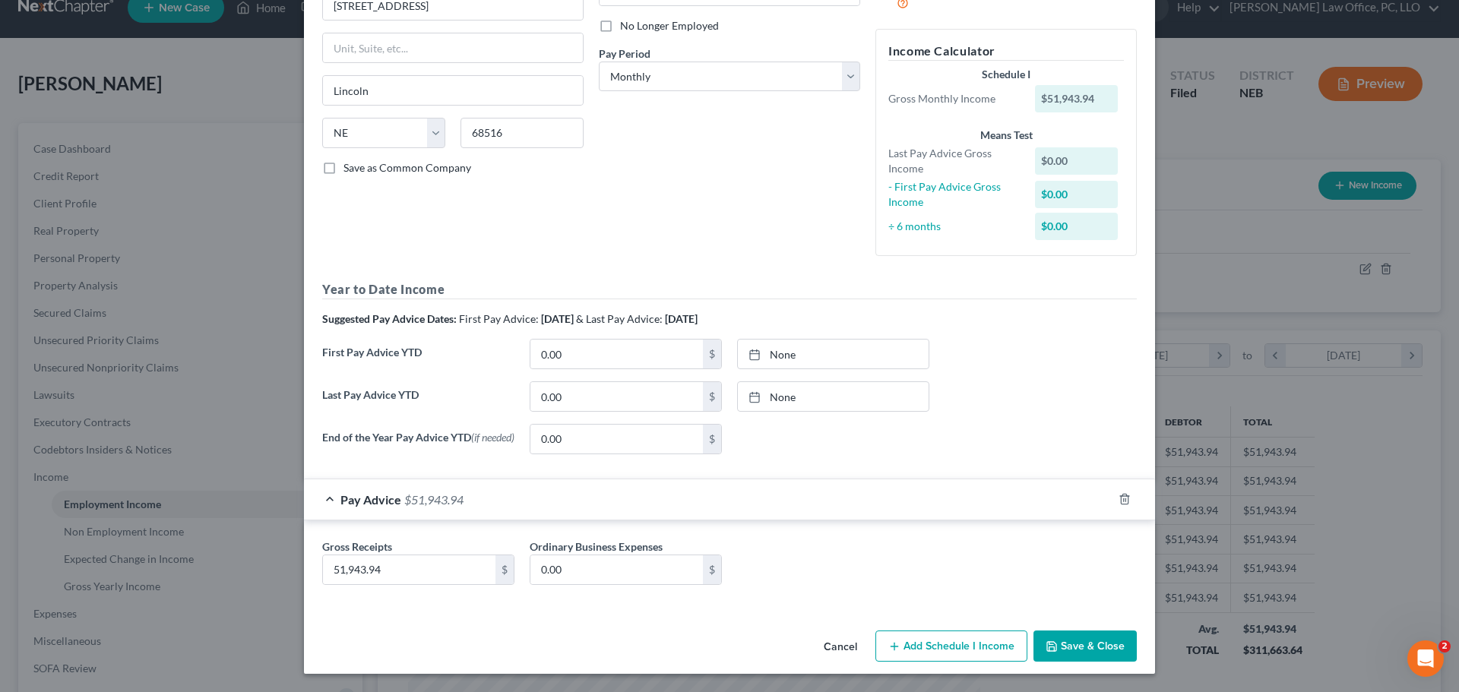
click at [1076, 644] on button "Save & Close" at bounding box center [1084, 647] width 103 height 32
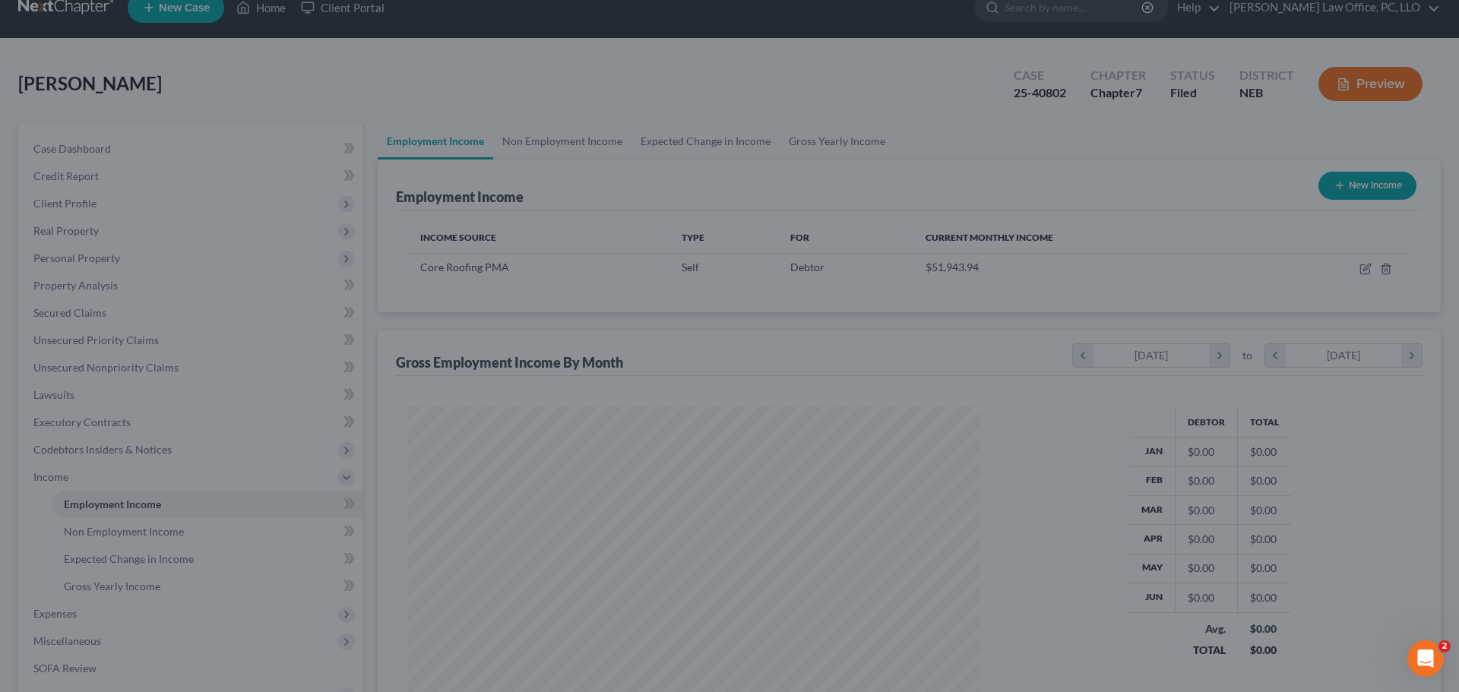
scroll to position [759417, 759103]
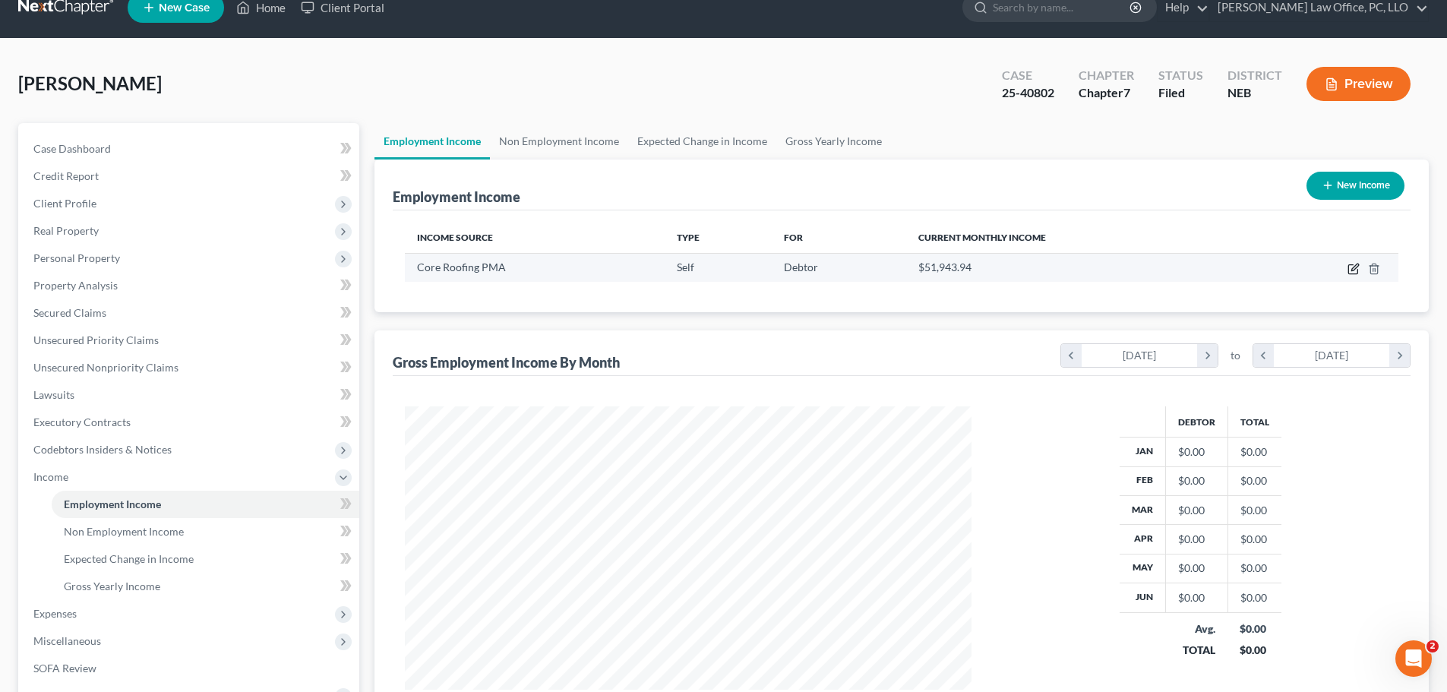
click at [1355, 267] on icon "button" at bounding box center [1354, 269] width 12 height 12
select select "1"
select select "30"
select select "0"
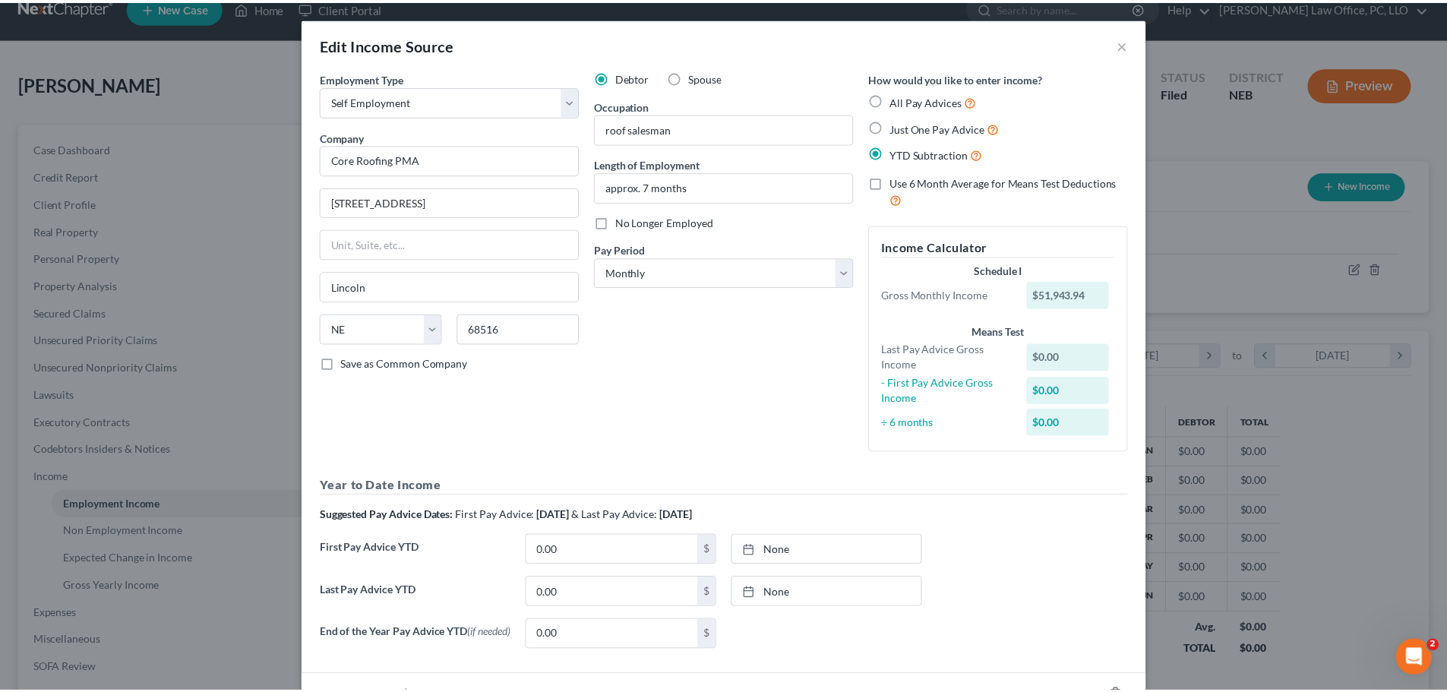
scroll to position [111, 0]
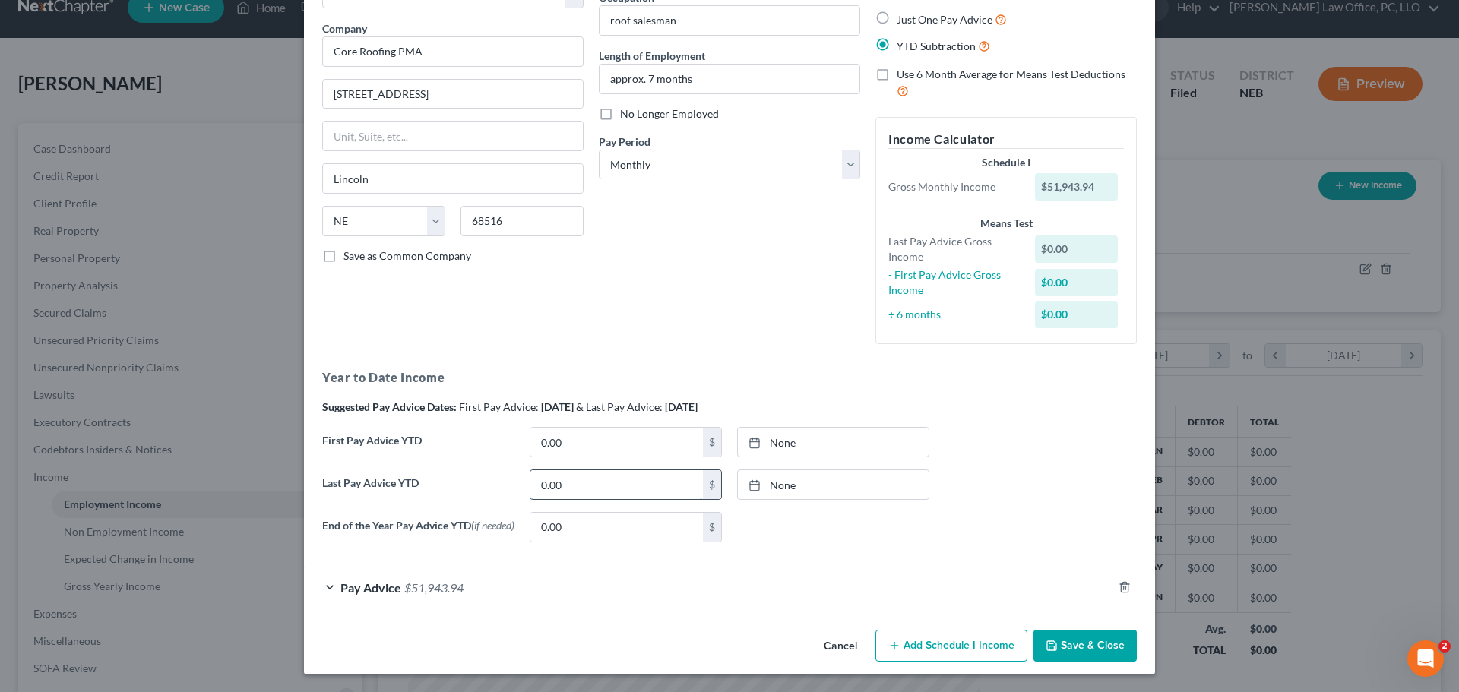
click at [587, 482] on input "0.00" at bounding box center [616, 484] width 172 height 29
type input "51,943.94"
click at [845, 523] on div "None close Date Time chevron_left [DATE] chevron_right Su M Tu W Th F Sa 31 1 2…" at bounding box center [832, 527] width 207 height 30
click at [1080, 640] on button "Save & Close" at bounding box center [1084, 646] width 103 height 32
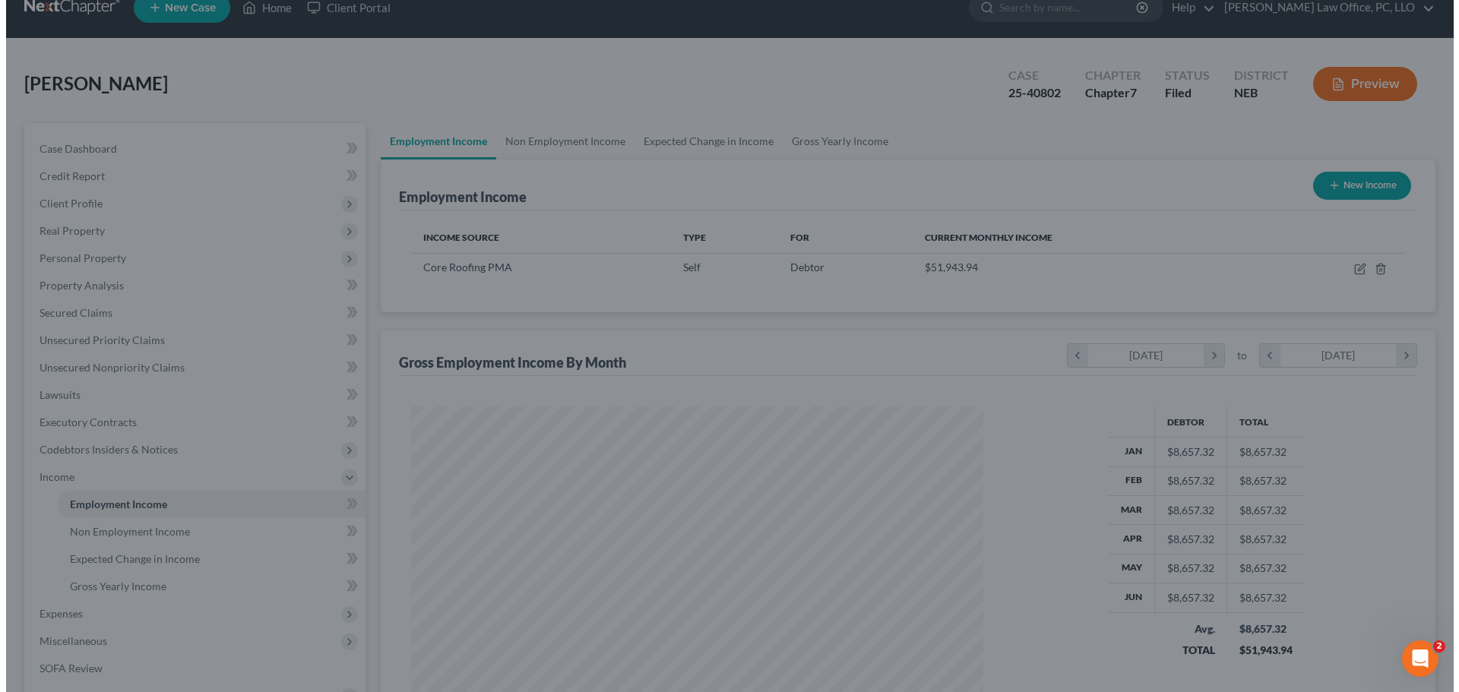
scroll to position [759417, 759103]
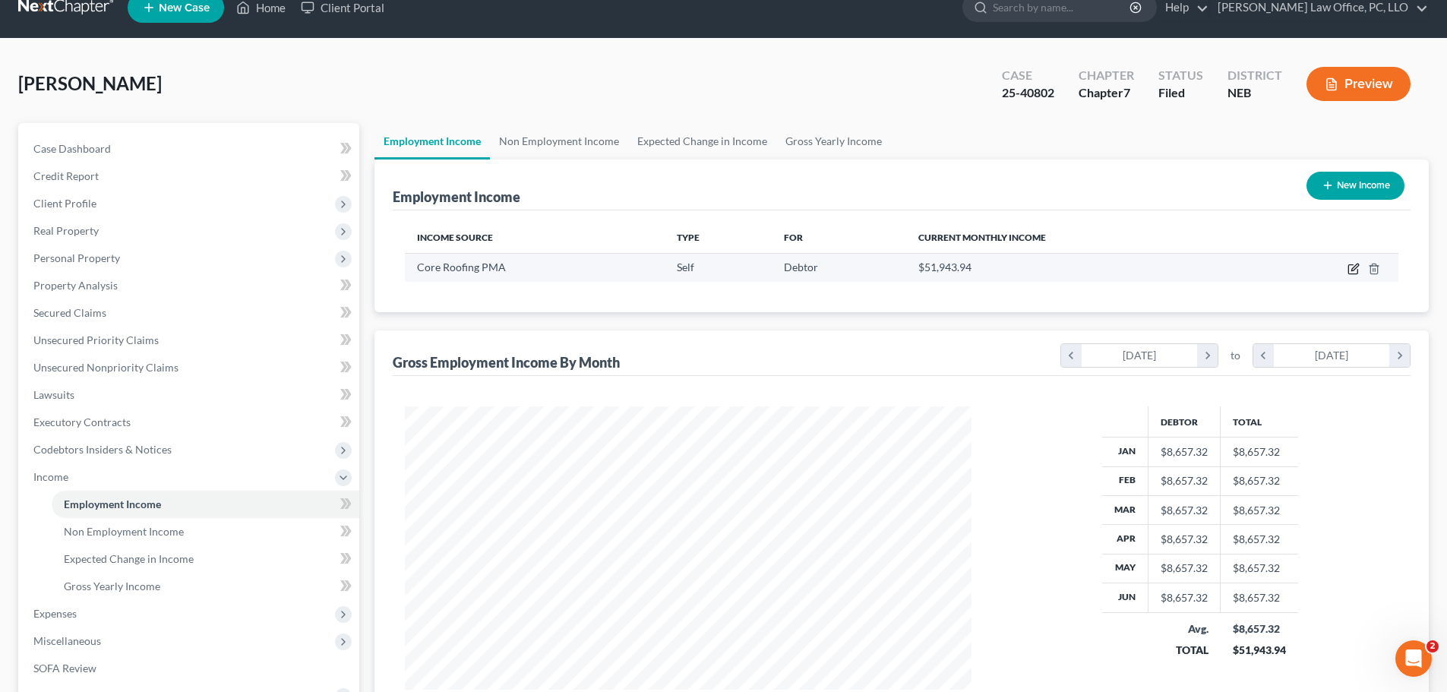
click at [1356, 265] on icon "button" at bounding box center [1355, 267] width 7 height 7
select select "1"
select select "30"
select select "0"
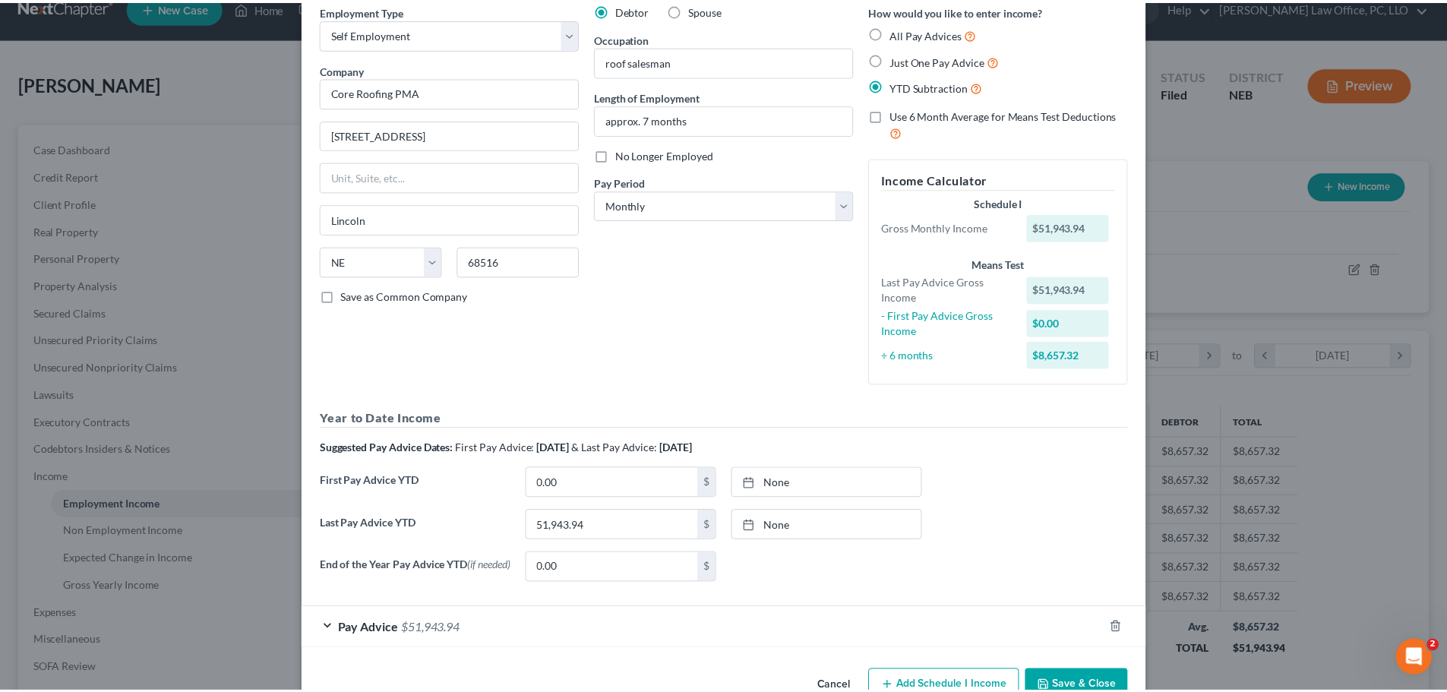
scroll to position [111, 0]
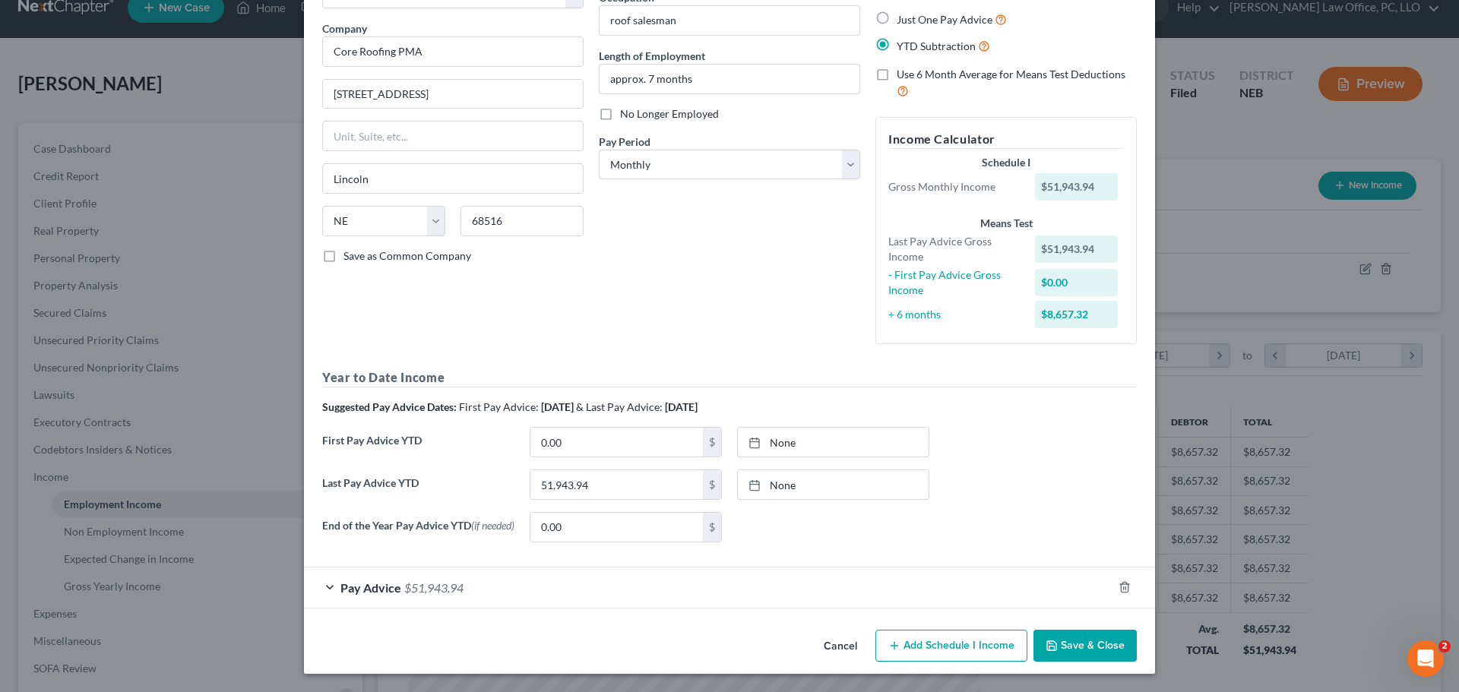
click at [1072, 642] on button "Save & Close" at bounding box center [1084, 646] width 103 height 32
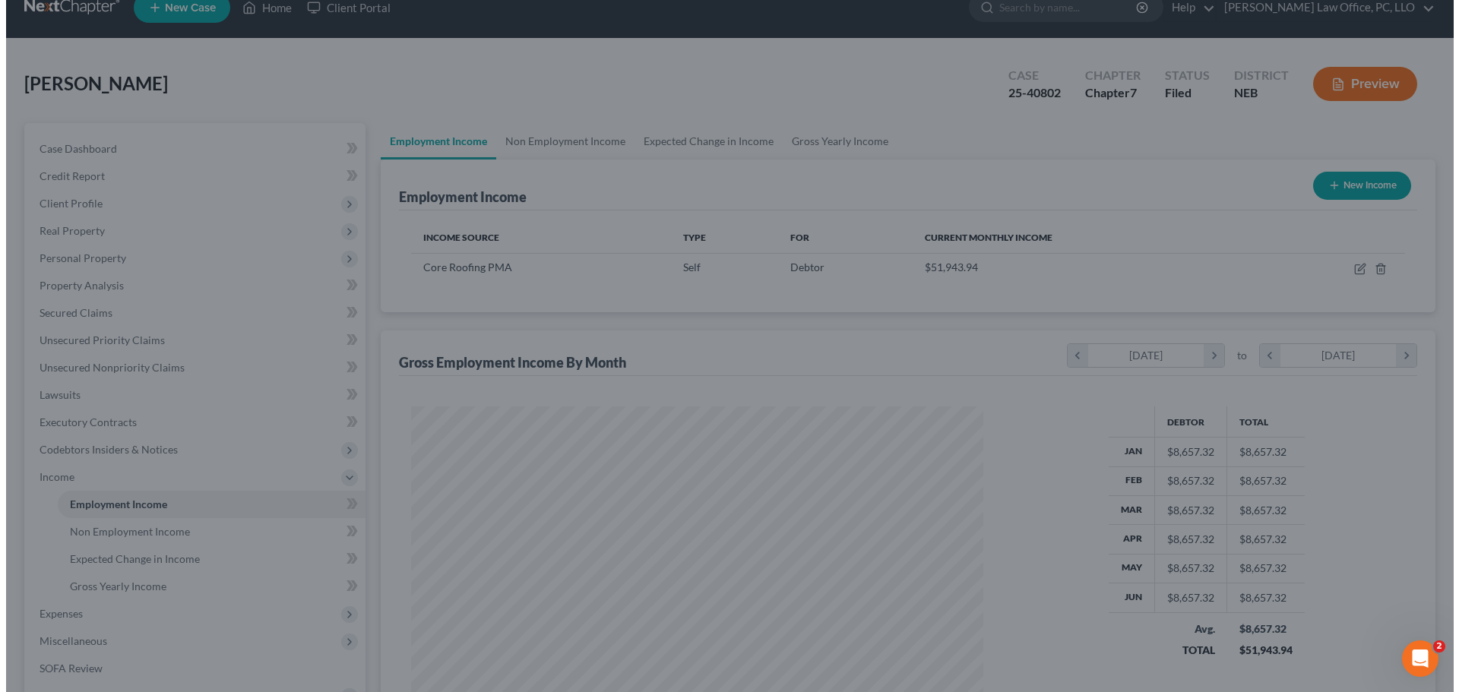
scroll to position [759417, 759103]
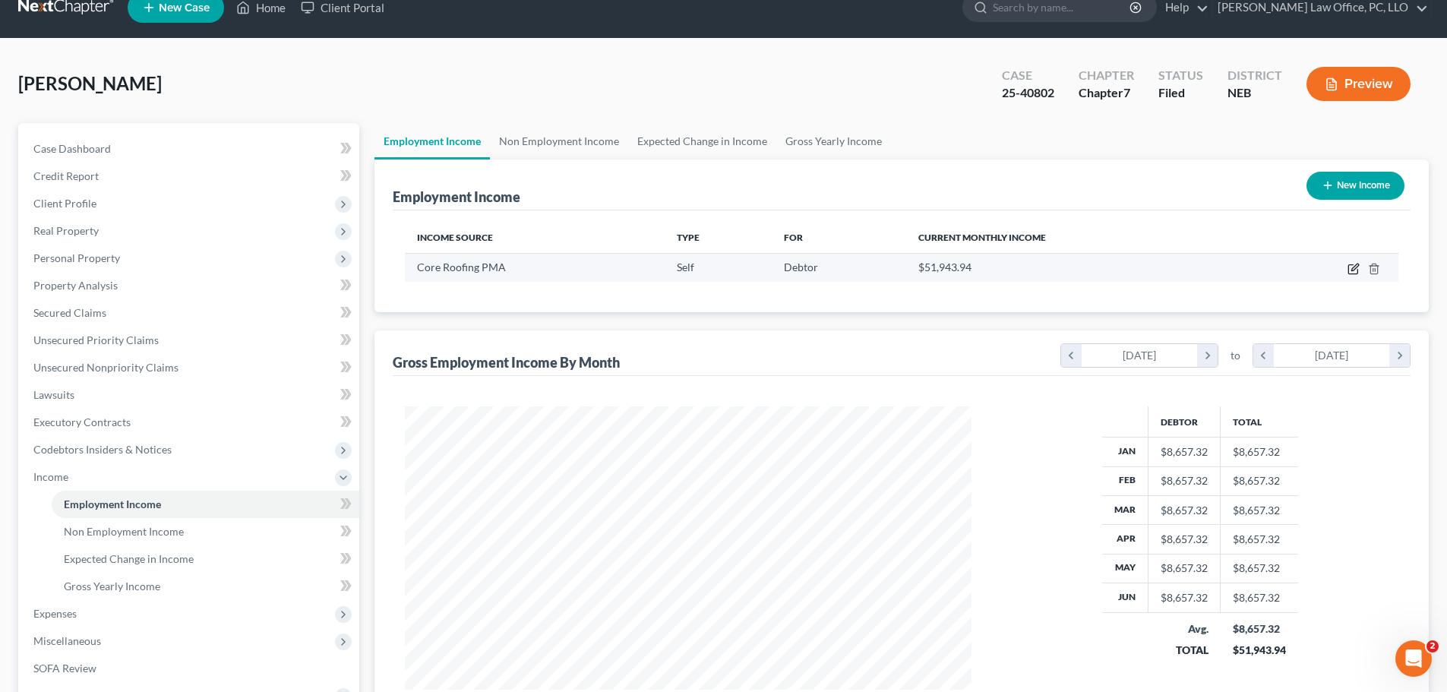
click at [1357, 270] on icon "button" at bounding box center [1354, 269] width 12 height 12
select select "1"
select select "30"
select select "0"
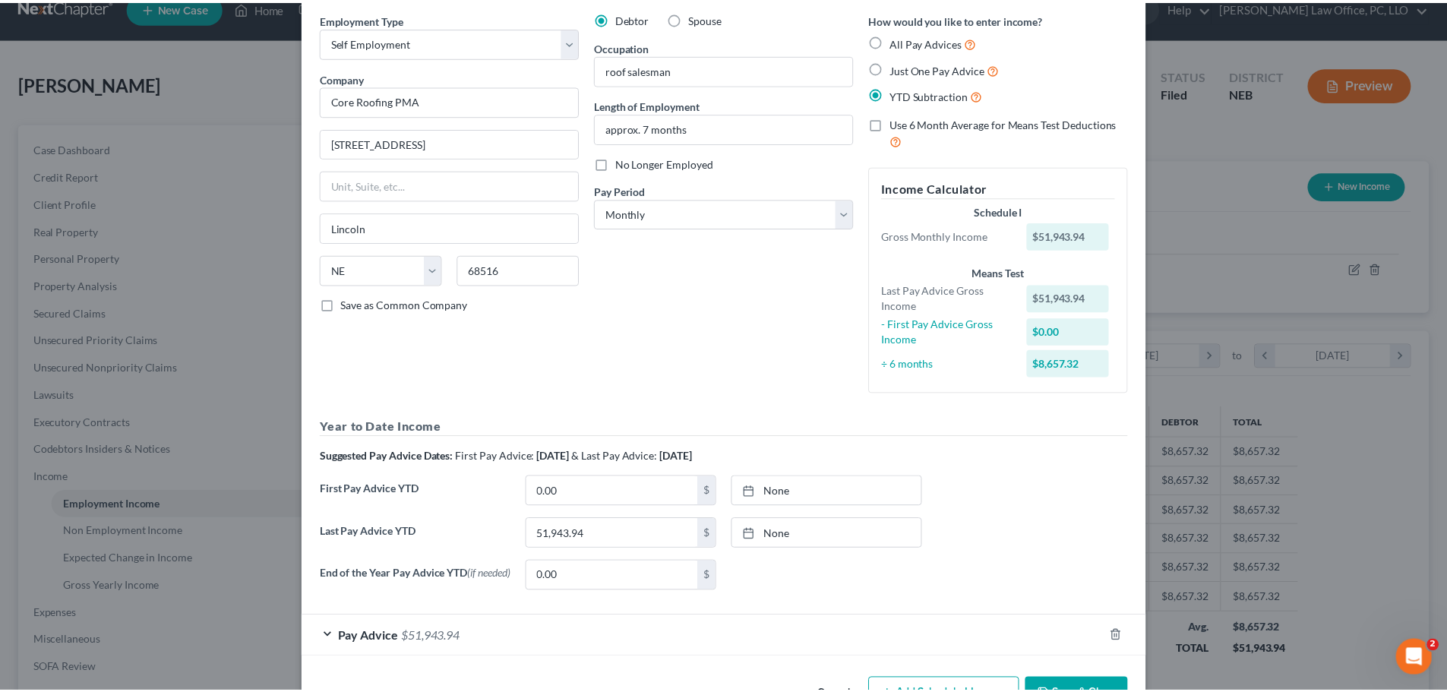
scroll to position [111, 0]
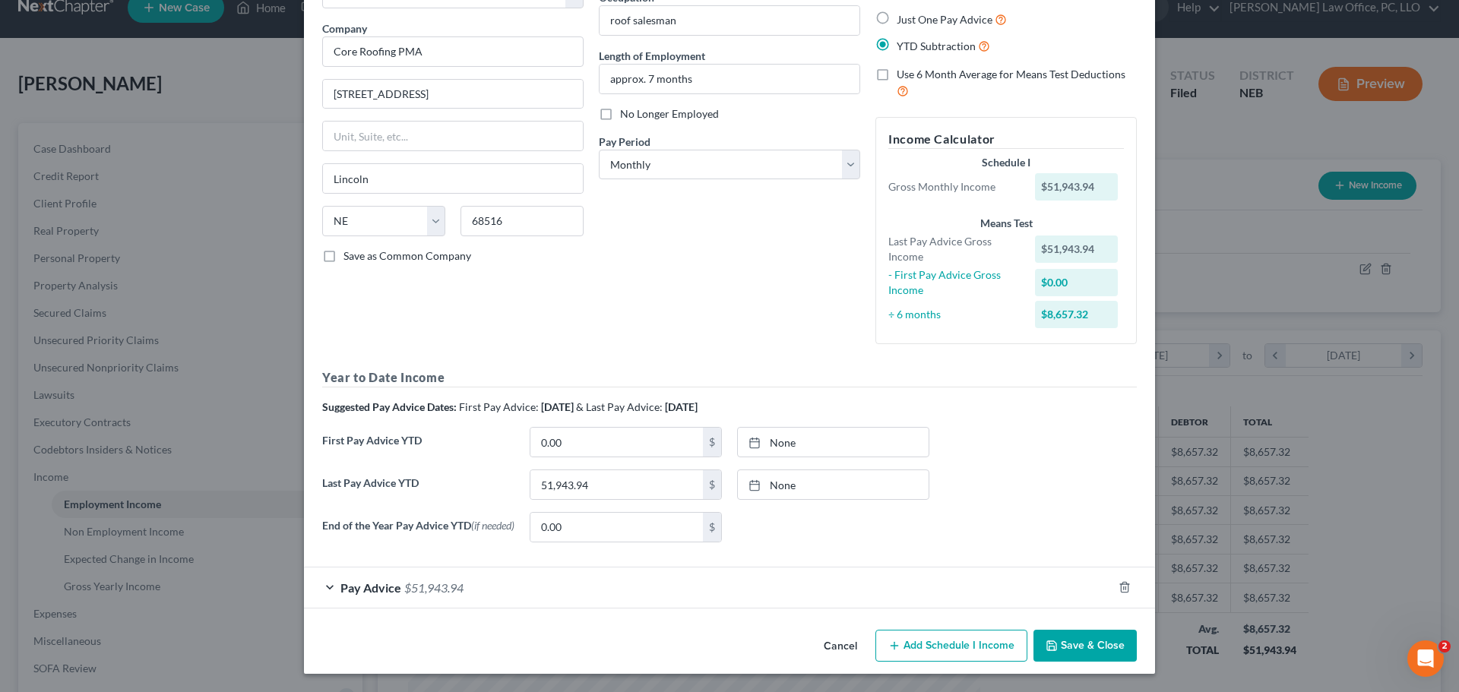
click at [1090, 640] on button "Save & Close" at bounding box center [1084, 646] width 103 height 32
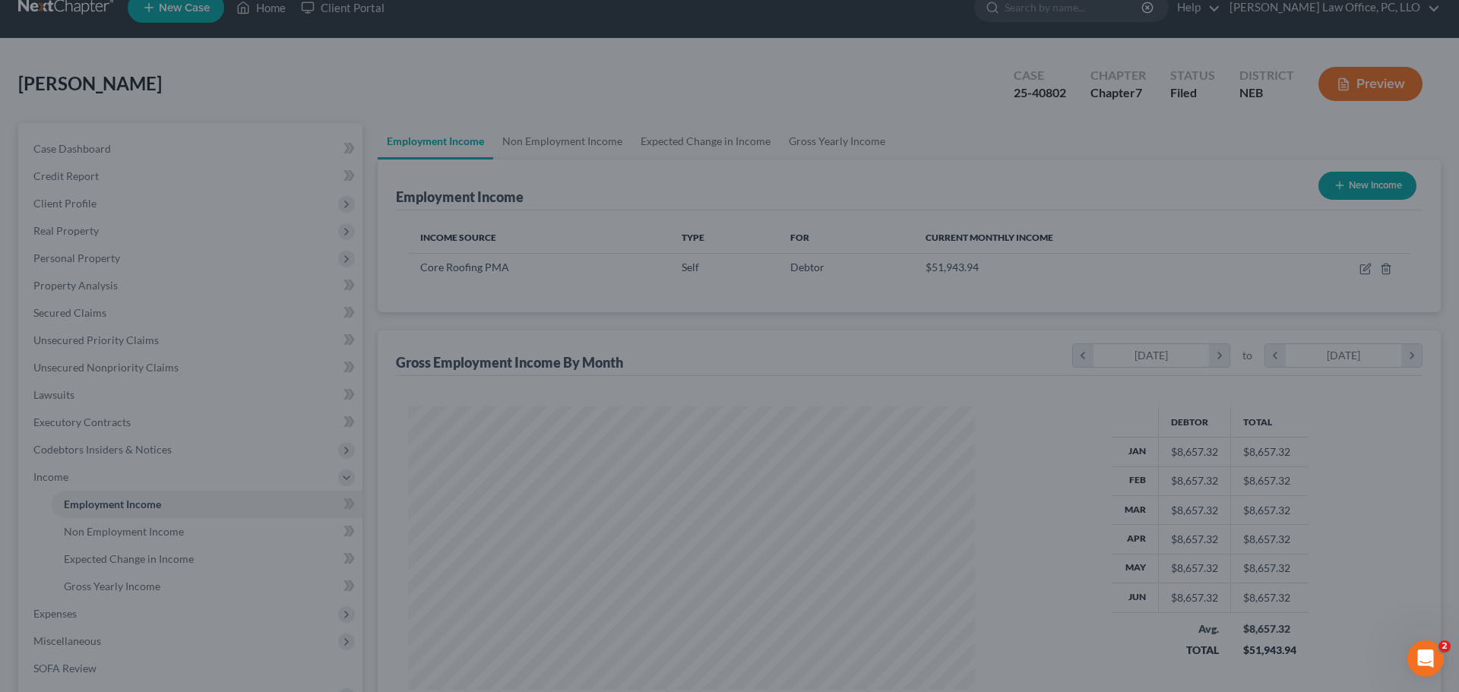
scroll to position [759417, 759103]
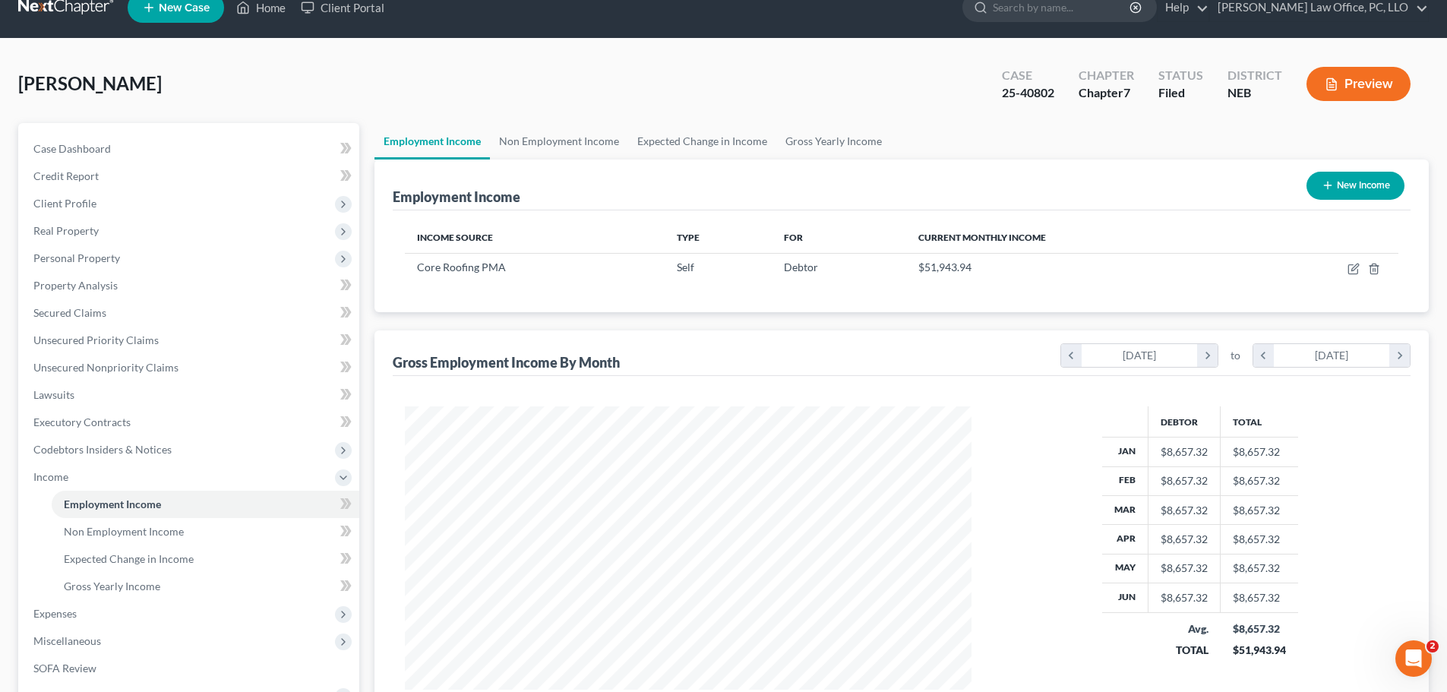
click at [1368, 77] on button "Preview" at bounding box center [1359, 84] width 104 height 34
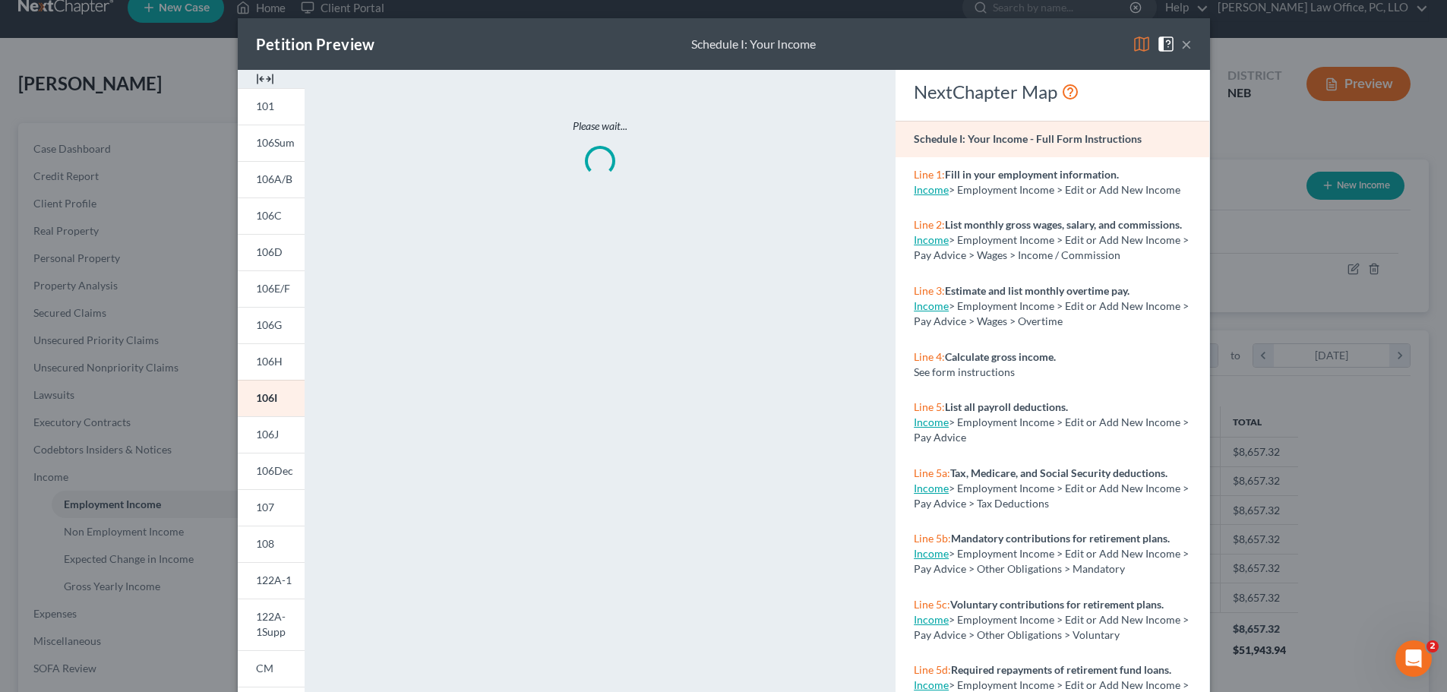
scroll to position [286, 602]
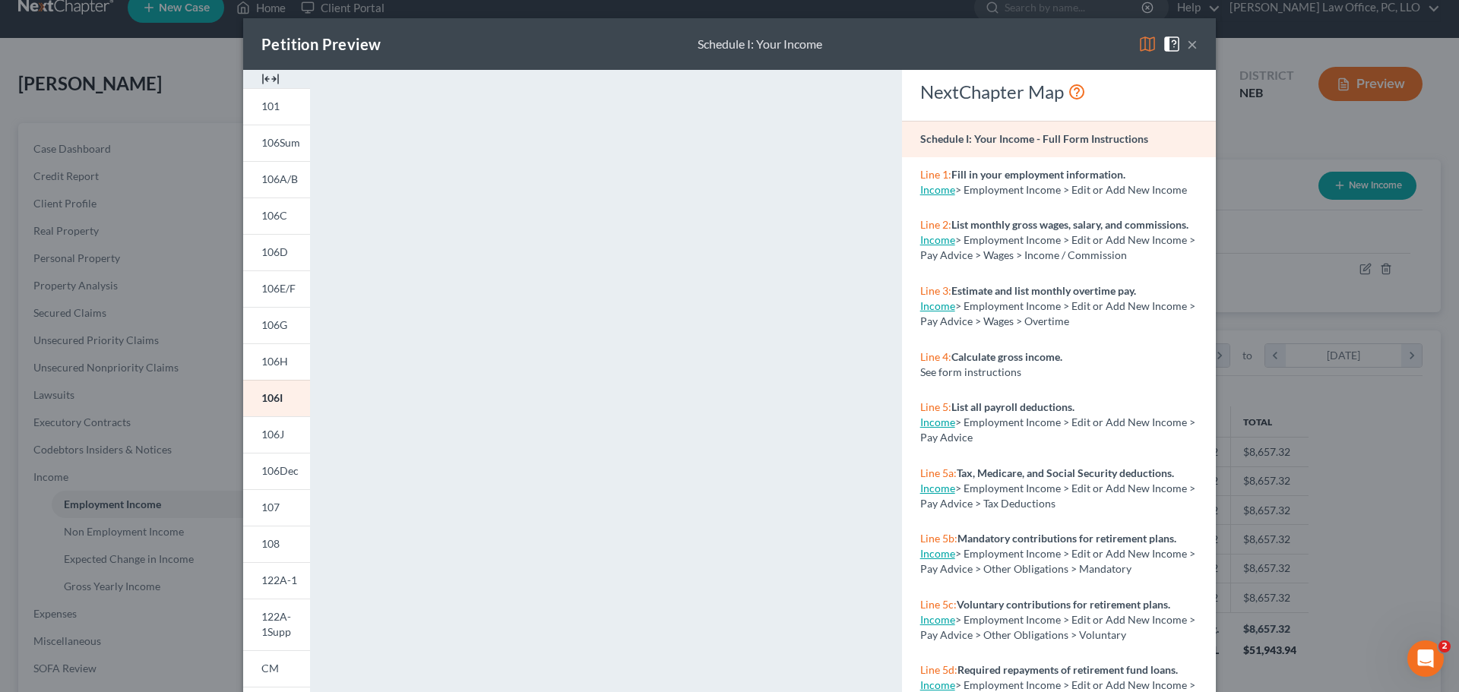
click at [1187, 42] on button "×" at bounding box center [1192, 44] width 11 height 18
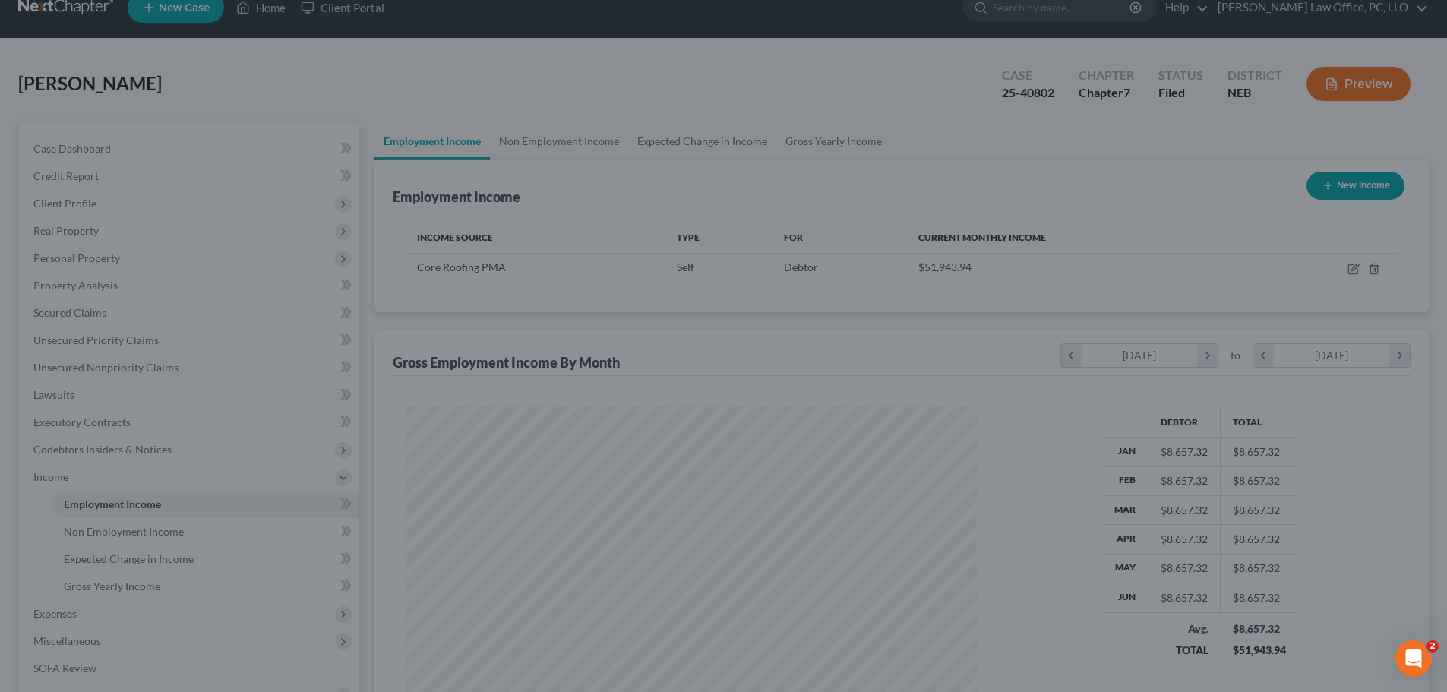
scroll to position [759417, 759103]
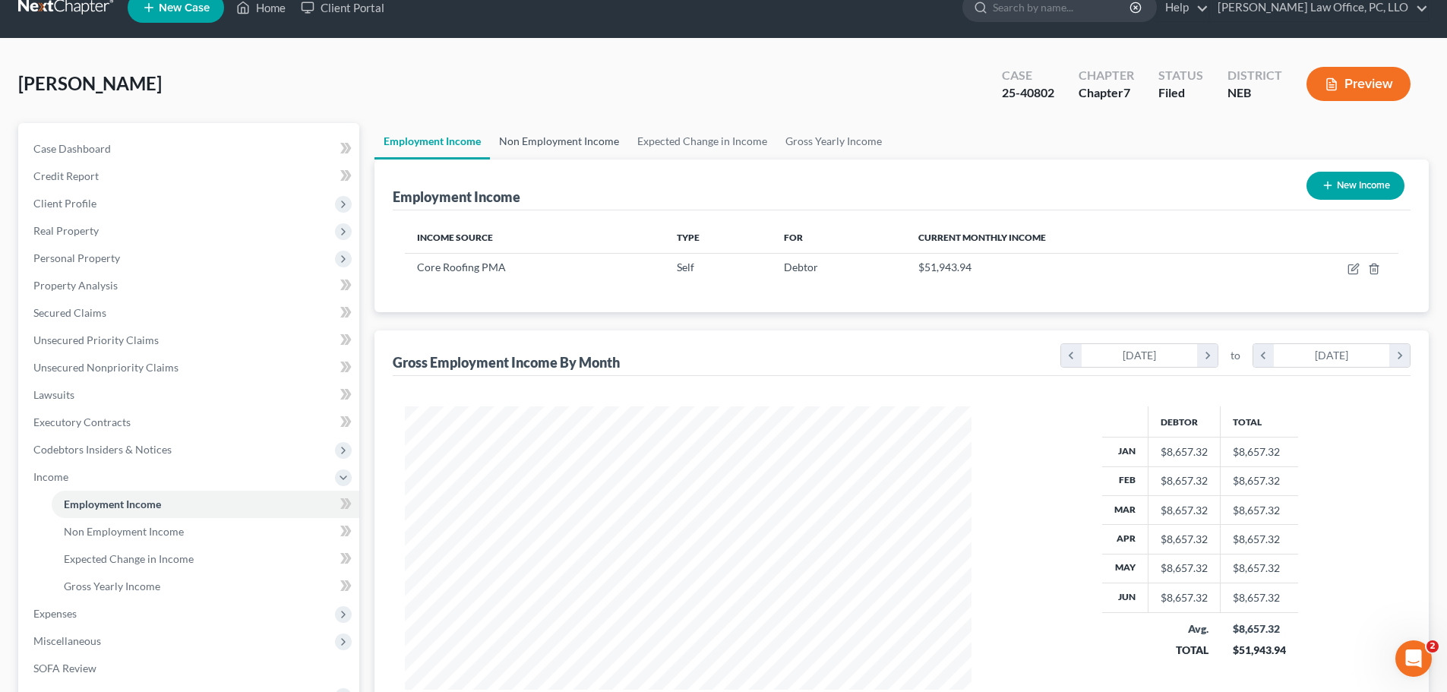
click at [544, 133] on link "Non Employment Income" at bounding box center [559, 141] width 138 height 36
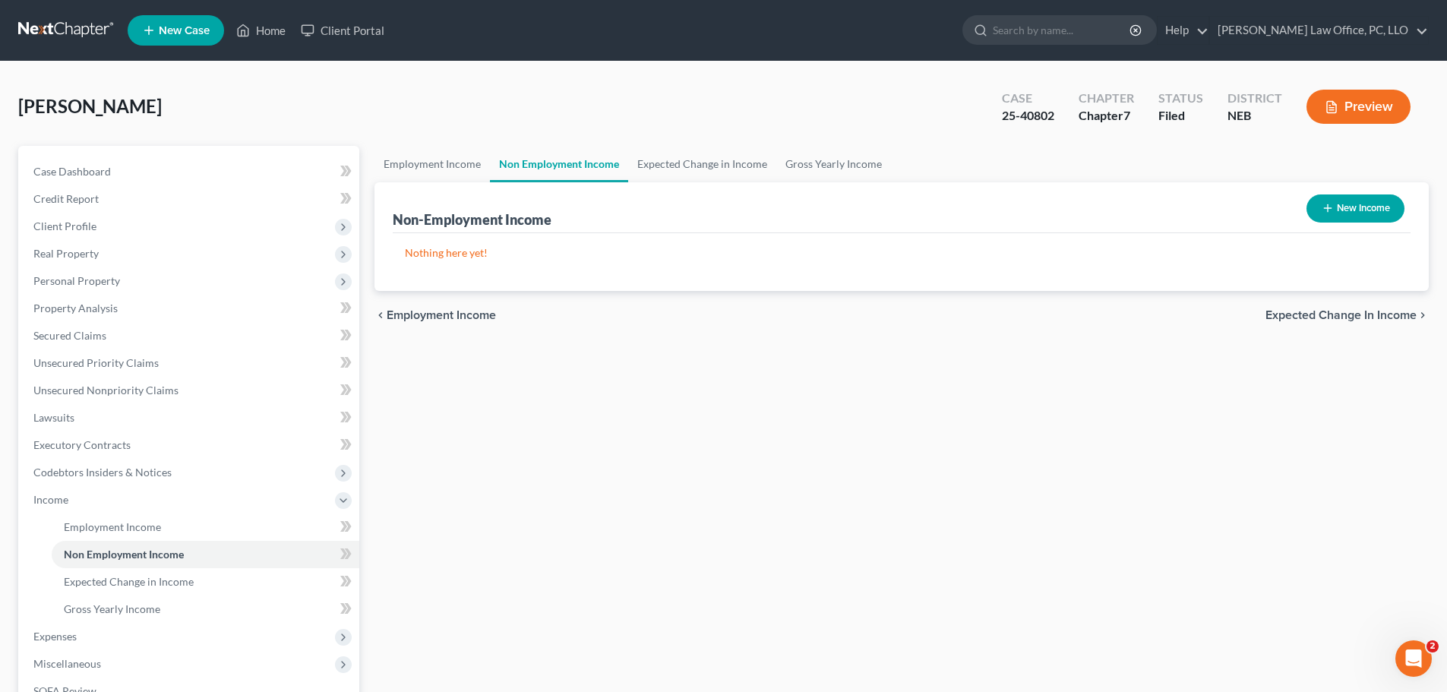
click at [1379, 210] on button "New Income" at bounding box center [1356, 208] width 98 height 28
select select "0"
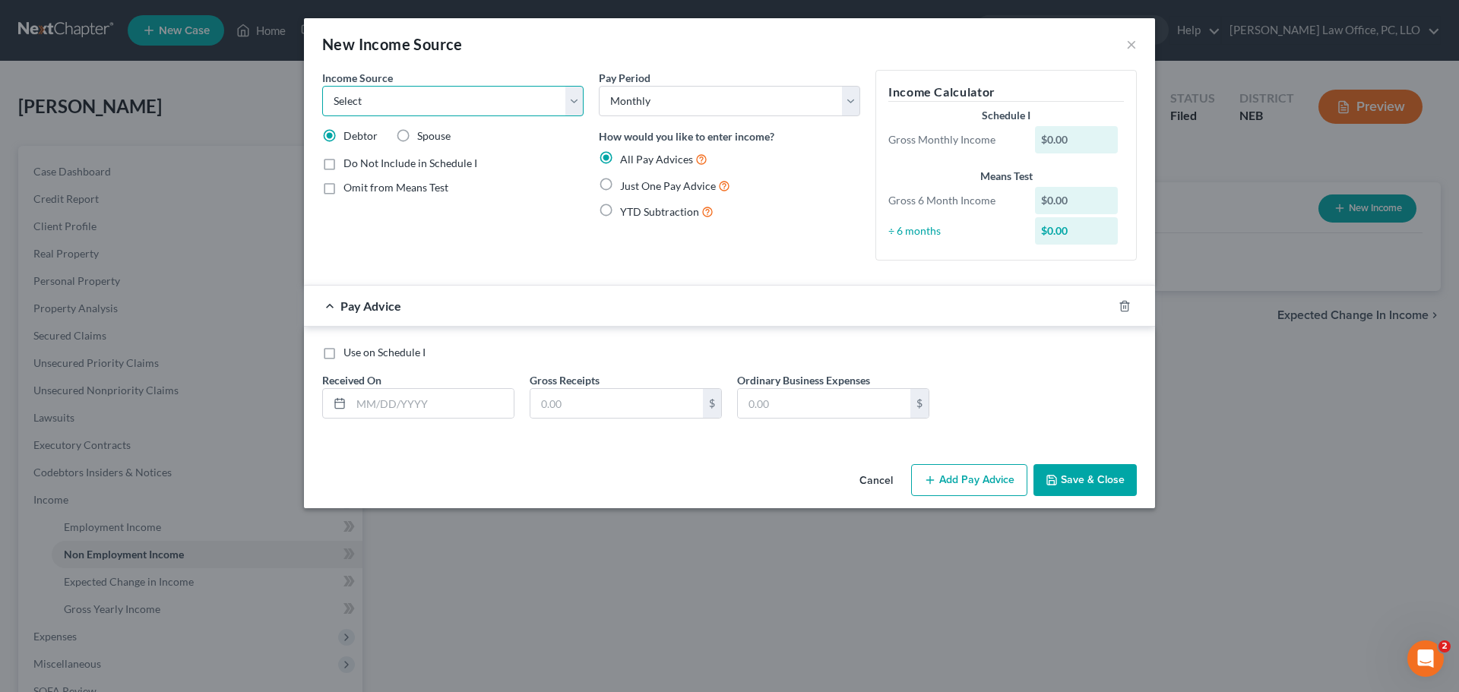
click at [573, 102] on select "Select Unemployment Disability (from employer) Pension Retirement Social Securi…" at bounding box center [452, 101] width 261 height 30
click at [515, 61] on div "New Income Source ×" at bounding box center [729, 44] width 851 height 52
click at [887, 476] on button "Cancel" at bounding box center [876, 481] width 58 height 30
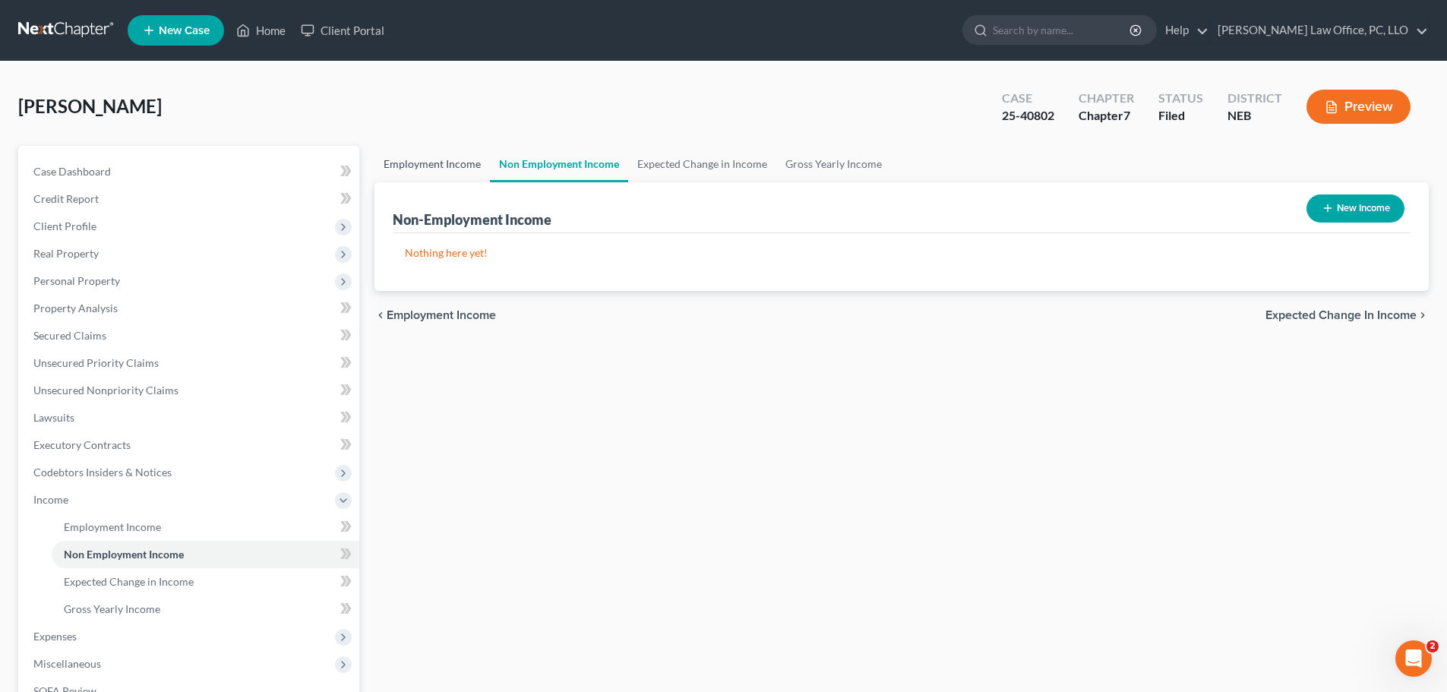
click at [432, 157] on link "Employment Income" at bounding box center [432, 164] width 115 height 36
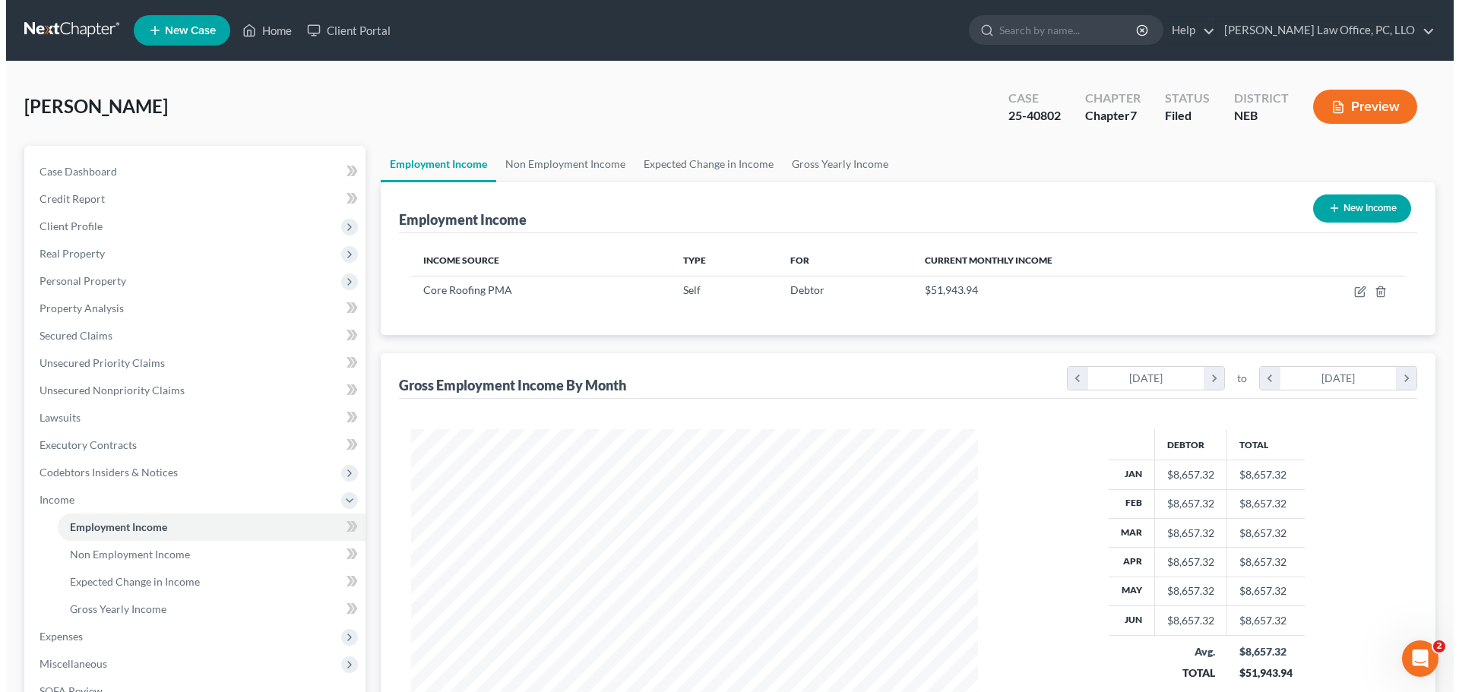
scroll to position [283, 597]
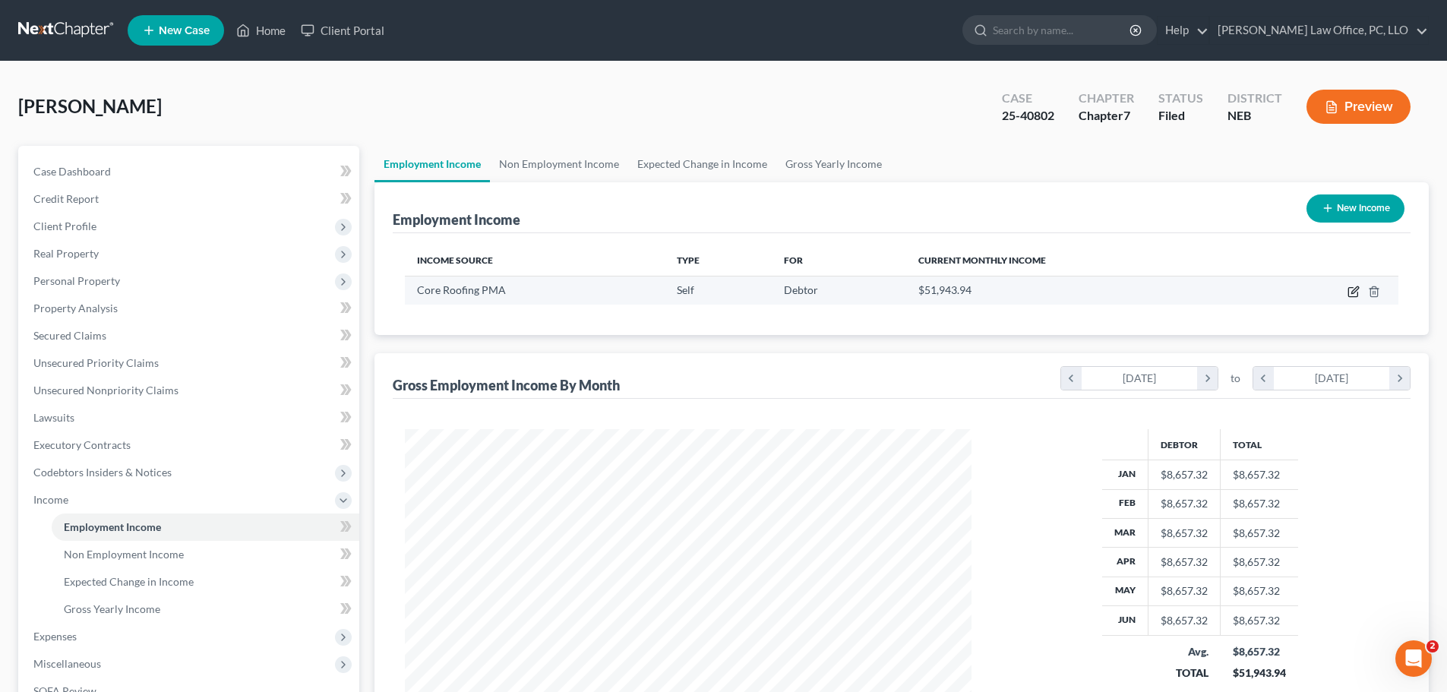
click at [1356, 288] on icon "button" at bounding box center [1355, 289] width 7 height 7
select select "1"
select select "30"
select select "0"
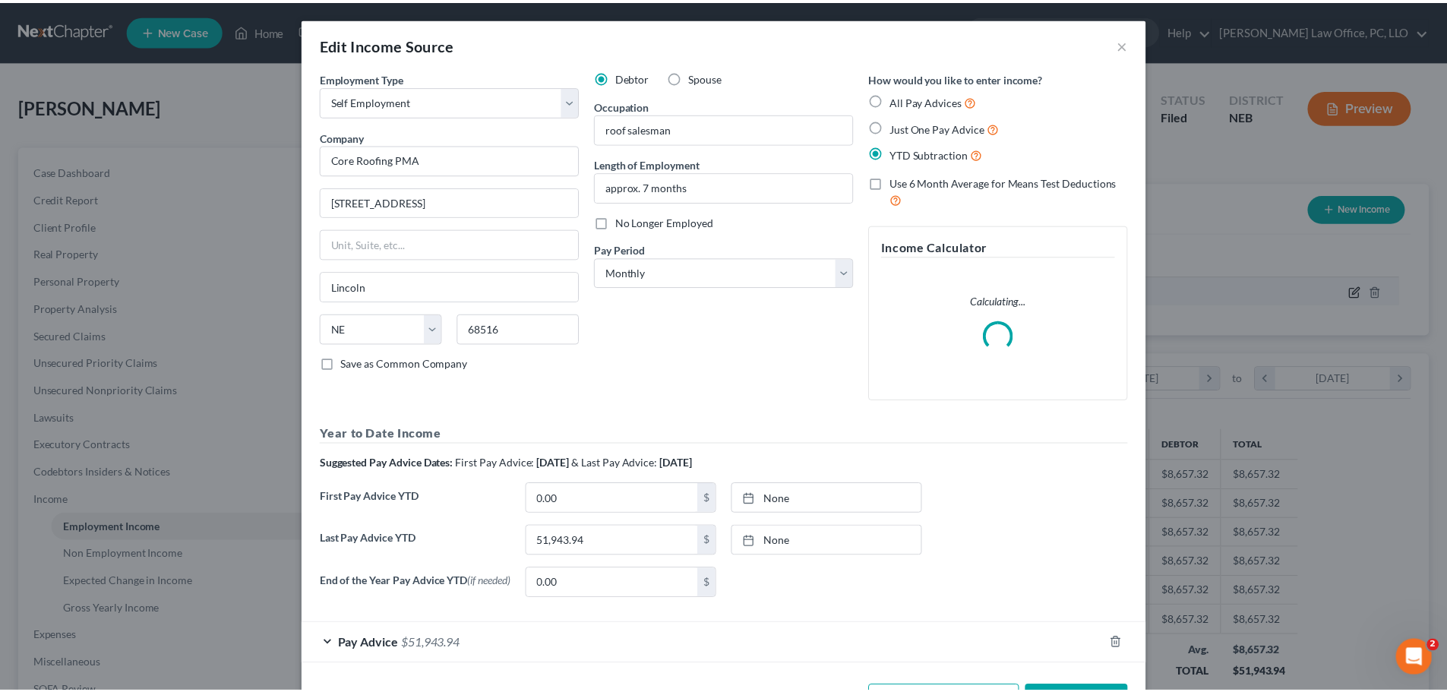
scroll to position [286, 602]
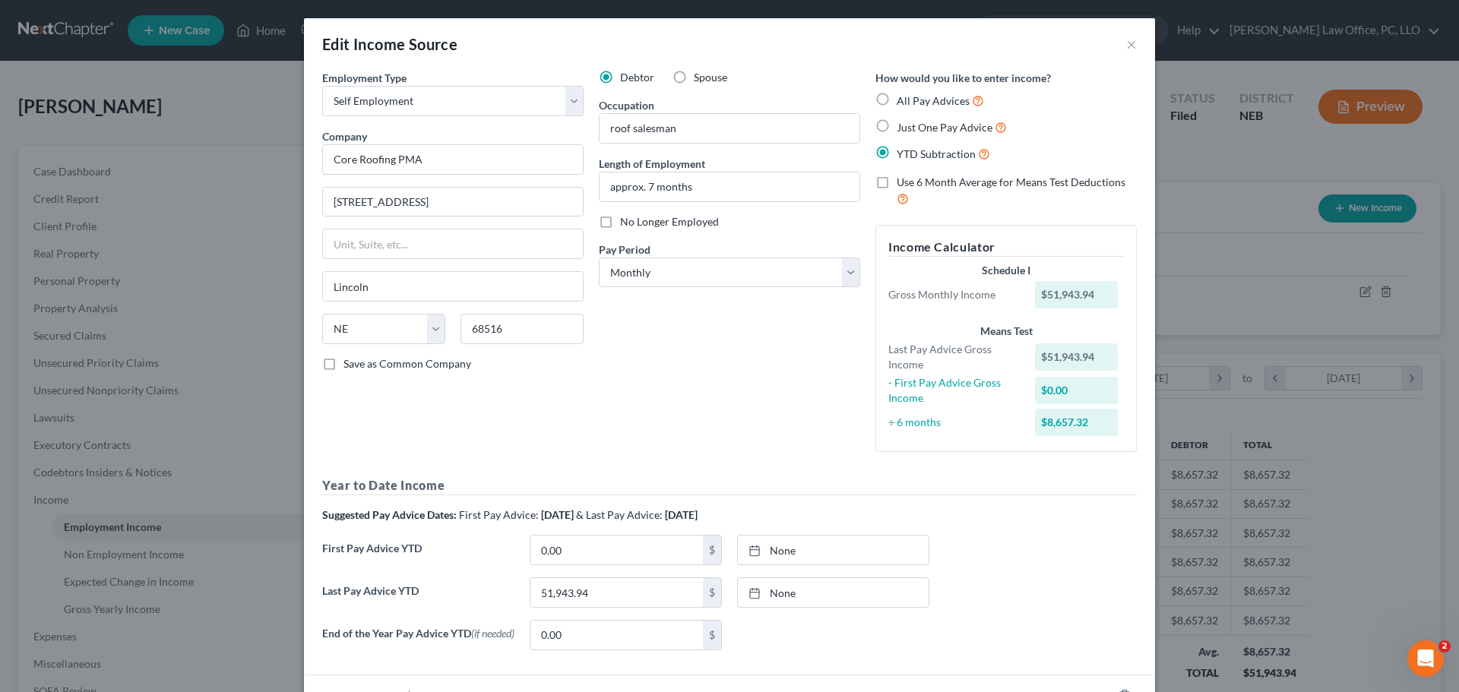
click at [896, 99] on label "All Pay Advices" at bounding box center [939, 100] width 87 height 17
click at [903, 99] on input "All Pay Advices" at bounding box center [908, 97] width 10 height 10
radio input "true"
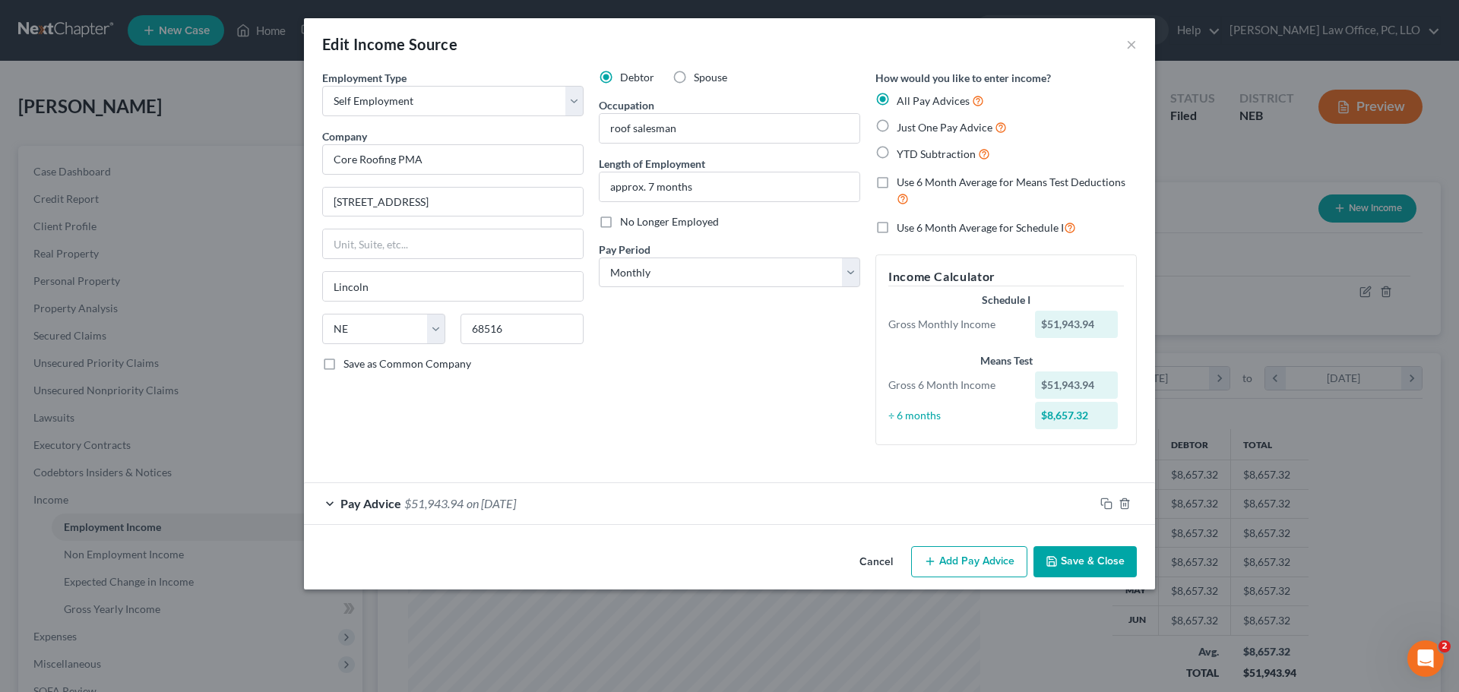
click at [1086, 561] on button "Save & Close" at bounding box center [1084, 562] width 103 height 32
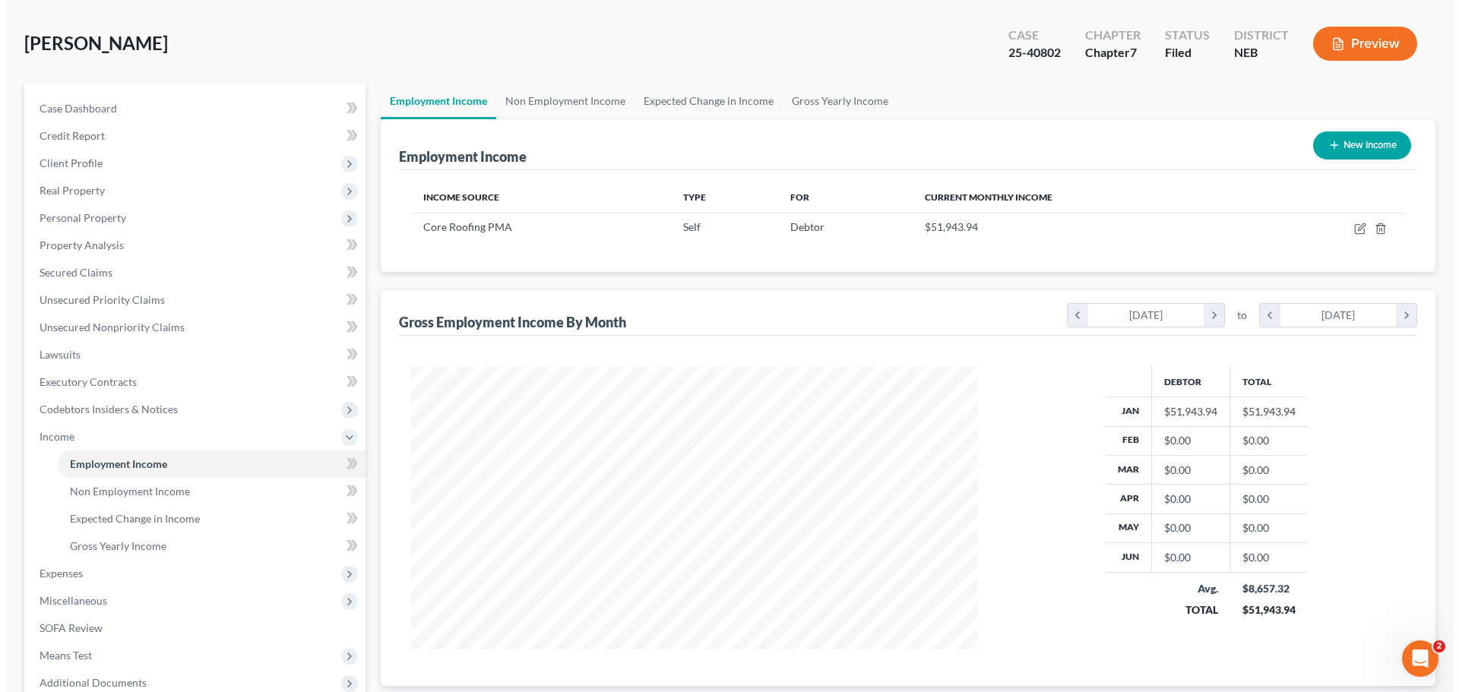
scroll to position [0, 0]
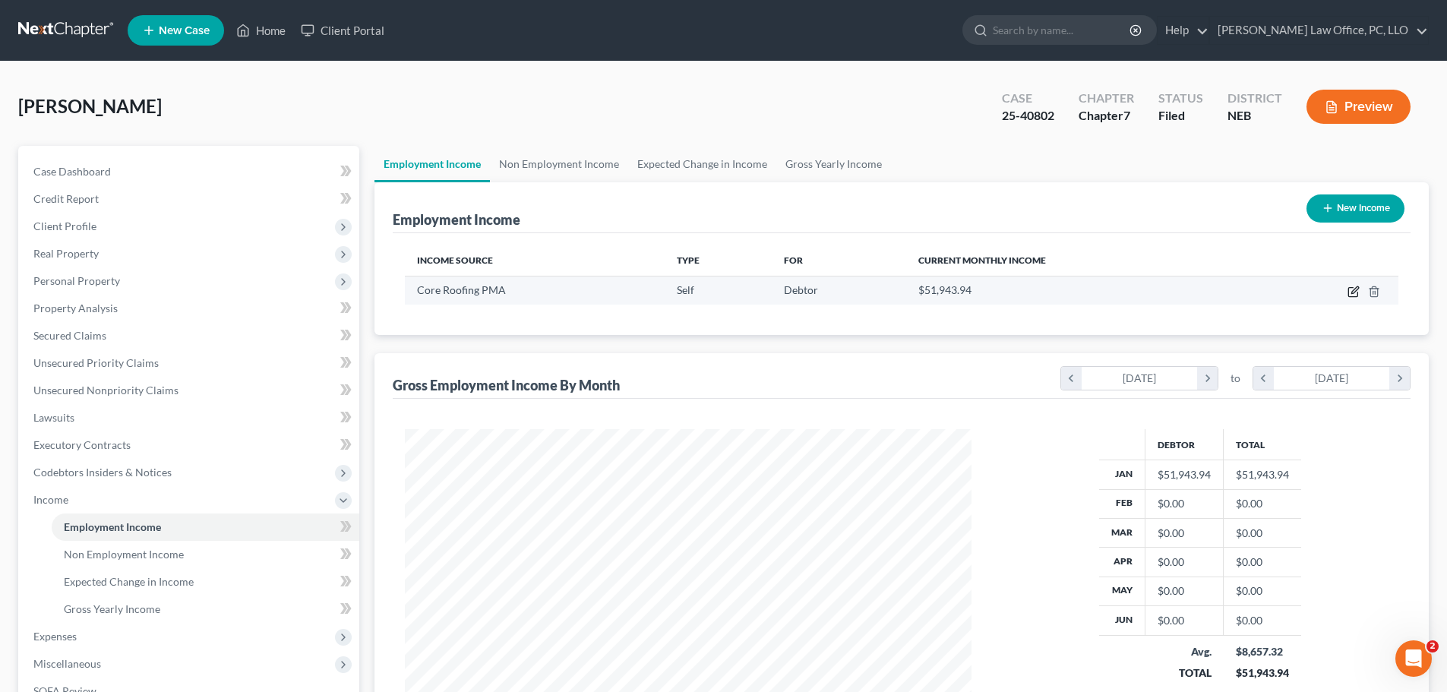
click at [1356, 289] on icon "button" at bounding box center [1354, 292] width 12 height 12
select select "1"
select select "30"
select select "0"
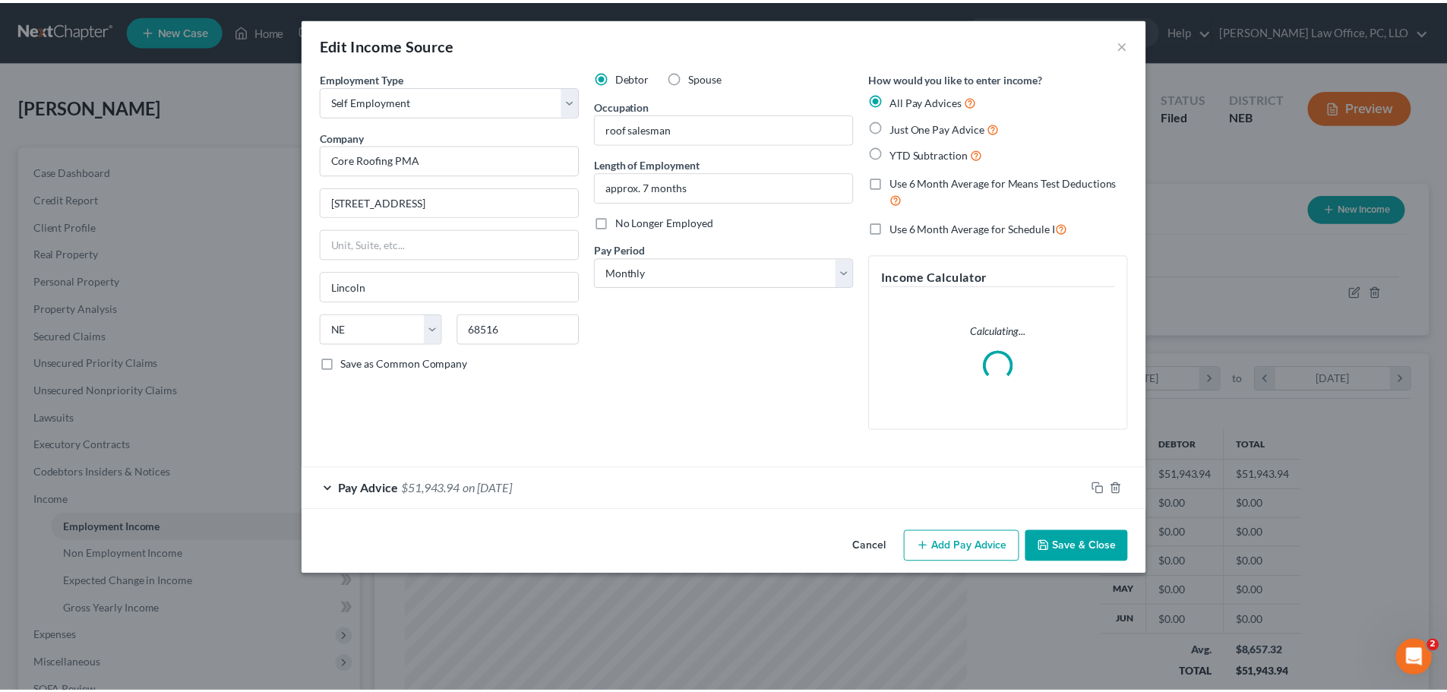
scroll to position [286, 602]
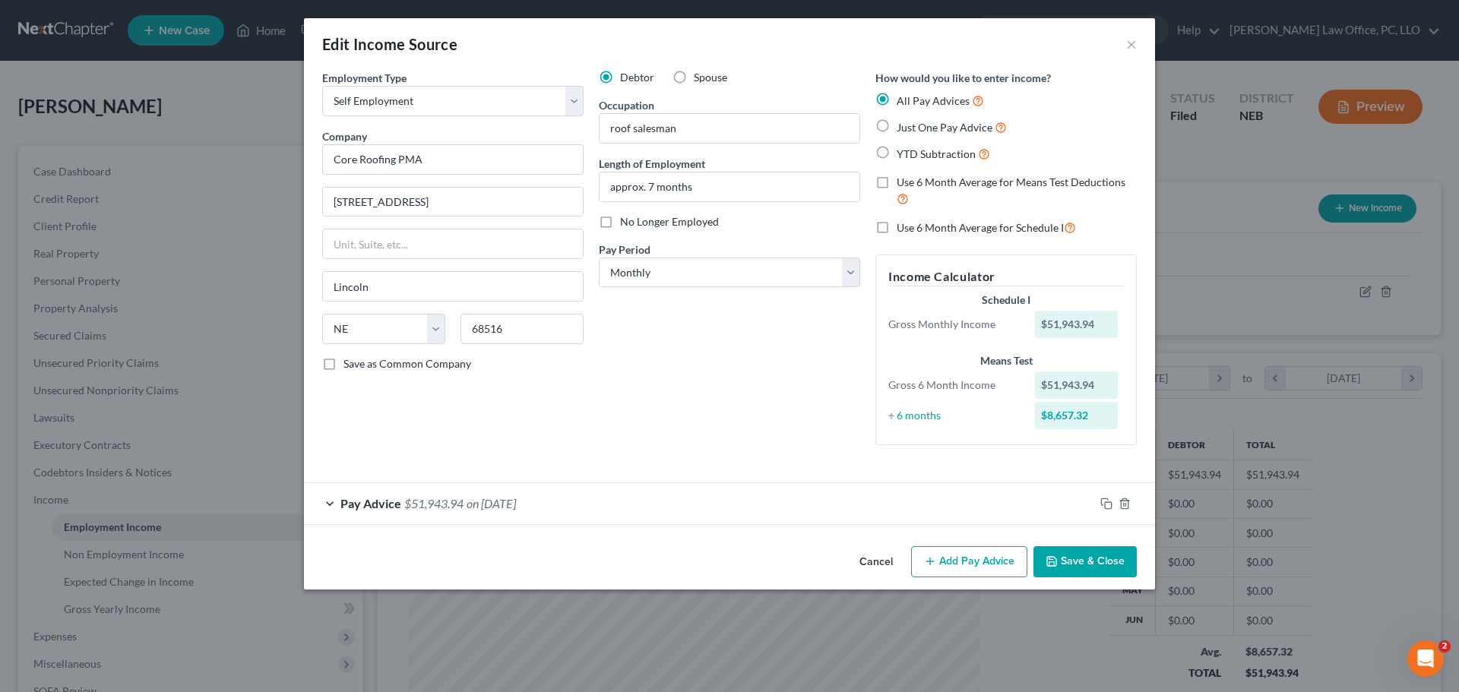
click at [896, 224] on label "Use 6 Month Average for Schedule I" at bounding box center [985, 227] width 179 height 17
click at [903, 224] on input "Use 6 Month Average for Schedule I" at bounding box center [908, 224] width 10 height 10
checkbox input "true"
click at [1073, 554] on button "Save & Close" at bounding box center [1084, 562] width 103 height 32
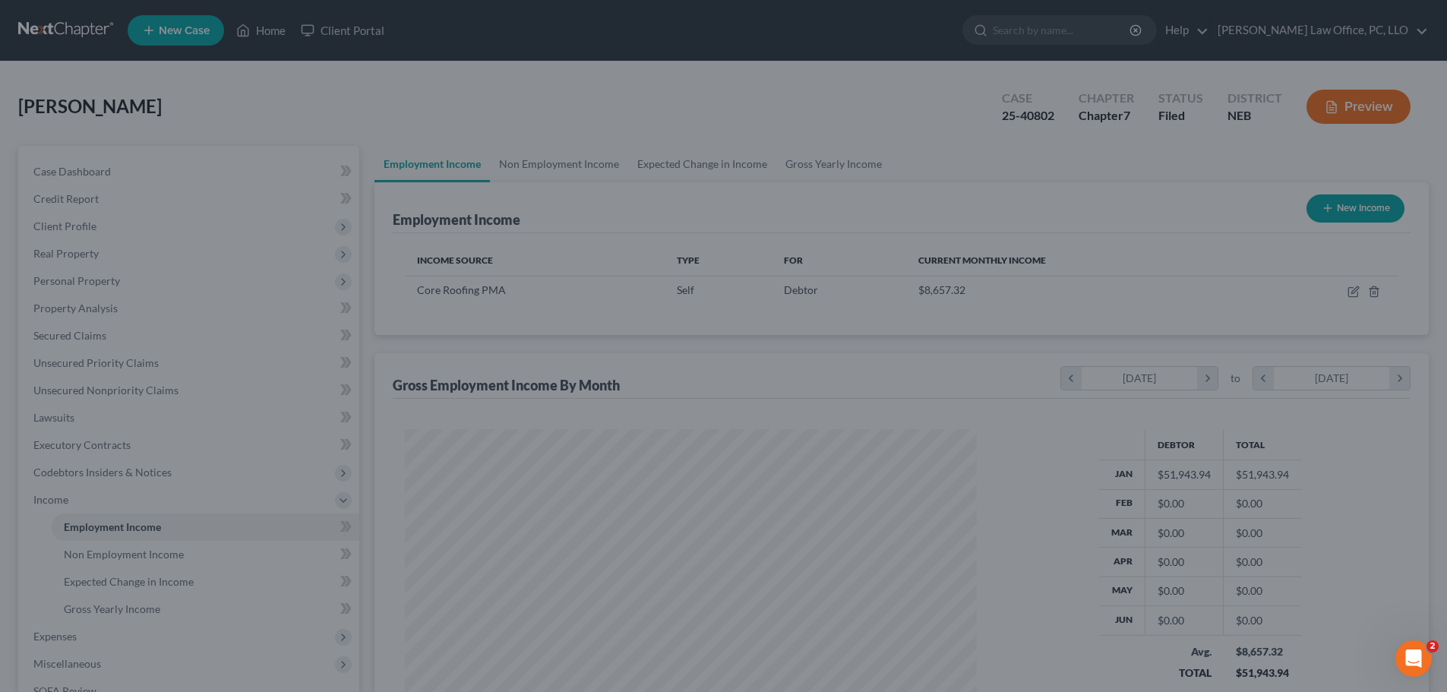
scroll to position [759417, 759103]
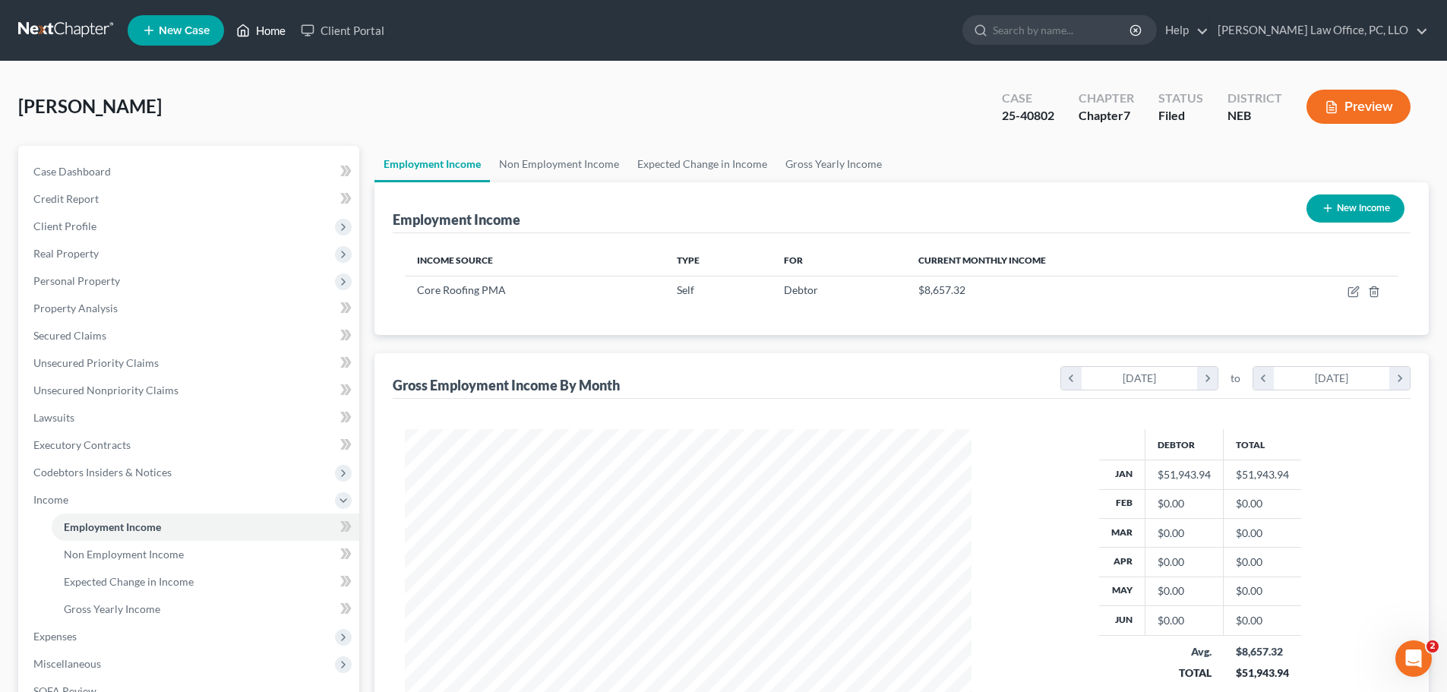
click at [277, 29] on link "Home" at bounding box center [261, 30] width 65 height 27
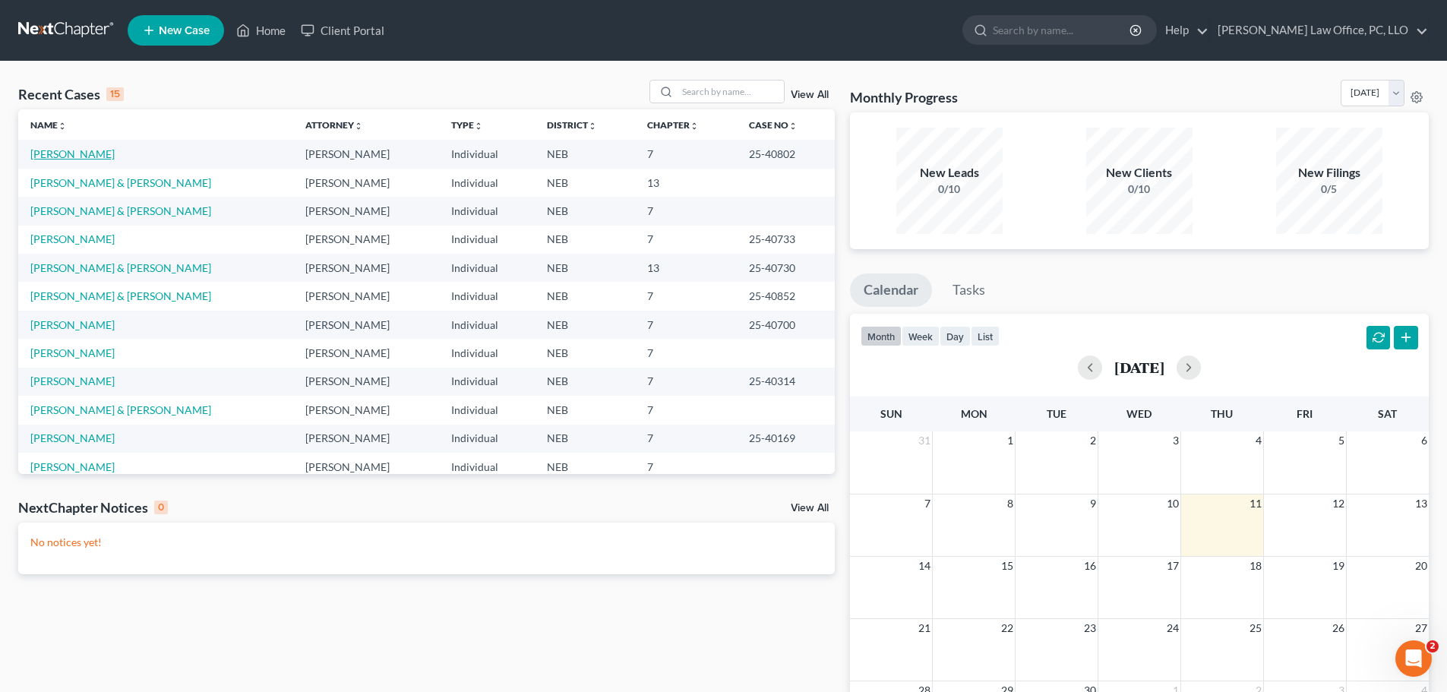
click at [55, 153] on link "[PERSON_NAME]" at bounding box center [72, 153] width 84 height 13
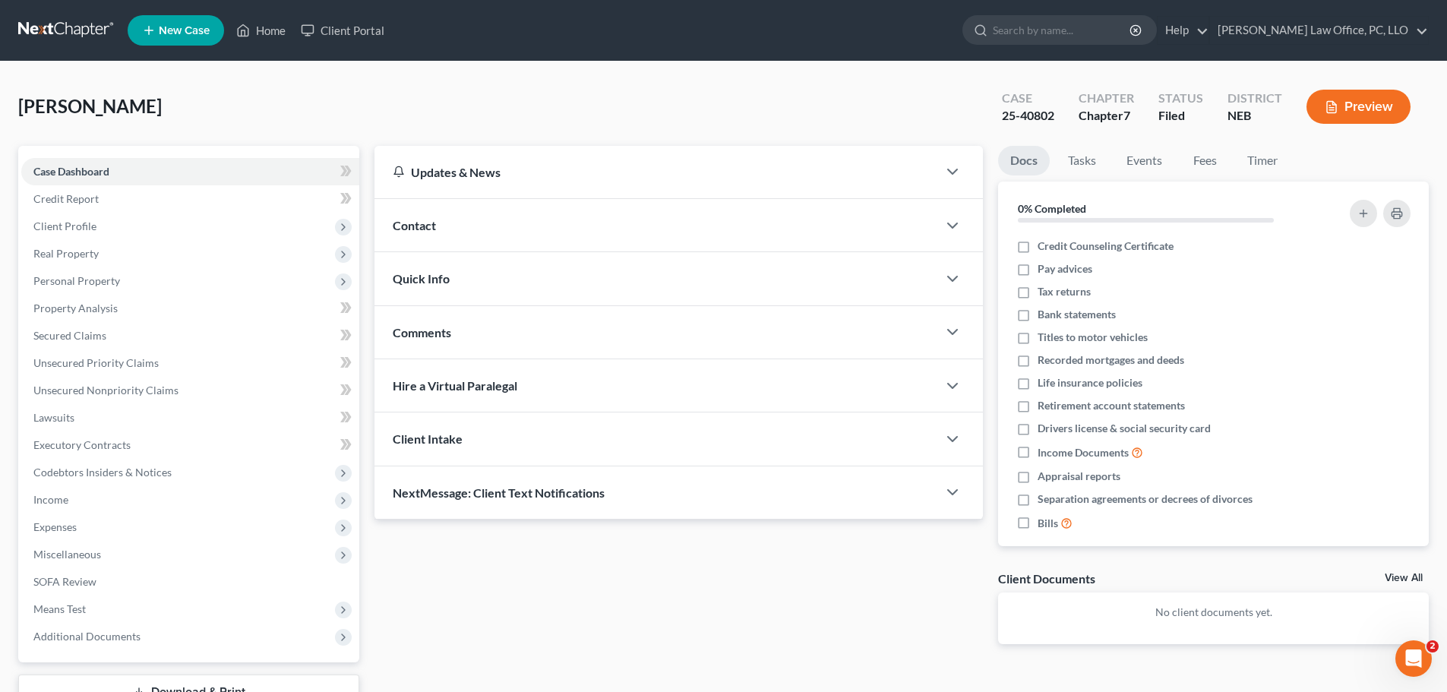
scroll to position [115, 0]
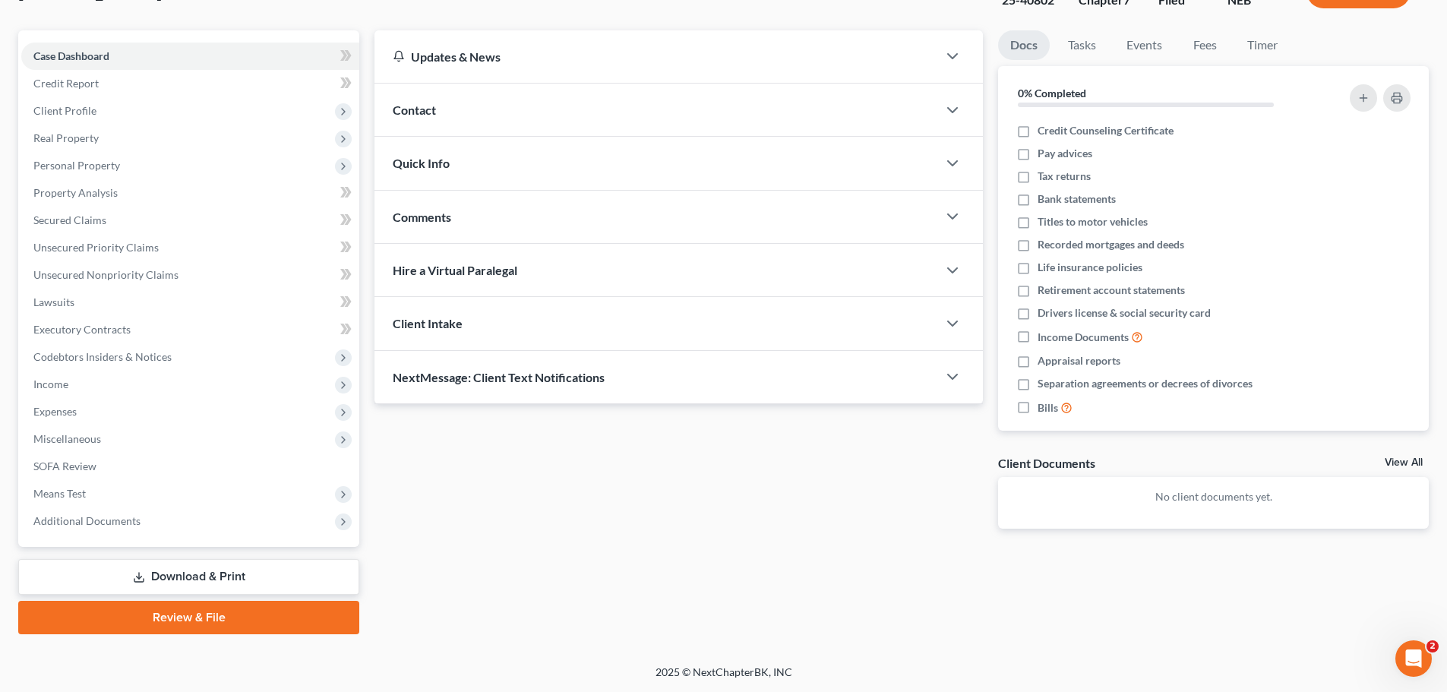
click at [198, 574] on link "Download & Print" at bounding box center [188, 577] width 341 height 36
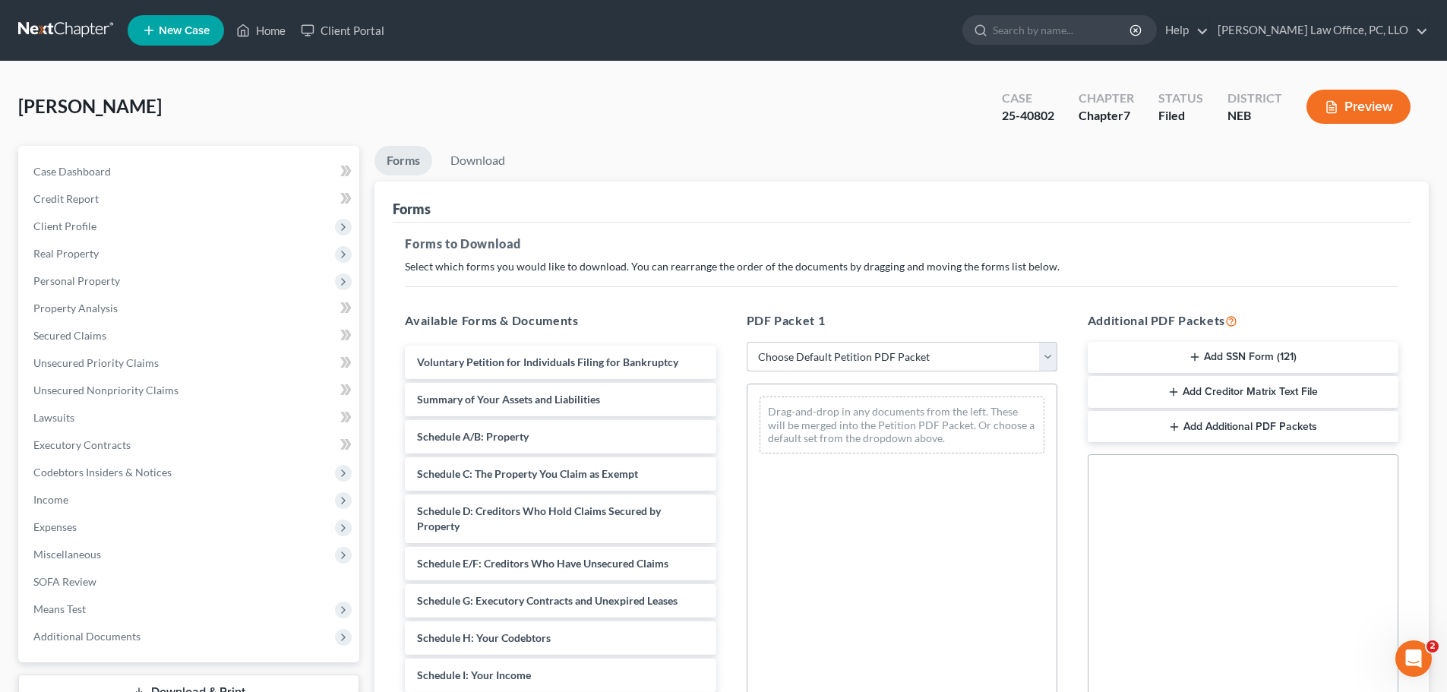
click at [1057, 360] on select "Choose Default Petition PDF Packet Complete Bankruptcy Petition (all forms and …" at bounding box center [902, 357] width 311 height 30
select select "0"
click at [747, 342] on select "Choose Default Petition PDF Packet Complete Bankruptcy Petition (all forms and …" at bounding box center [902, 357] width 311 height 30
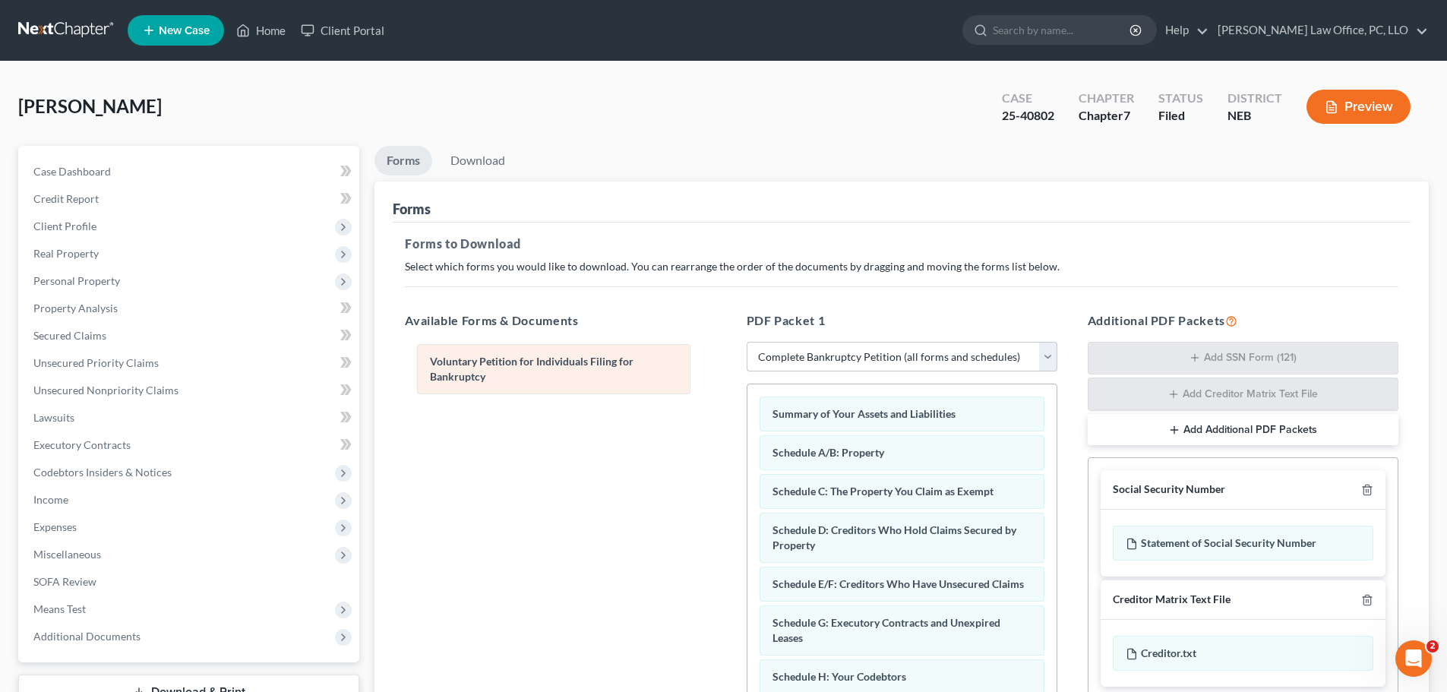
drag, startPoint x: 843, startPoint y: 413, endPoint x: 514, endPoint y: 360, distance: 334.0
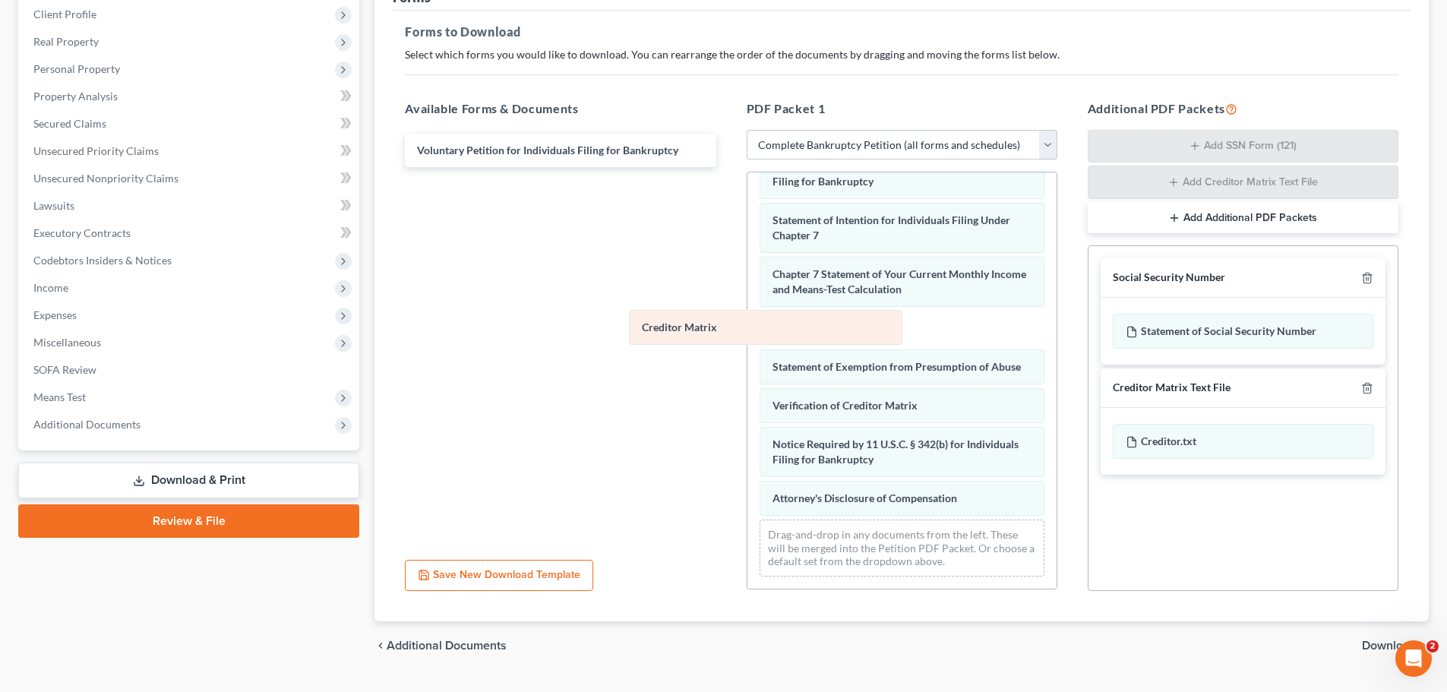
scroll to position [430, 0]
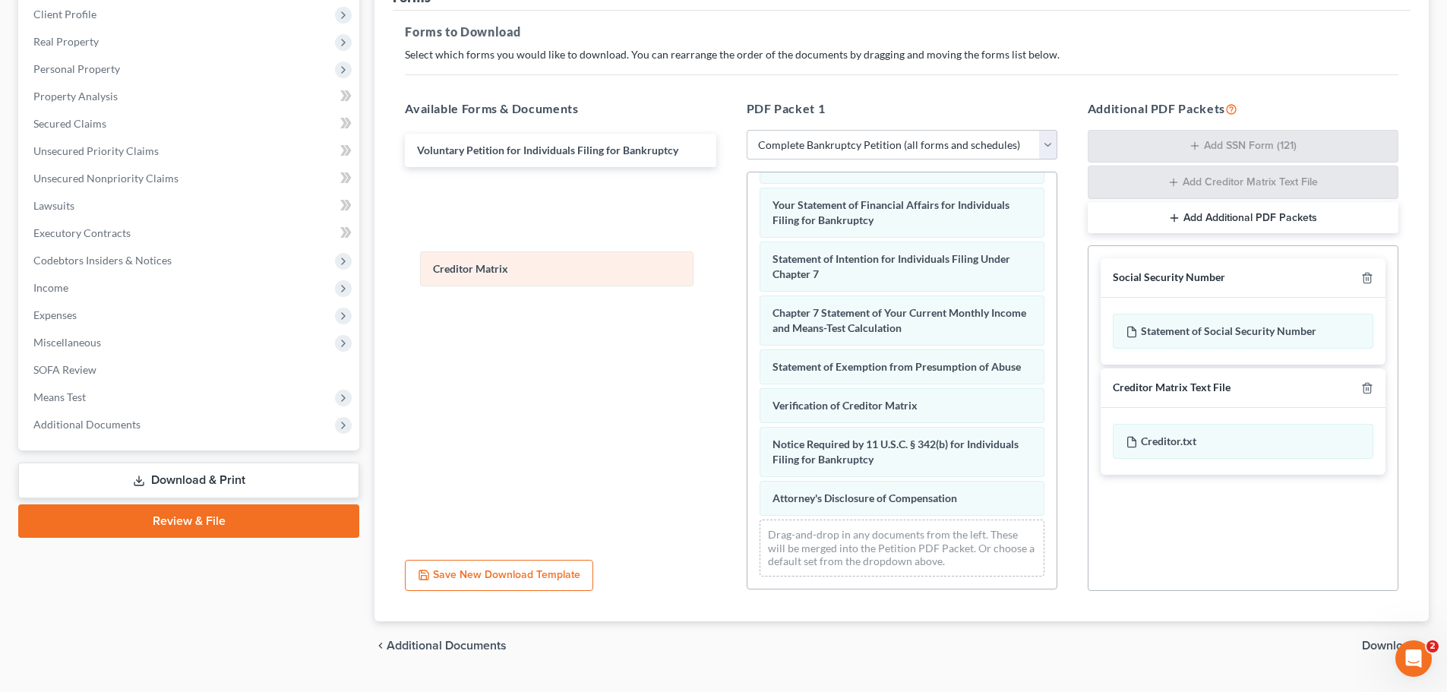
drag, startPoint x: 812, startPoint y: 367, endPoint x: 473, endPoint y: 269, distance: 353.4
click at [748, 269] on div "Creditor Matrix Summary of Your Assets and Liabilities Schedule A/B: Property S…" at bounding box center [902, 173] width 309 height 831
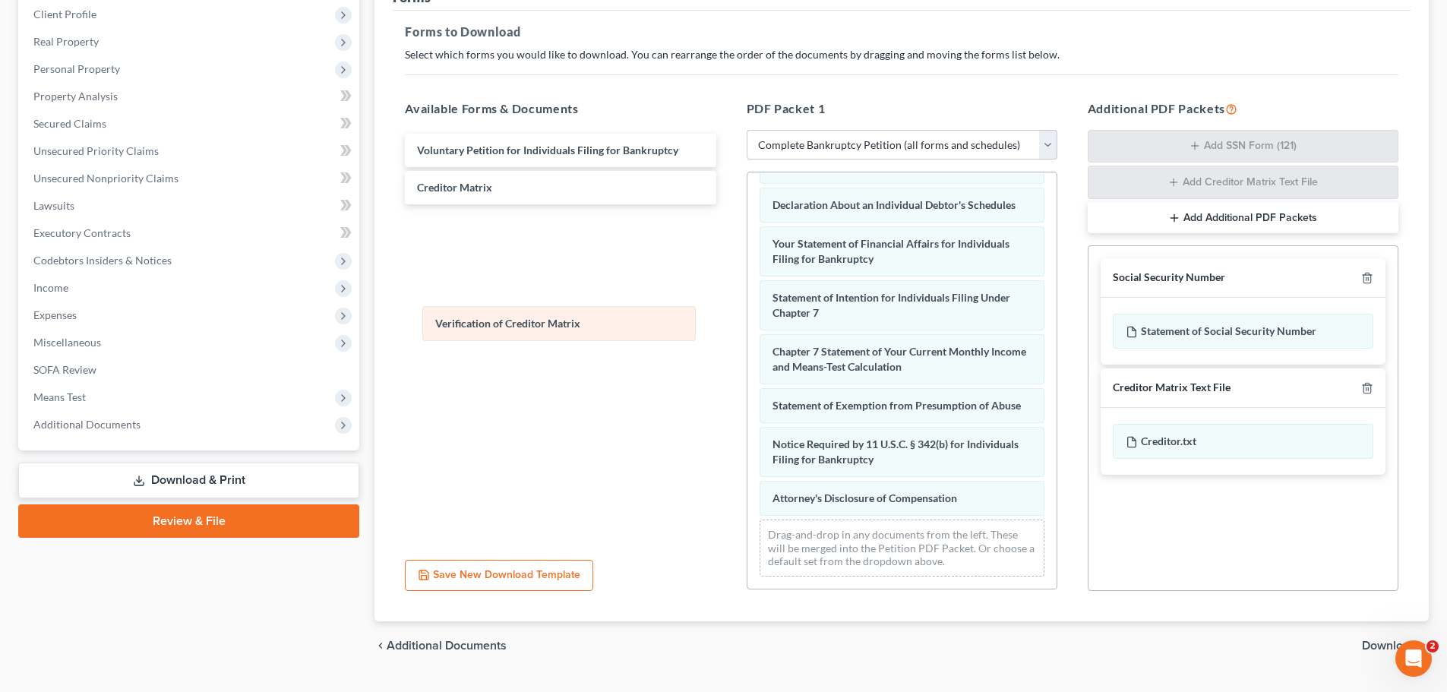
scroll to position [391, 0]
drag, startPoint x: 754, startPoint y: 378, endPoint x: 517, endPoint y: 321, distance: 244.5
click at [748, 306] on div "Verification of Creditor Matrix Summary of Your Assets and Liabilities Schedule…" at bounding box center [902, 192] width 309 height 792
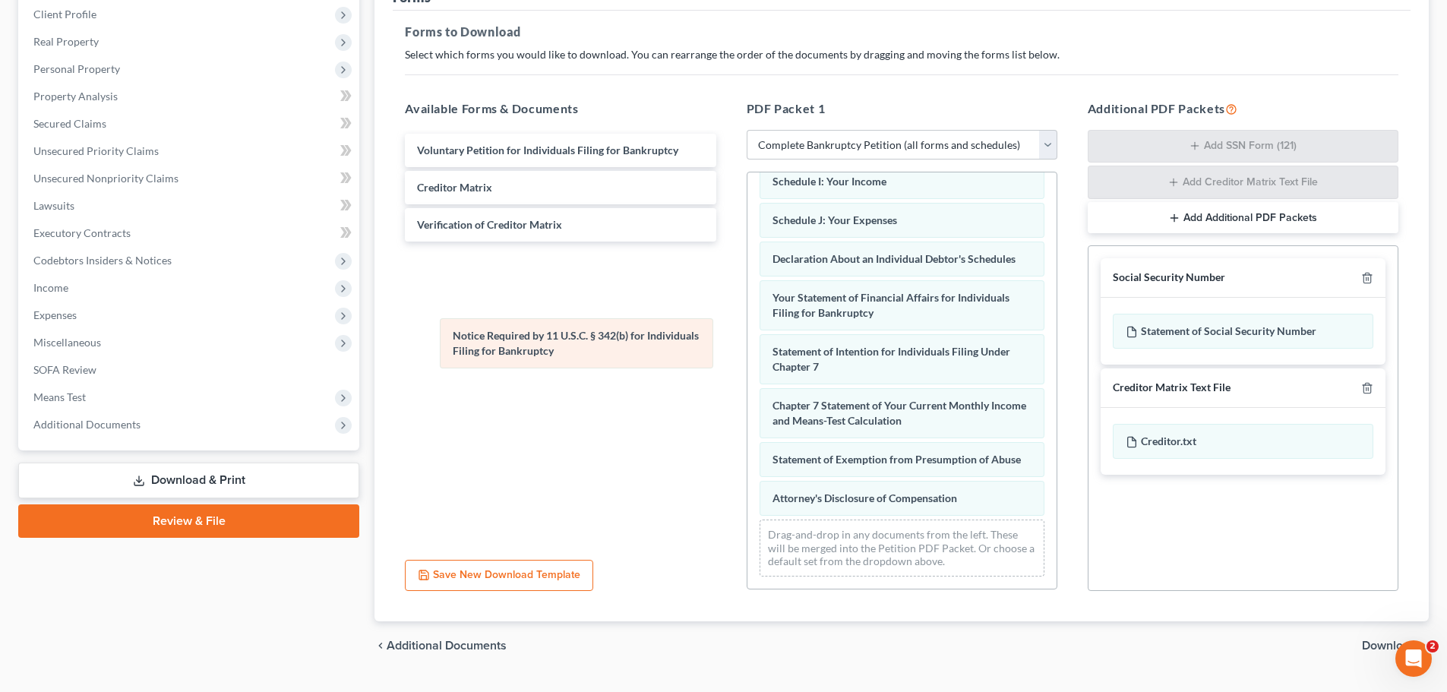
scroll to position [337, 0]
drag, startPoint x: 910, startPoint y: 445, endPoint x: 571, endPoint y: 326, distance: 359.9
click at [748, 326] on div "Notice Required by 11 U.S.C. § 342(b) for Individuals Filing for Bankruptcy Sum…" at bounding box center [902, 219] width 309 height 738
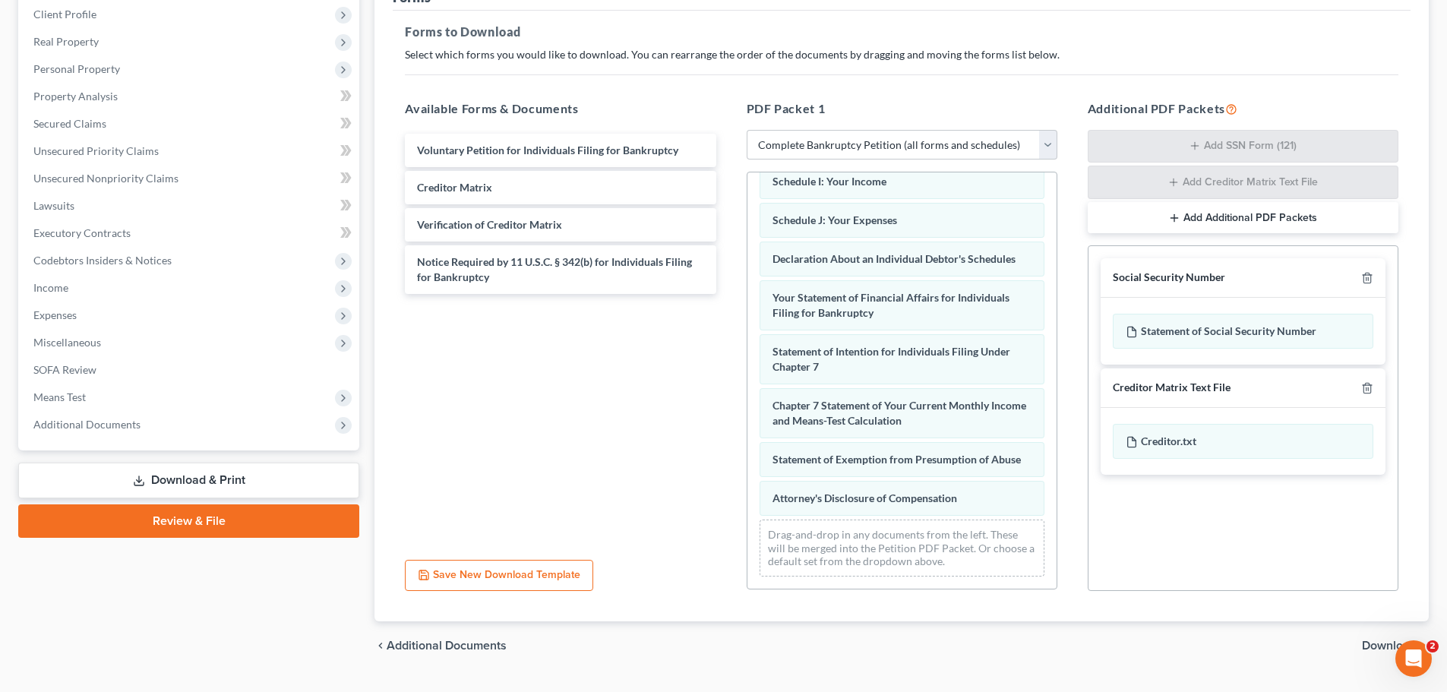
click at [1375, 642] on span "Download" at bounding box center [1389, 646] width 55 height 12
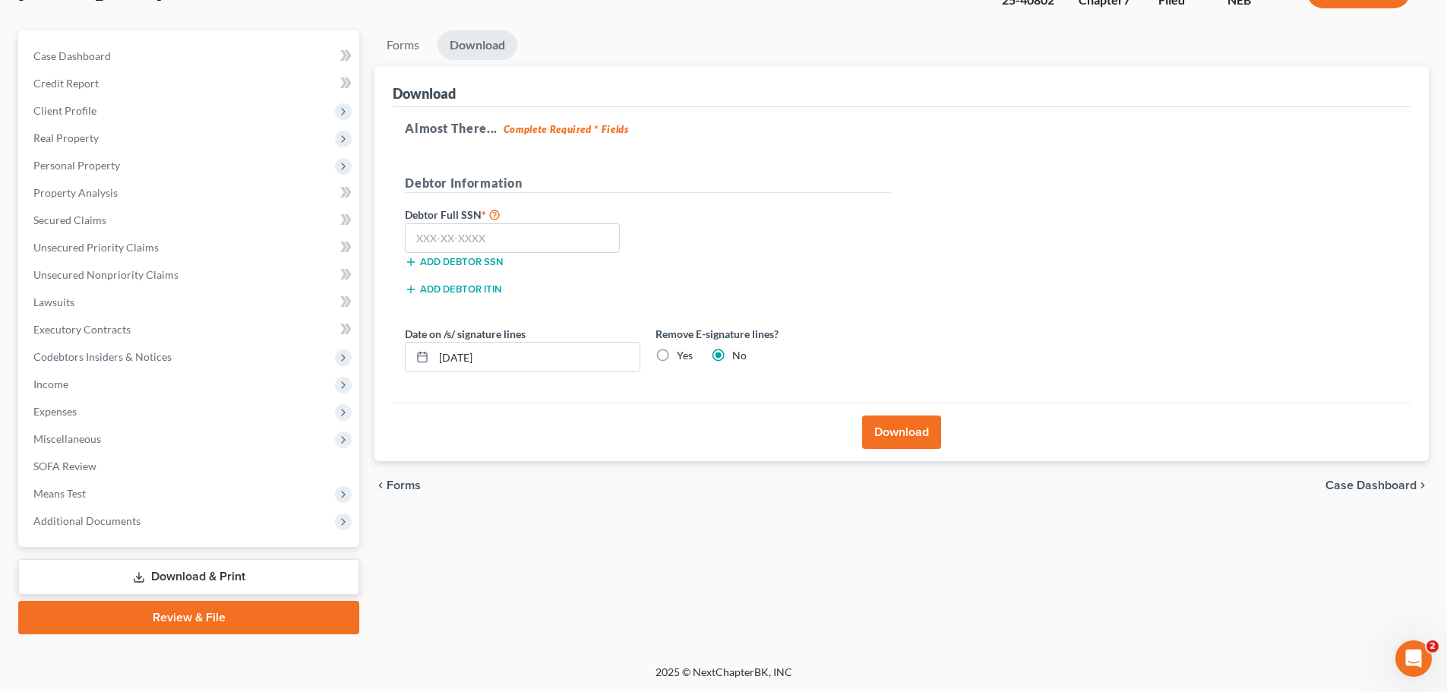
scroll to position [0, 0]
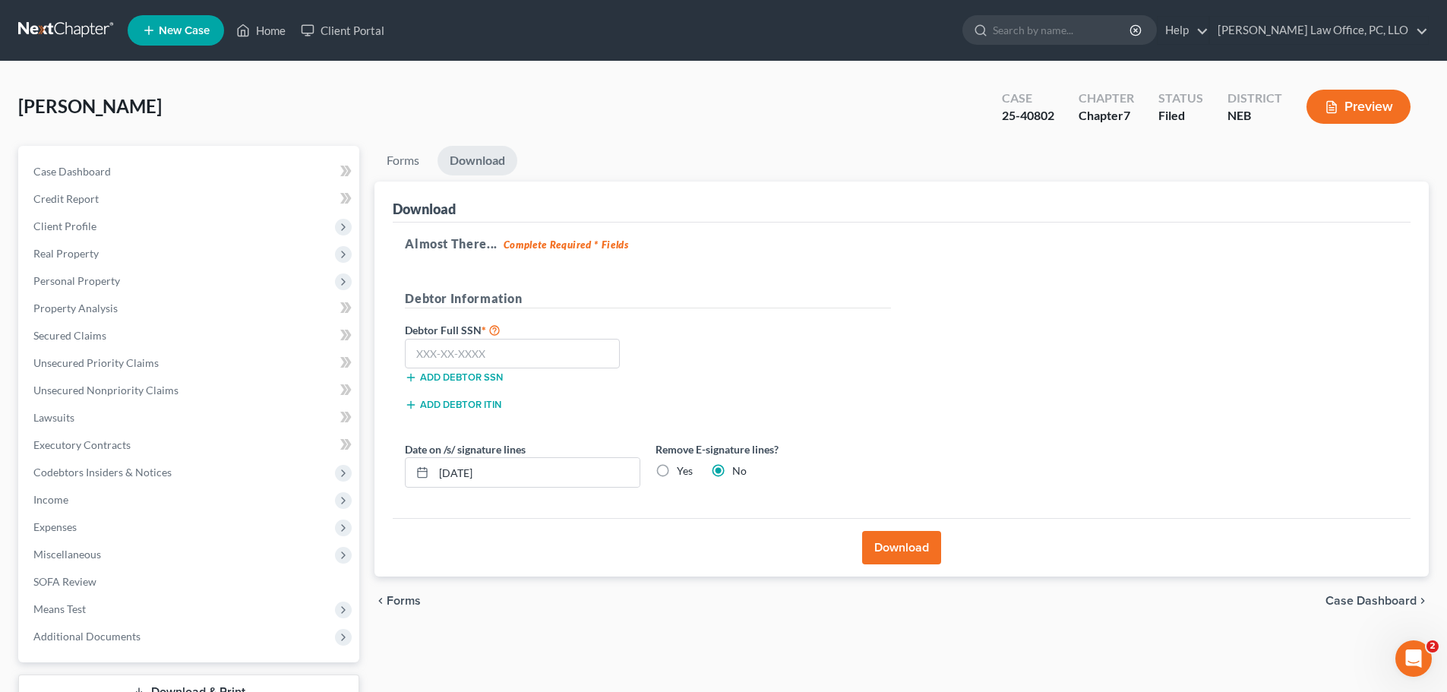
click at [903, 545] on button "Download" at bounding box center [901, 547] width 79 height 33
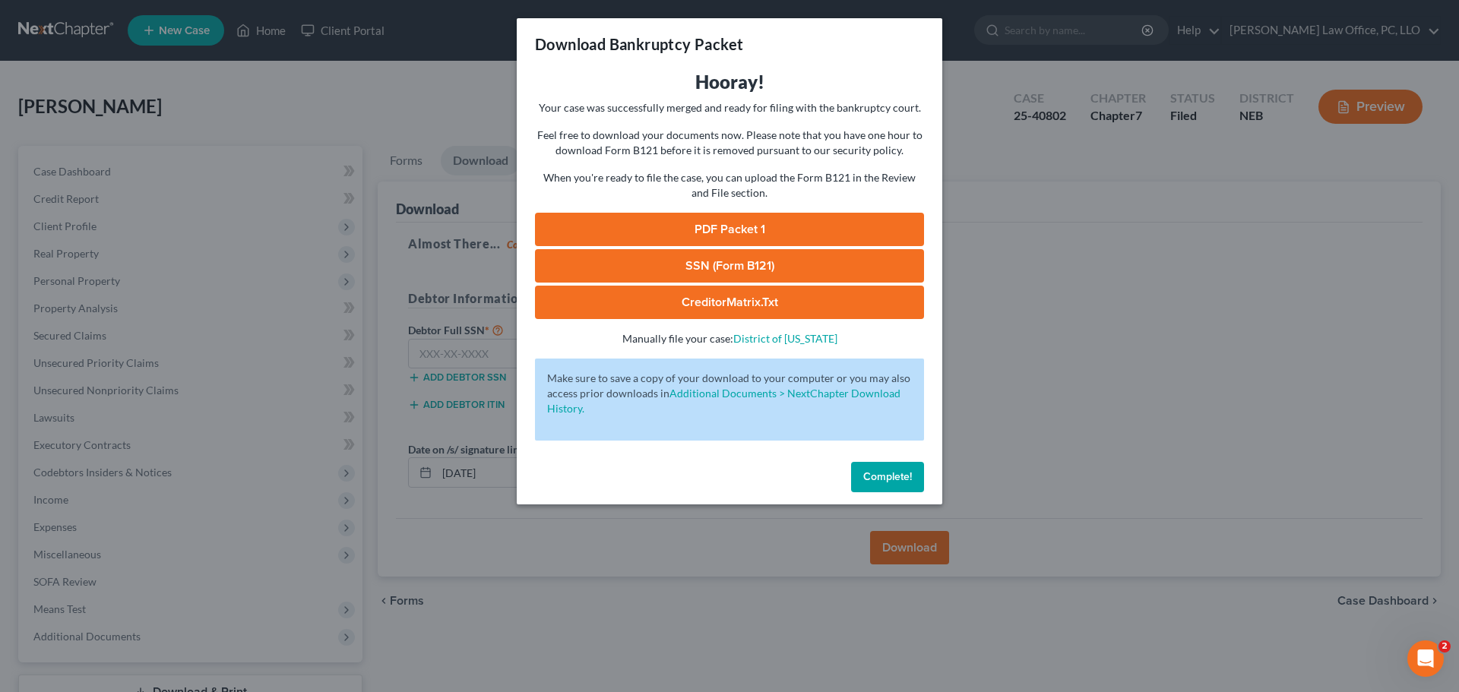
click at [749, 224] on link "PDF Packet 1" at bounding box center [729, 229] width 389 height 33
click at [898, 477] on span "Complete!" at bounding box center [887, 476] width 49 height 13
